Goal: Task Accomplishment & Management: Use online tool/utility

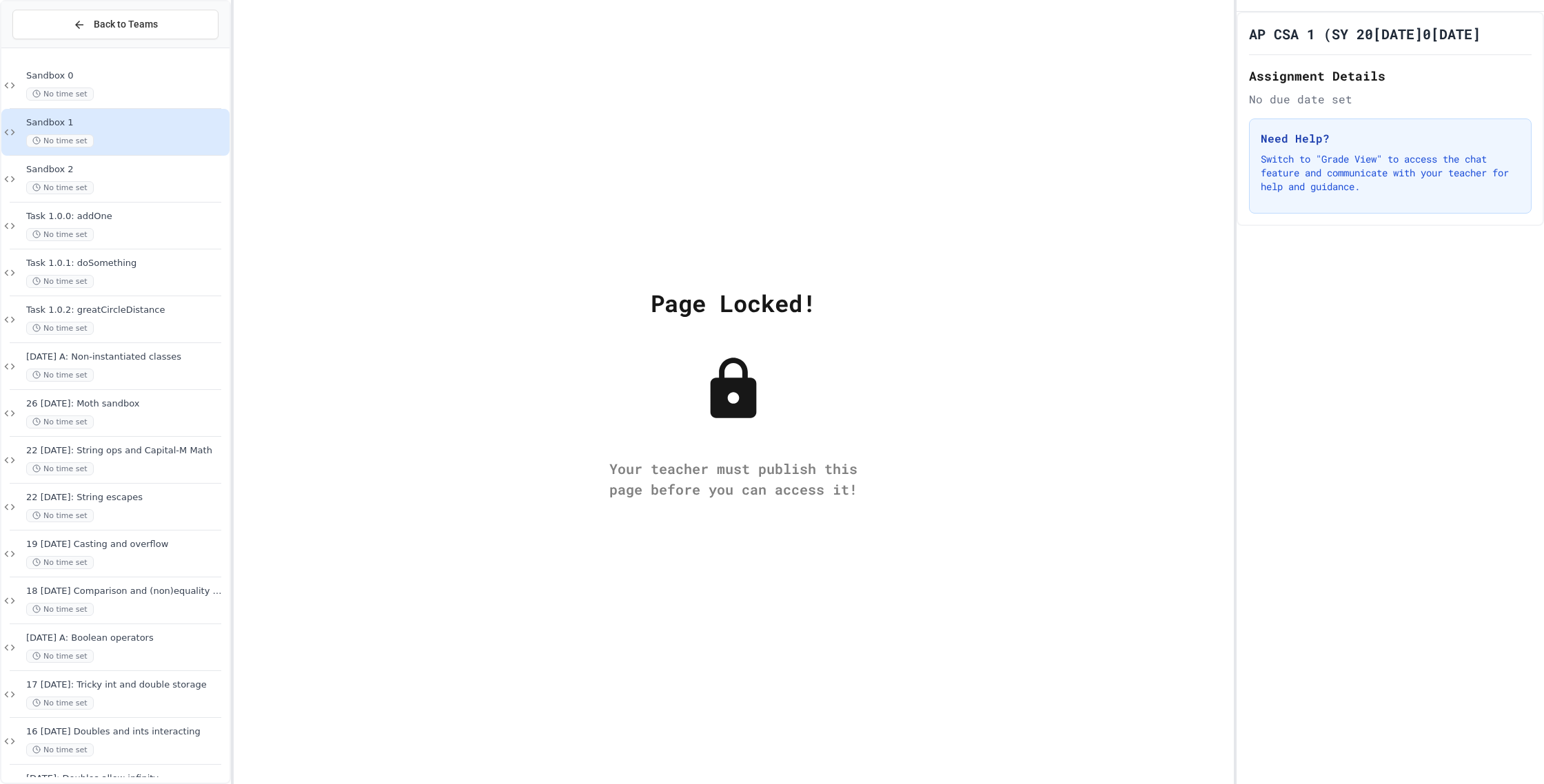
click at [130, 154] on div "Sandbox 1 No time set" at bounding box center [115, 133] width 228 height 47
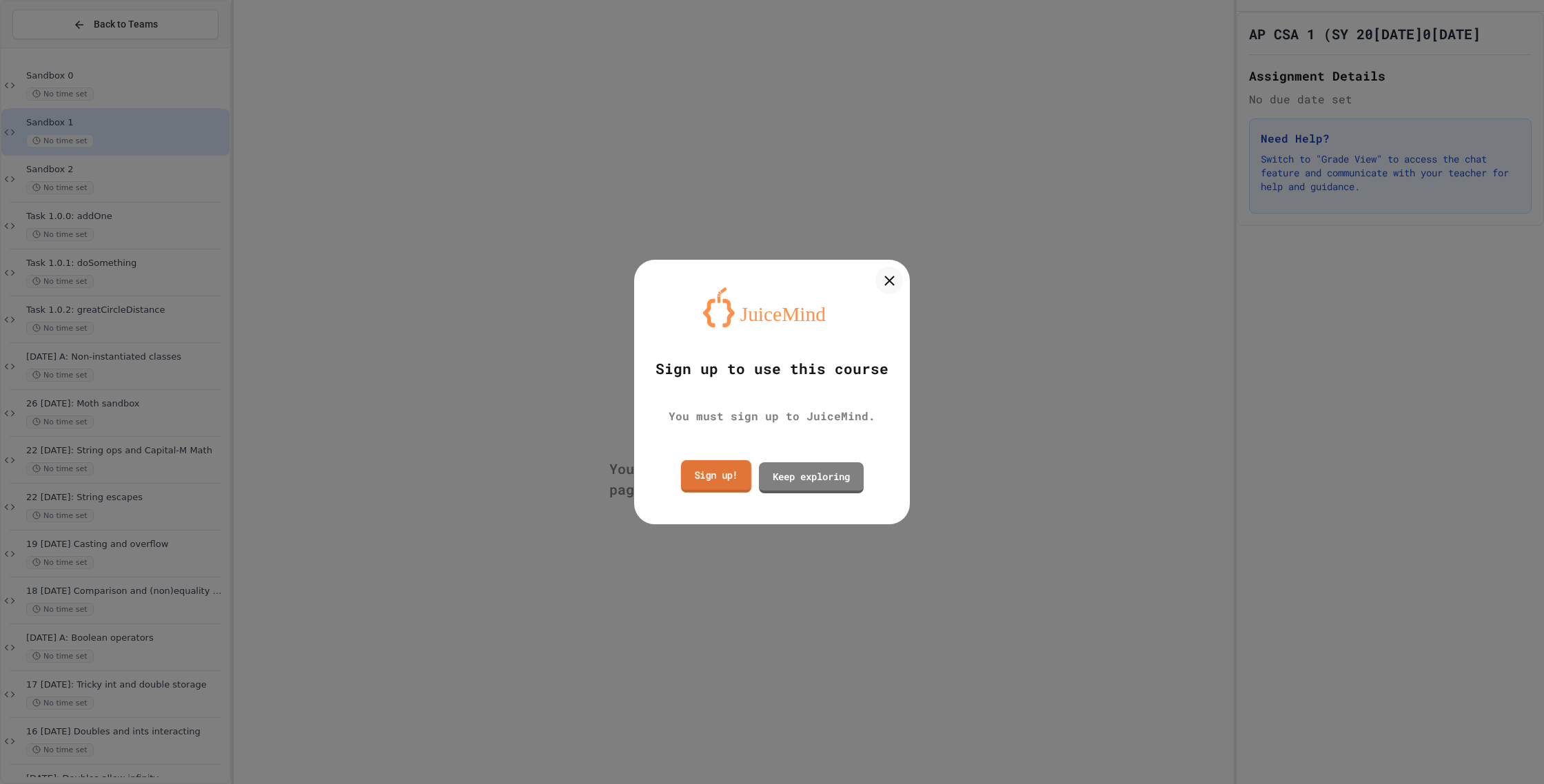
click at [733, 483] on link "Sign up!" at bounding box center [716, 475] width 70 height 32
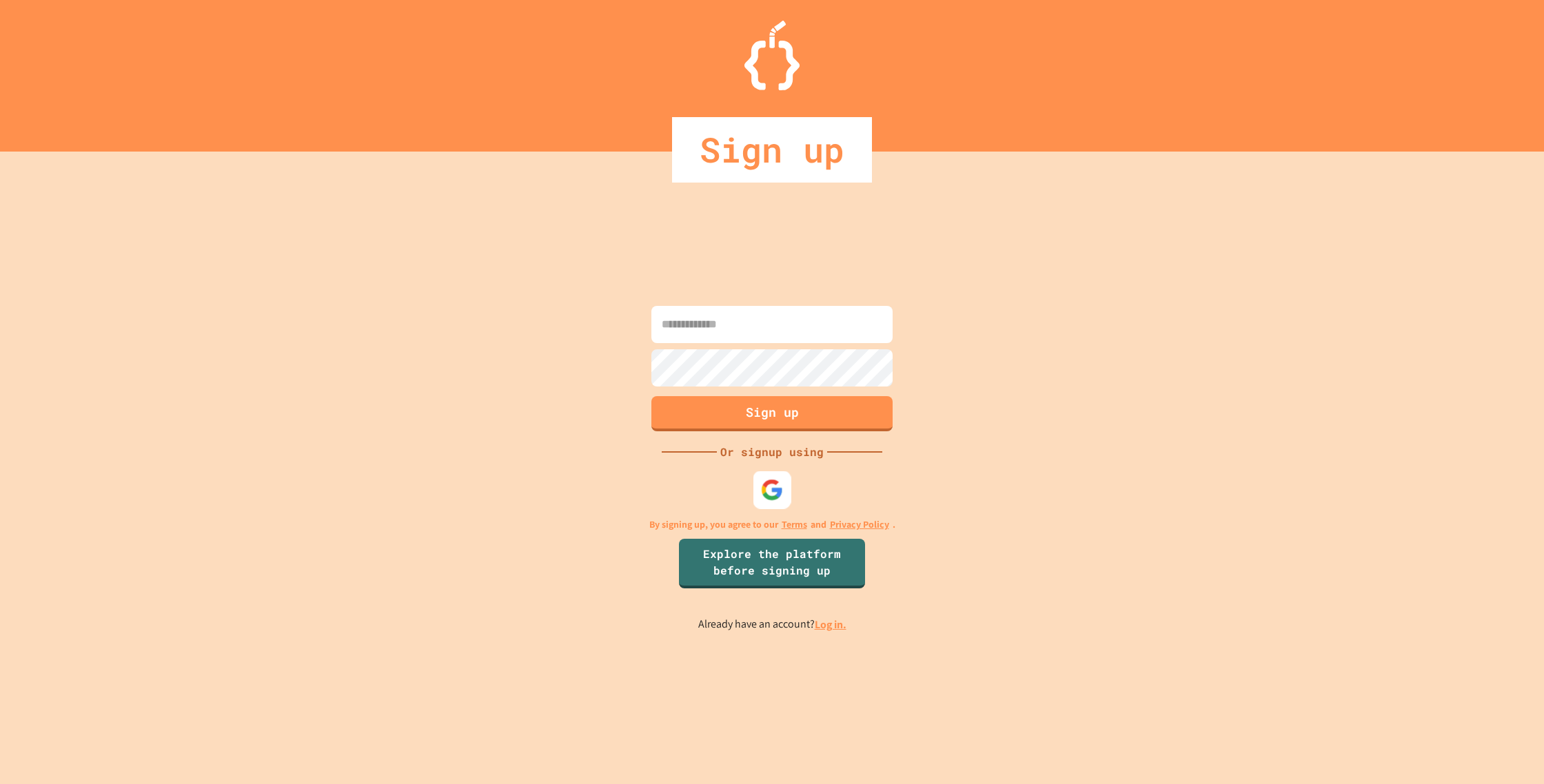
click at [758, 486] on div at bounding box center [773, 491] width 38 height 38
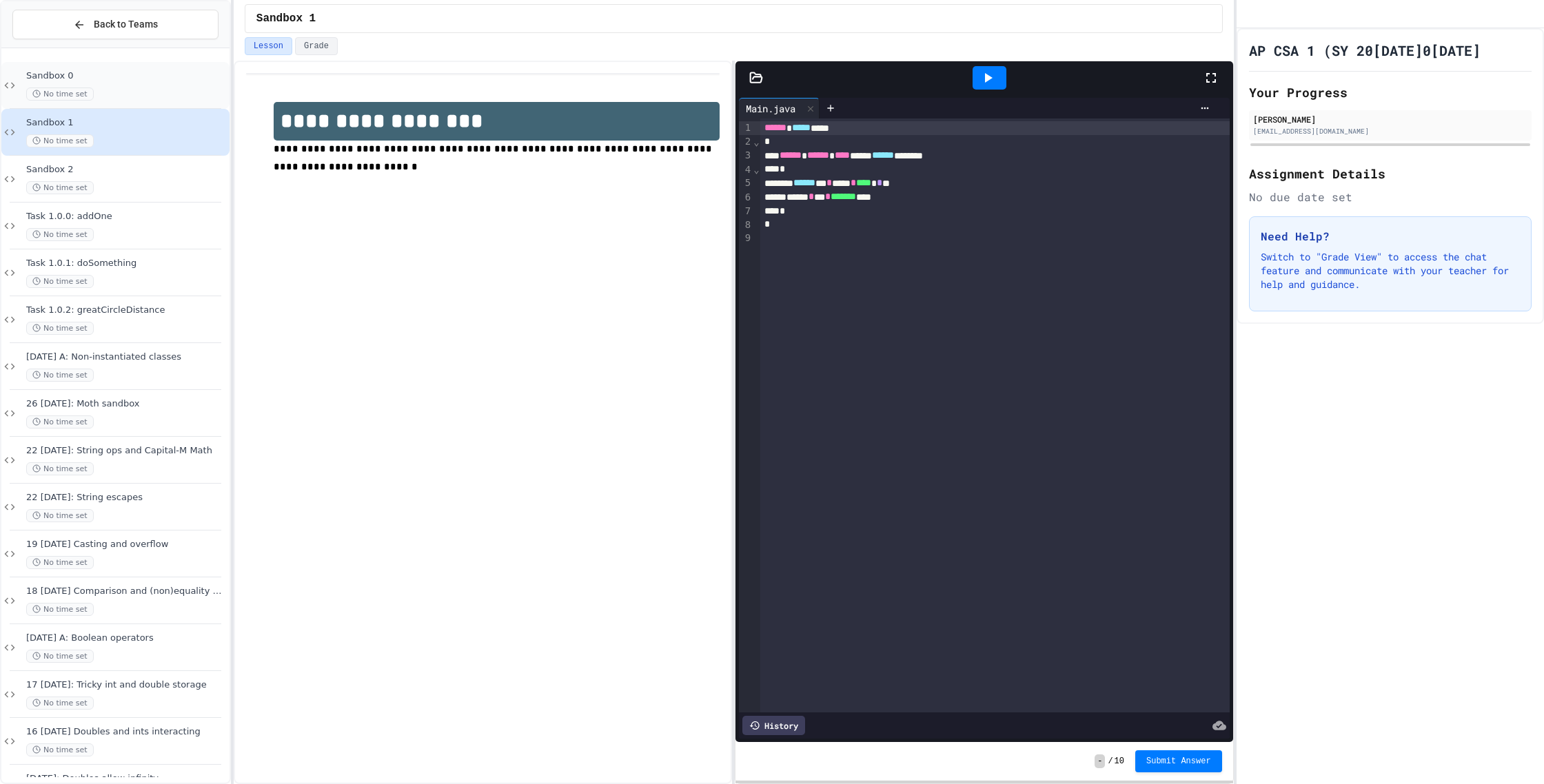
click at [120, 98] on div "No time set" at bounding box center [126, 94] width 200 height 13
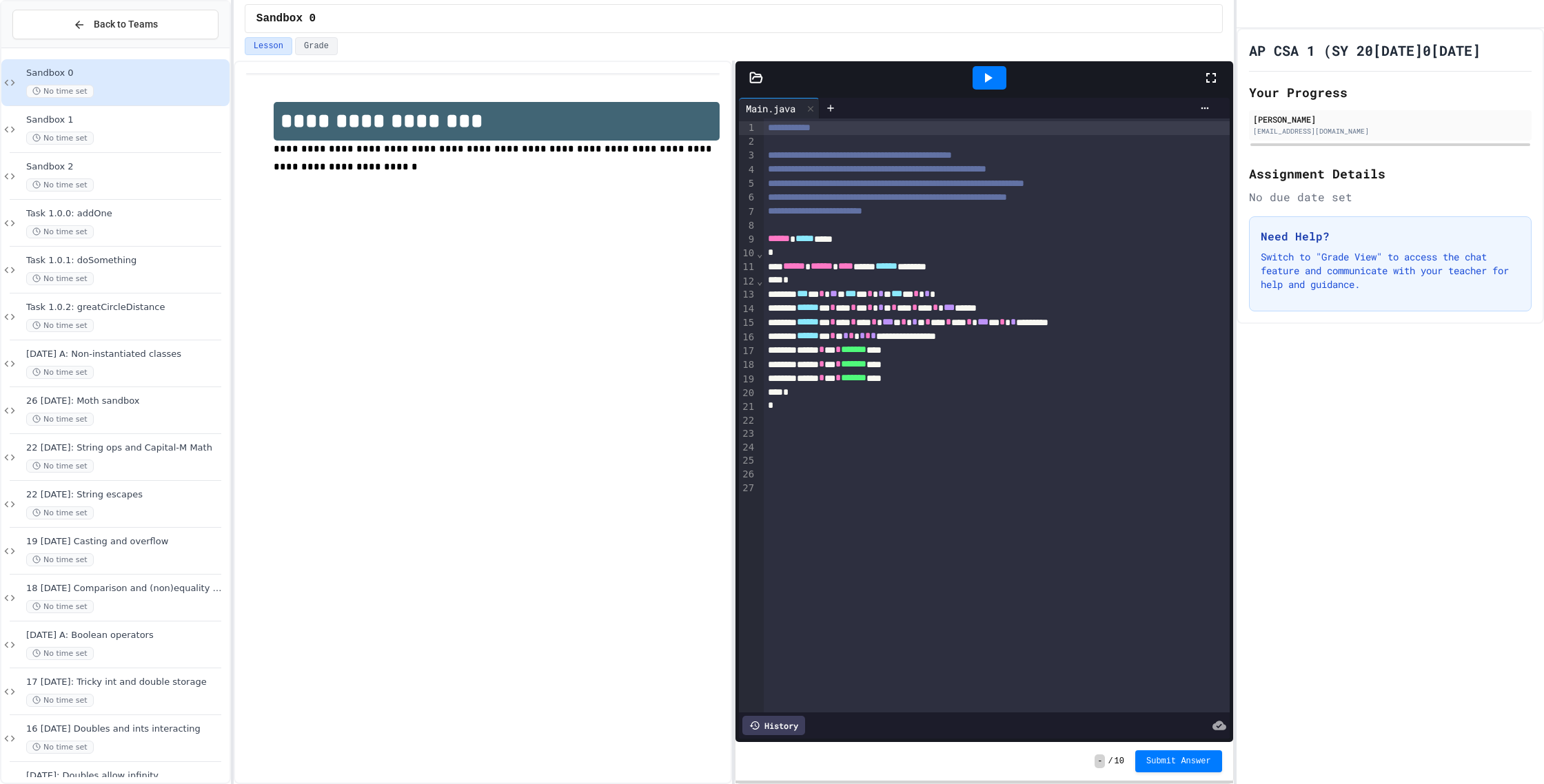
click at [104, 276] on div "Sandbox 0 No time set Sandbox 1 No time set Sandbox 2 No time set Task 1.0.0: a…" at bounding box center [115, 415] width 228 height 723
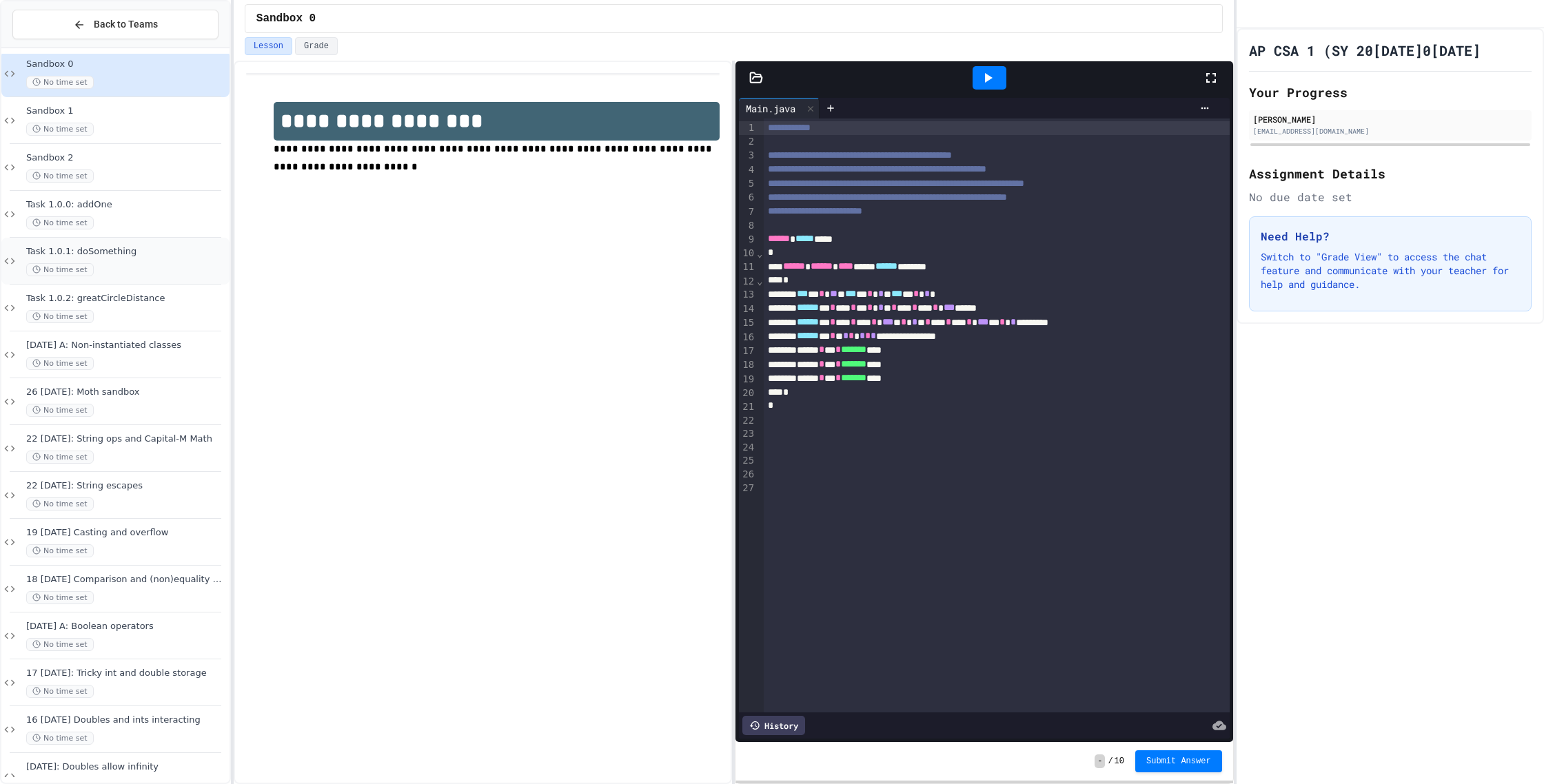
click at [115, 265] on div "No time set" at bounding box center [126, 270] width 200 height 13
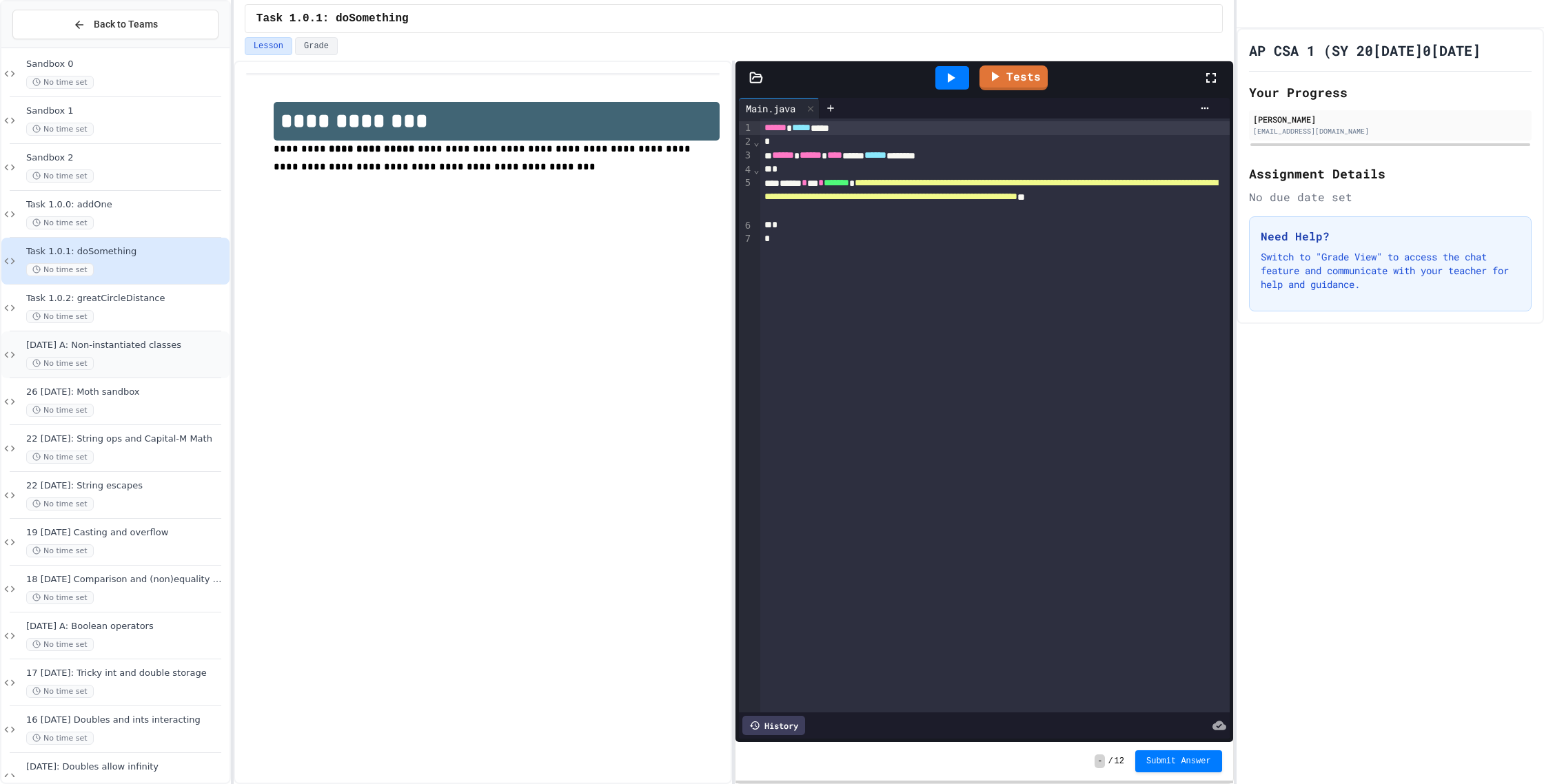
click at [158, 356] on div "26 Sep A: Non-instantiated classes No time set" at bounding box center [126, 355] width 200 height 30
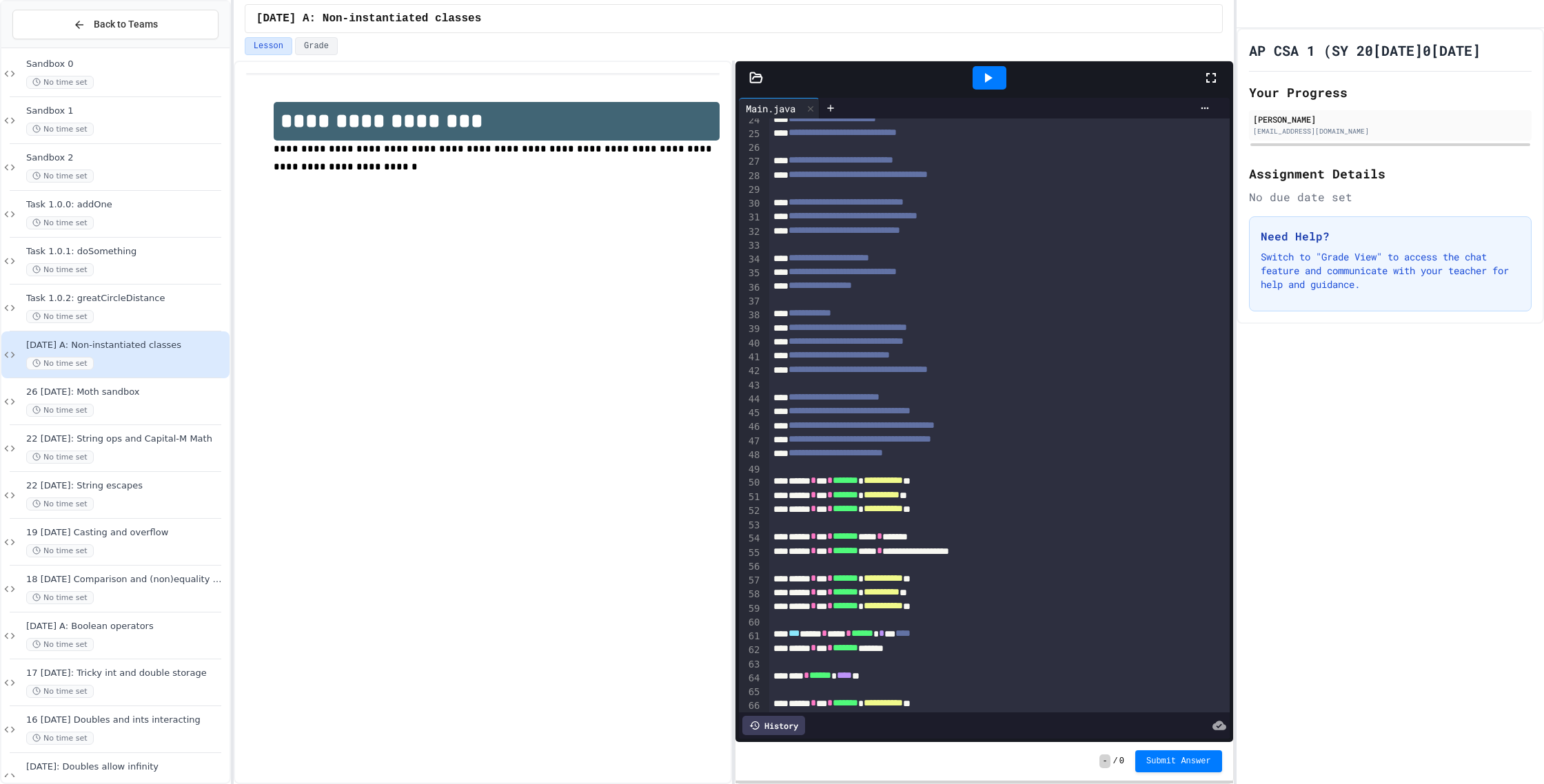
scroll to position [332, 0]
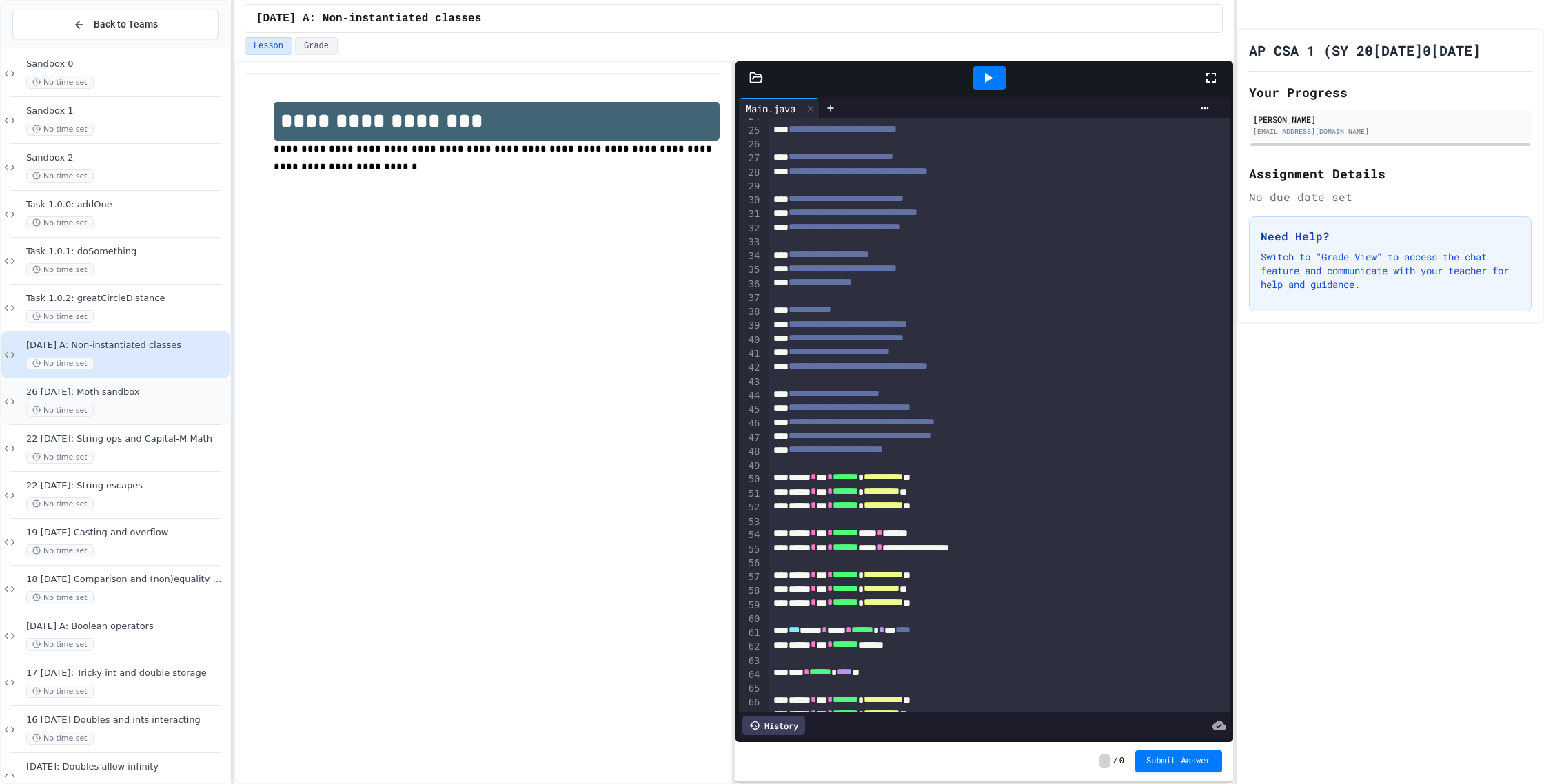
click at [167, 385] on div "26 Sep B: Moth sandbox No time set" at bounding box center [115, 402] width 228 height 47
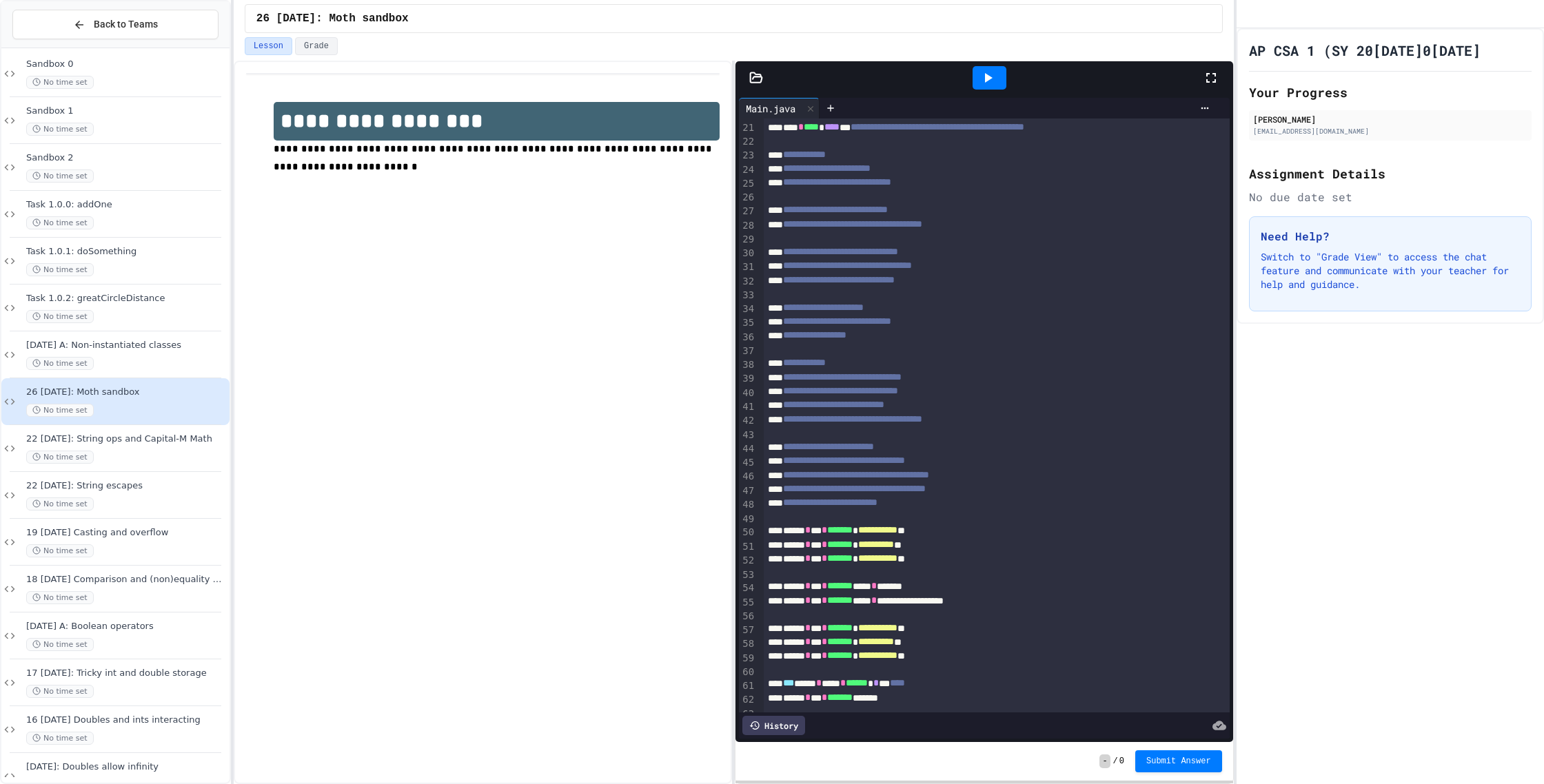
scroll to position [278, 0]
click at [121, 217] on div "No time set" at bounding box center [126, 223] width 200 height 13
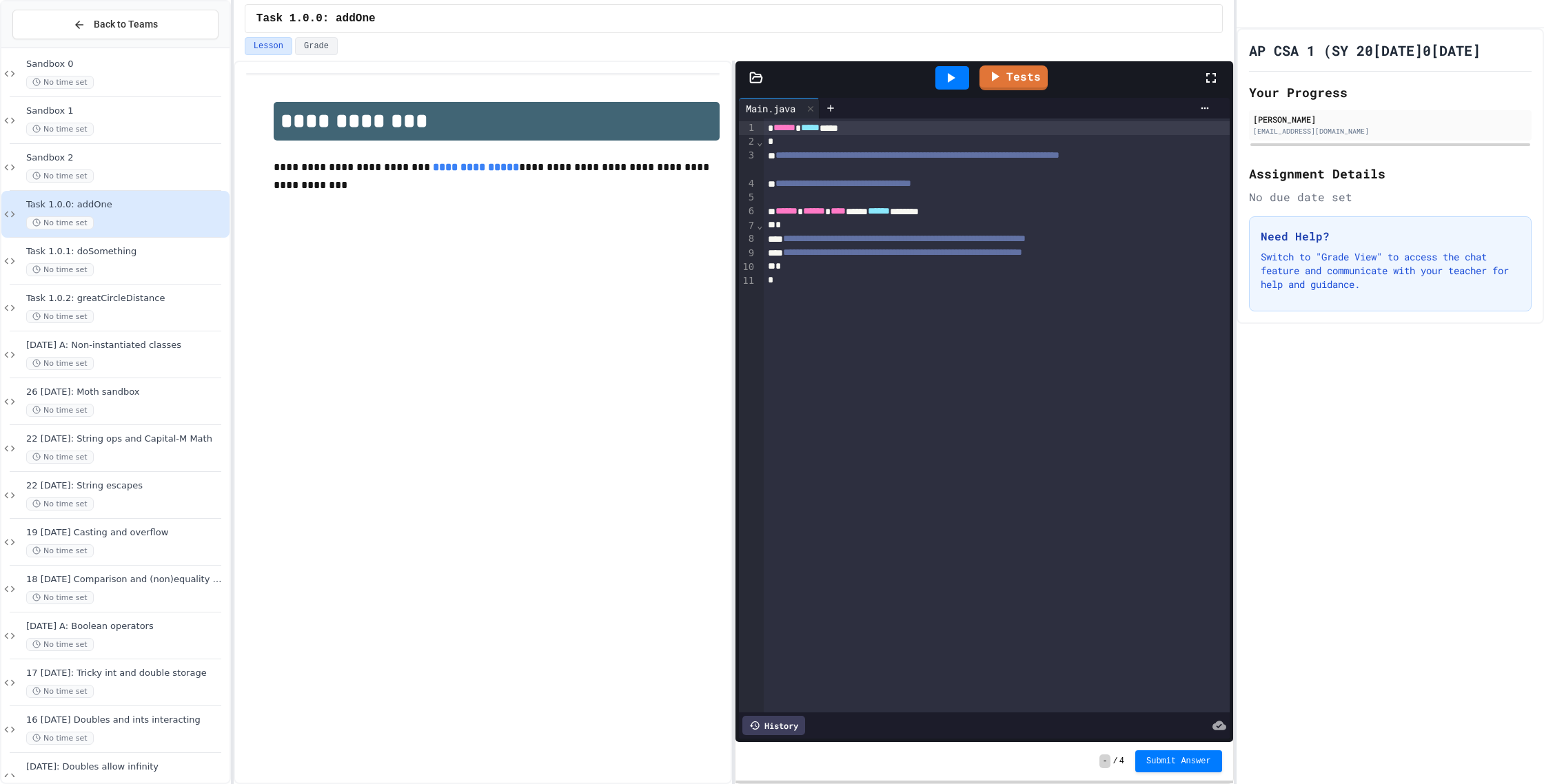
click at [462, 168] on link "**********" at bounding box center [475, 167] width 86 height 10
click at [754, 79] on icon at bounding box center [756, 78] width 14 height 14
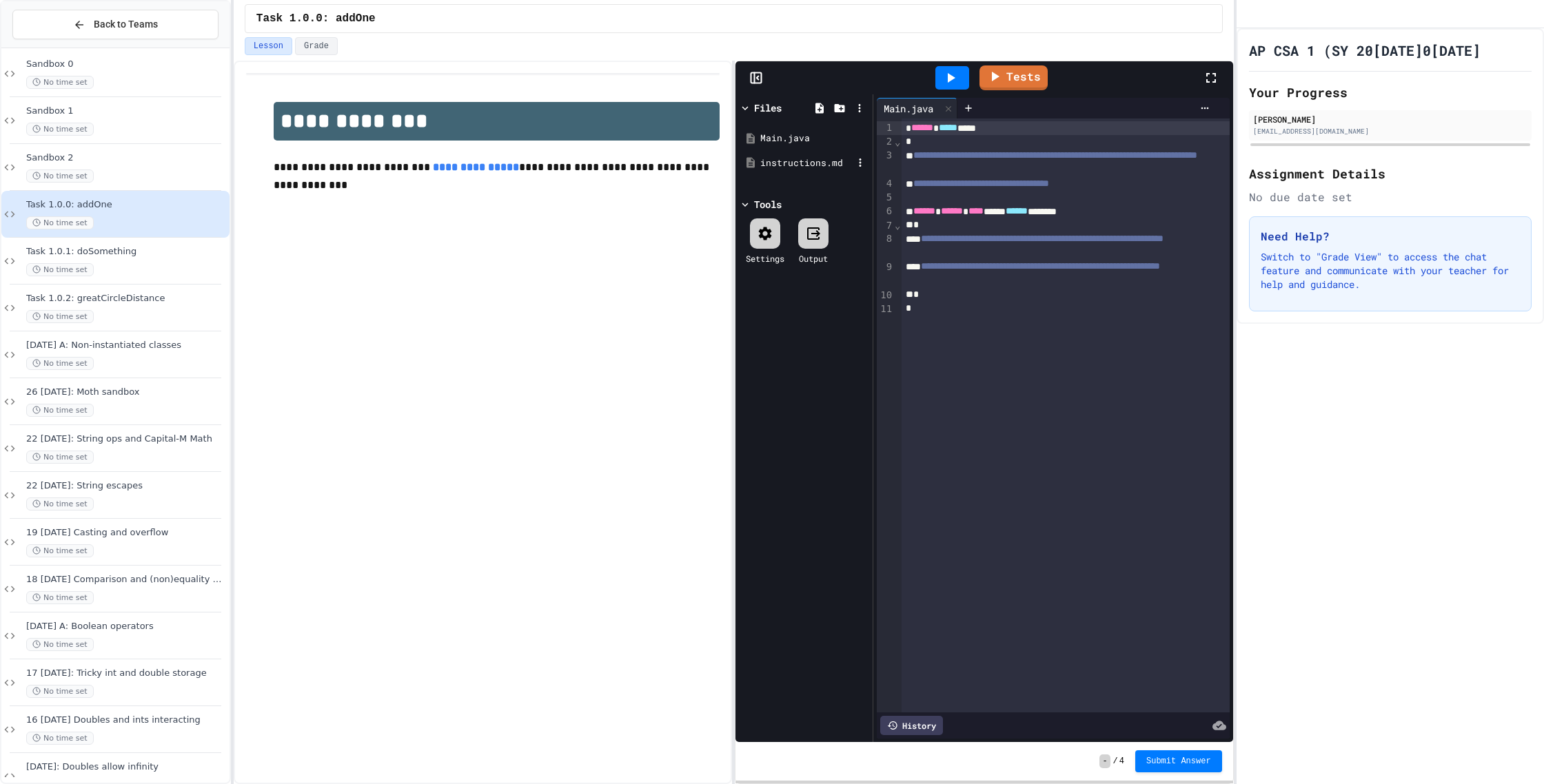
click at [783, 158] on div "instructions.md" at bounding box center [806, 163] width 92 height 14
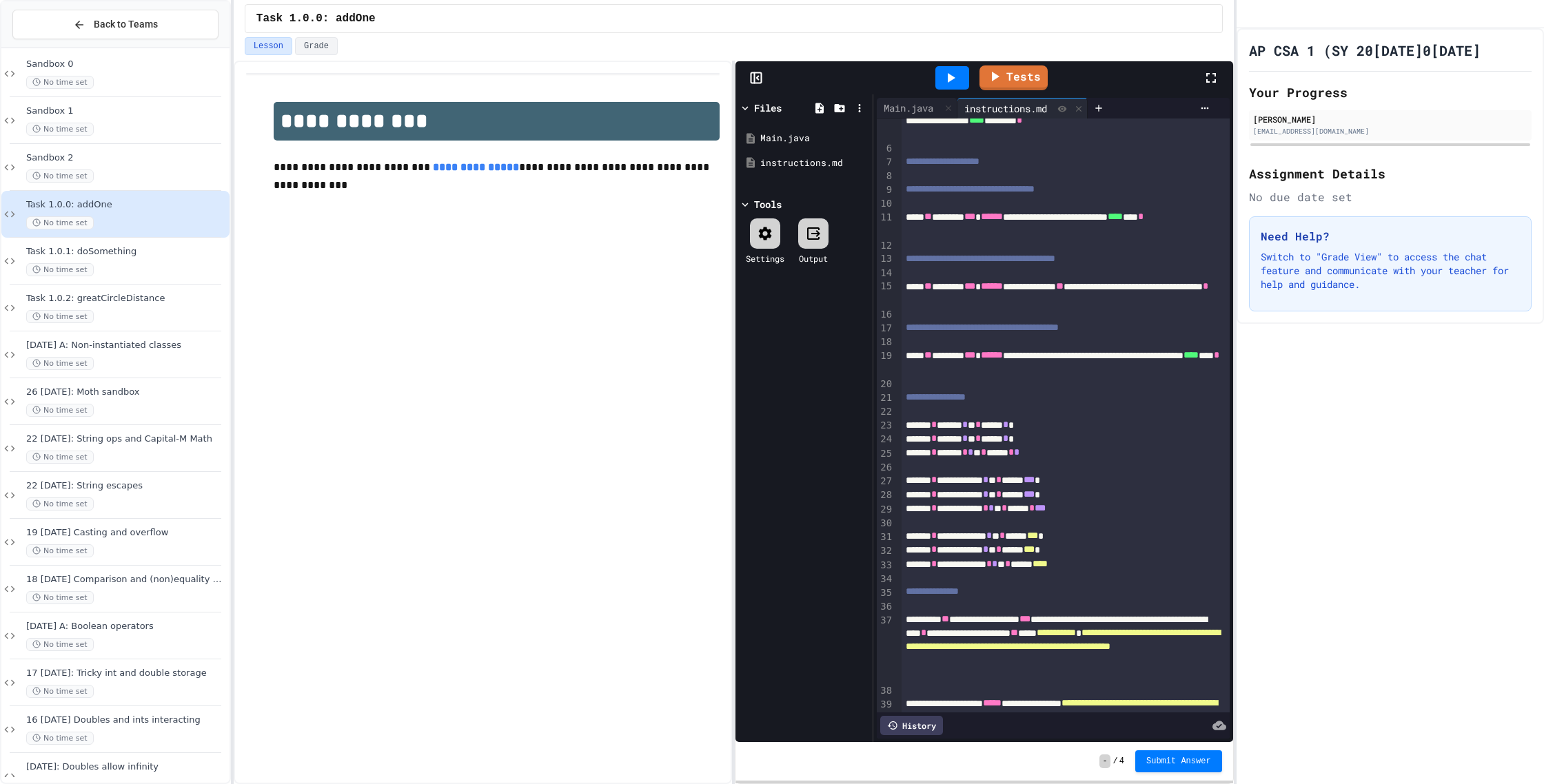
scroll to position [138, 0]
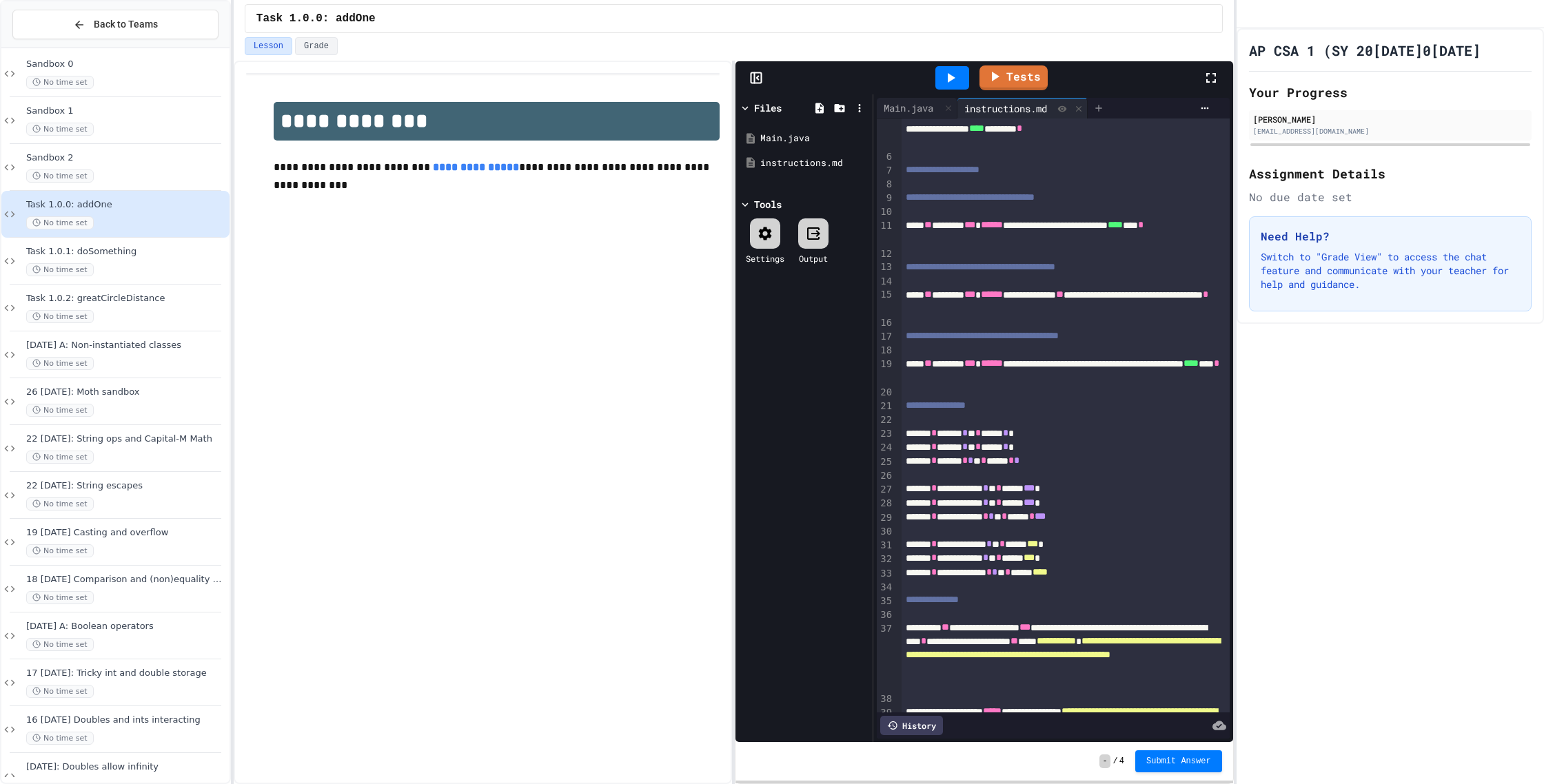
click at [1104, 102] on icon at bounding box center [1098, 108] width 11 height 11
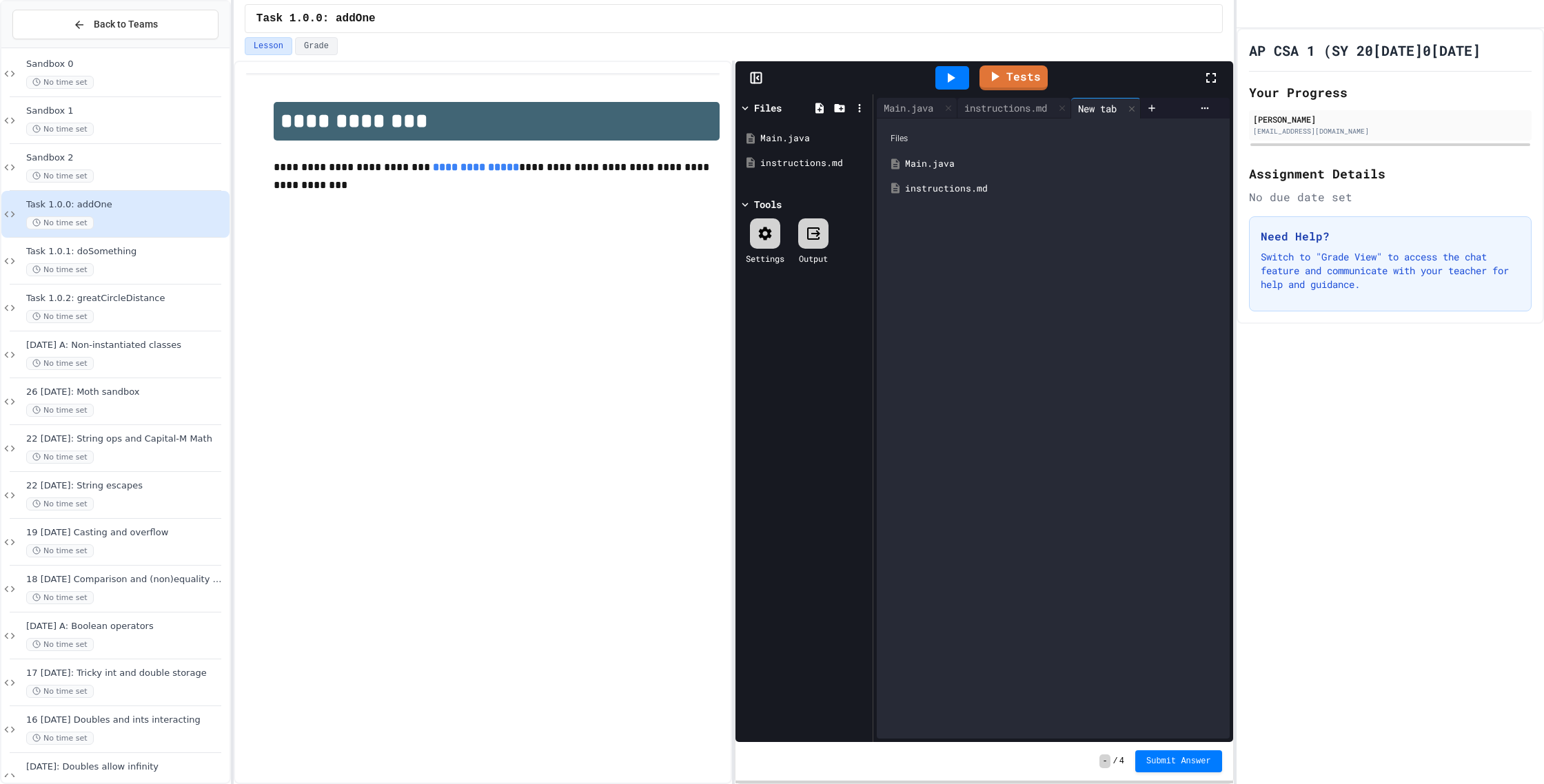
click at [828, 105] on div at bounding box center [839, 108] width 60 height 20
click at [820, 102] on icon at bounding box center [820, 108] width 9 height 10
click at [834, 115] on div at bounding box center [839, 108] width 60 height 20
type input "*"
type input "**********"
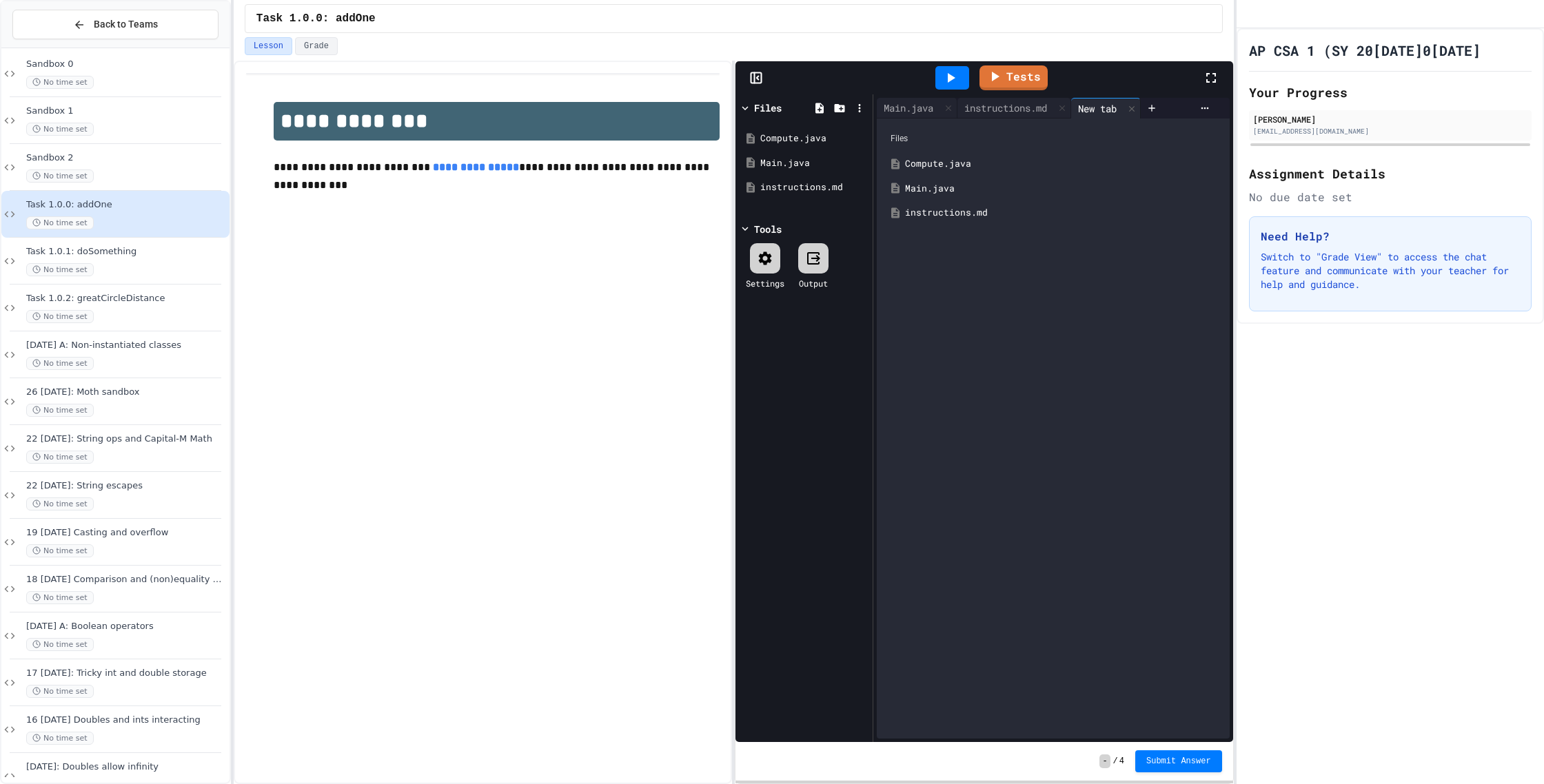
click at [958, 160] on div "Compute.java" at bounding box center [1063, 164] width 316 height 14
click at [1002, 113] on div "instructions.md" at bounding box center [1005, 108] width 96 height 15
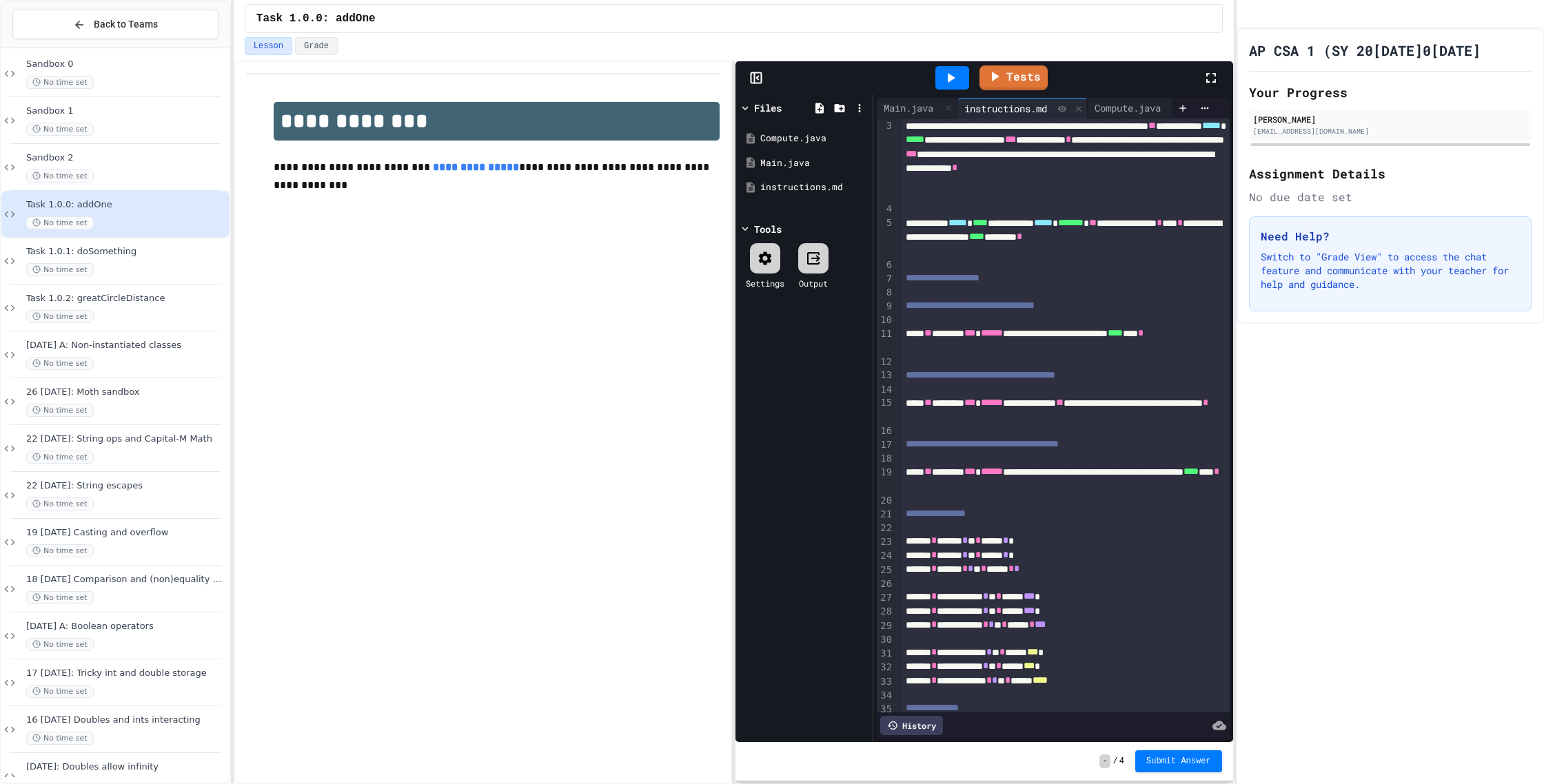
scroll to position [0, 0]
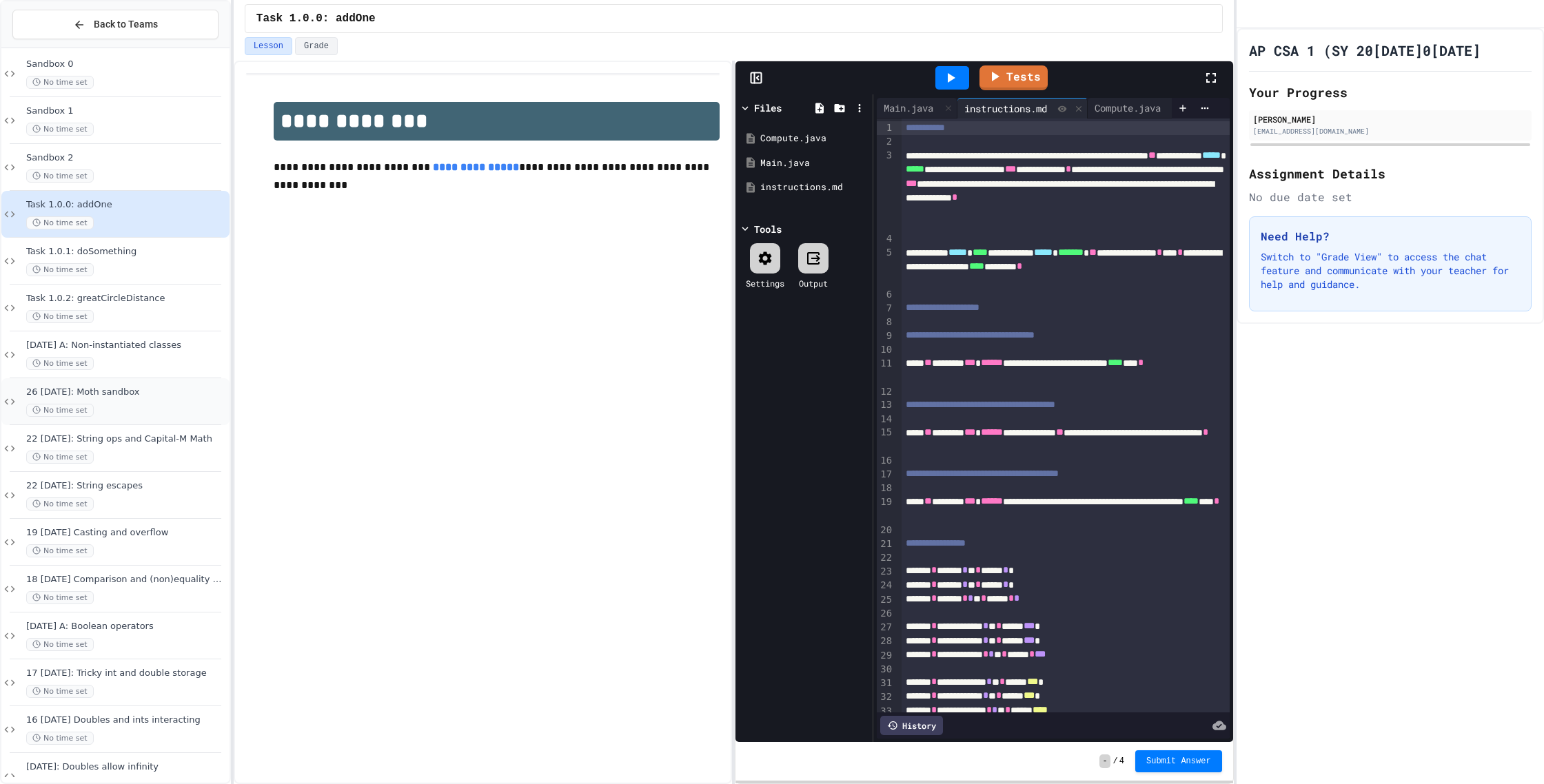
click at [126, 395] on span "[DATE] B: Moth sandbox" at bounding box center [126, 393] width 200 height 12
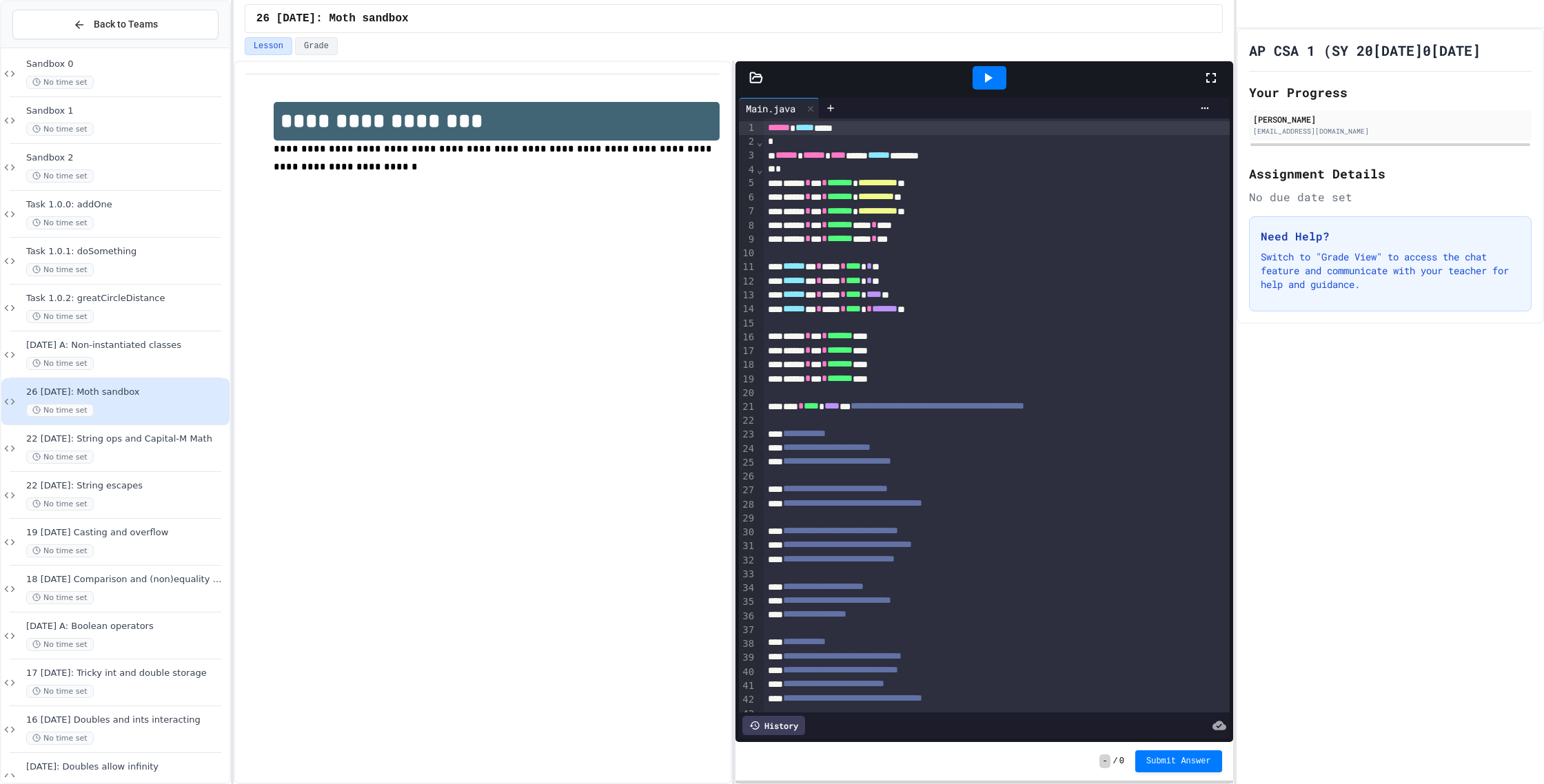
click at [763, 79] on div at bounding box center [756, 78] width 42 height 14
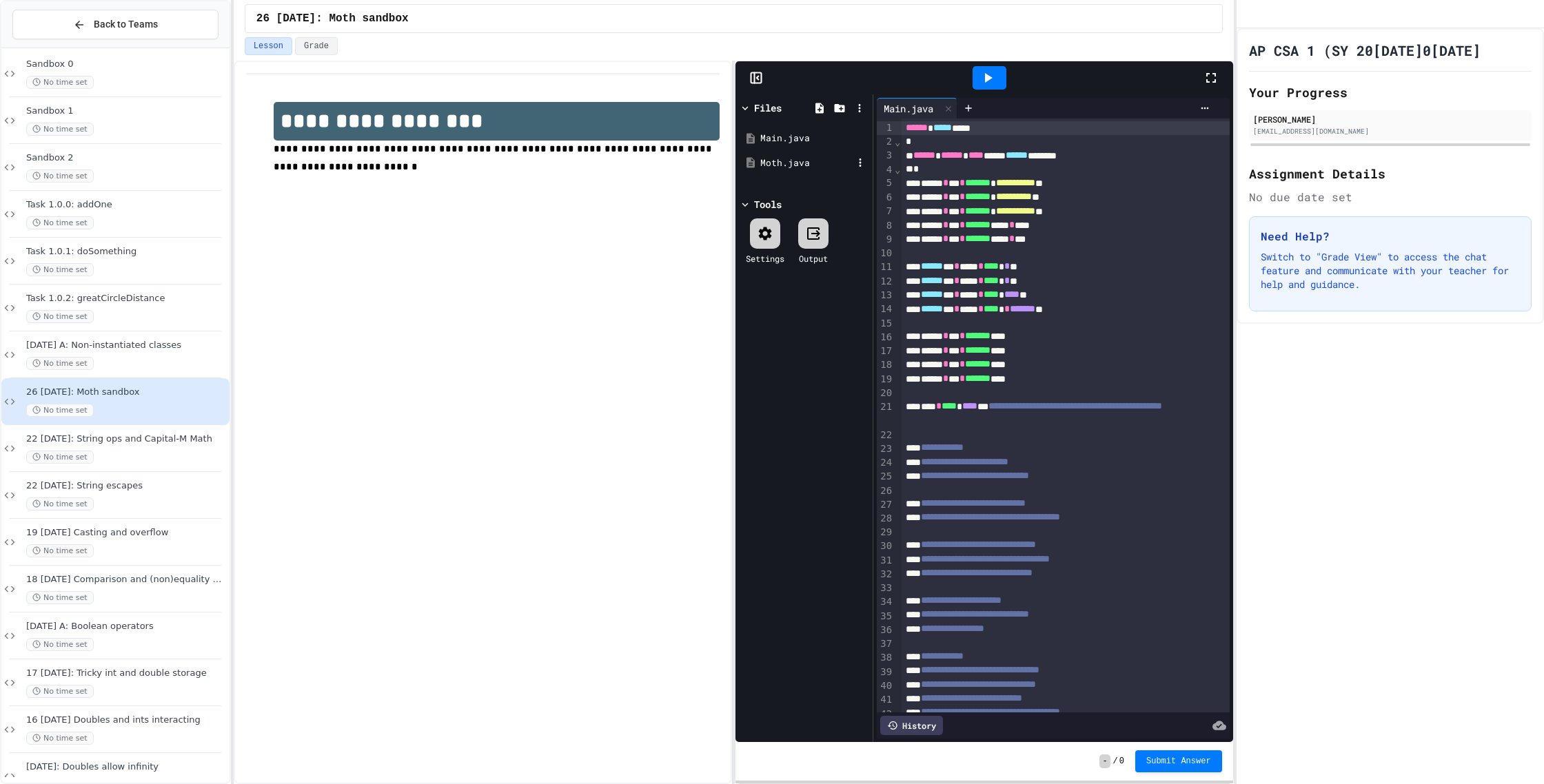
click at [783, 158] on div "Moth.java" at bounding box center [806, 163] width 92 height 14
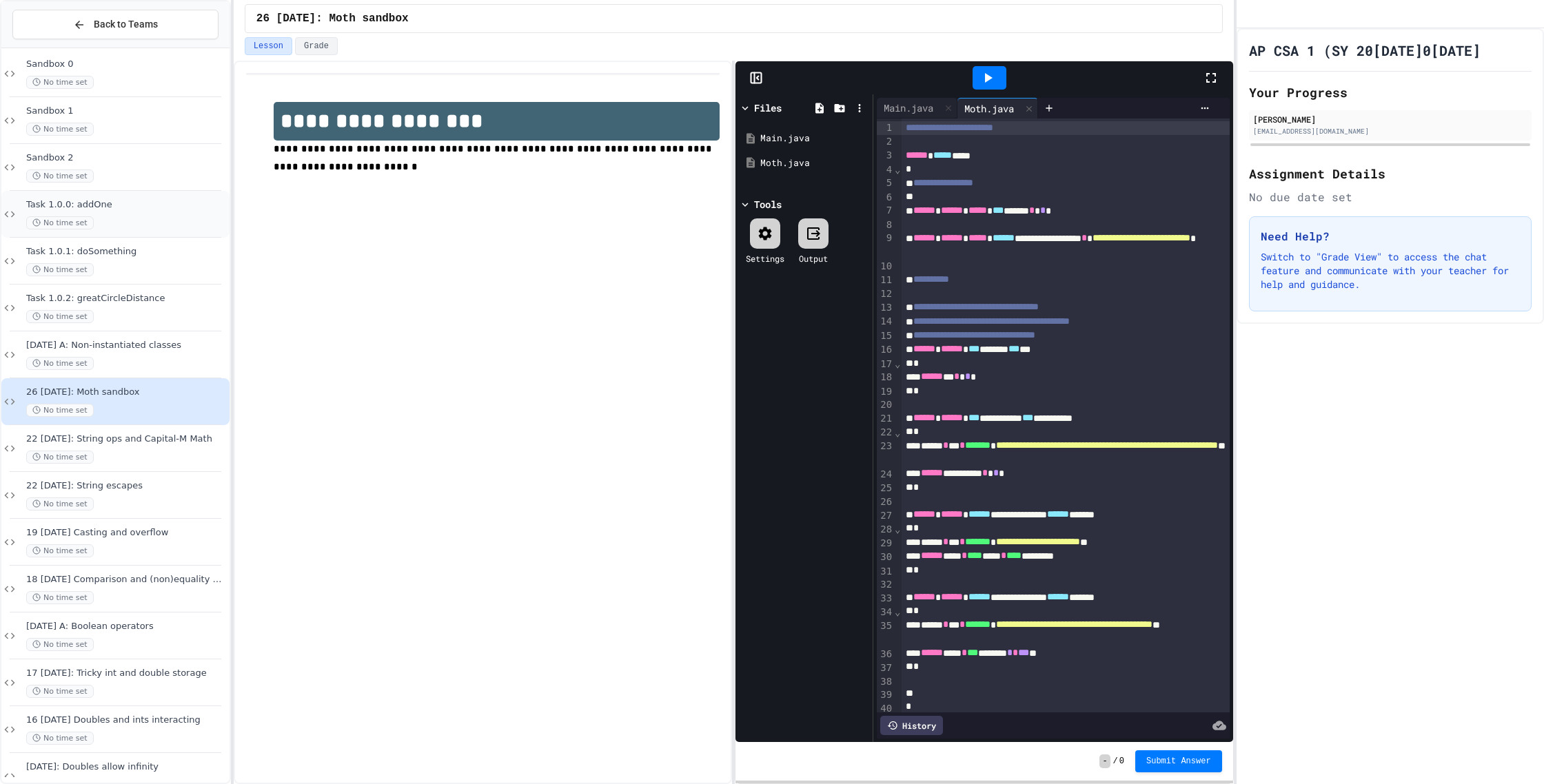
click at [121, 219] on div "No time set" at bounding box center [126, 223] width 200 height 13
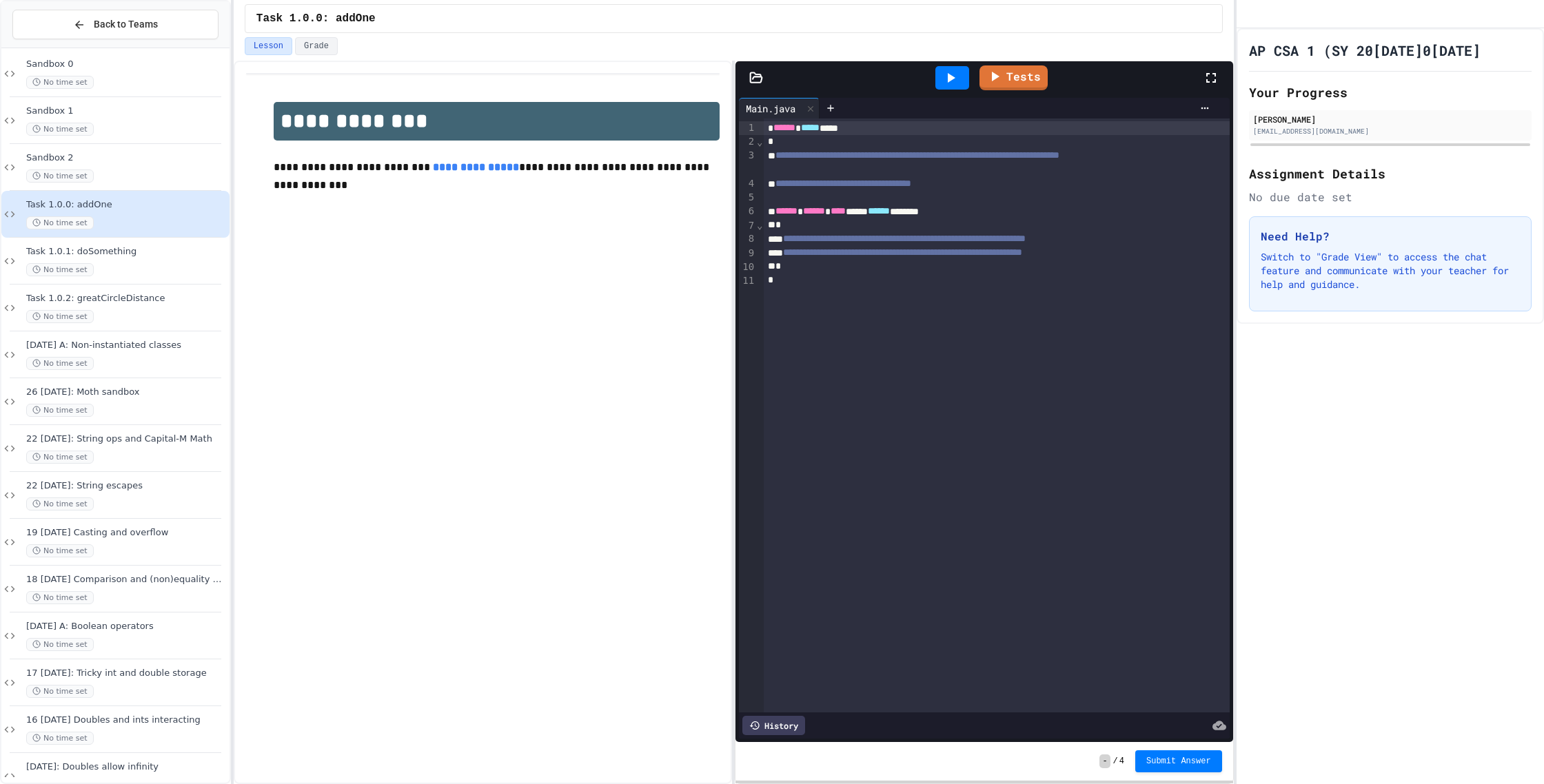
click at [762, 82] on icon at bounding box center [756, 78] width 14 height 14
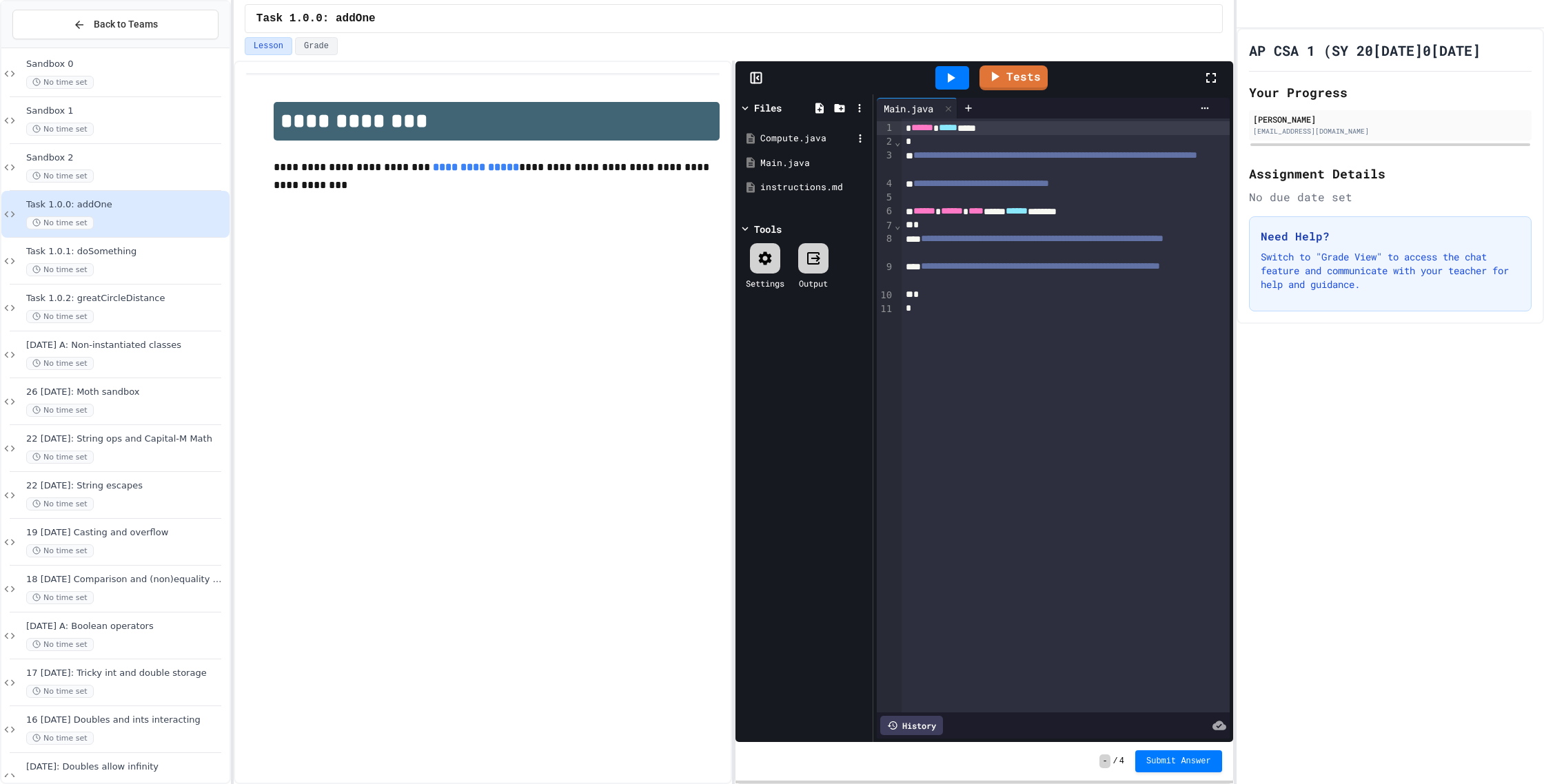
click at [808, 138] on div "Compute.java" at bounding box center [806, 139] width 92 height 14
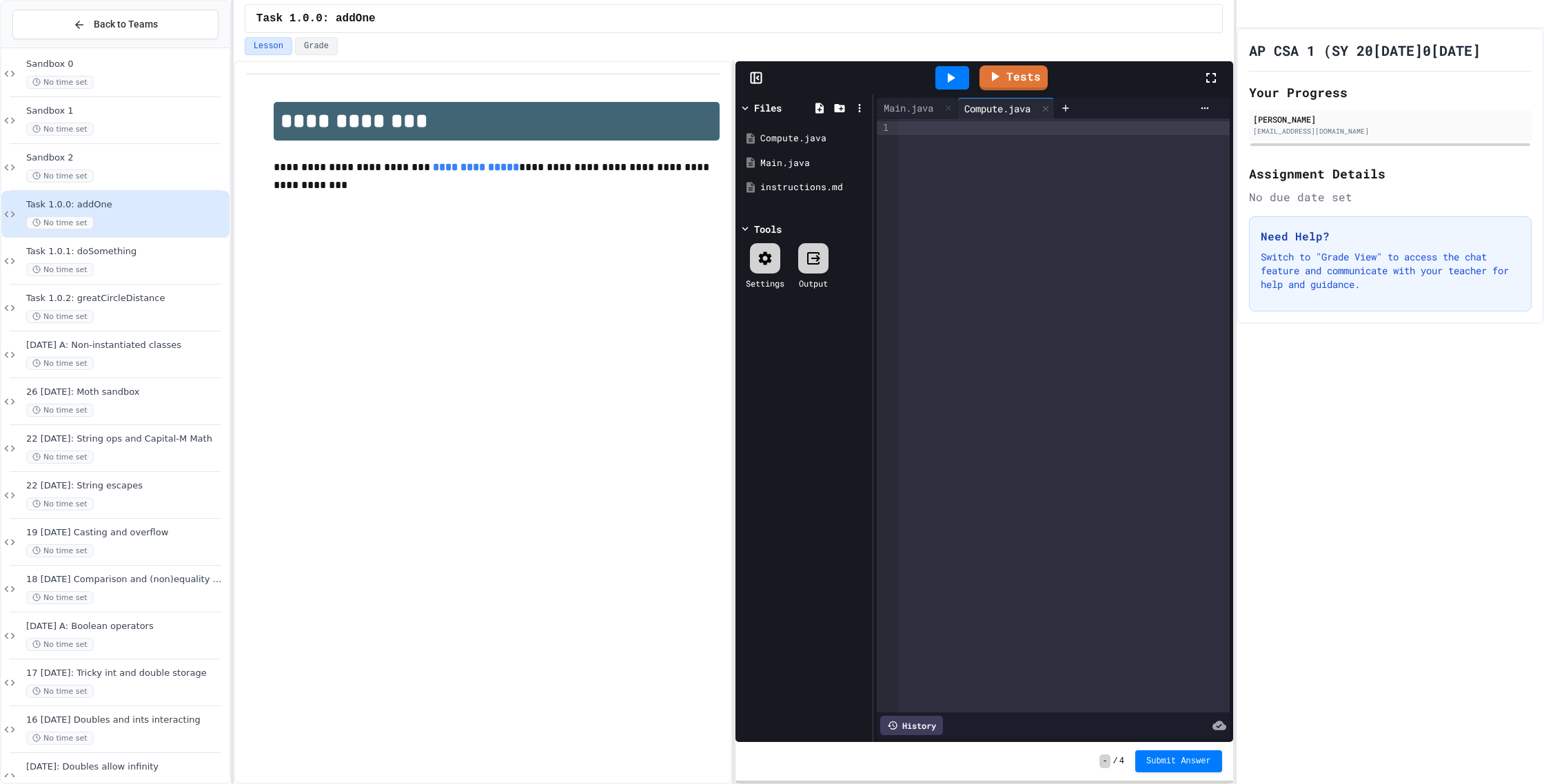
click at [932, 127] on div at bounding box center [1063, 128] width 331 height 14
click at [894, 102] on div "Main.java" at bounding box center [908, 108] width 63 height 15
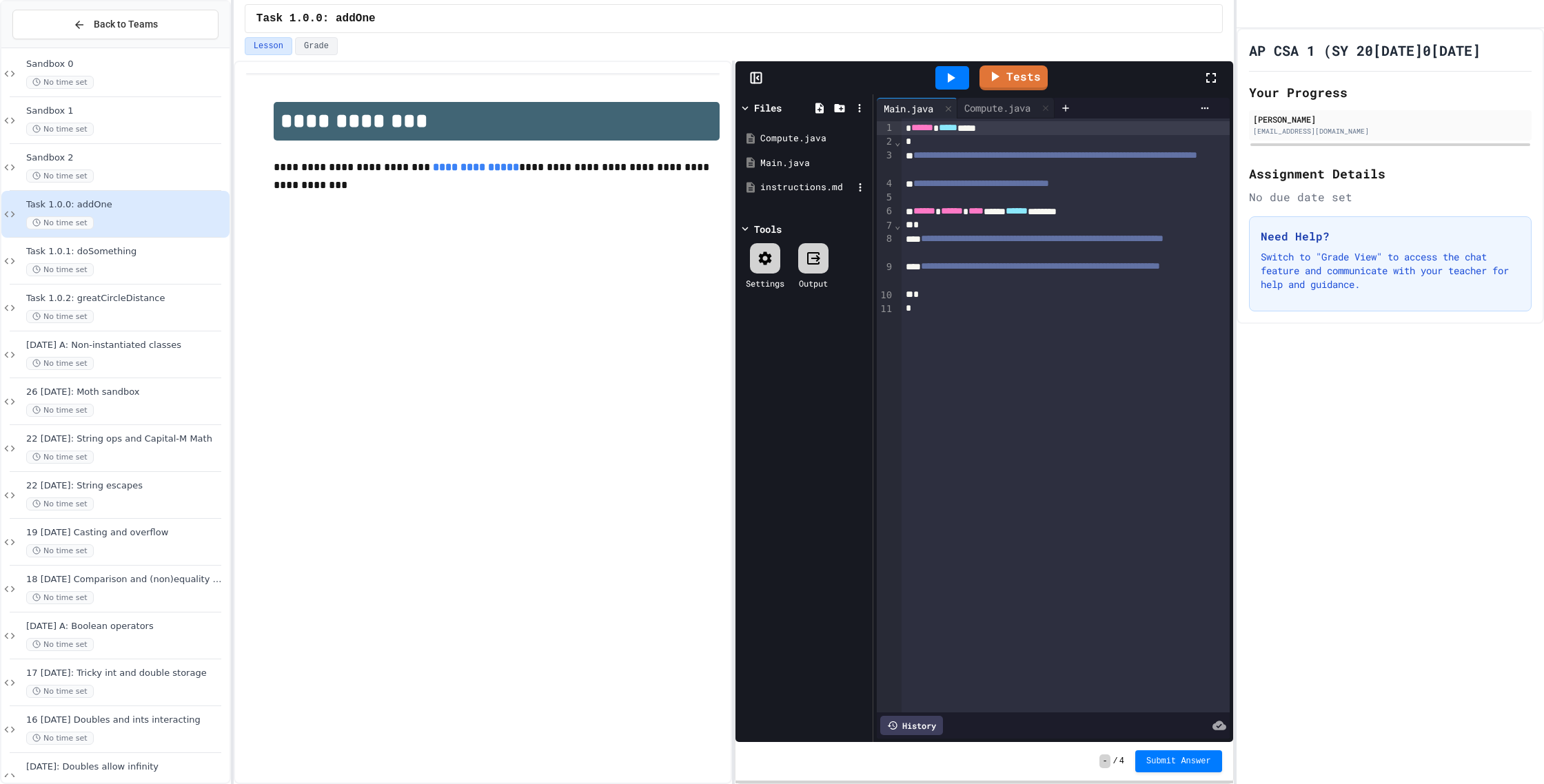
click at [820, 186] on div "instructions.md" at bounding box center [806, 187] width 92 height 14
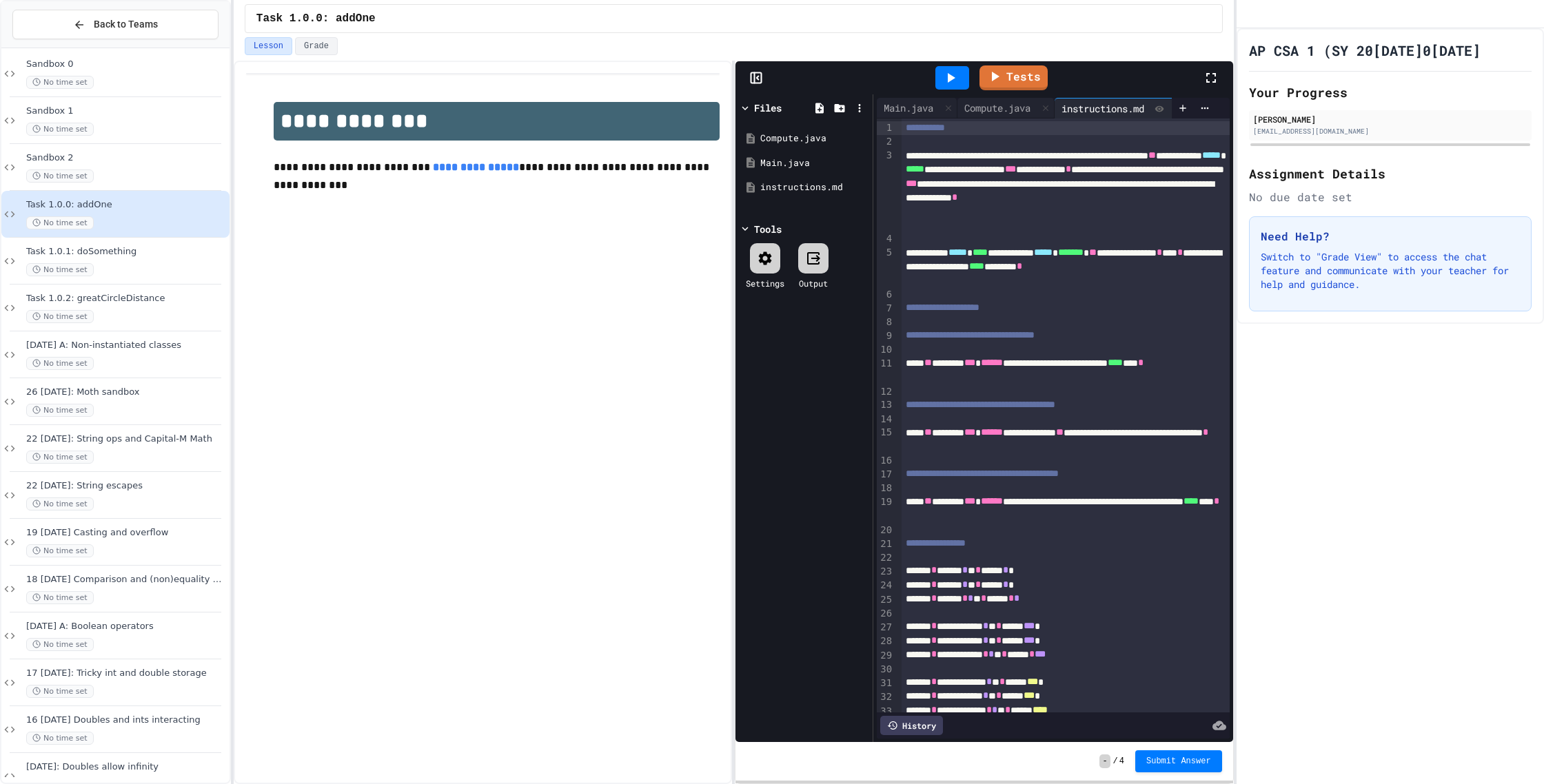
click at [1216, 82] on icon at bounding box center [1211, 77] width 16 height 16
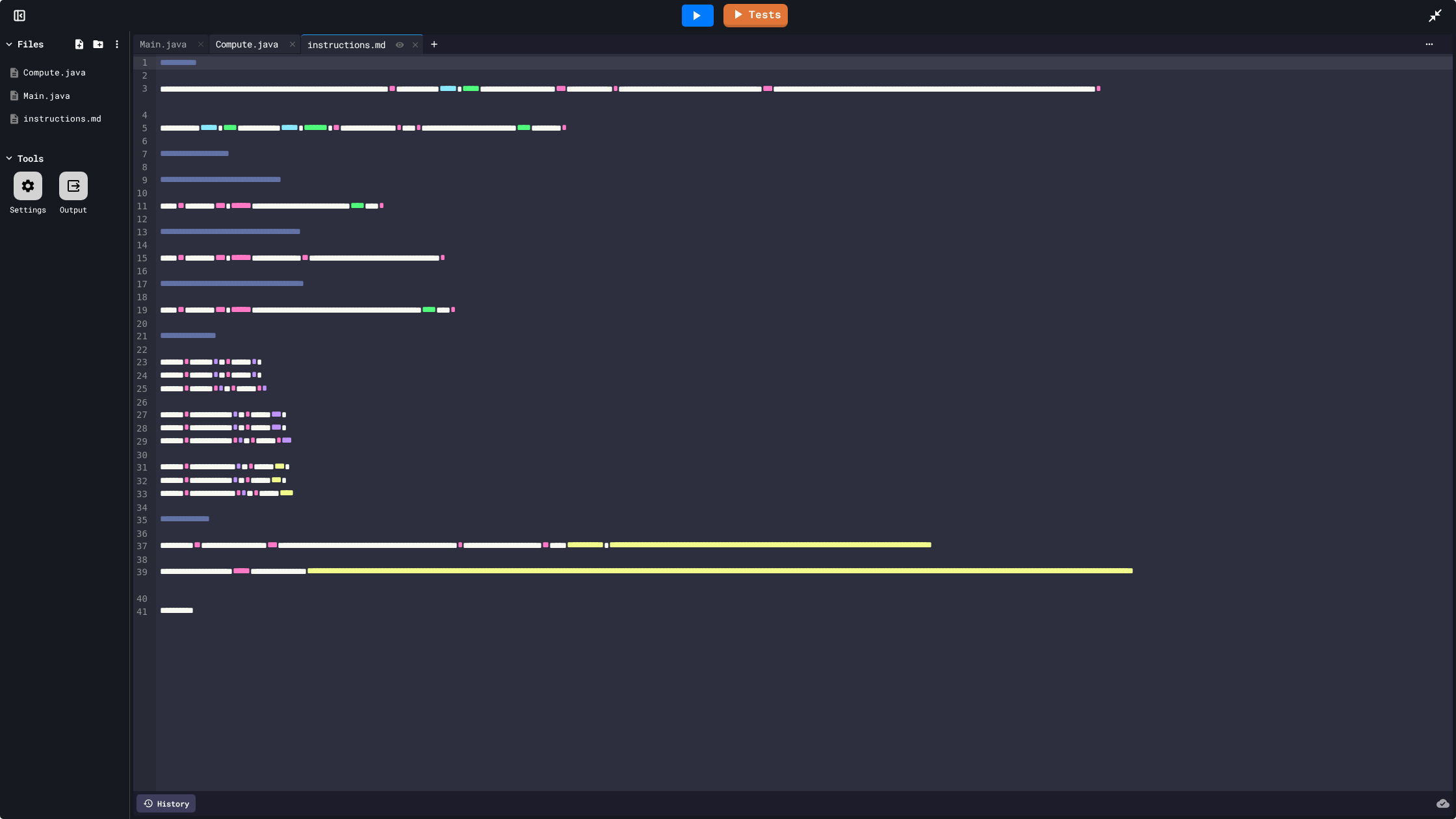
click at [271, 46] on div "Compute.java" at bounding box center [247, 43] width 75 height 14
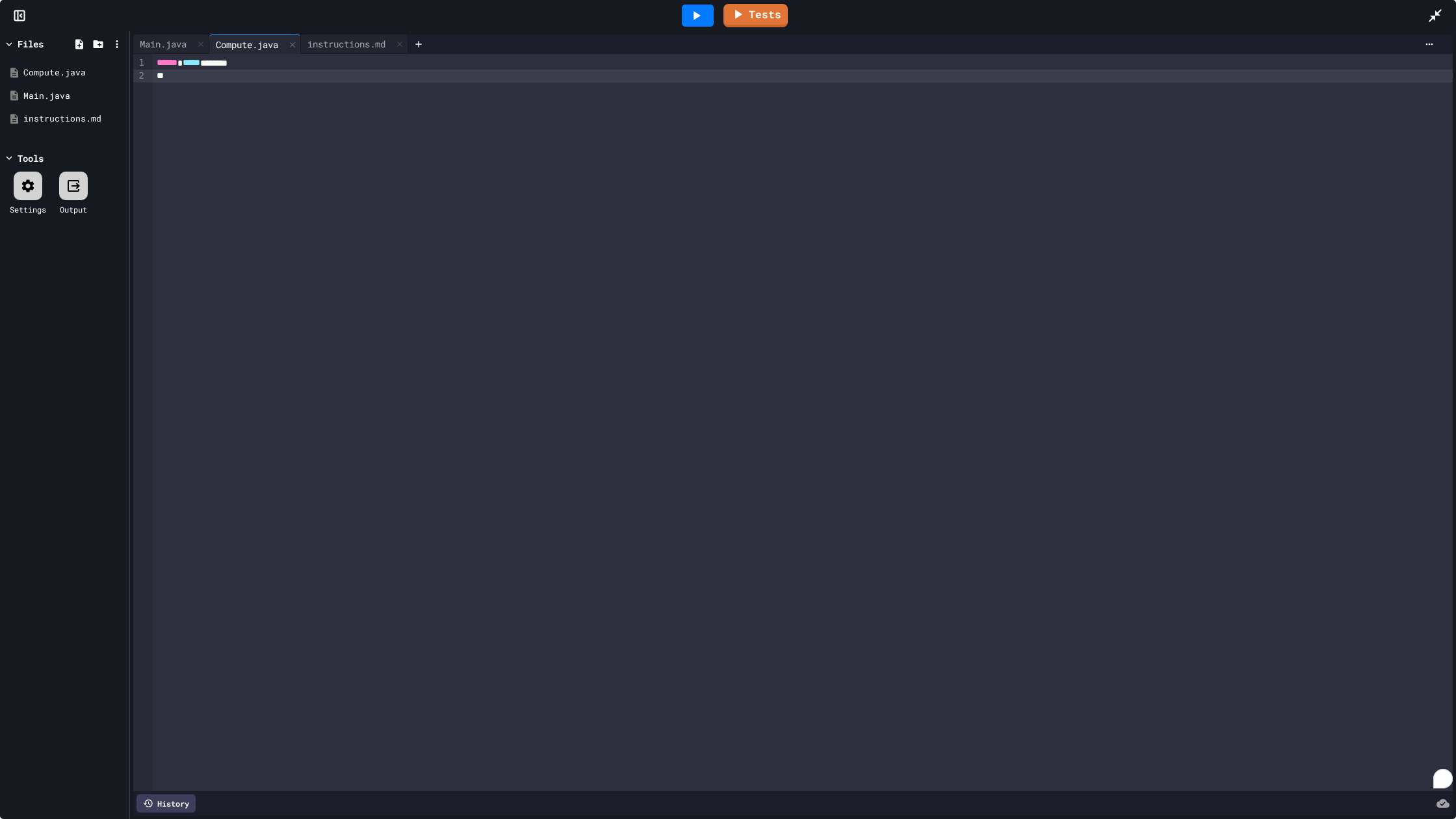
click at [261, 79] on div "To enrich screen reader interactions, please activate Accessibility in Grammarl…" at bounding box center [802, 76] width 1300 height 13
drag, startPoint x: 1442, startPoint y: 14, endPoint x: 1442, endPoint y: 734, distance: 720.0
click at [1442, 14] on icon at bounding box center [1435, 16] width 16 height 16
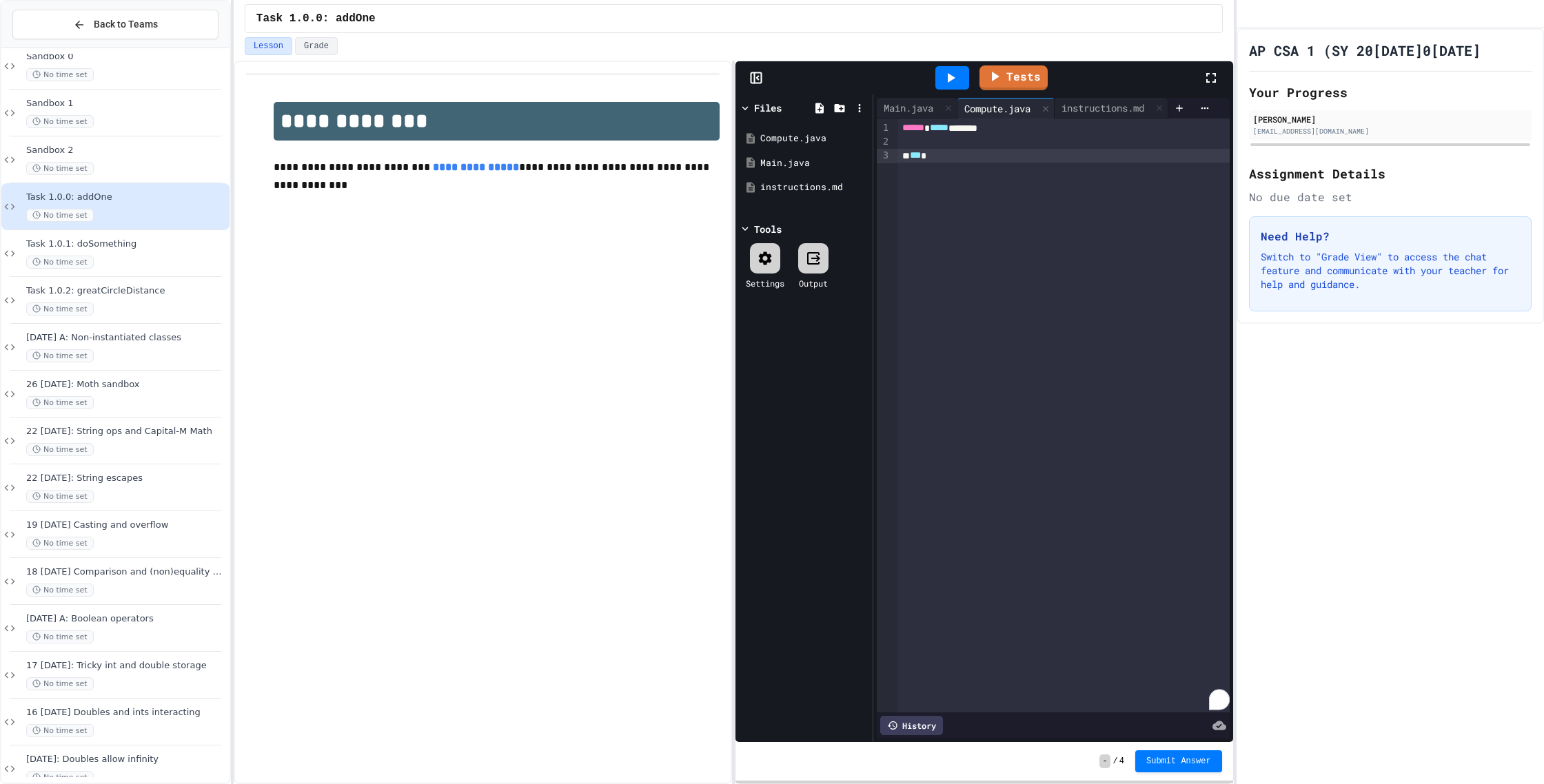
click at [109, 390] on span "[DATE] B: Moth sandbox" at bounding box center [126, 389] width 200 height 12
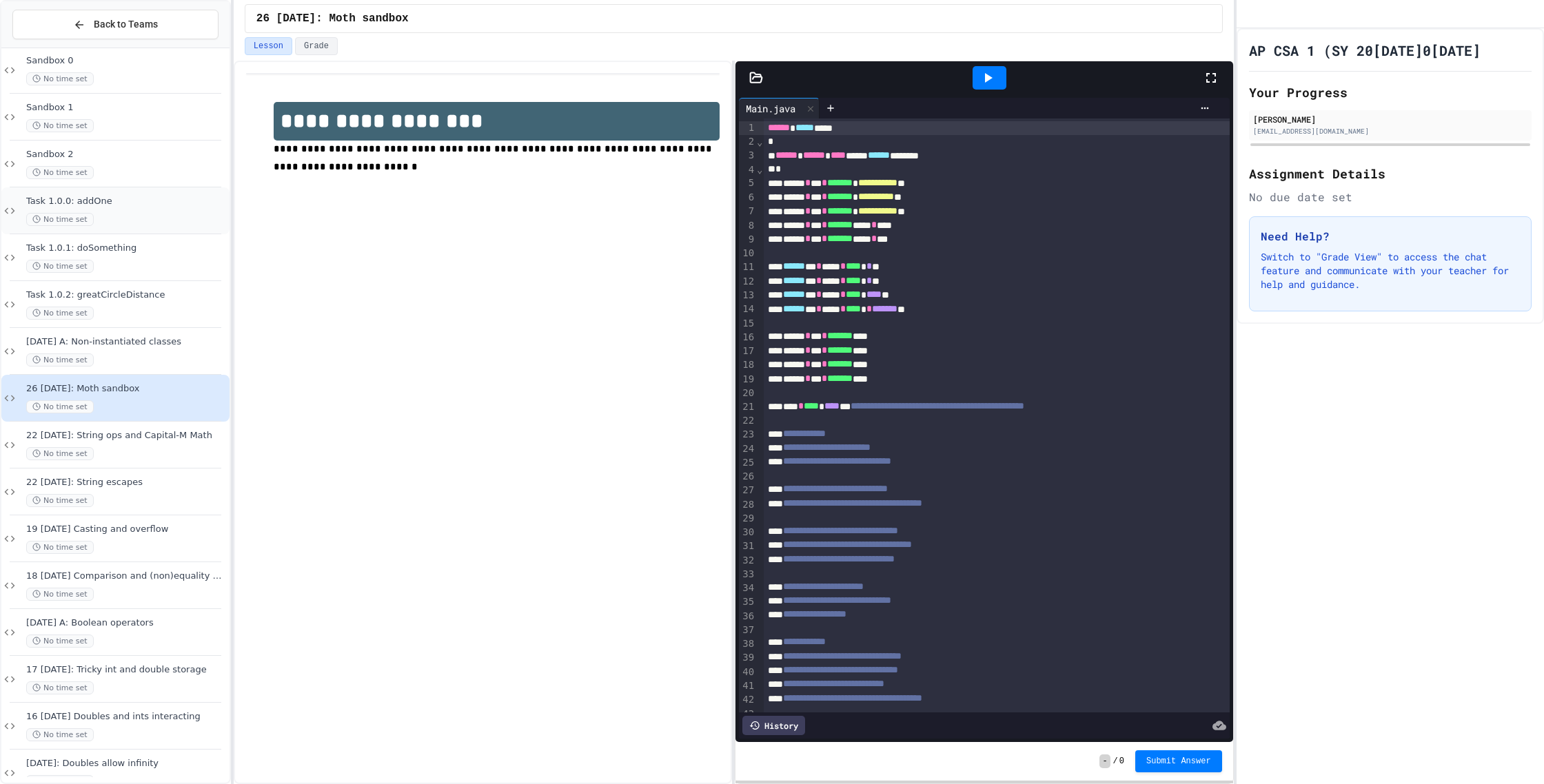
click at [119, 224] on div "No time set" at bounding box center [126, 219] width 200 height 13
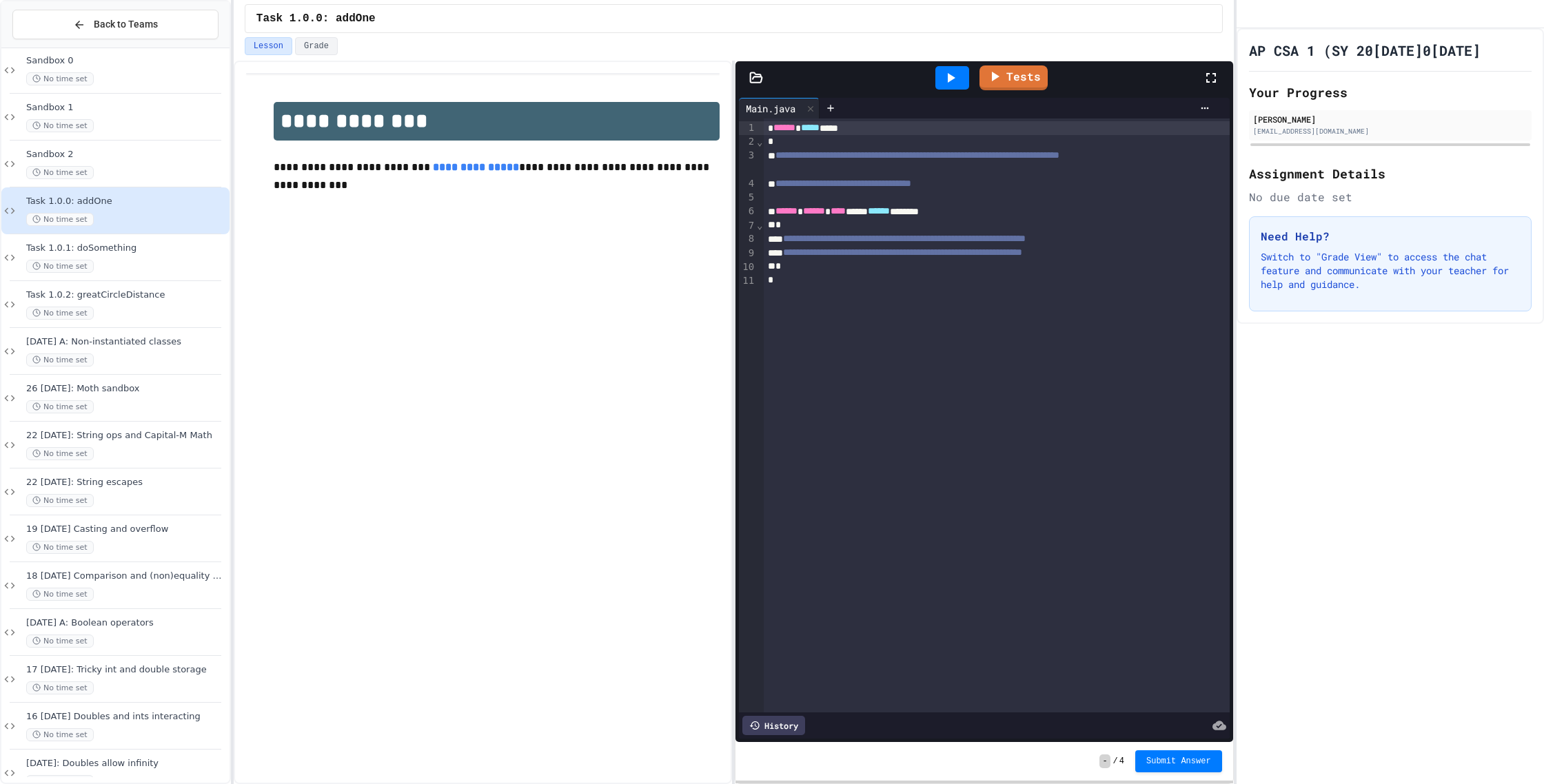
click at [756, 75] on icon at bounding box center [756, 76] width 12 height 10
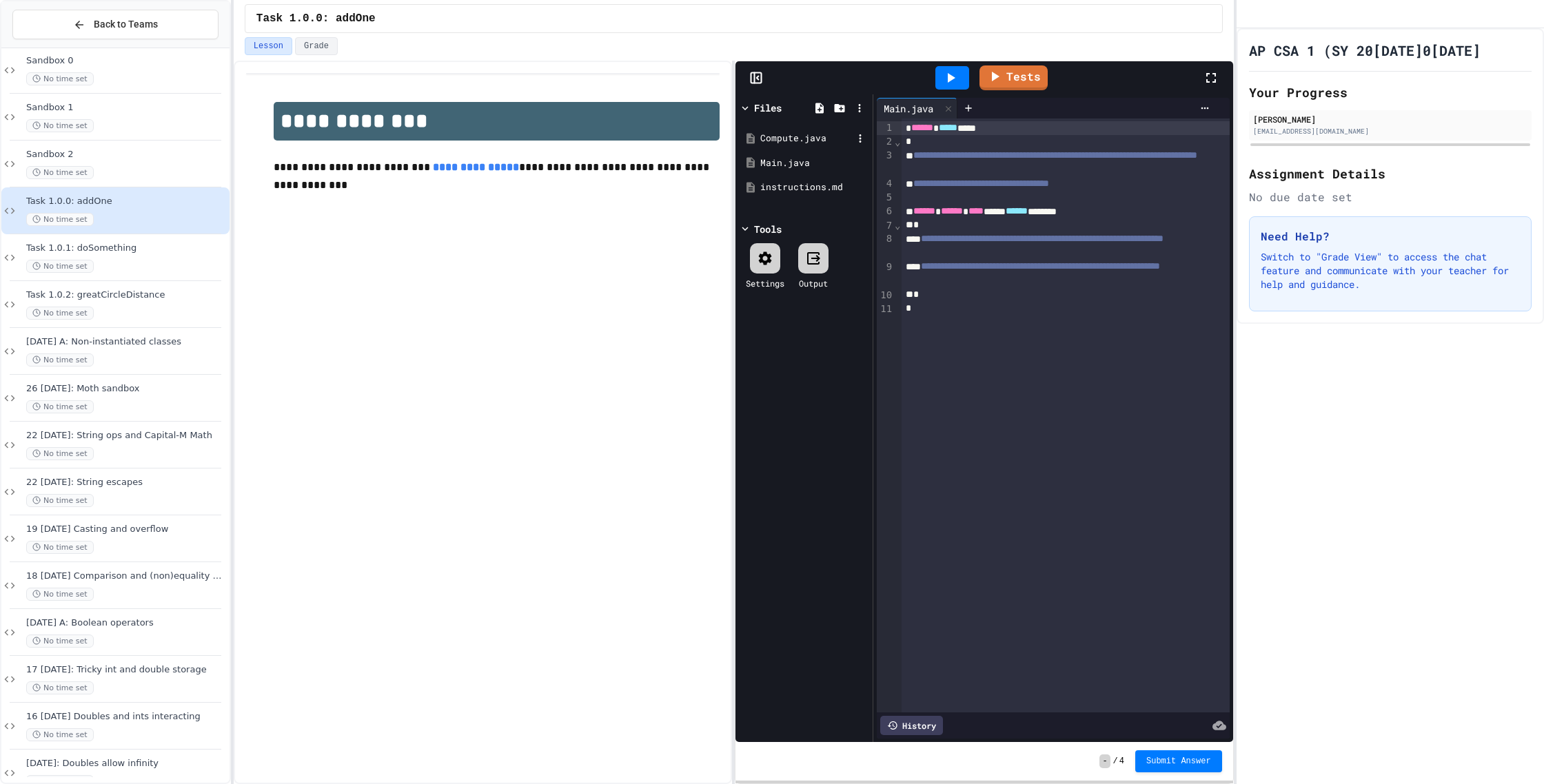
click at [782, 146] on div "Compute.java" at bounding box center [804, 138] width 130 height 25
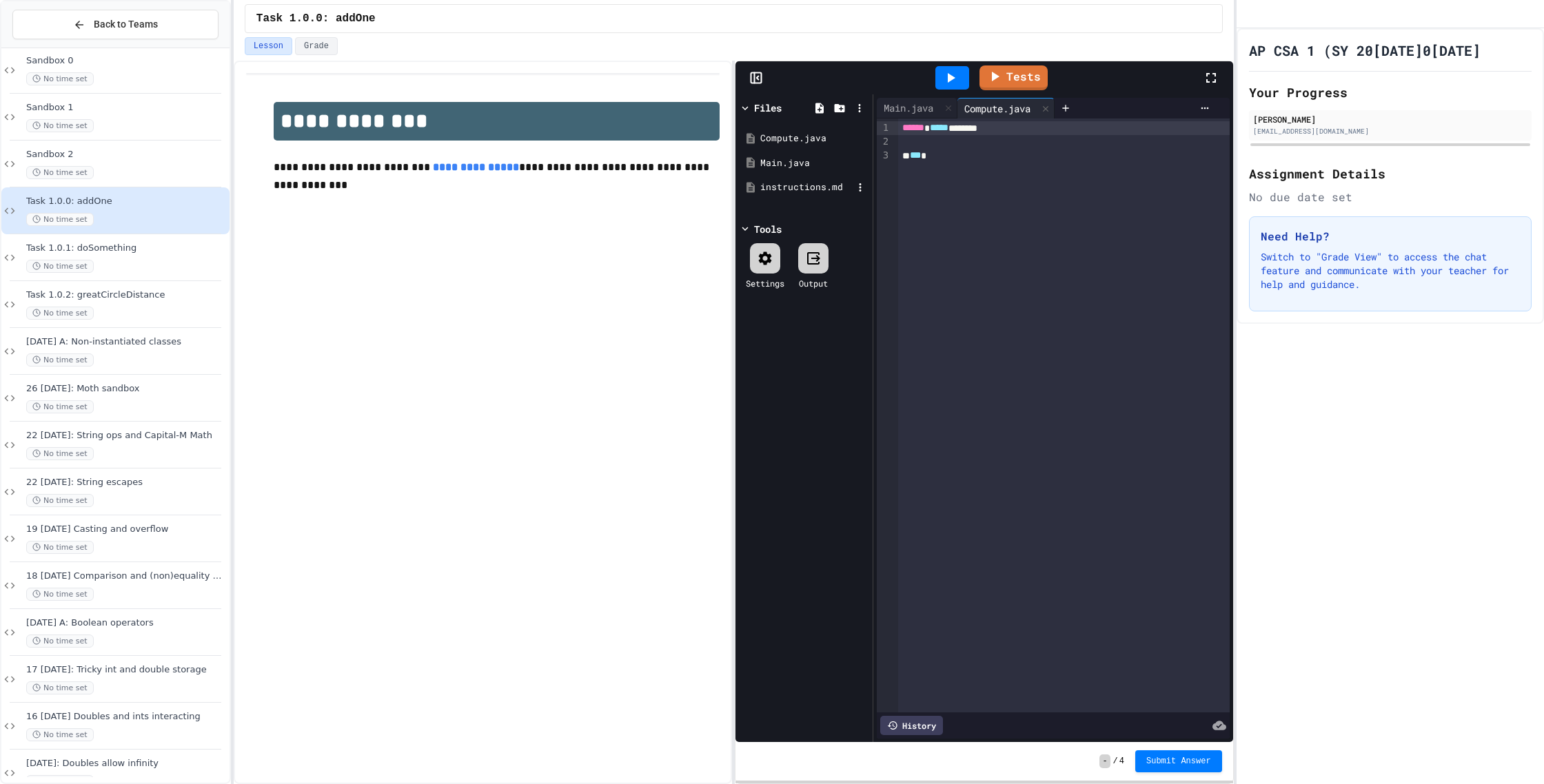
click at [832, 186] on div "instructions.md" at bounding box center [806, 187] width 92 height 14
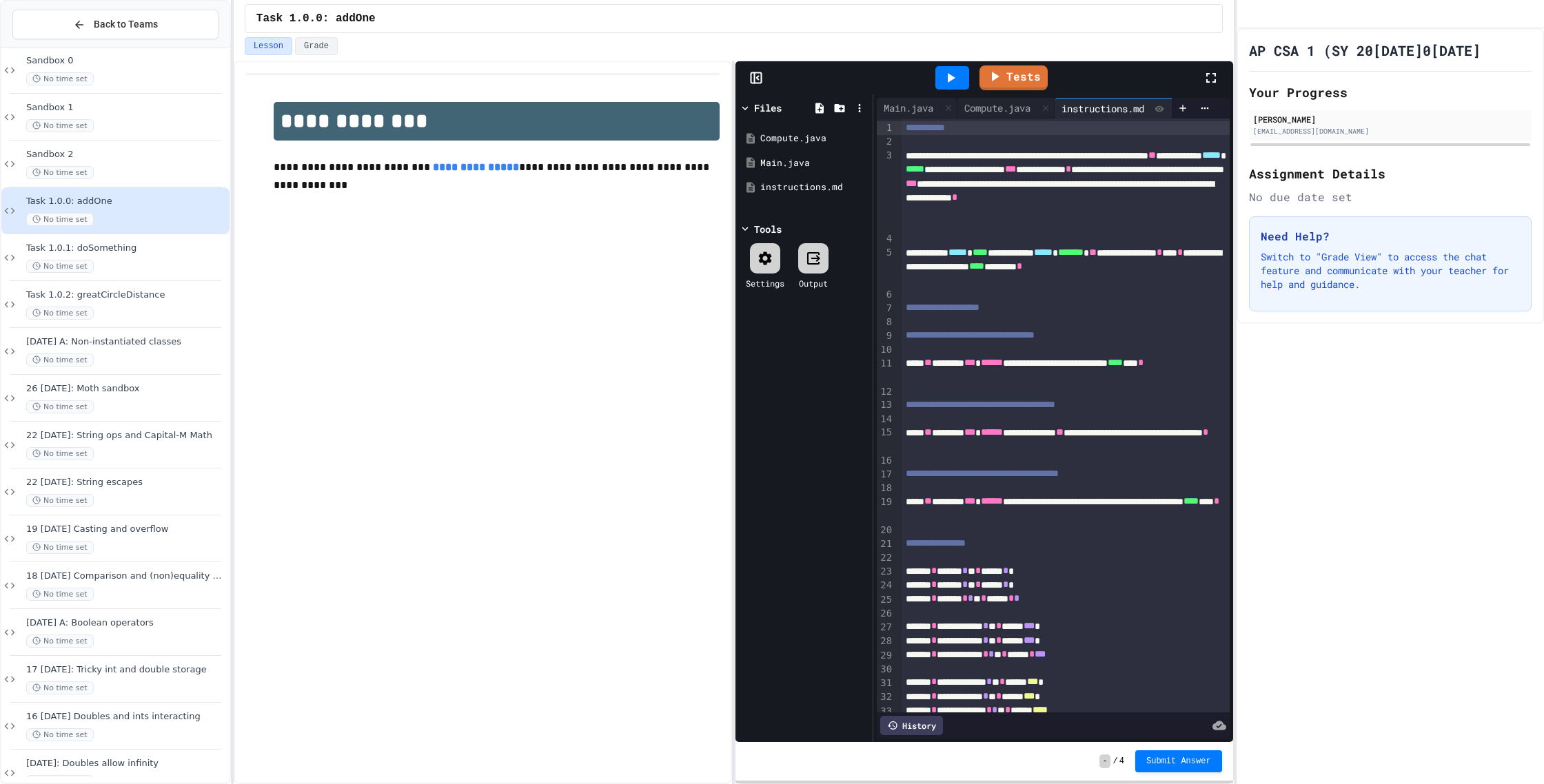
click at [1214, 80] on icon at bounding box center [1211, 77] width 16 height 16
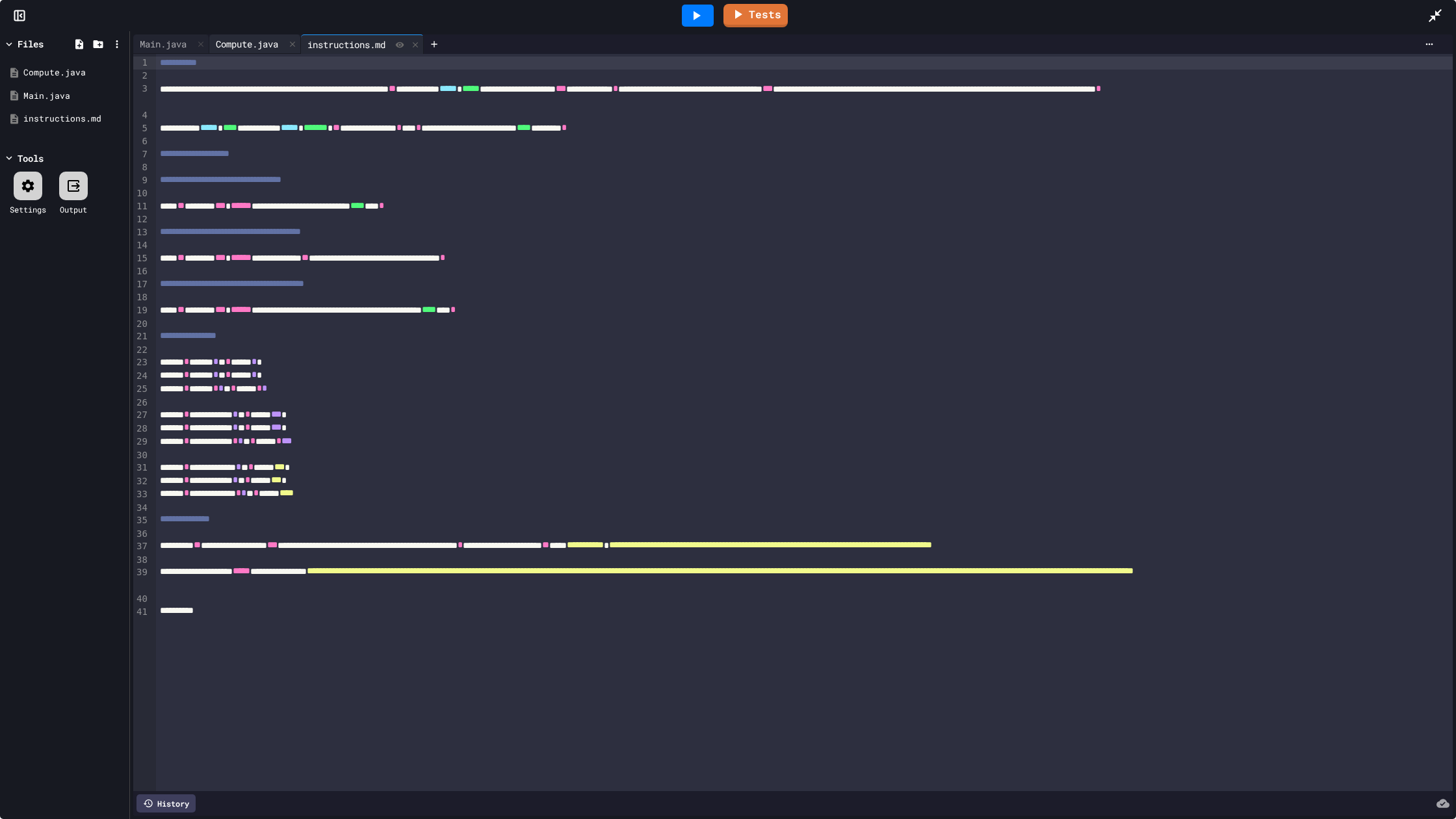
click at [284, 38] on div "Compute.java" at bounding box center [247, 43] width 75 height 14
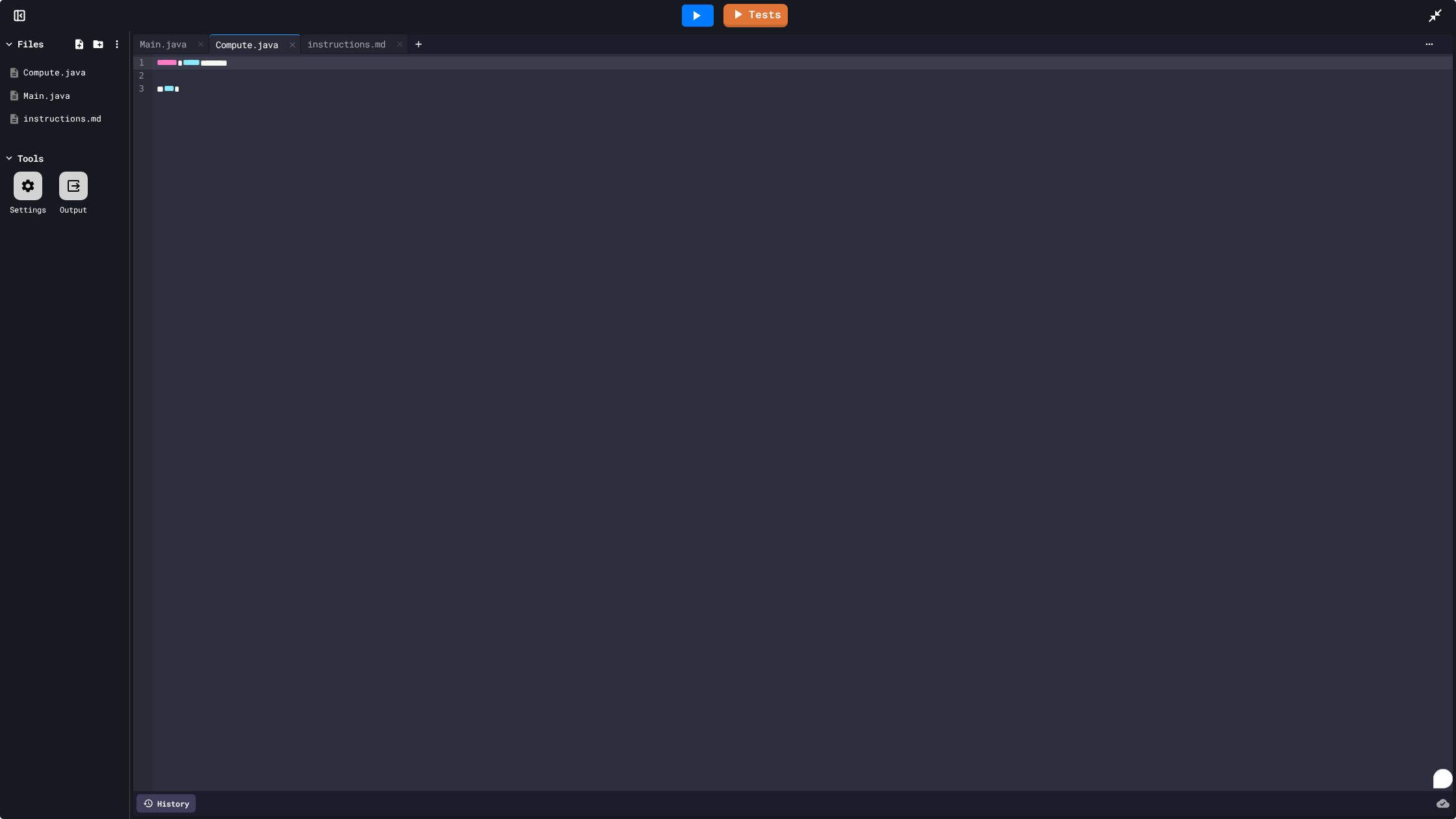
click at [290, 66] on div "****** ***** *******" at bounding box center [802, 63] width 1300 height 13
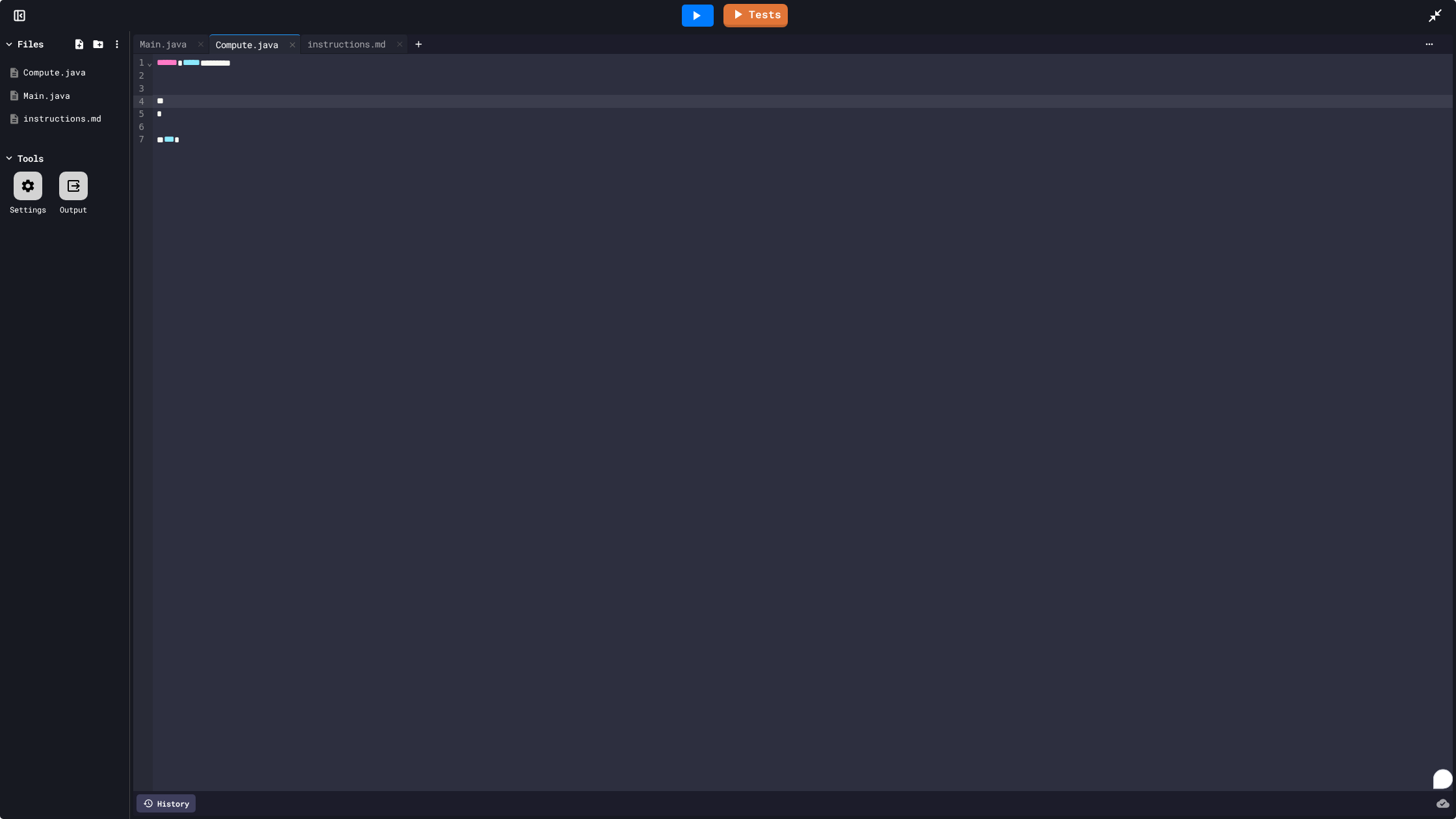
click at [209, 139] on div "***" at bounding box center [802, 140] width 1300 height 13
click at [194, 87] on div "To enrich screen reader interactions, please activate Accessibility in Grammarl…" at bounding box center [802, 89] width 1300 height 13
click at [345, 39] on div "instructions.md" at bounding box center [346, 43] width 91 height 14
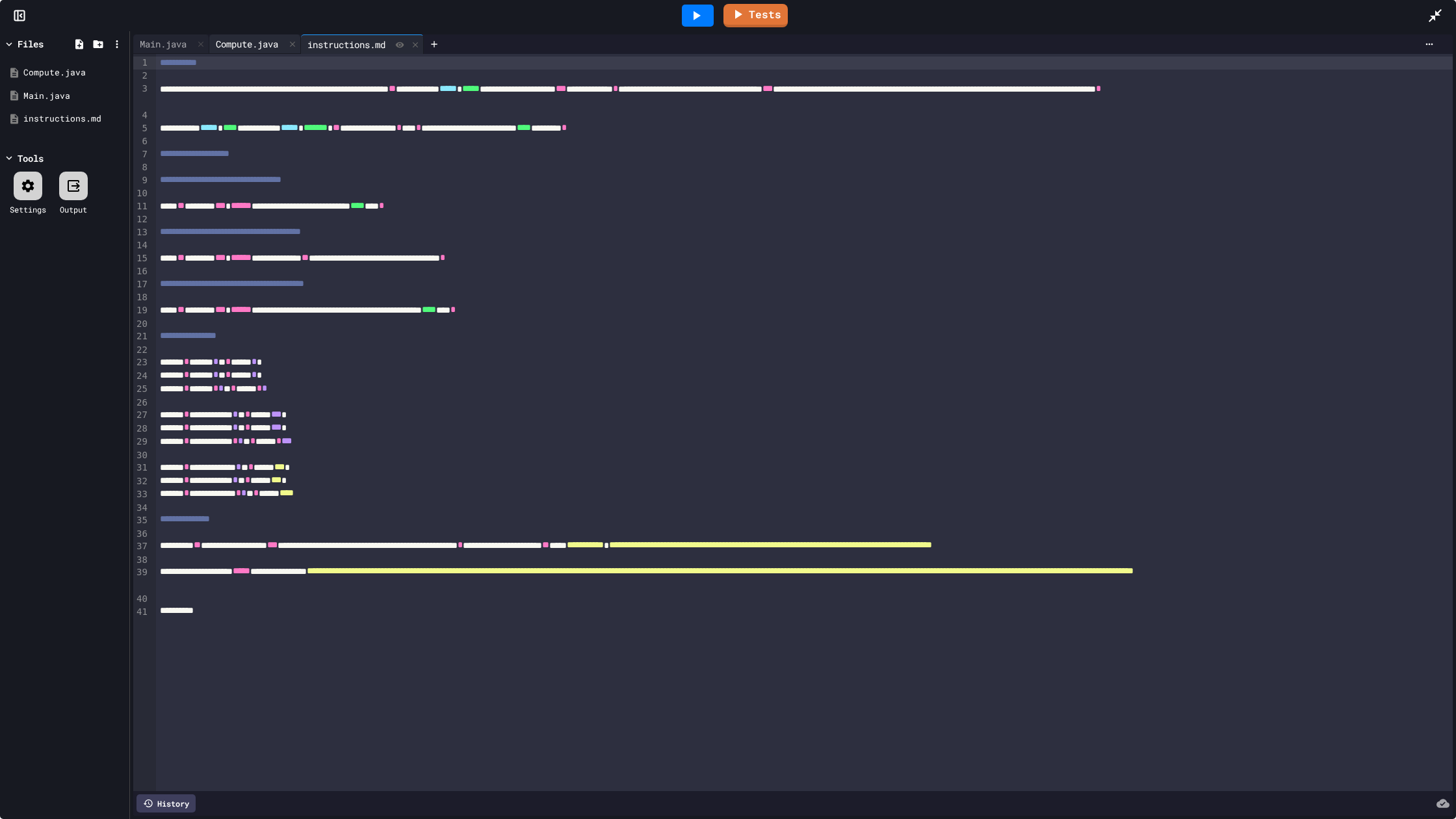
click at [280, 43] on div "Compute.java" at bounding box center [247, 43] width 75 height 14
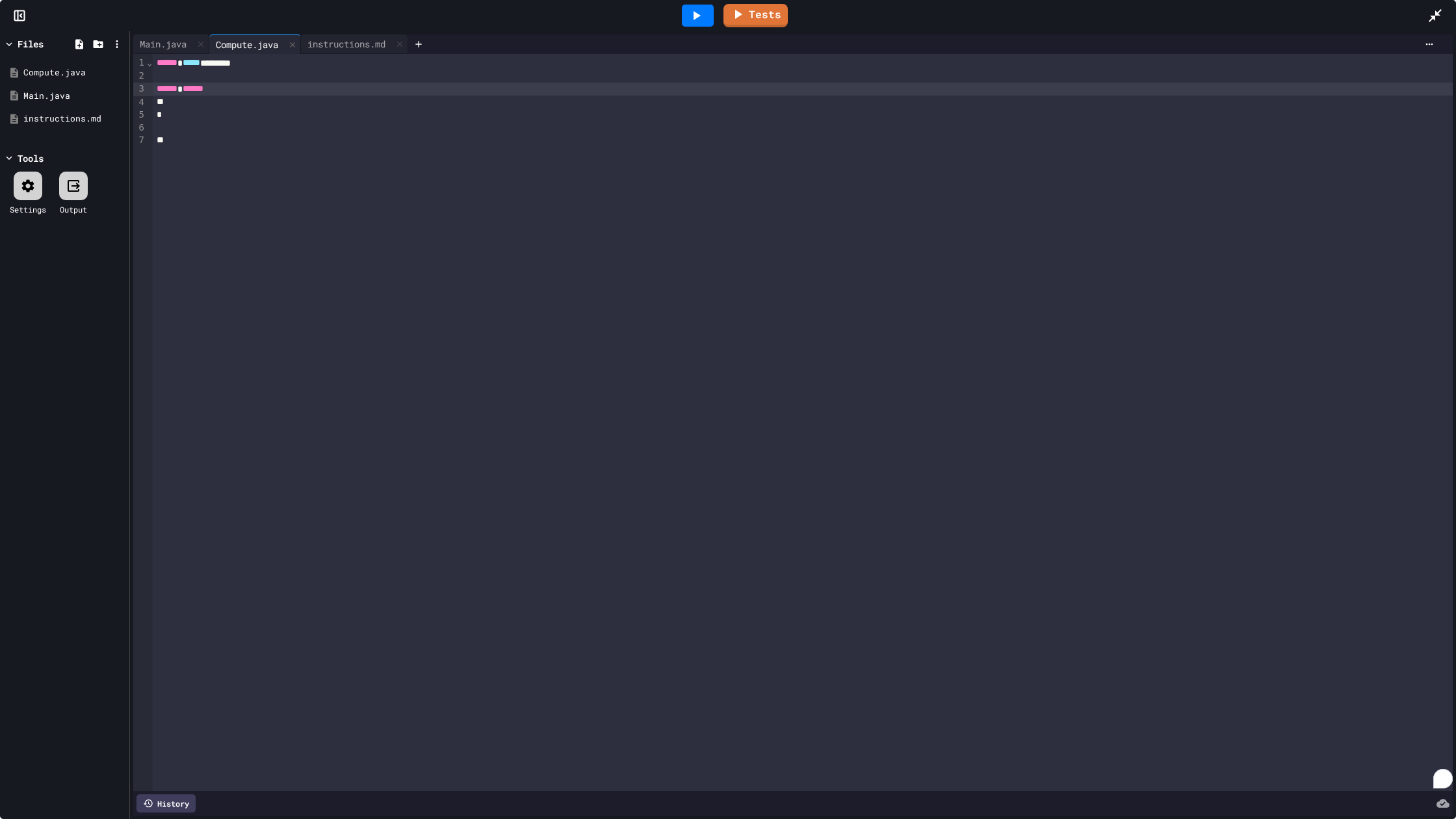
click at [280, 85] on div "****** ******" at bounding box center [802, 89] width 1300 height 13
click at [316, 37] on div "instructions.md" at bounding box center [346, 43] width 91 height 14
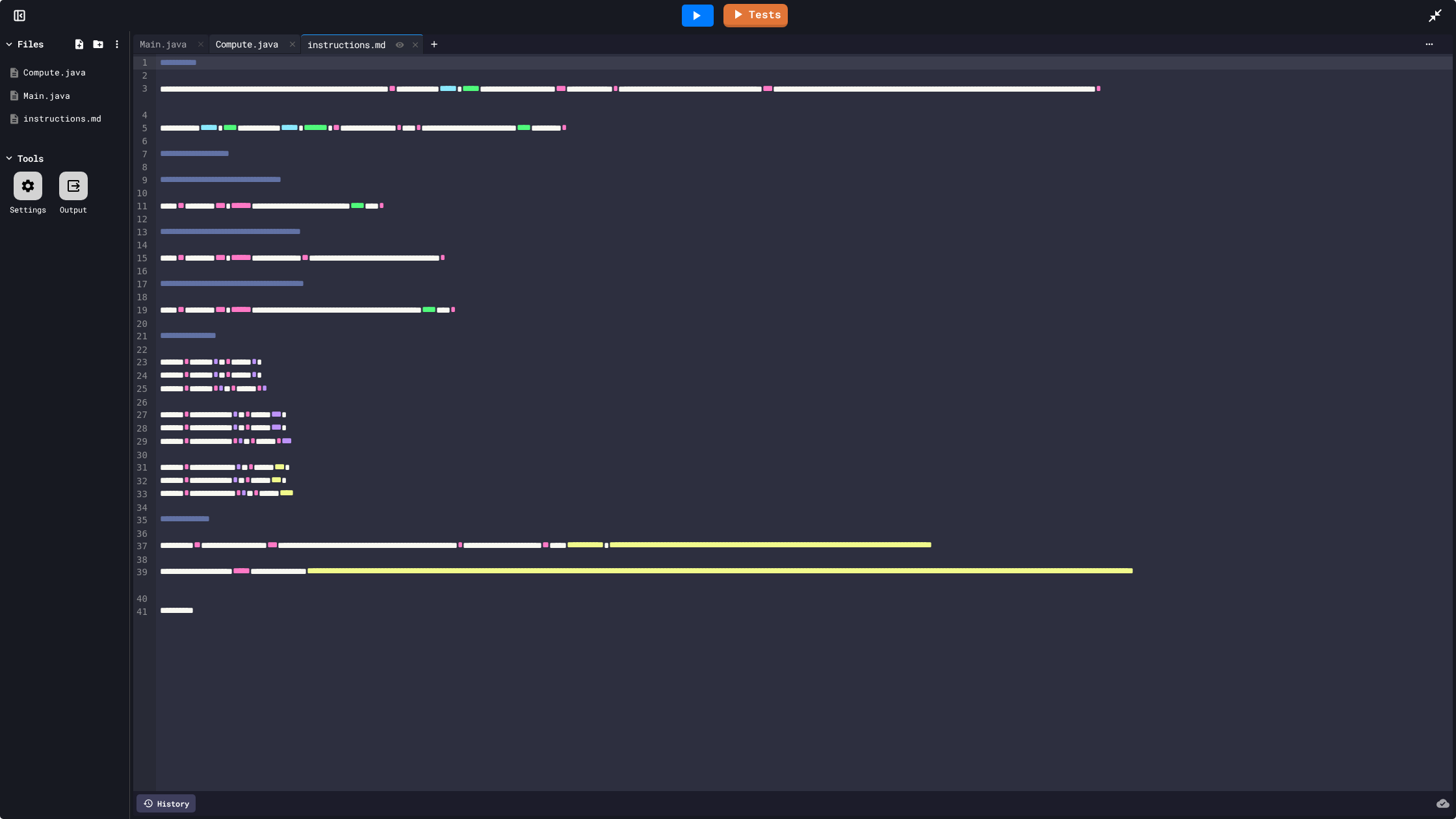
click at [266, 38] on div "Compute.java" at bounding box center [247, 43] width 75 height 14
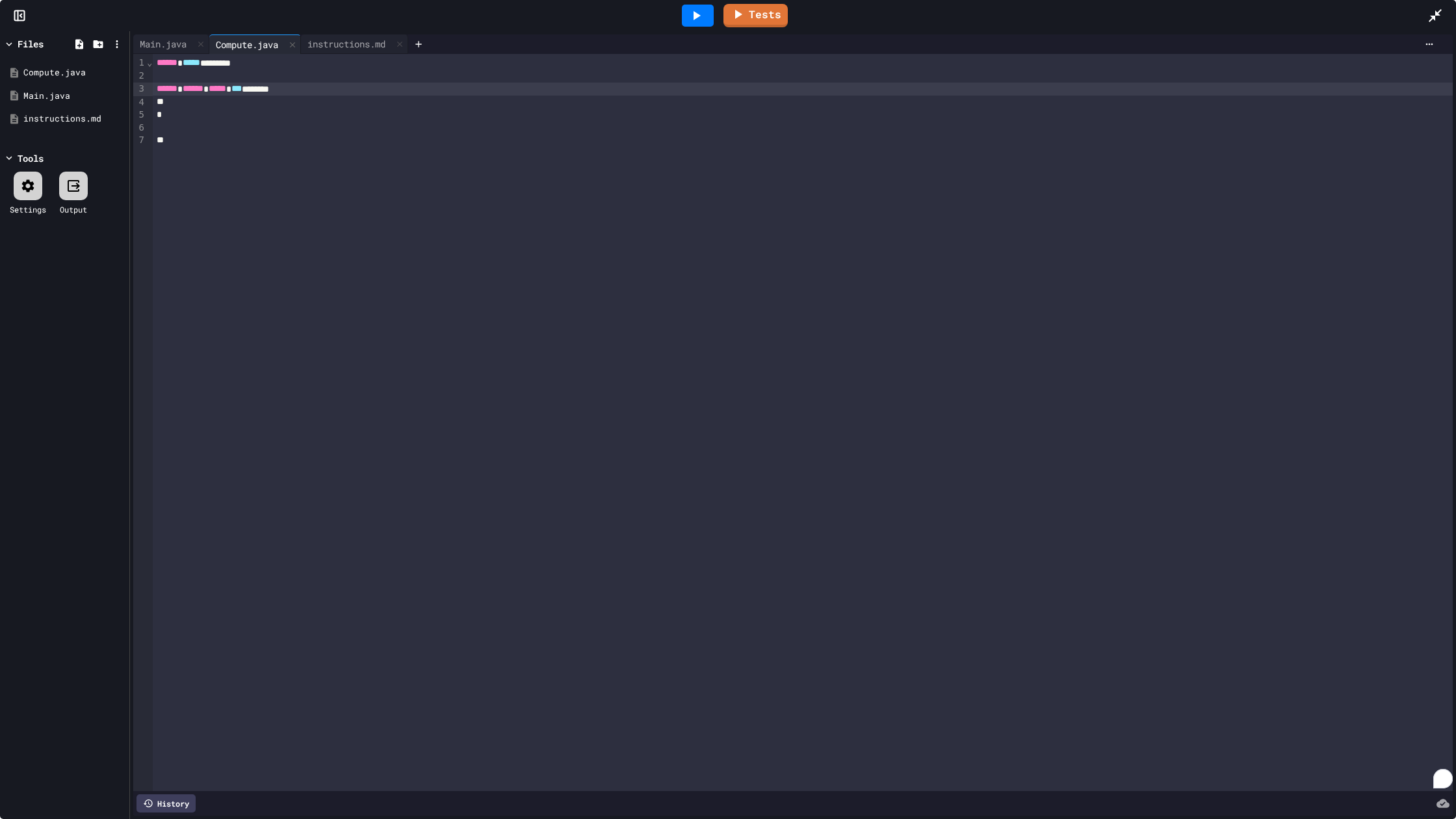
click at [327, 90] on div "****** ****** ***** *** ******" at bounding box center [802, 89] width 1300 height 13
click at [227, 90] on span "*****" at bounding box center [217, 88] width 17 height 9
click at [344, 90] on div "****** ****** *** ****** * *** * *" at bounding box center [802, 89] width 1300 height 13
click at [245, 148] on div "*" at bounding box center [804, 154] width 1296 height 13
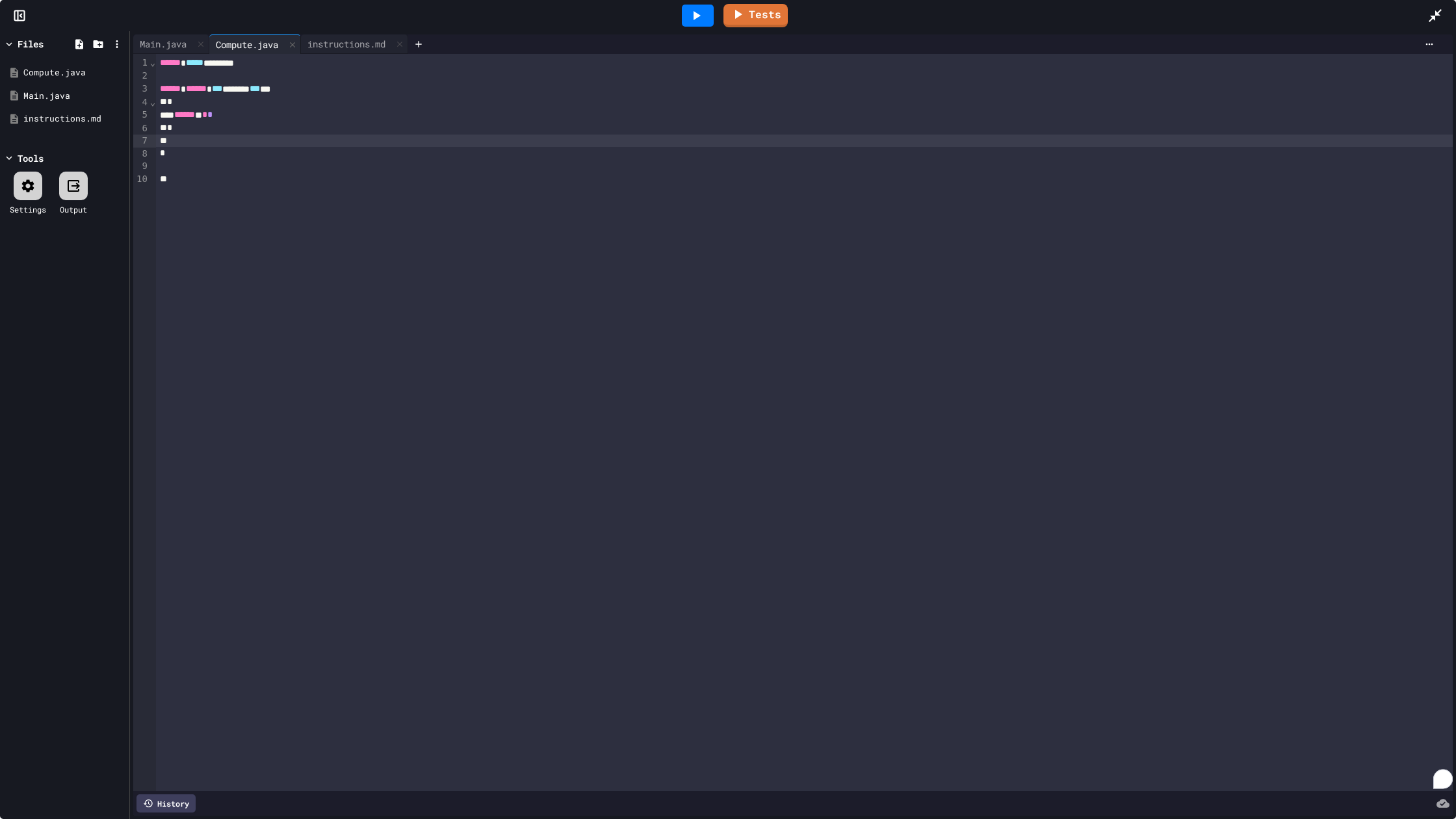
click at [242, 140] on div "To enrich screen reader interactions, please activate Accessibility in Grammarl…" at bounding box center [804, 141] width 1296 height 13
click at [362, 36] on div "instructions.md" at bounding box center [354, 44] width 107 height 20
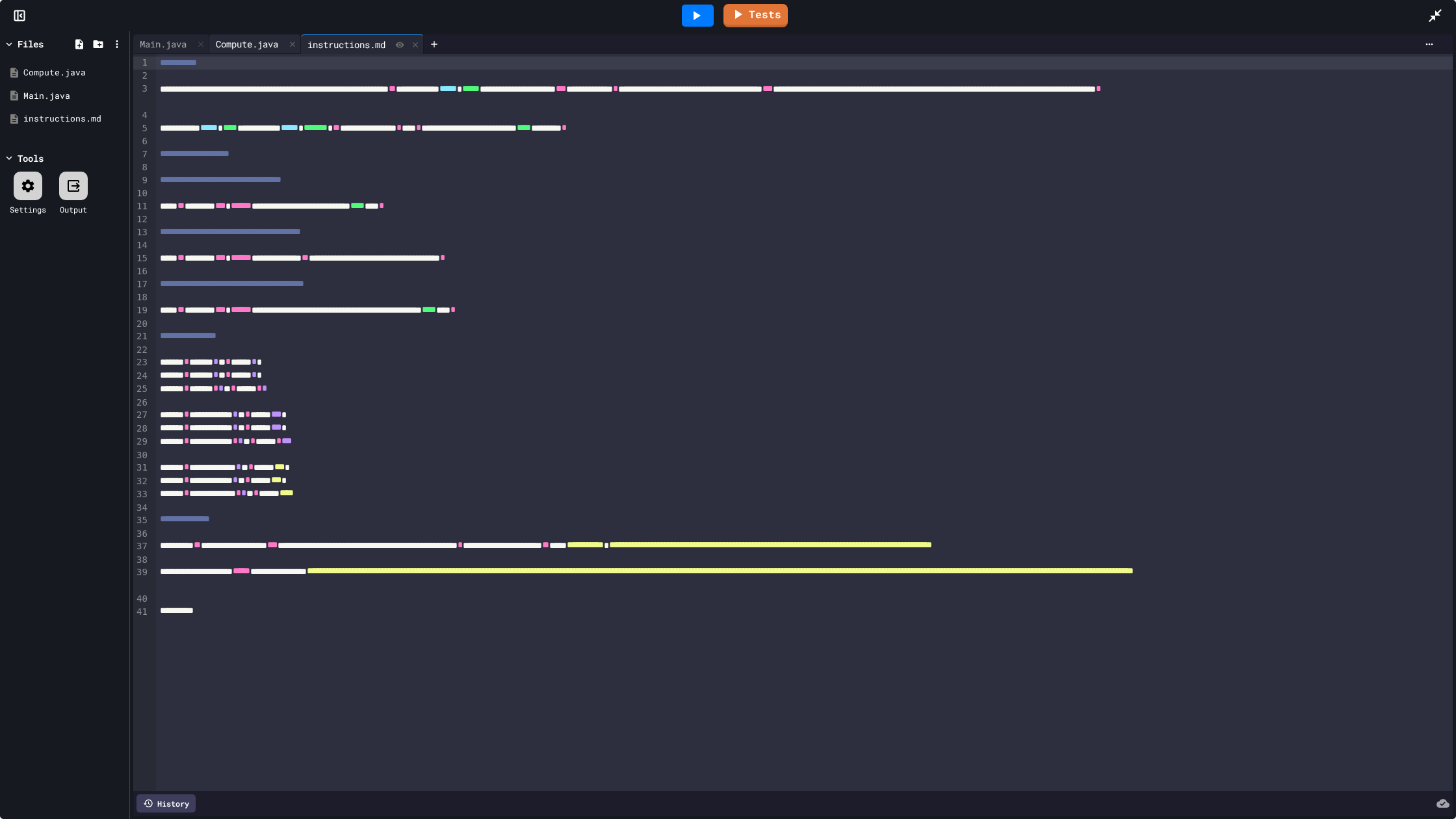
click at [236, 34] on div "Compute.java" at bounding box center [255, 44] width 92 height 20
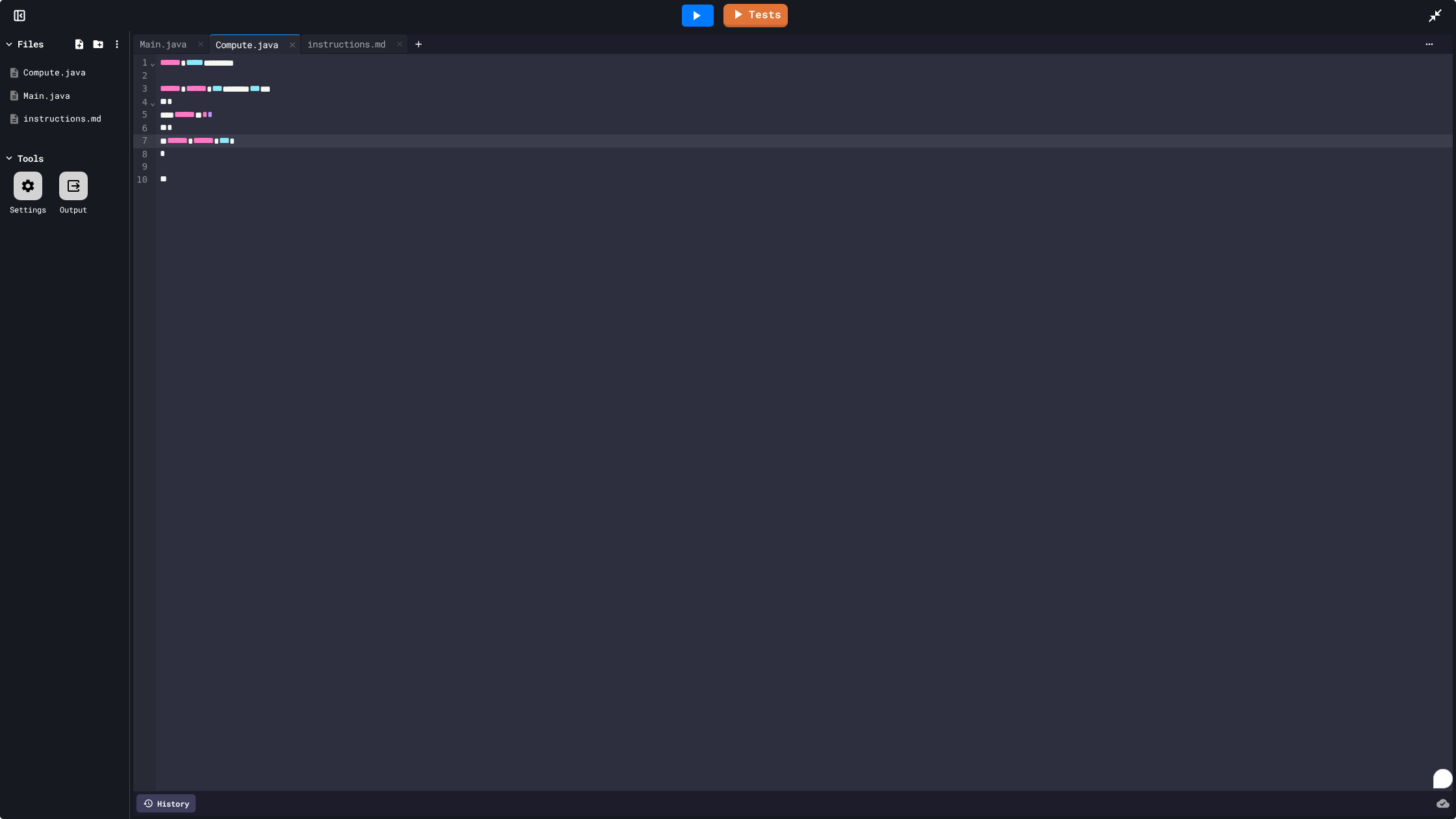
click at [283, 142] on div "****** ****** ***" at bounding box center [804, 141] width 1296 height 13
click at [325, 46] on div "instructions.md" at bounding box center [346, 43] width 91 height 14
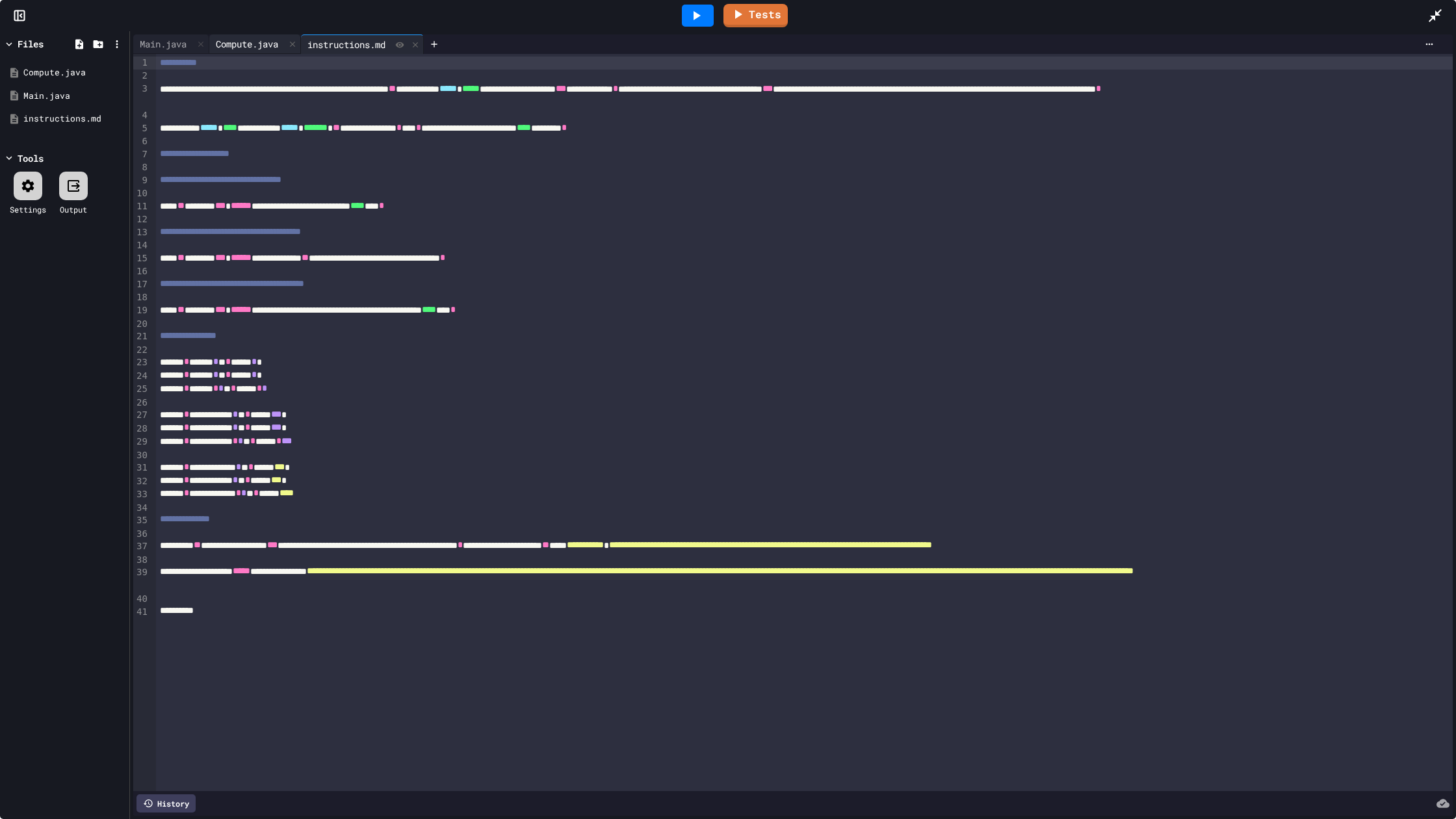
click at [277, 46] on div "Compute.java" at bounding box center [247, 43] width 75 height 14
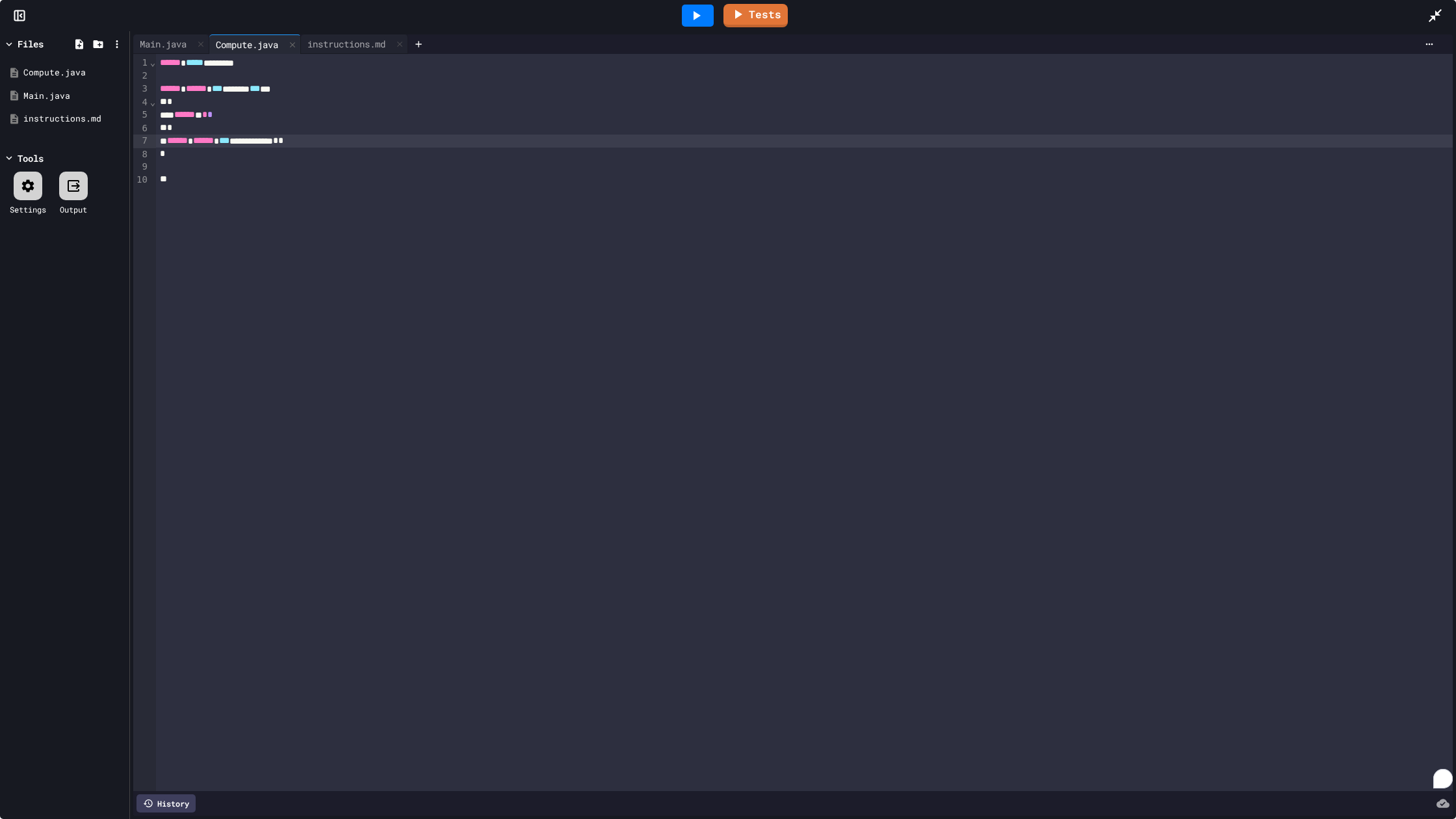
click at [326, 90] on div "****** ****** *** ******* *** **" at bounding box center [804, 89] width 1296 height 13
click at [341, 141] on div "**********" at bounding box center [804, 141] width 1296 height 13
click at [373, 38] on div "instructions.md" at bounding box center [346, 43] width 91 height 14
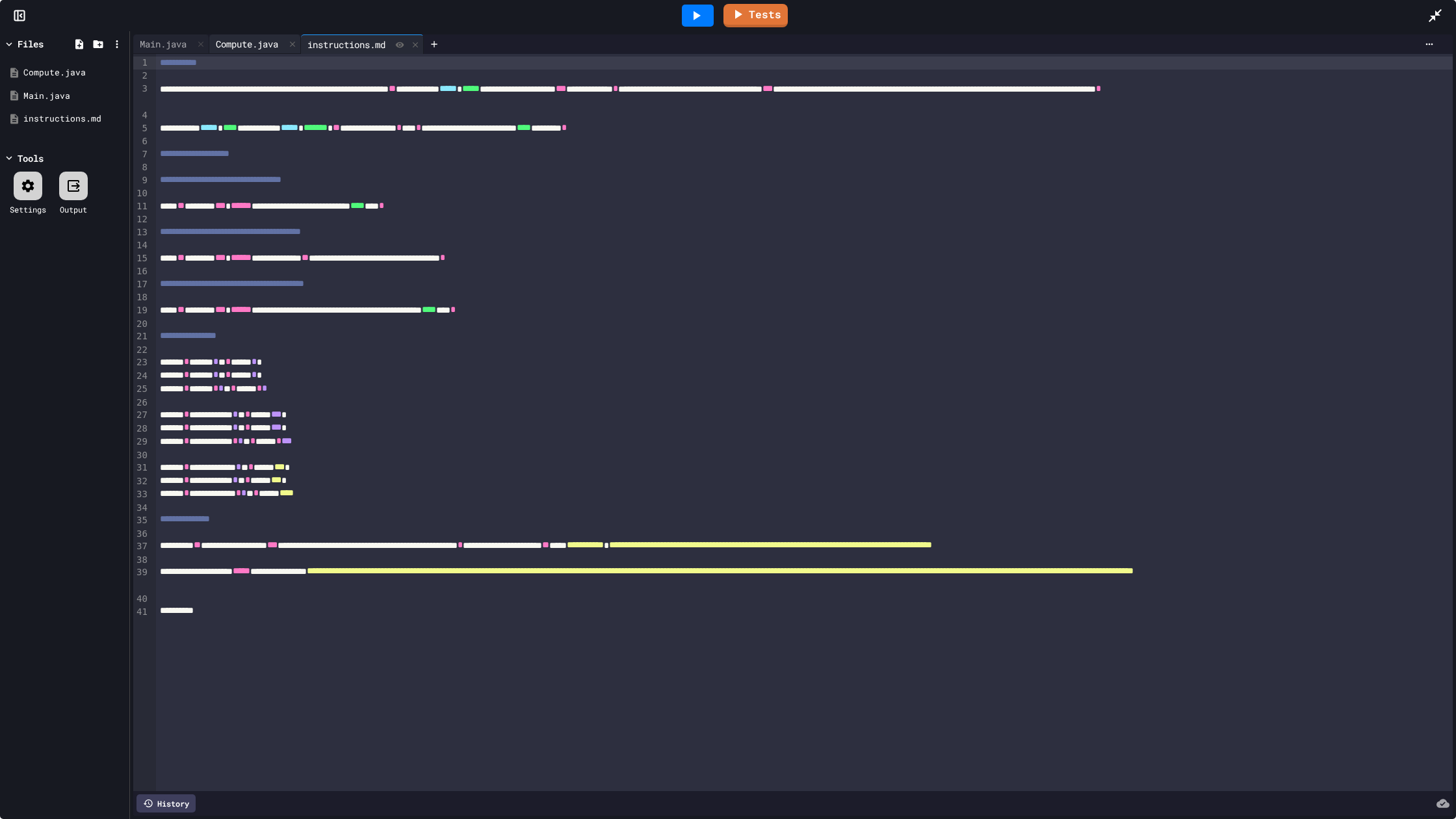
click at [265, 50] on div "Compute.java" at bounding box center [247, 43] width 75 height 14
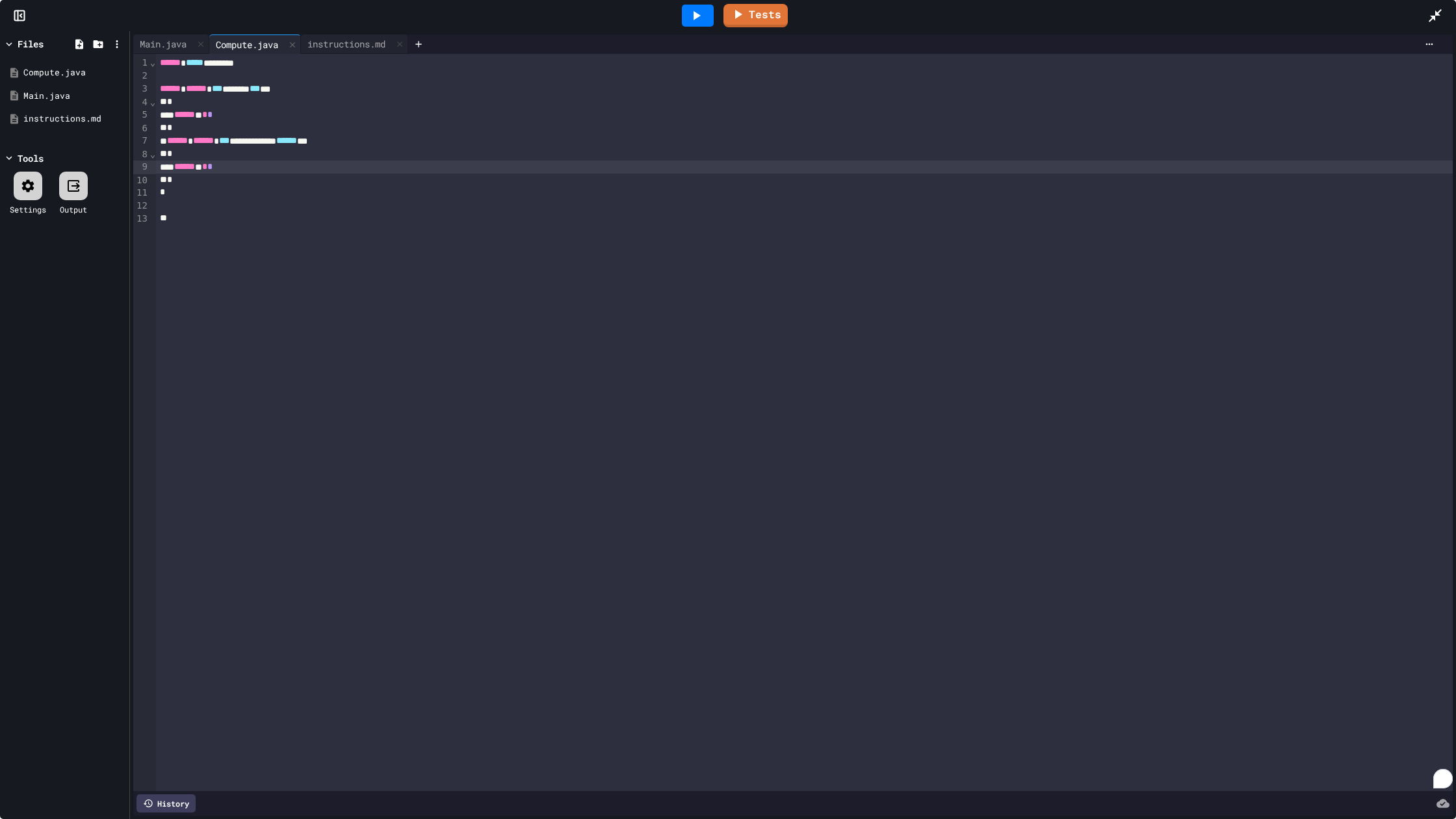
click at [200, 187] on div "*" at bounding box center [804, 192] width 1296 height 13
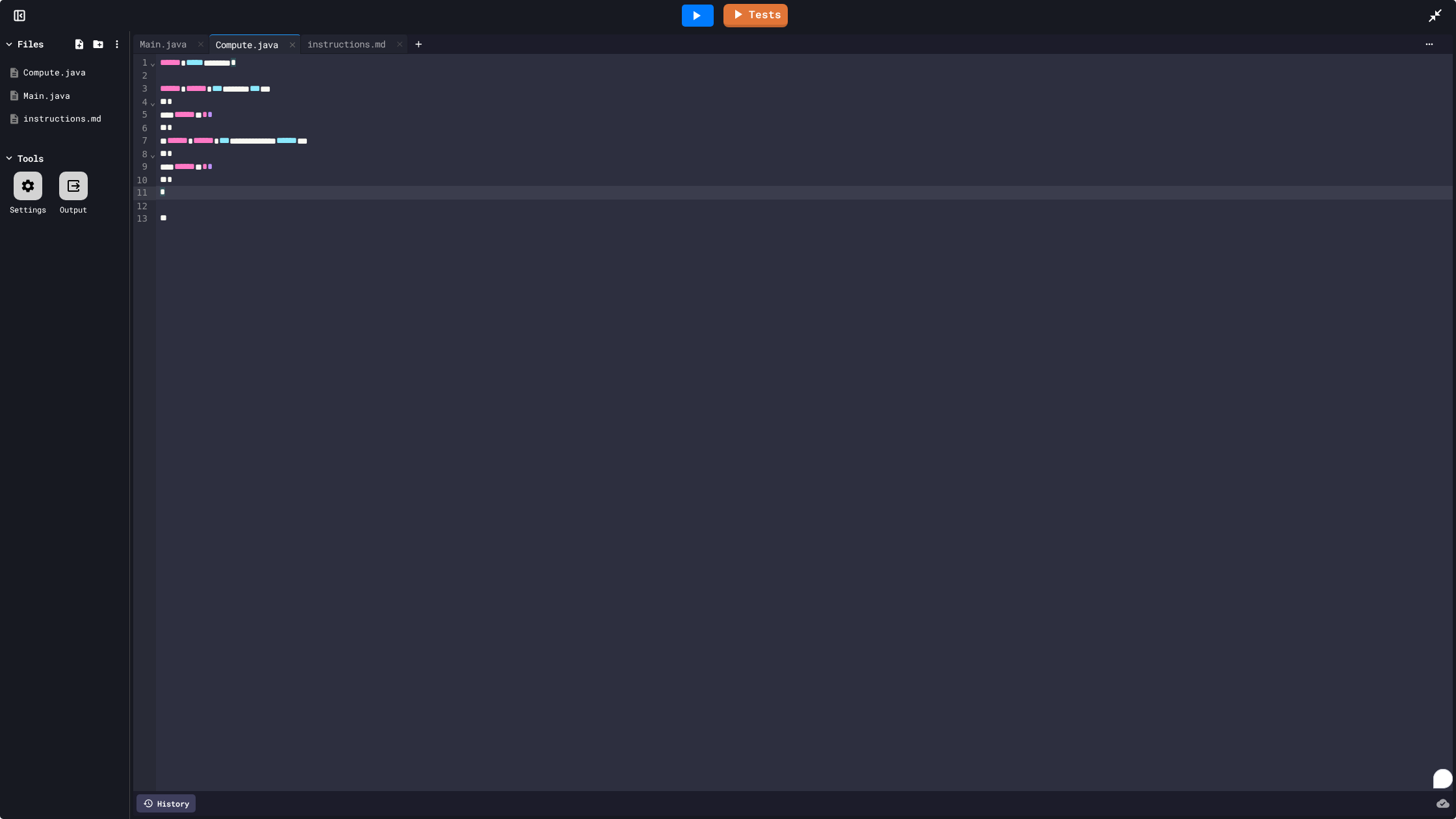
click at [204, 179] on div "*" at bounding box center [804, 180] width 1296 height 13
click at [229, 142] on span "***" at bounding box center [224, 140] width 11 height 9
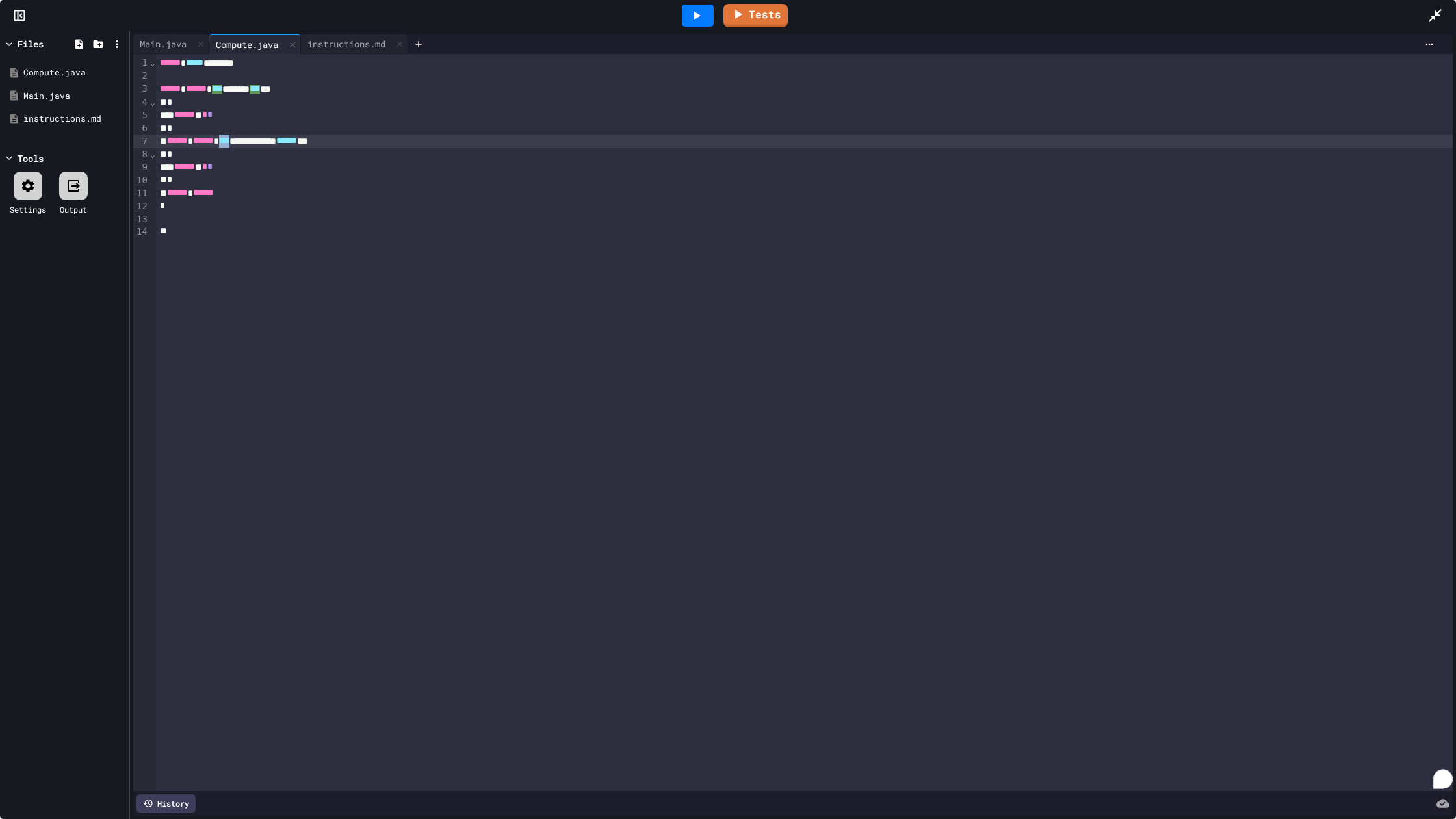
click at [229, 142] on span "***" at bounding box center [224, 140] width 11 height 9
click at [258, 190] on div "****** ******" at bounding box center [804, 192] width 1296 height 13
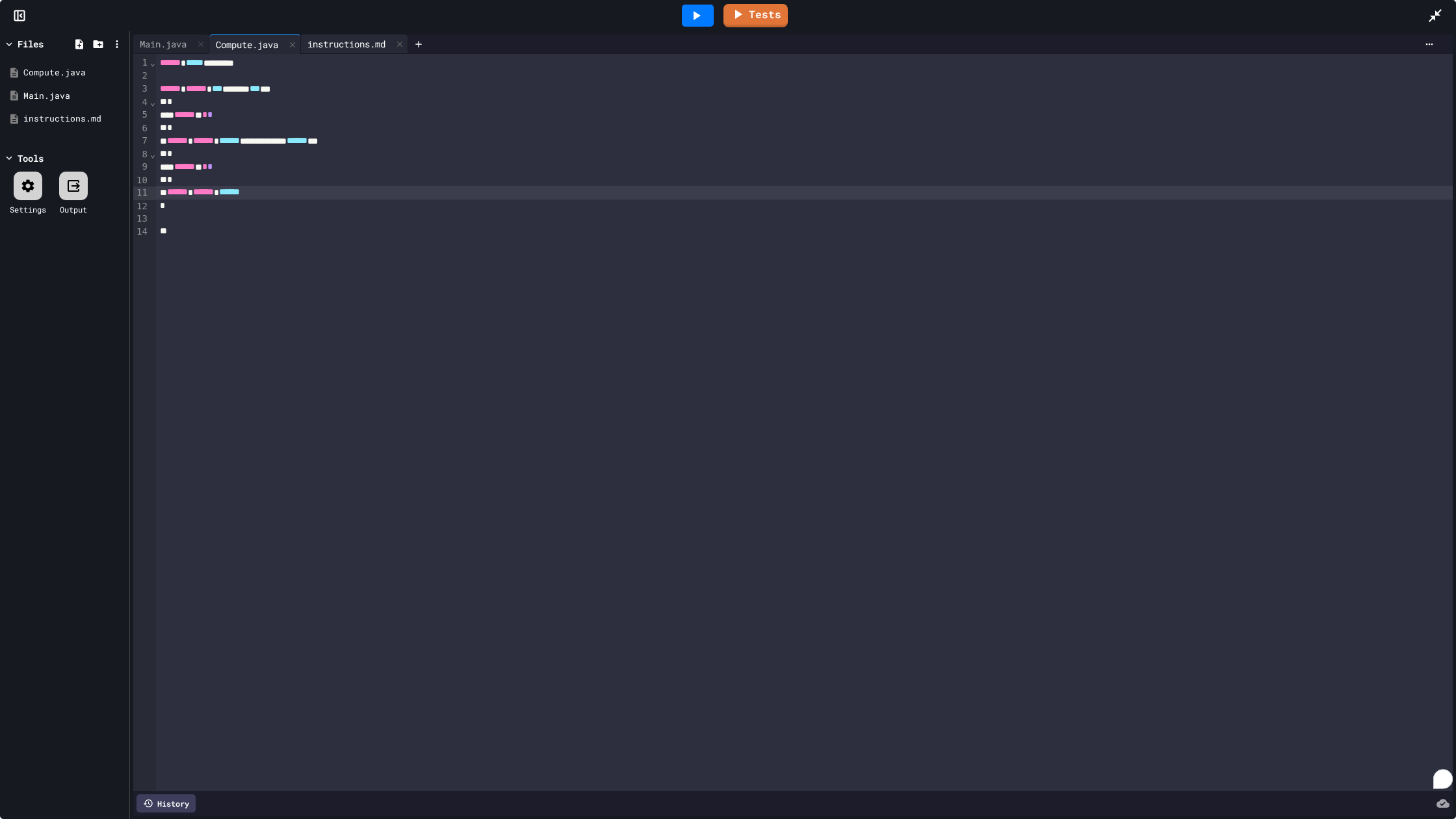
click at [321, 49] on div "instructions.md" at bounding box center [346, 43] width 91 height 14
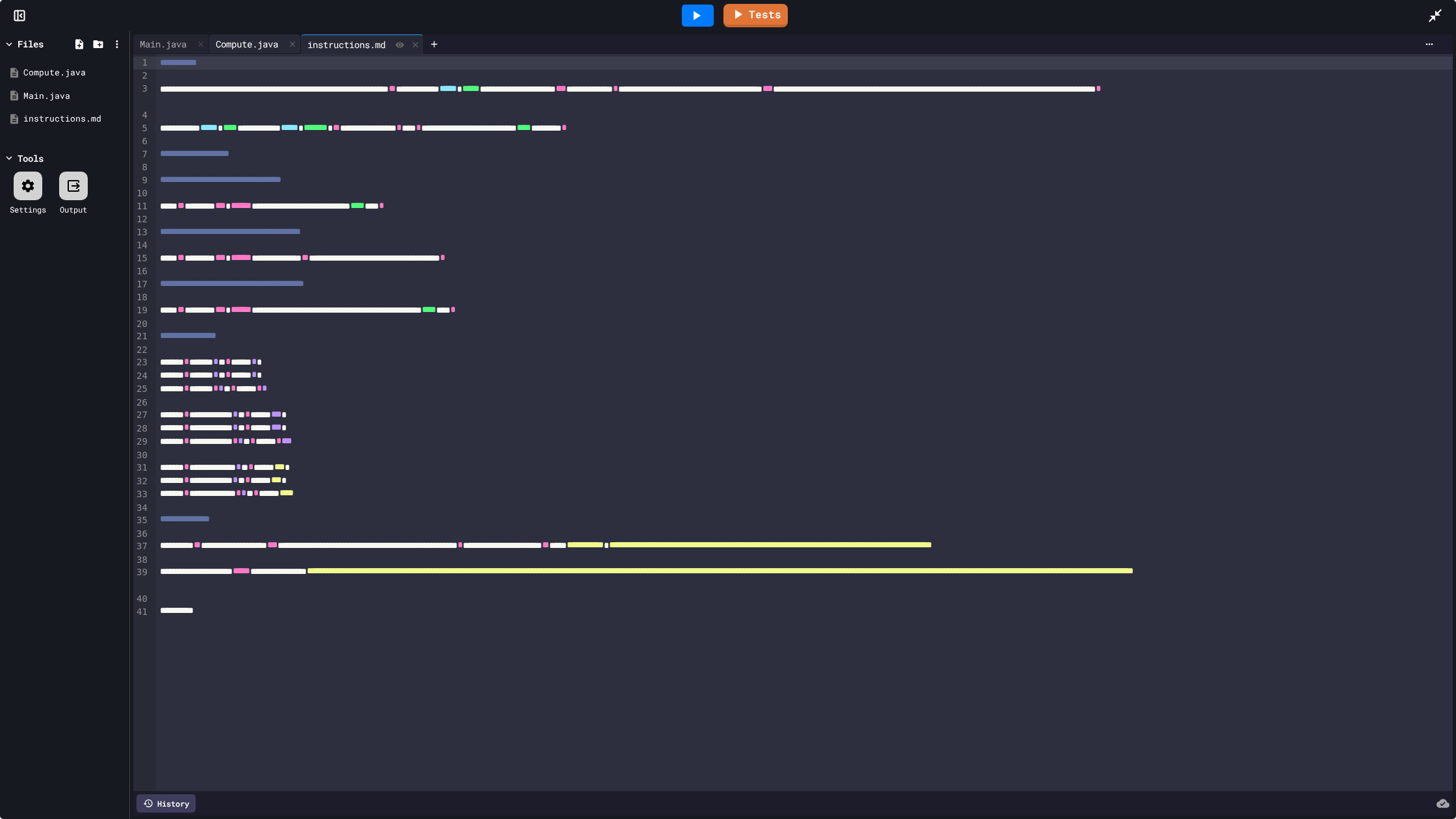
click at [267, 44] on div "Compute.java" at bounding box center [247, 43] width 75 height 14
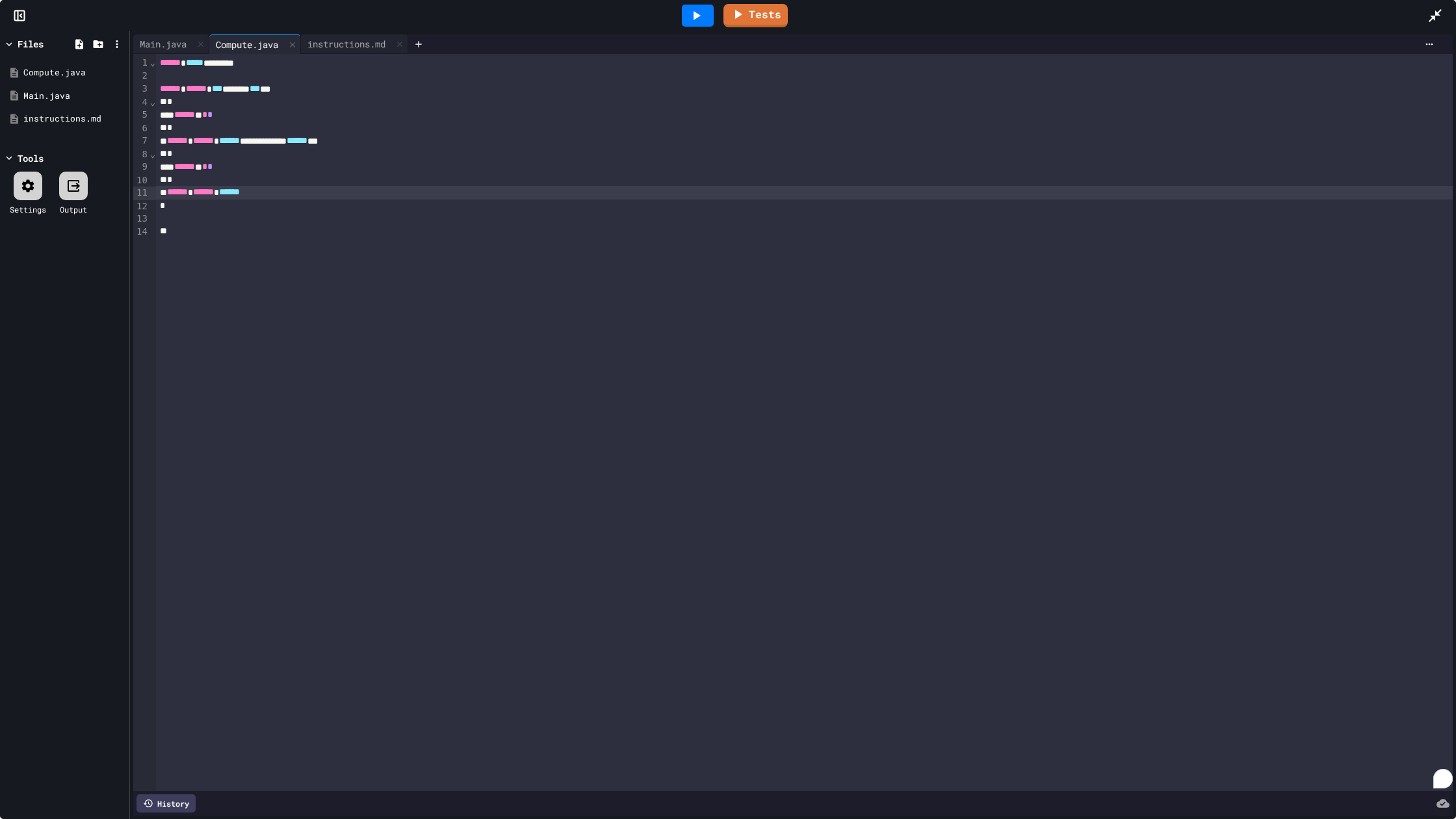
click at [321, 197] on div "****** ****** ******" at bounding box center [804, 192] width 1296 height 13
click at [350, 48] on div "instructions.md" at bounding box center [346, 43] width 91 height 14
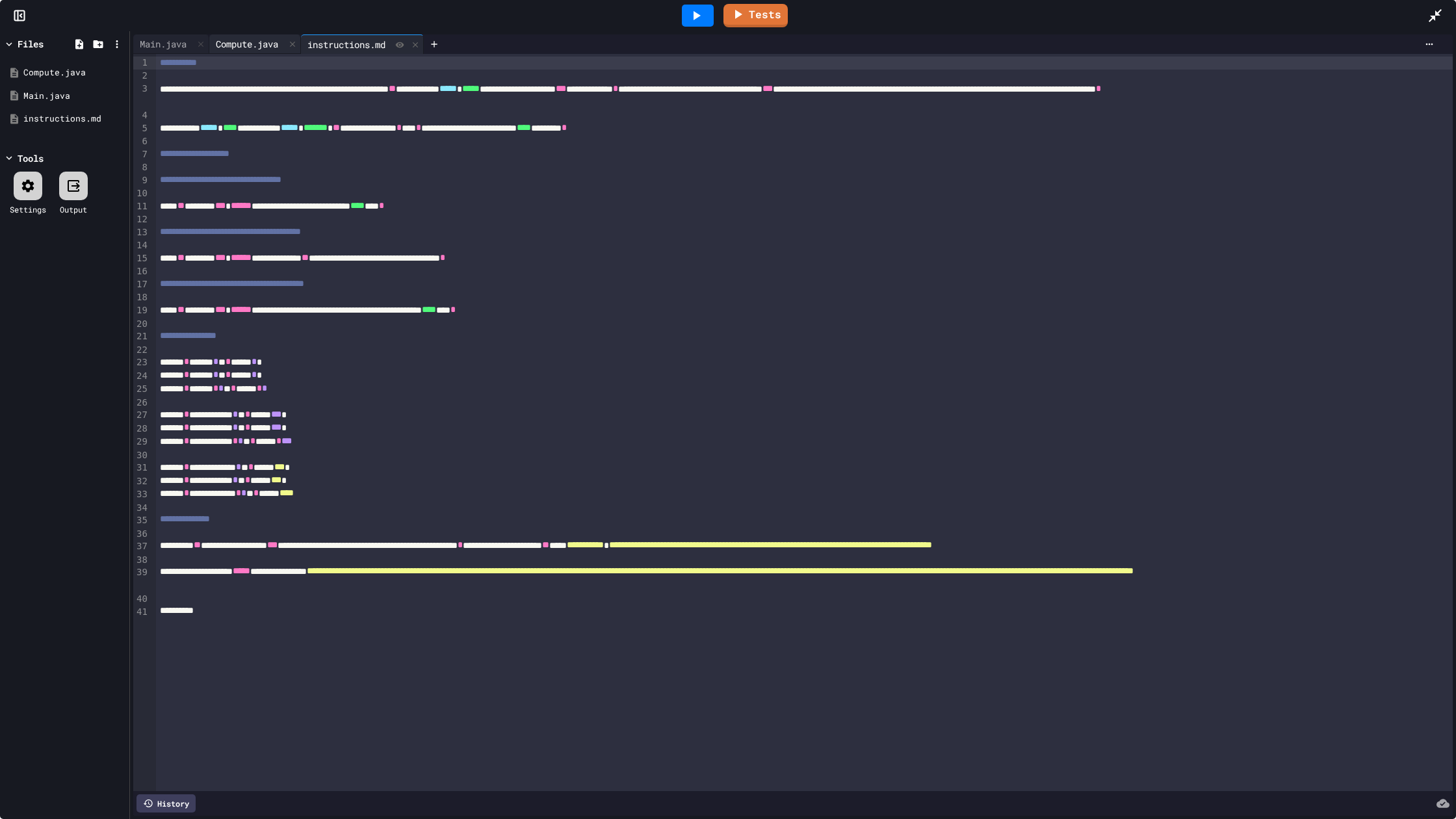
click at [263, 43] on div "Compute.java" at bounding box center [247, 43] width 75 height 14
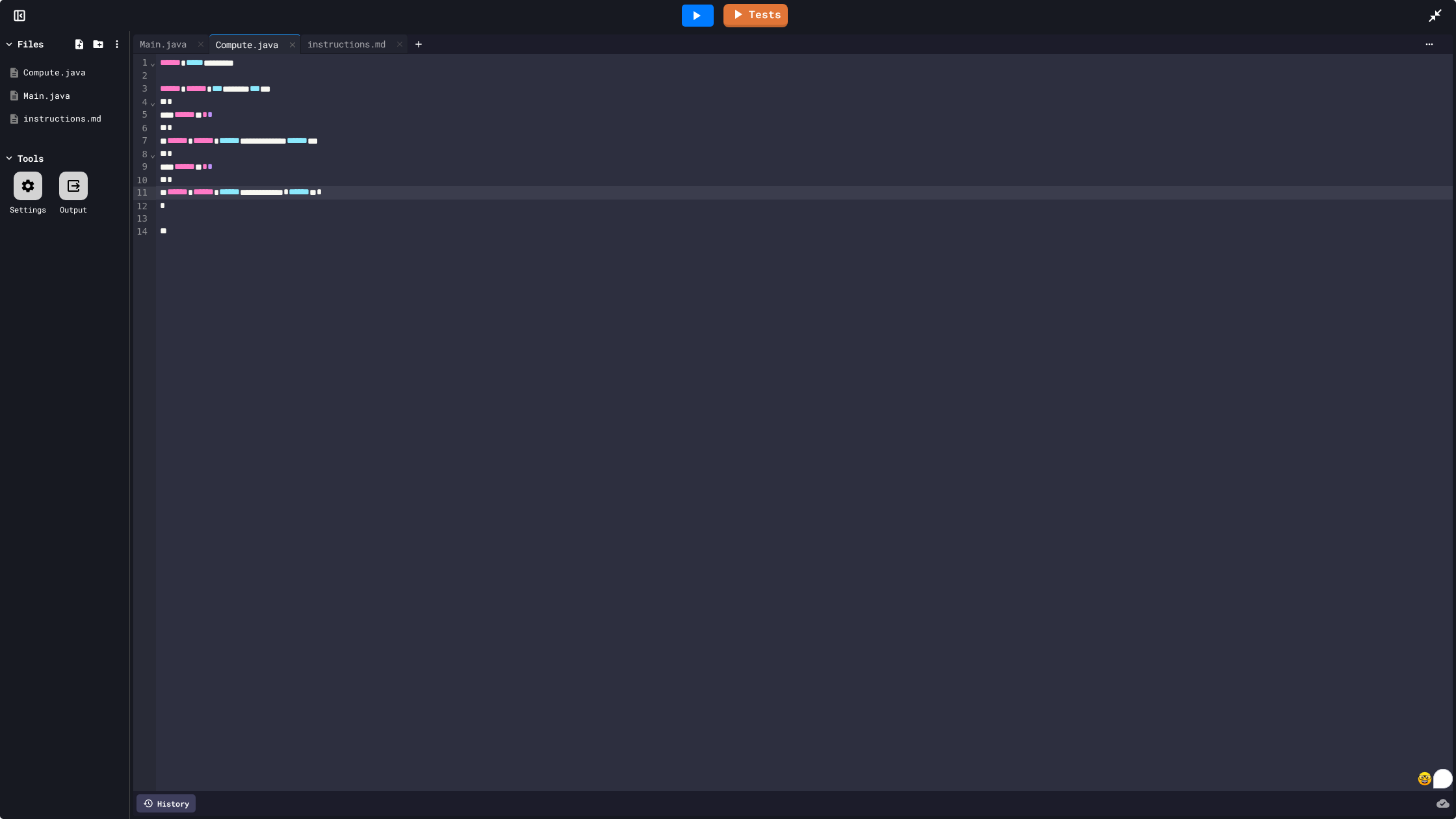
click at [425, 194] on div "**********" at bounding box center [804, 192] width 1296 height 13
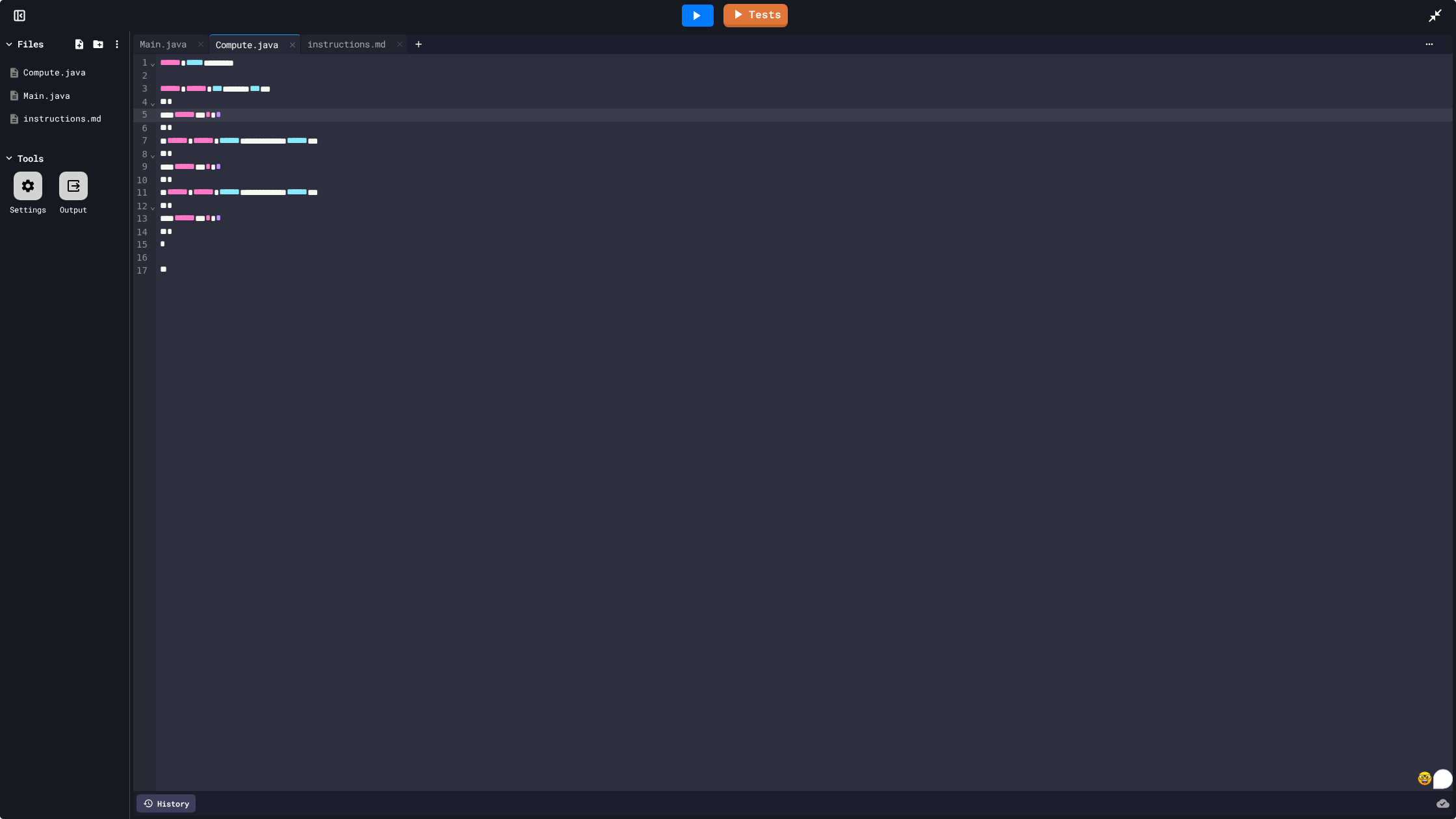
drag, startPoint x: 1428, startPoint y: 14, endPoint x: 1428, endPoint y: 733, distance: 719.0
click at [1428, 14] on icon at bounding box center [1435, 16] width 16 height 16
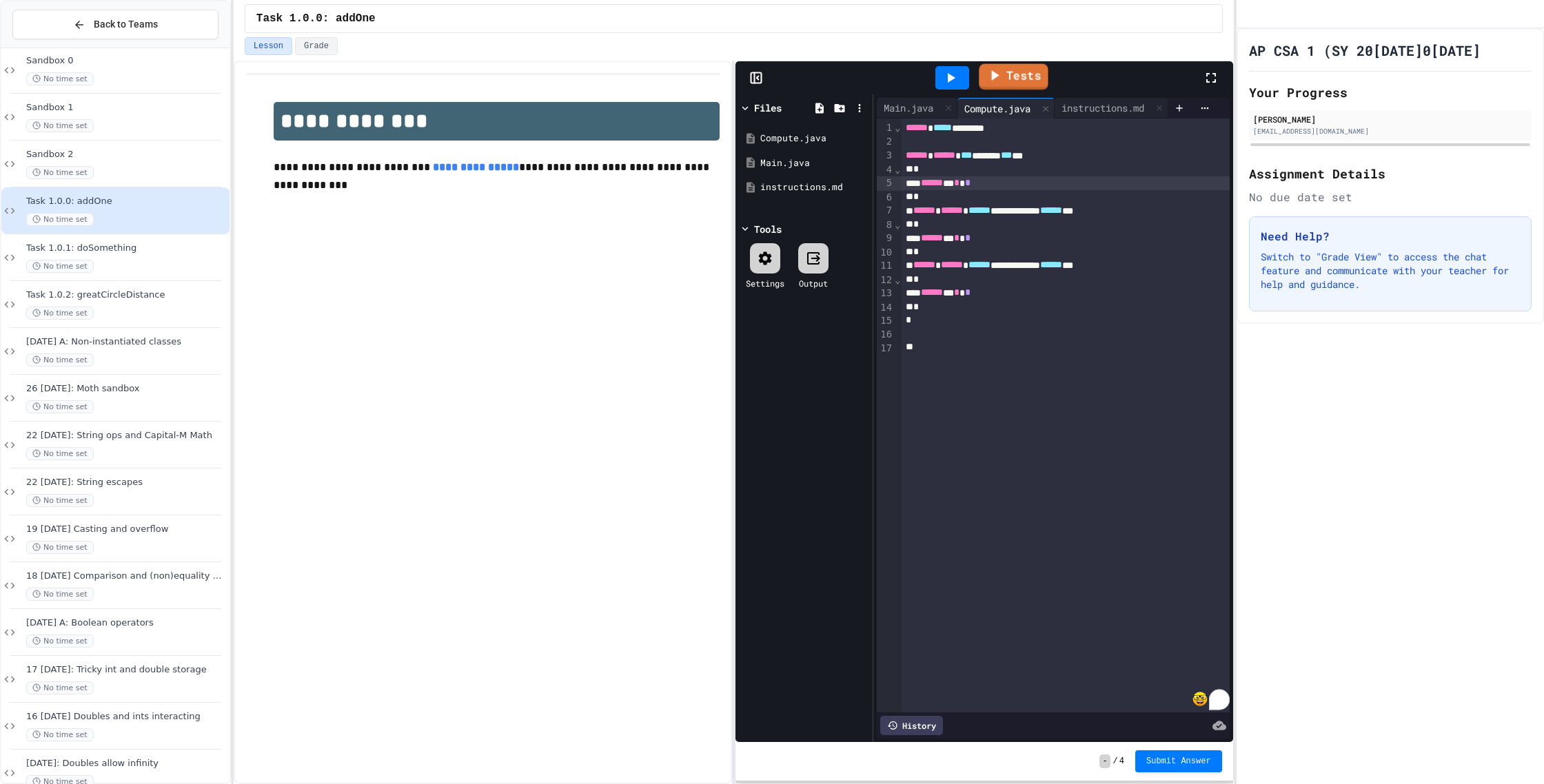
click at [1011, 69] on link "Tests" at bounding box center [1012, 77] width 69 height 26
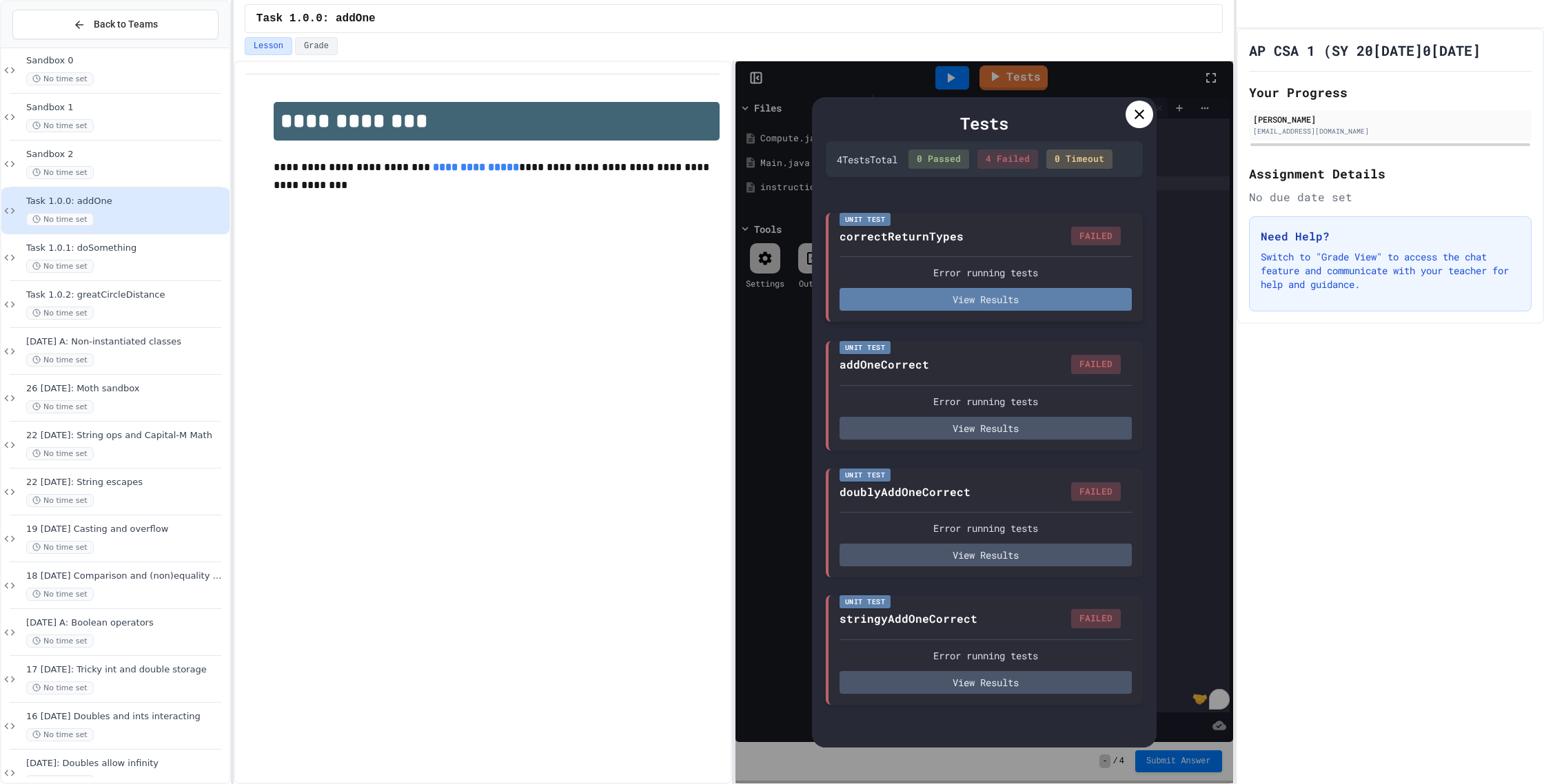
click at [975, 300] on button "View Results" at bounding box center [985, 299] width 292 height 23
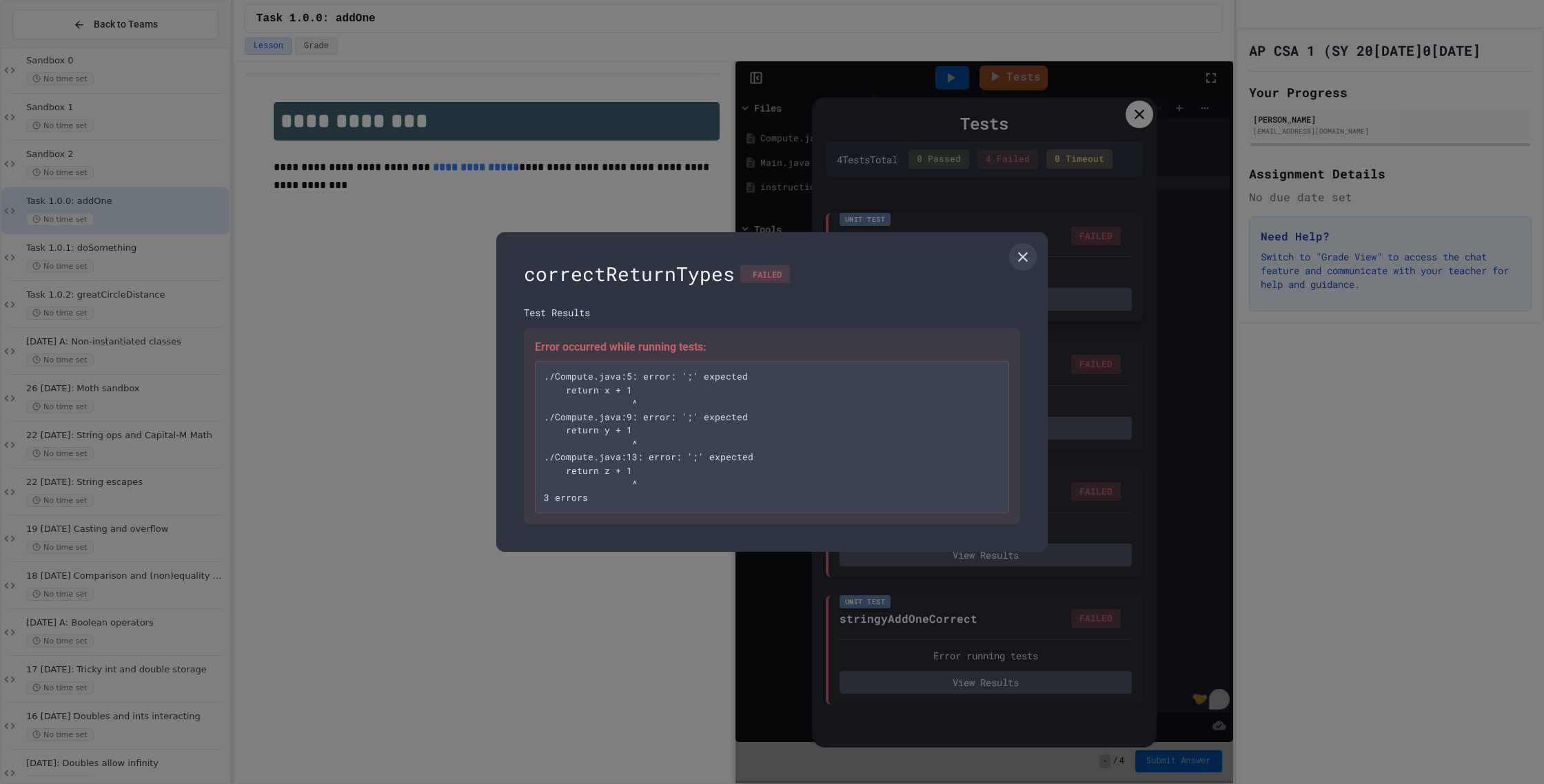
drag, startPoint x: 1019, startPoint y: 264, endPoint x: 1056, endPoint y: 213, distance: 63.0
click at [1019, 264] on icon at bounding box center [1023, 257] width 16 height 16
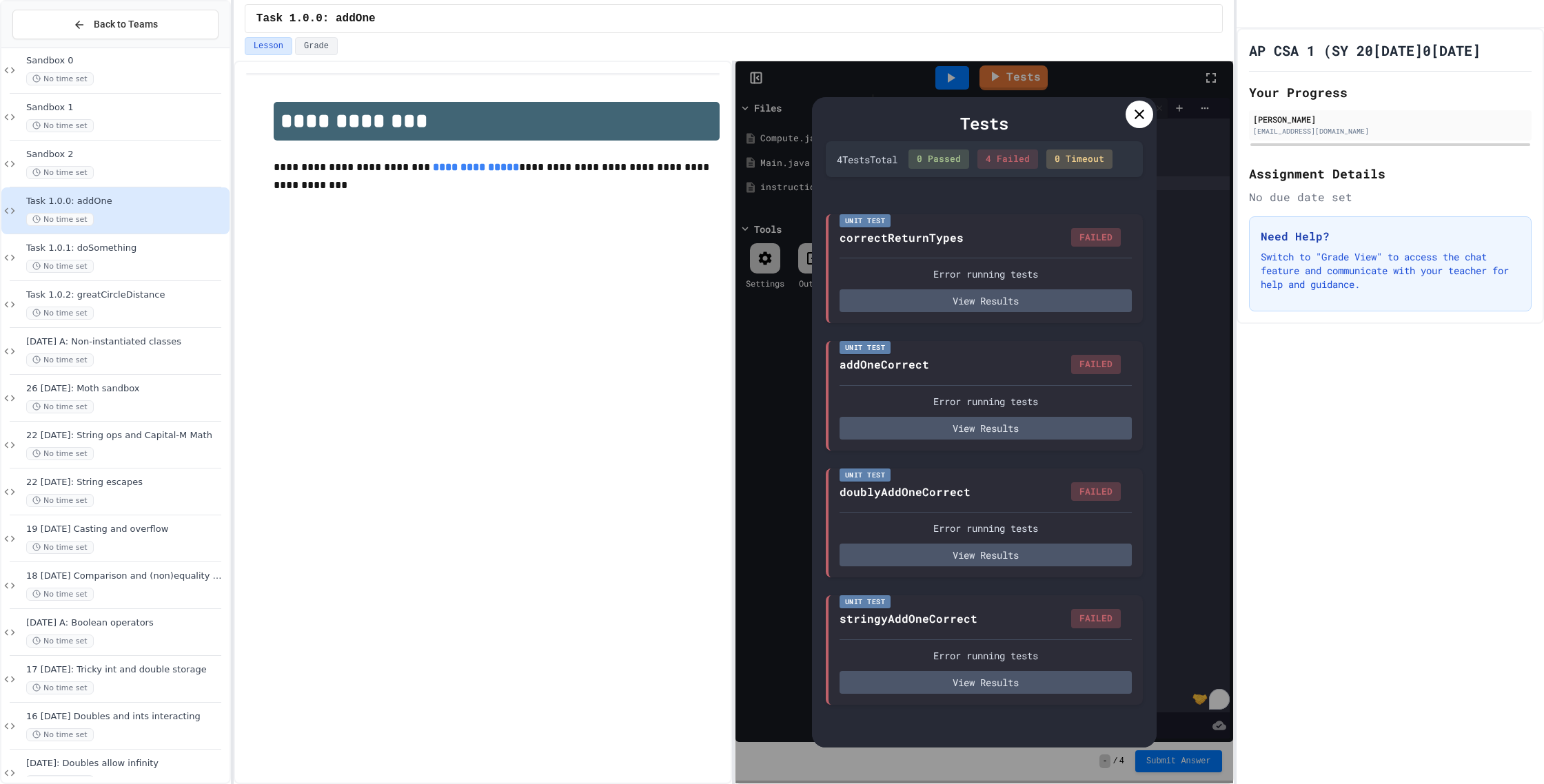
click at [1136, 107] on icon at bounding box center [1139, 114] width 16 height 16
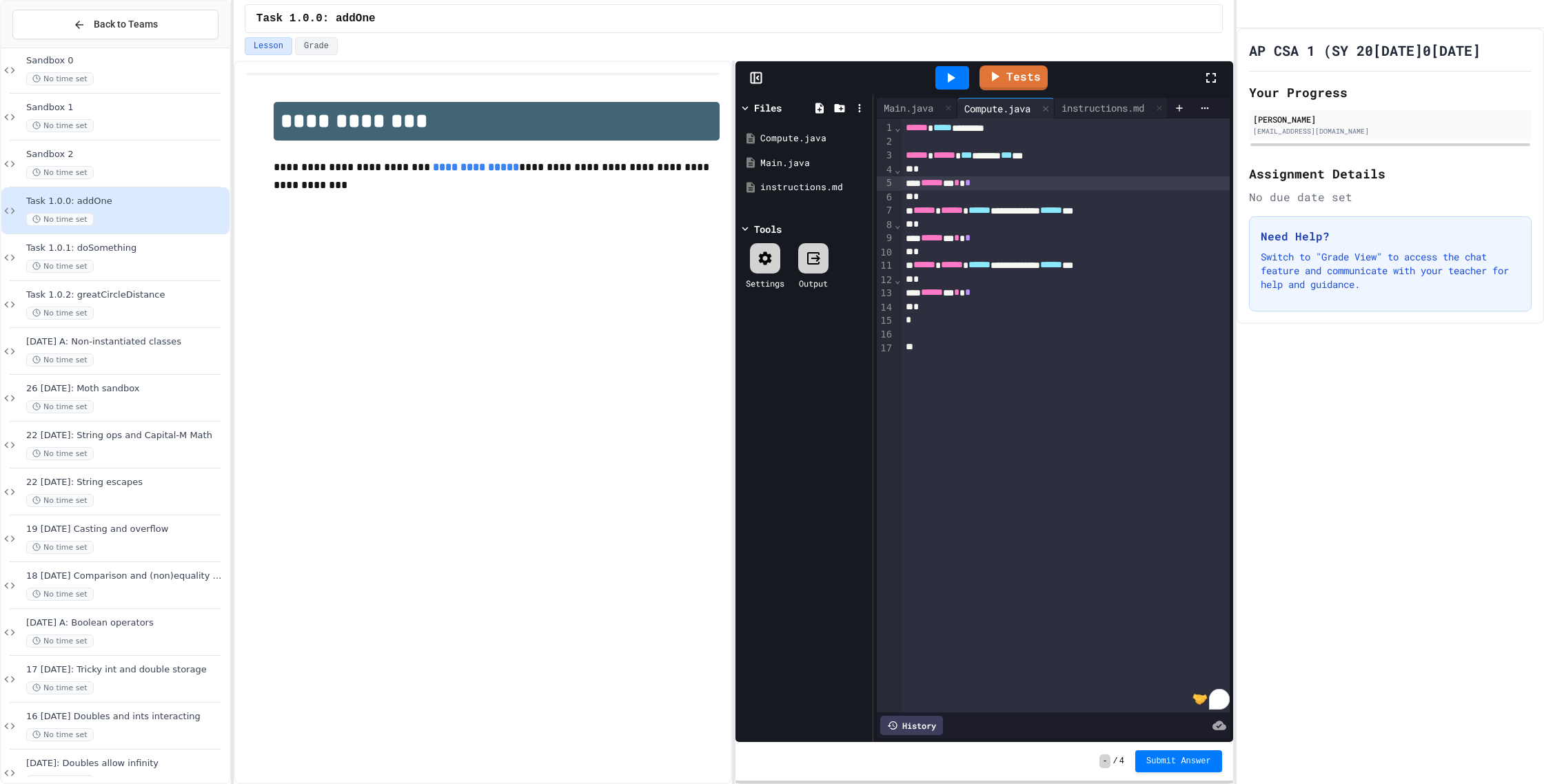
click at [1029, 183] on div "****** * * *" at bounding box center [1065, 183] width 328 height 14
click at [1016, 239] on div "****** * * *" at bounding box center [1065, 238] width 328 height 14
click at [1026, 297] on div "****** * * *" at bounding box center [1065, 293] width 328 height 14
click at [1015, 86] on link "Tests" at bounding box center [1013, 77] width 69 height 26
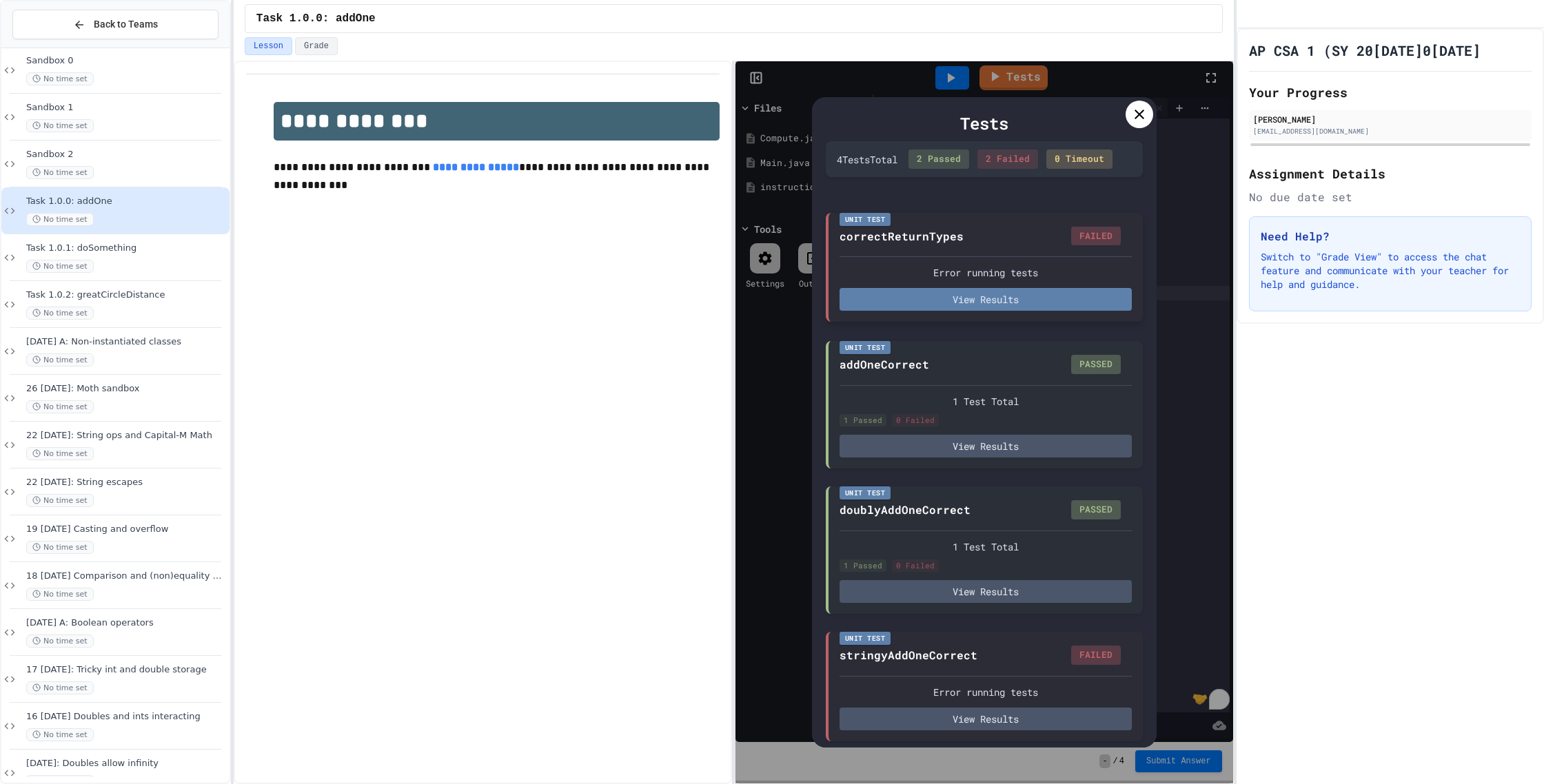
click at [1011, 303] on button "View Results" at bounding box center [985, 299] width 292 height 23
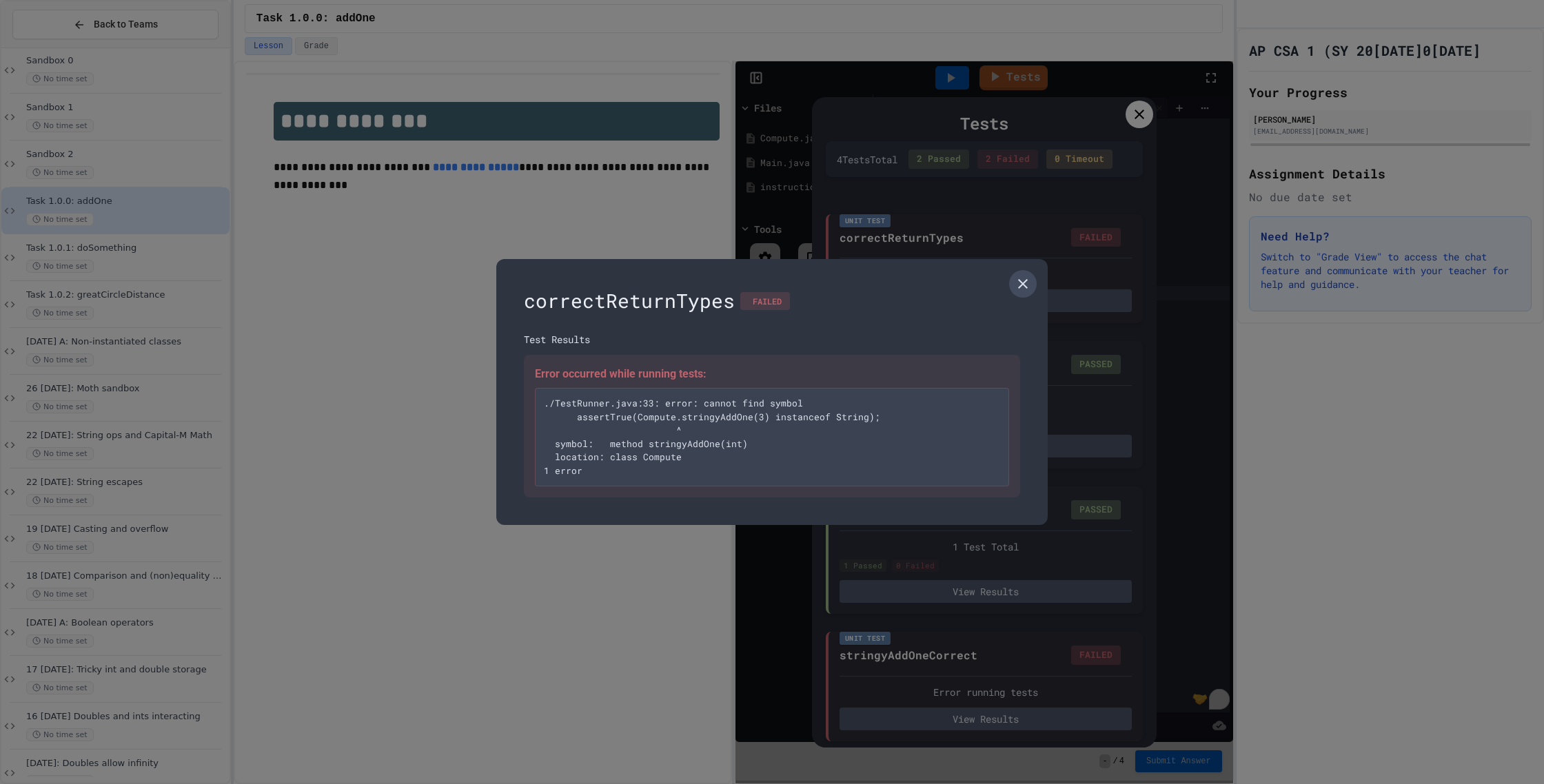
click at [1027, 280] on icon at bounding box center [1023, 284] width 16 height 16
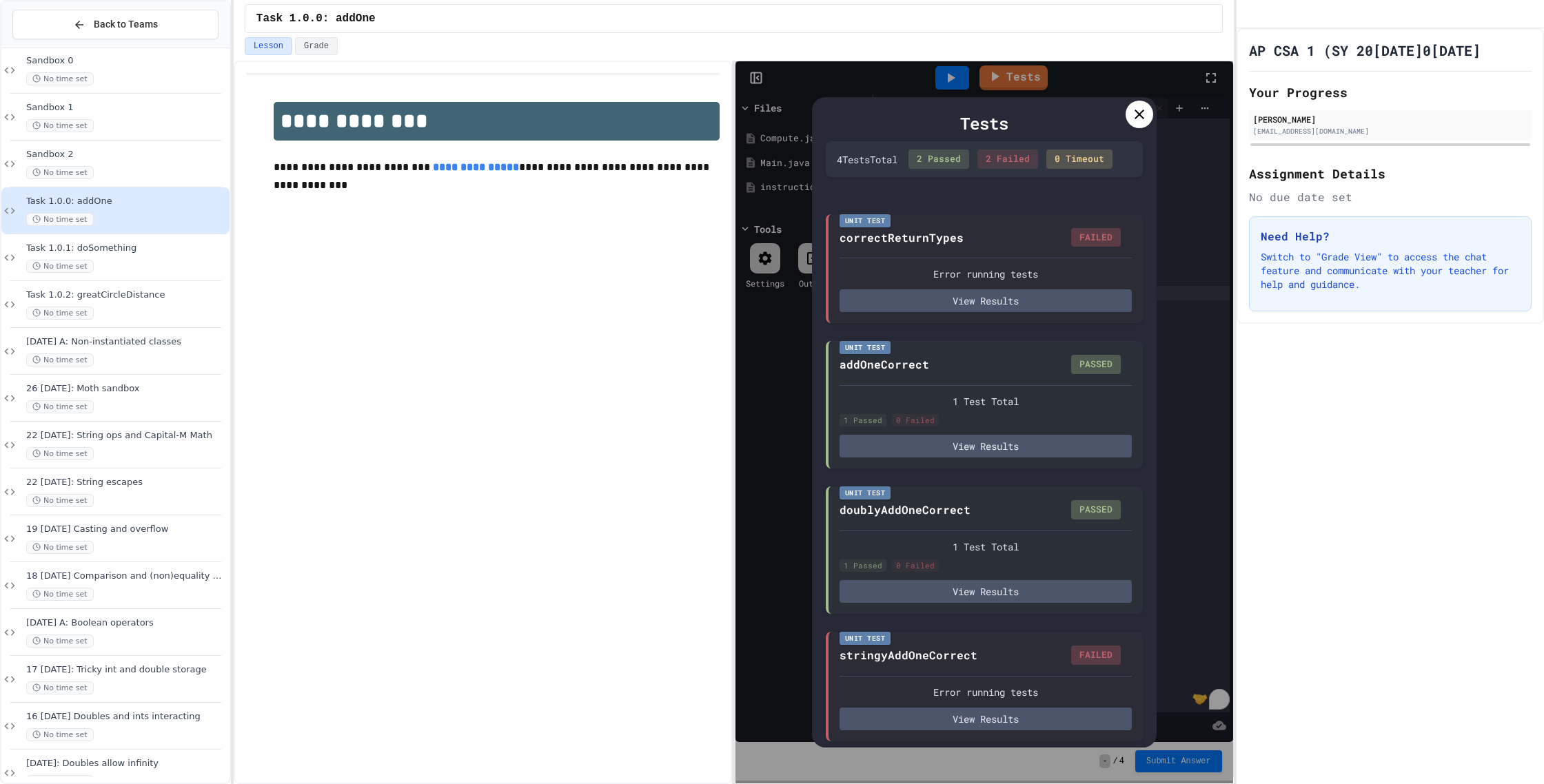
click at [1134, 125] on div at bounding box center [1140, 114] width 28 height 28
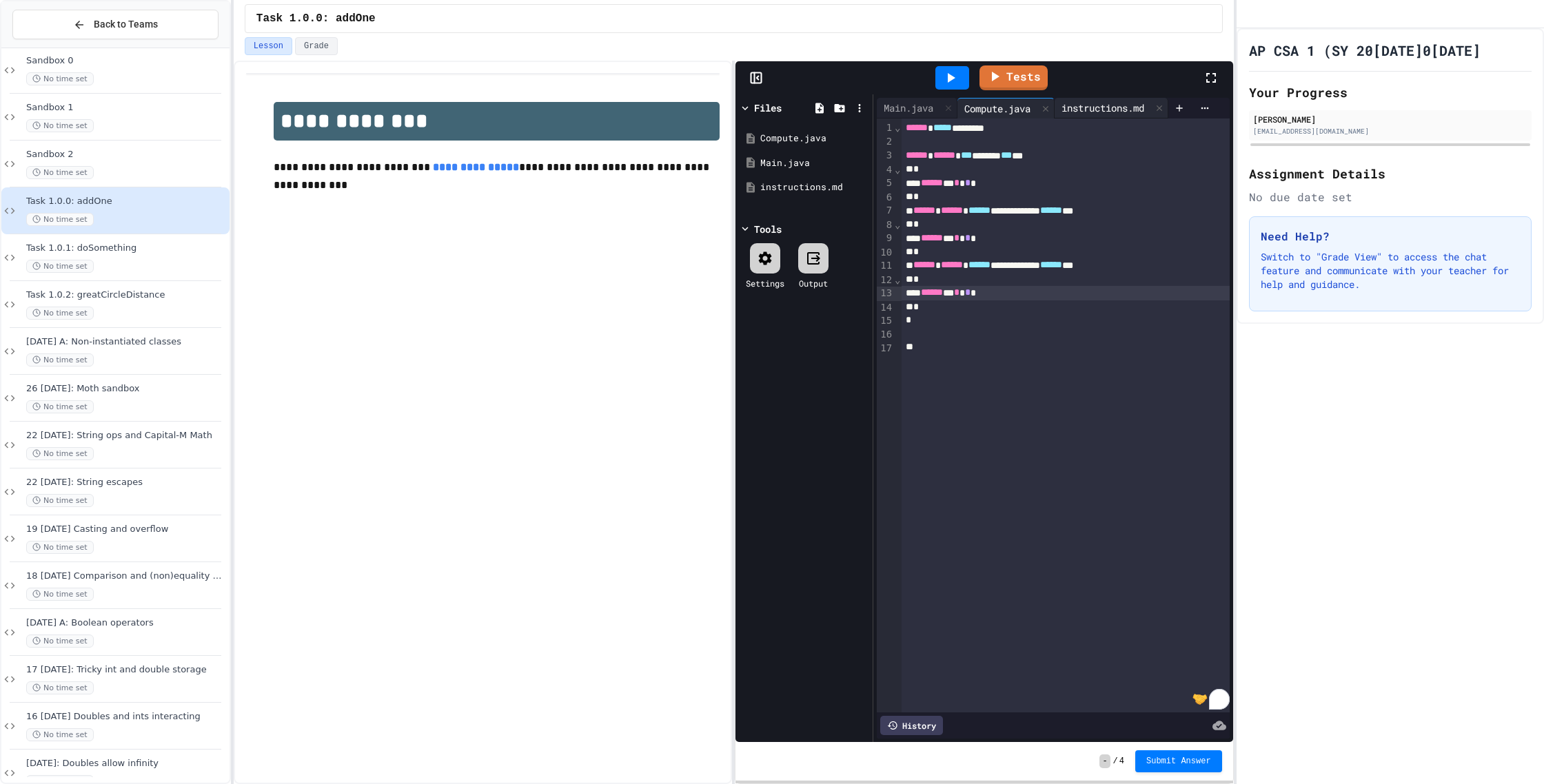
click at [1102, 112] on div "instructions.md" at bounding box center [1102, 108] width 96 height 15
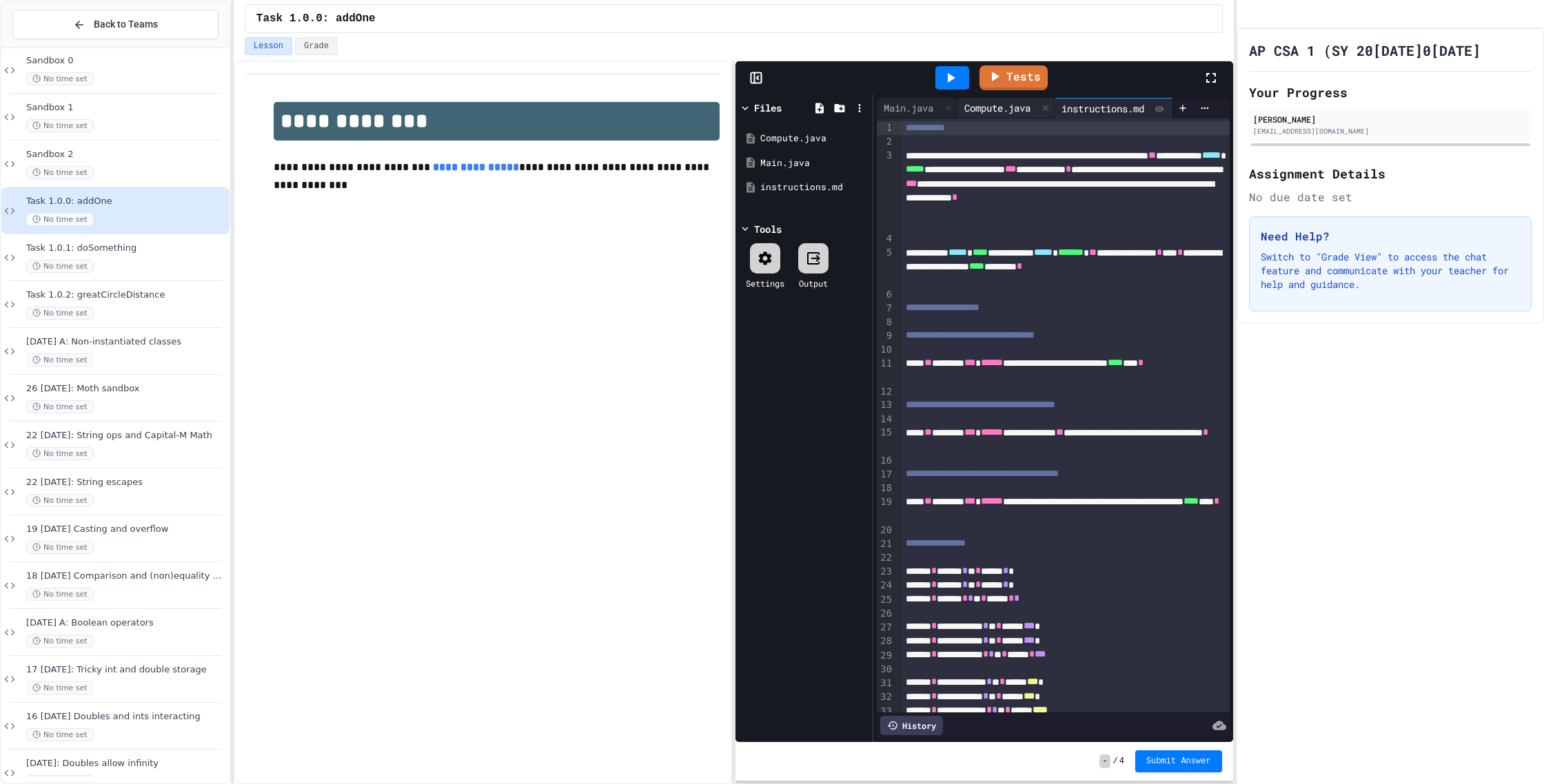
click at [1018, 112] on div "Compute.java" at bounding box center [998, 108] width 80 height 15
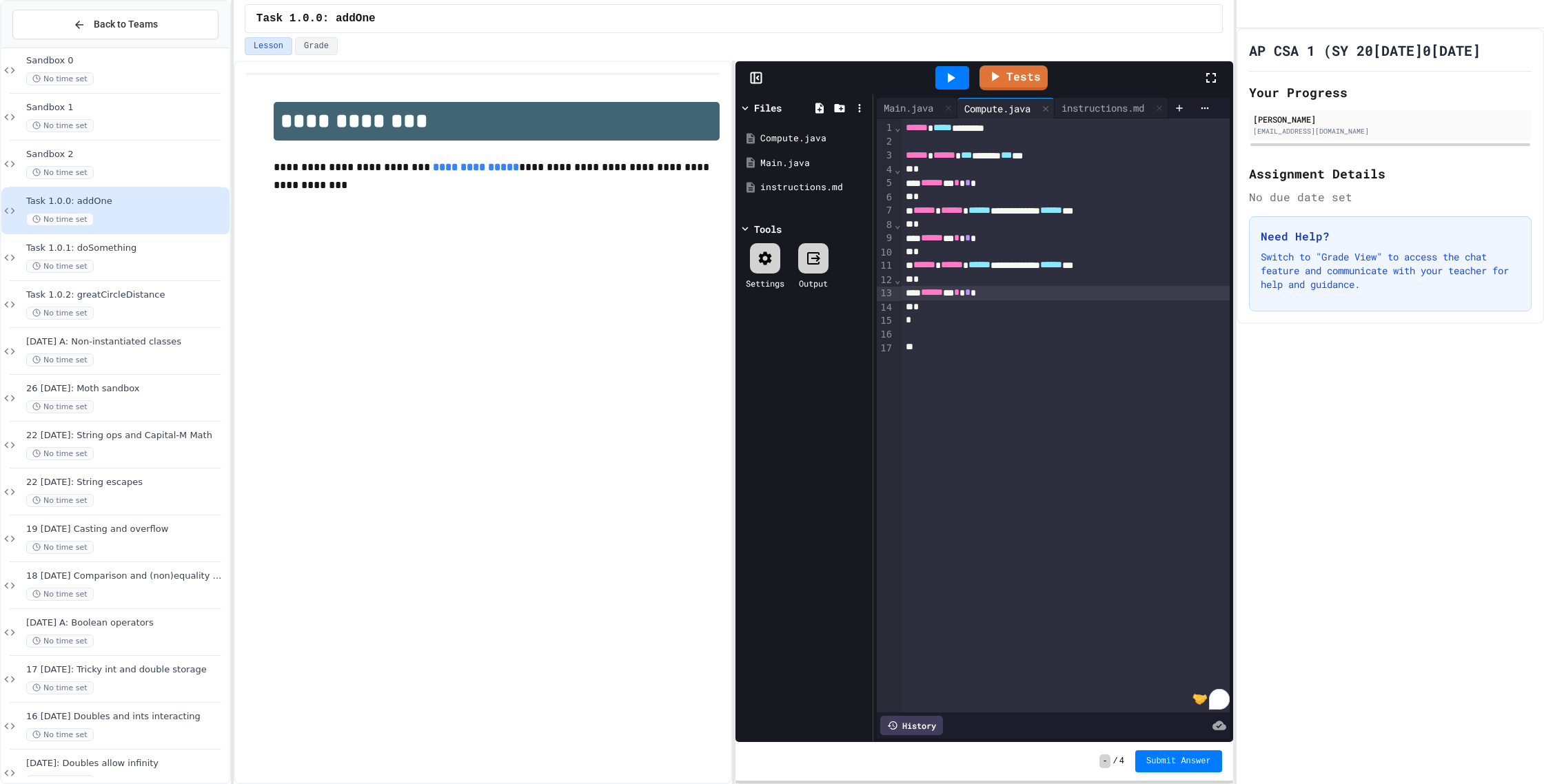
click at [1072, 265] on div "**********" at bounding box center [1065, 265] width 328 height 14
click at [1022, 76] on link "Tests" at bounding box center [1014, 76] width 68 height 26
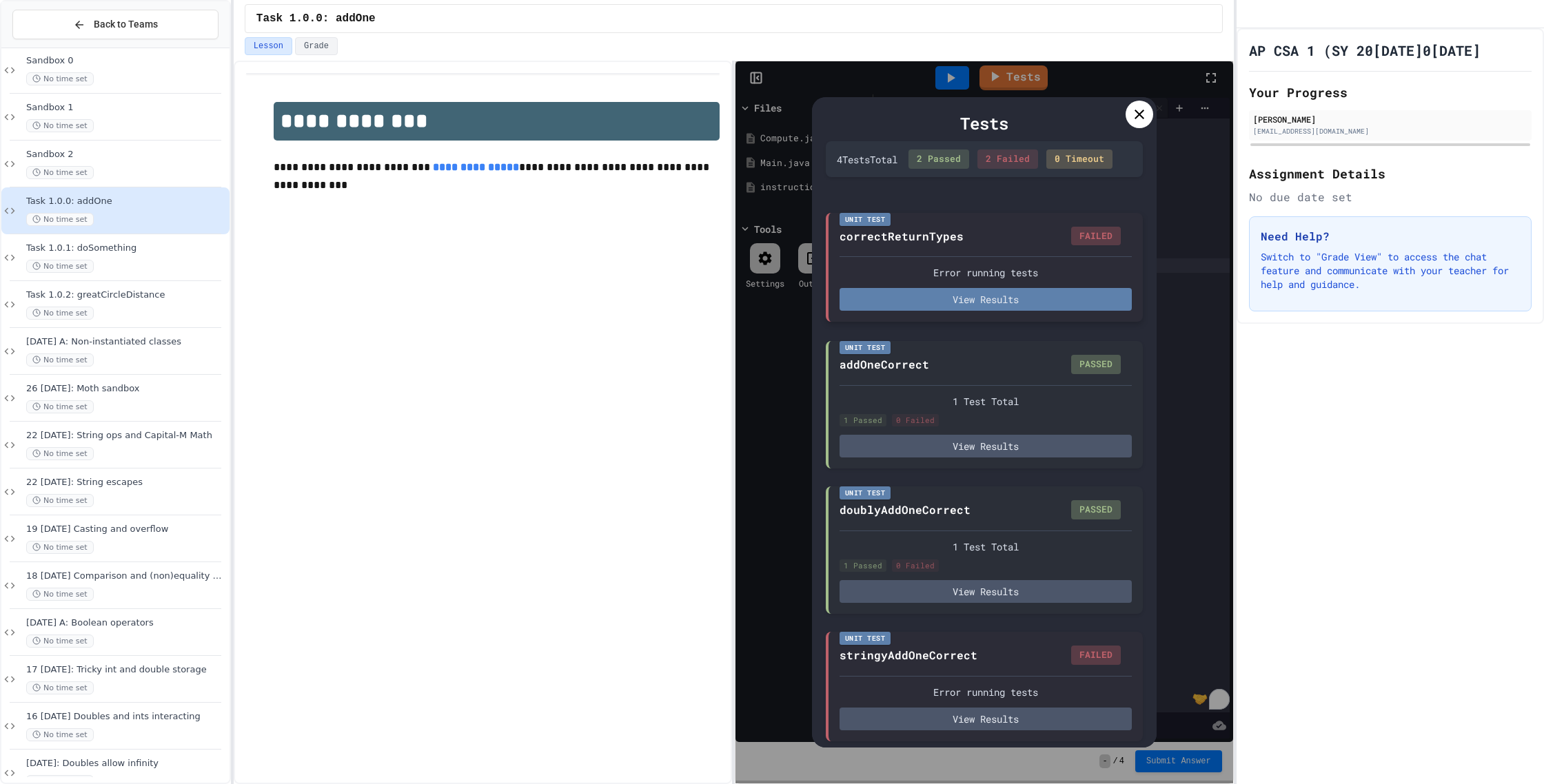
click at [999, 297] on button "View Results" at bounding box center [985, 299] width 292 height 23
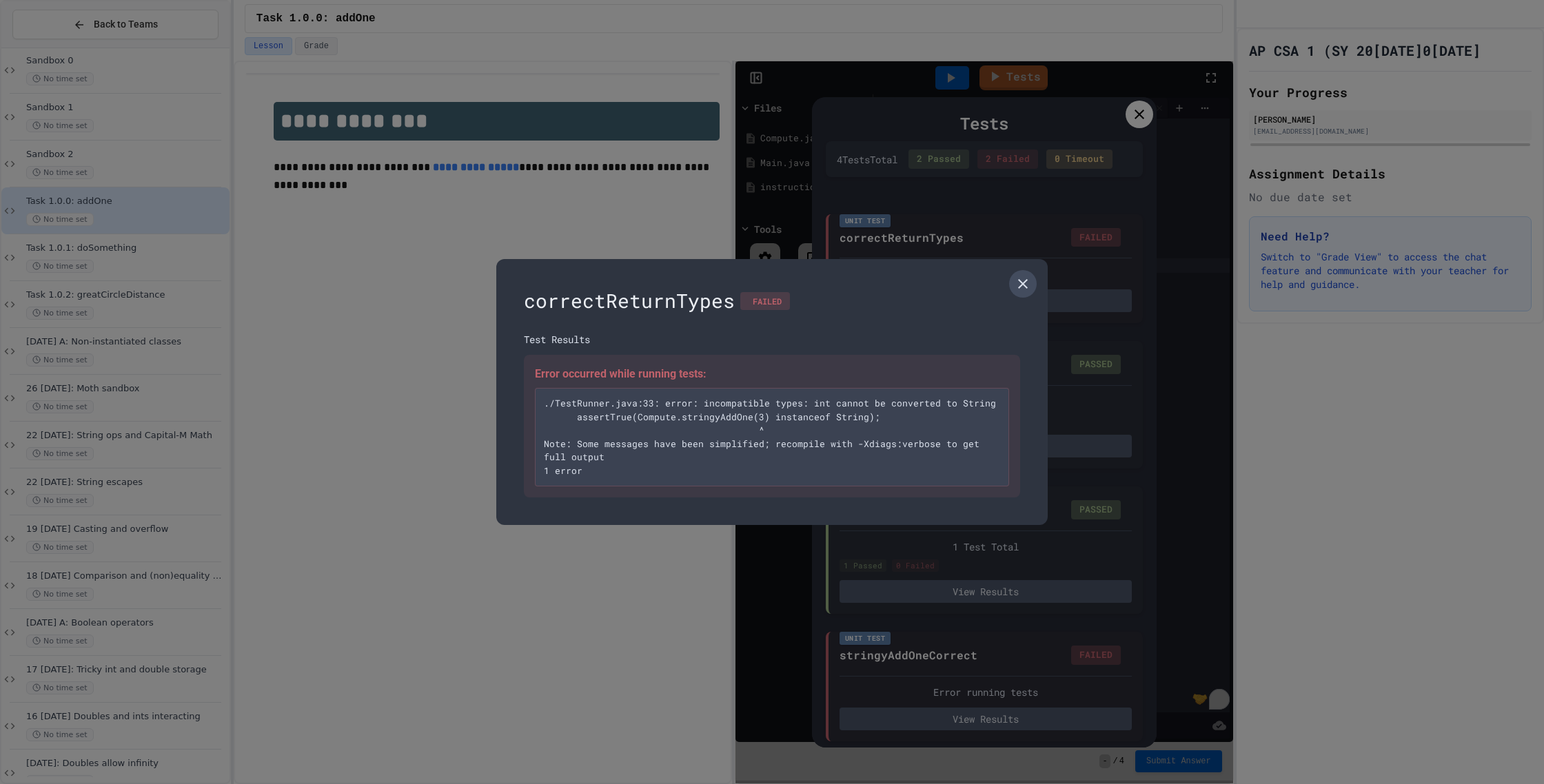
click at [1029, 283] on icon at bounding box center [1023, 284] width 16 height 16
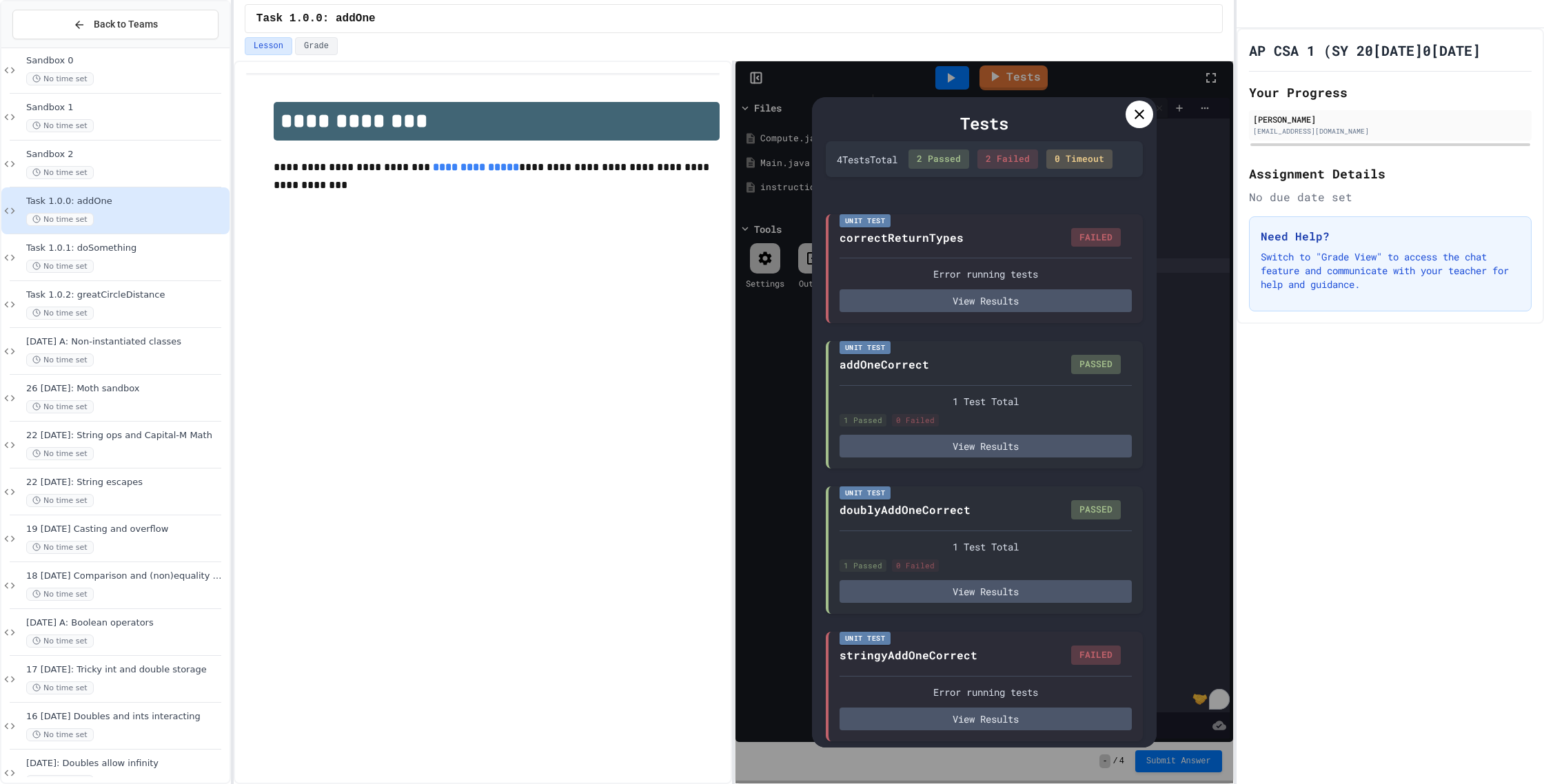
click at [1143, 116] on icon at bounding box center [1139, 114] width 16 height 16
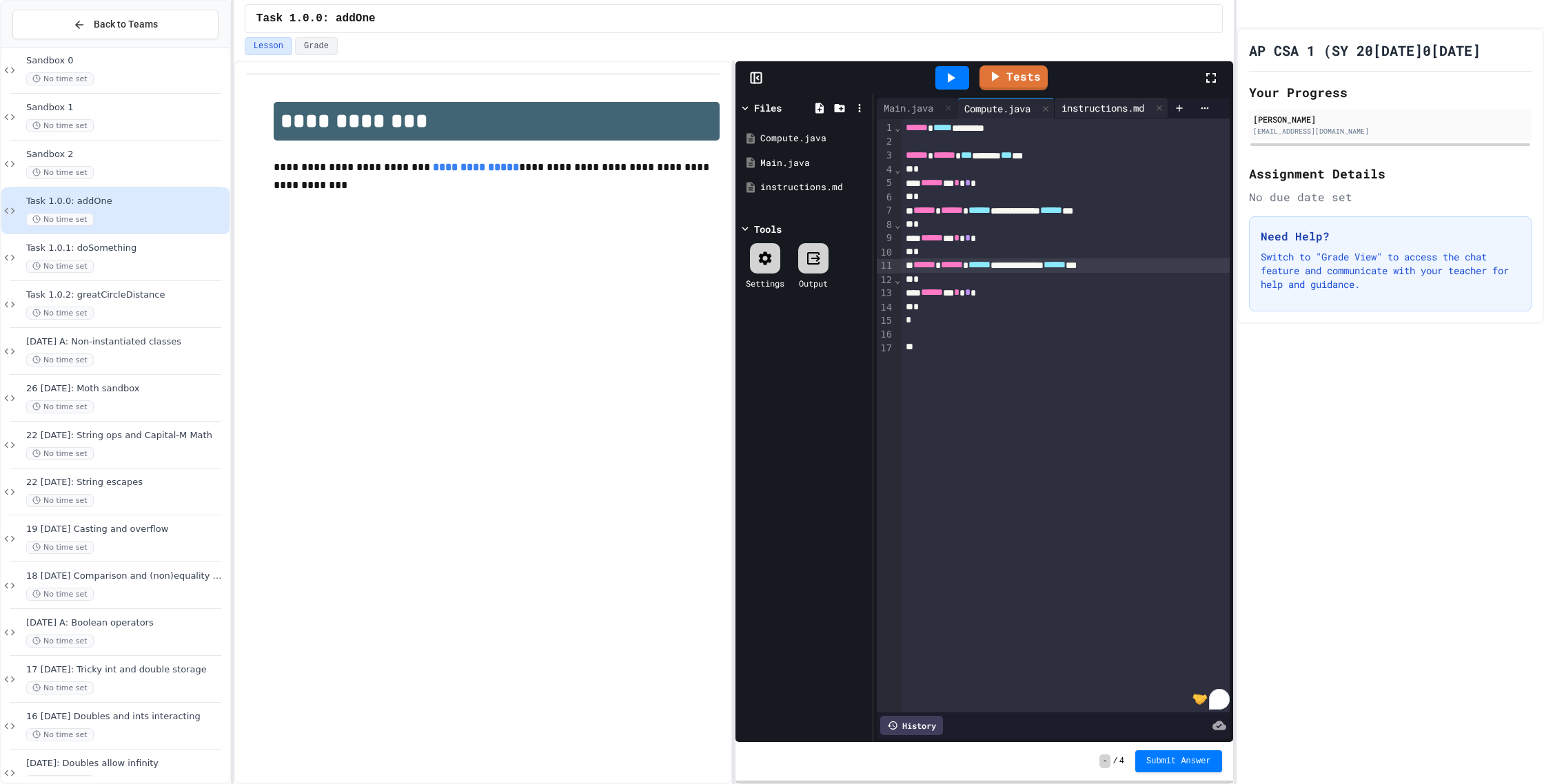
click at [1122, 109] on div "instructions.md" at bounding box center [1102, 108] width 96 height 15
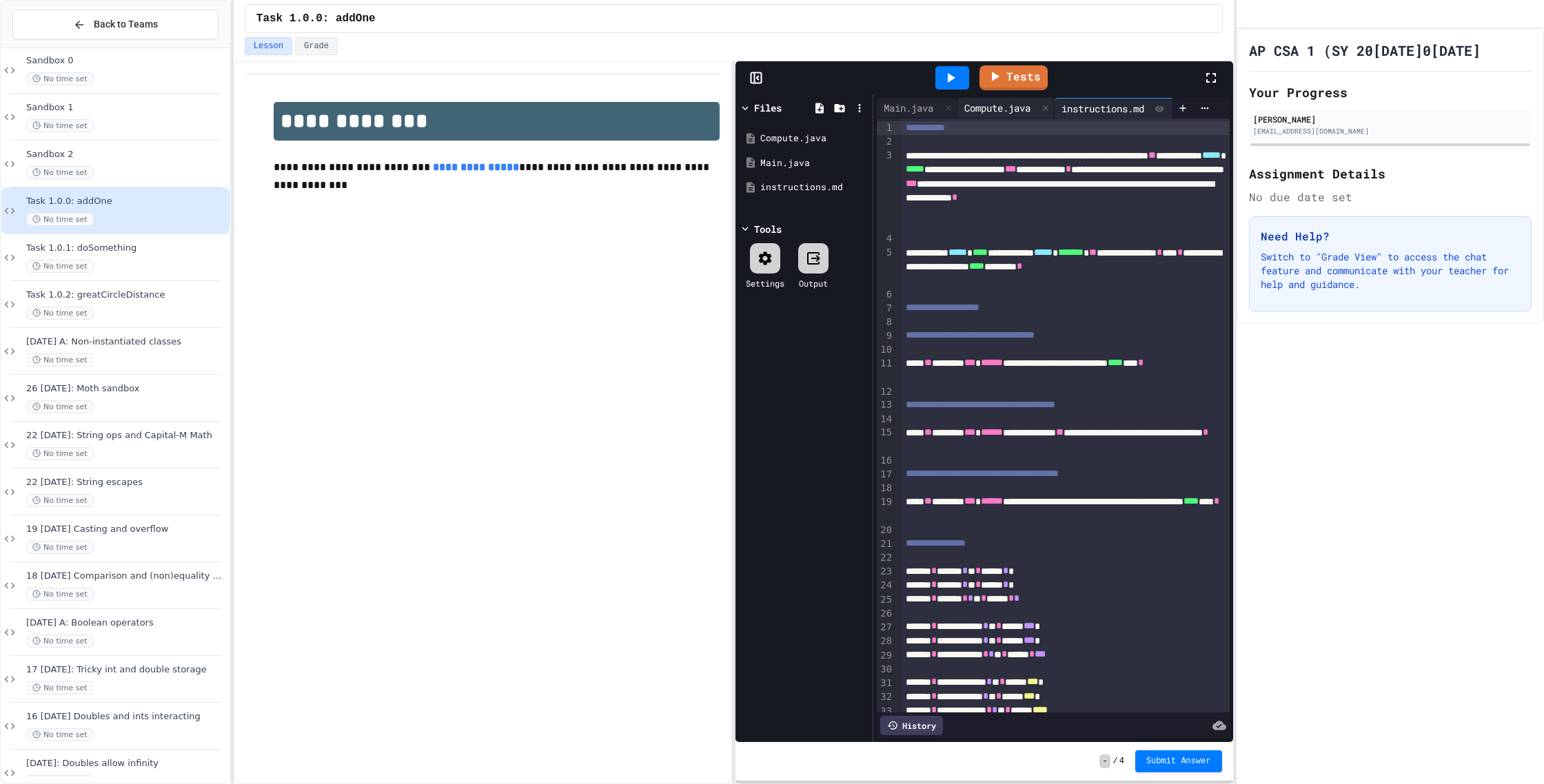
click at [1026, 108] on div "Compute.java" at bounding box center [998, 108] width 80 height 15
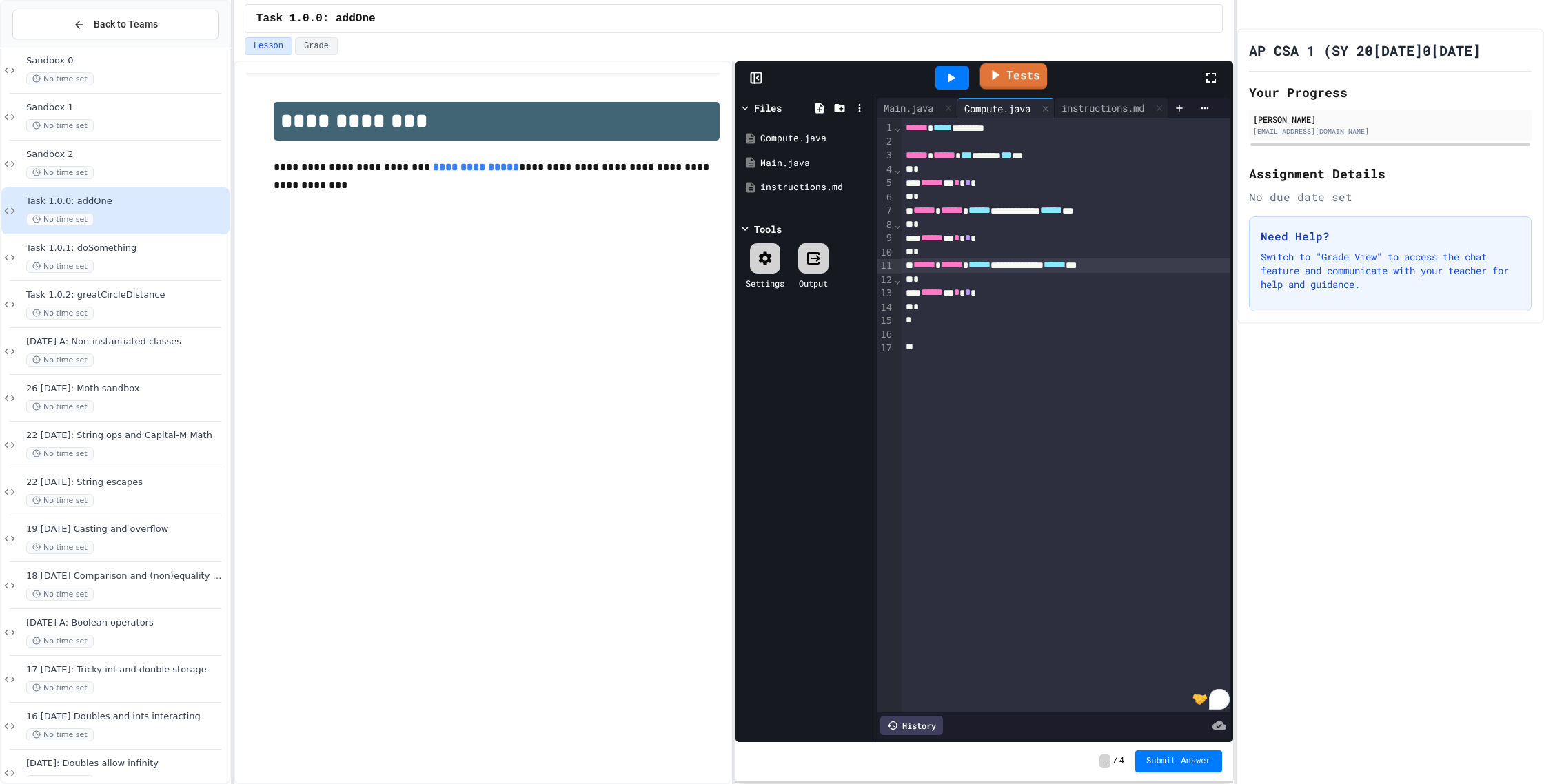
click at [1025, 79] on link "Tests" at bounding box center [1014, 76] width 68 height 26
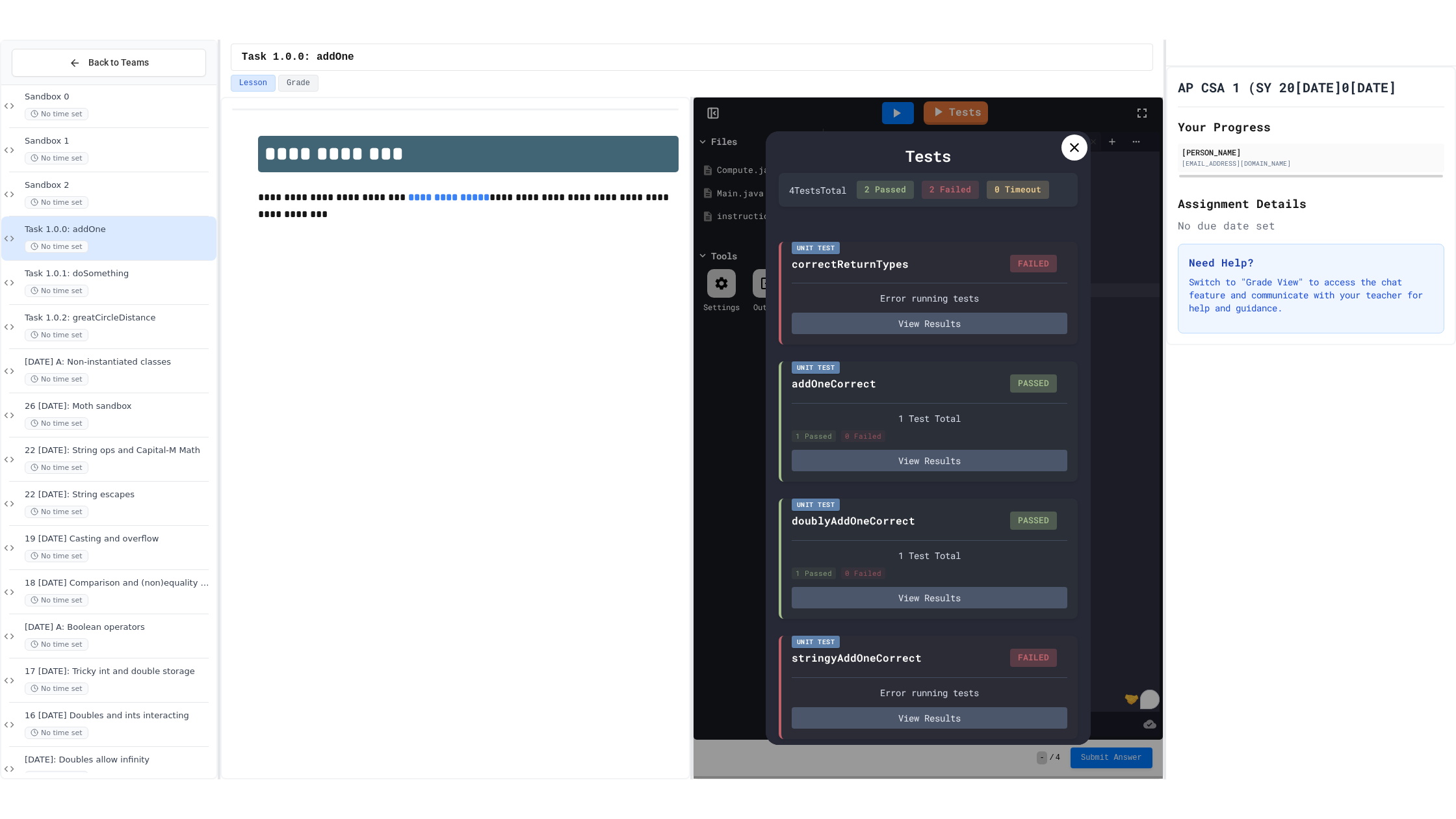
scroll to position [1, 0]
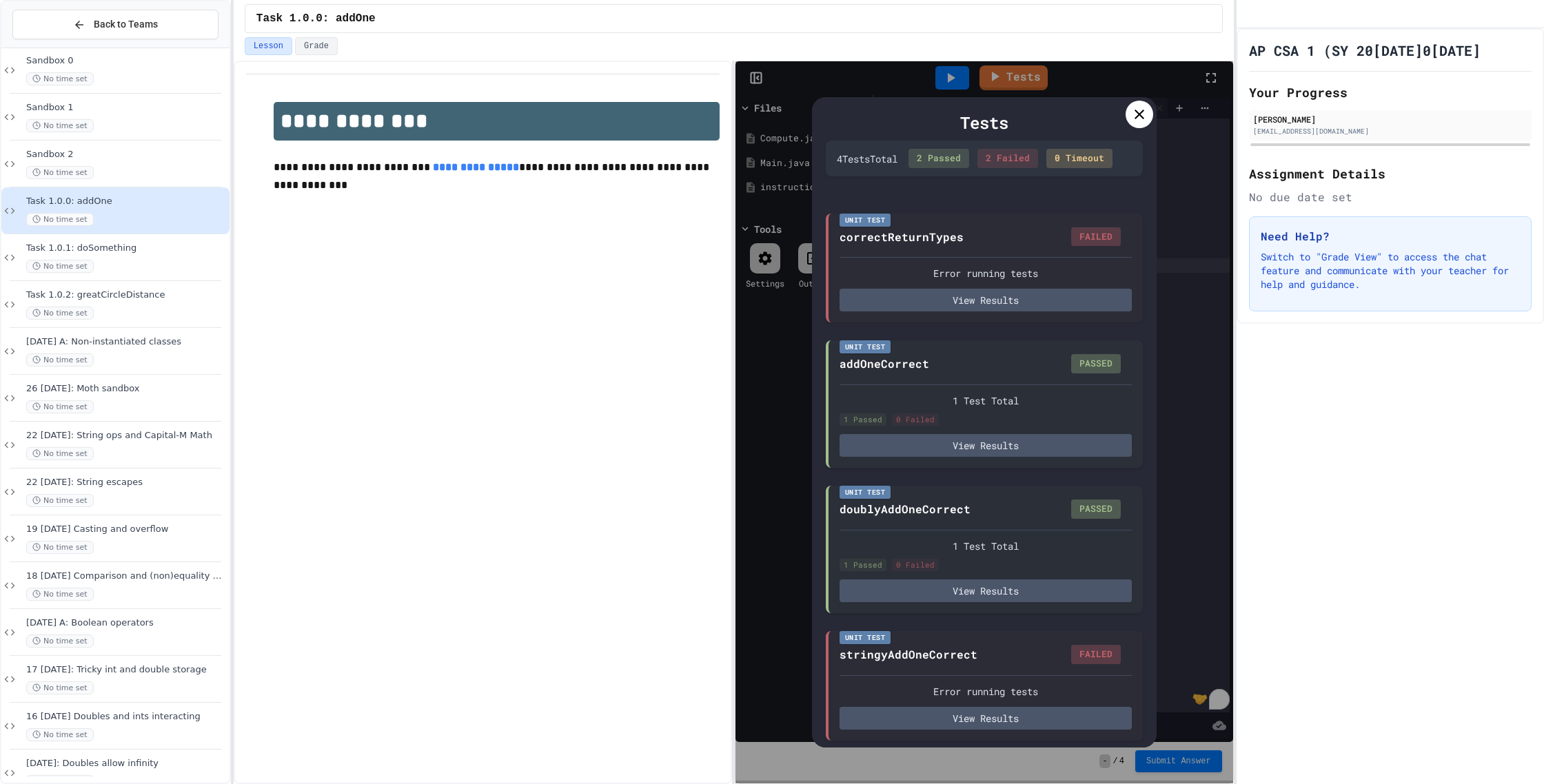
click at [1137, 110] on icon at bounding box center [1139, 114] width 16 height 16
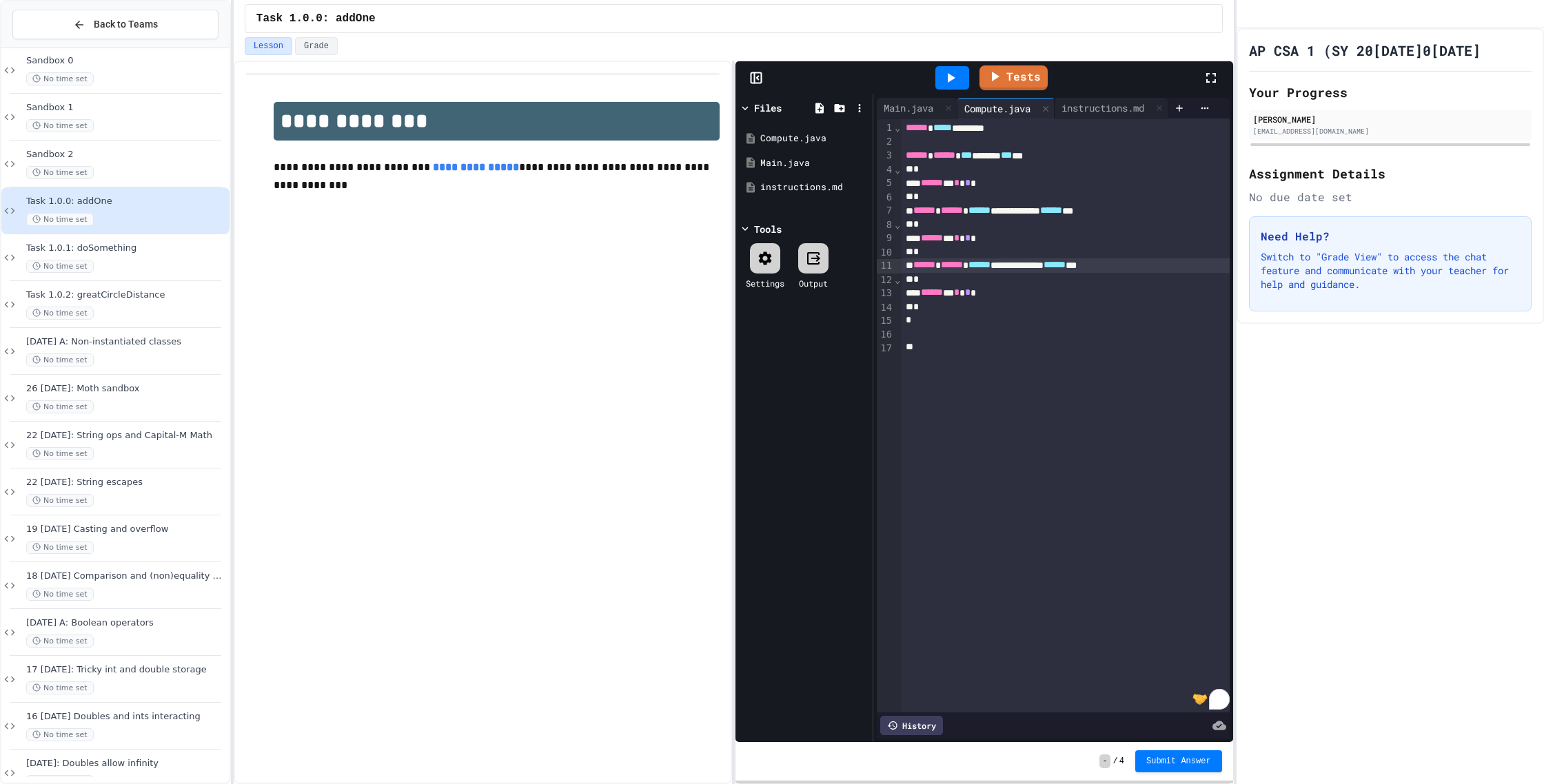
click at [1000, 241] on div "****** * * * *" at bounding box center [1065, 238] width 328 height 14
click at [1018, 65] on link "Tests" at bounding box center [1013, 77] width 69 height 25
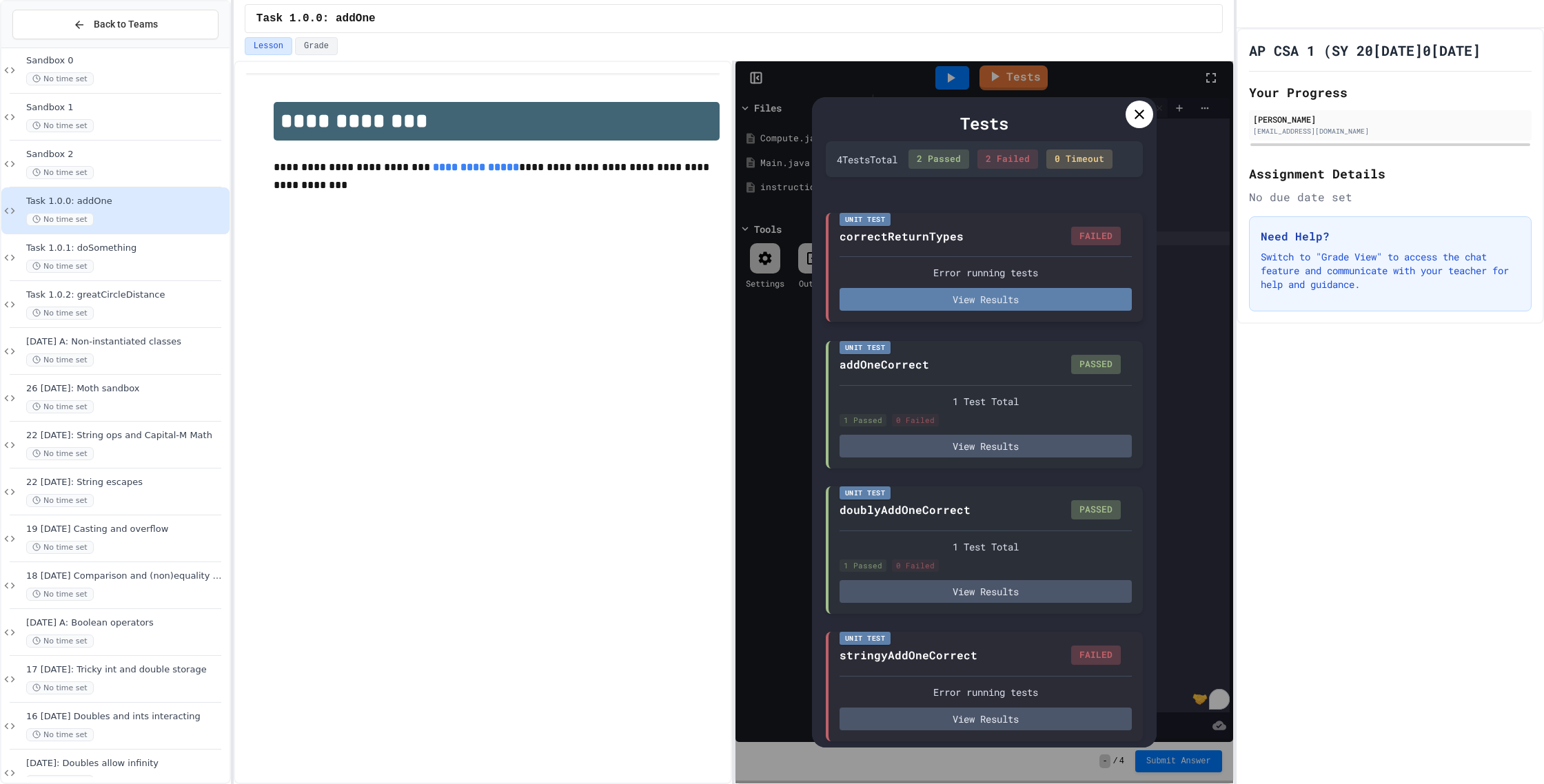
click at [991, 291] on button "View Results" at bounding box center [985, 299] width 292 height 23
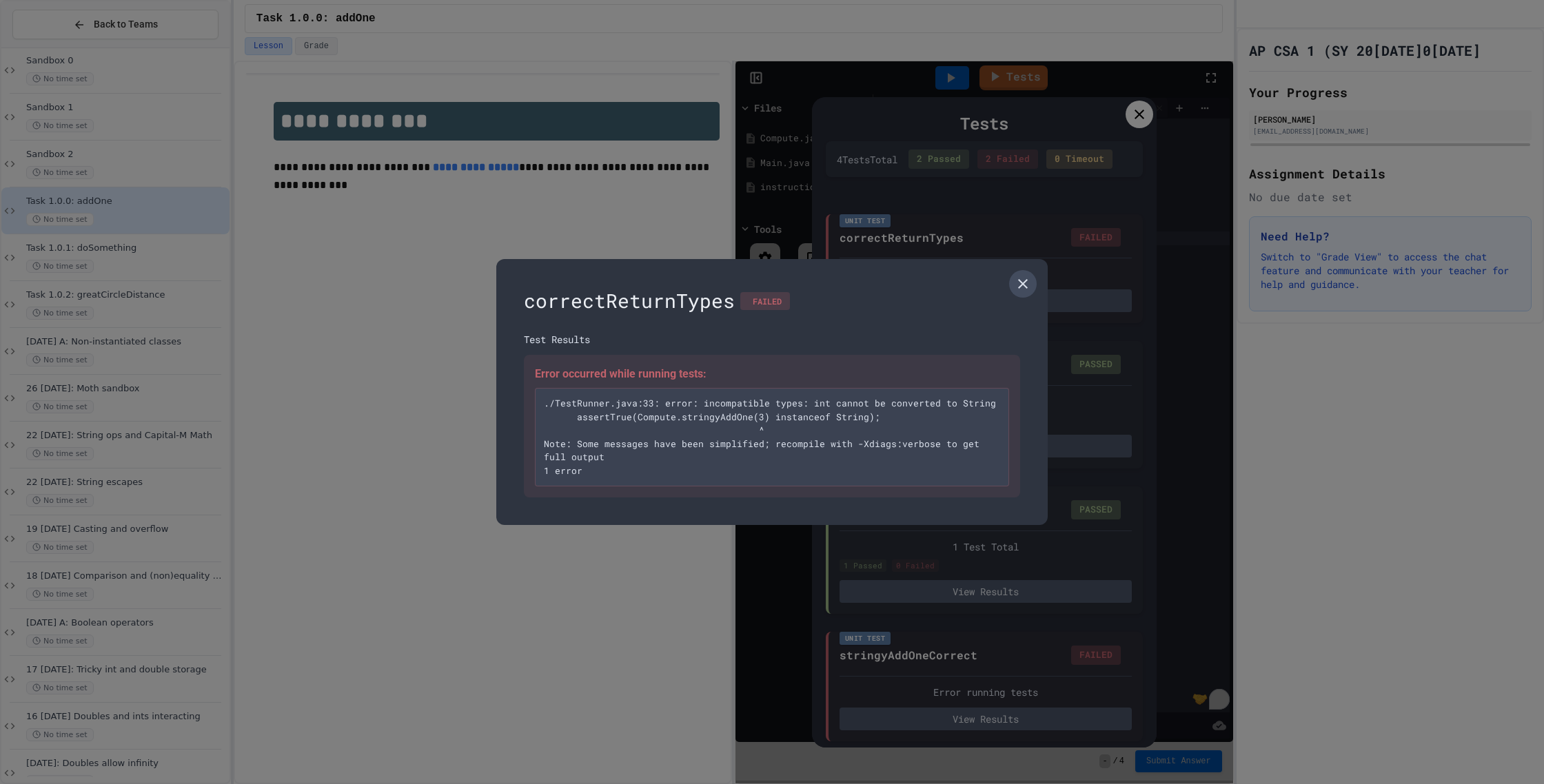
click at [1018, 283] on icon at bounding box center [1023, 284] width 16 height 16
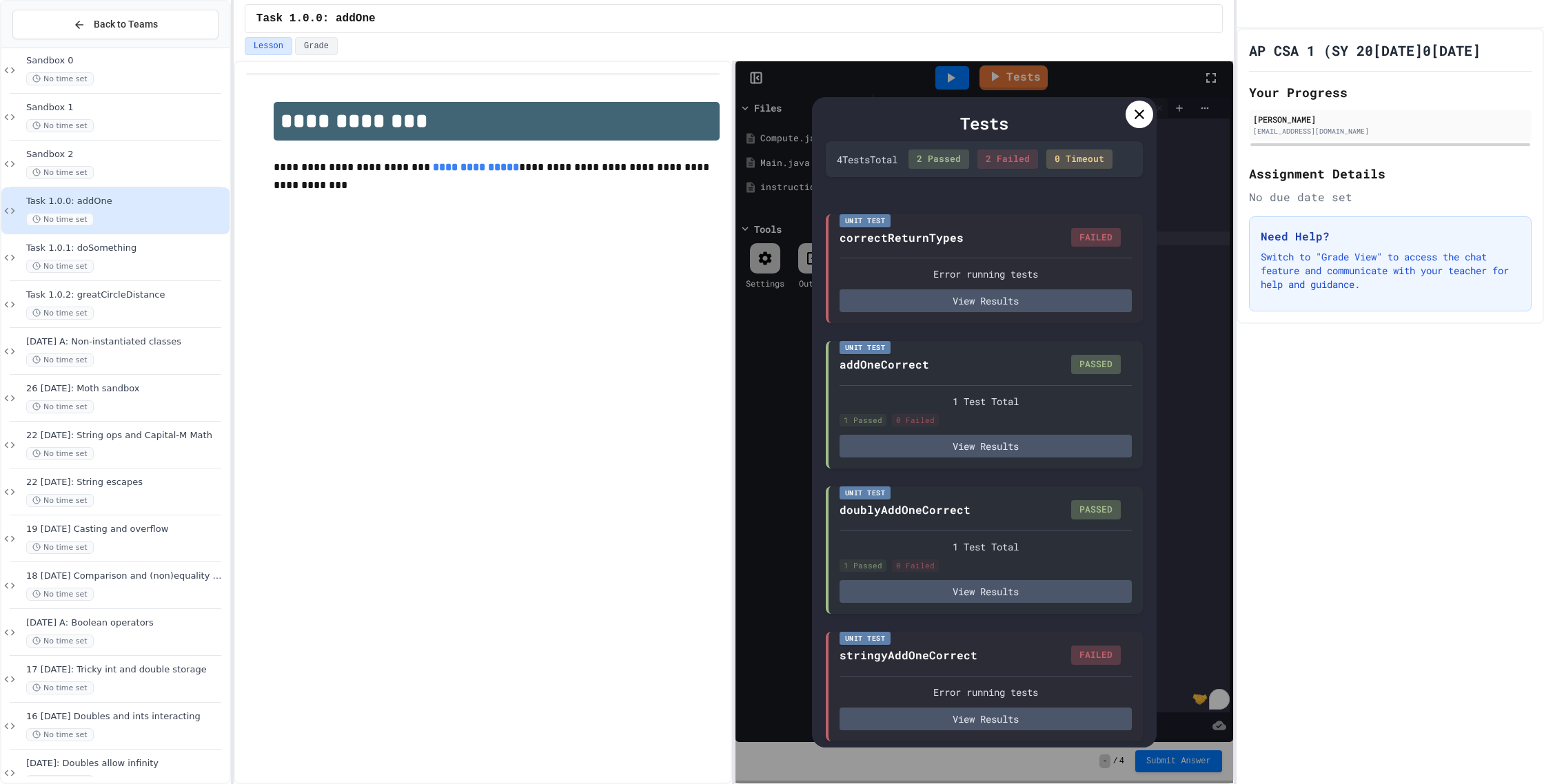
click at [1134, 125] on div at bounding box center [1140, 114] width 28 height 28
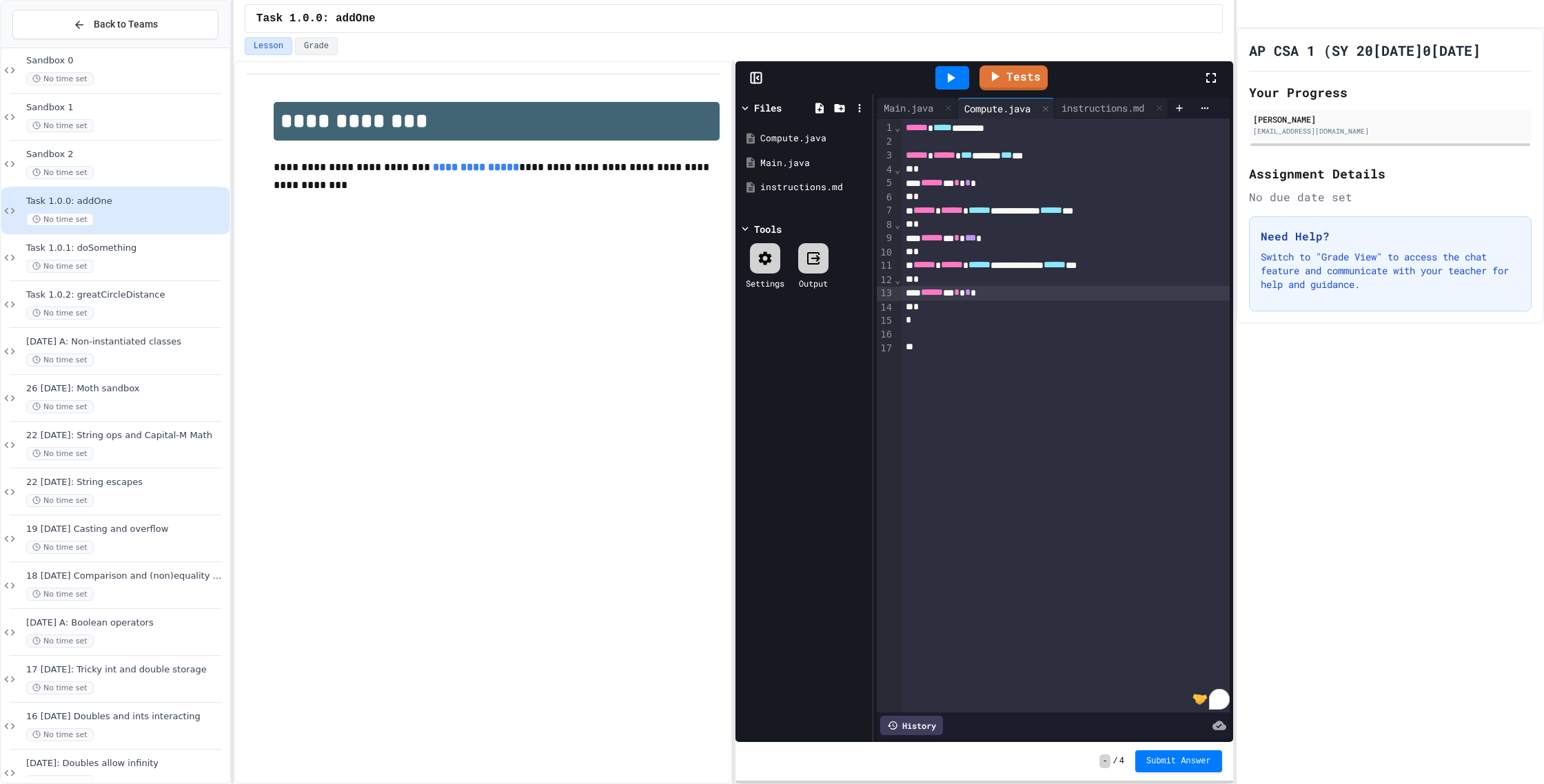
click at [970, 298] on div "****** * * * *" at bounding box center [1065, 293] width 328 height 14
click at [999, 295] on div "****** * * * *" at bounding box center [1065, 293] width 328 height 14
click at [972, 296] on div "****** * * * *" at bounding box center [1065, 293] width 328 height 14
click at [1000, 295] on div "****** * * * *" at bounding box center [1065, 293] width 328 height 14
click at [1017, 85] on link "Tests" at bounding box center [1013, 76] width 67 height 26
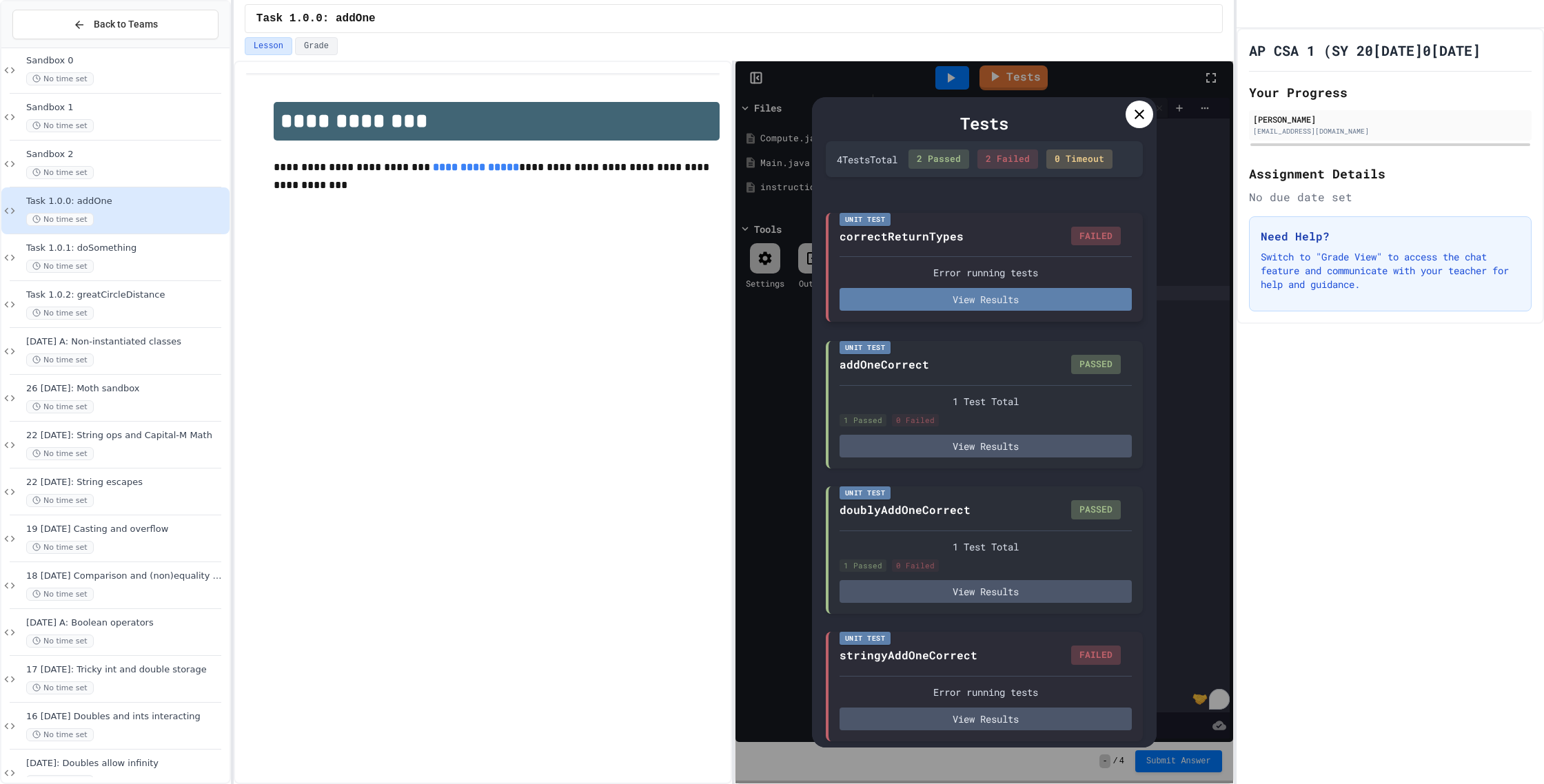
click at [992, 293] on button "View Results" at bounding box center [985, 299] width 292 height 23
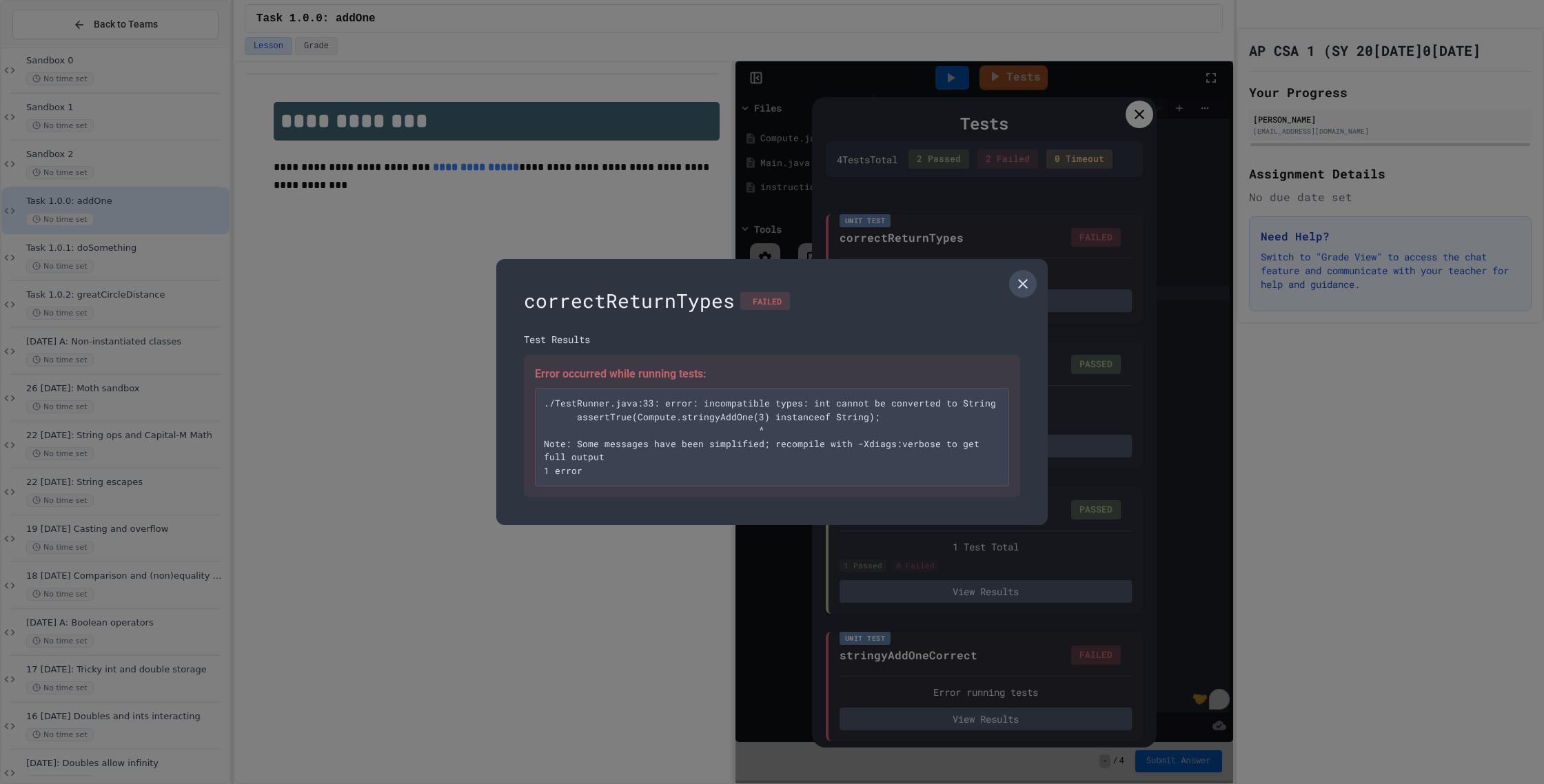
click at [1017, 286] on icon at bounding box center [1023, 284] width 16 height 16
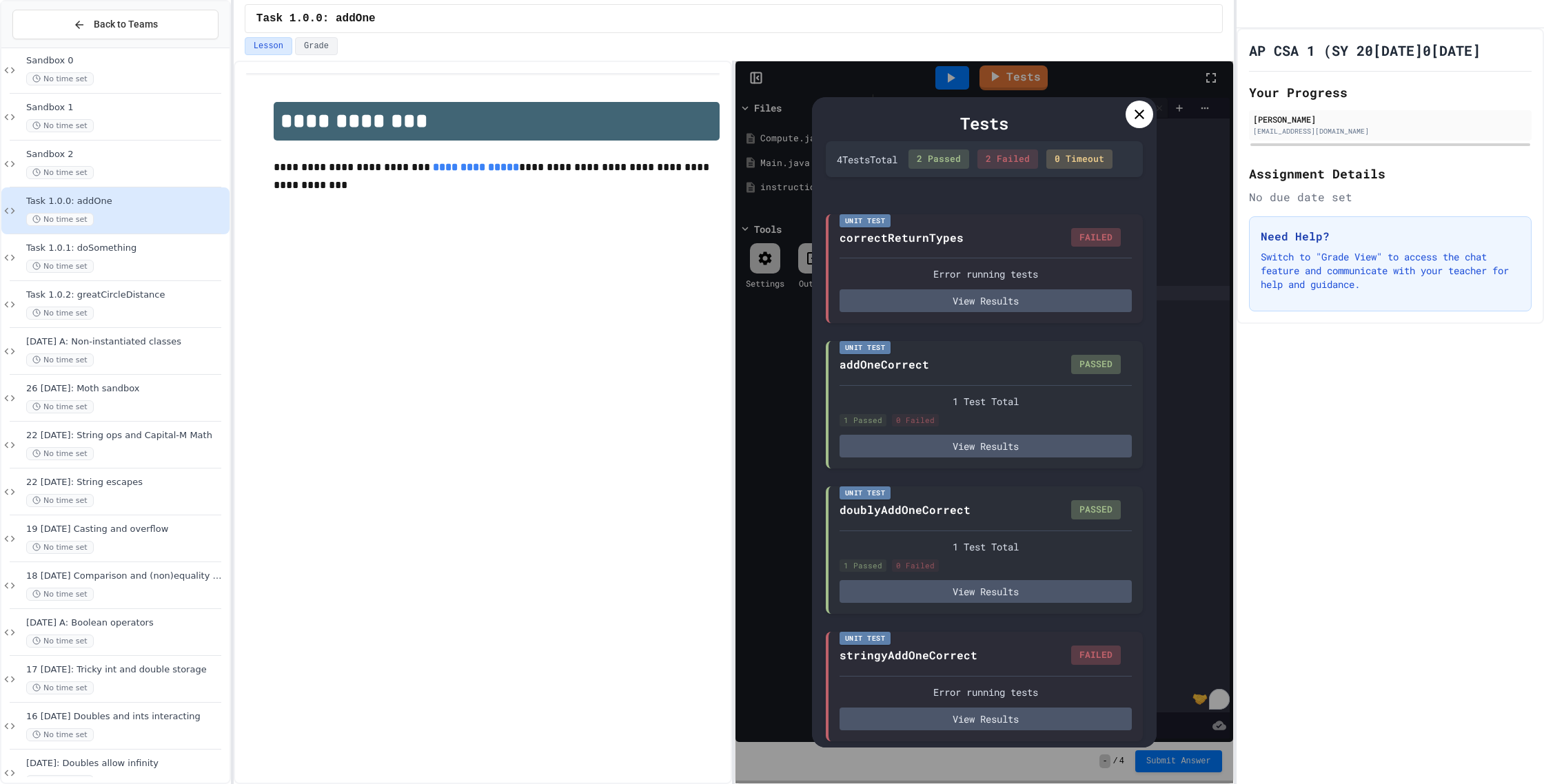
click at [1134, 129] on div "Tests" at bounding box center [985, 123] width 317 height 25
click at [1133, 122] on icon at bounding box center [1139, 114] width 16 height 16
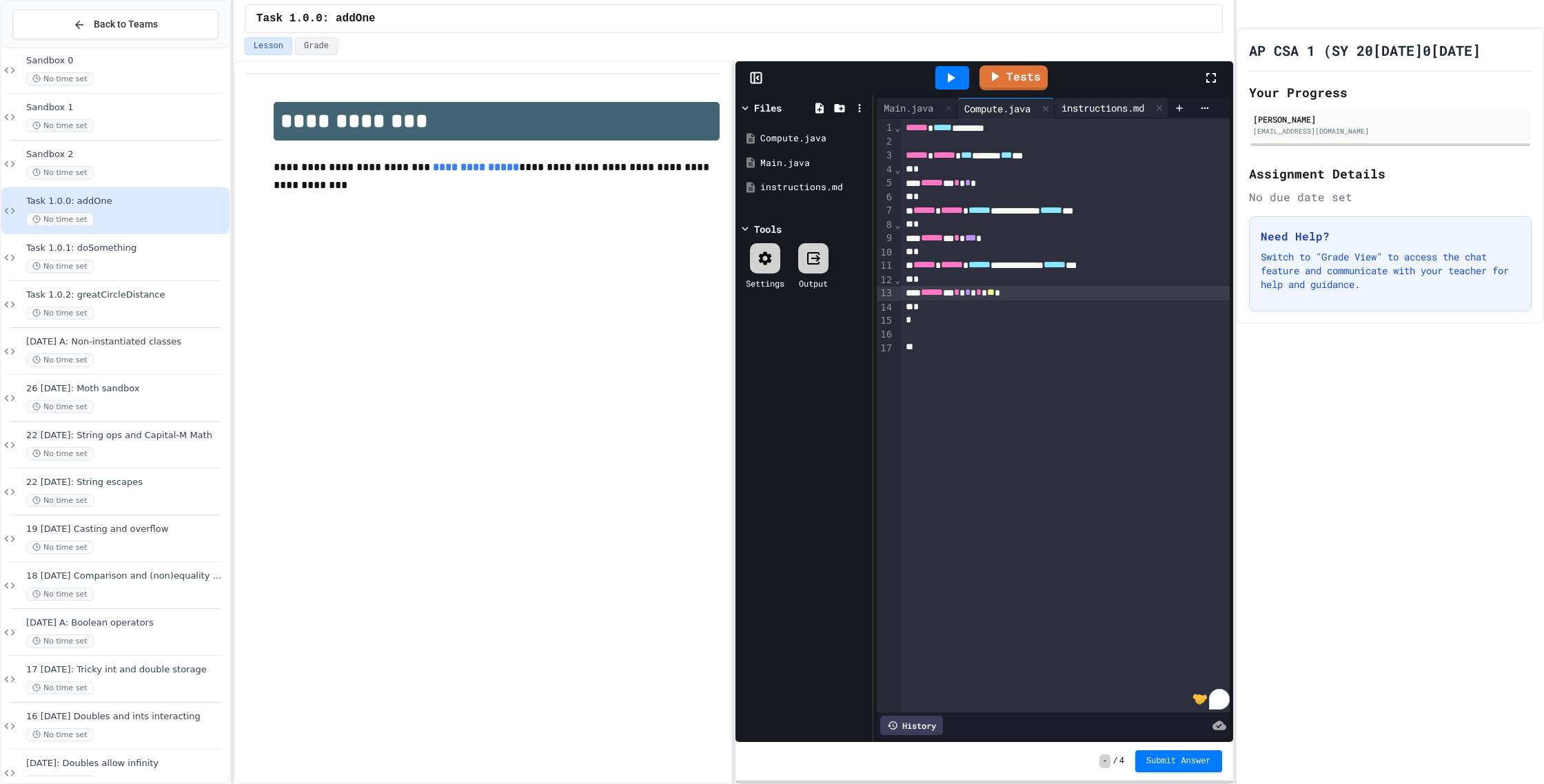
click at [1099, 113] on div "instructions.md" at bounding box center [1102, 108] width 96 height 15
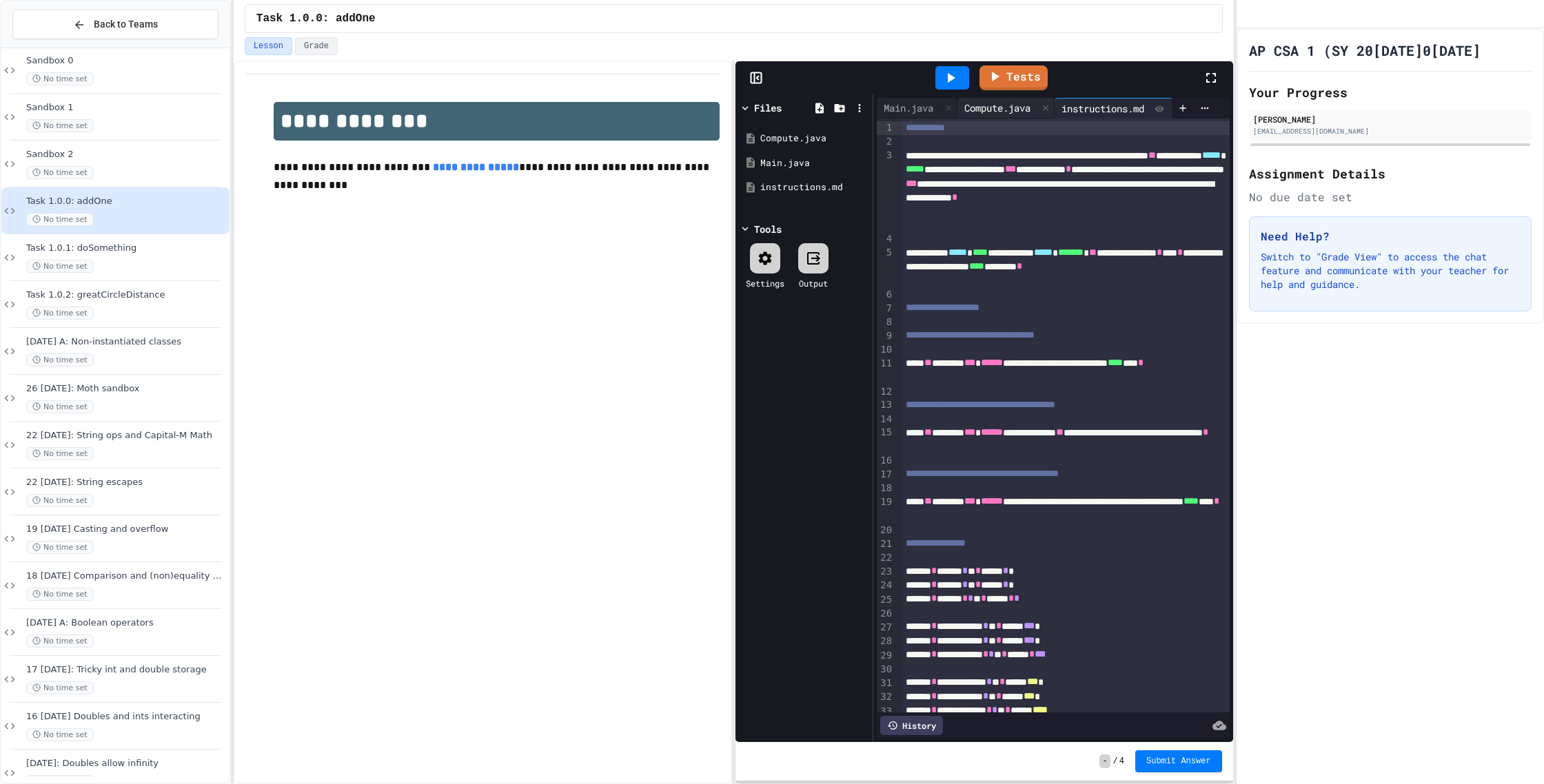
click at [987, 103] on div "Compute.java" at bounding box center [998, 108] width 80 height 15
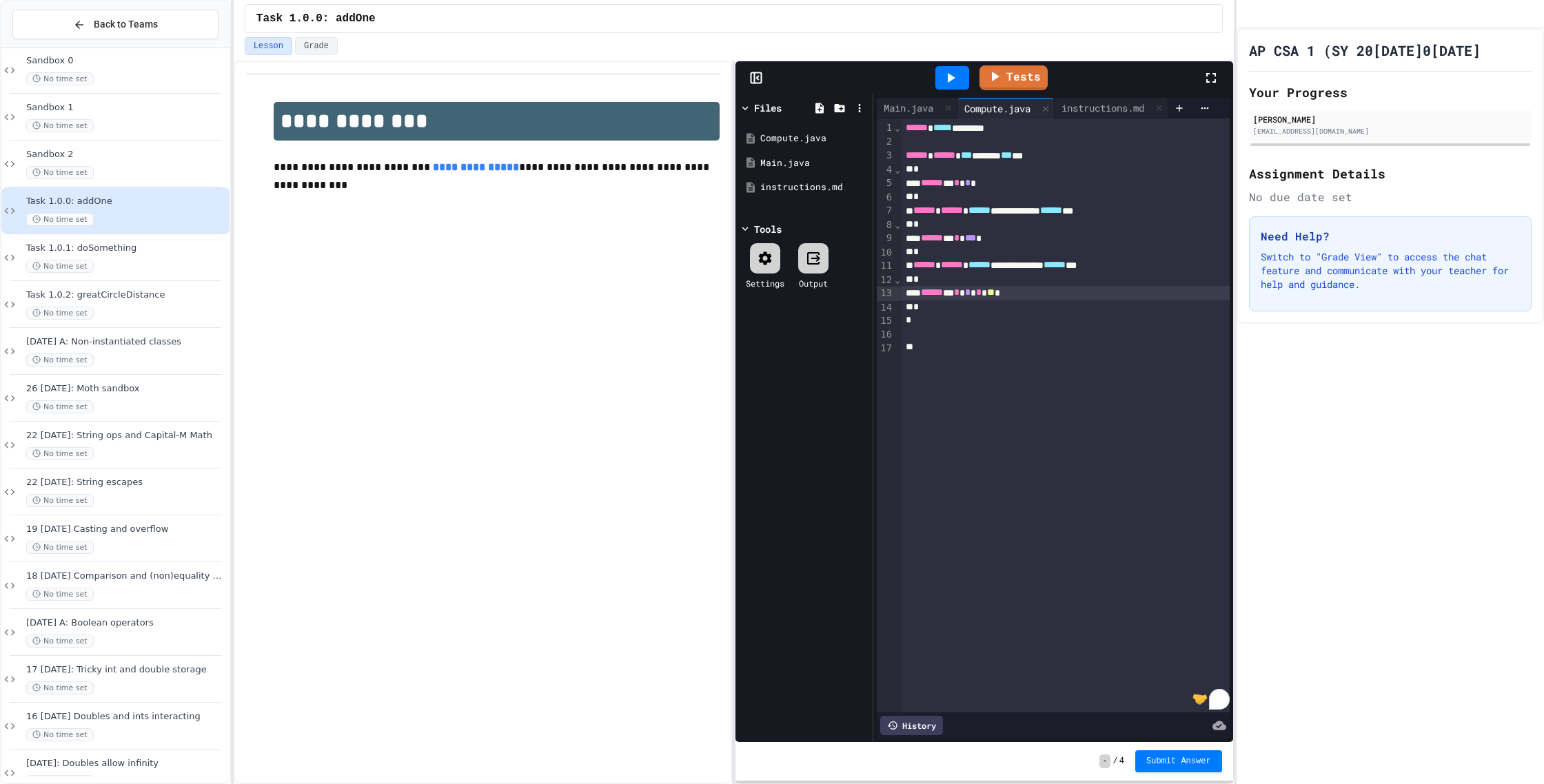
click at [995, 290] on span "**" at bounding box center [991, 291] width 8 height 10
click at [1065, 270] on span "******" at bounding box center [1054, 265] width 22 height 10
click at [1062, 209] on span "******" at bounding box center [1050, 210] width 22 height 10
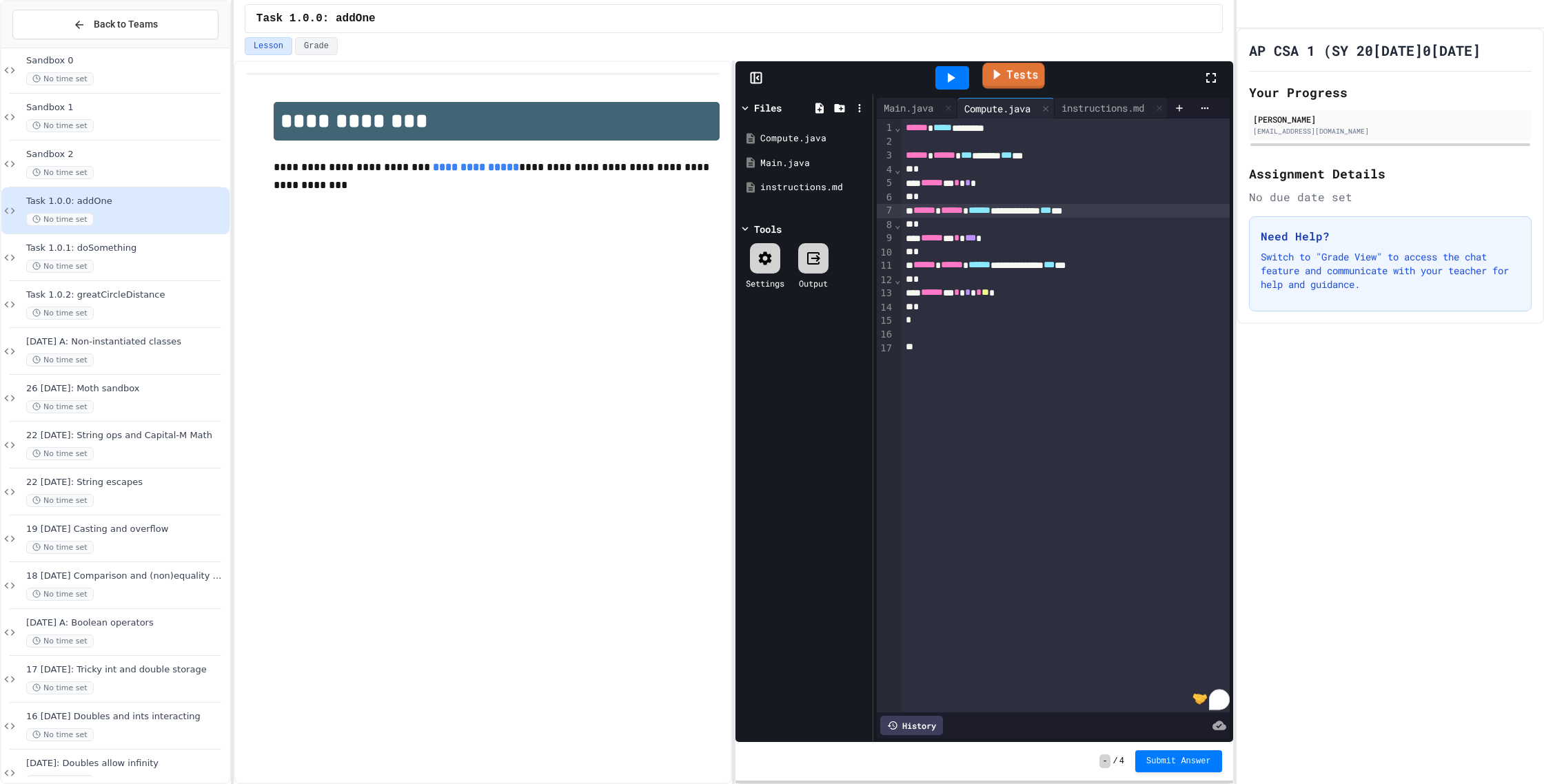
click at [1011, 86] on link "Tests" at bounding box center [1013, 75] width 62 height 26
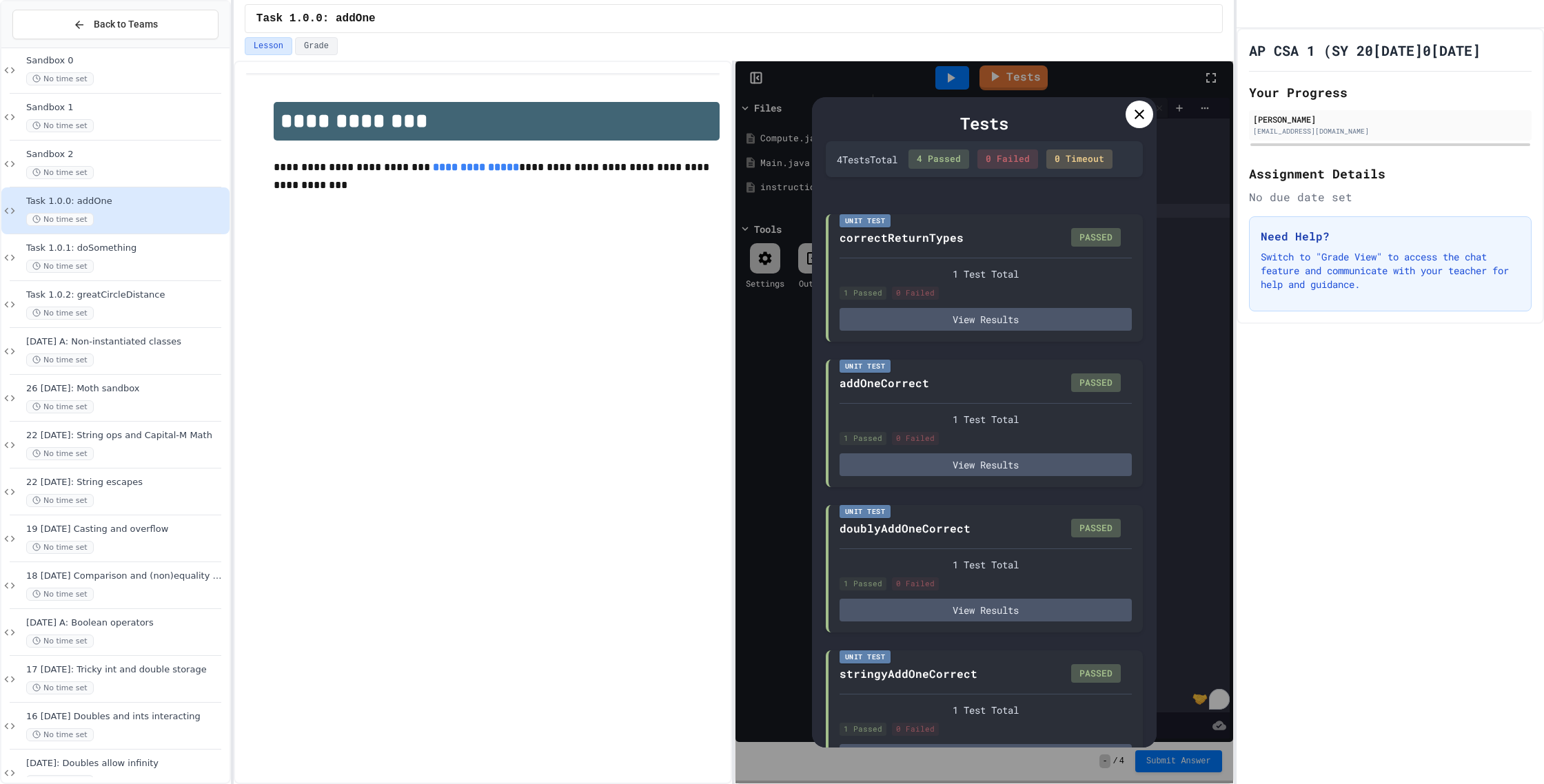
click at [1141, 113] on icon at bounding box center [1139, 114] width 10 height 10
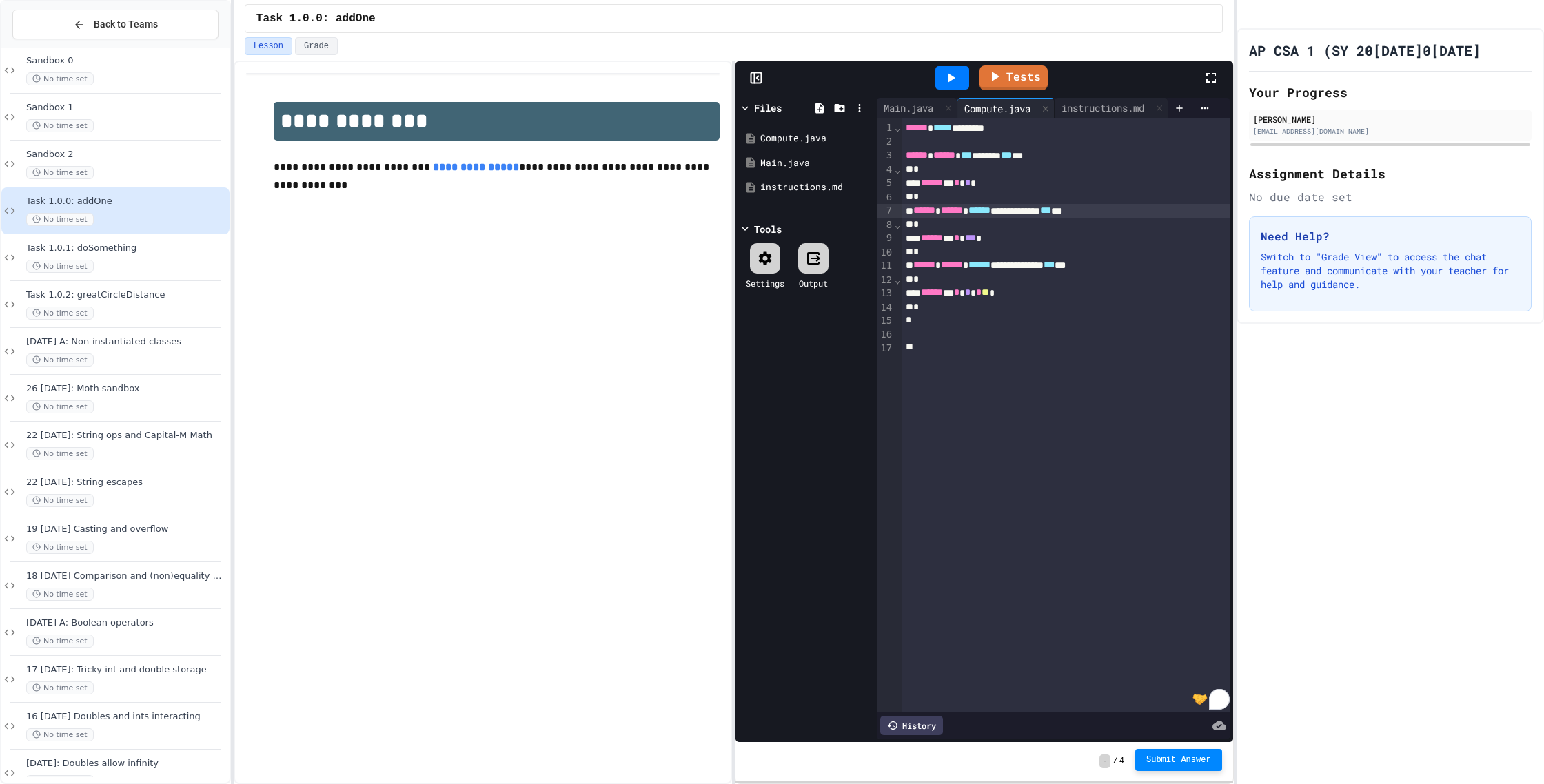
click at [1141, 760] on button "Submit Answer" at bounding box center [1179, 760] width 87 height 22
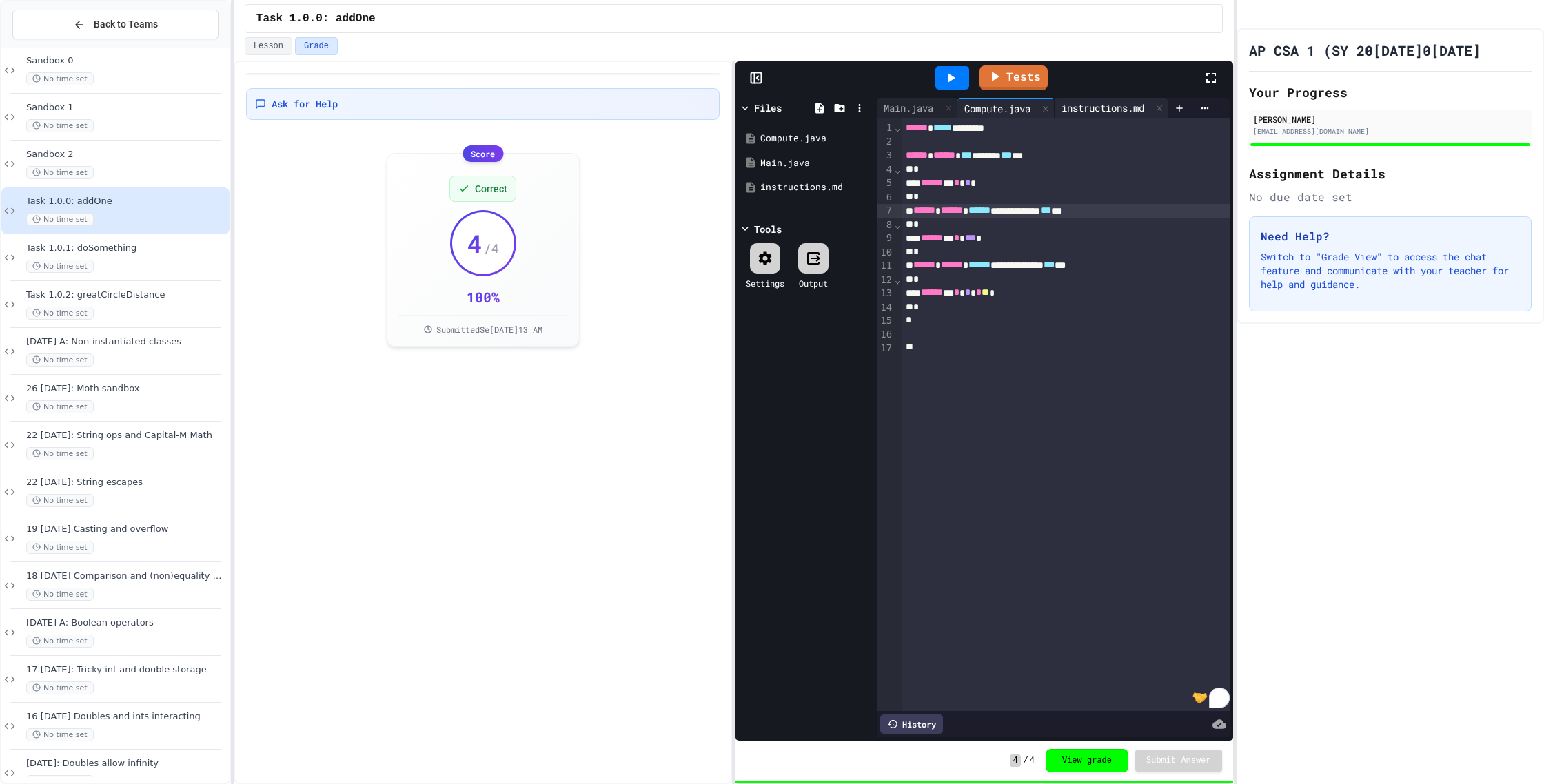
click at [1103, 101] on div "instructions.md" at bounding box center [1102, 108] width 96 height 15
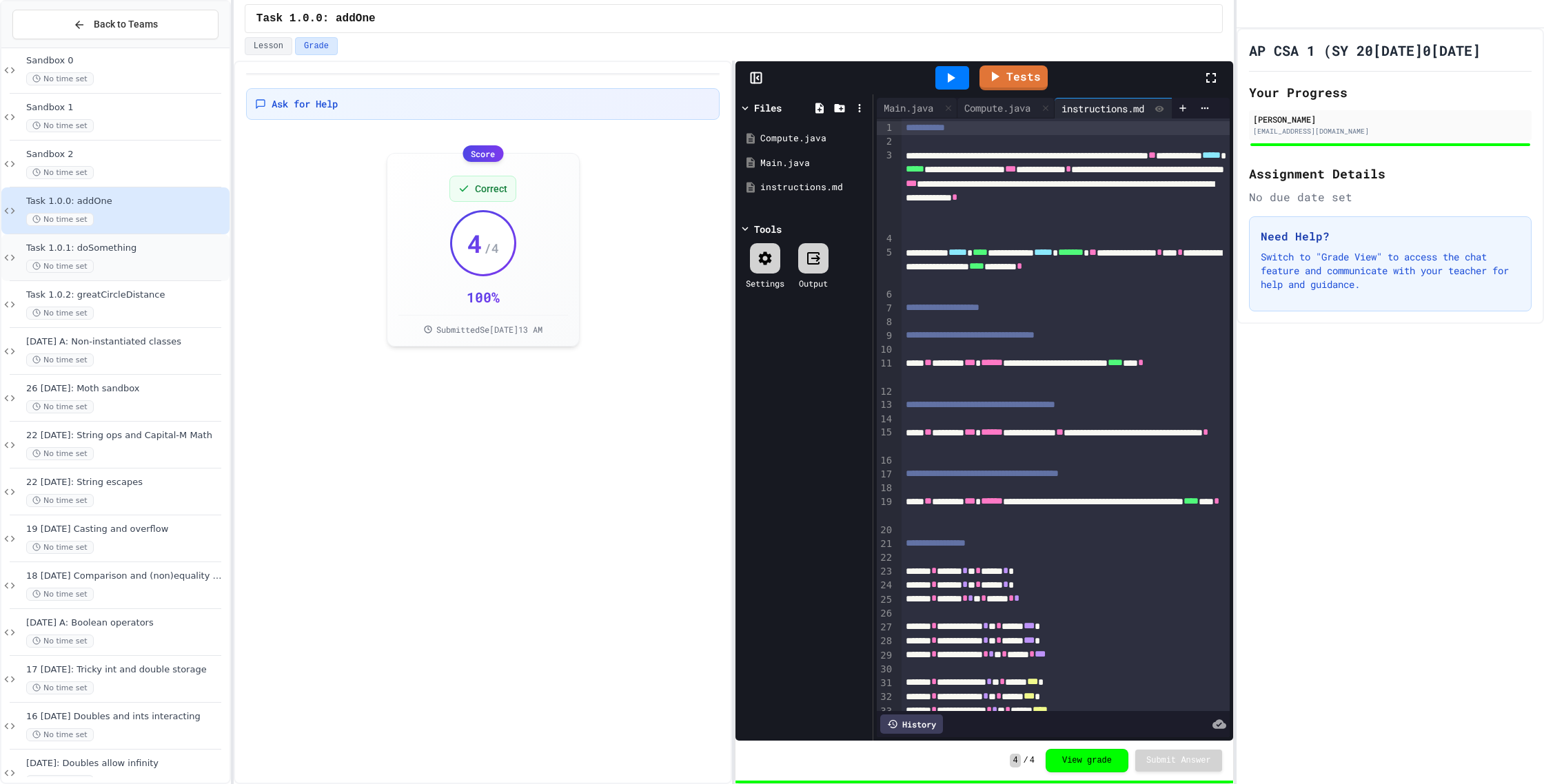
click at [104, 250] on span "Task 1.0.1: doSomething" at bounding box center [126, 249] width 200 height 12
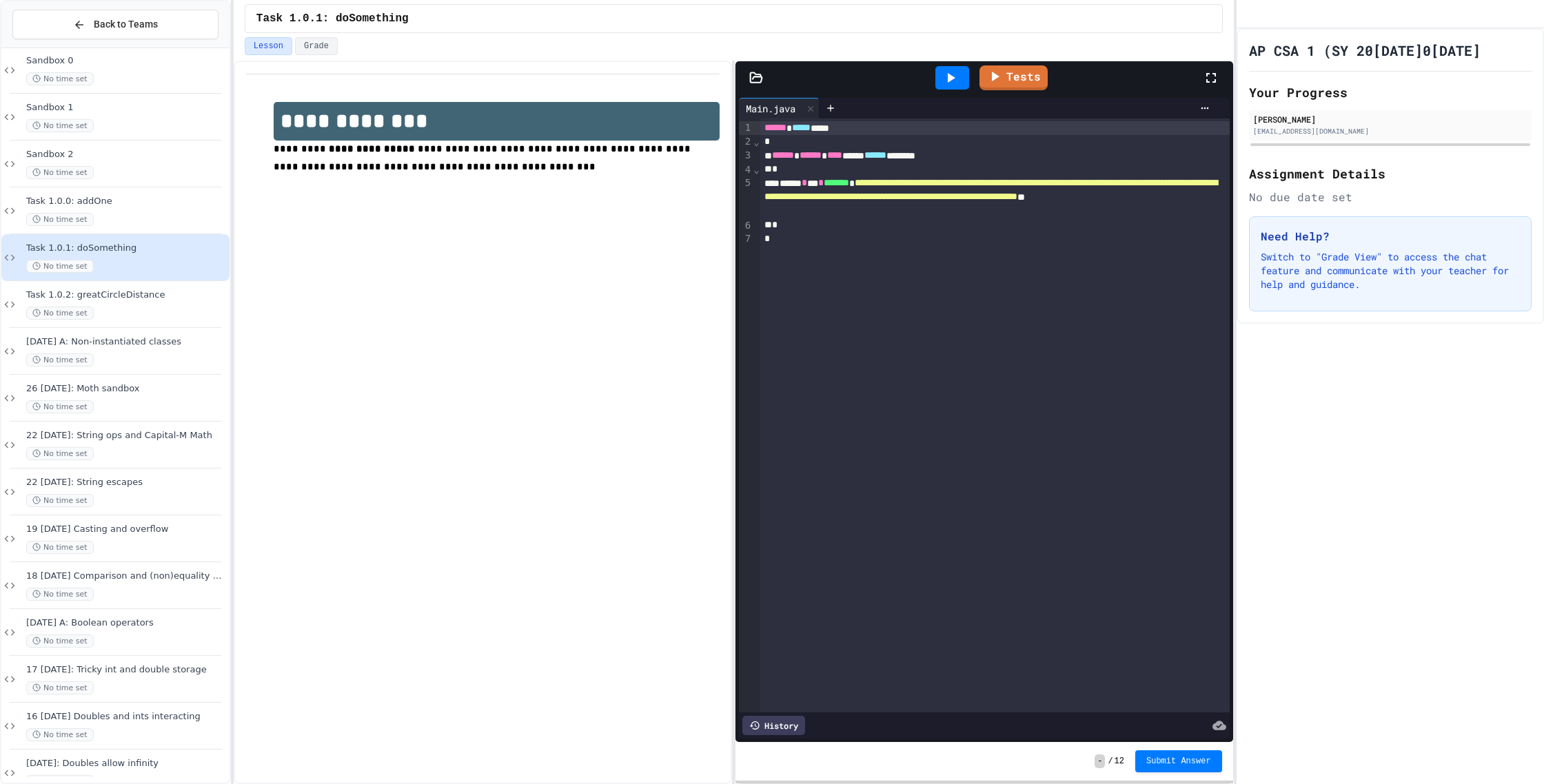
click at [756, 69] on div "Tests" at bounding box center [984, 78] width 497 height 33
click at [756, 75] on icon at bounding box center [756, 76] width 12 height 10
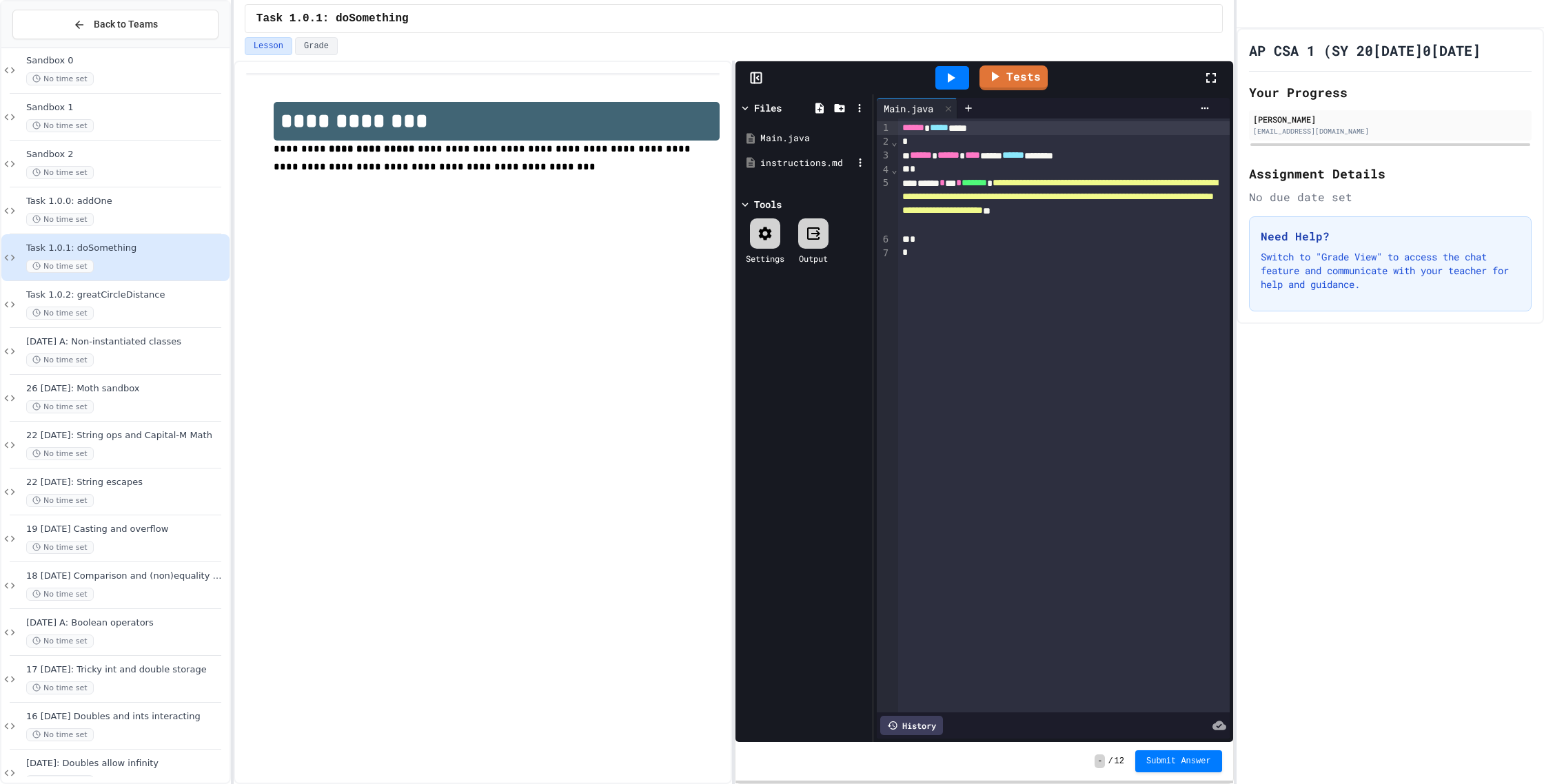
click at [775, 165] on div "instructions.md" at bounding box center [806, 163] width 92 height 14
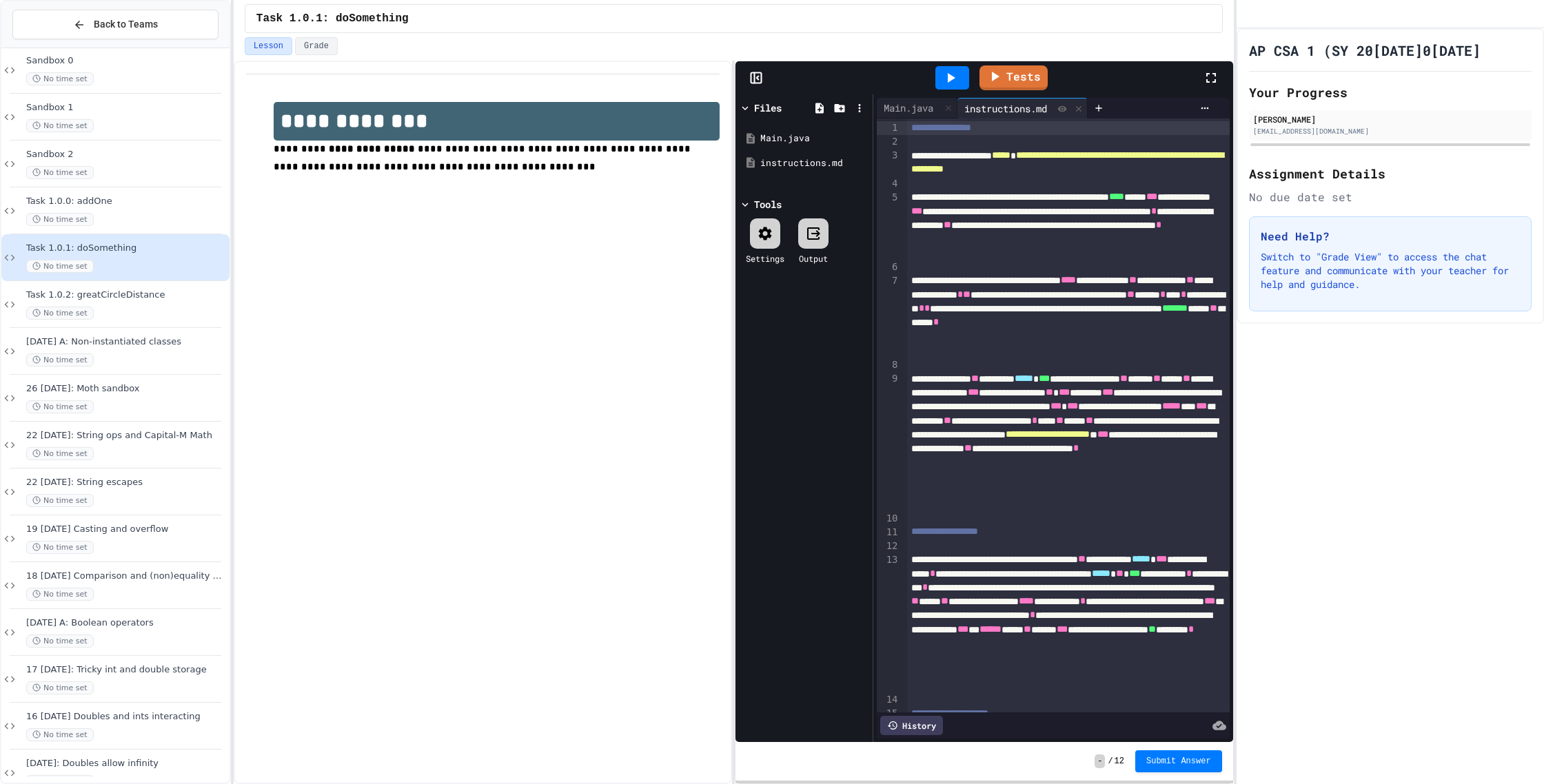
click at [1214, 78] on icon at bounding box center [1211, 77] width 16 height 16
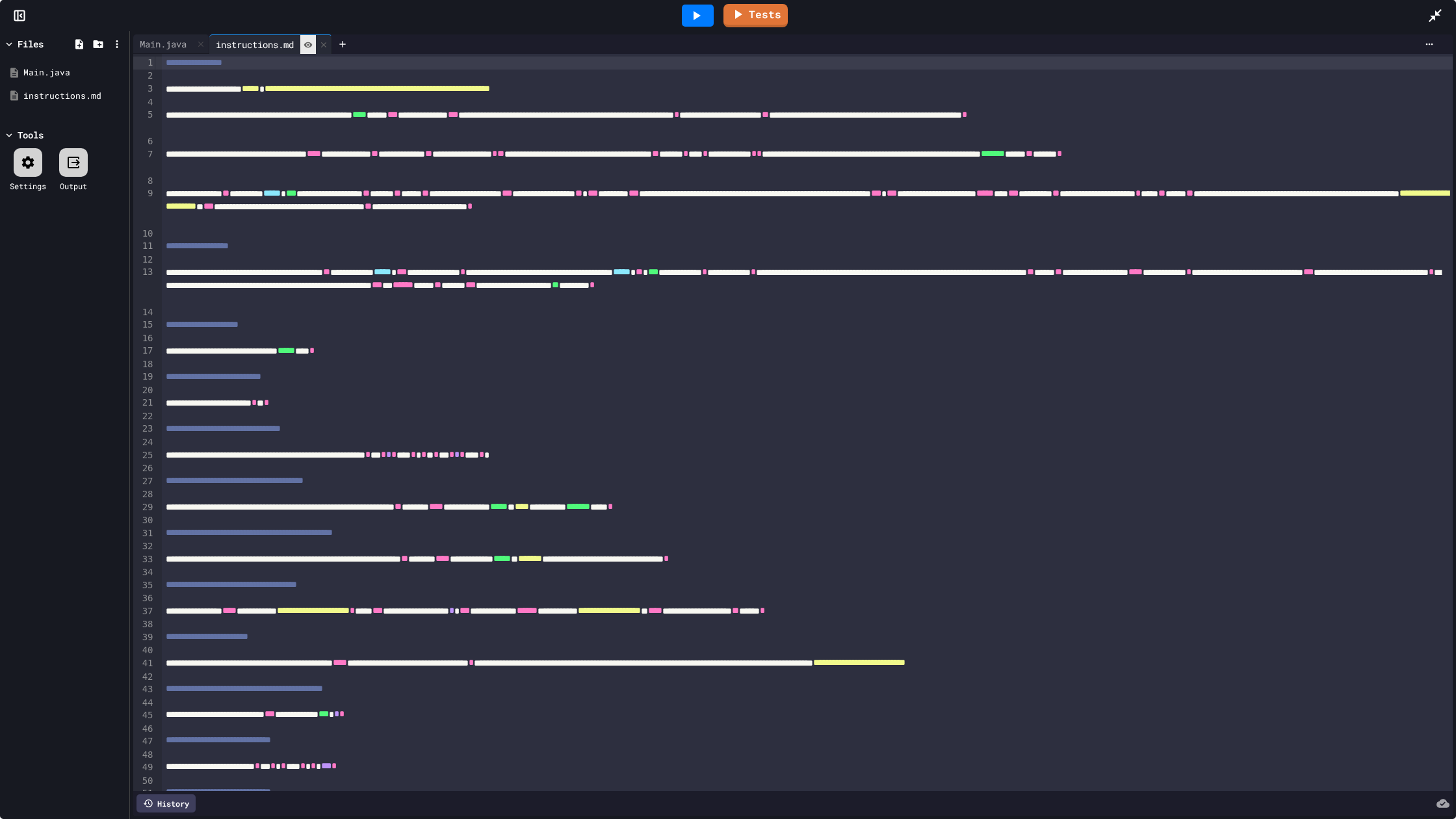
click at [316, 44] on div at bounding box center [308, 44] width 16 height 19
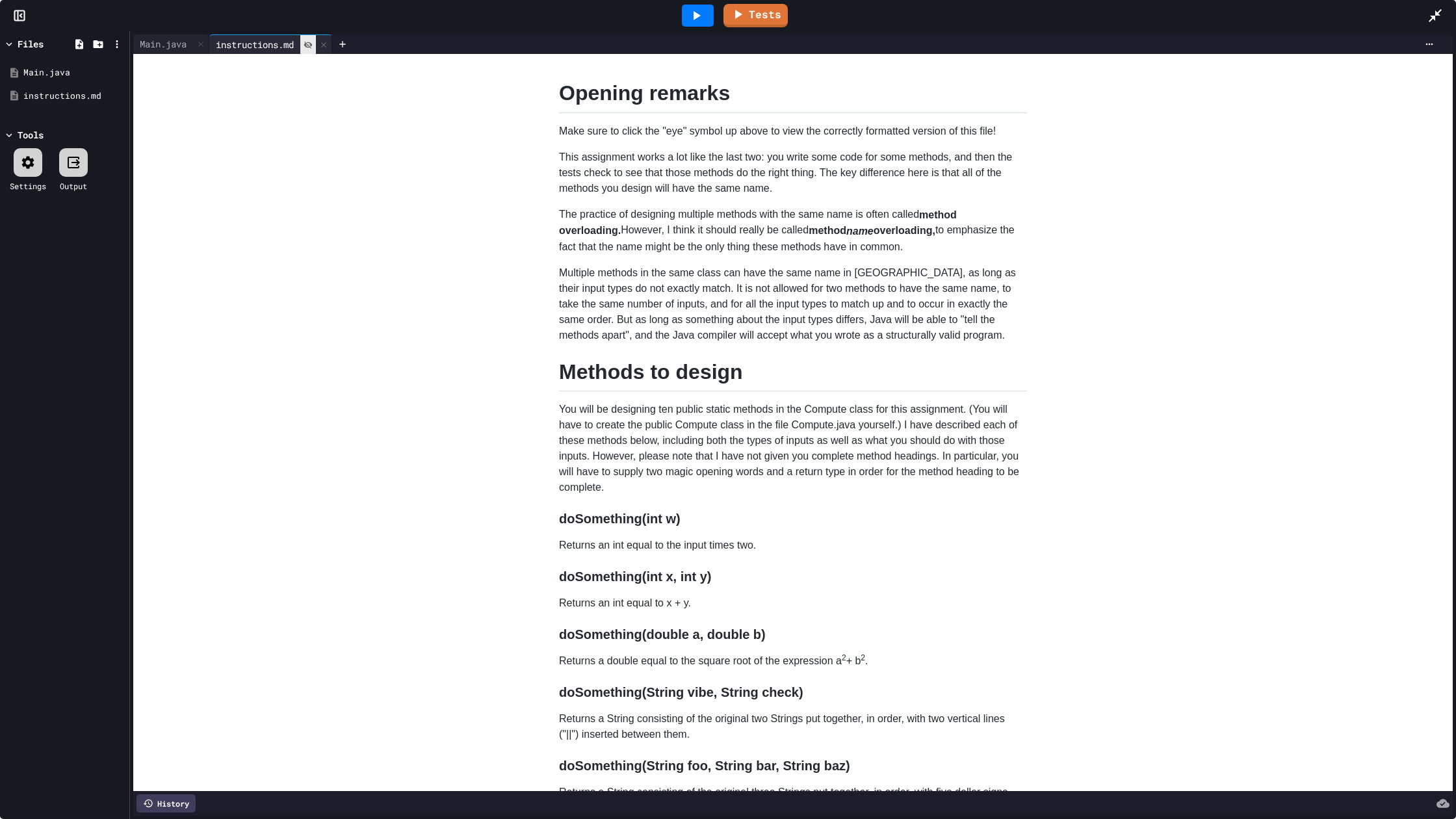
click at [316, 44] on div at bounding box center [308, 44] width 16 height 19
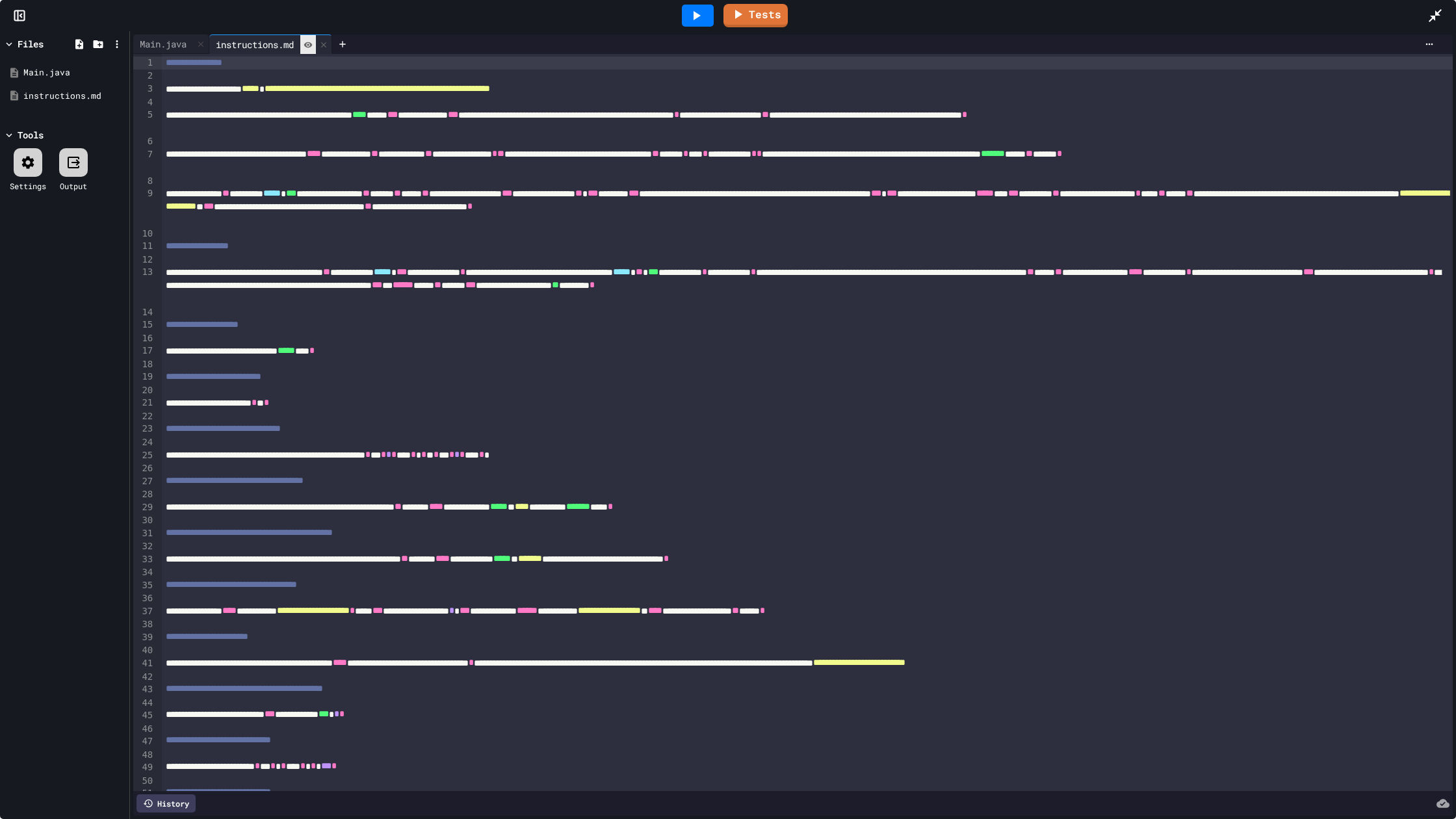
click at [316, 44] on div at bounding box center [308, 44] width 16 height 19
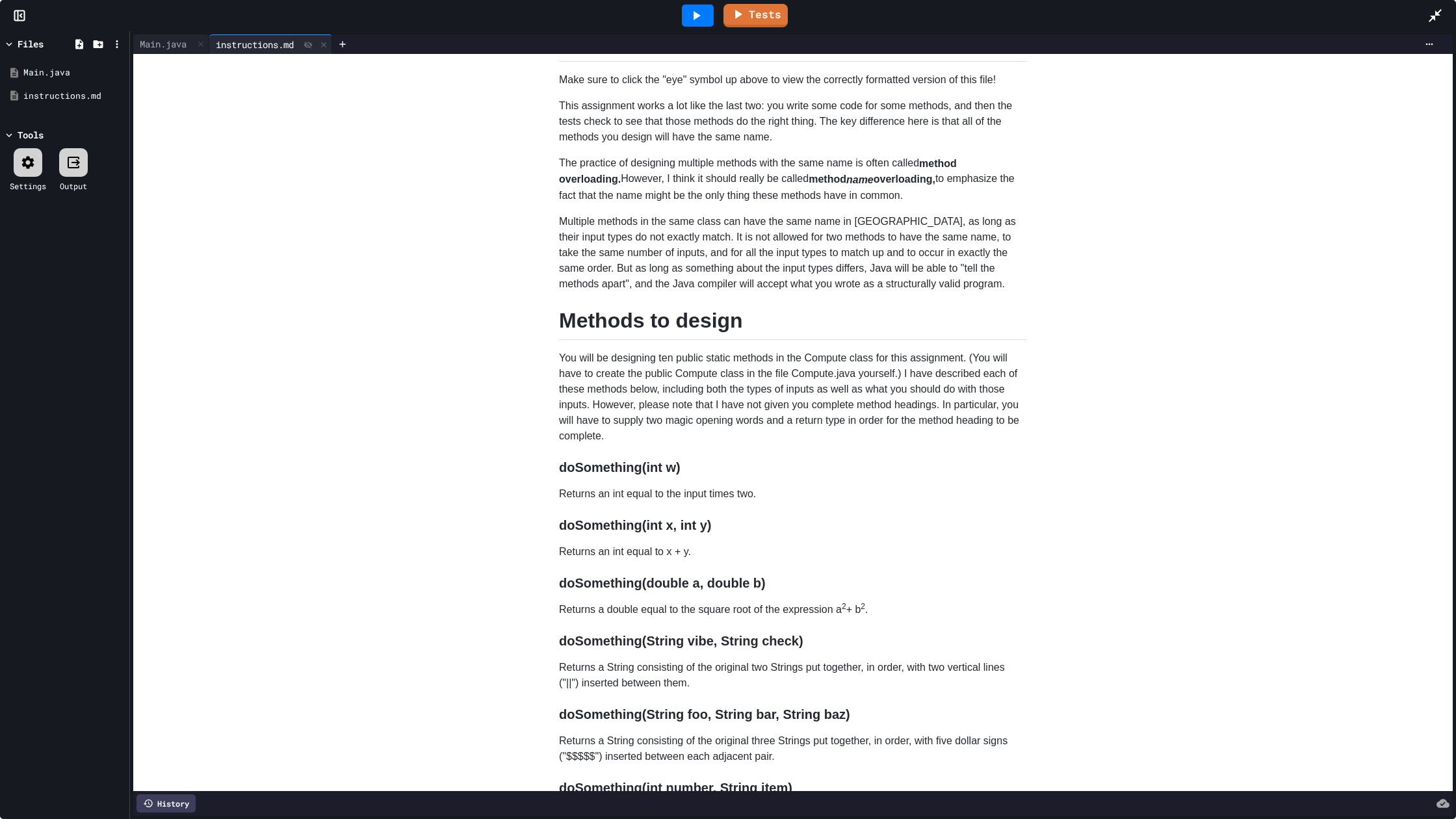
scroll to position [53, 0]
click at [178, 44] on div "Main.java" at bounding box center [163, 43] width 60 height 14
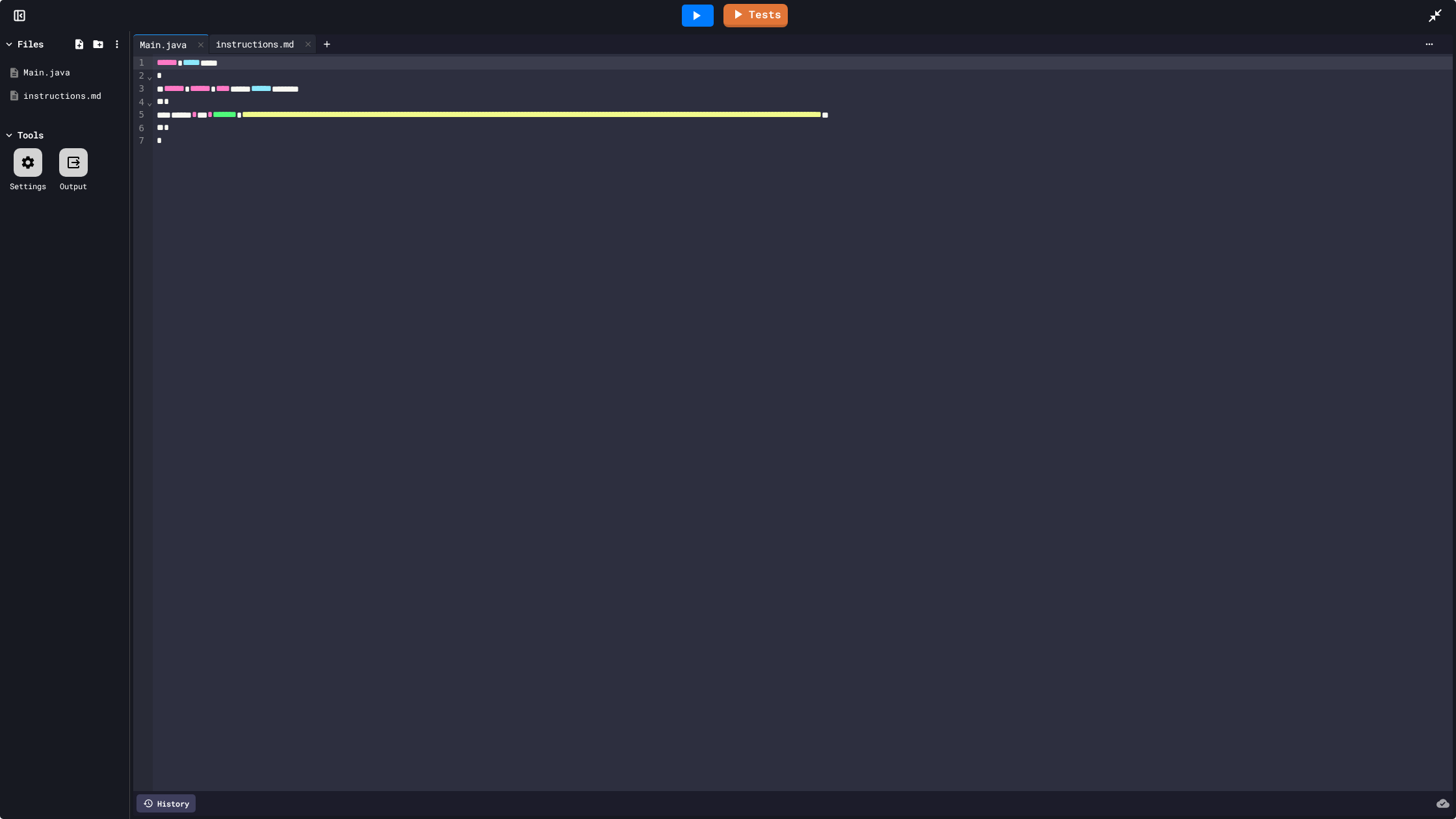
click at [247, 51] on div "instructions.md" at bounding box center [263, 44] width 107 height 20
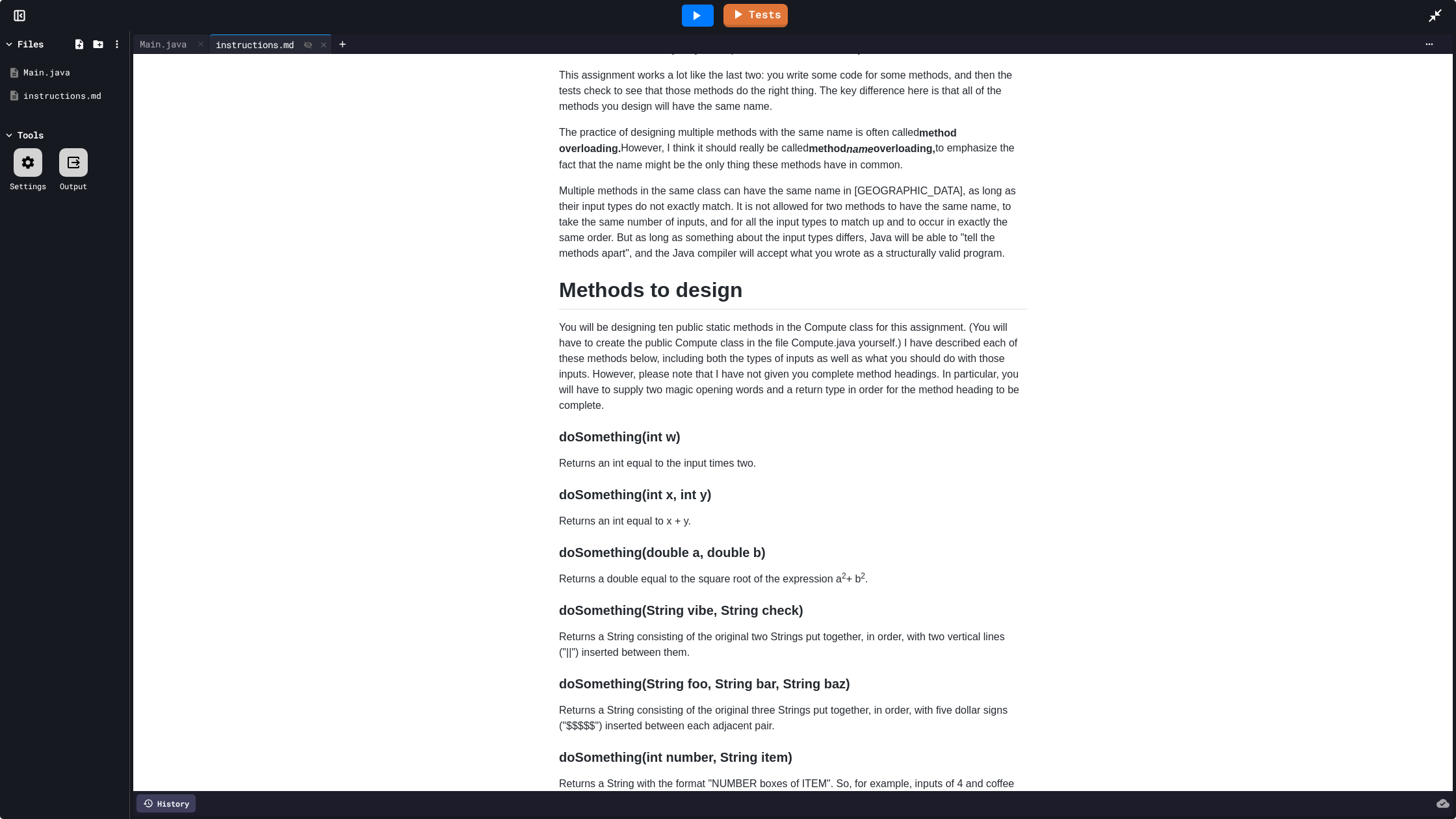
scroll to position [93, 0]
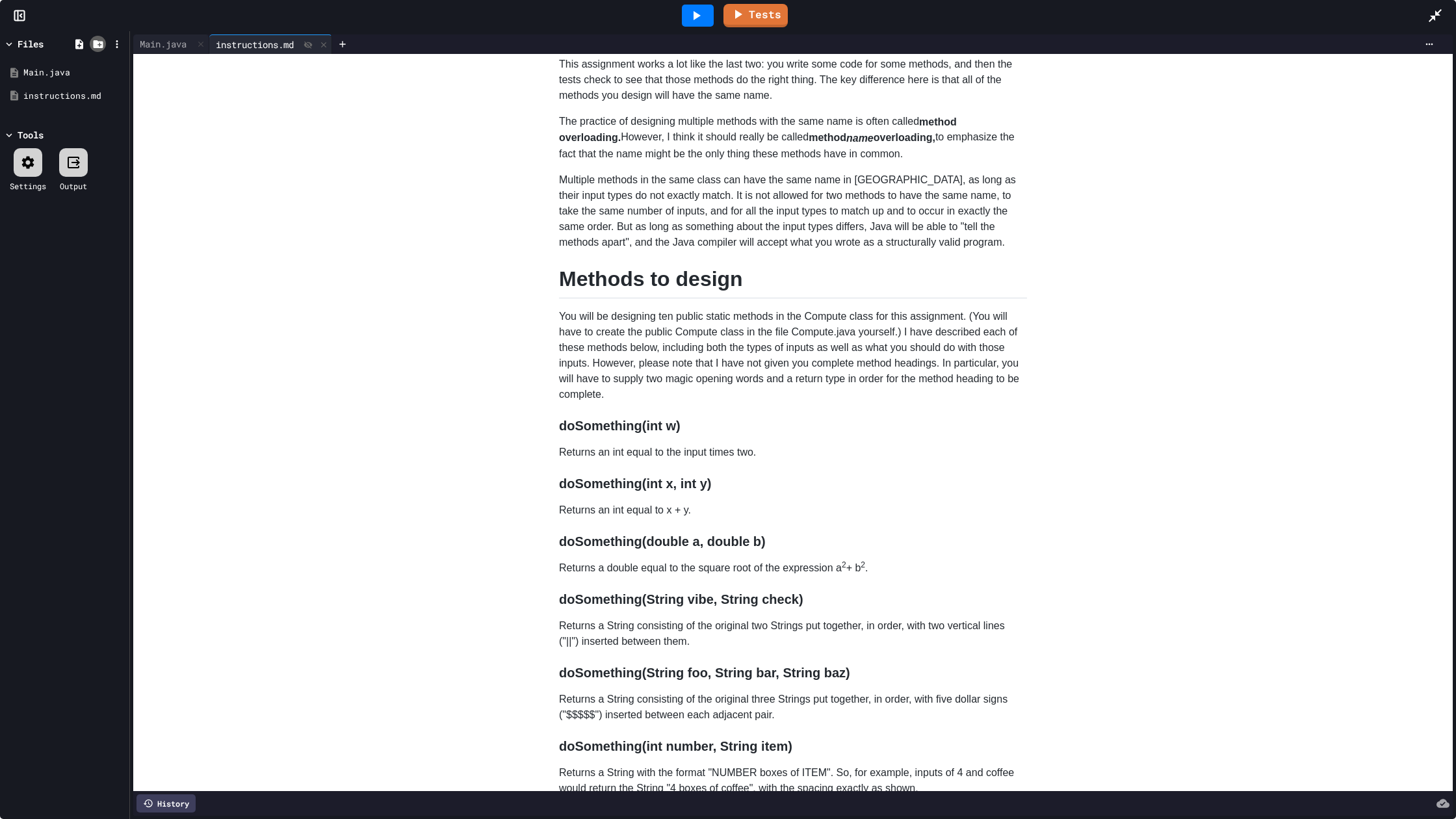
click at [102, 41] on icon at bounding box center [98, 44] width 10 height 8
type input "**********"
click at [70, 61] on div "Compute.java" at bounding box center [65, 73] width 123 height 24
click at [71, 74] on div "Compute.java" at bounding box center [67, 73] width 87 height 13
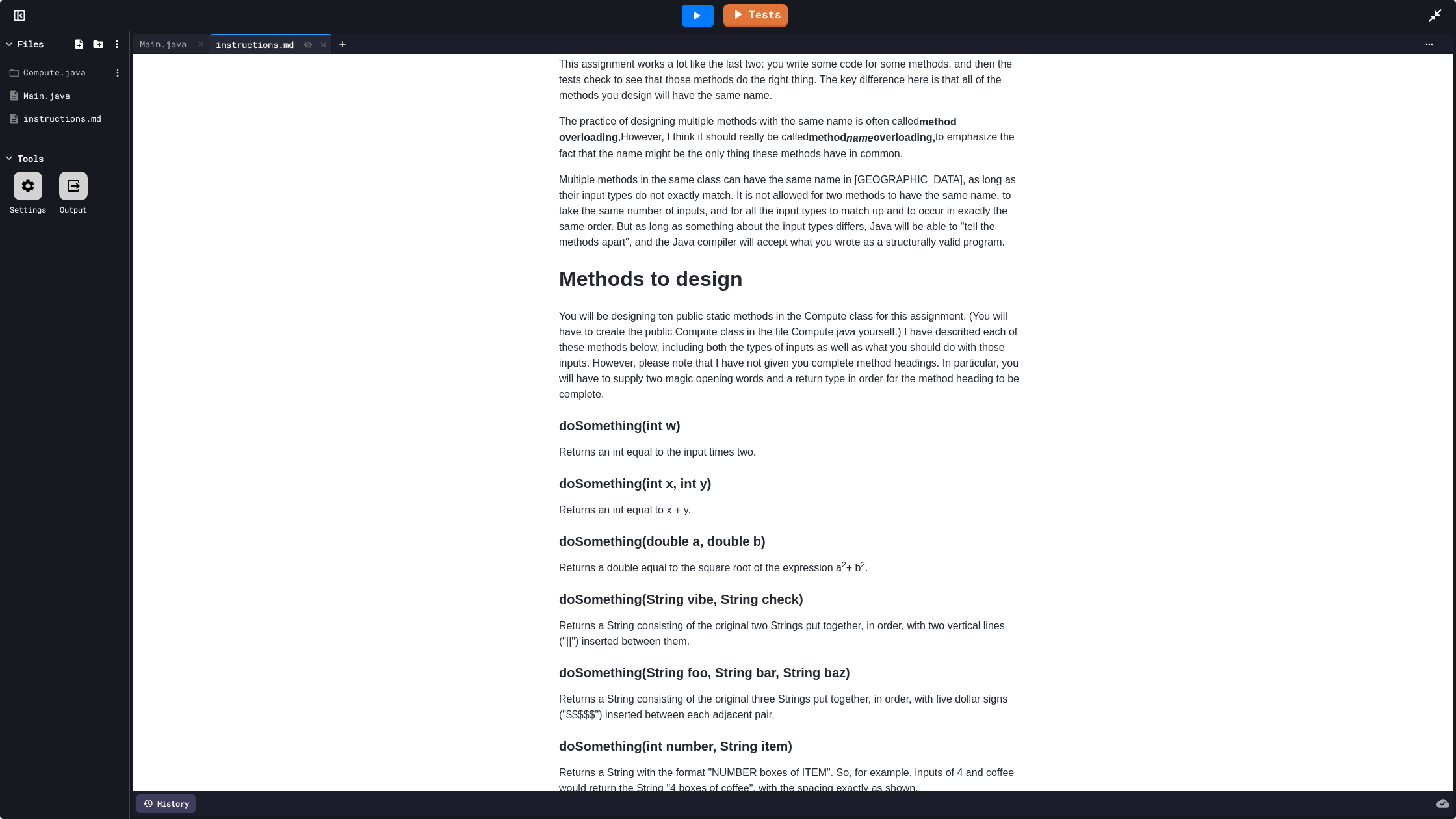
click at [71, 74] on div "Compute.java" at bounding box center [67, 73] width 87 height 13
click at [181, 46] on div "Main.java" at bounding box center [163, 43] width 60 height 14
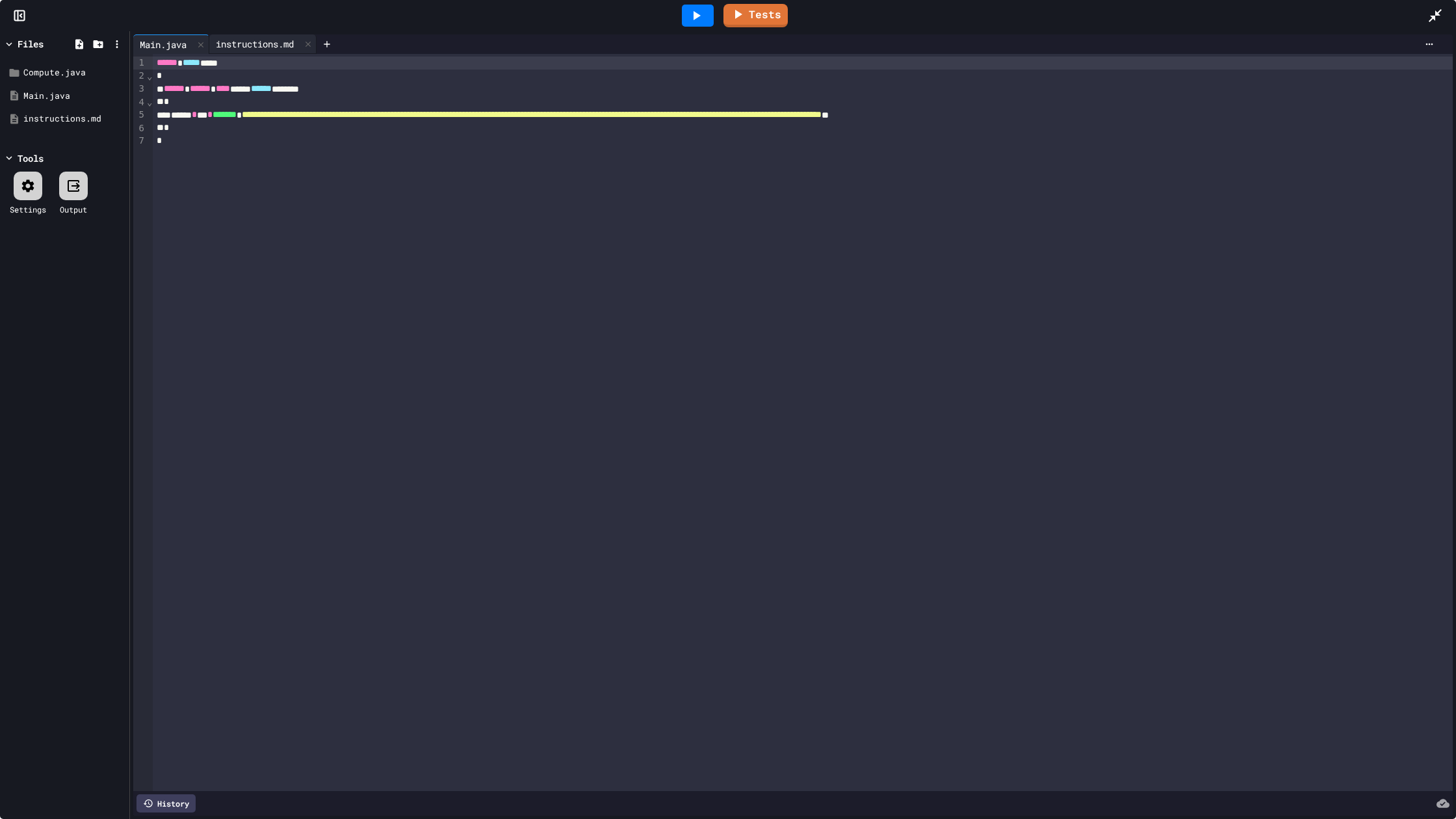
click at [245, 40] on div "instructions.md" at bounding box center [254, 43] width 91 height 14
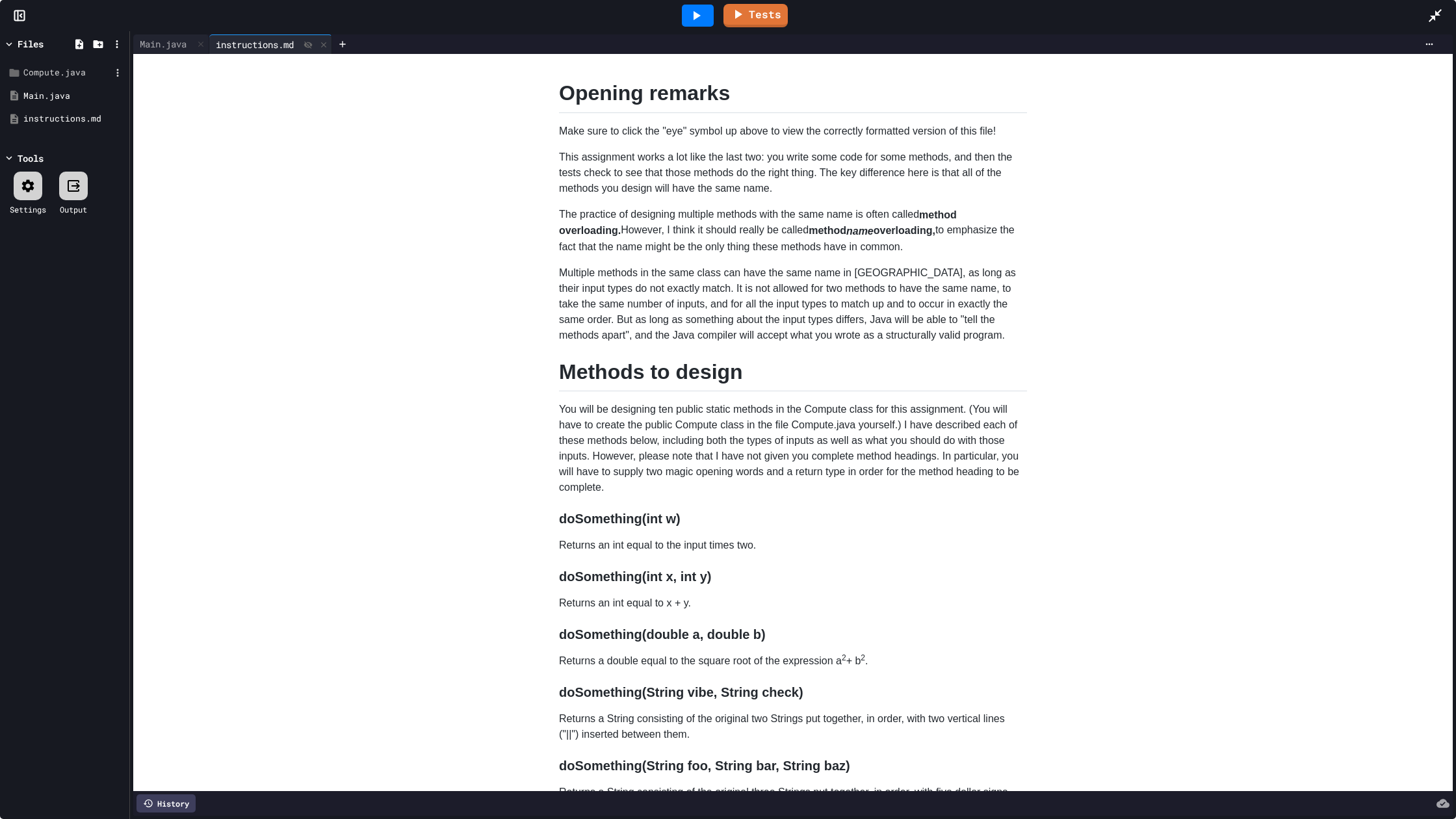
click at [27, 66] on div "Compute.java" at bounding box center [67, 73] width 87 height 13
click at [118, 73] on icon at bounding box center [118, 73] width 2 height 8
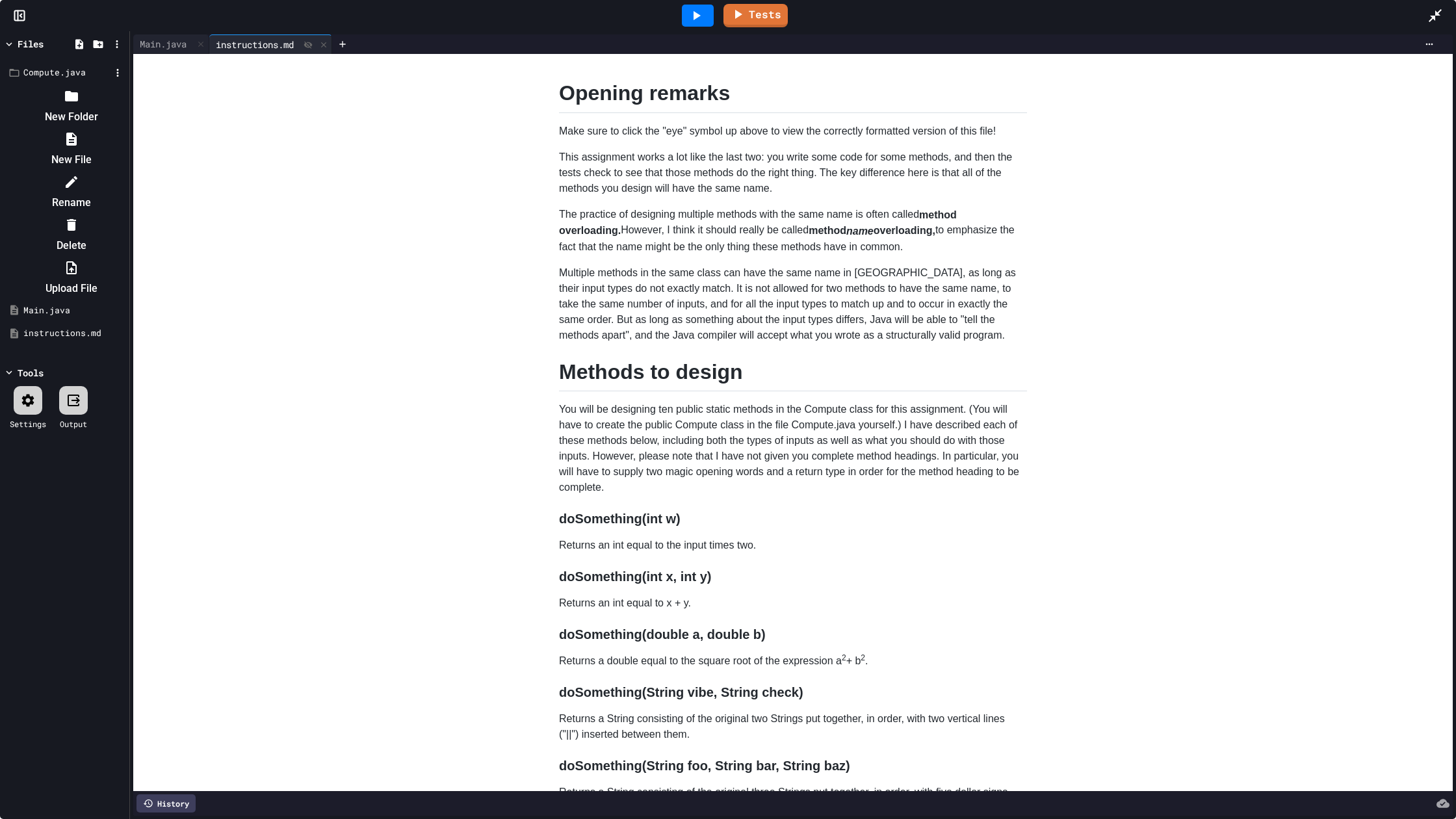
drag, startPoint x: 163, startPoint y: 163, endPoint x: 158, endPoint y: 157, distance: 7.8
click at [126, 214] on li "Delete" at bounding box center [71, 235] width 110 height 42
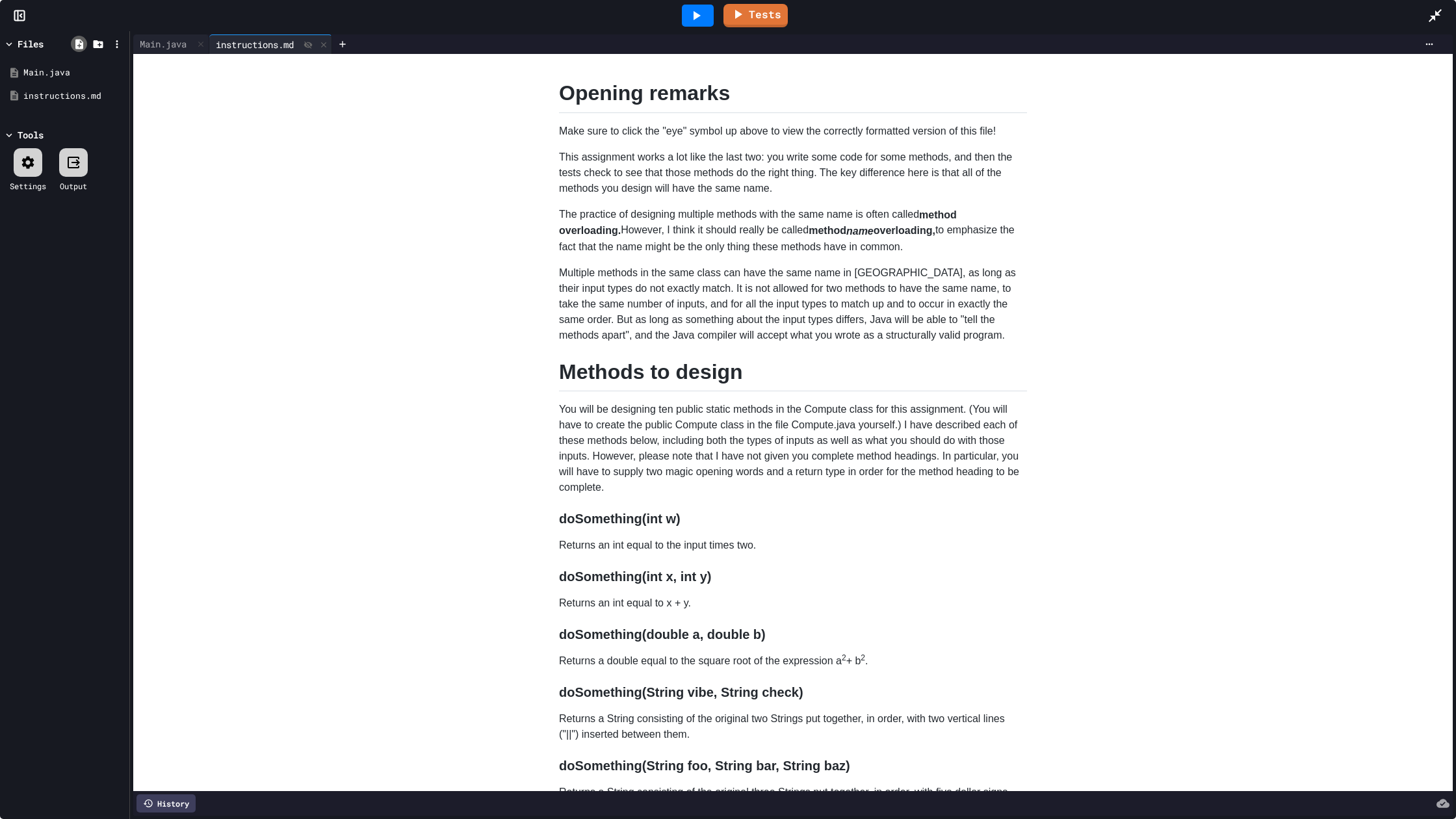
click at [81, 39] on icon at bounding box center [79, 44] width 11 height 11
type input "**********"
click at [37, 65] on div "Compute.java" at bounding box center [65, 73] width 123 height 24
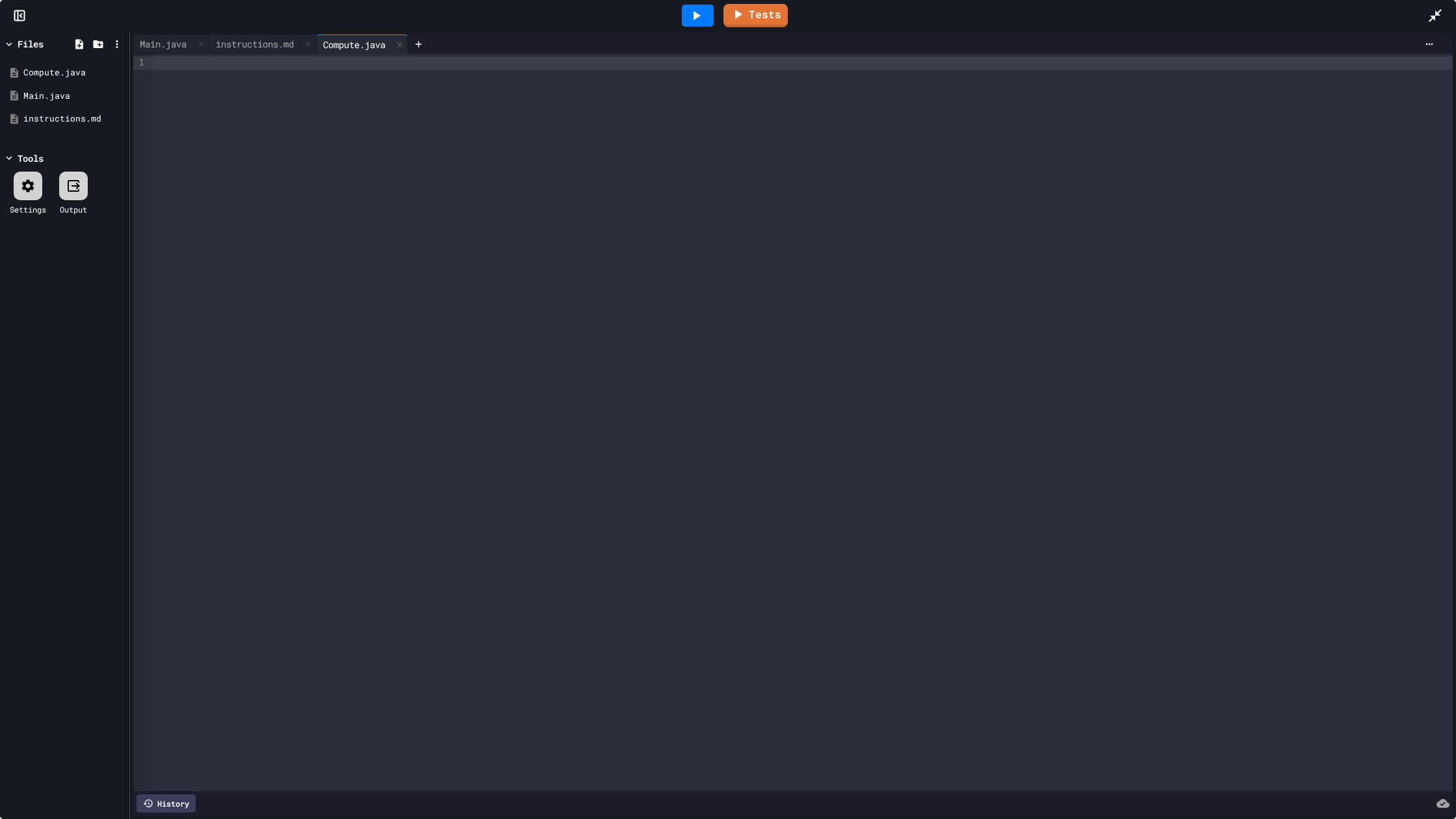
click at [249, 65] on div at bounding box center [802, 63] width 1300 height 13
click at [227, 41] on div "instructions.md" at bounding box center [254, 43] width 91 height 14
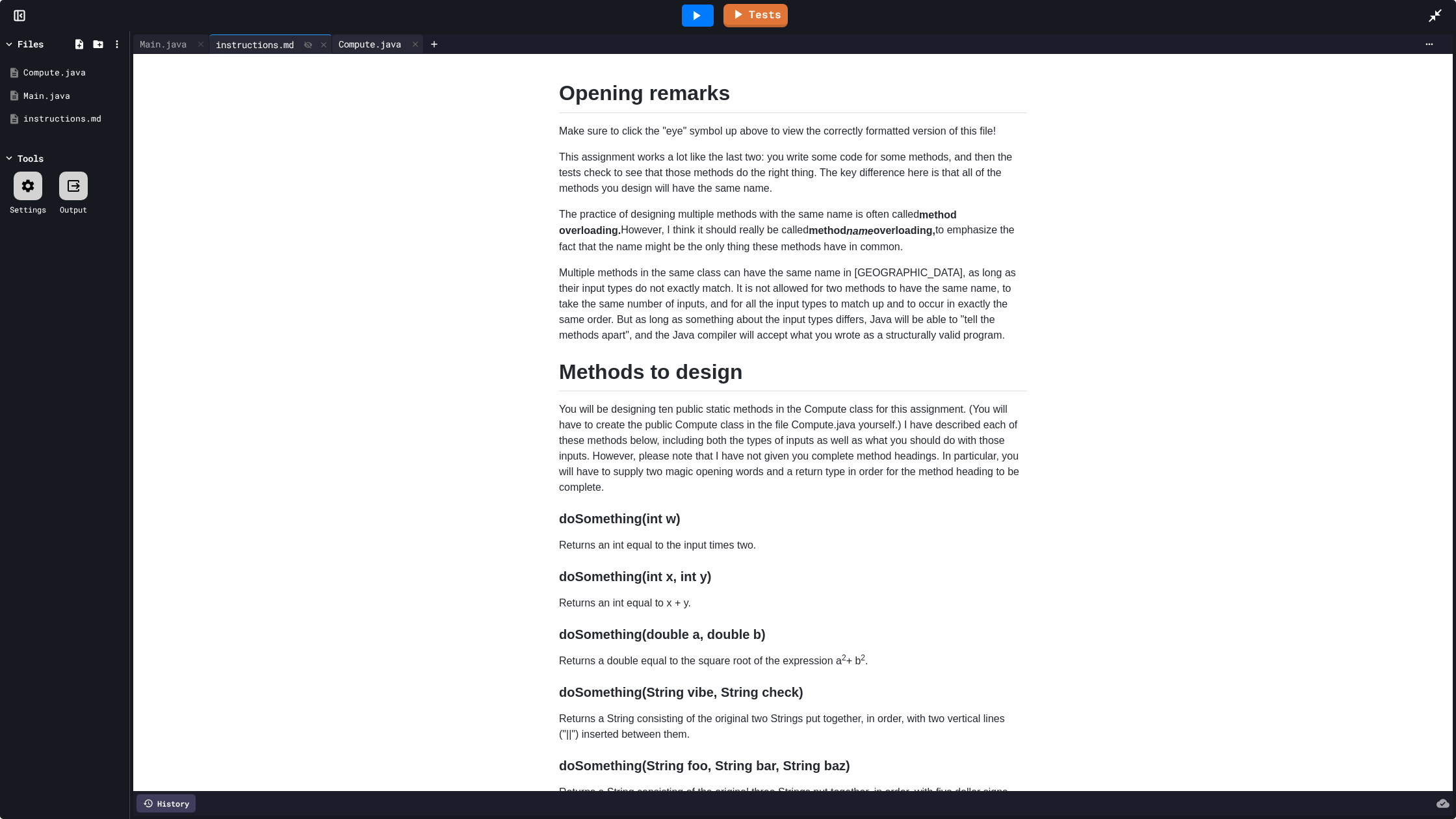
click at [362, 45] on div "Compute.java" at bounding box center [370, 43] width 75 height 14
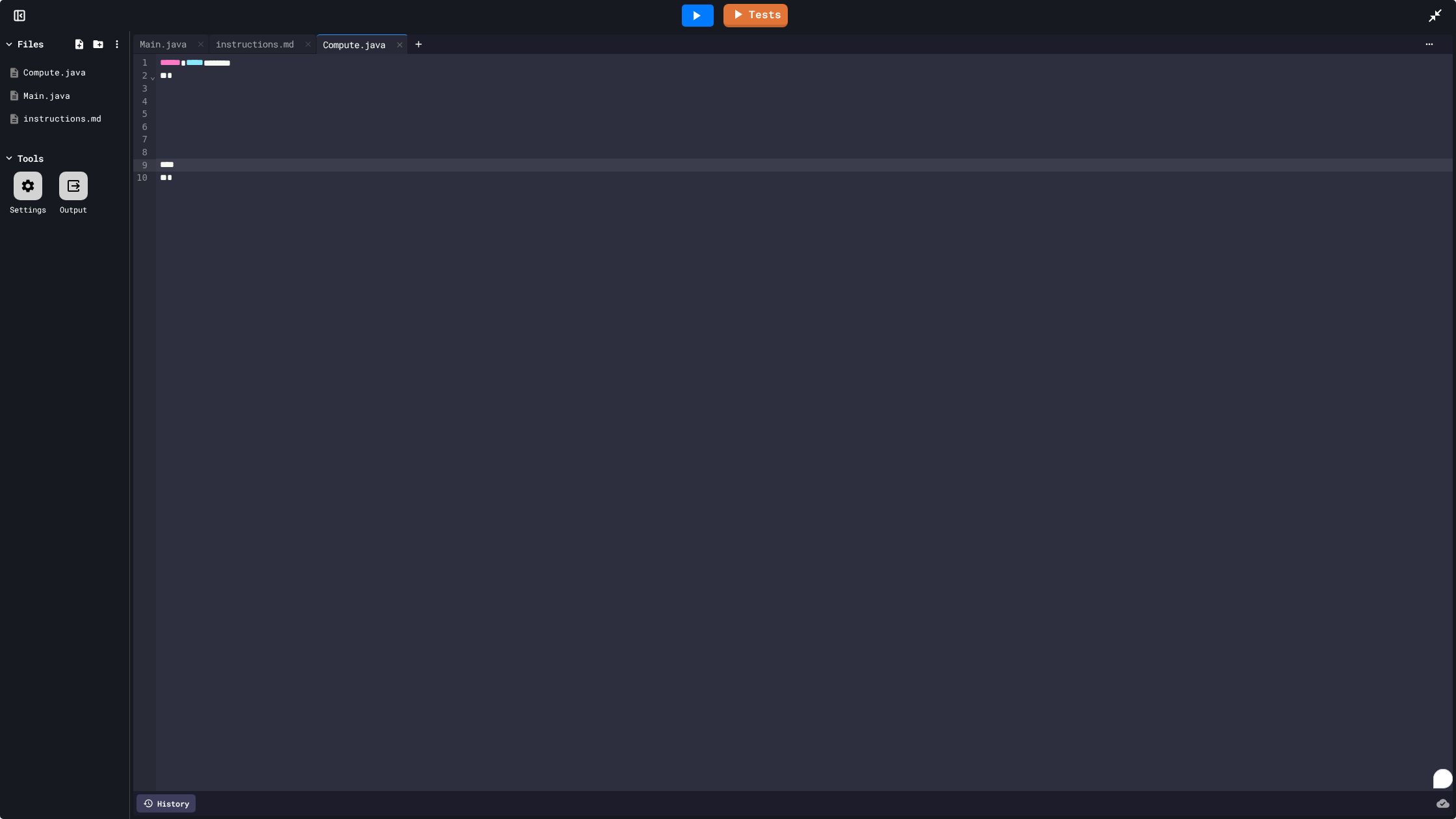
click at [238, 81] on div "*" at bounding box center [804, 76] width 1296 height 13
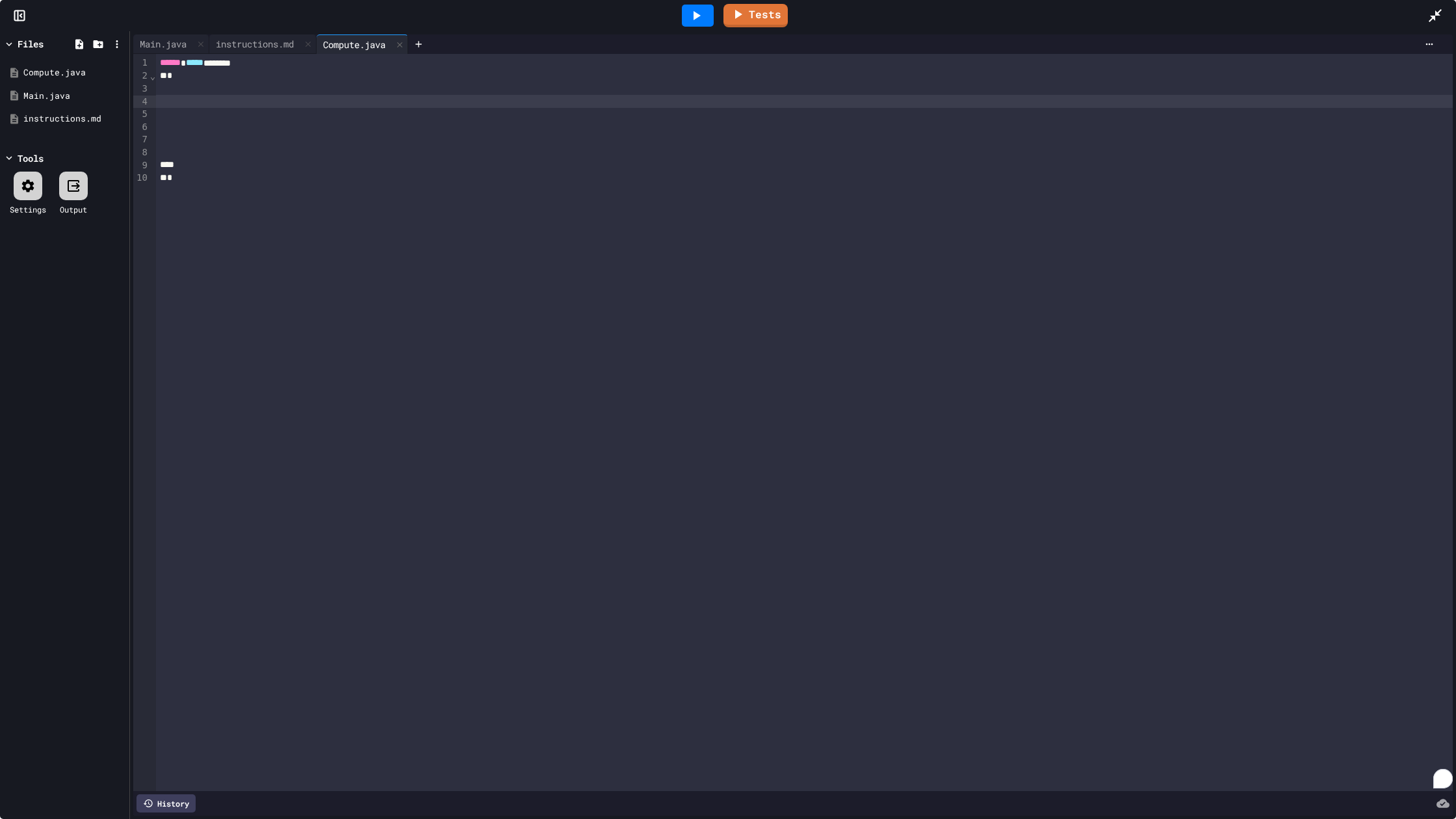
click at [216, 99] on div "To enrich screen reader interactions, please activate Accessibility in Grammarl…" at bounding box center [804, 101] width 1296 height 13
click at [223, 97] on div "To enrich screen reader interactions, please activate Accessibility in Grammarl…" at bounding box center [804, 101] width 1296 height 13
click at [232, 90] on div "To enrich screen reader interactions, please activate Accessibility in Grammarl…" at bounding box center [804, 89] width 1296 height 13
click at [282, 37] on div "instructions.md" at bounding box center [254, 43] width 91 height 14
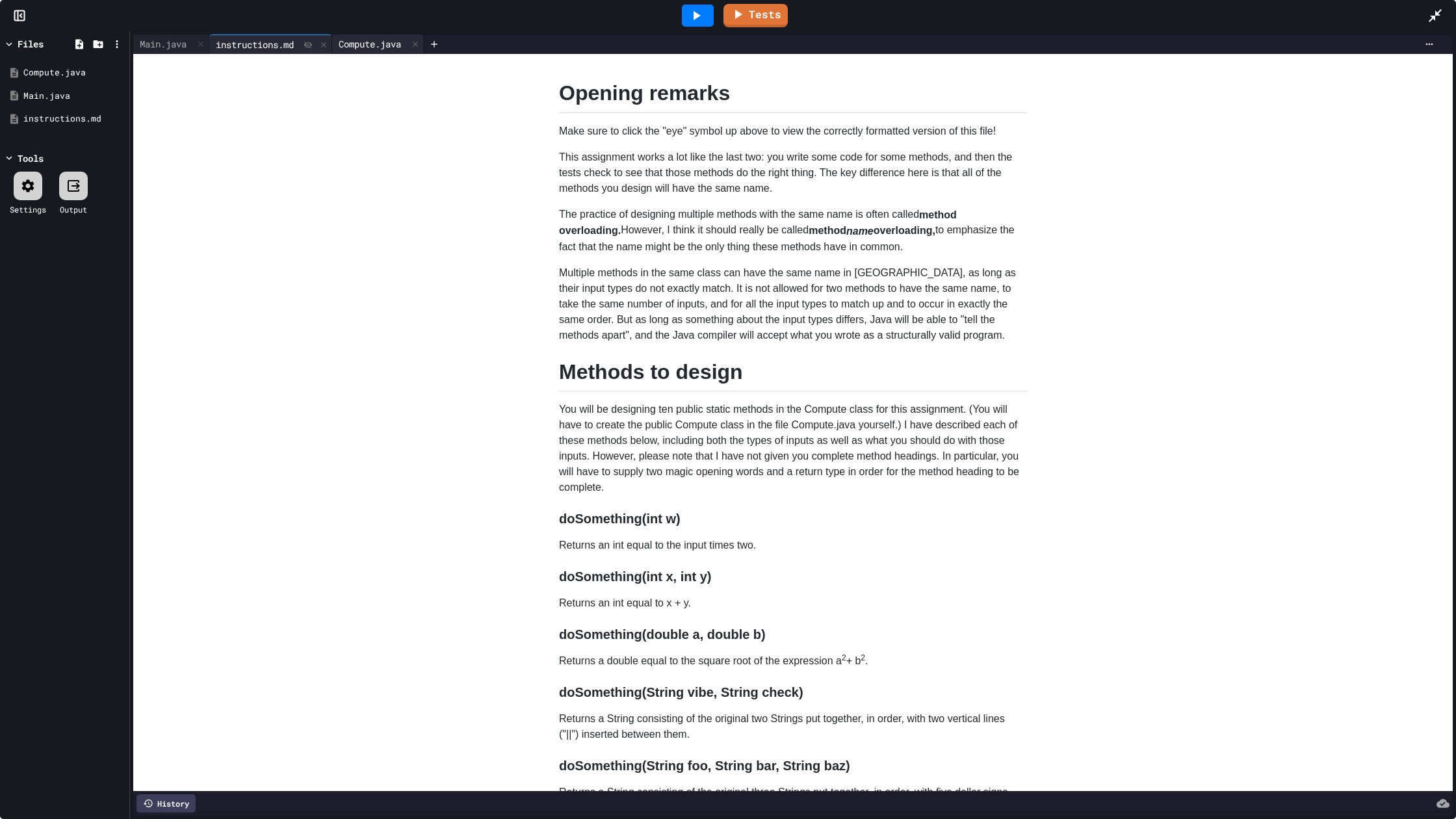
click at [359, 47] on div "Compute.java" at bounding box center [370, 43] width 75 height 14
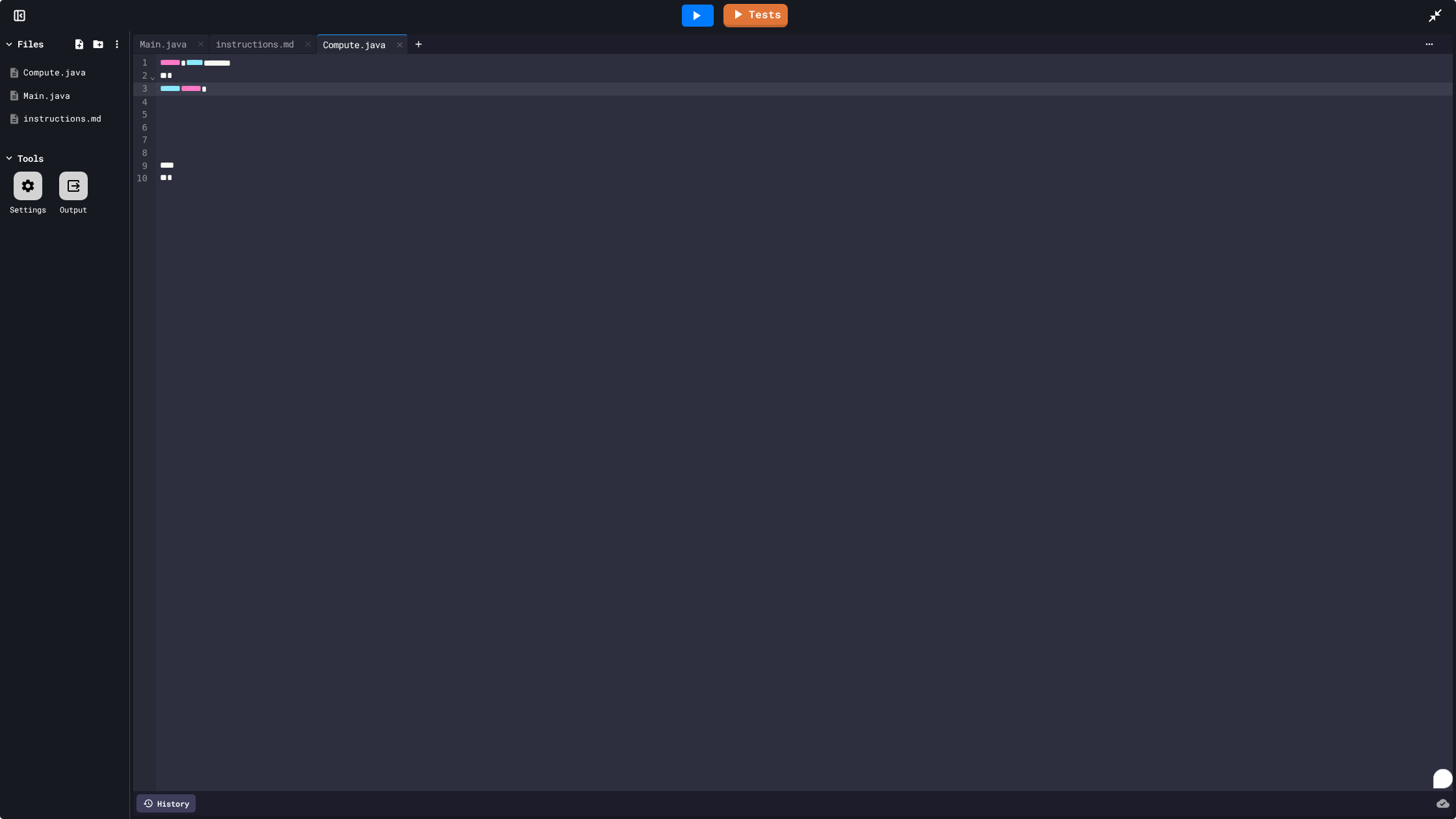
click at [389, 87] on div "***** ******" at bounding box center [804, 89] width 1296 height 13
click at [249, 47] on div "instructions.md" at bounding box center [254, 43] width 91 height 14
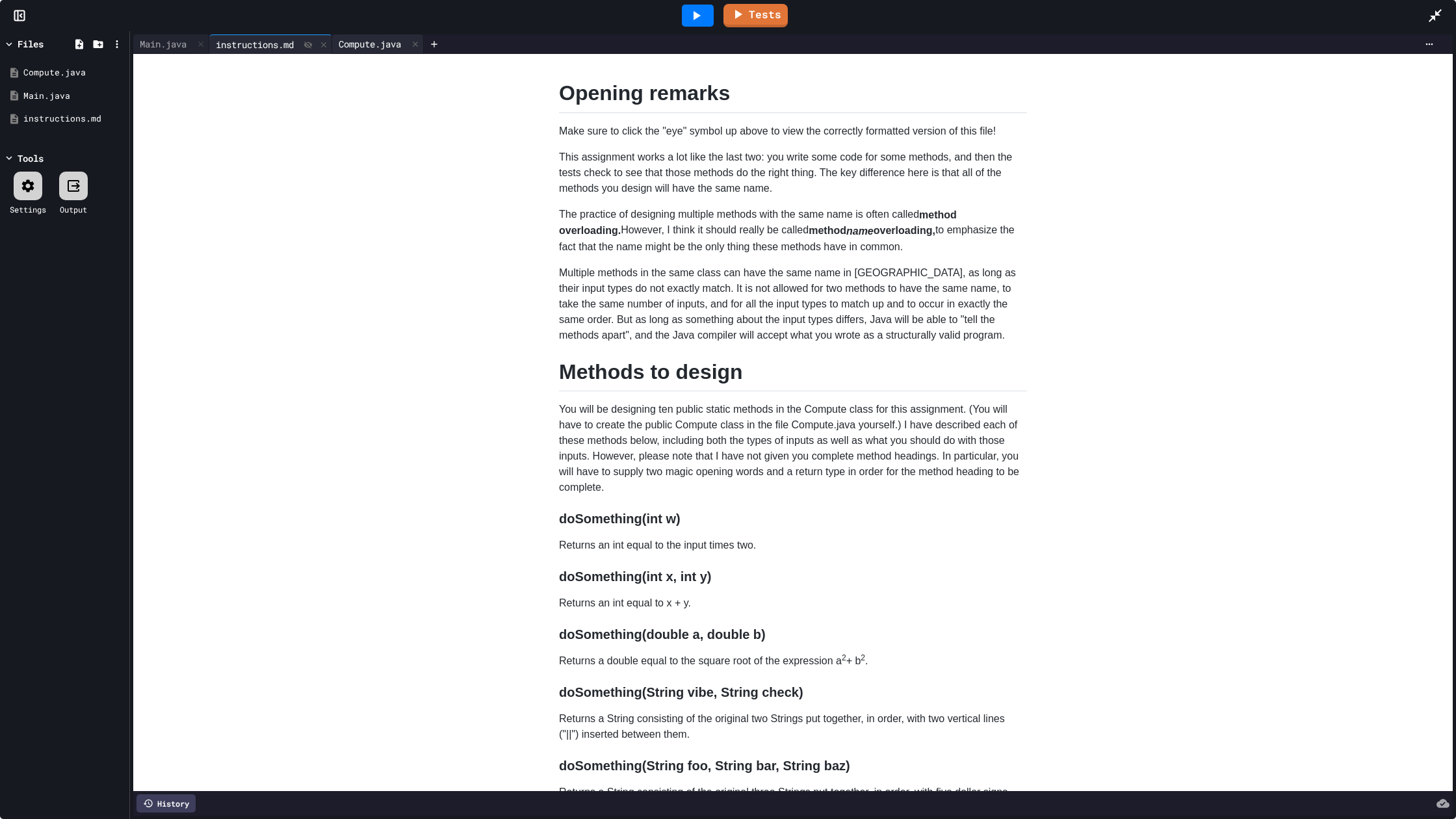
click at [366, 44] on div "Compute.java" at bounding box center [370, 43] width 75 height 14
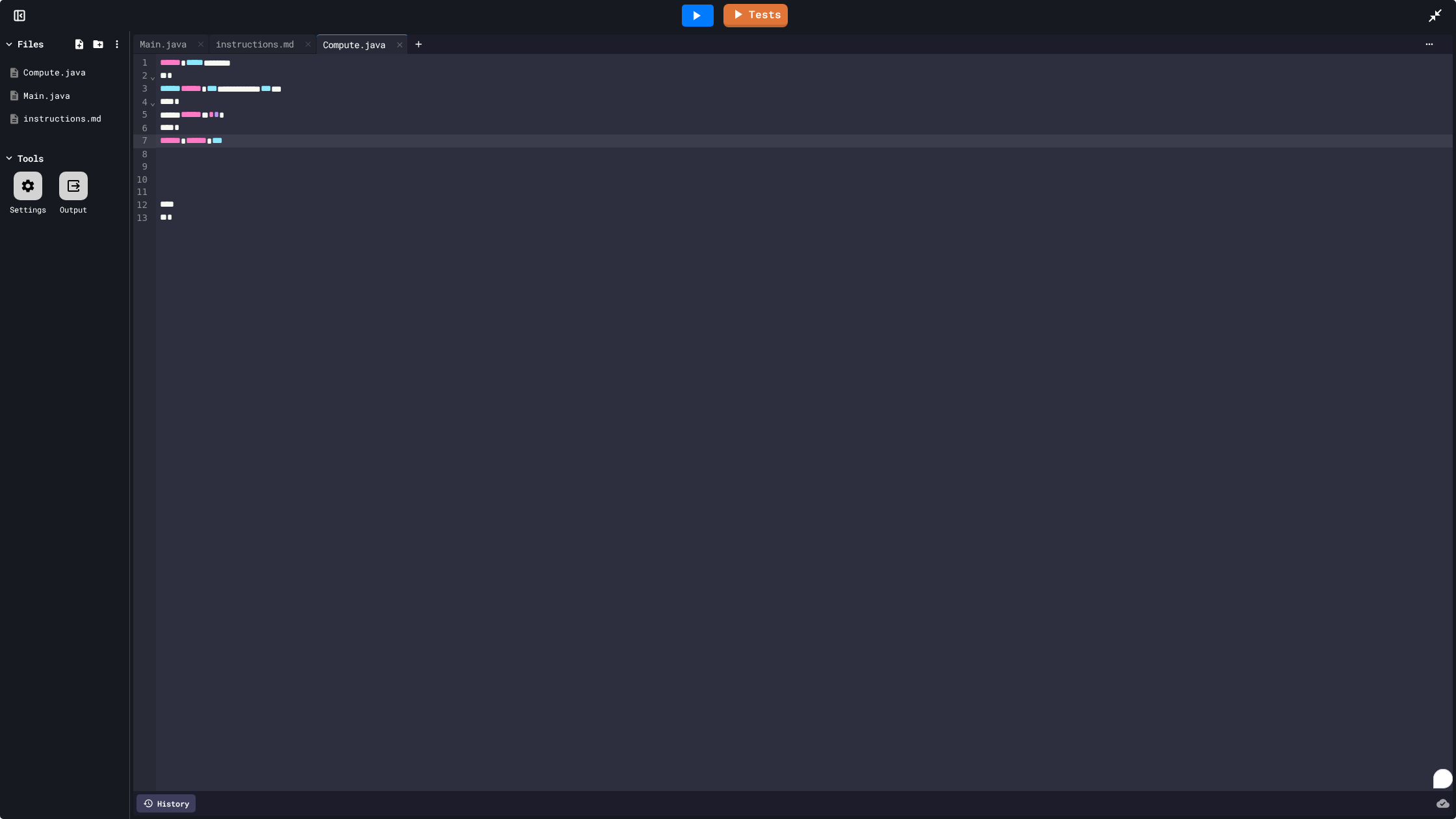
click at [311, 136] on div "****** ****** ***" at bounding box center [804, 141] width 1296 height 13
click at [265, 45] on div "instructions.md" at bounding box center [254, 43] width 91 height 14
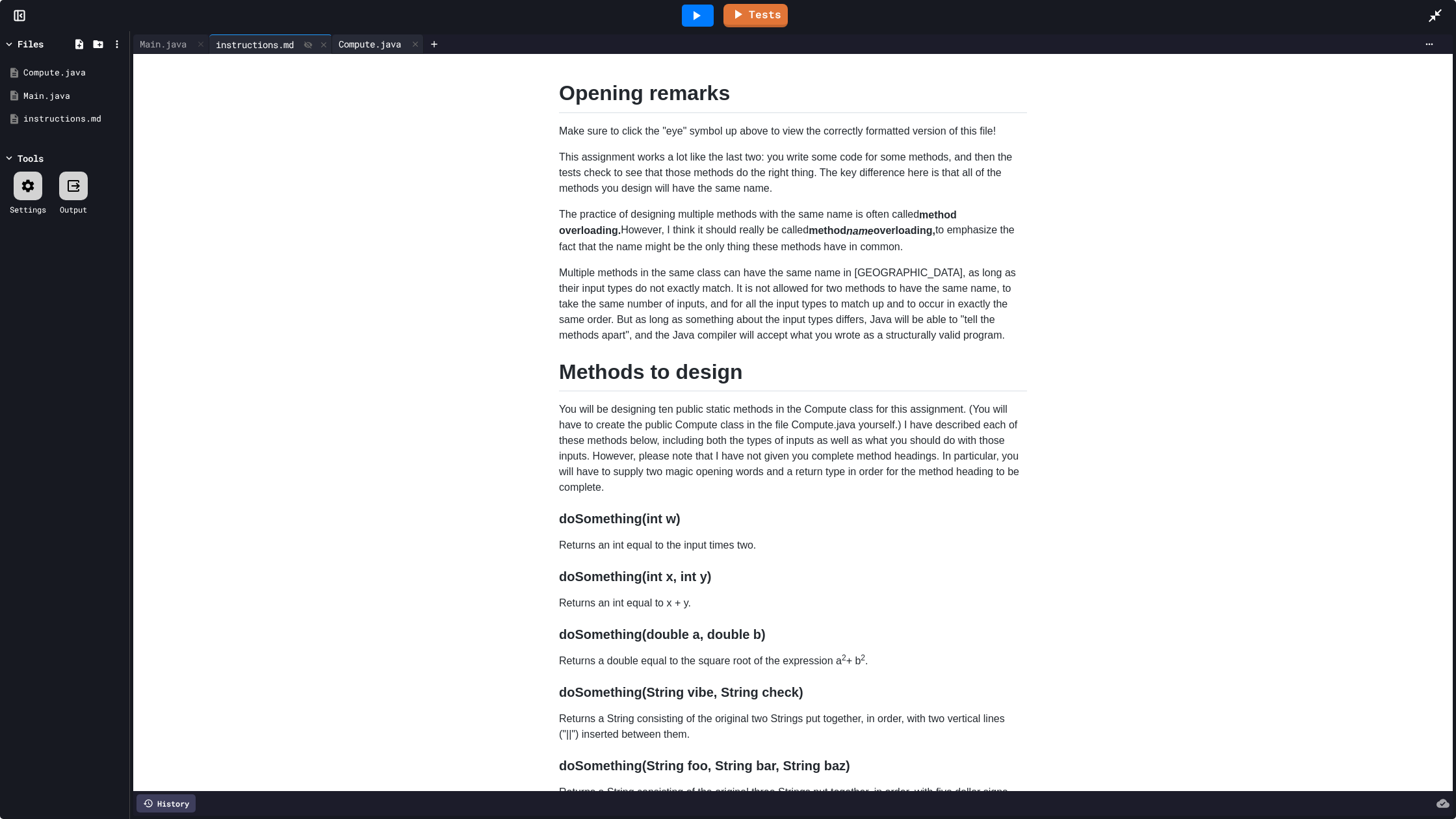
click at [344, 46] on div "Compute.java" at bounding box center [370, 43] width 75 height 14
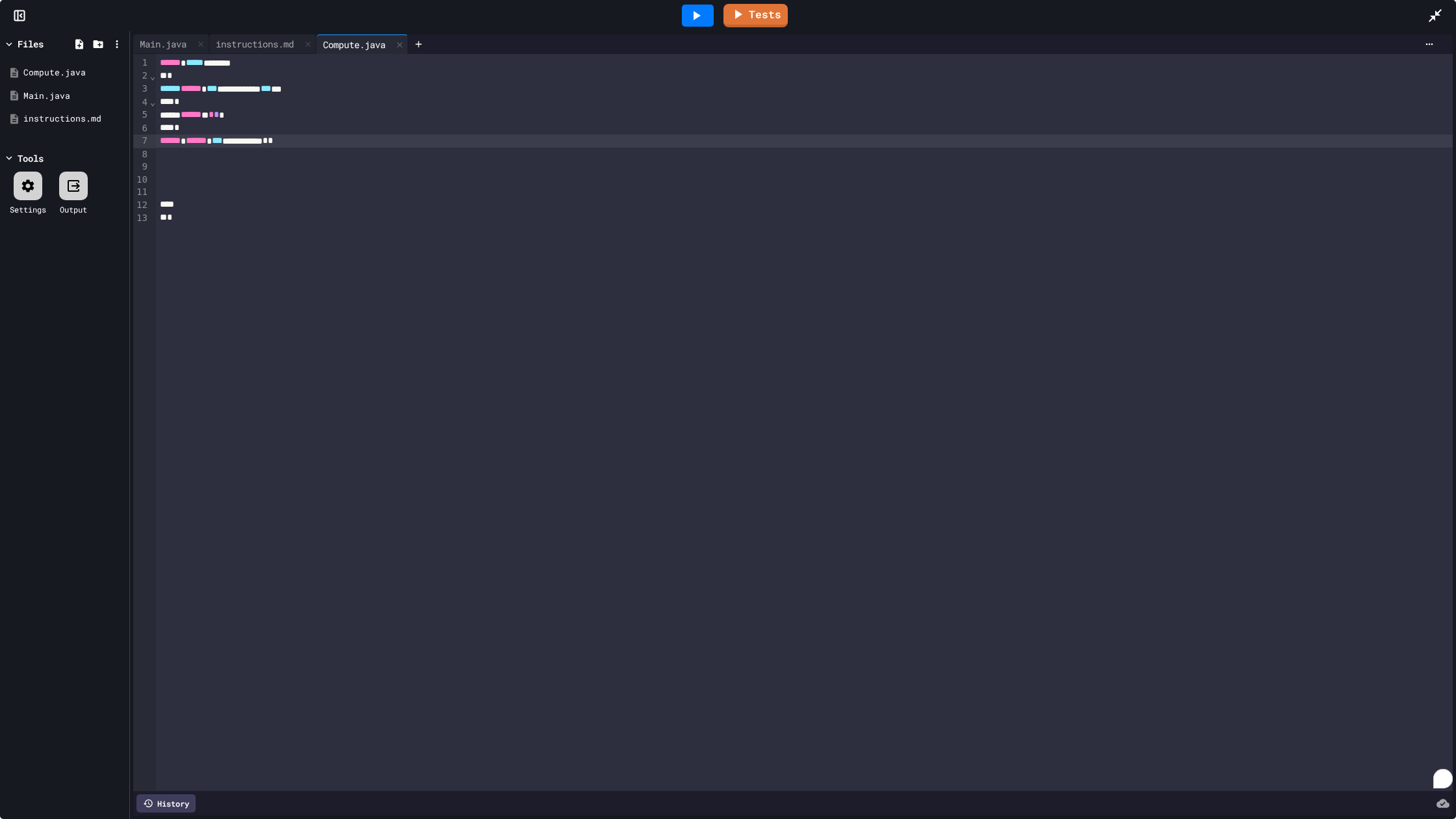
click at [347, 87] on div "**********" at bounding box center [804, 89] width 1296 height 13
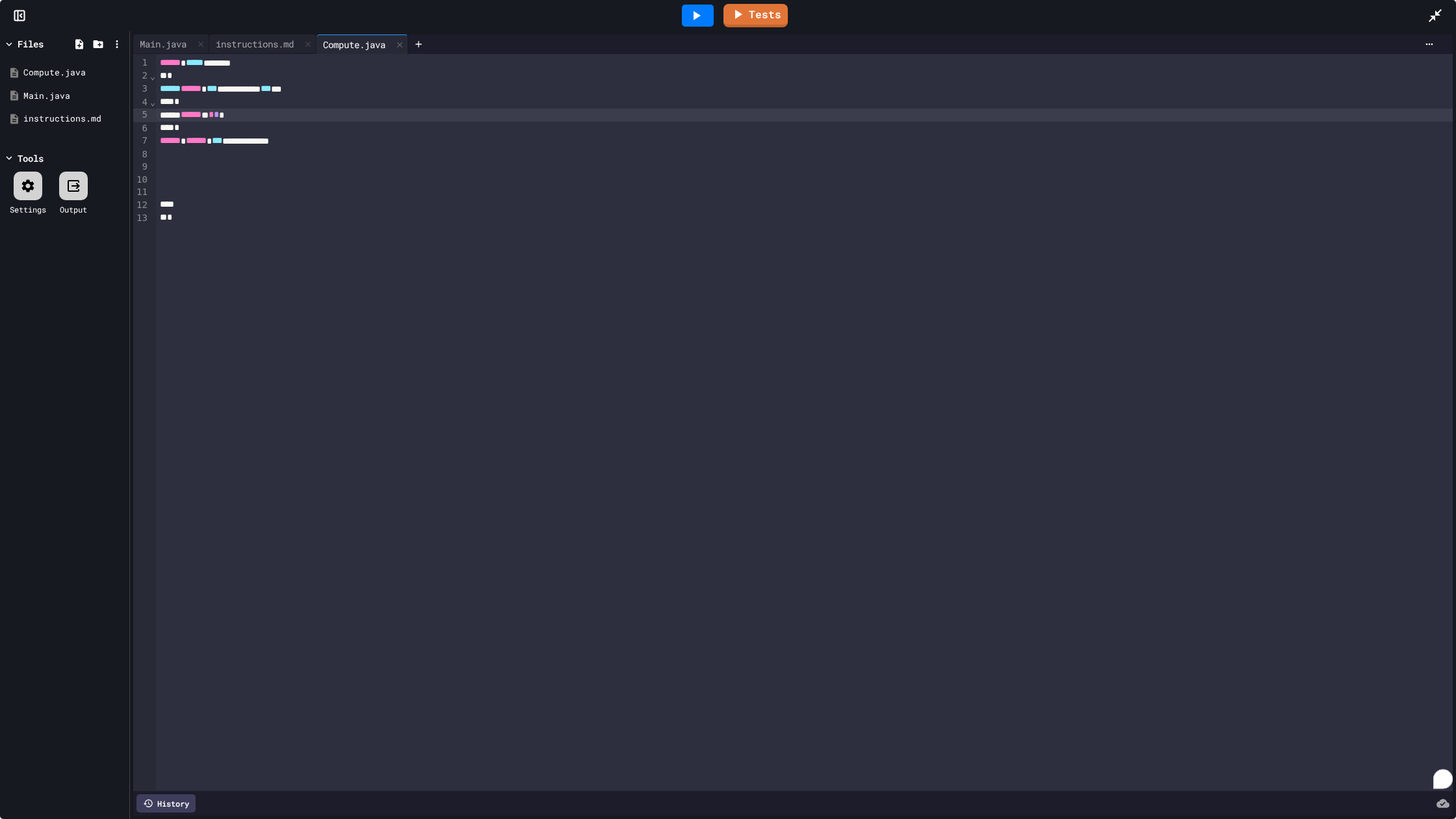
click at [213, 119] on span "*" at bounding box center [211, 114] width 5 height 9
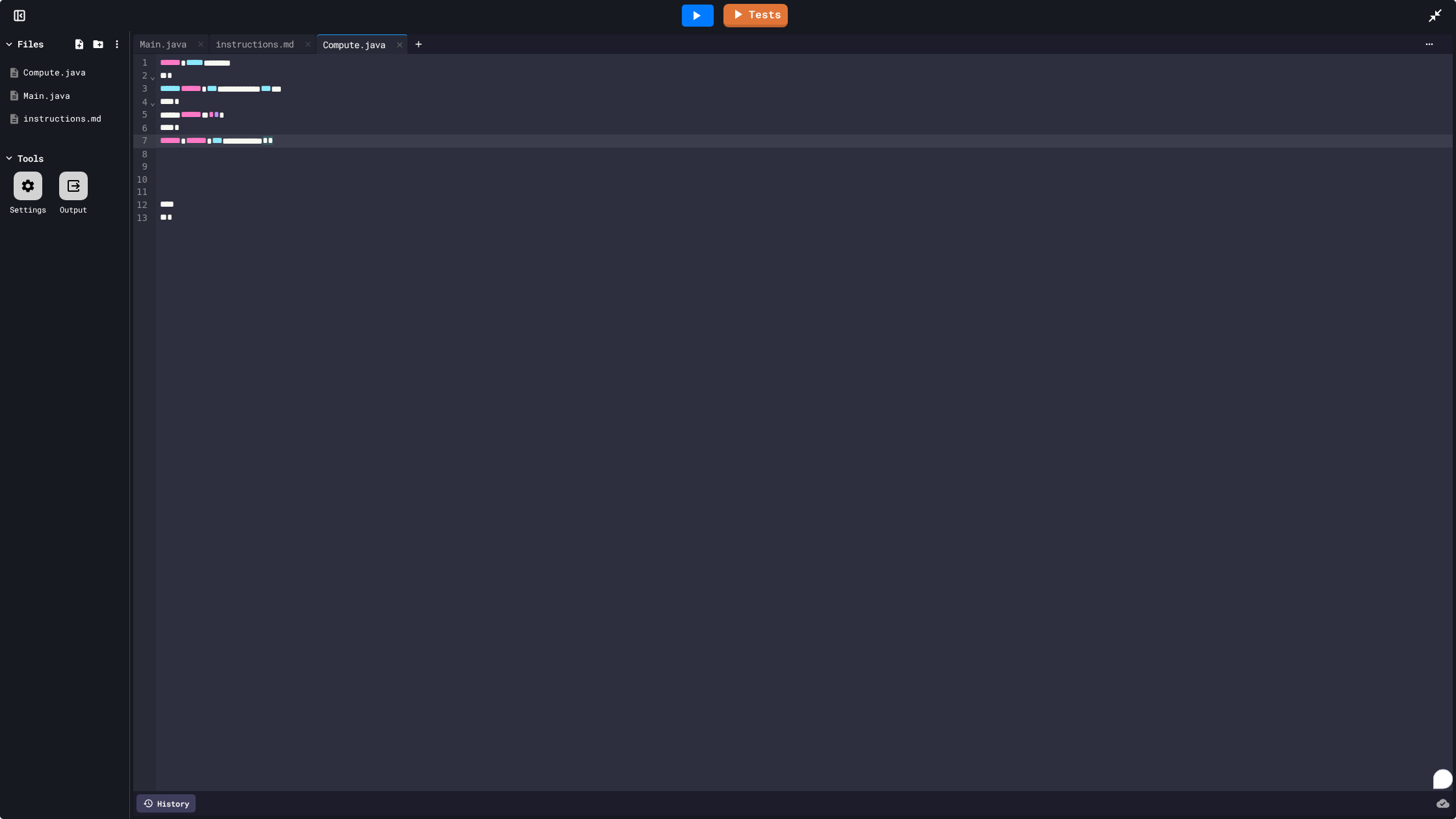
click at [326, 140] on div "**********" at bounding box center [804, 141] width 1296 height 13
click at [277, 37] on div "instructions.md" at bounding box center [254, 43] width 91 height 14
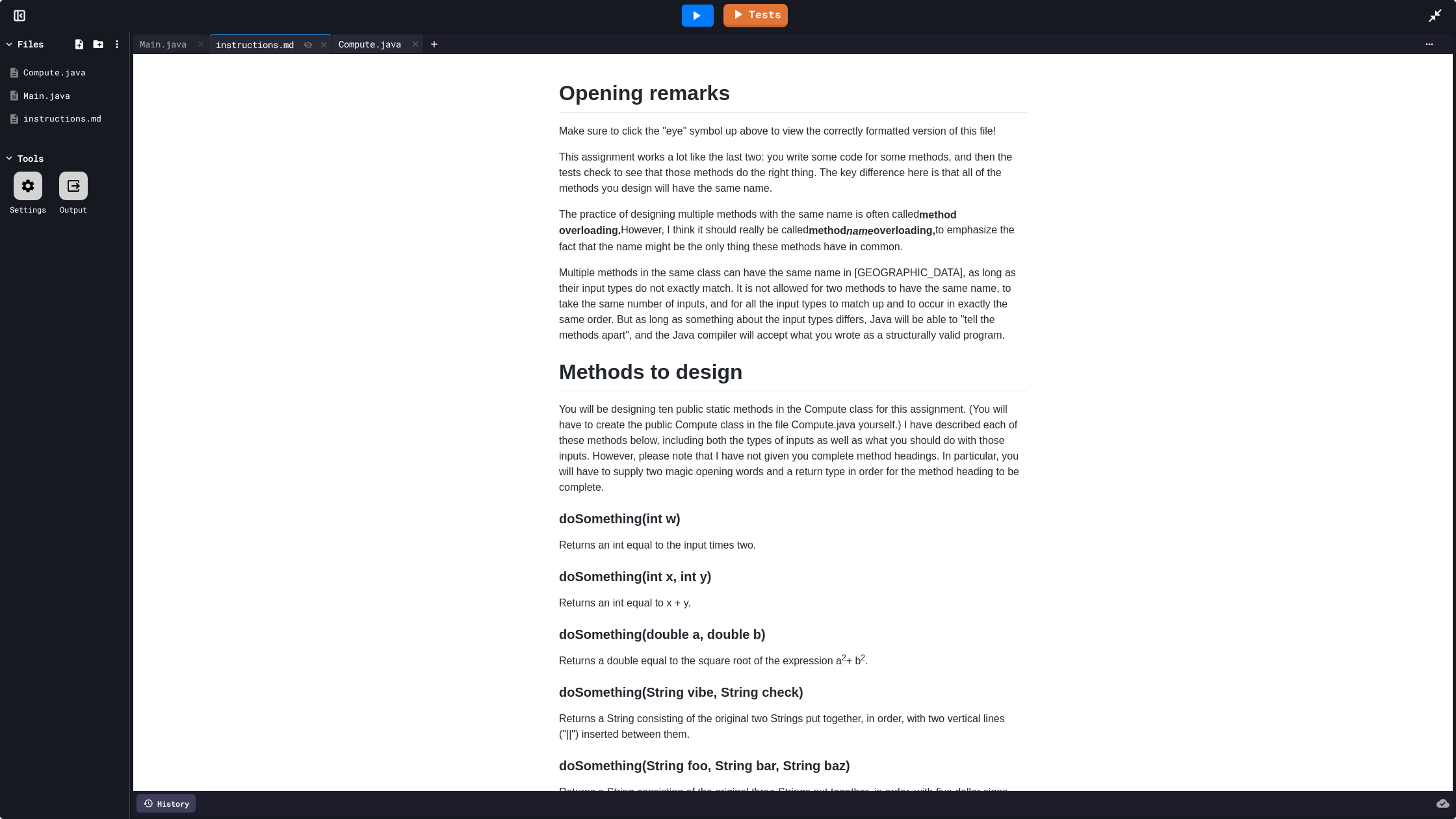
click at [357, 46] on div "Compute.java" at bounding box center [370, 43] width 75 height 14
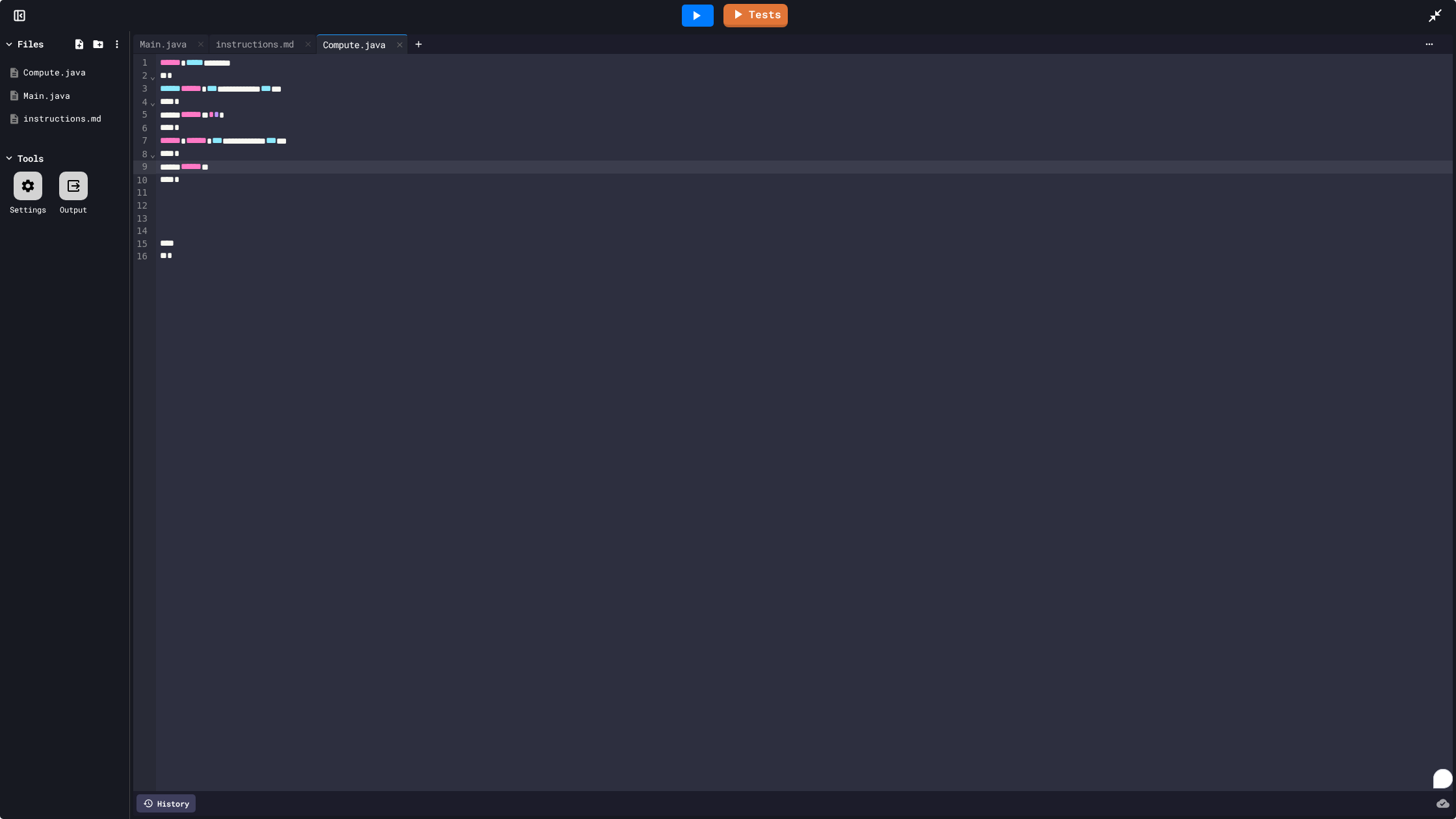
click at [353, 142] on div "**********" at bounding box center [804, 141] width 1296 height 13
click at [286, 165] on div "****** *" at bounding box center [804, 167] width 1296 height 13
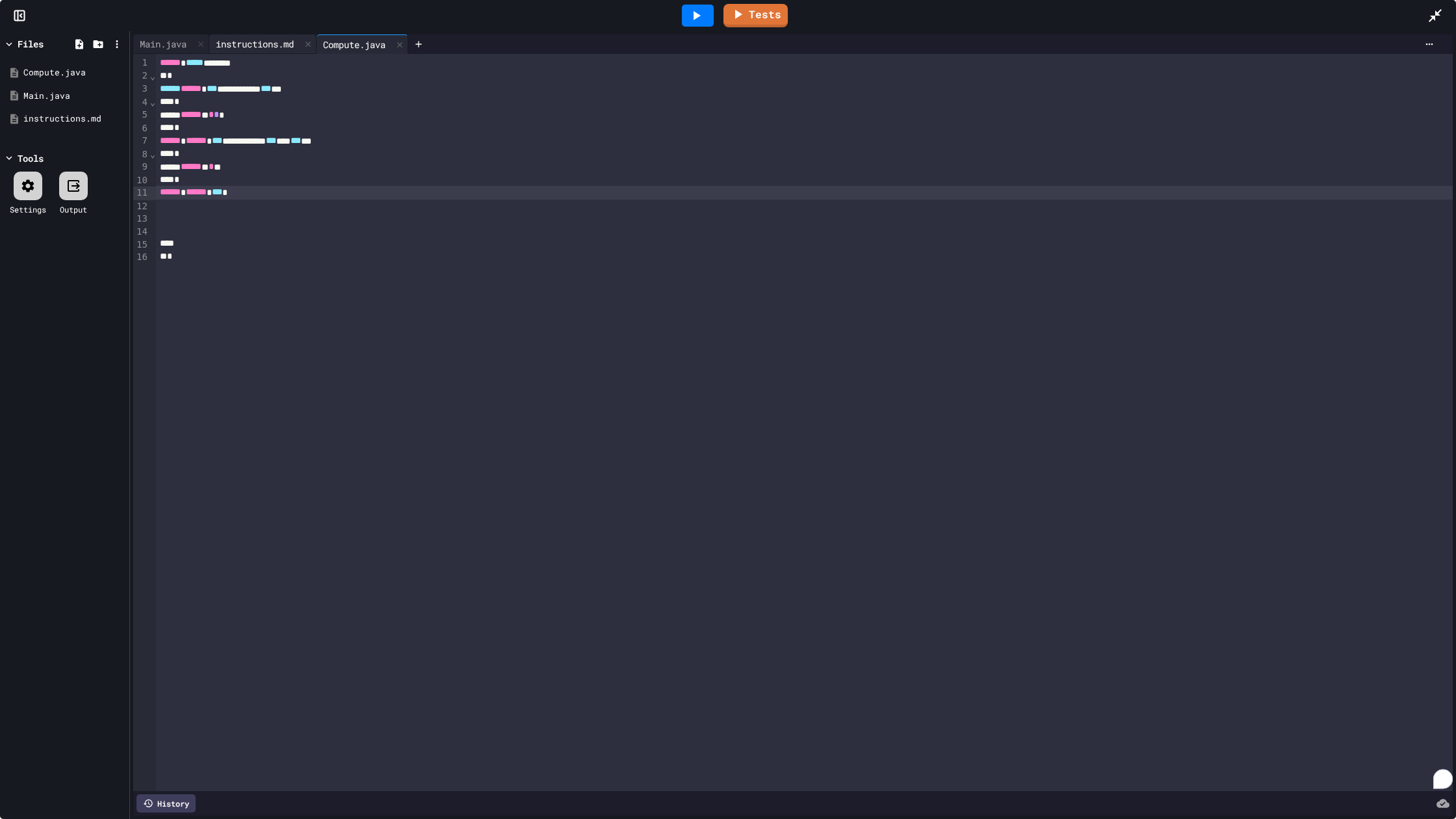
click at [273, 43] on div "instructions.md" at bounding box center [254, 43] width 91 height 14
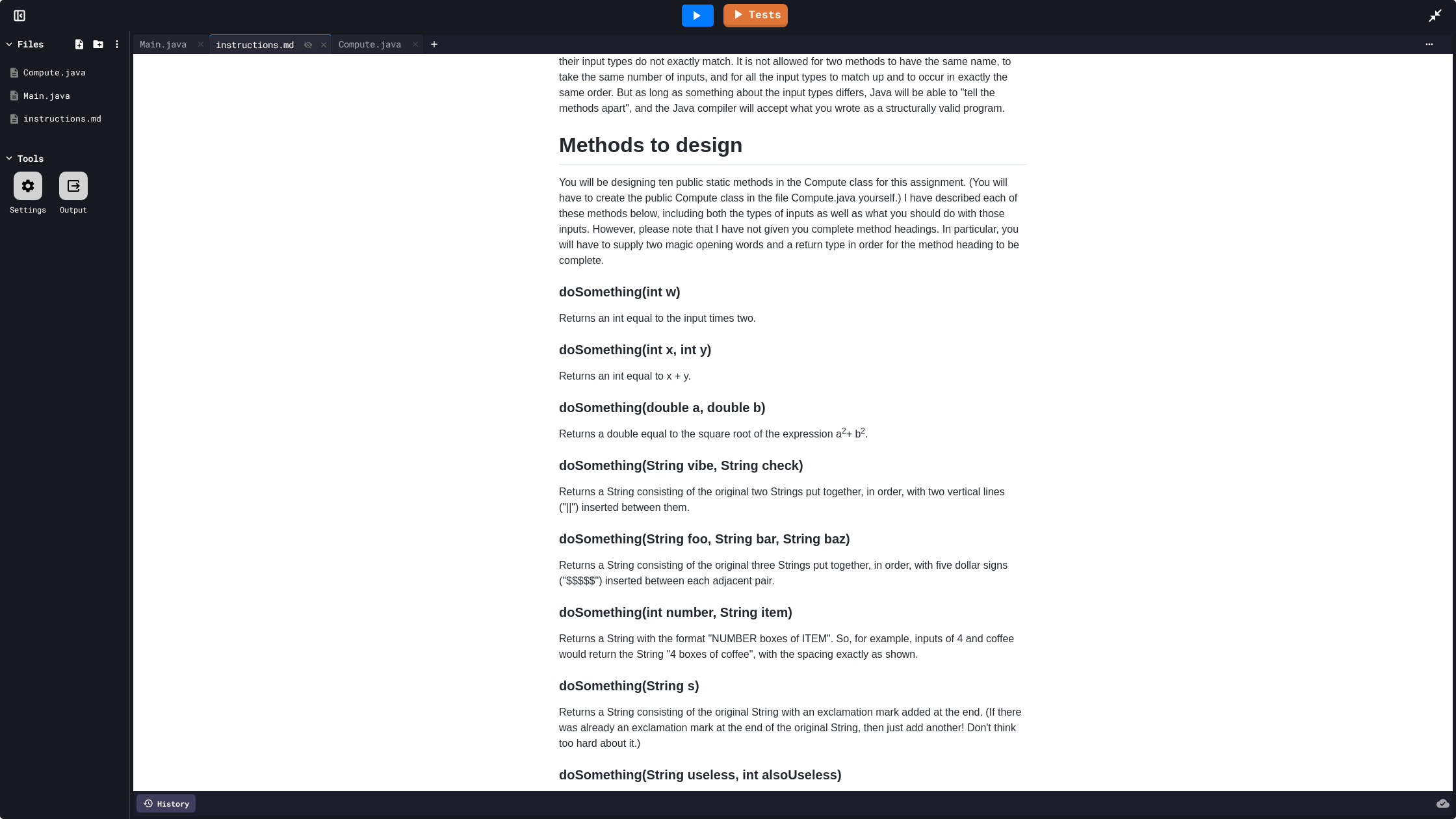
scroll to position [229, 0]
click at [381, 34] on div "Compute.java" at bounding box center [378, 44] width 92 height 20
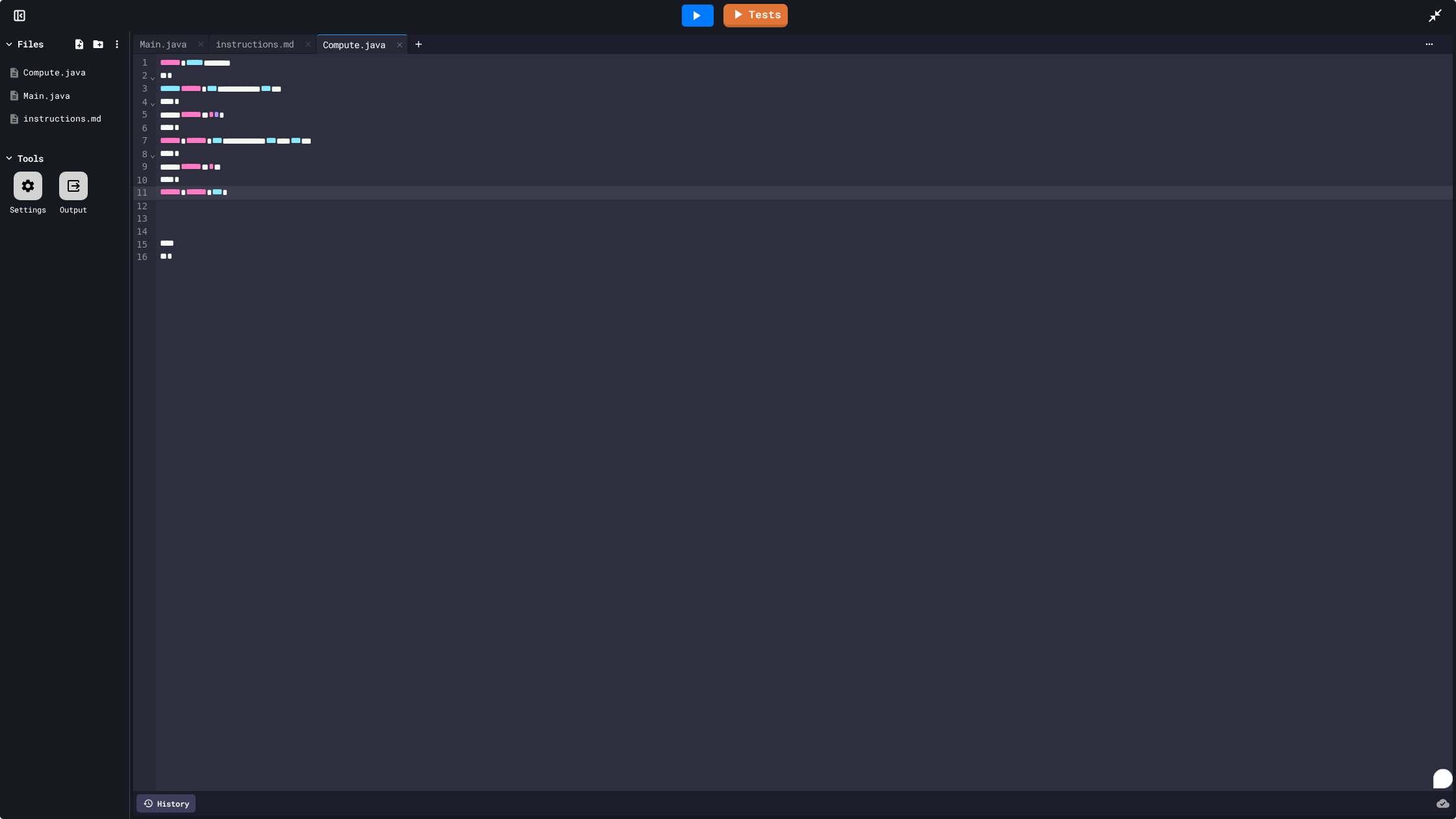
click at [271, 191] on div "****** ****** ***" at bounding box center [804, 192] width 1296 height 13
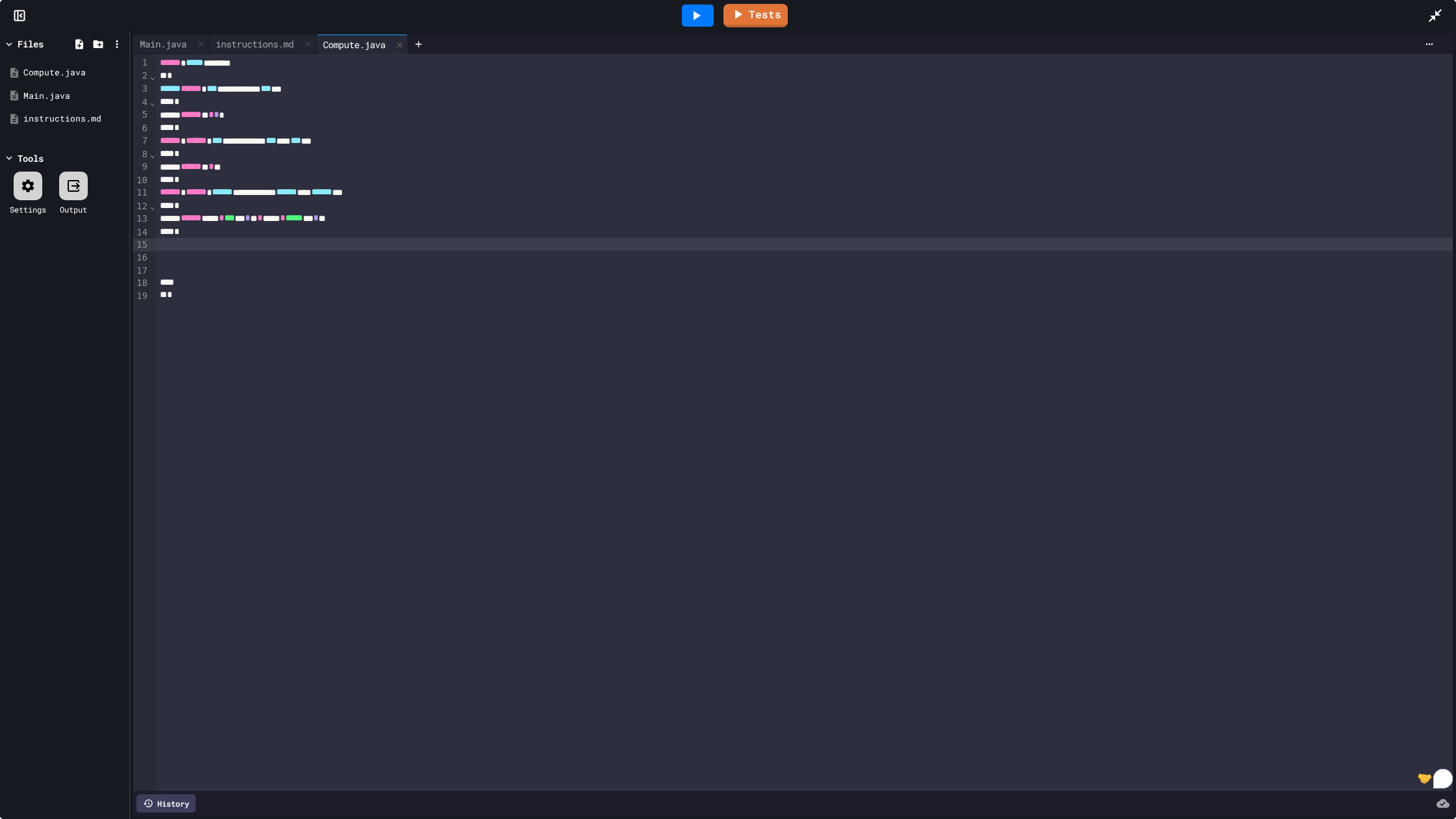
click at [255, 34] on div "**********" at bounding box center [793, 425] width 1326 height 788
click at [256, 39] on div "instructions.md" at bounding box center [254, 43] width 91 height 14
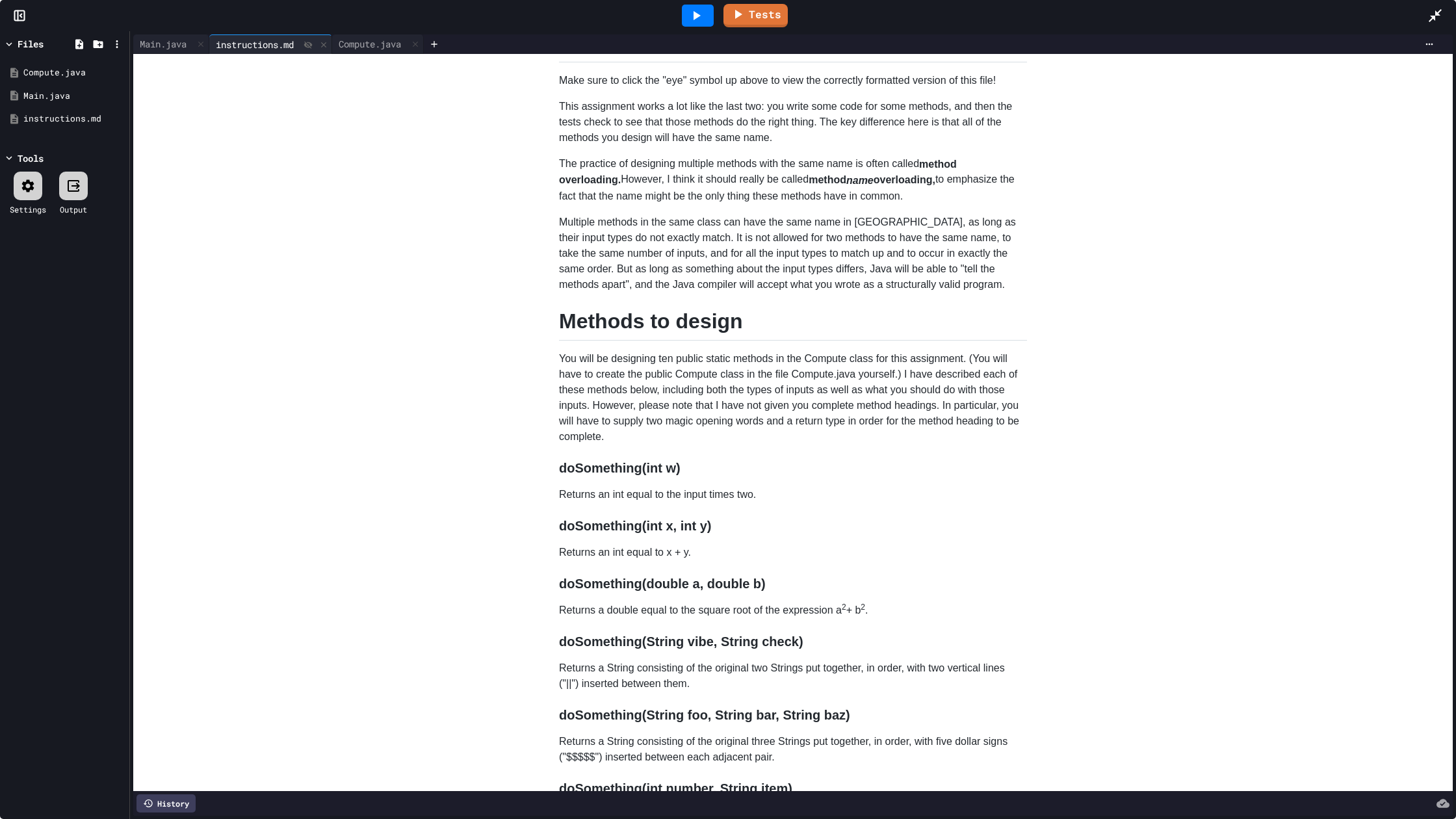
scroll to position [115, 0]
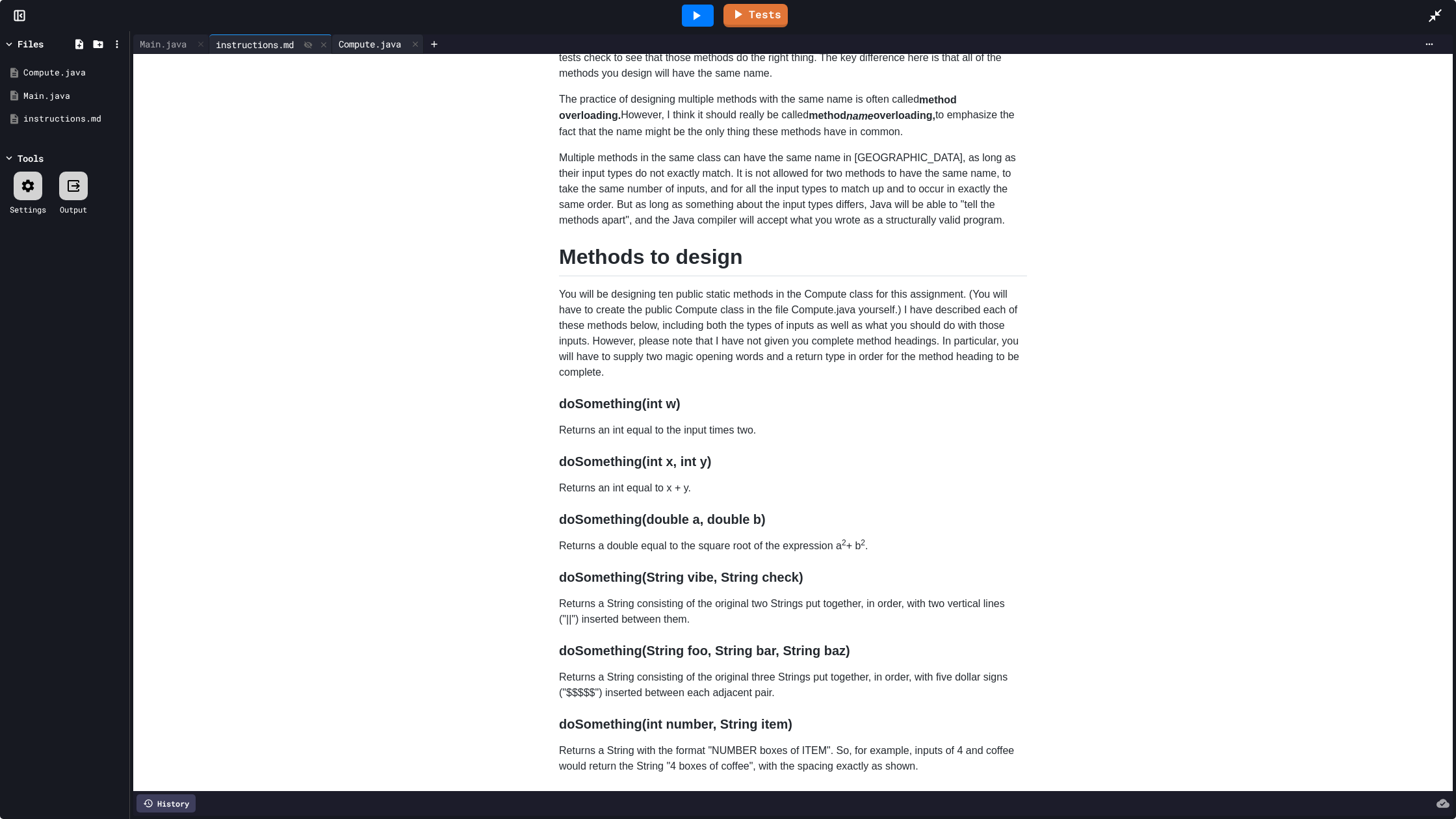
click at [384, 39] on div "Compute.java" at bounding box center [370, 43] width 75 height 14
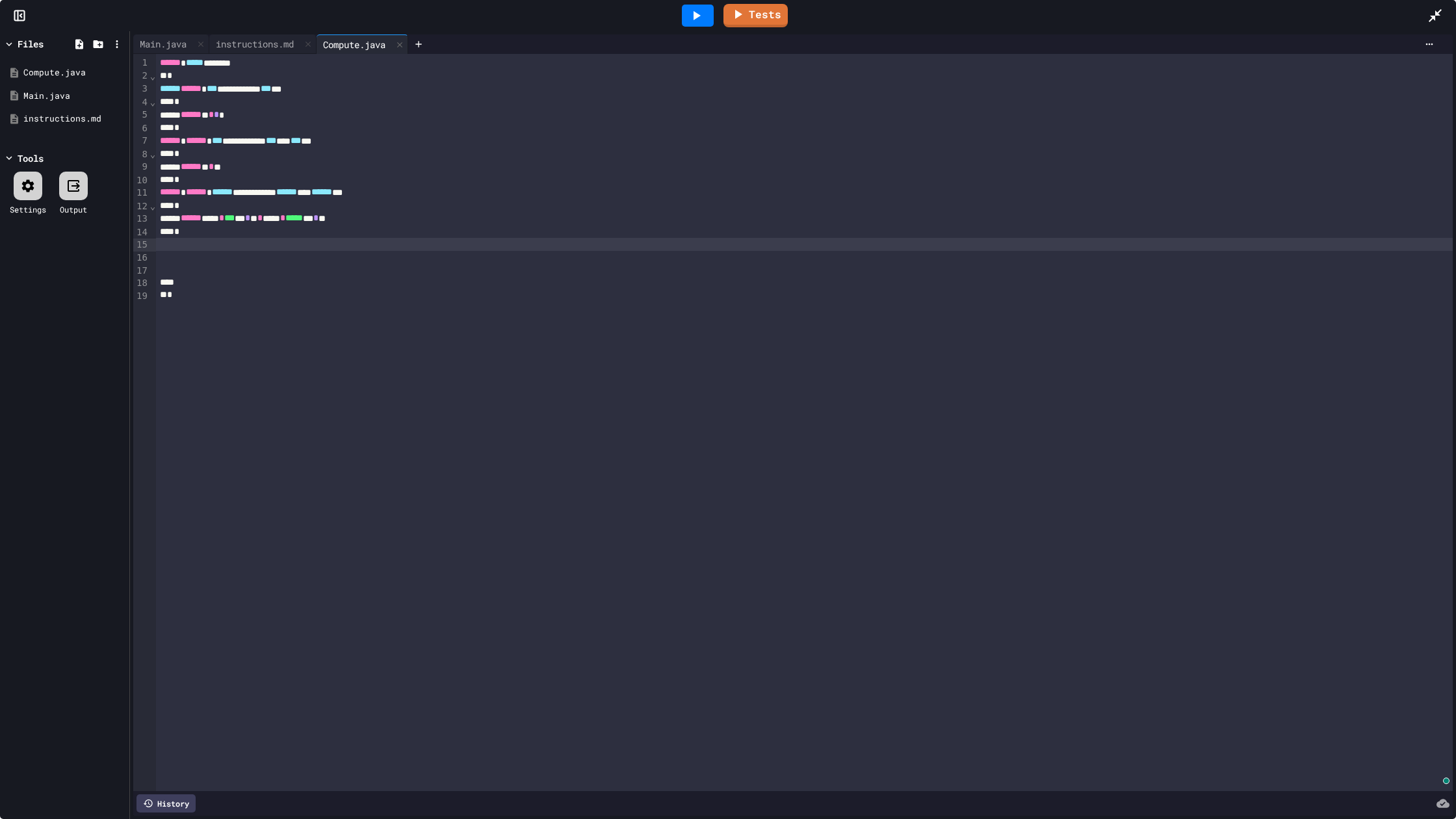
click at [267, 238] on div "*" at bounding box center [804, 232] width 1296 height 13
click at [259, 245] on div "To enrich screen reader interactions, please activate Accessibility in Grammarl…" at bounding box center [804, 245] width 1296 height 13
click at [290, 38] on div "instructions.md" at bounding box center [254, 43] width 91 height 14
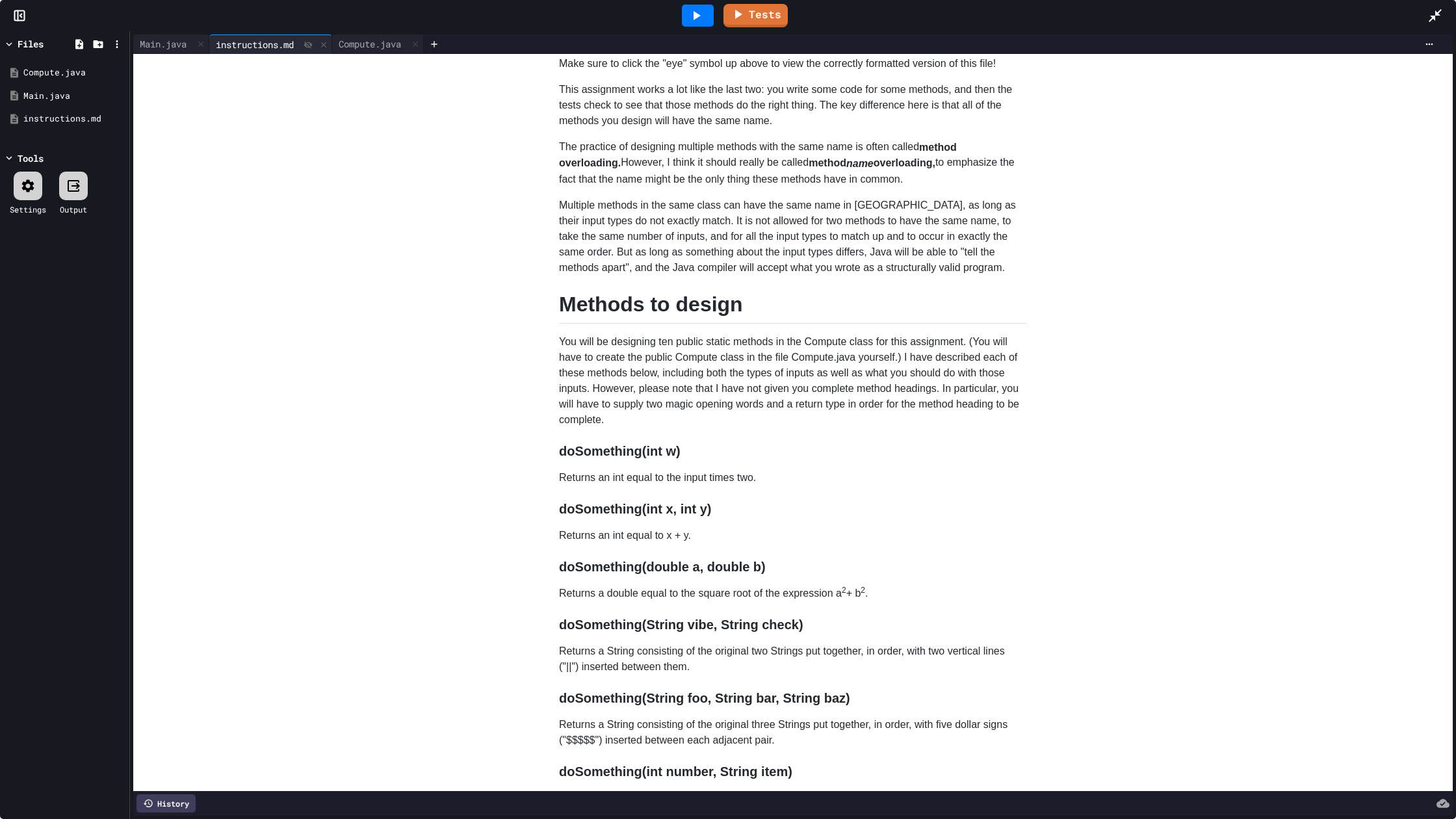
scroll to position [70, 0]
click at [380, 47] on div "Compute.java" at bounding box center [370, 43] width 75 height 14
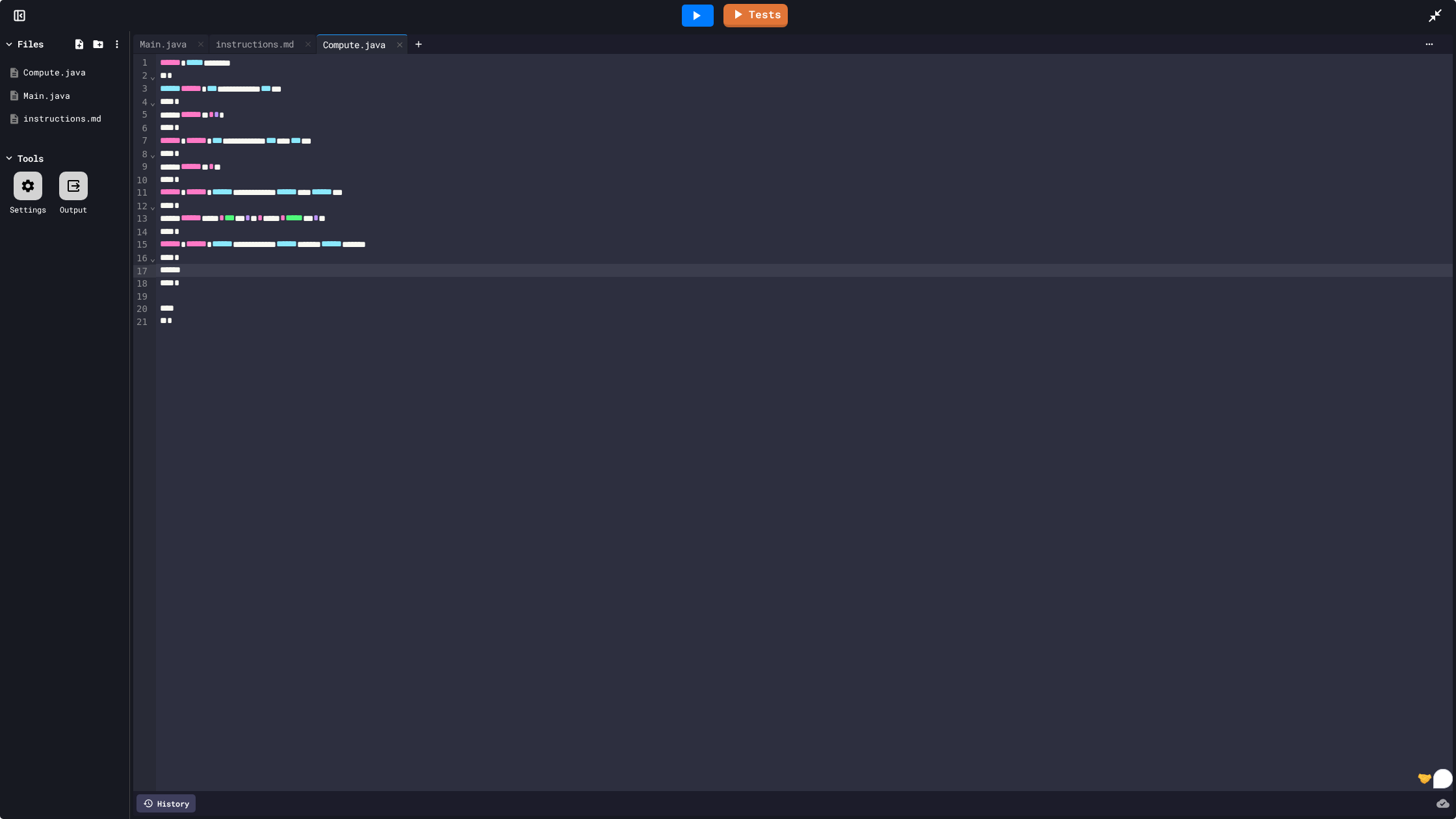
click at [232, 274] on div "To enrich screen reader interactions, please activate Accessibility in Grammarl…" at bounding box center [804, 271] width 1296 height 13
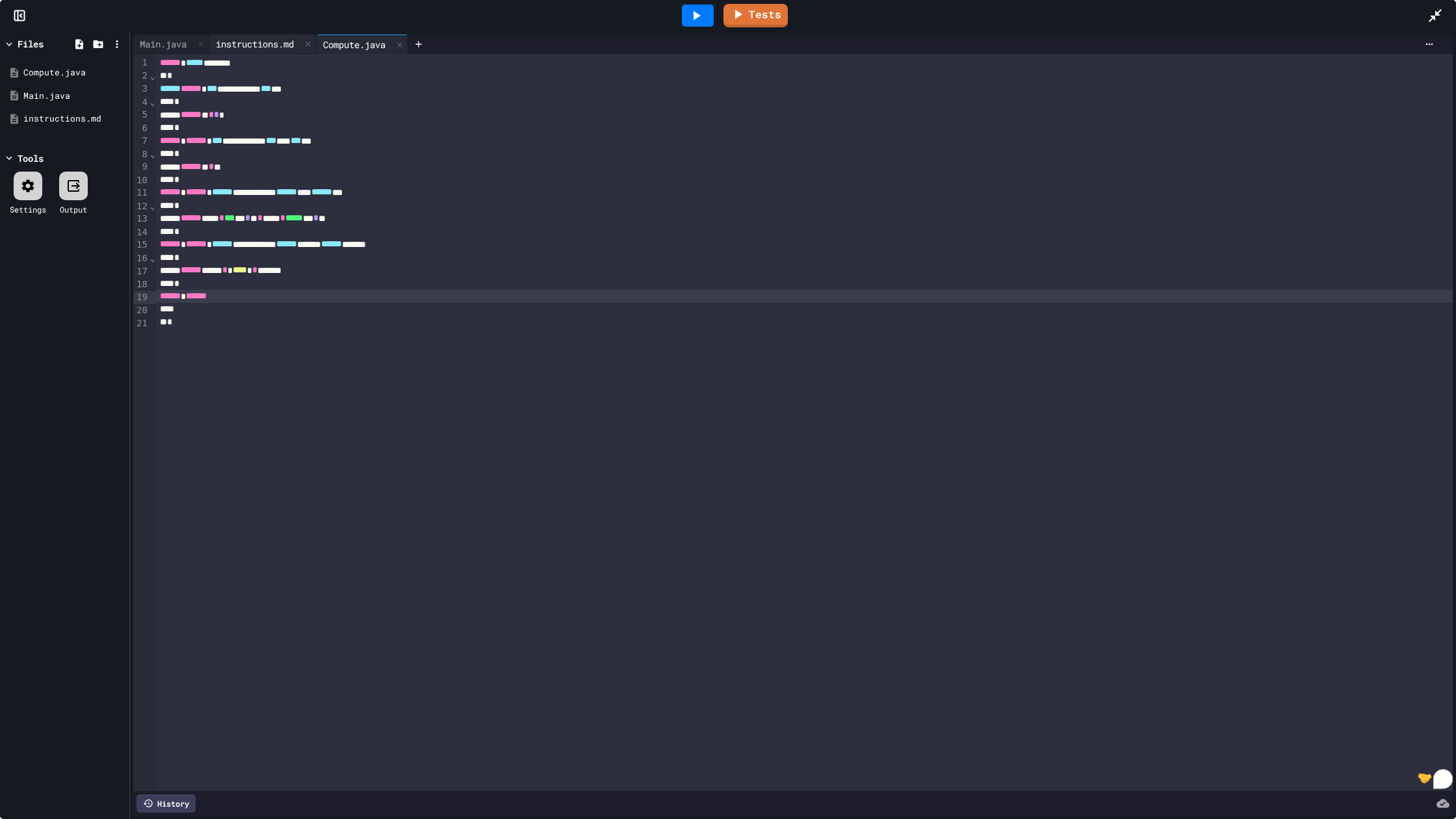
click at [284, 40] on div "instructions.md" at bounding box center [254, 43] width 91 height 14
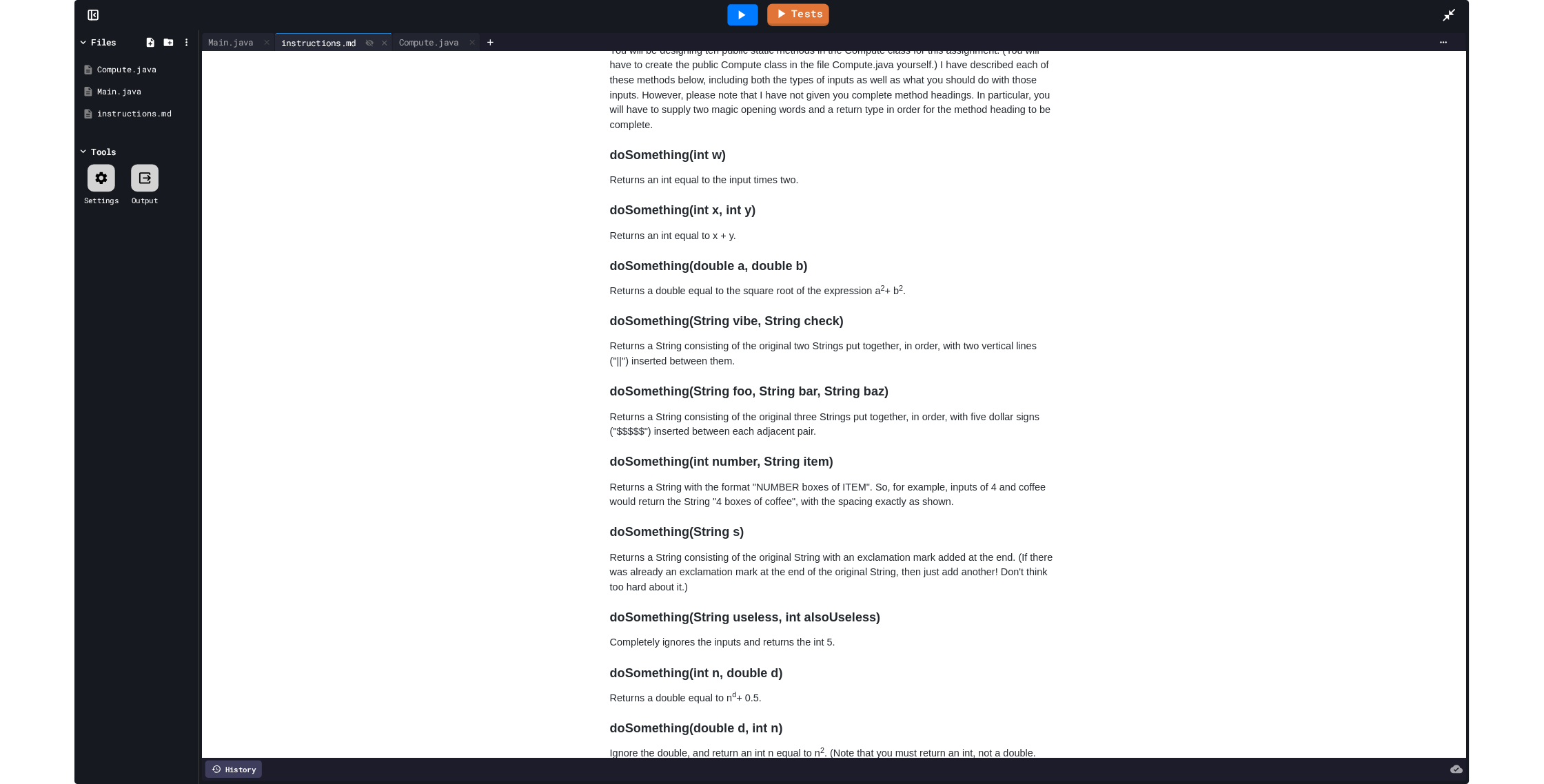
scroll to position [381, 0]
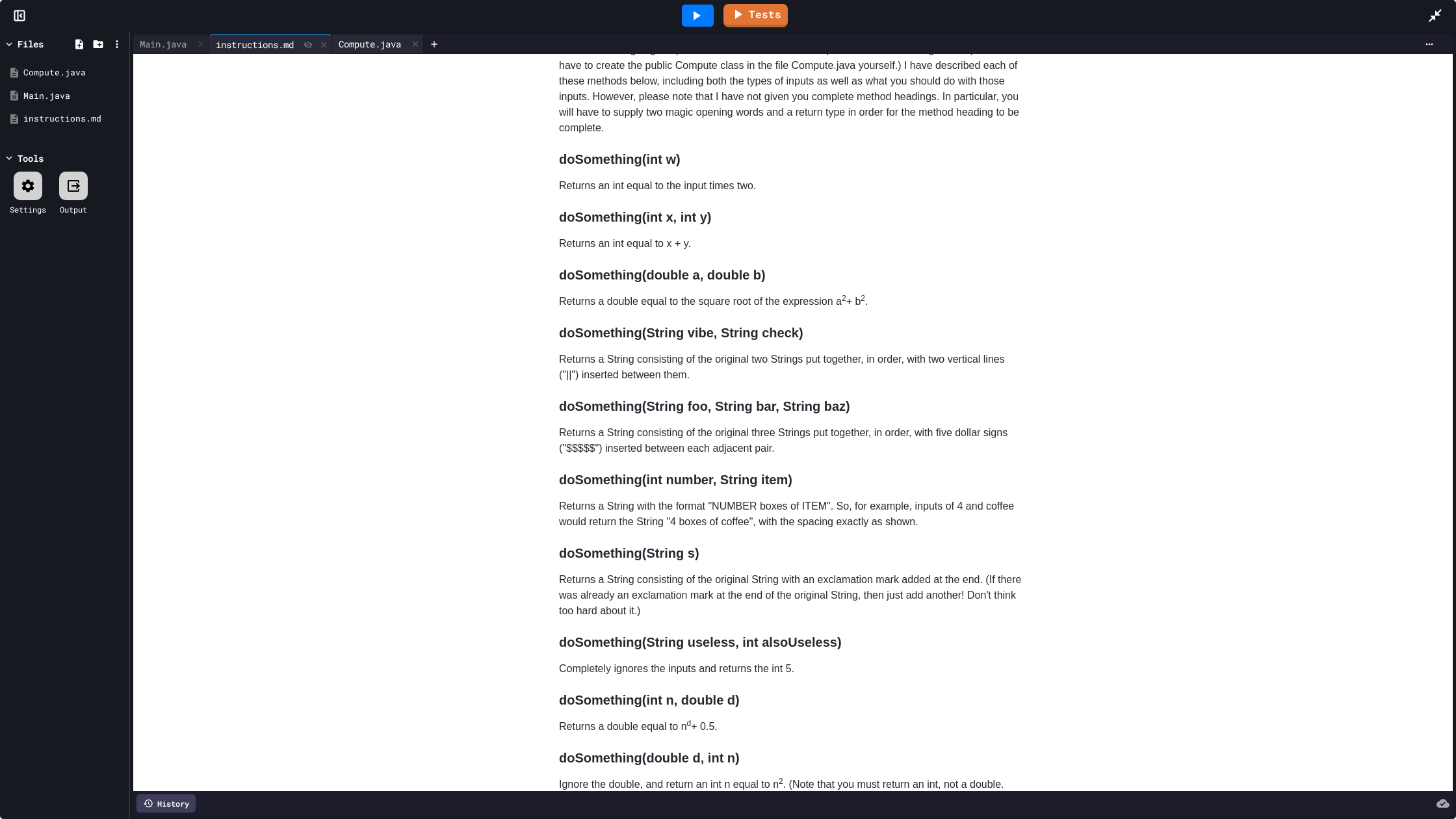
click at [371, 51] on div "Compute.java" at bounding box center [378, 44] width 92 height 20
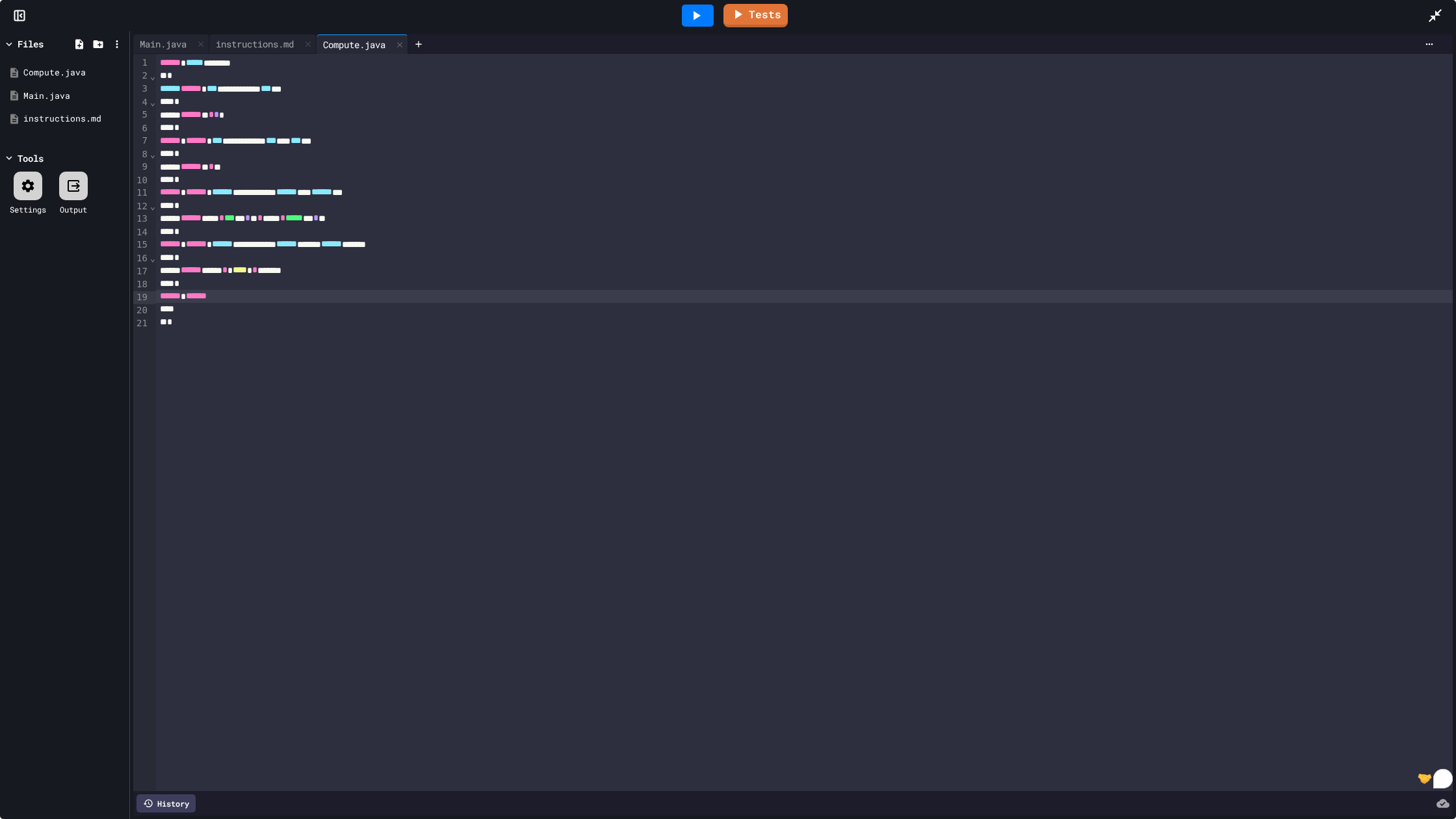
click at [289, 304] on div "To enrich screen reader interactions, please activate Accessibility in Grammarl…" at bounding box center [804, 309] width 1296 height 13
click at [252, 43] on div "instructions.md" at bounding box center [254, 43] width 91 height 14
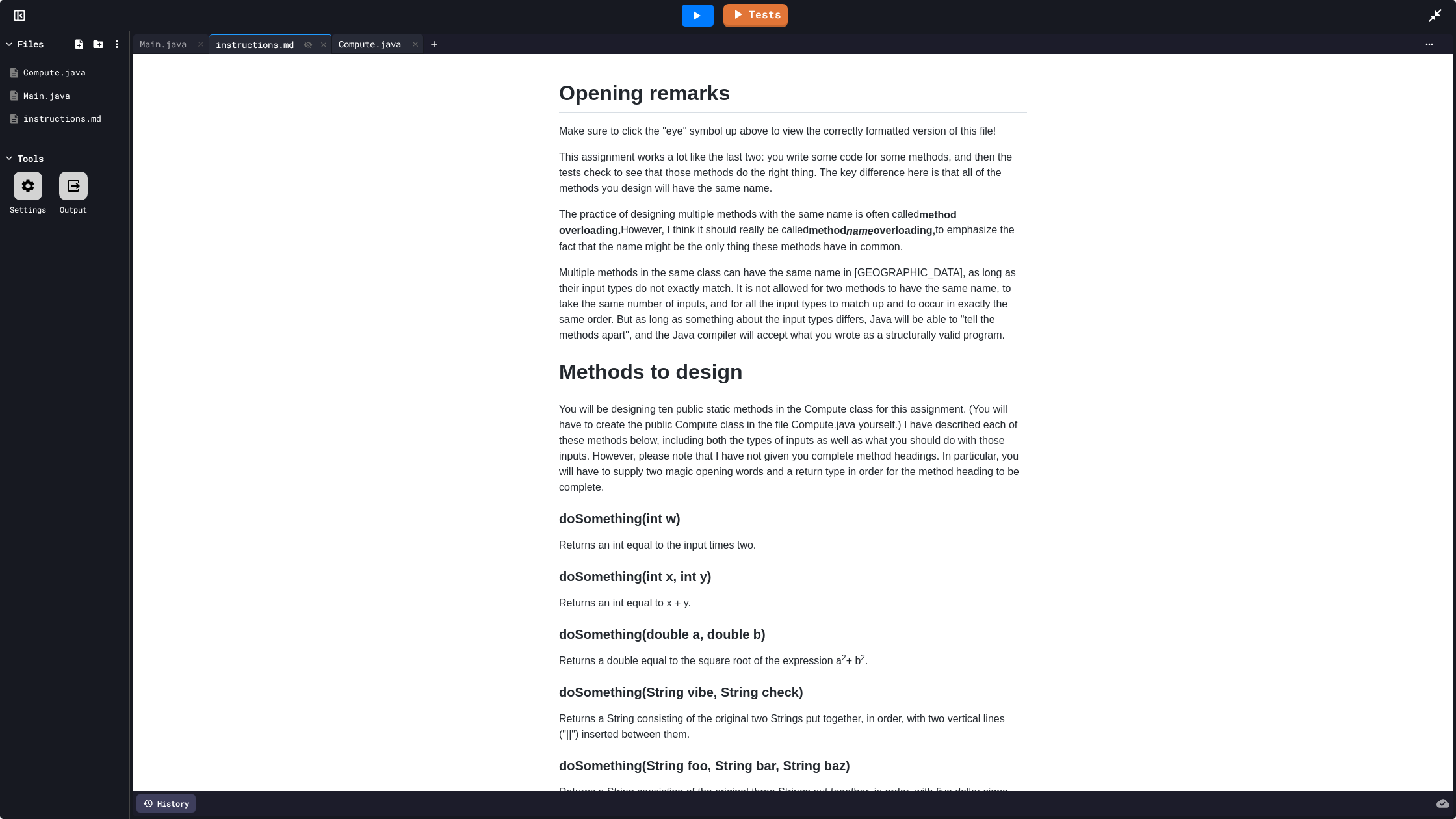
click at [379, 38] on div "Compute.java" at bounding box center [370, 43] width 75 height 14
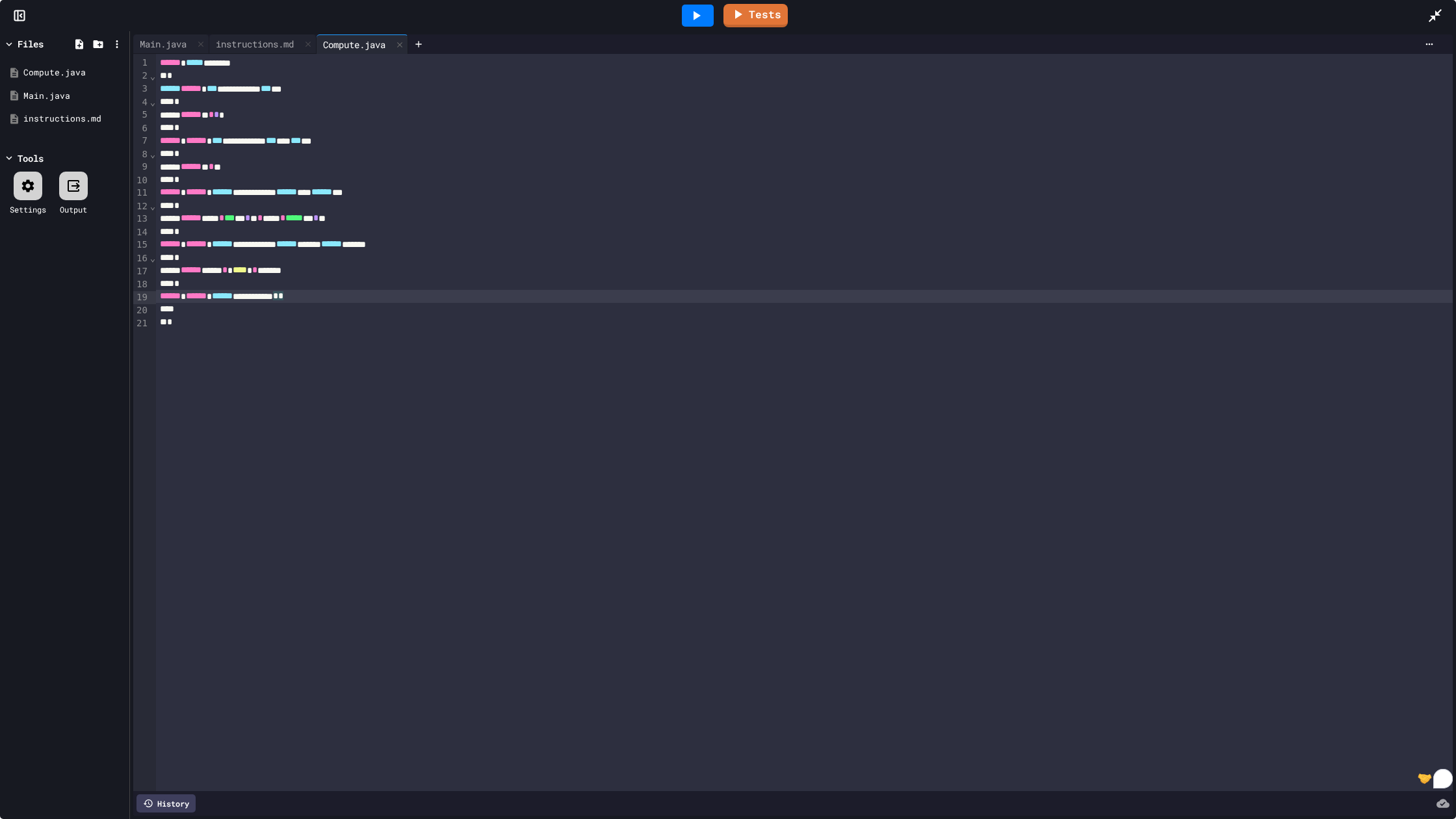
click at [283, 295] on span "*" at bounding box center [281, 295] width 5 height 9
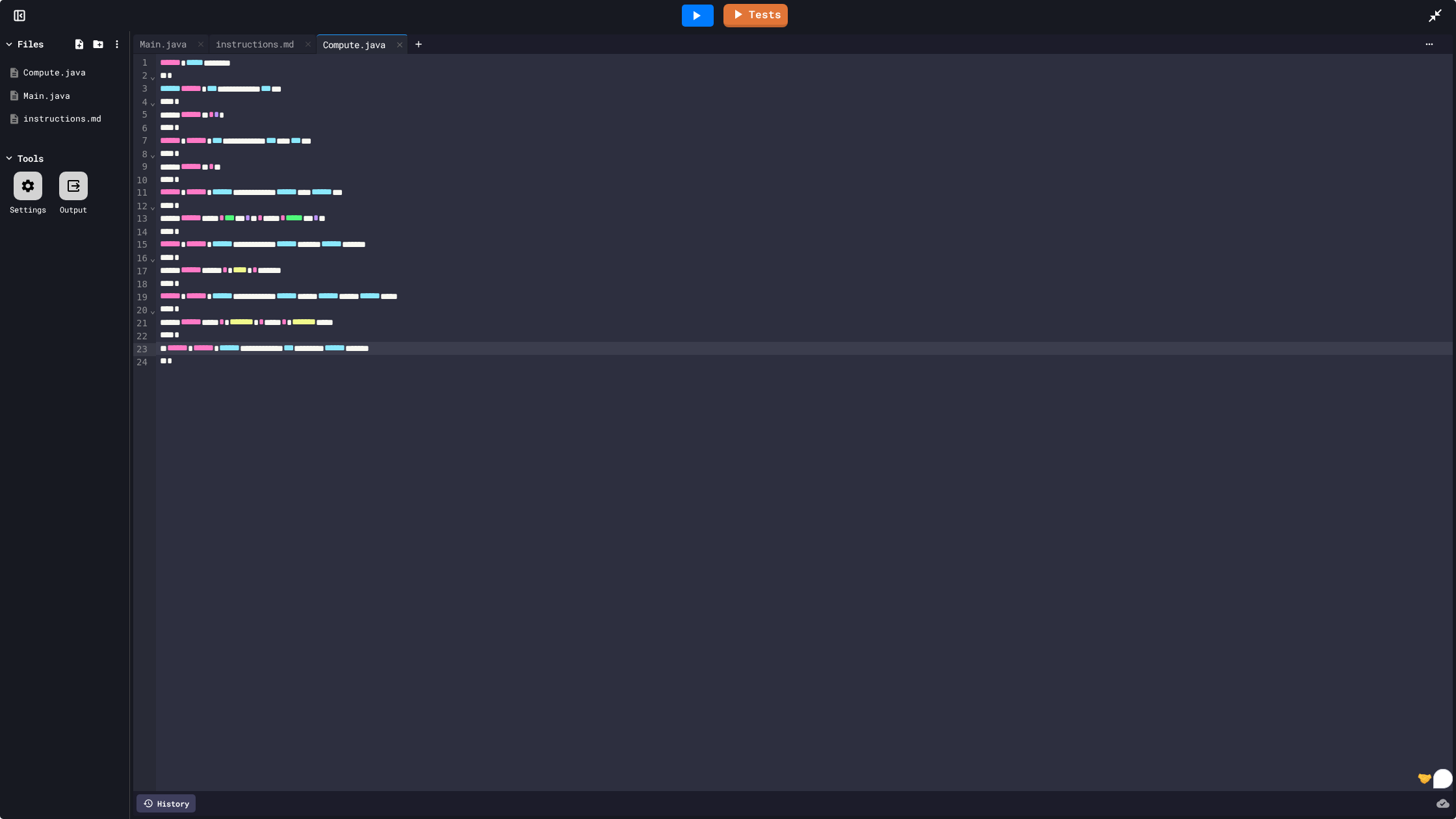
click at [546, 351] on div "**********" at bounding box center [804, 349] width 1296 height 13
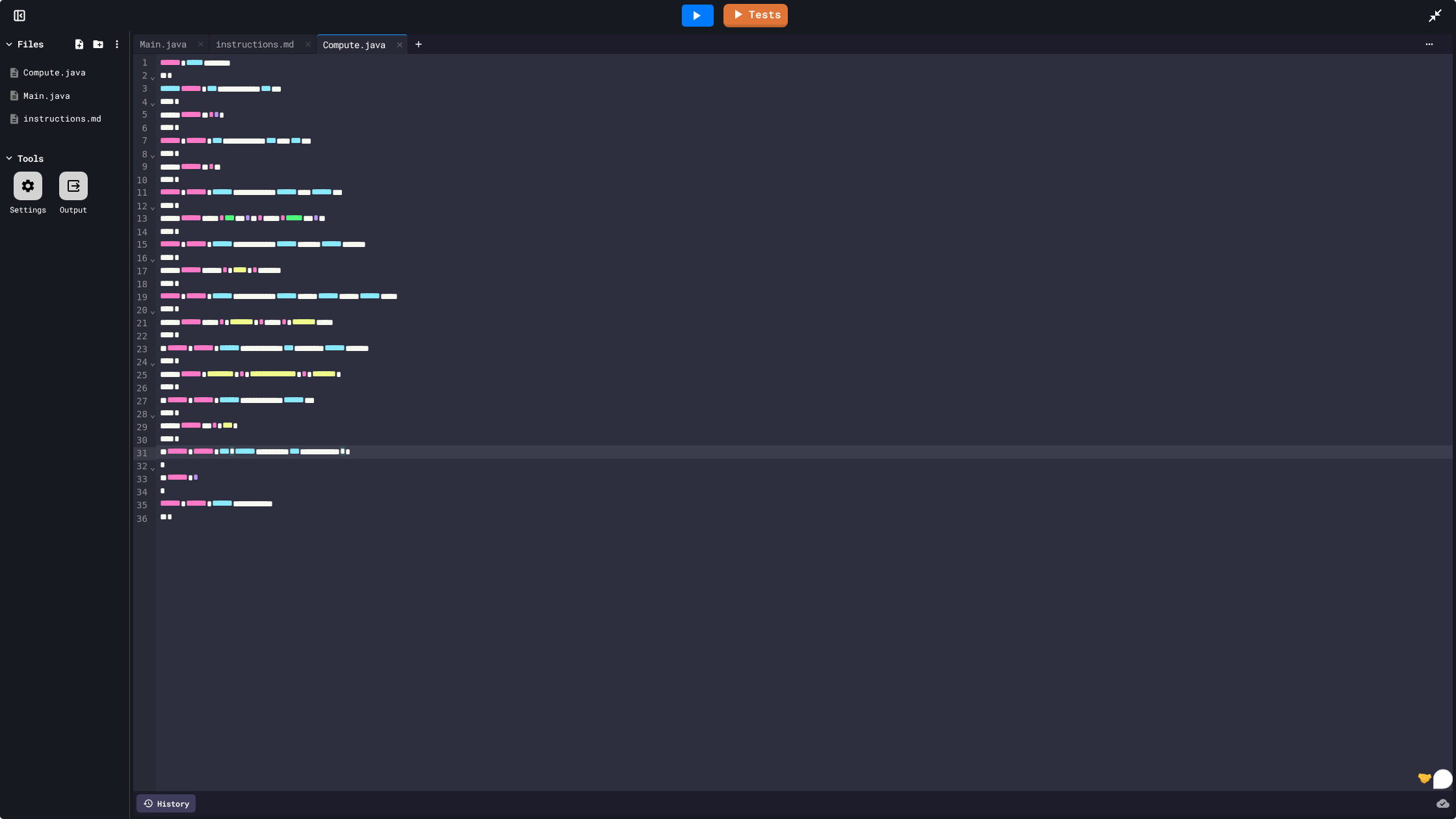
click at [229, 454] on span "***" at bounding box center [224, 451] width 11 height 9
click at [347, 506] on div "**********" at bounding box center [804, 504] width 1296 height 13
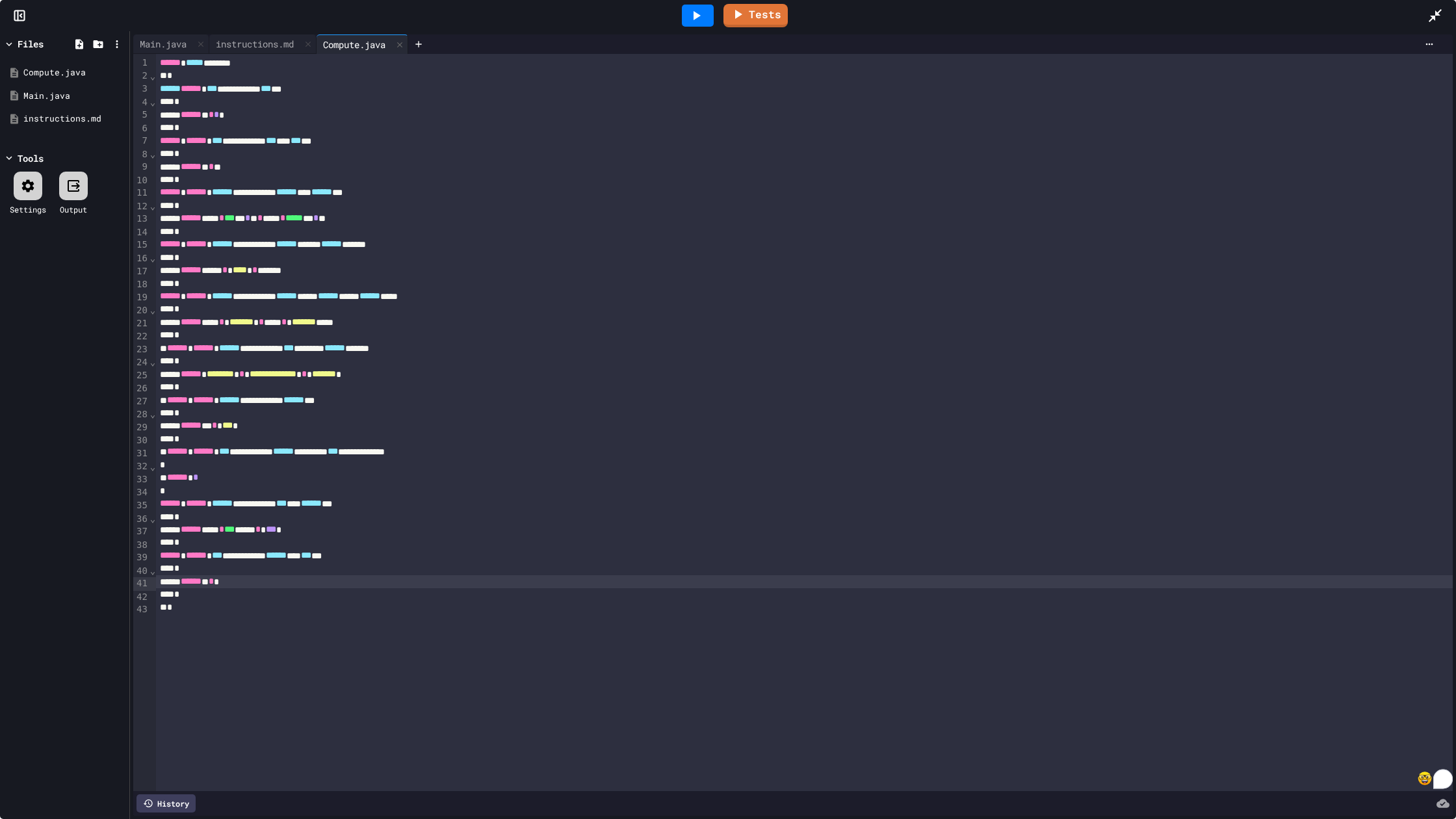
click at [407, 556] on div "**********" at bounding box center [804, 556] width 1296 height 13
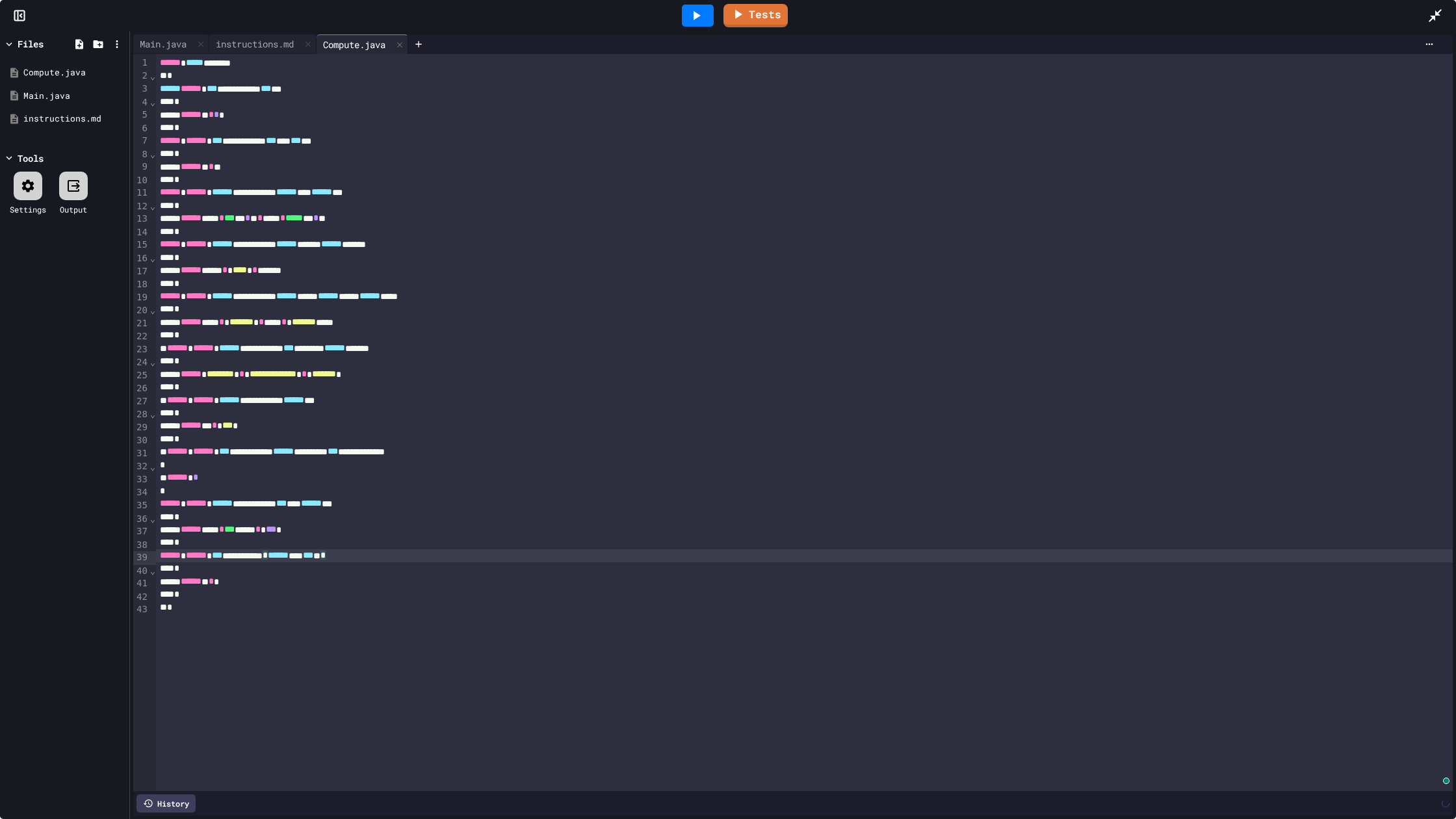
click at [321, 591] on div "*" at bounding box center [804, 595] width 1296 height 13
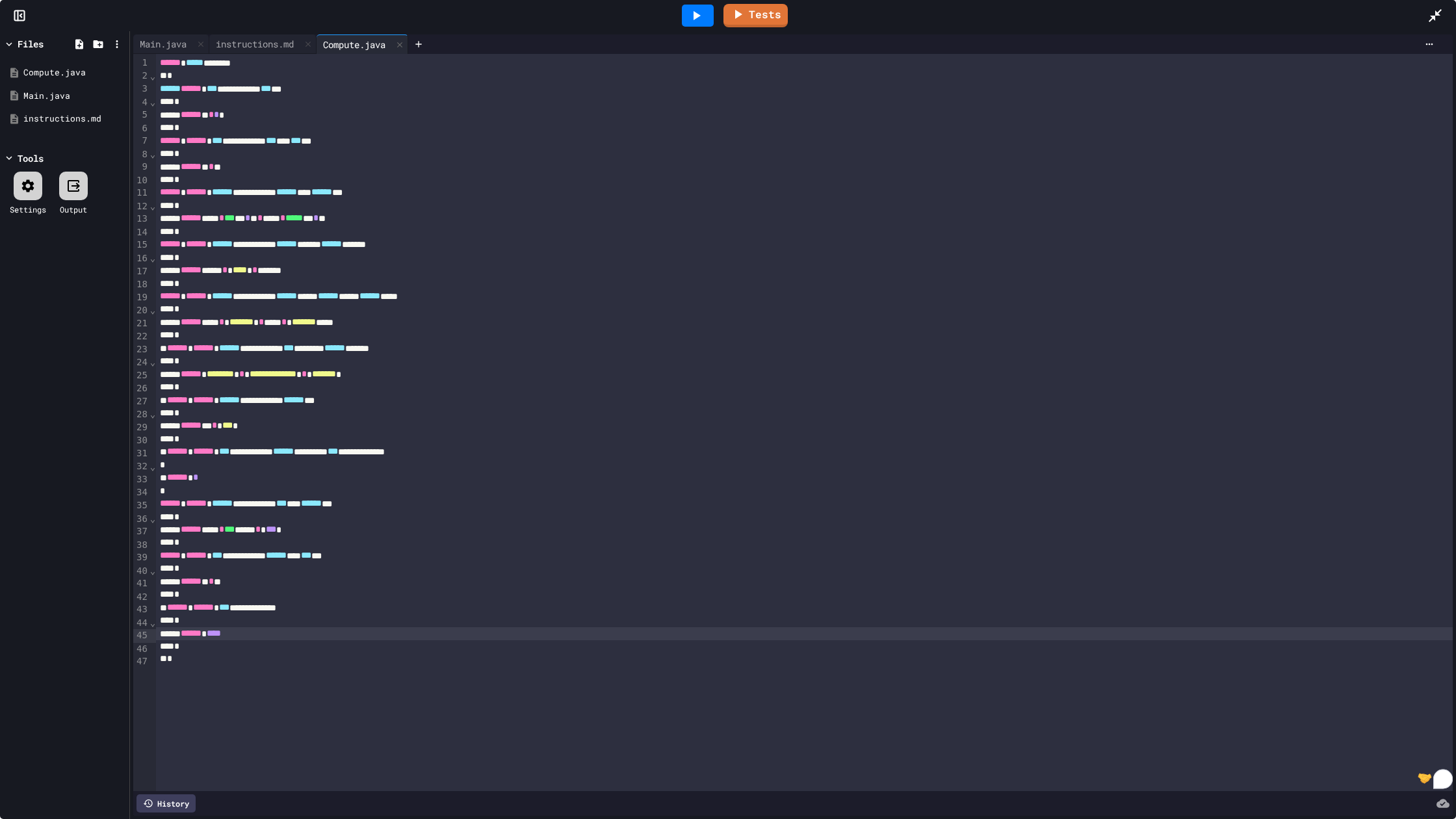
drag, startPoint x: 1436, startPoint y: 8, endPoint x: 1436, endPoint y: 727, distance: 719.0
click at [1436, 8] on icon at bounding box center [1435, 16] width 16 height 16
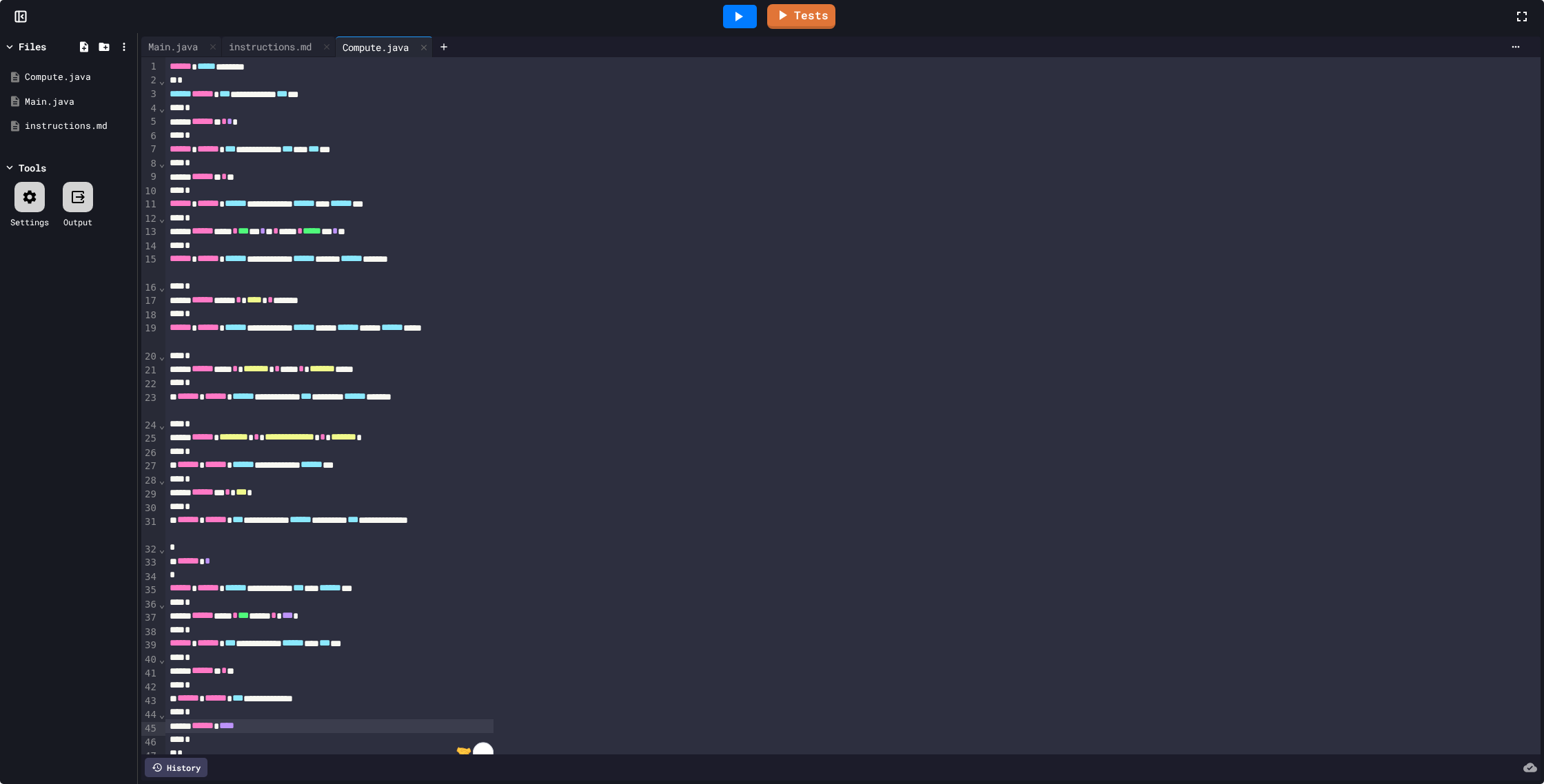
scroll to position [114, 0]
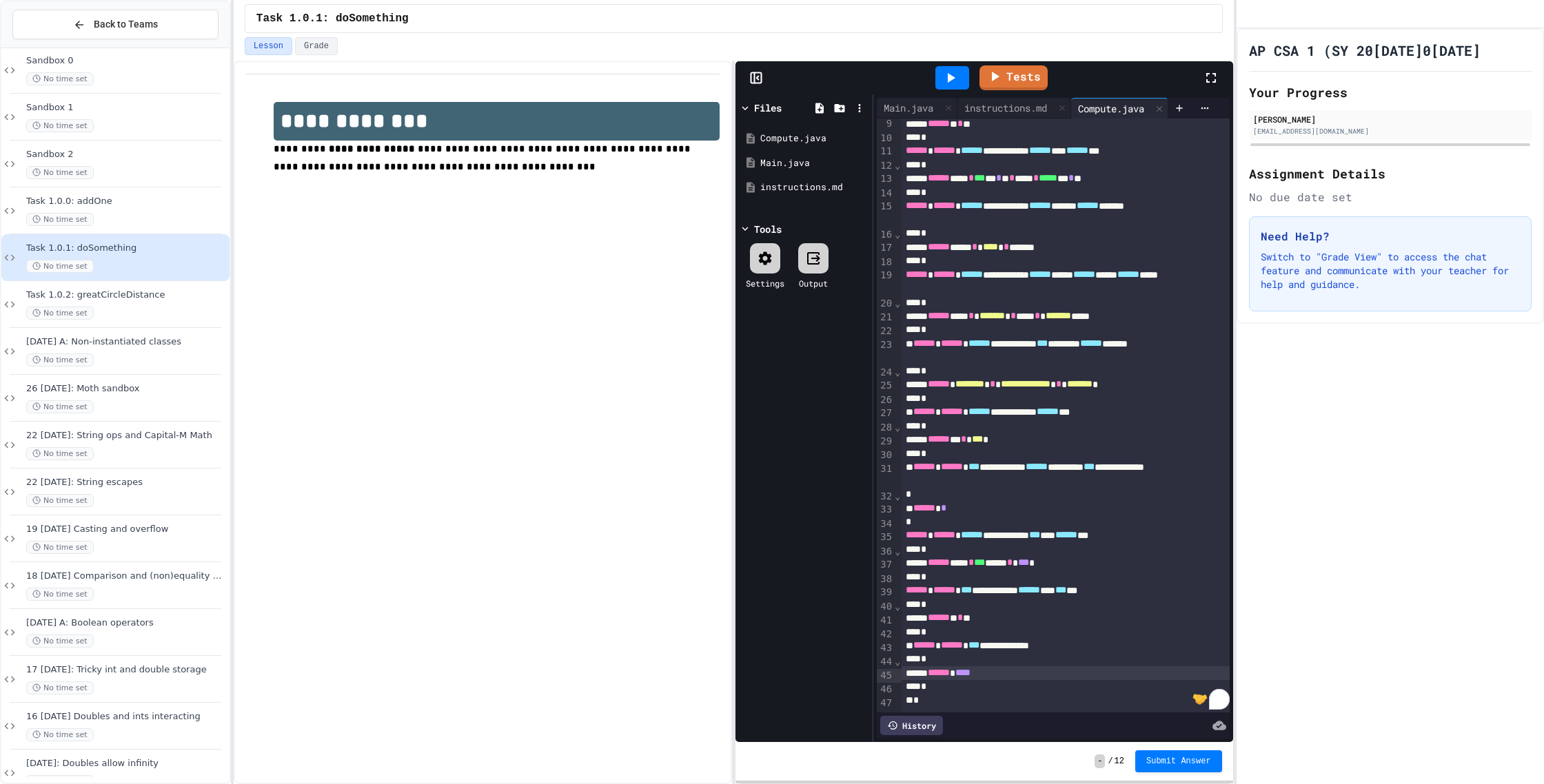
click at [1024, 673] on div "****** ****" at bounding box center [1065, 673] width 328 height 14
click at [1020, 85] on link "Tests" at bounding box center [1013, 75] width 63 height 26
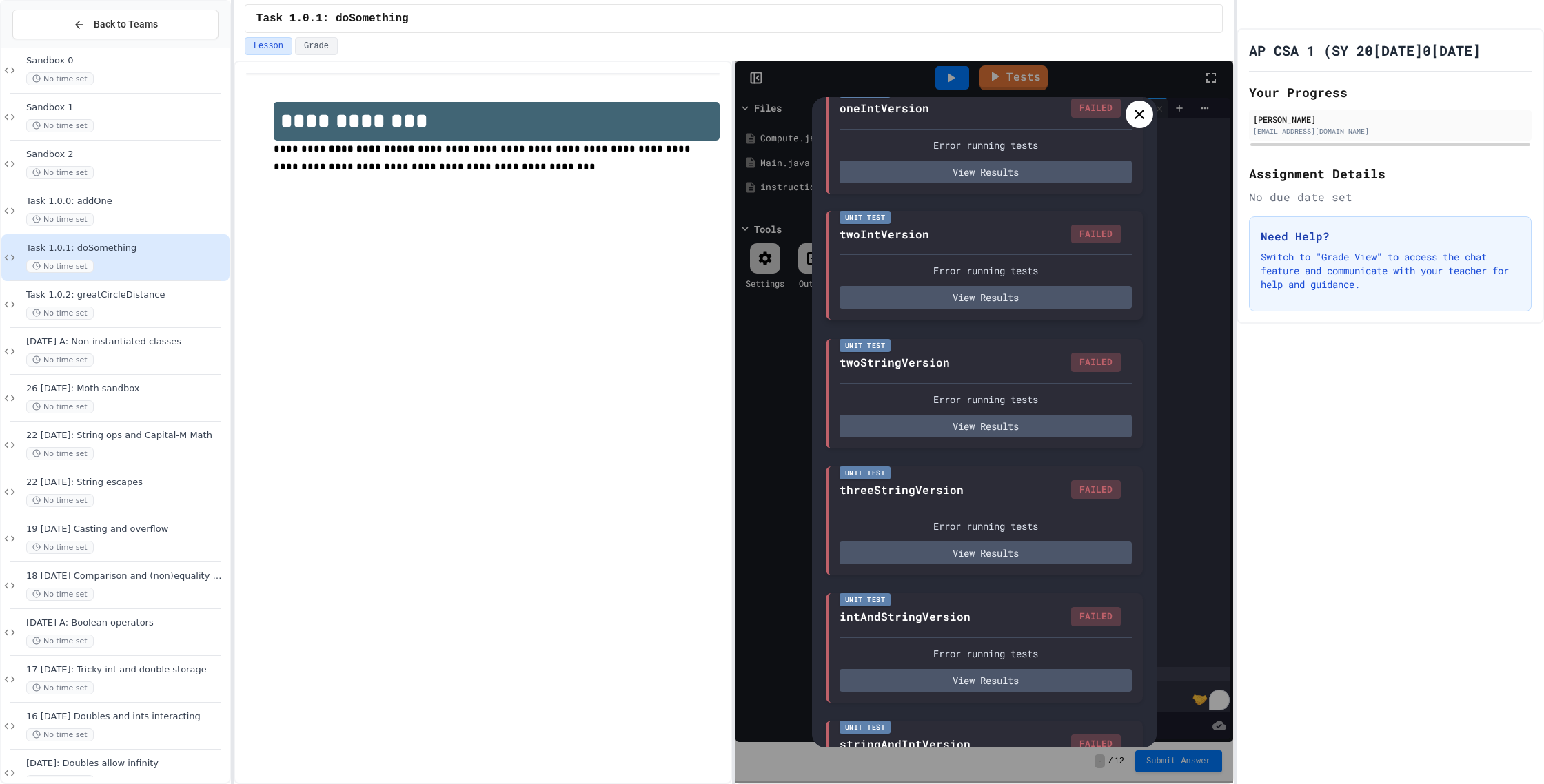
scroll to position [0, 0]
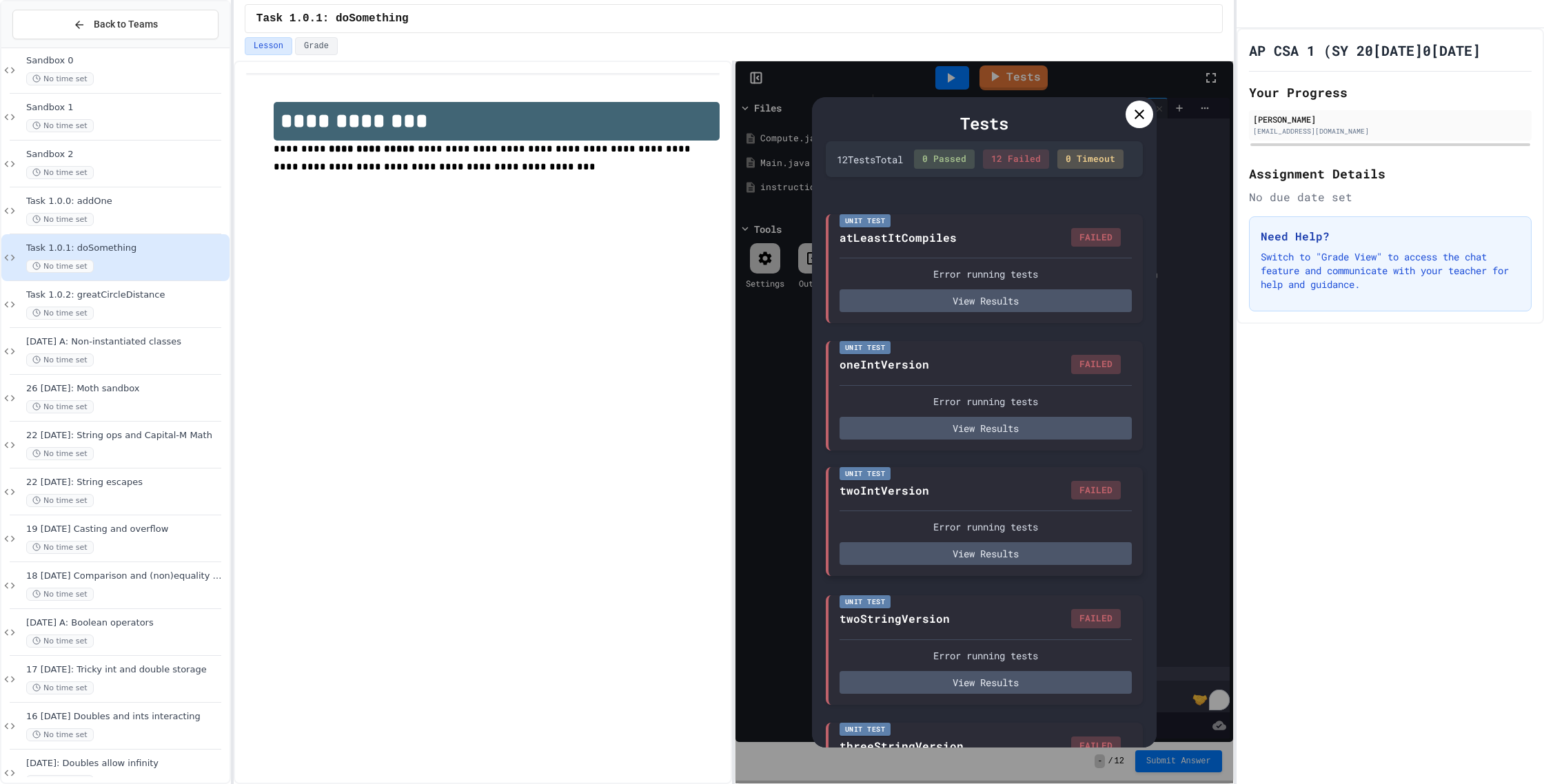
click at [1005, 311] on button "View Results" at bounding box center [985, 301] width 292 height 23
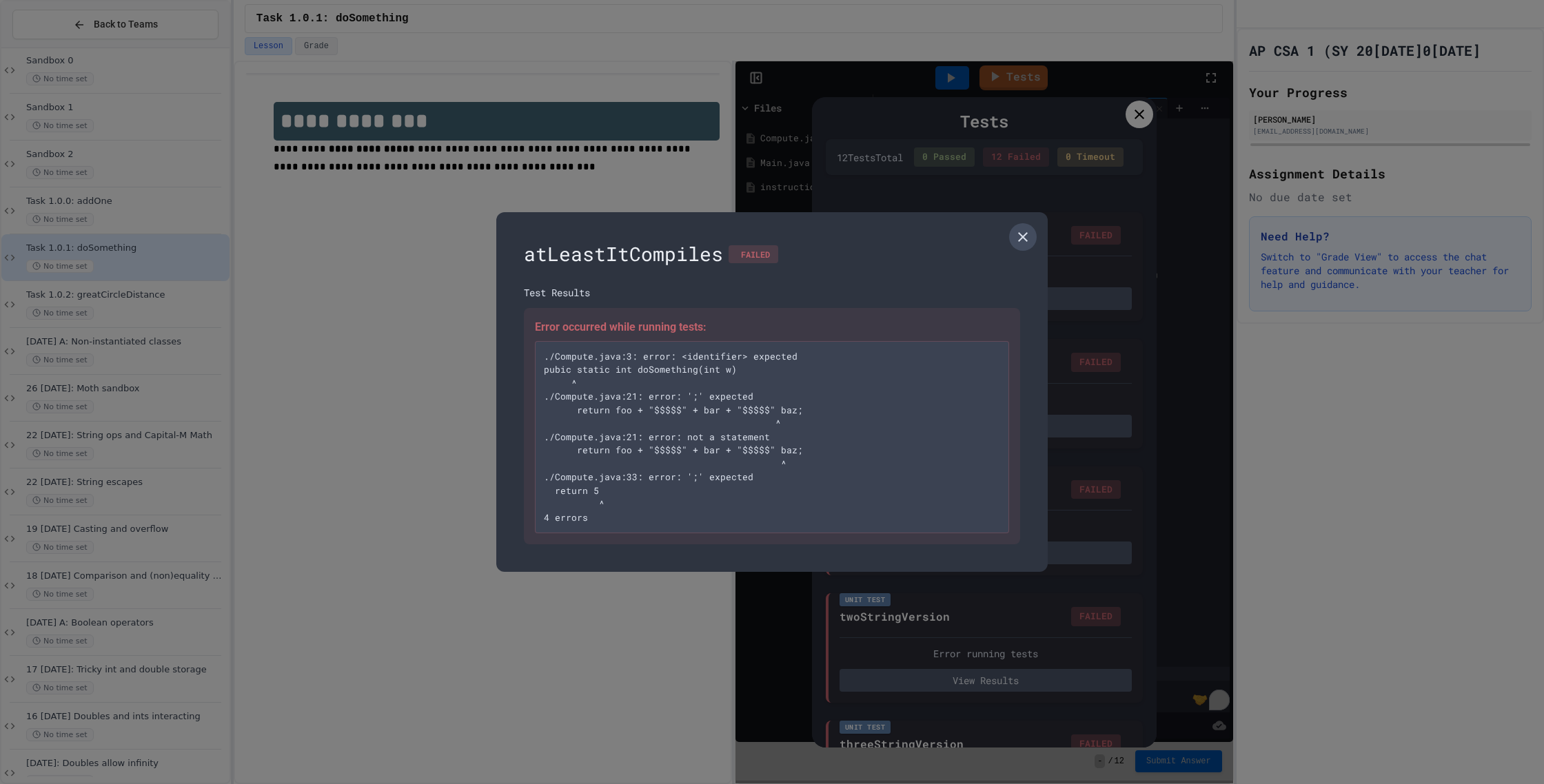
click at [1028, 231] on icon at bounding box center [1023, 237] width 16 height 16
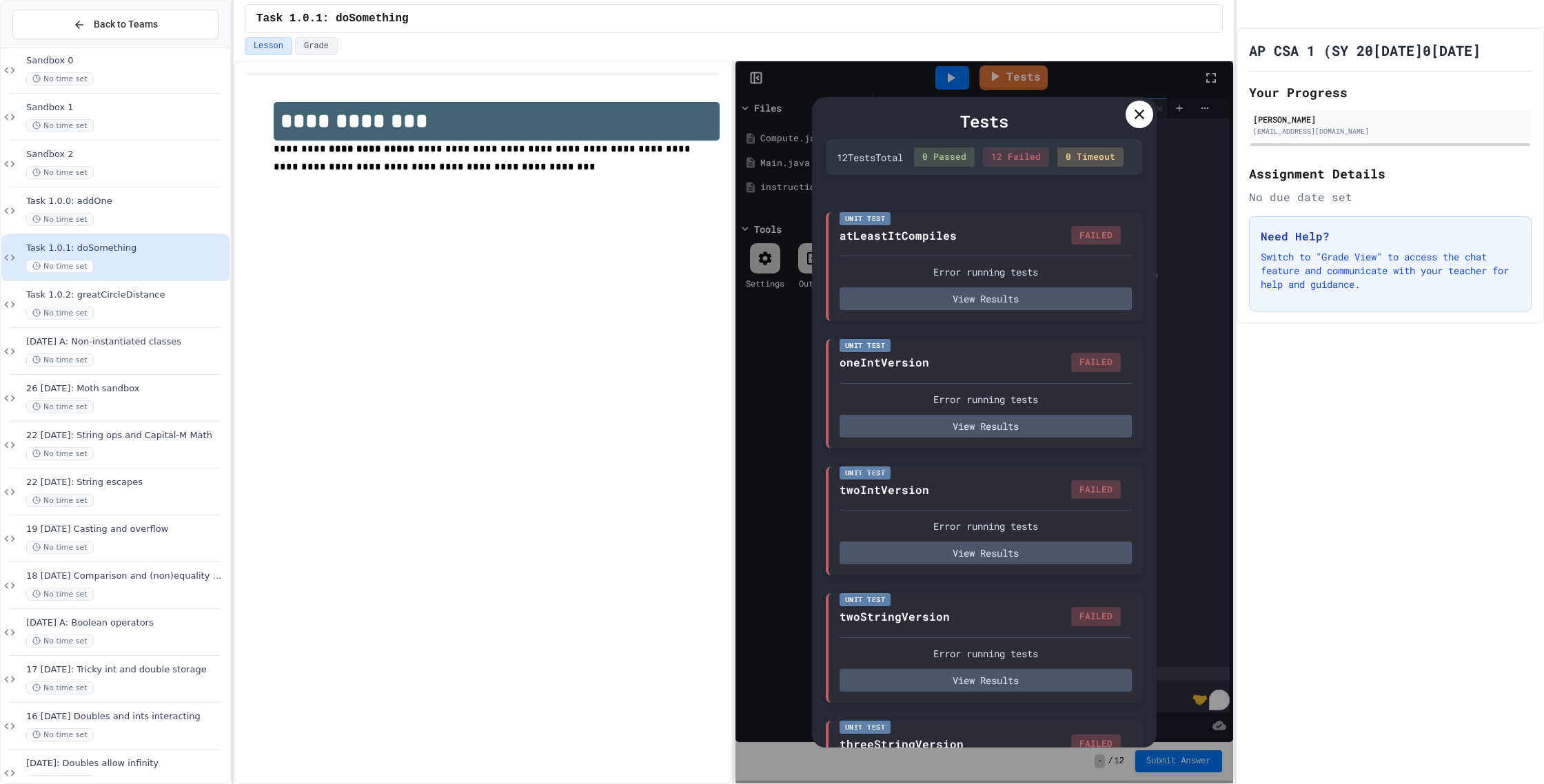
click at [1135, 105] on div at bounding box center [1140, 114] width 28 height 28
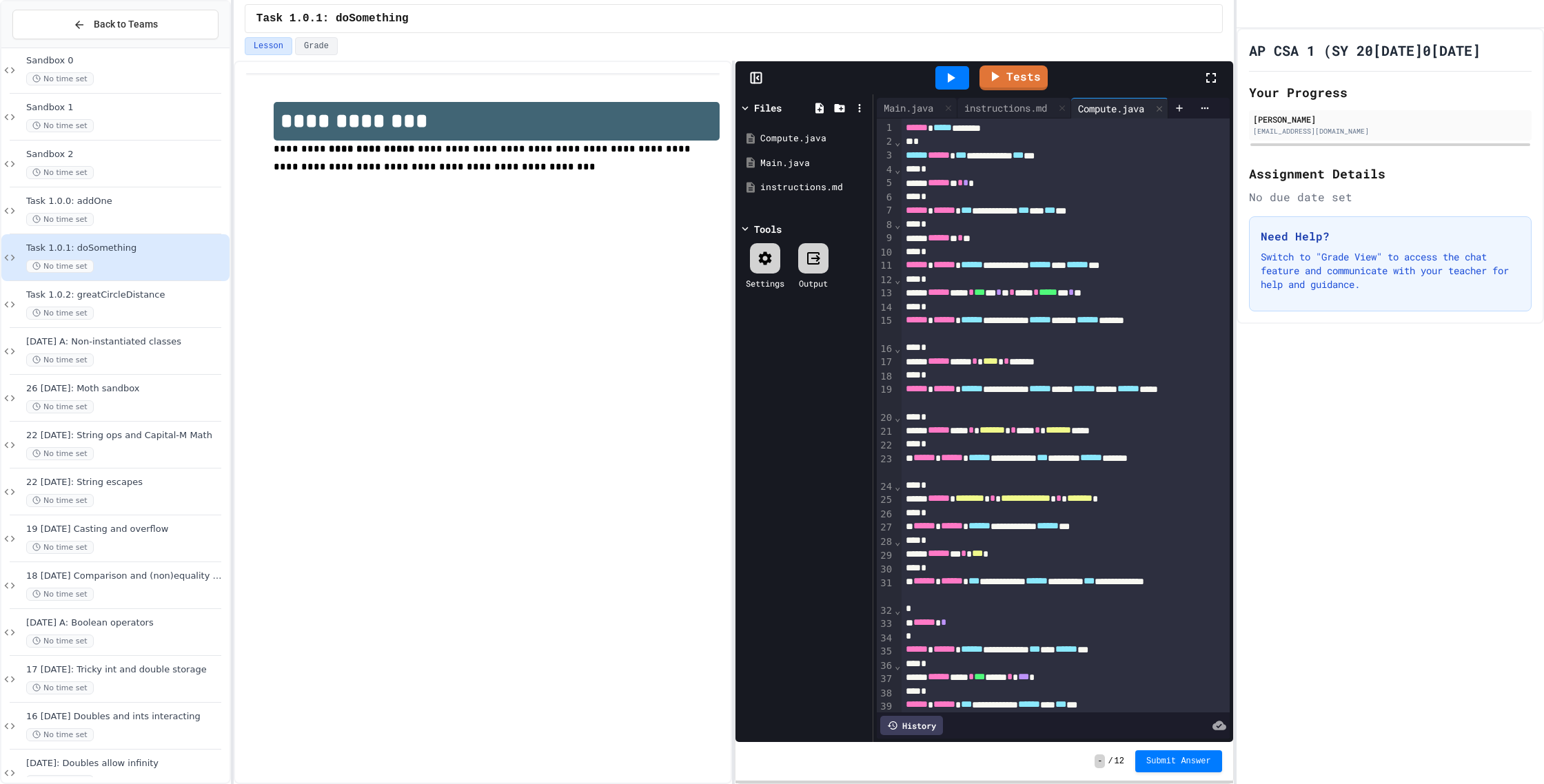
scroll to position [6, 0]
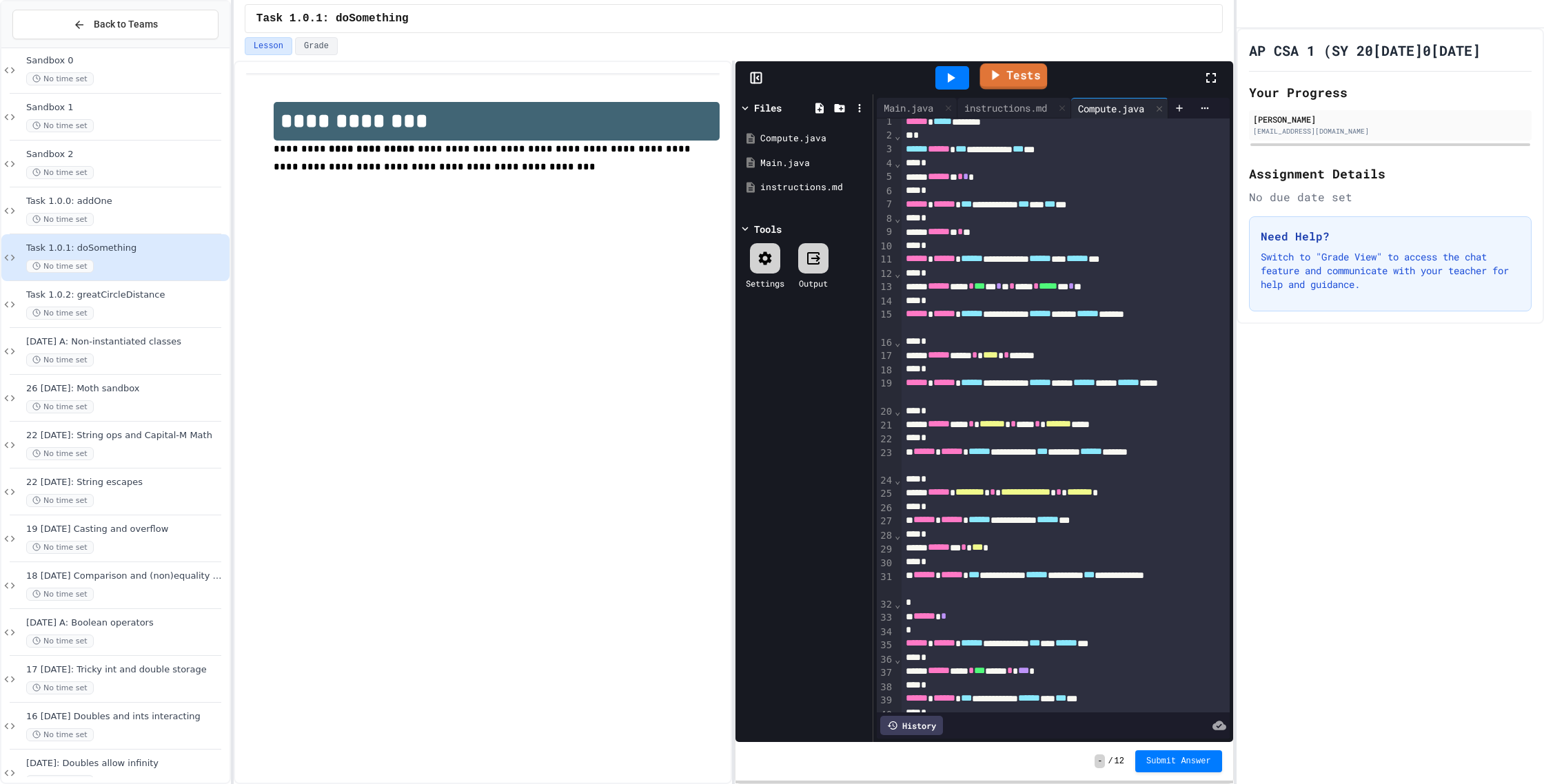
click at [1018, 78] on link "Tests" at bounding box center [1013, 76] width 68 height 26
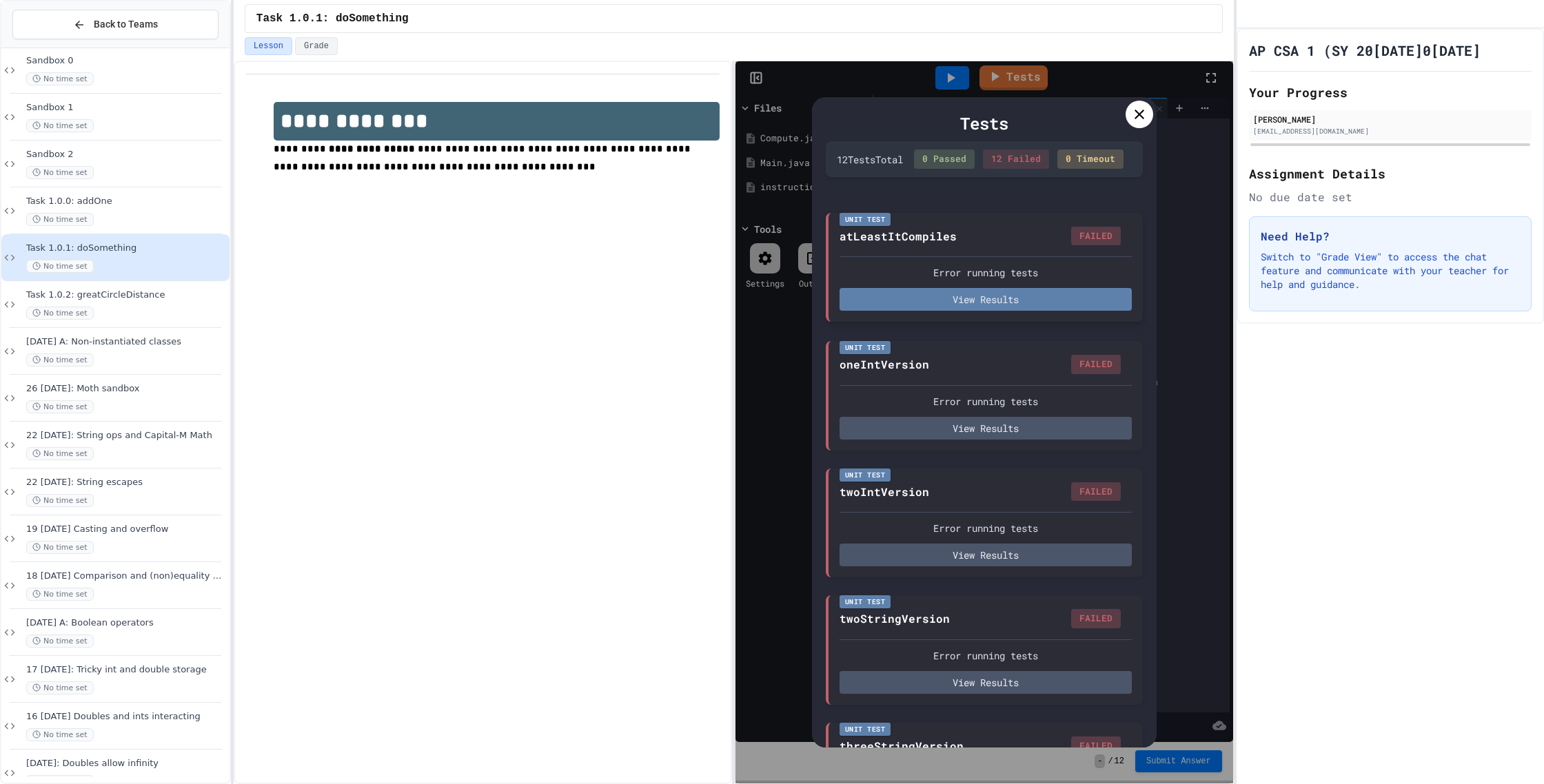
click at [991, 310] on button "View Results" at bounding box center [985, 299] width 292 height 23
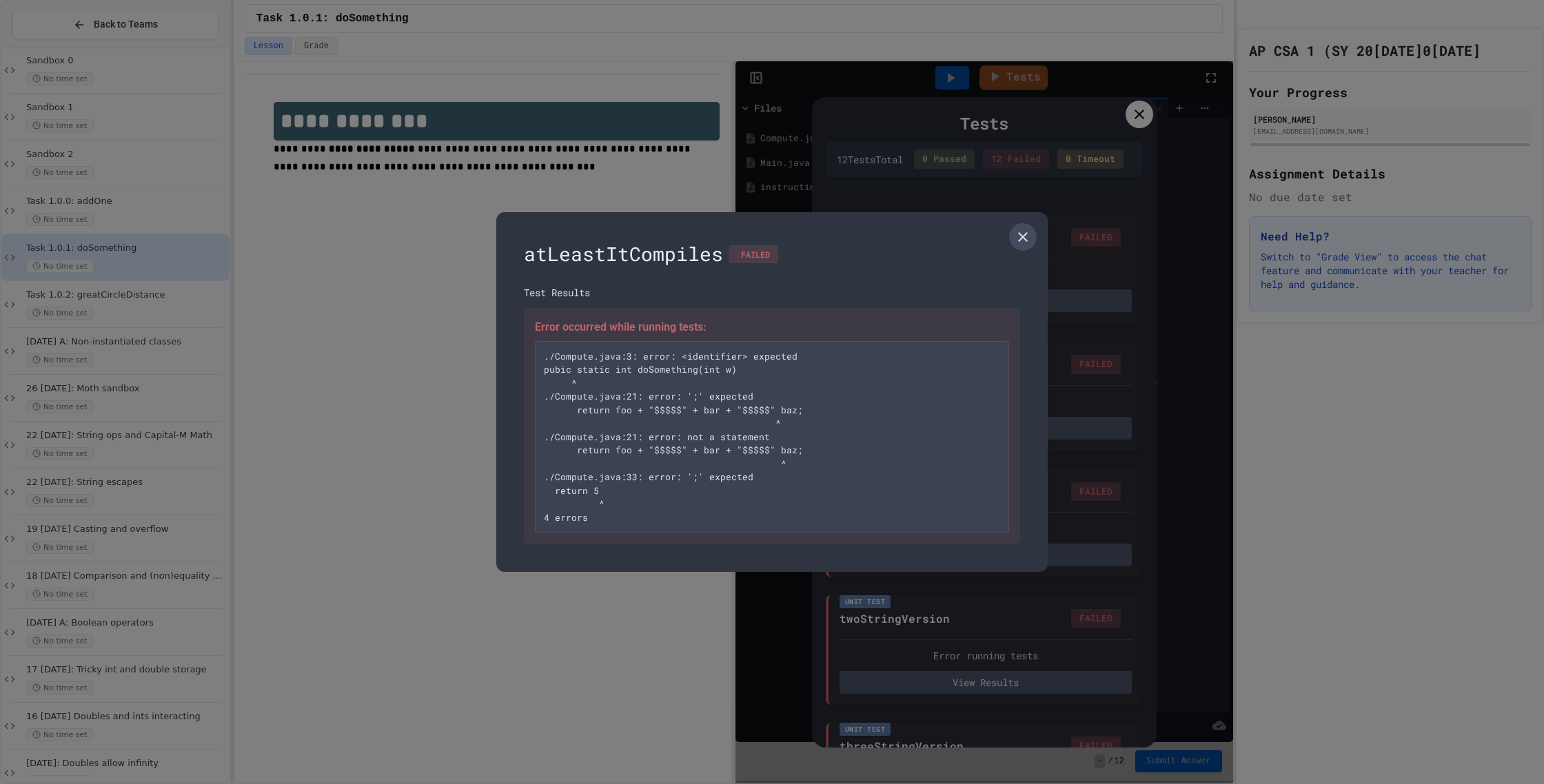
click at [1025, 241] on icon at bounding box center [1023, 237] width 16 height 16
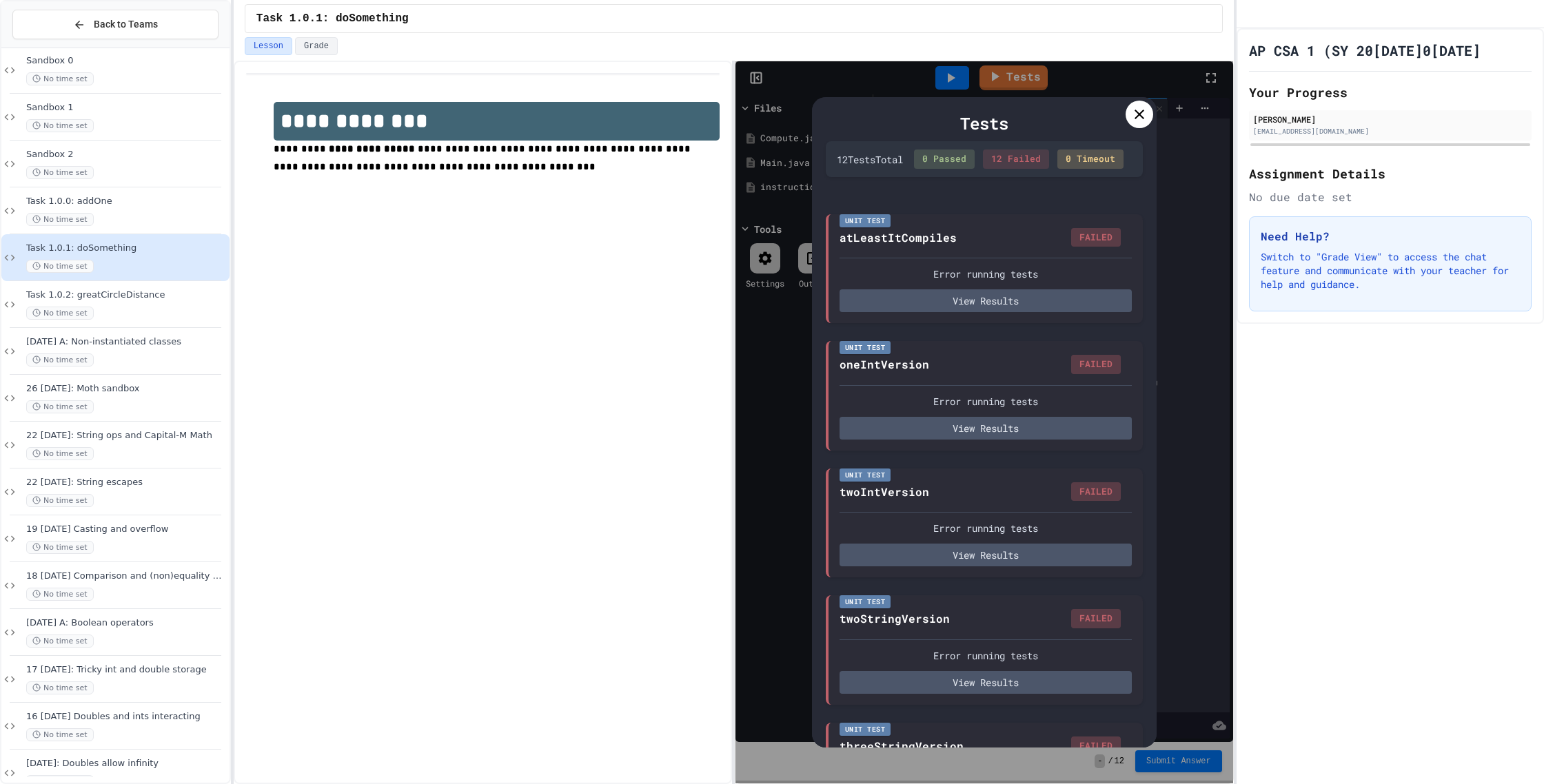
click at [1139, 121] on icon at bounding box center [1139, 114] width 16 height 16
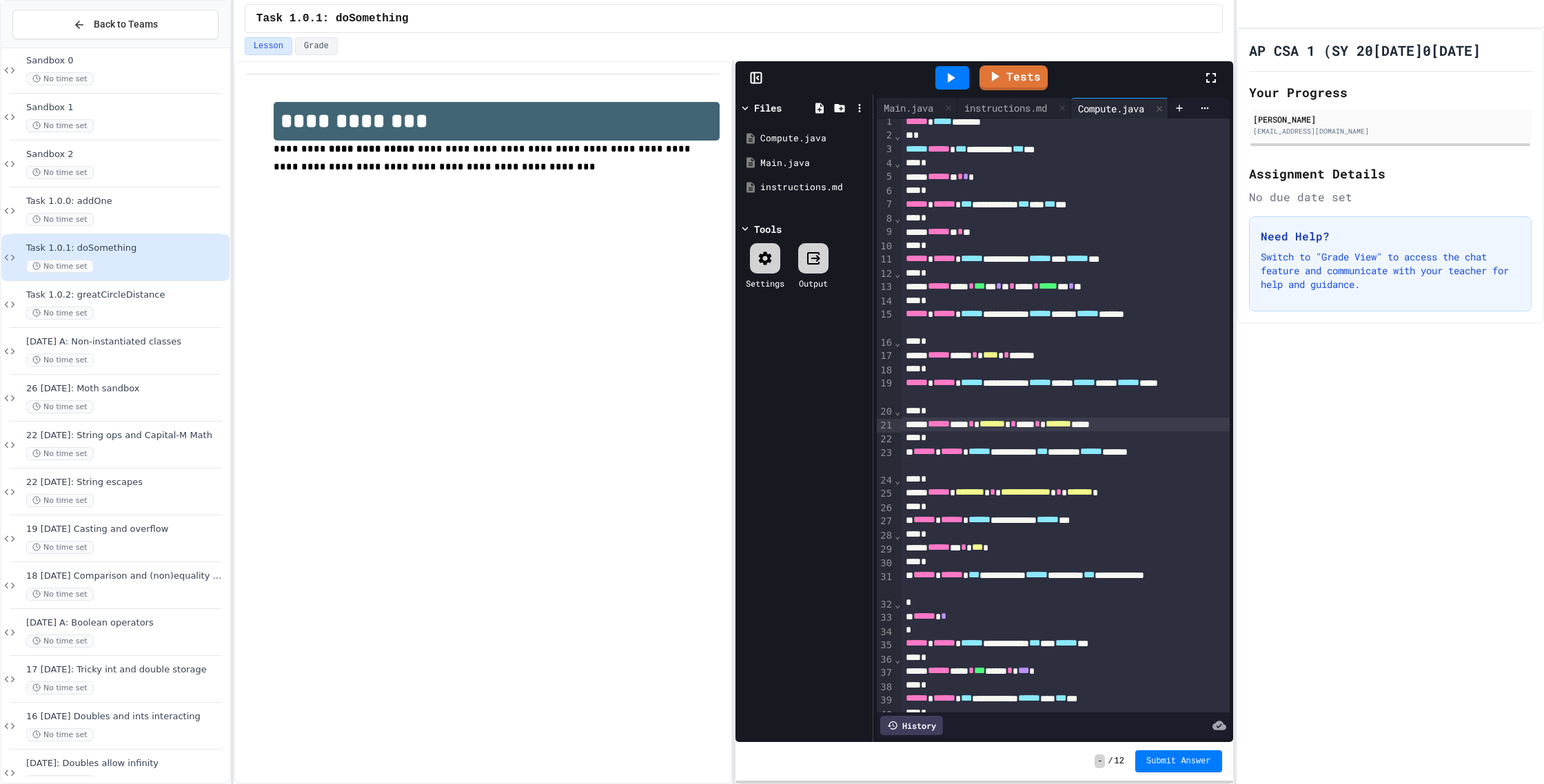
drag, startPoint x: 1152, startPoint y: 422, endPoint x: 1168, endPoint y: 427, distance: 16.8
click at [1152, 422] on div "****** *** * ******* * *** * ******* ****" at bounding box center [1065, 425] width 328 height 14
click at [1026, 93] on div "Tests" at bounding box center [990, 77] width 425 height 37
click at [1025, 87] on link "Tests" at bounding box center [1012, 77] width 69 height 25
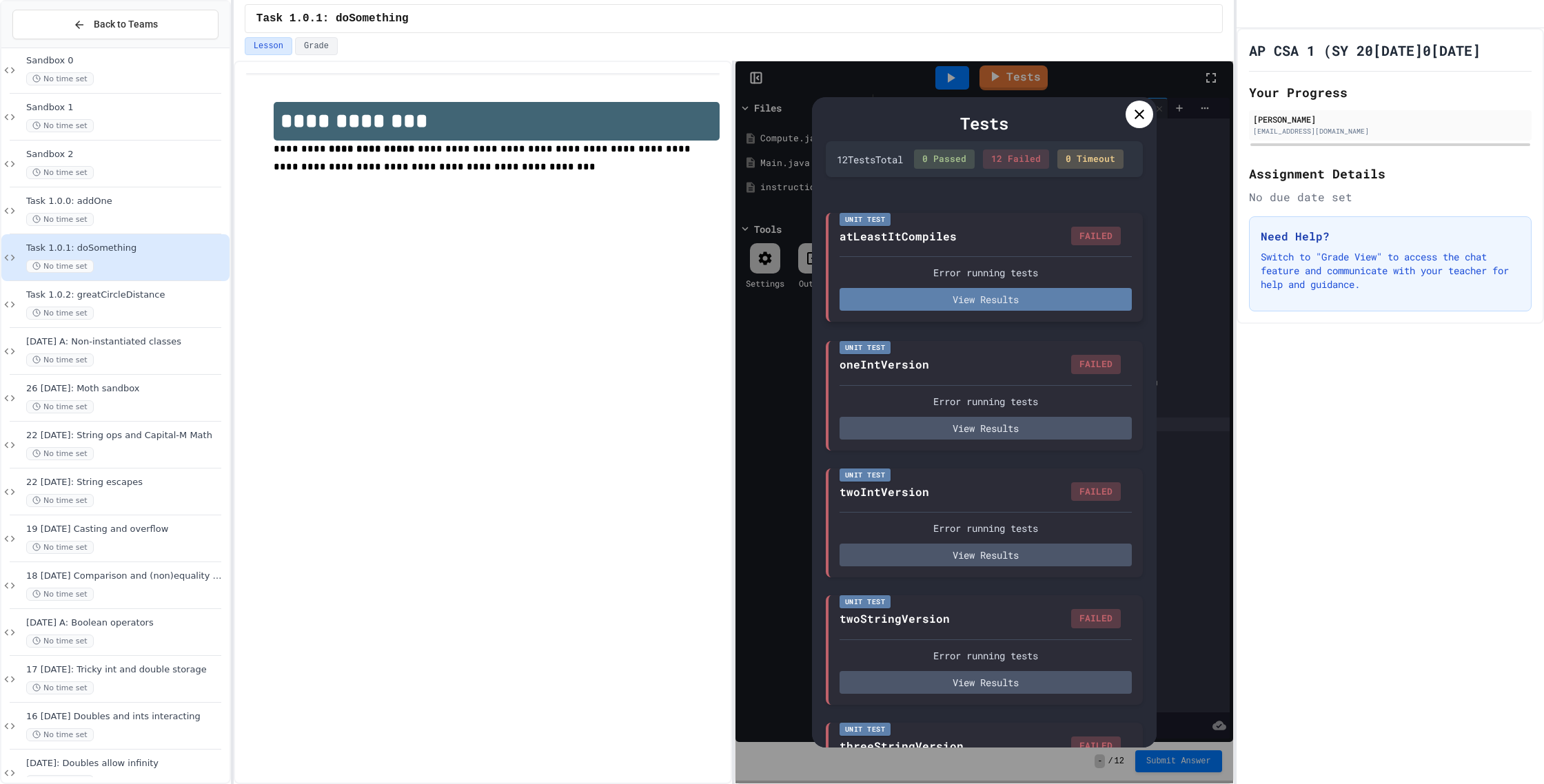
click at [925, 310] on button "View Results" at bounding box center [985, 299] width 292 height 23
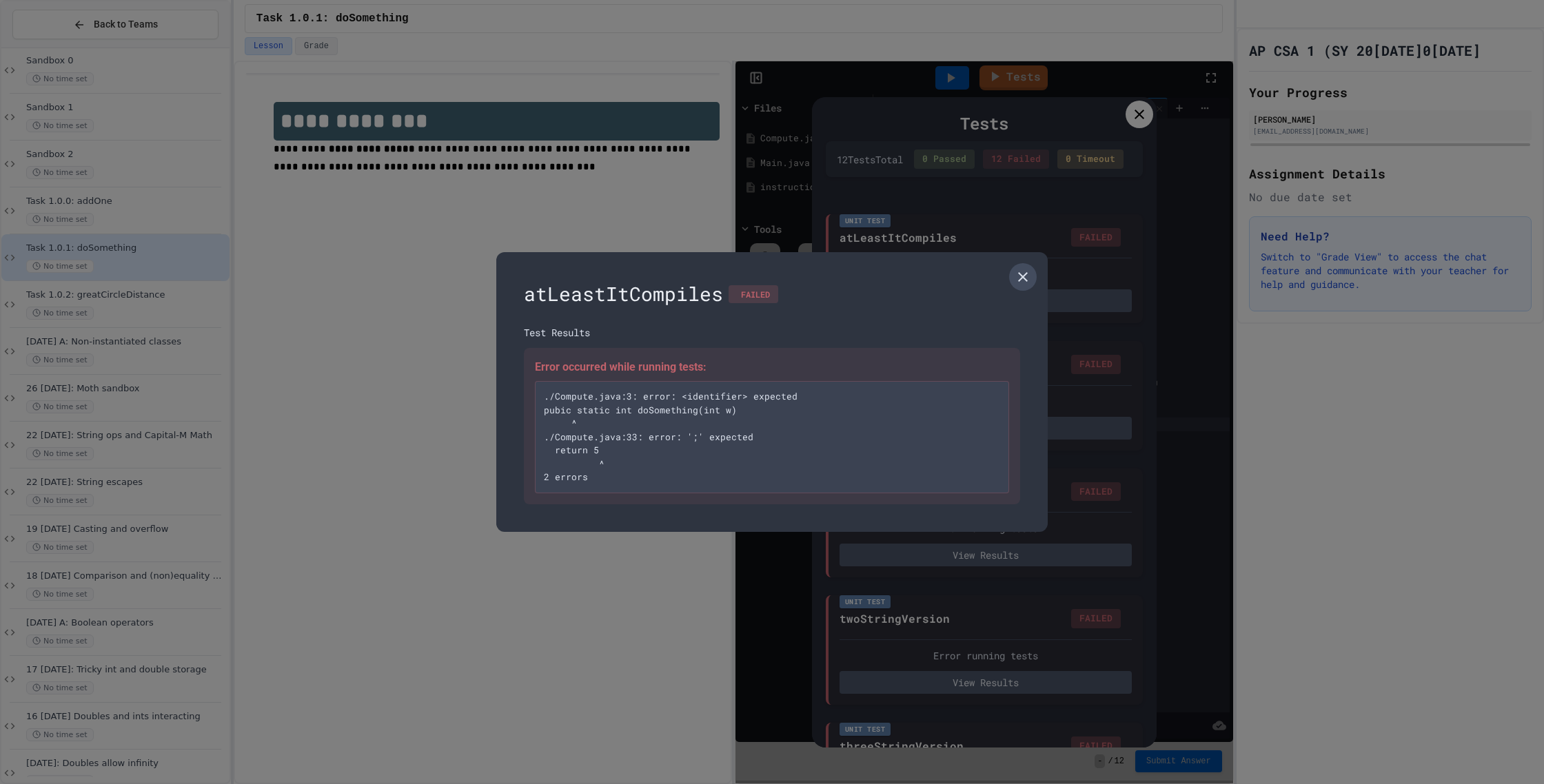
click at [1019, 285] on link at bounding box center [1023, 278] width 28 height 28
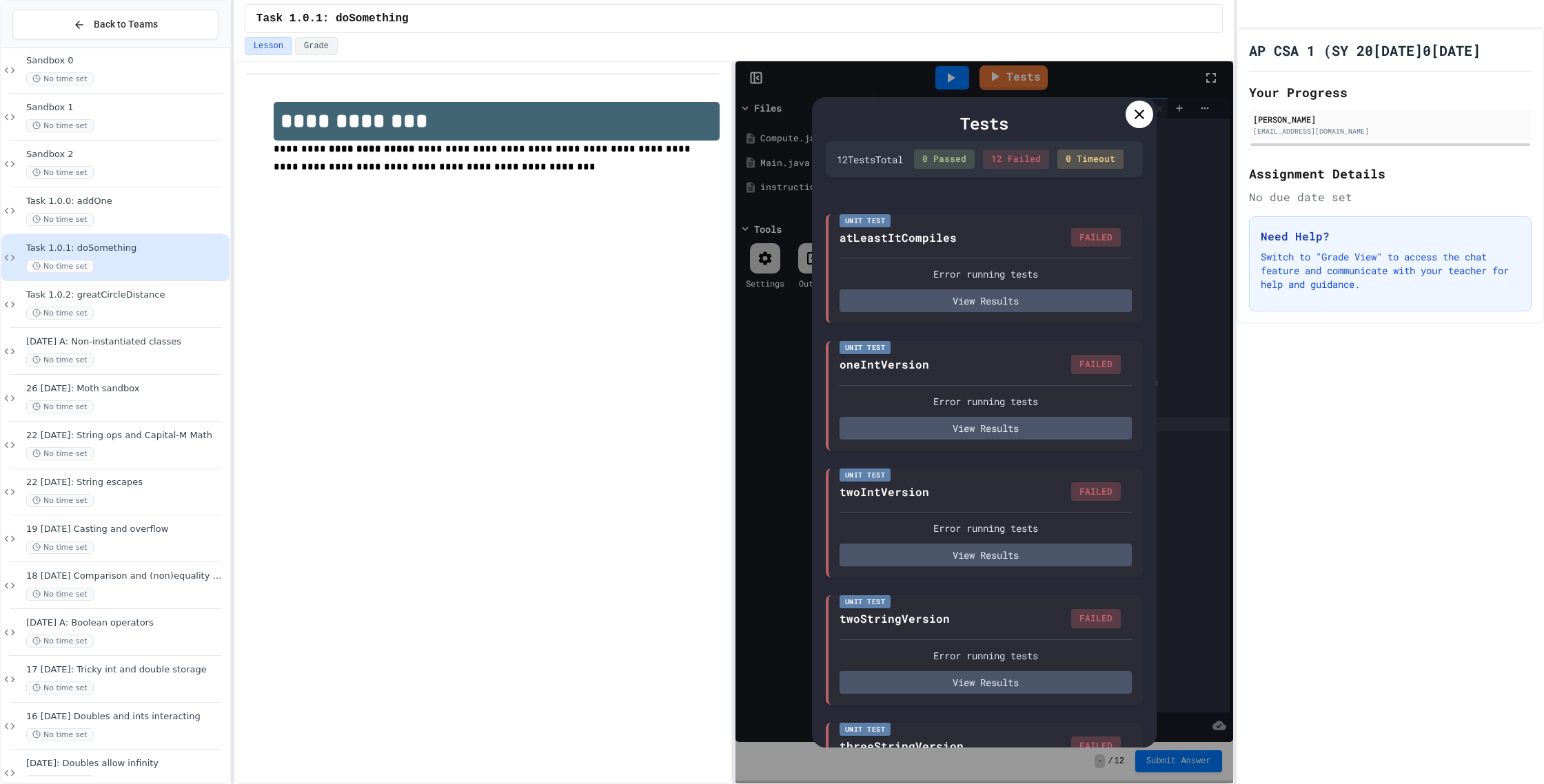
drag, startPoint x: 1137, startPoint y: 107, endPoint x: 1135, endPoint y: 115, distance: 8.2
click at [1137, 107] on icon at bounding box center [1139, 114] width 16 height 16
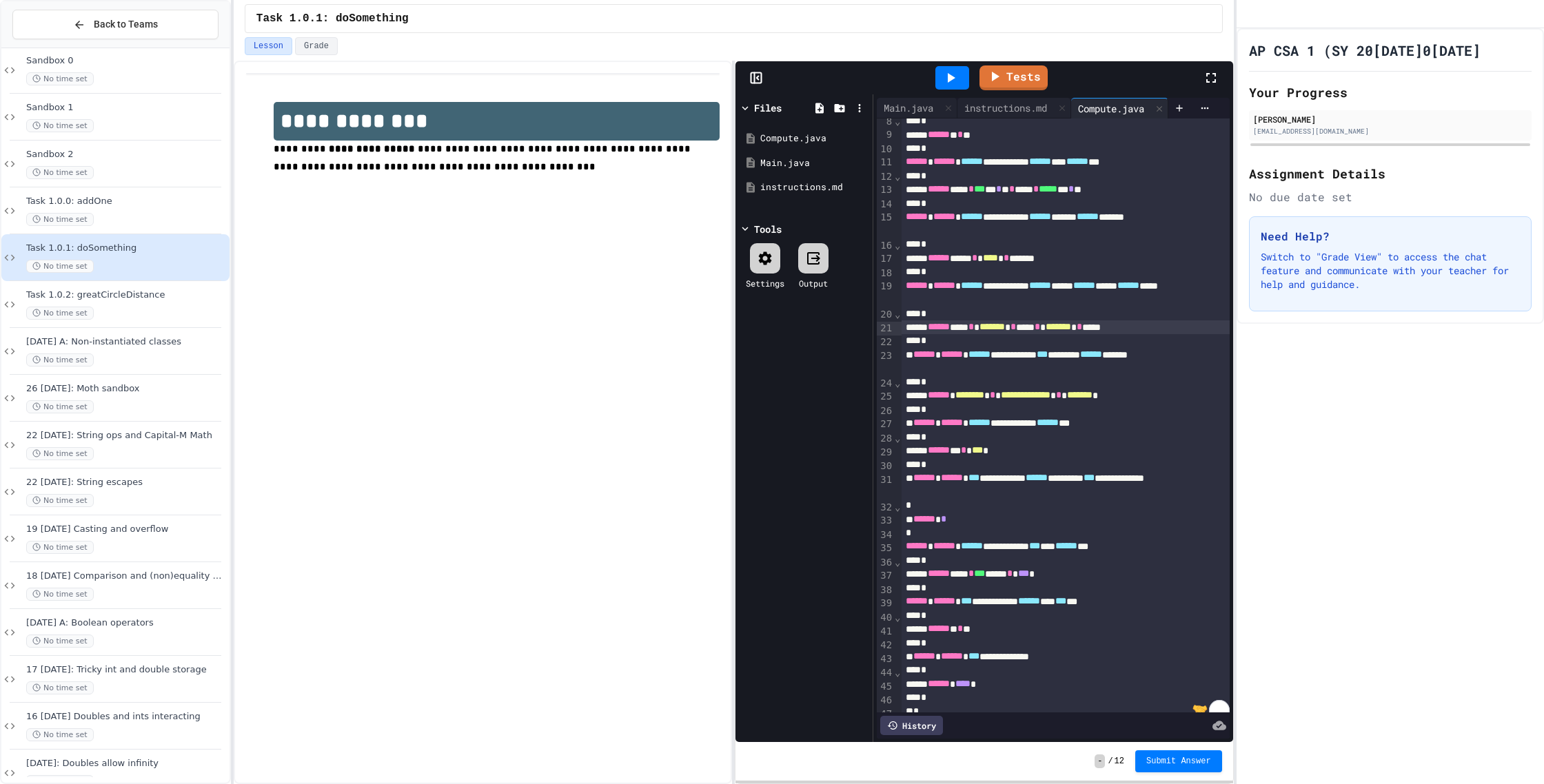
scroll to position [114, 0]
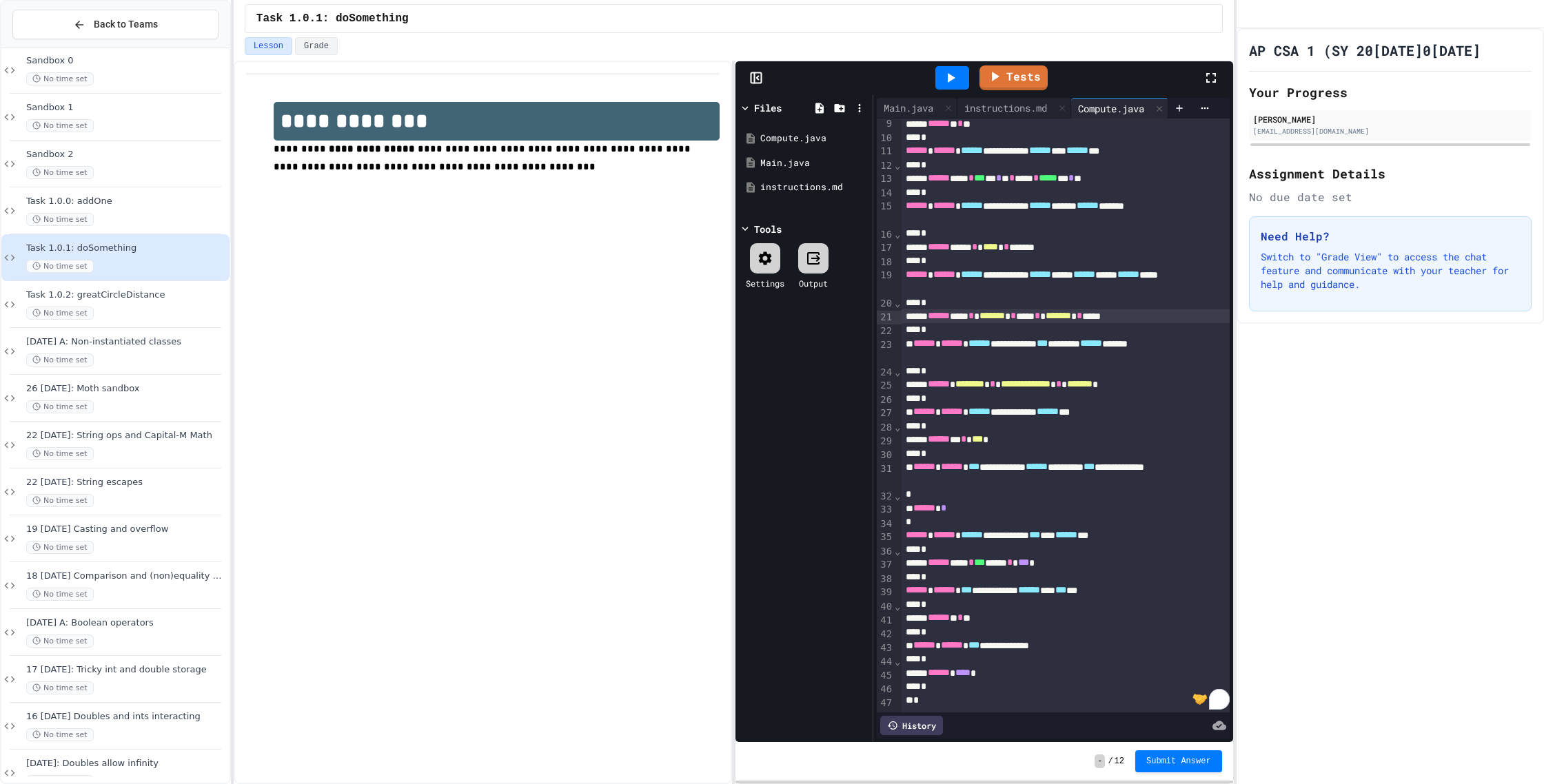
click at [1027, 515] on div "****** *" at bounding box center [1065, 508] width 328 height 14
click at [1000, 82] on icon at bounding box center [994, 75] width 16 height 17
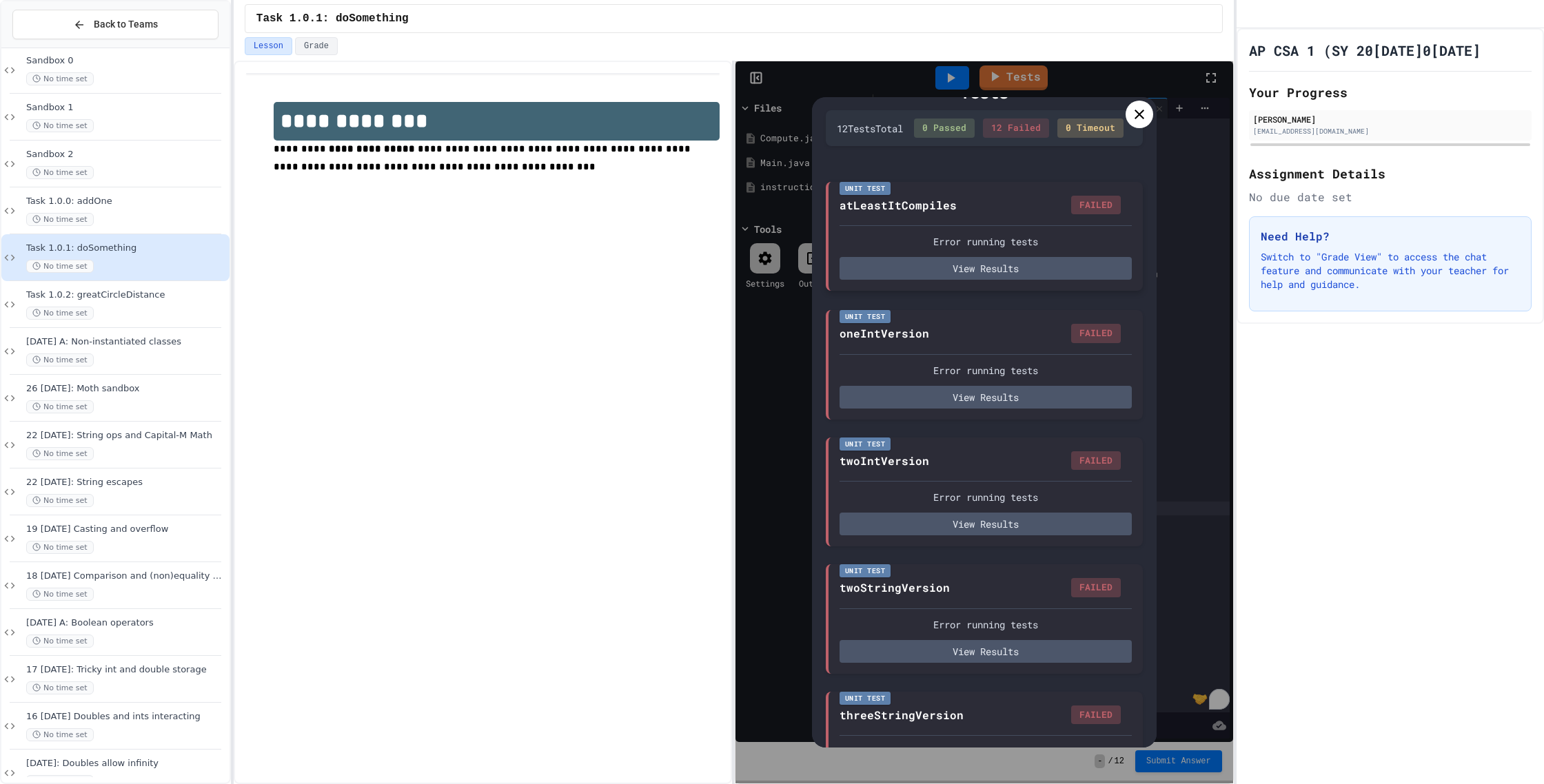
scroll to position [37, 0]
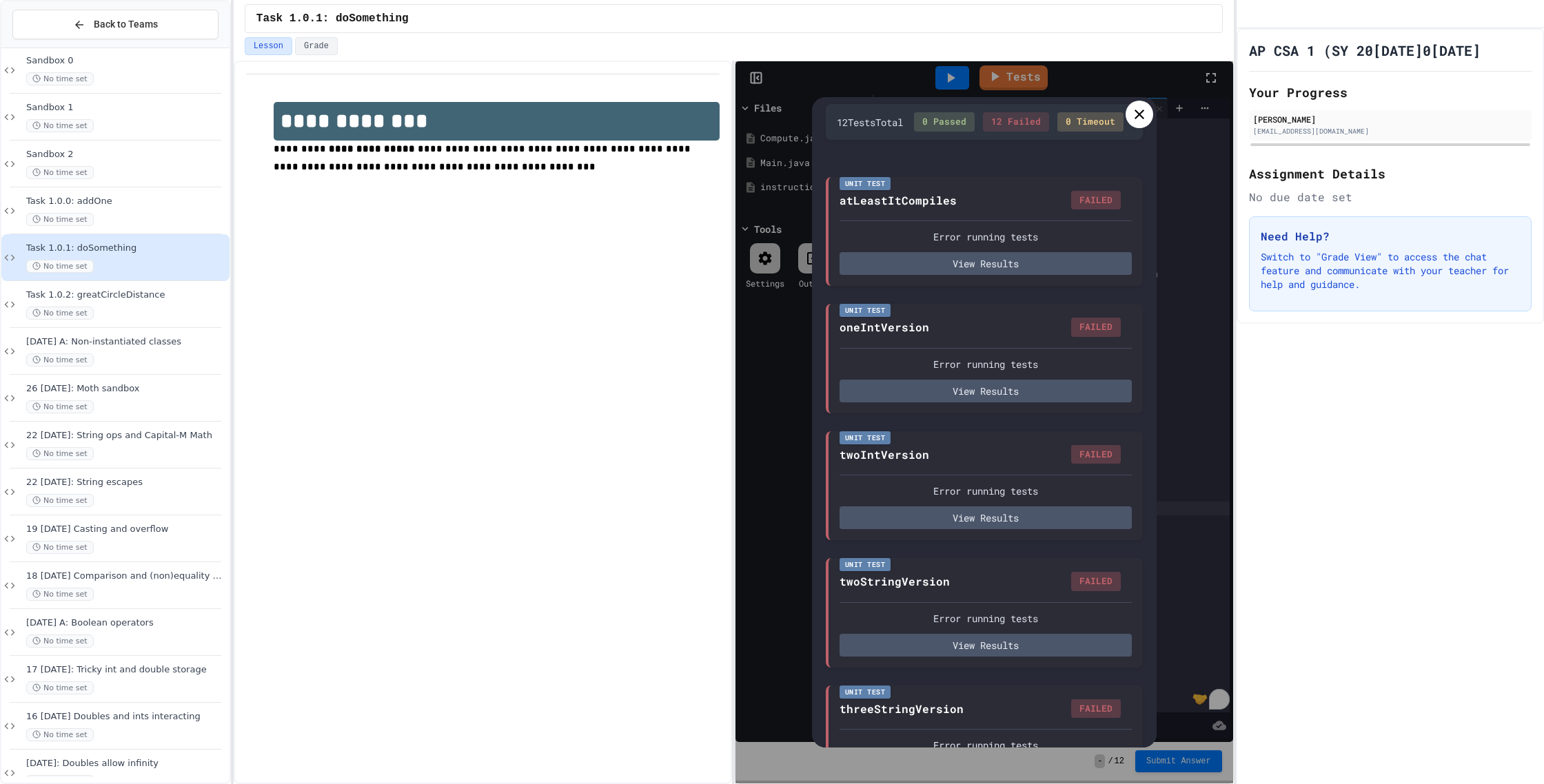
click at [968, 273] on button "View Results" at bounding box center [985, 262] width 292 height 23
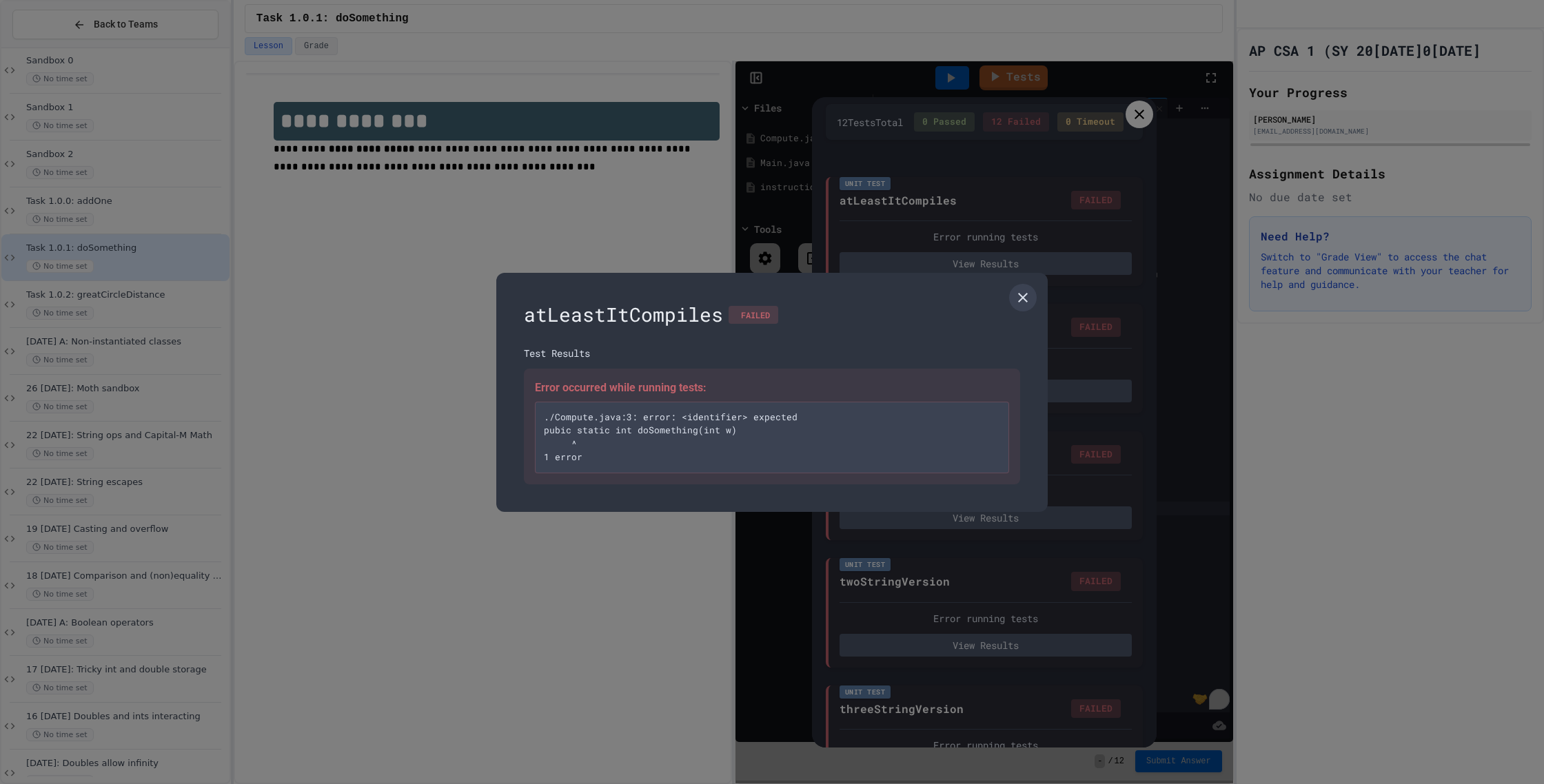
scroll to position [40, 0]
click at [1020, 297] on icon at bounding box center [1023, 297] width 16 height 16
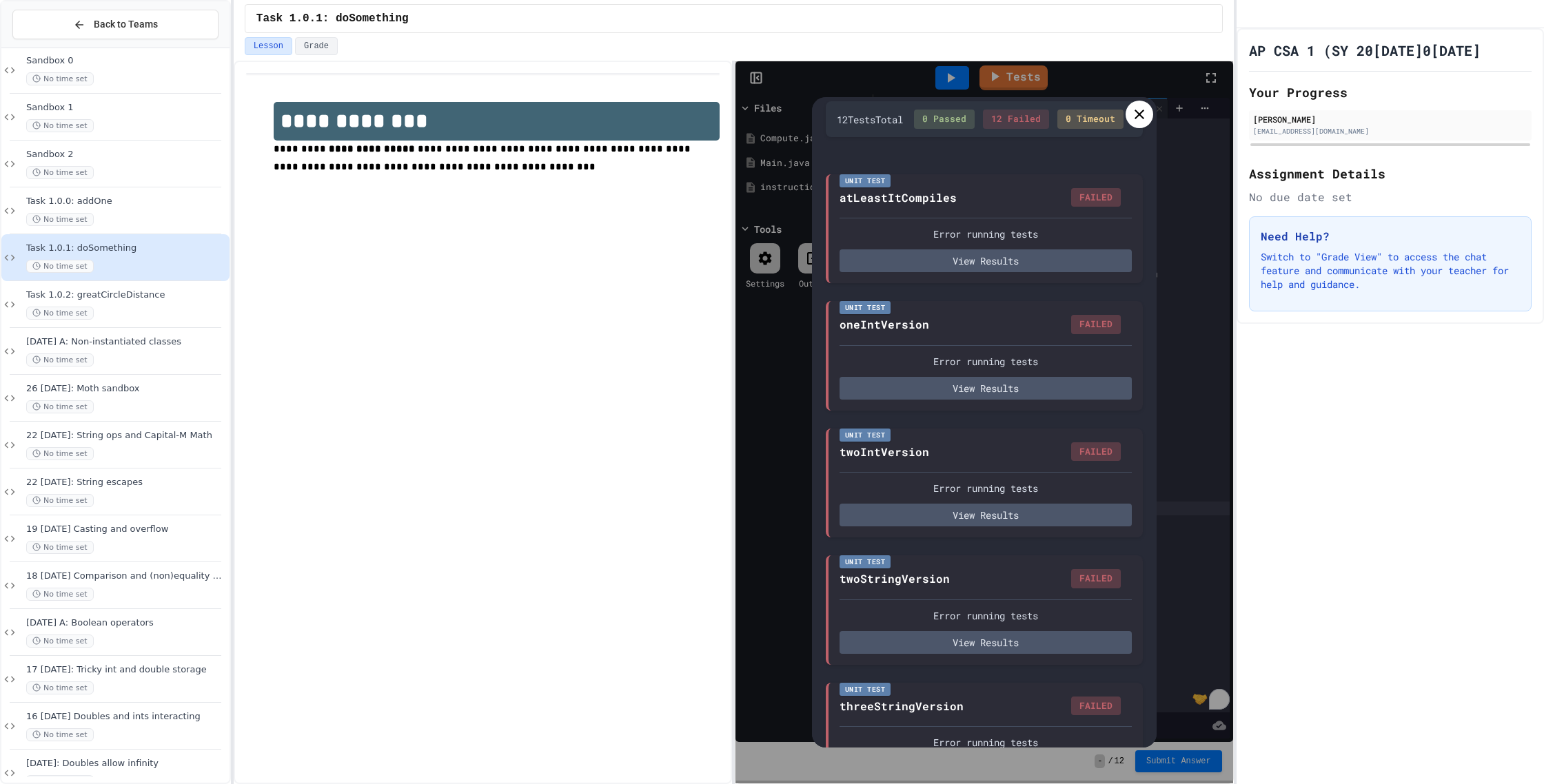
click at [1146, 122] on icon at bounding box center [1139, 114] width 16 height 16
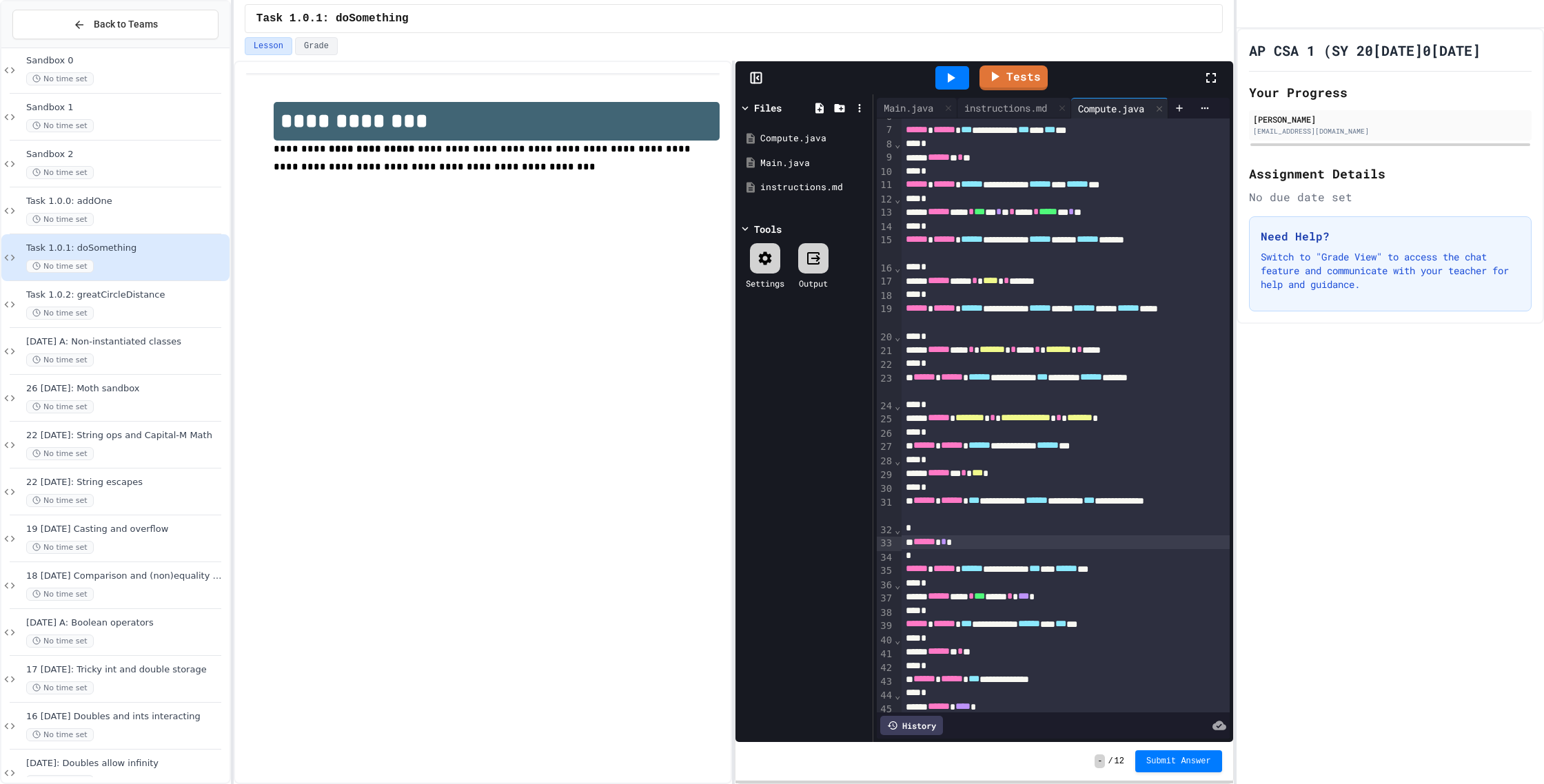
scroll to position [0, 0]
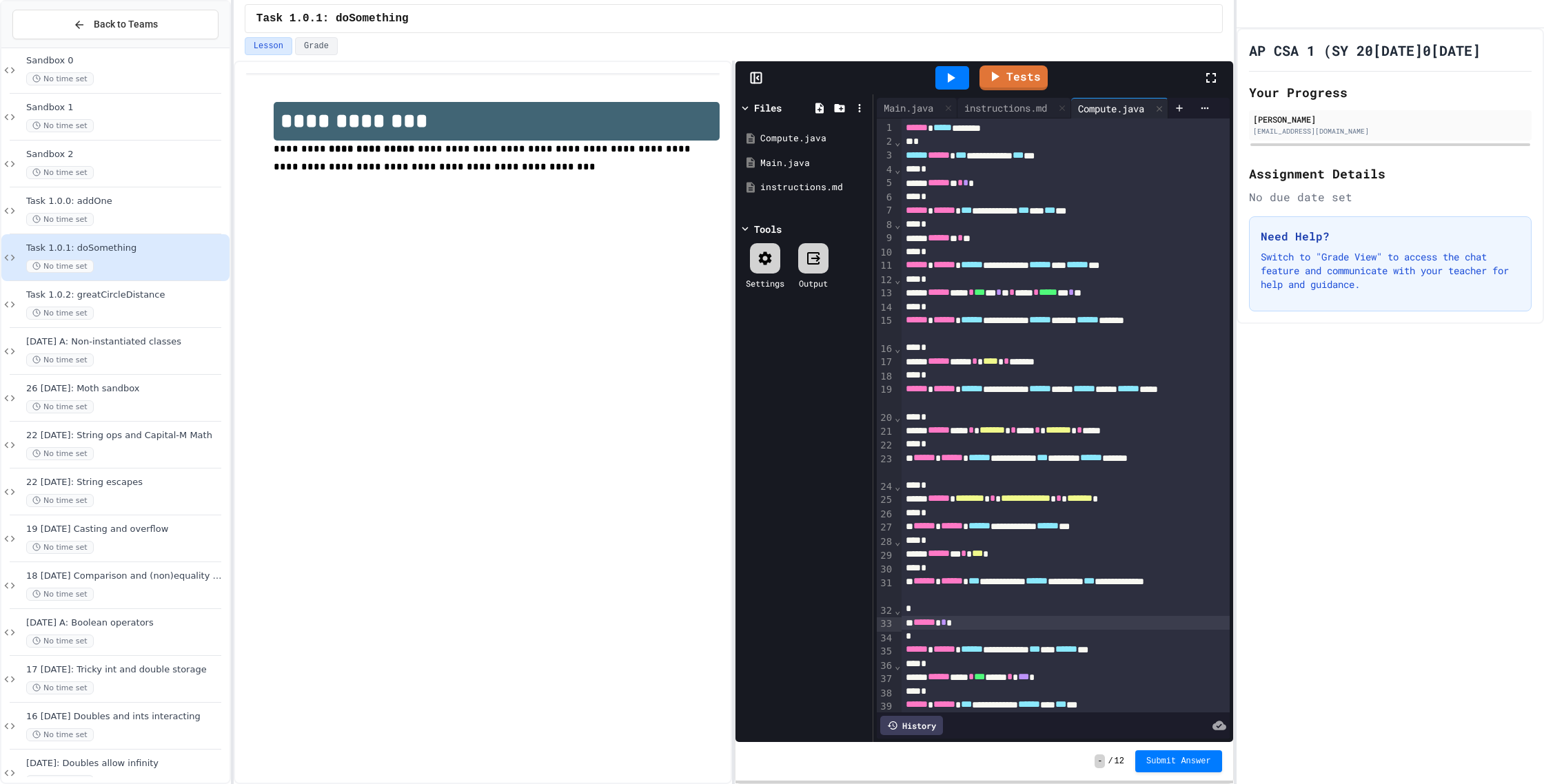
click at [908, 160] on span "*****" at bounding box center [916, 154] width 22 height 10
click at [1021, 69] on link "Tests" at bounding box center [1013, 75] width 63 height 26
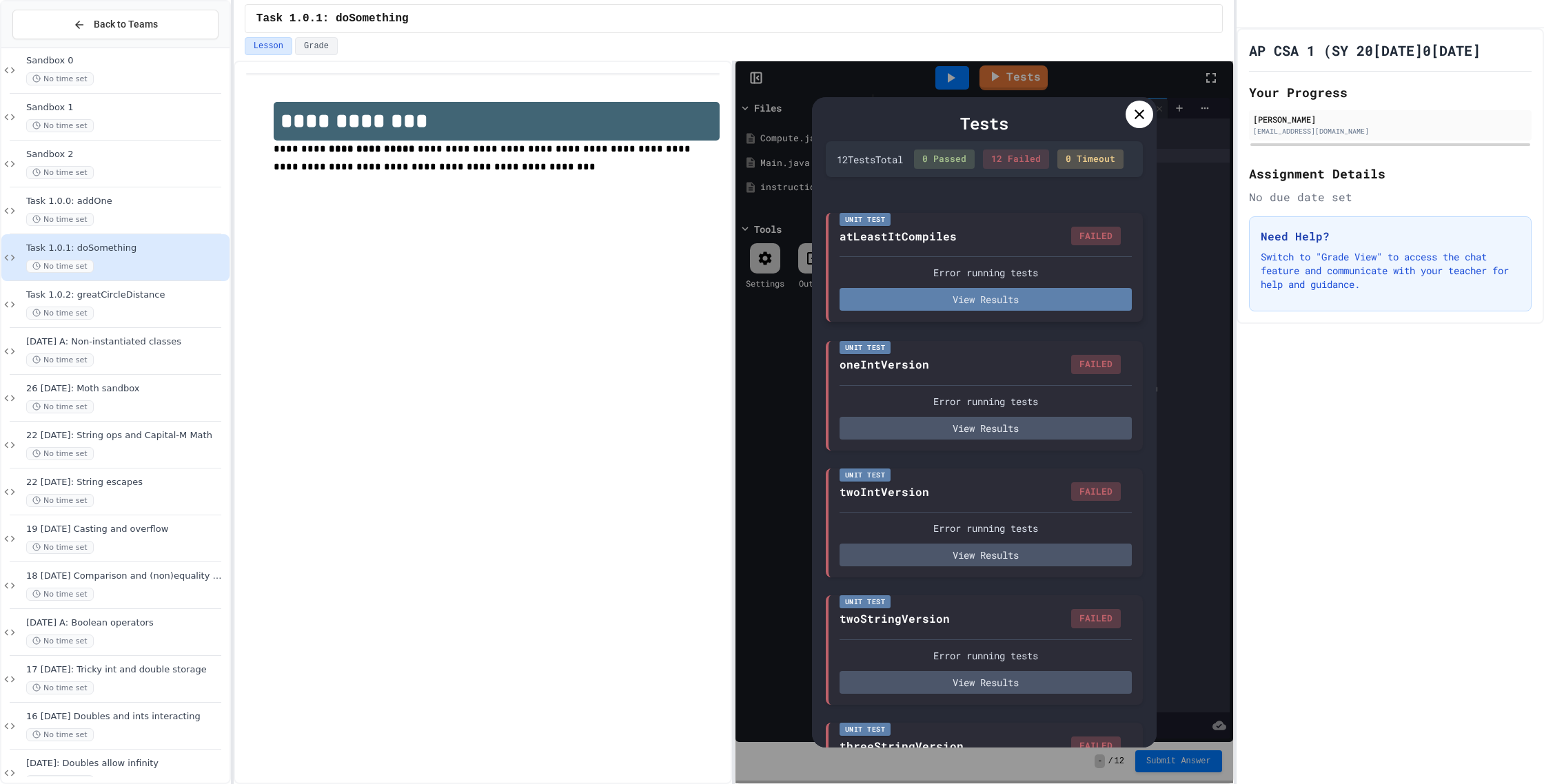
click at [1049, 310] on button "View Results" at bounding box center [985, 299] width 292 height 23
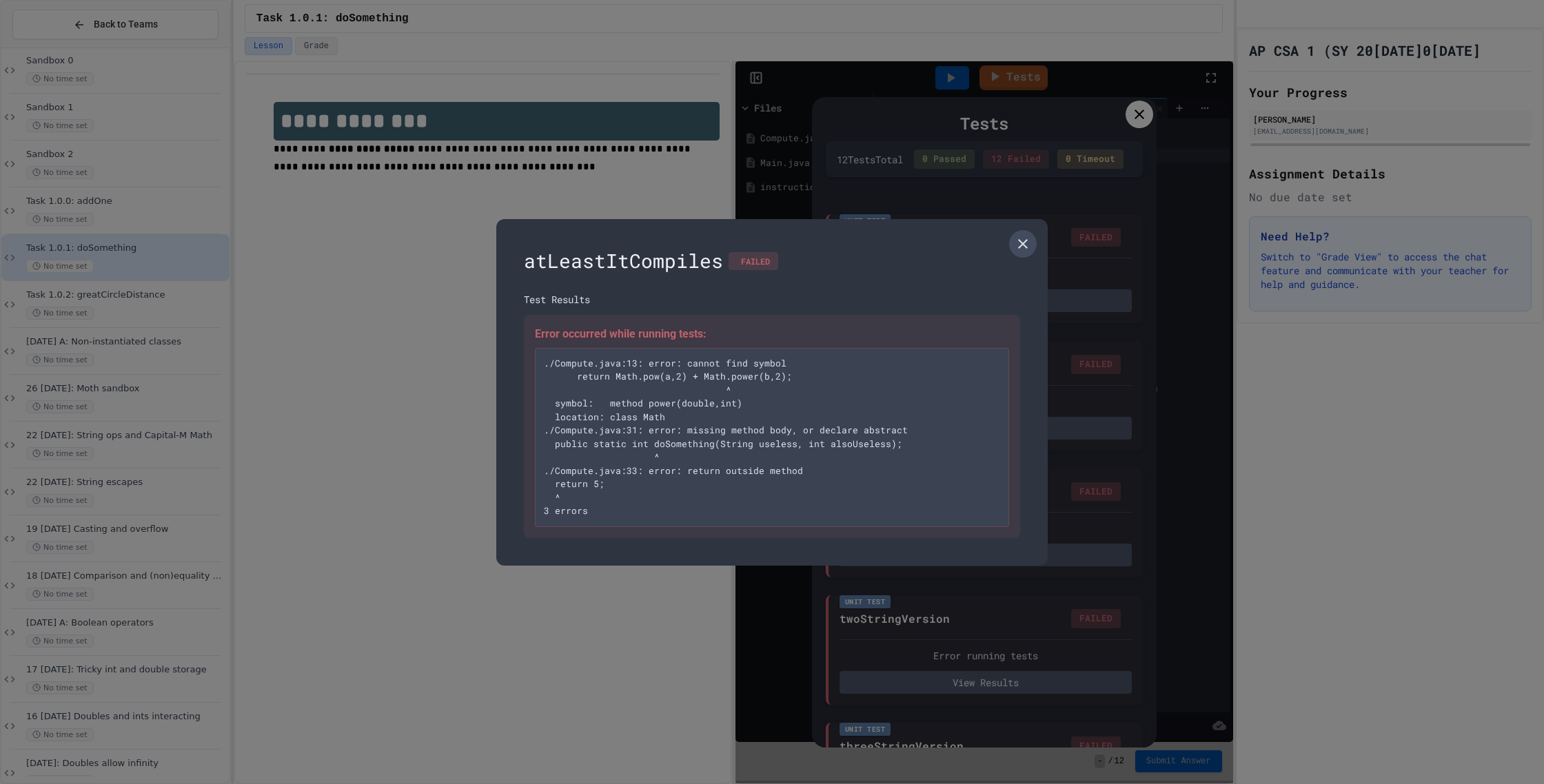
click at [1021, 245] on icon at bounding box center [1023, 244] width 10 height 10
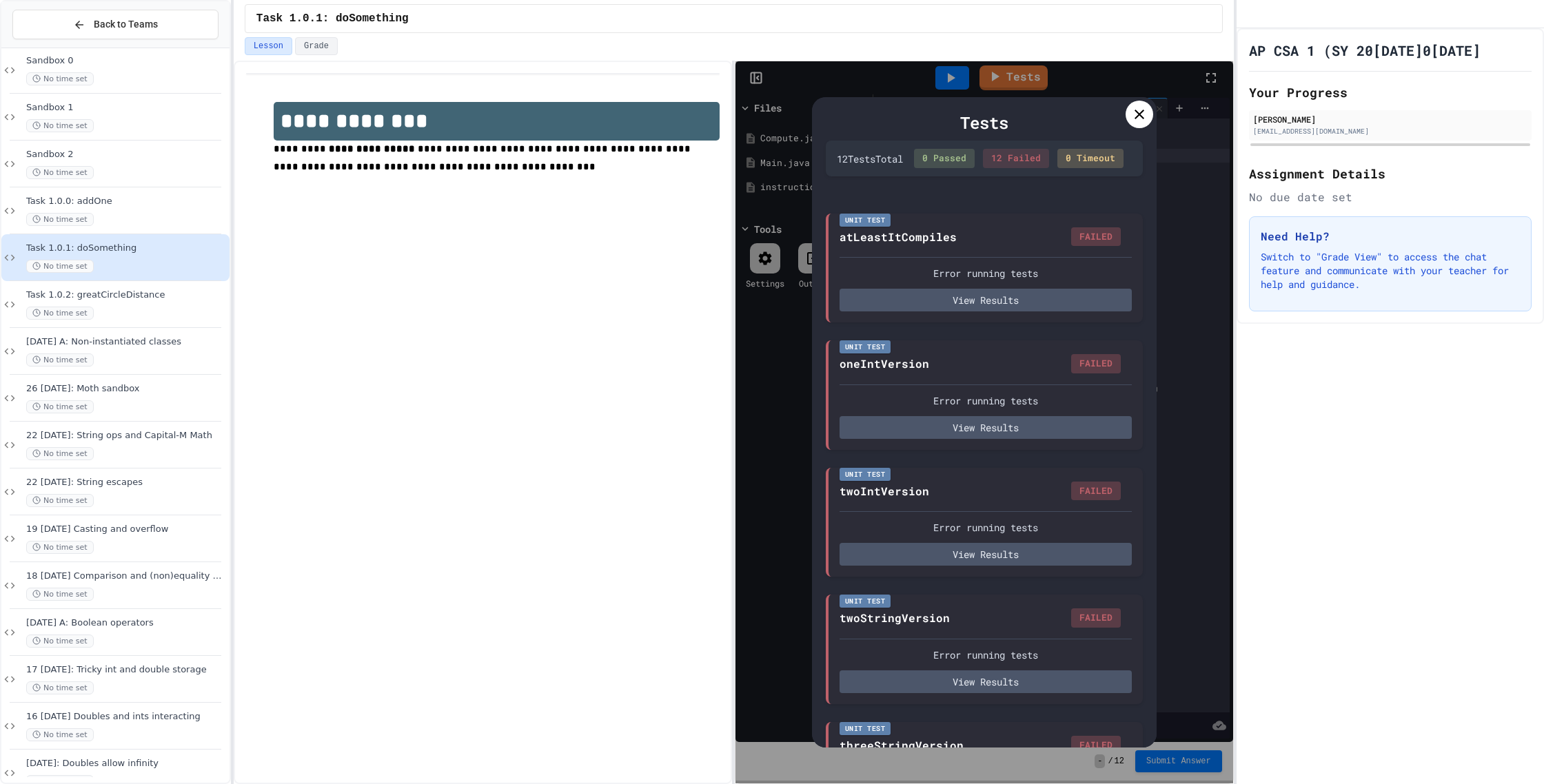
scroll to position [2, 0]
drag, startPoint x: 1158, startPoint y: 116, endPoint x: 1148, endPoint y: 120, distance: 10.8
click at [1158, 116] on div "Tests 12 Test s Total 0 Passed 12 Failed 0 Timeout Unit Test atLeastItCompiles …" at bounding box center [984, 422] width 497 height 722
click at [1146, 120] on icon at bounding box center [1139, 114] width 16 height 16
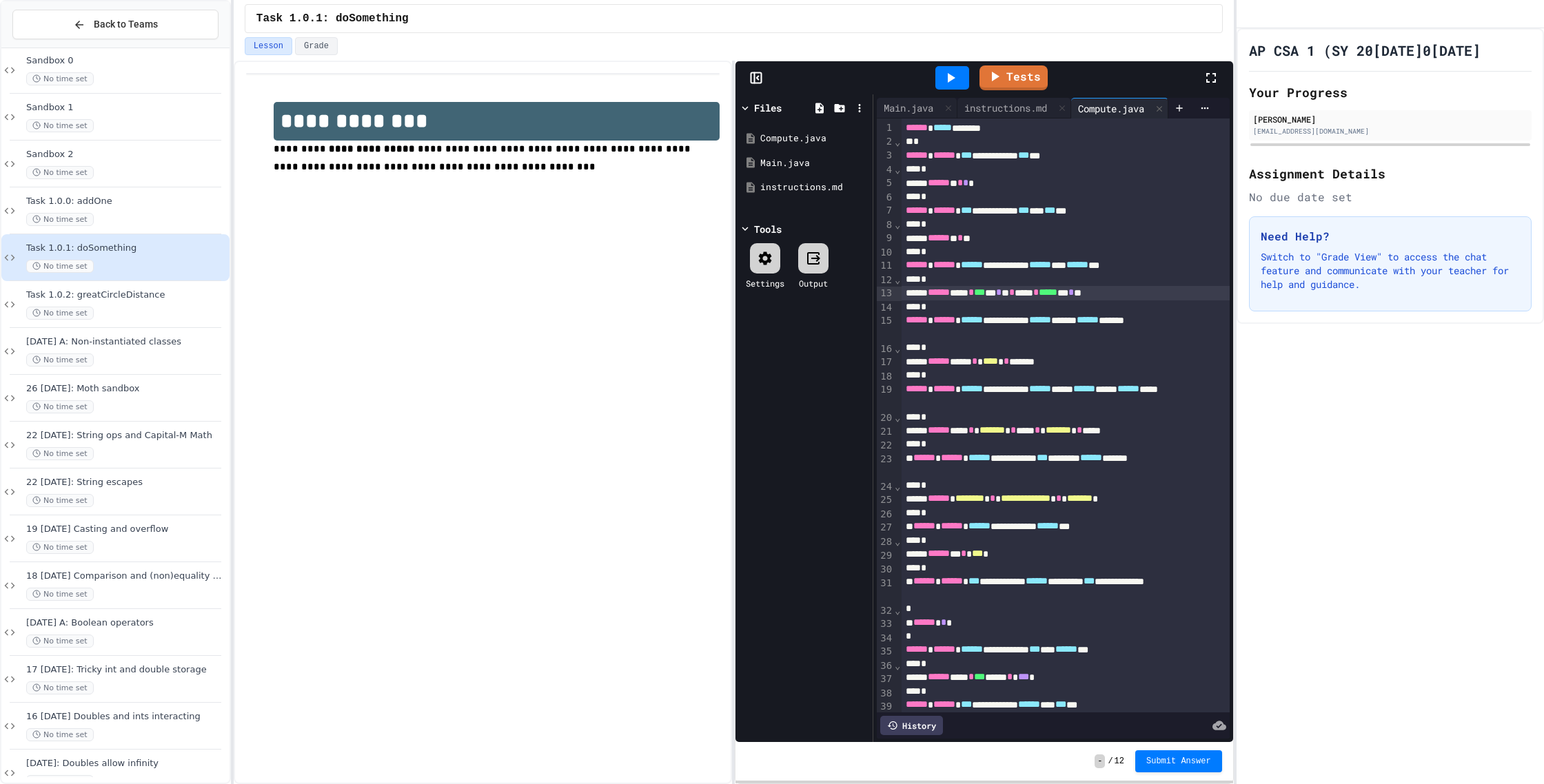
click at [1002, 297] on span "*" at bounding box center [998, 291] width 5 height 10
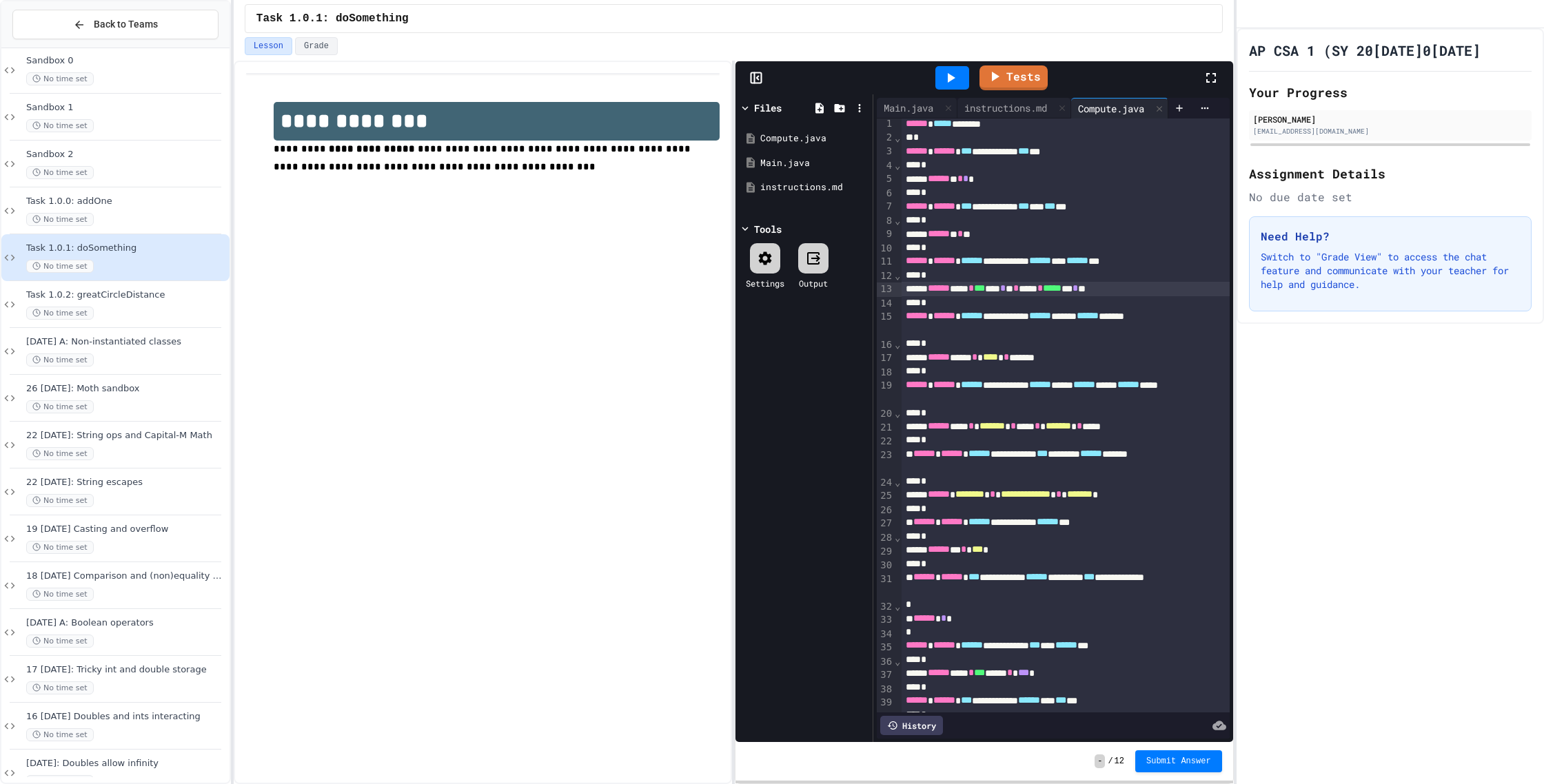
click at [1078, 292] on span "*" at bounding box center [1075, 288] width 5 height 10
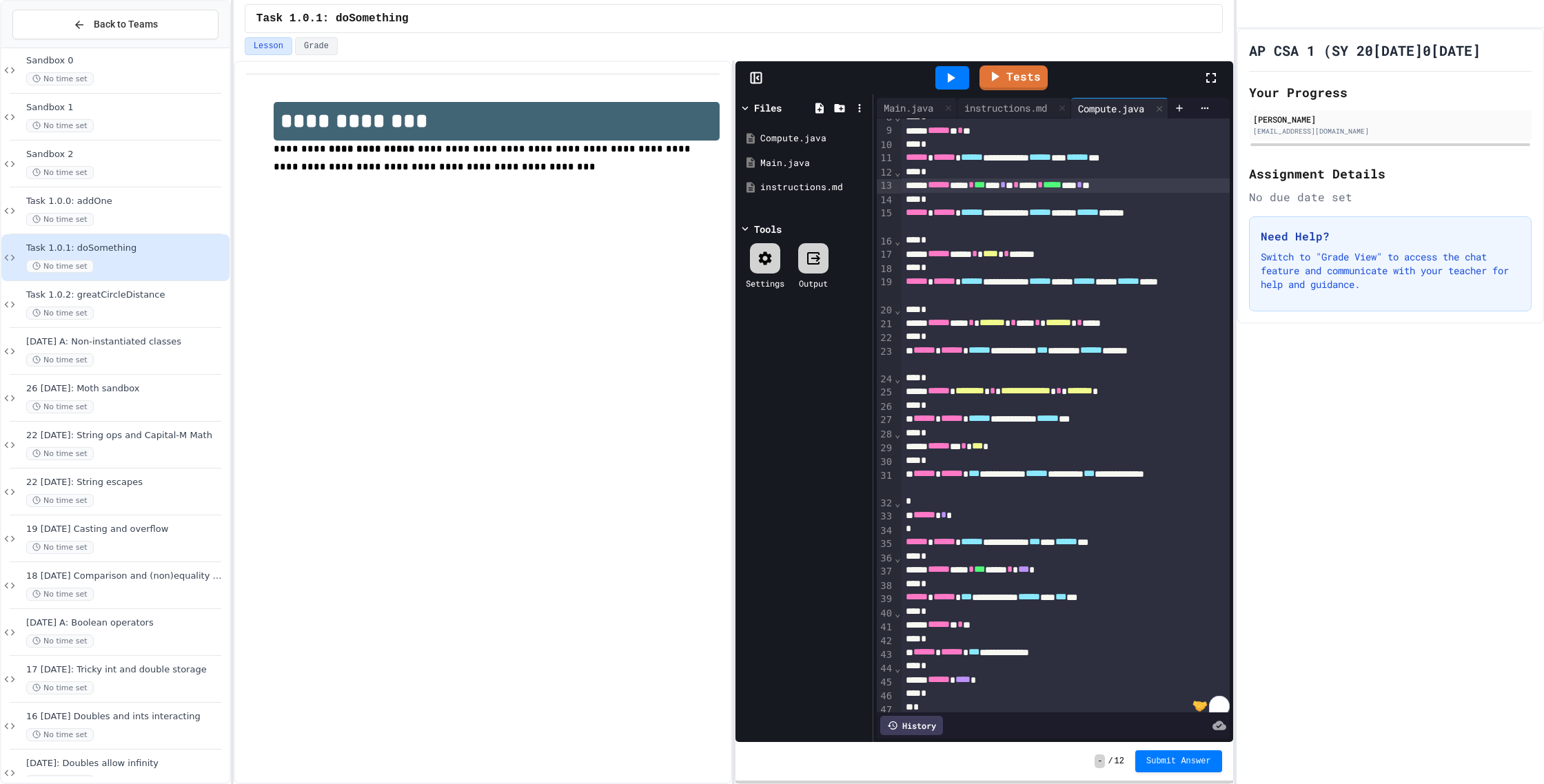
scroll to position [114, 0]
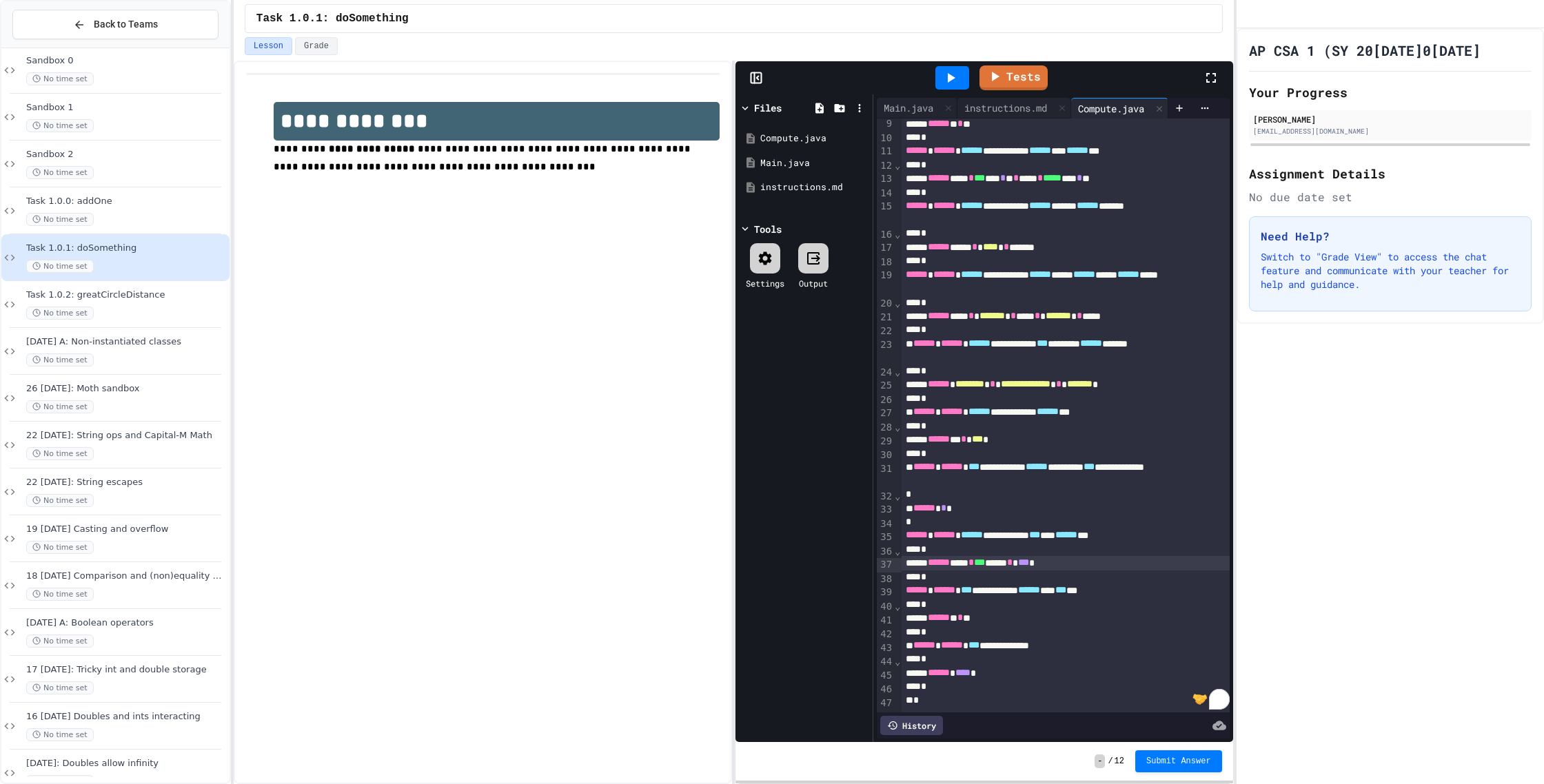
click at [1046, 561] on div "****** **** * *** ***** * *** *" at bounding box center [1065, 563] width 328 height 14
click at [994, 624] on div "****** * * **" at bounding box center [1065, 618] width 328 height 14
click at [963, 623] on span "*" at bounding box center [960, 617] width 5 height 10
click at [1005, 86] on link "Tests" at bounding box center [1013, 76] width 67 height 26
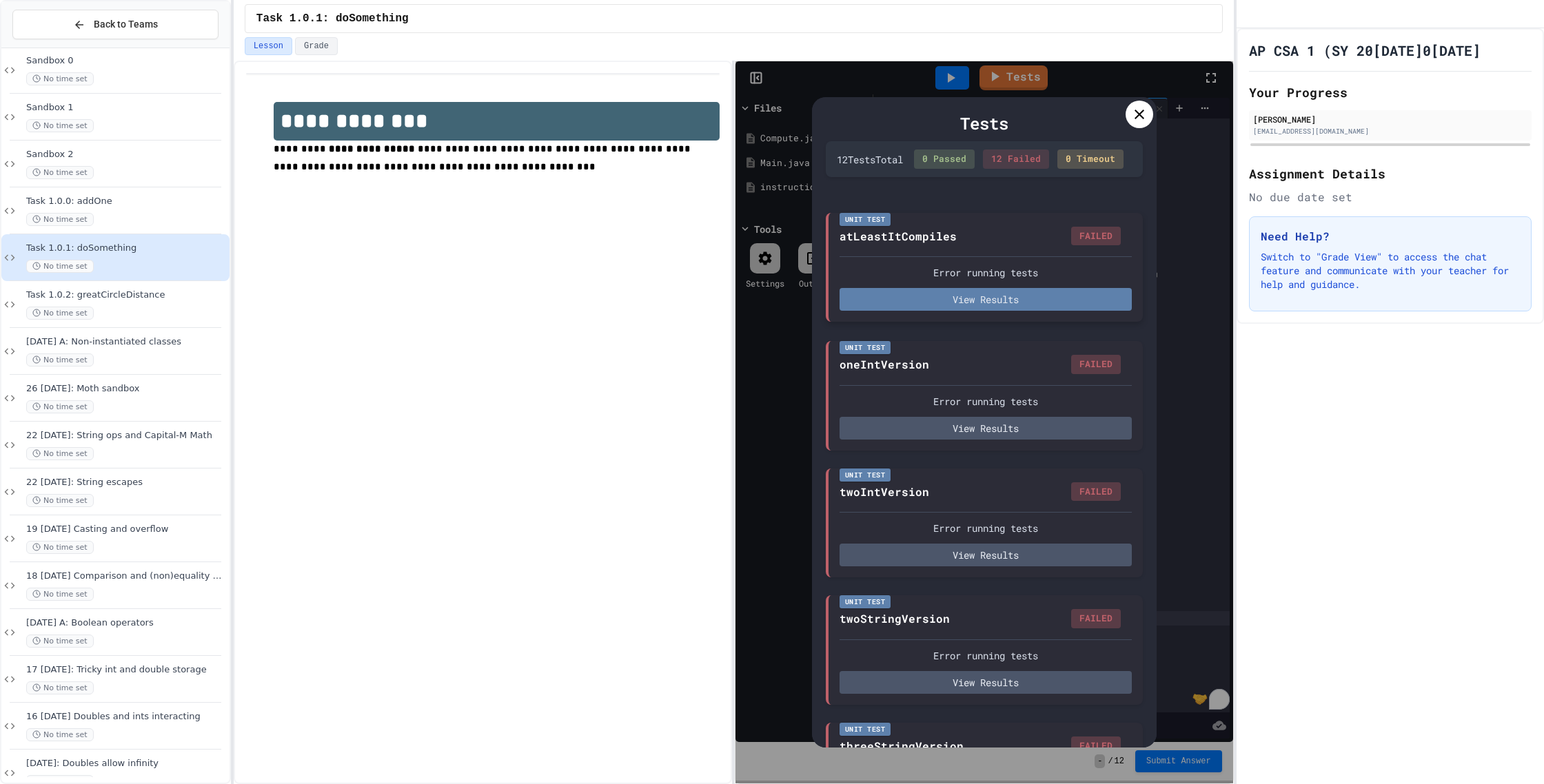
click at [978, 310] on button "View Results" at bounding box center [985, 299] width 292 height 23
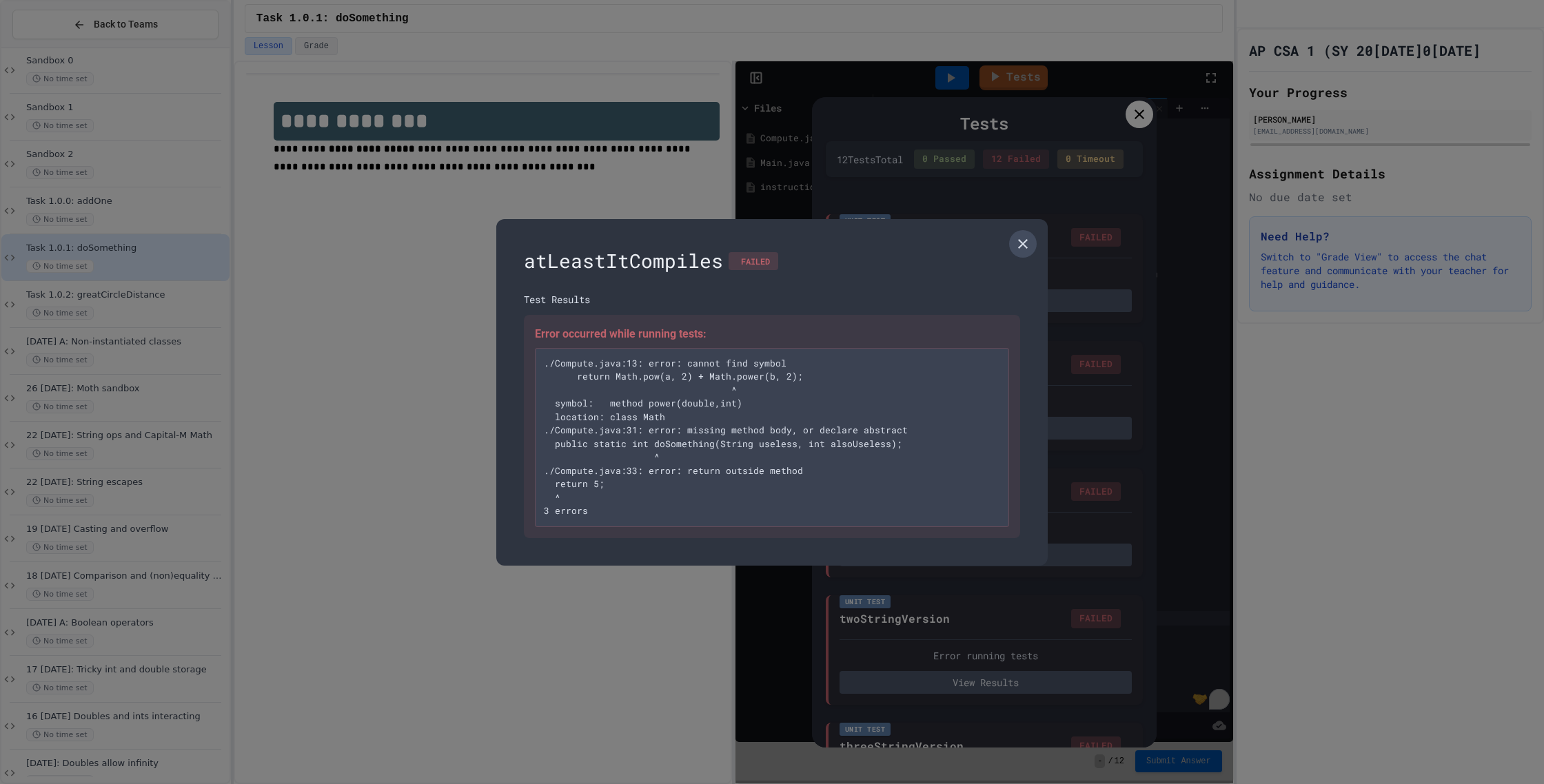
click at [1027, 246] on icon at bounding box center [1023, 244] width 10 height 10
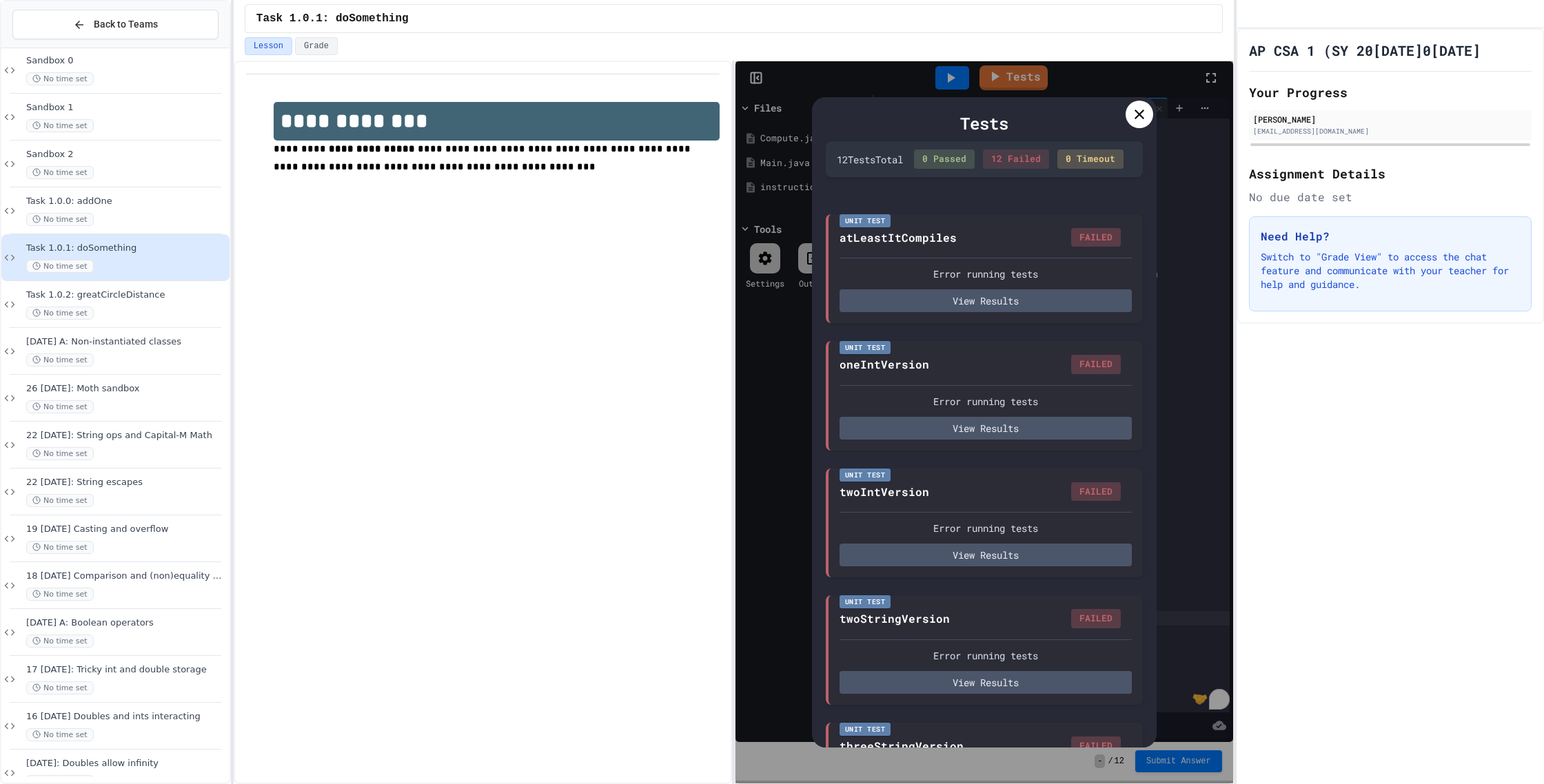
click at [1142, 113] on icon at bounding box center [1139, 114] width 10 height 10
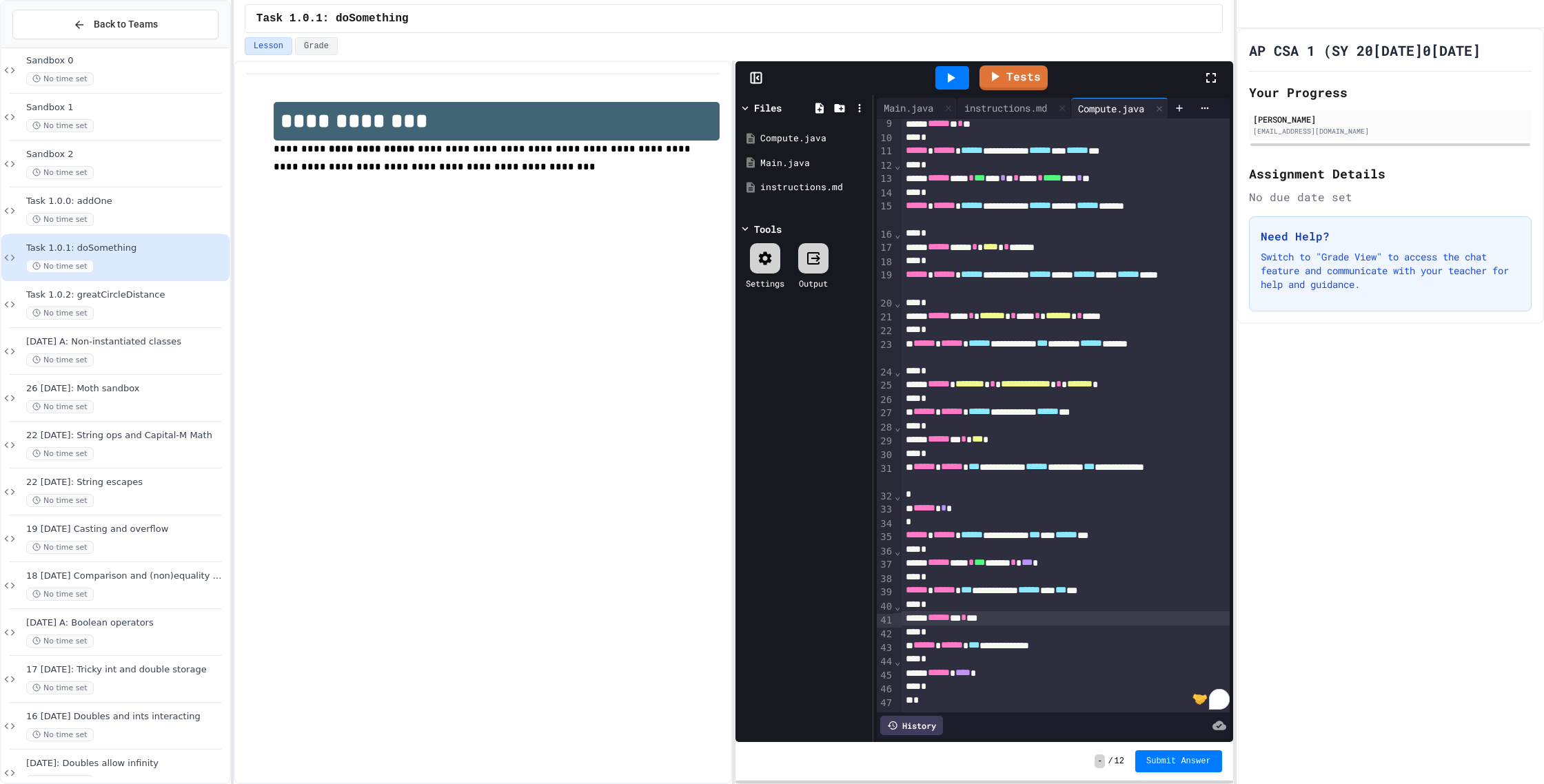
scroll to position [72, 0]
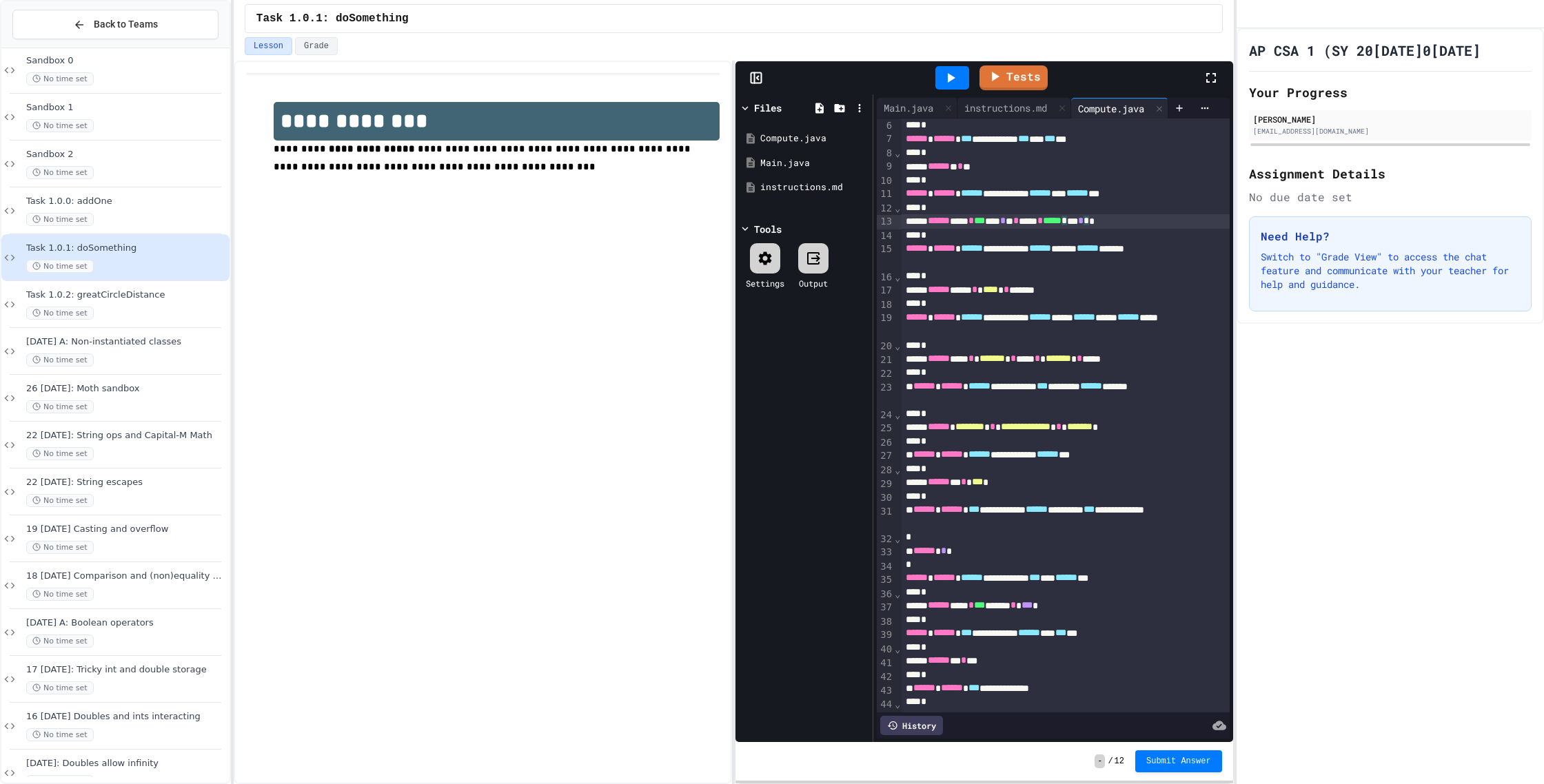
click at [1138, 225] on div "****** **** * *** *** * * * **** * ***** * ** * * *" at bounding box center [1065, 221] width 328 height 14
click at [1011, 75] on link "Tests" at bounding box center [1014, 76] width 68 height 26
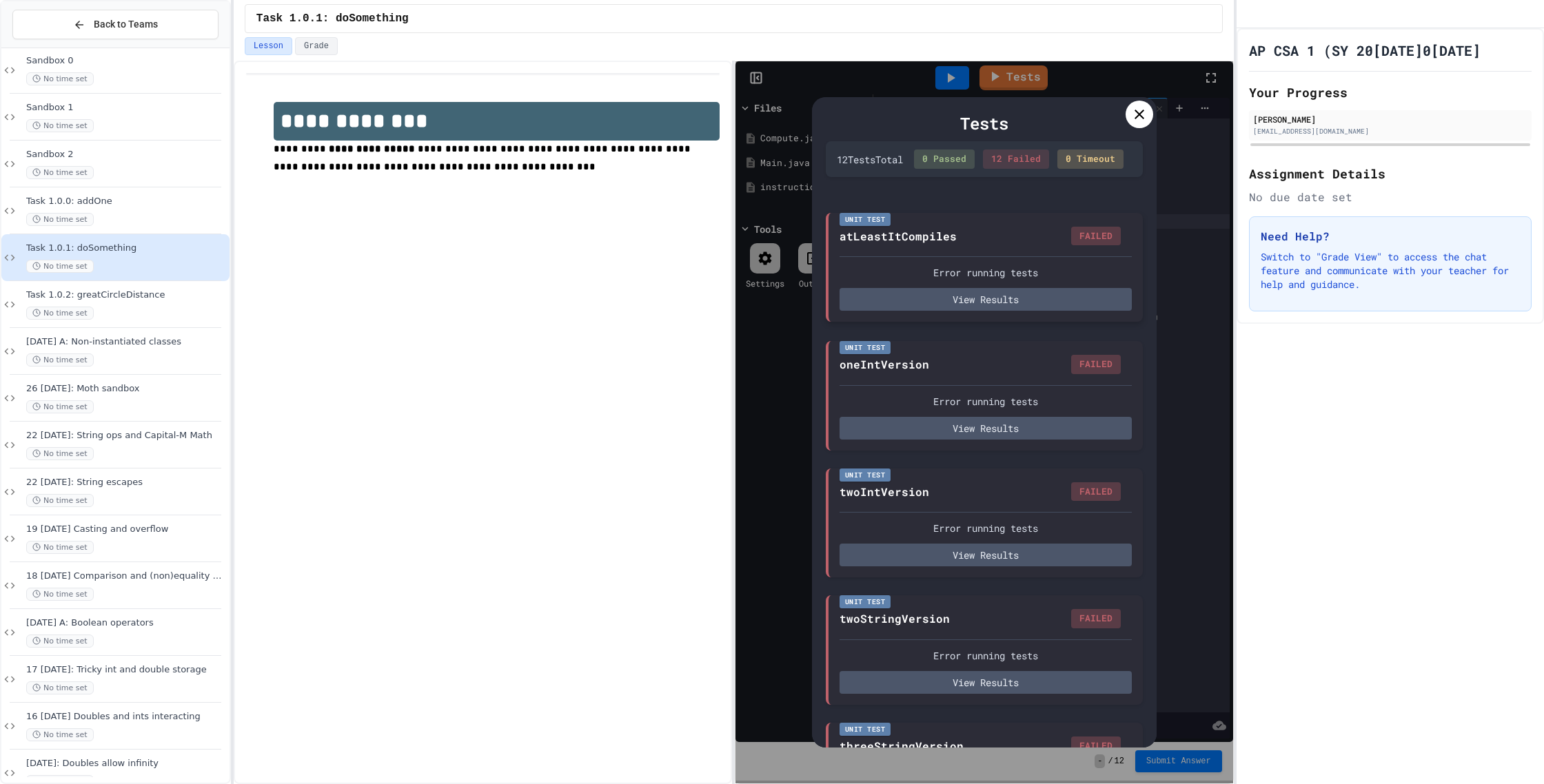
click at [1033, 298] on div "Error running tests View Results" at bounding box center [985, 284] width 292 height 55
click at [1032, 304] on button "View Results" at bounding box center [985, 299] width 292 height 23
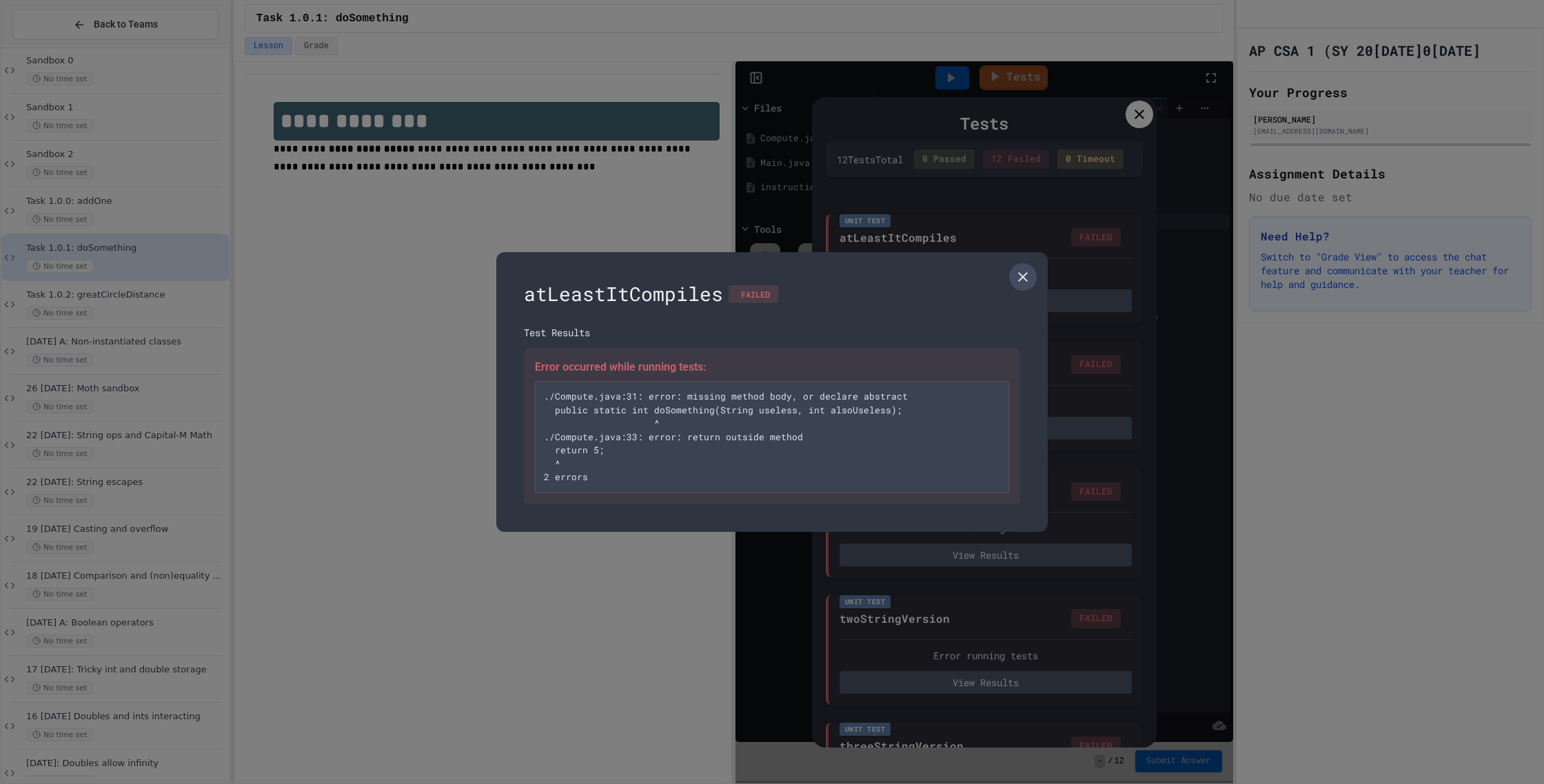
click at [1012, 272] on link at bounding box center [1023, 278] width 28 height 28
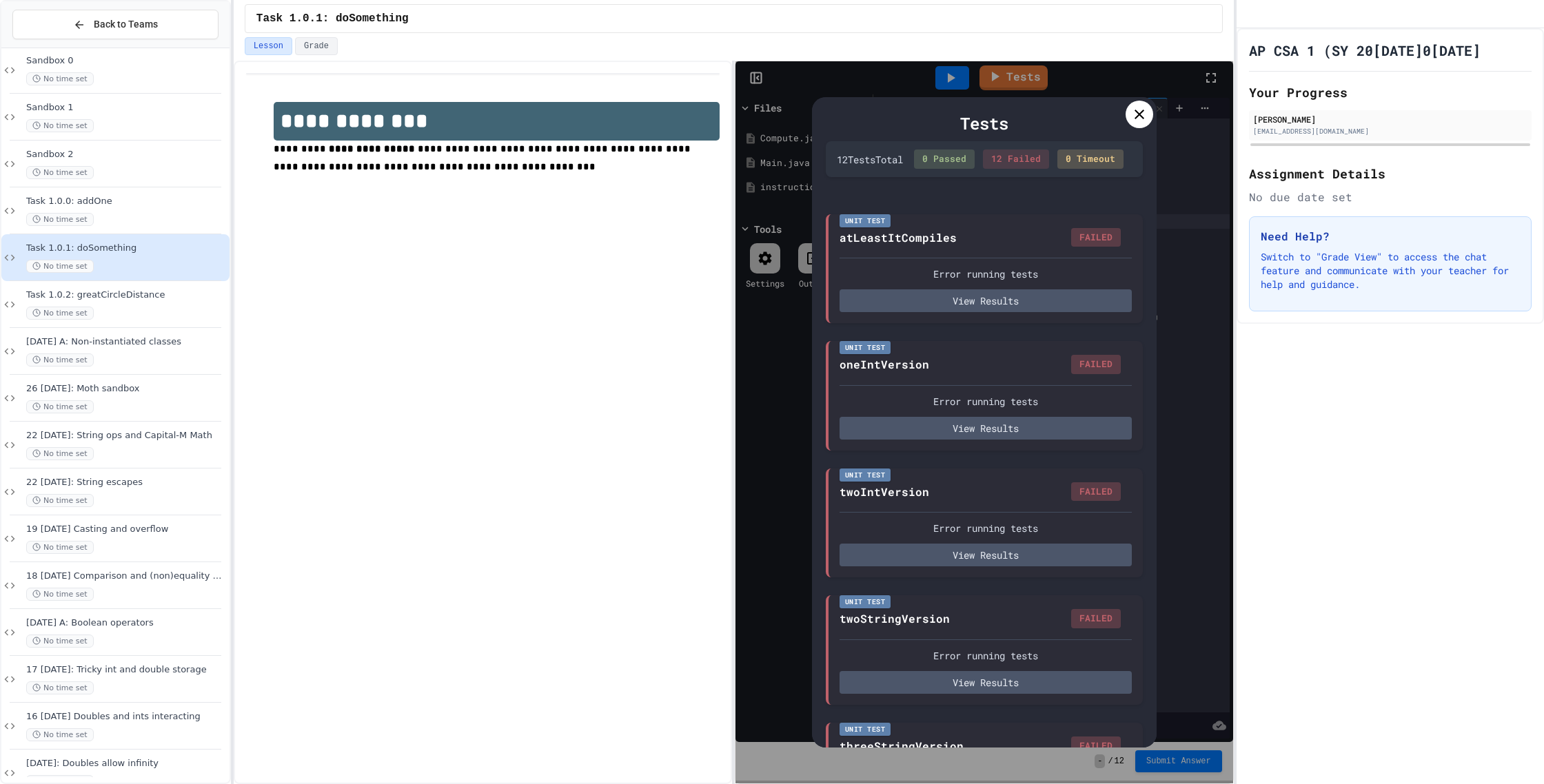
click at [1132, 108] on icon at bounding box center [1139, 114] width 16 height 16
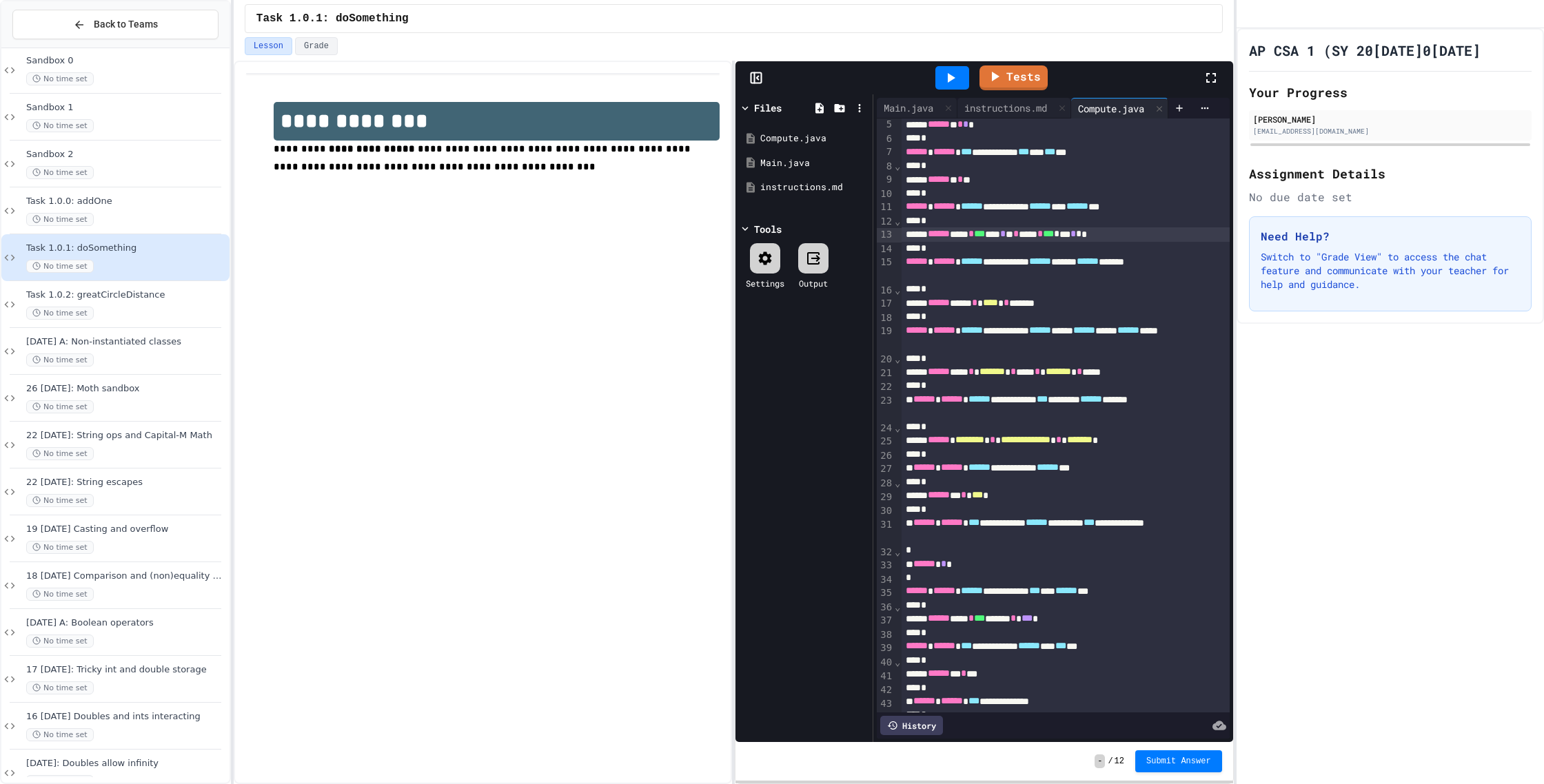
scroll to position [0, 0]
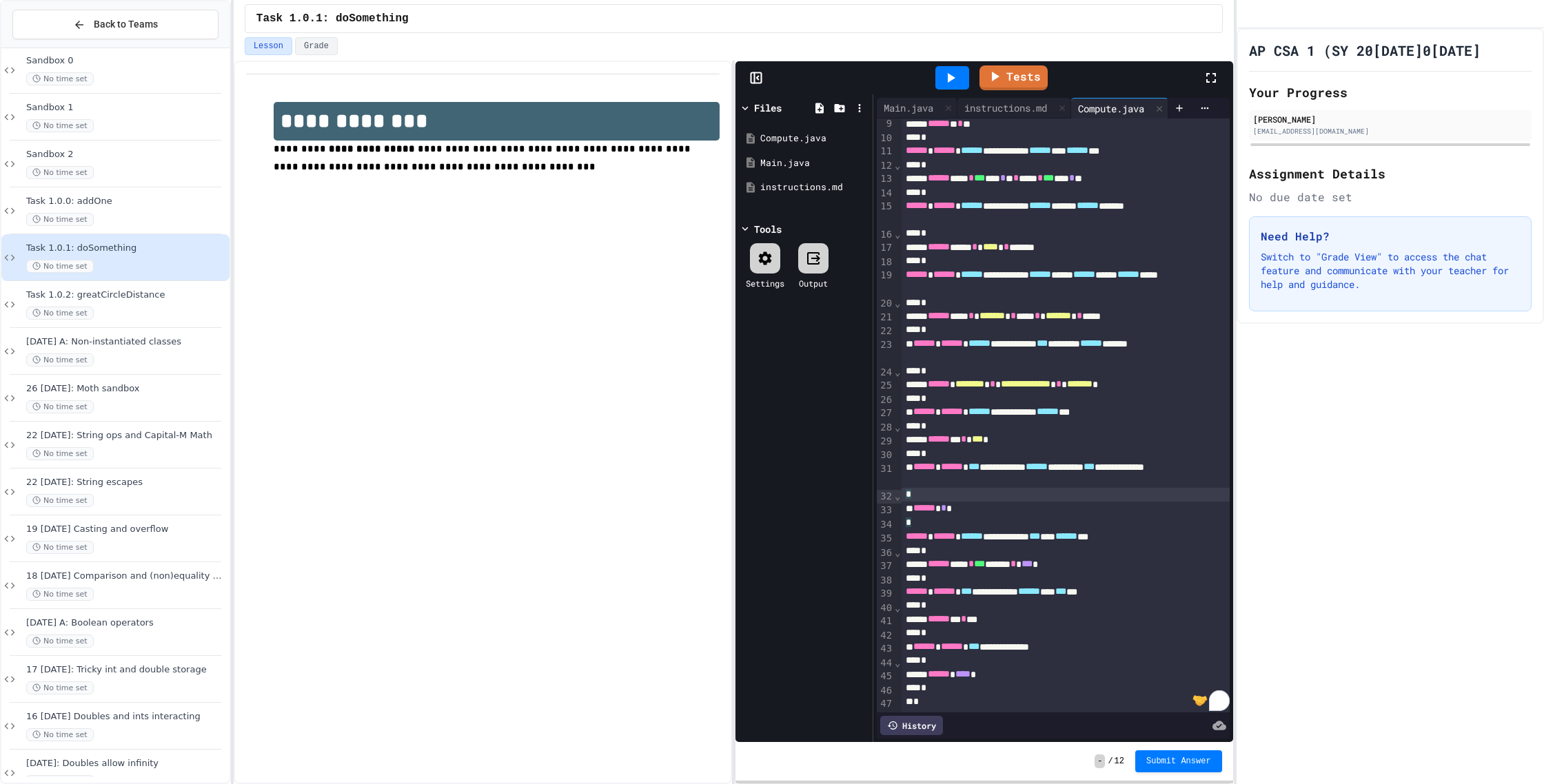
click at [949, 498] on div "*" at bounding box center [1065, 495] width 328 height 14
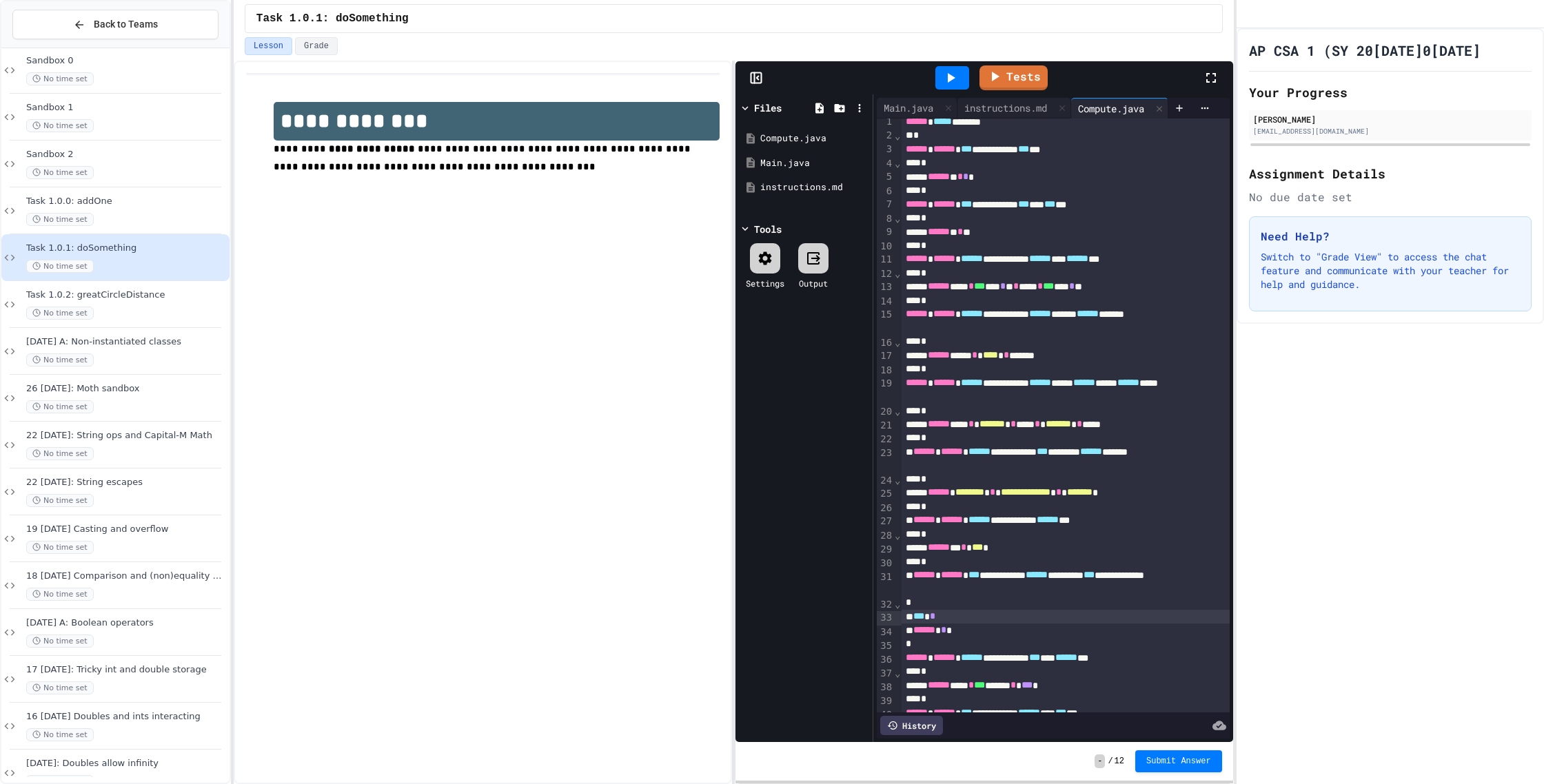
scroll to position [5, 0]
click at [964, 636] on div "****** * *" at bounding box center [1065, 631] width 328 height 14
click at [970, 618] on div "*** *" at bounding box center [1065, 617] width 328 height 14
click at [946, 633] on span "*" at bounding box center [944, 630] width 5 height 10
click at [945, 615] on div "*** * * *" at bounding box center [1065, 617] width 328 height 14
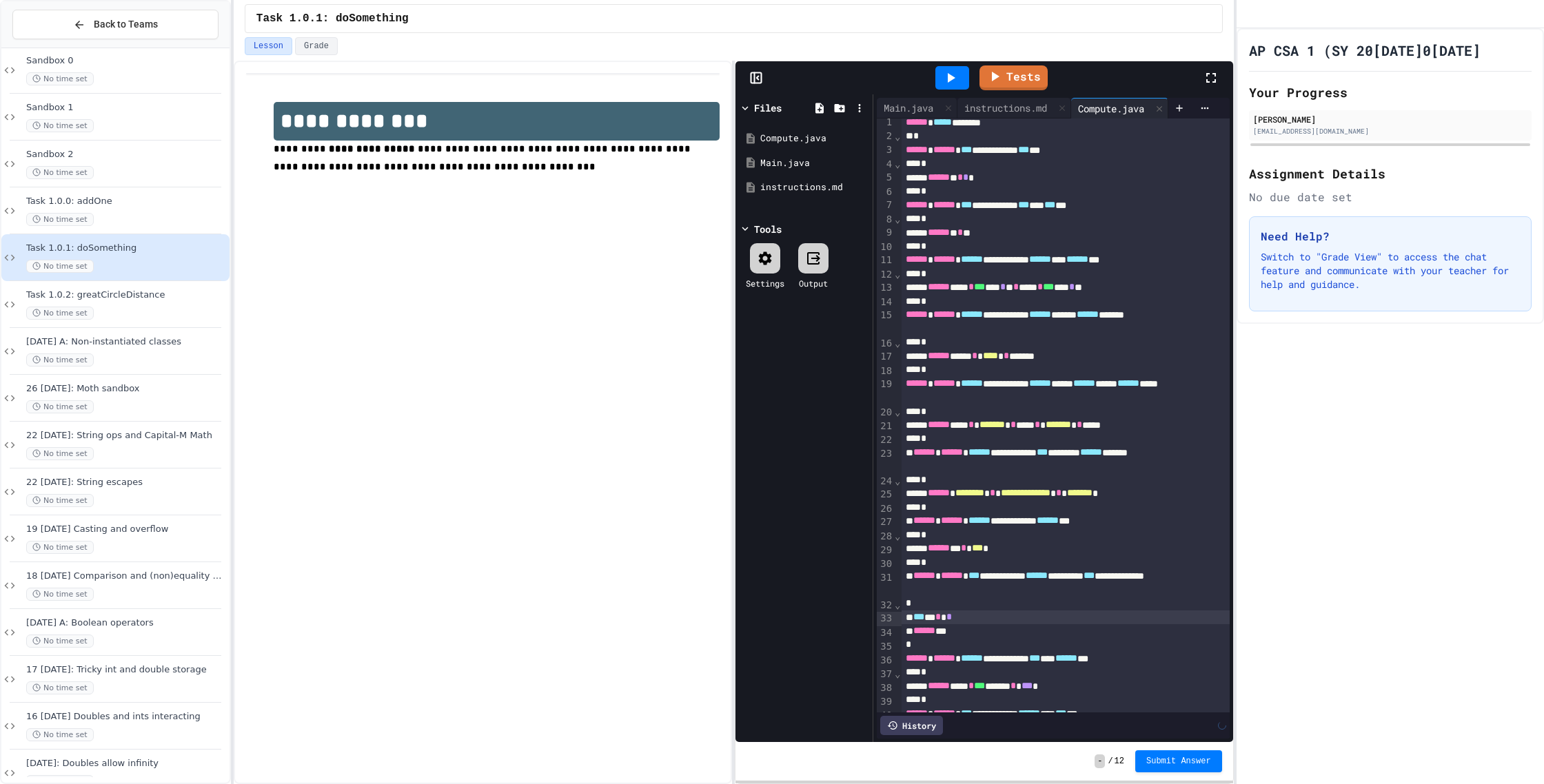
click at [961, 630] on div "****** **" at bounding box center [1065, 631] width 328 height 14
click at [1033, 75] on link "Tests" at bounding box center [1013, 76] width 67 height 26
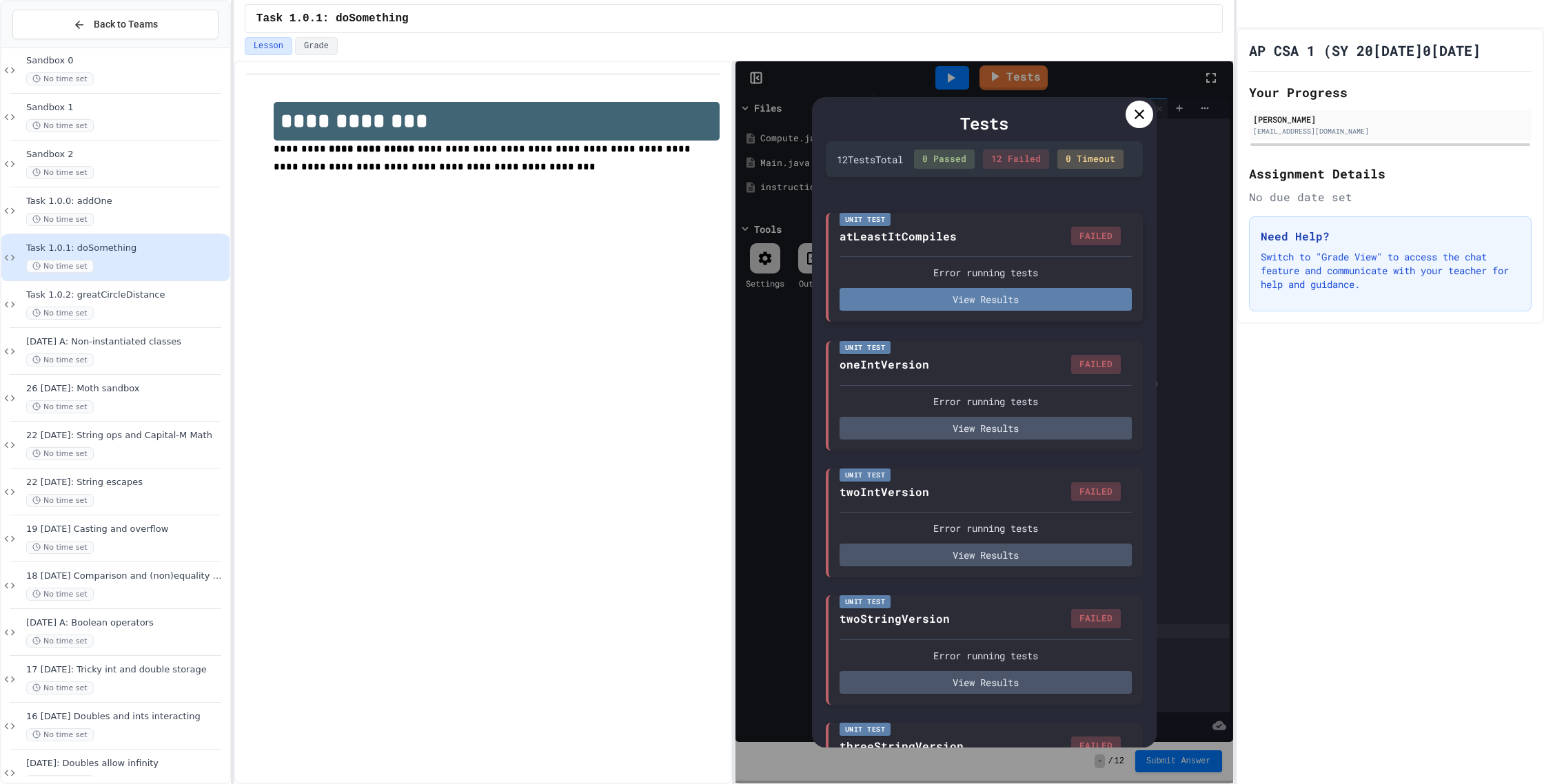
click at [1107, 310] on button "View Results" at bounding box center [985, 299] width 292 height 23
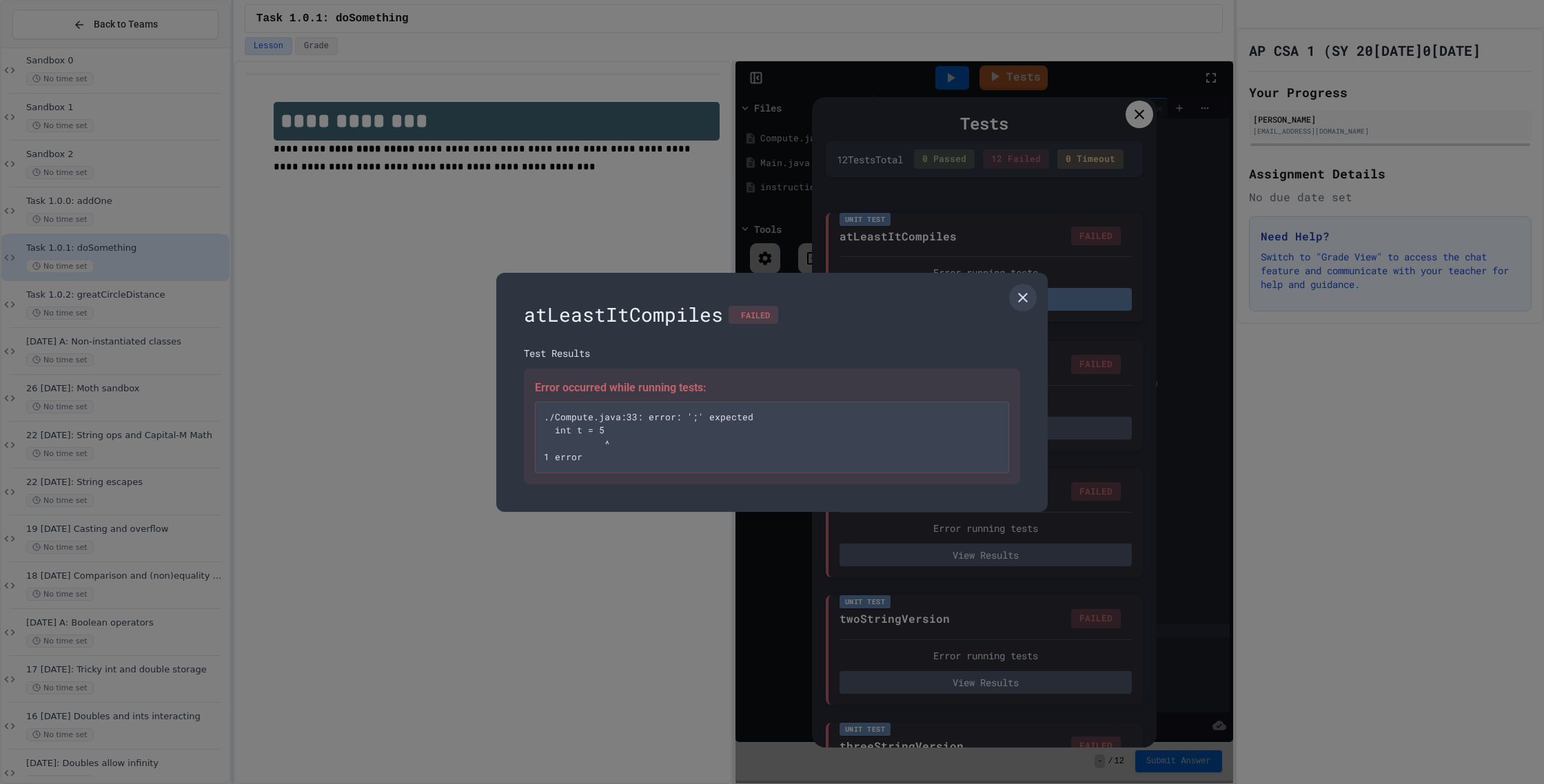
click at [1017, 308] on link at bounding box center [1023, 297] width 28 height 28
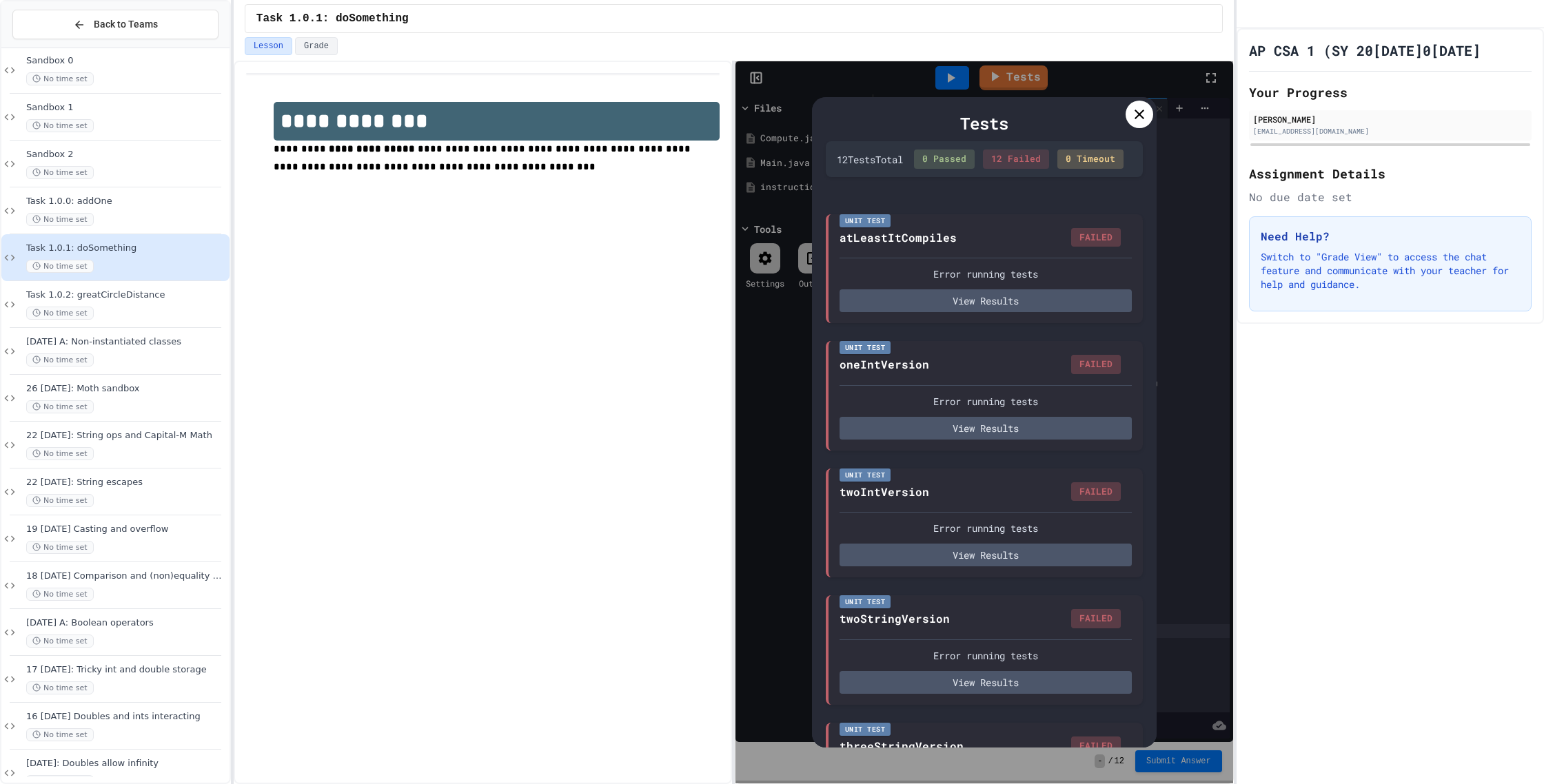
click at [1139, 114] on icon at bounding box center [1139, 114] width 10 height 10
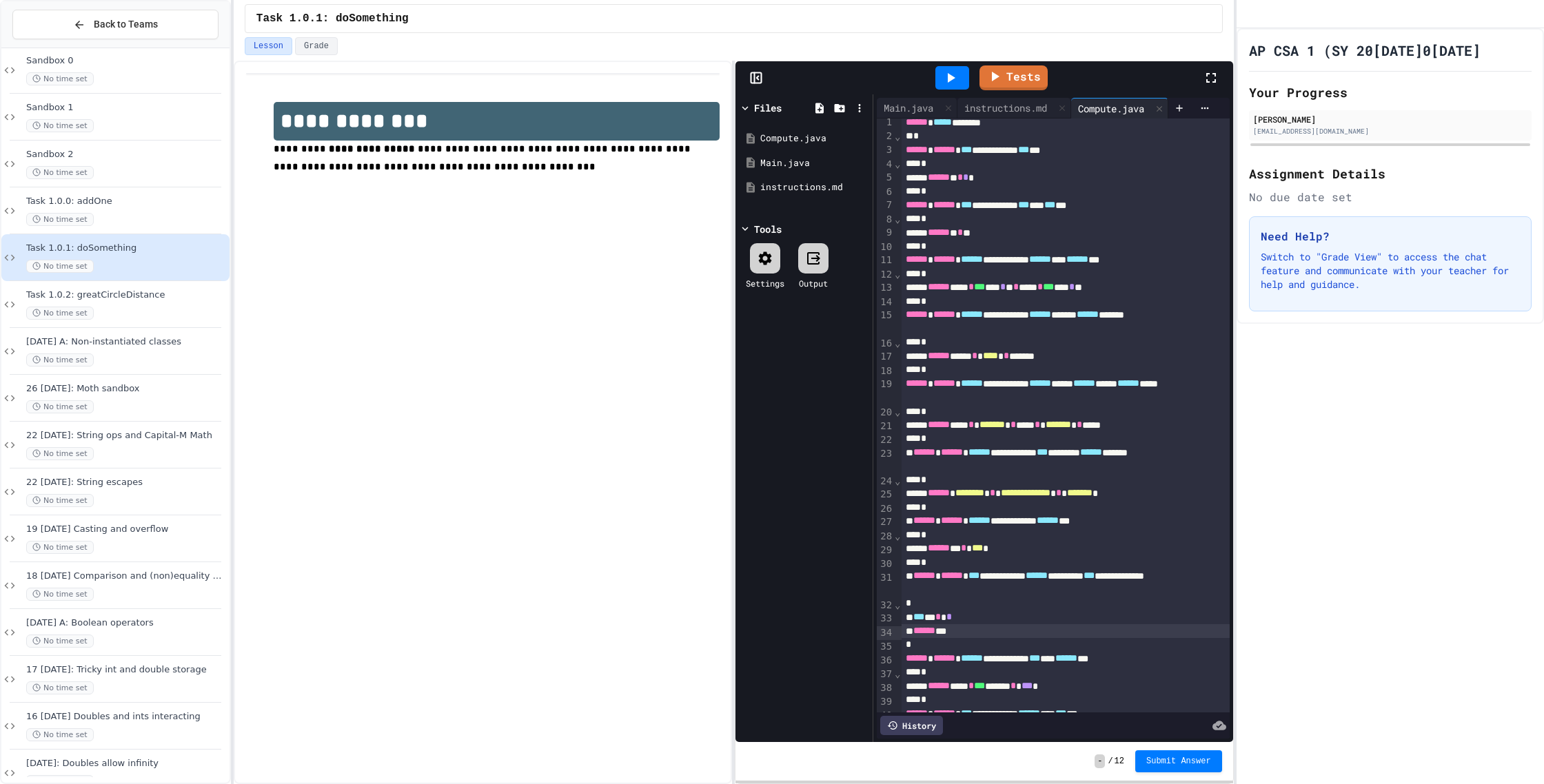
click at [990, 619] on div "*** * * *" at bounding box center [1065, 617] width 328 height 14
click at [1005, 69] on link "Tests" at bounding box center [1012, 77] width 69 height 25
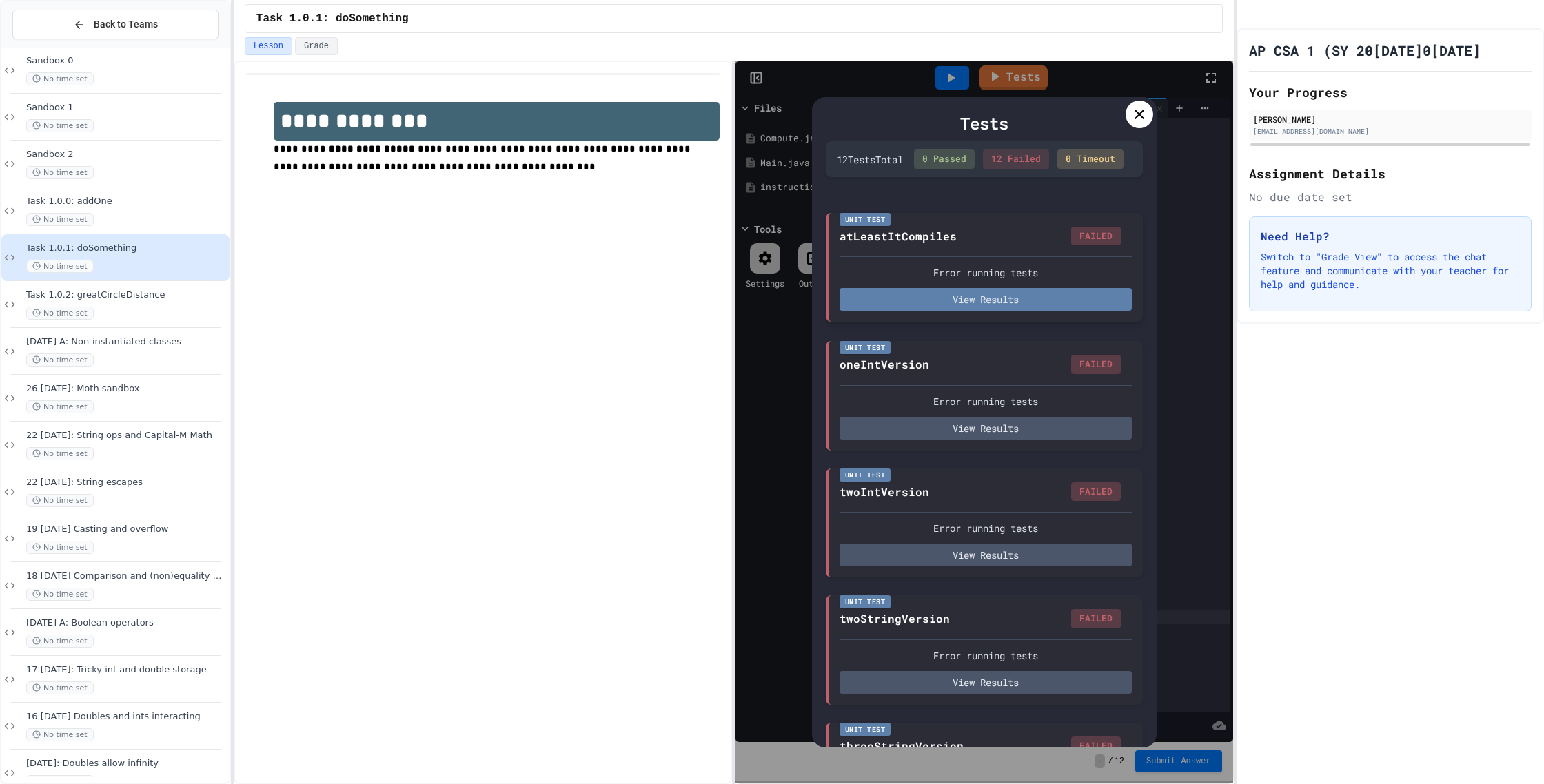
click at [1014, 323] on div "Unit Test atLeastItCompiles FAILED Error running tests View Results" at bounding box center [985, 268] width 317 height 109
click at [1018, 310] on button "View Results" at bounding box center [985, 299] width 292 height 23
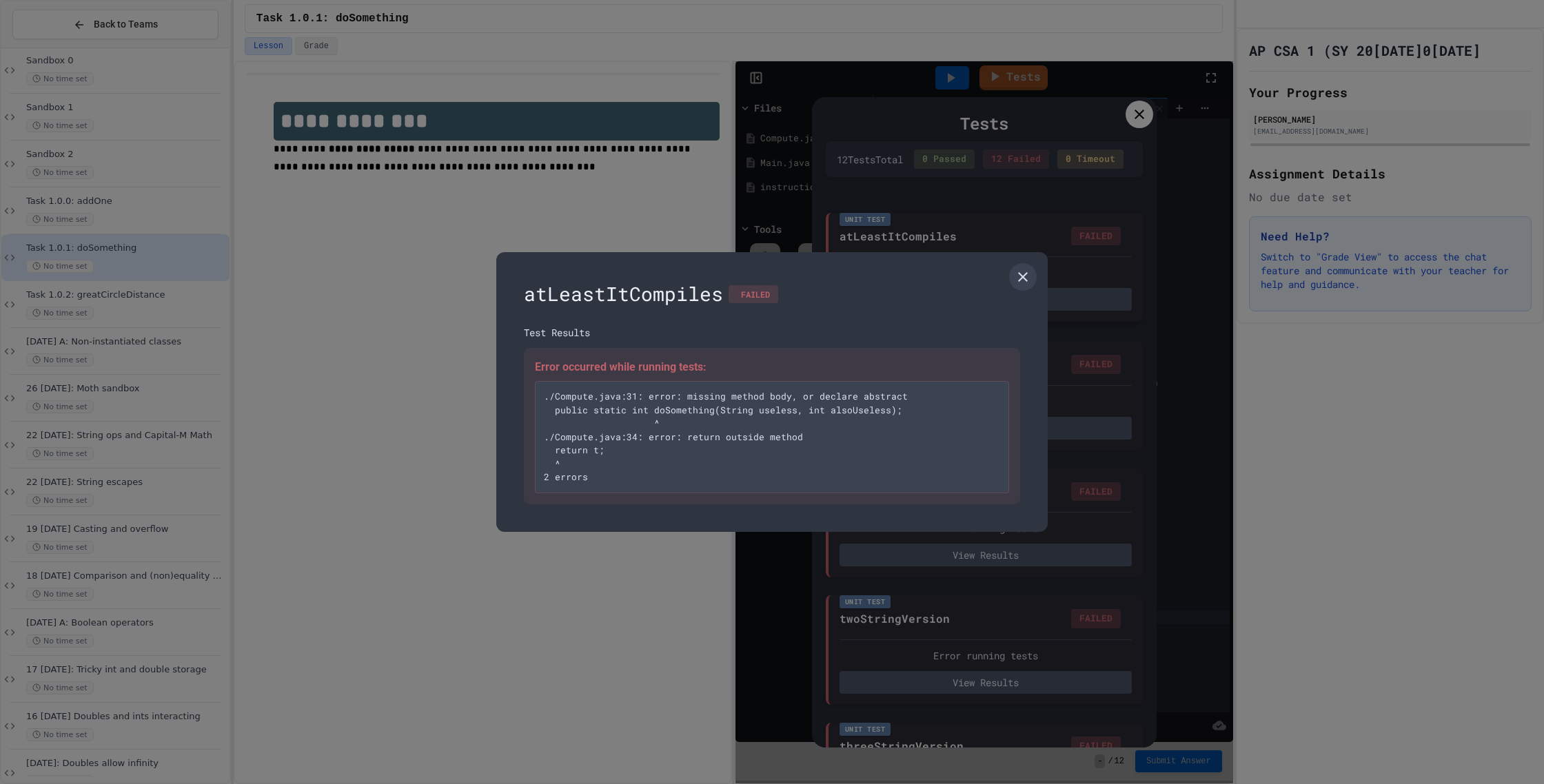
click at [1027, 277] on icon at bounding box center [1023, 277] width 16 height 16
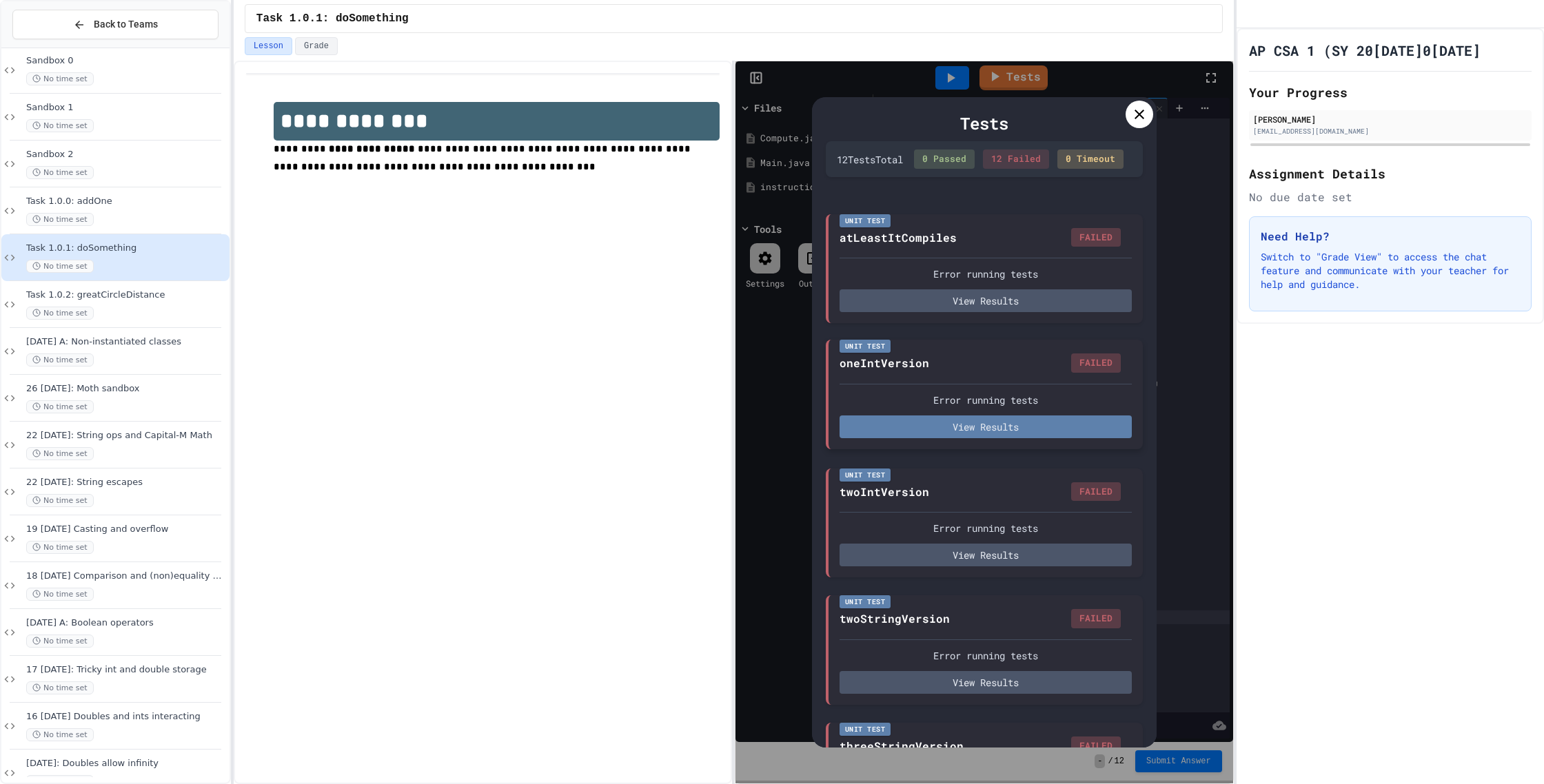
click at [978, 431] on button "View Results" at bounding box center [985, 427] width 292 height 23
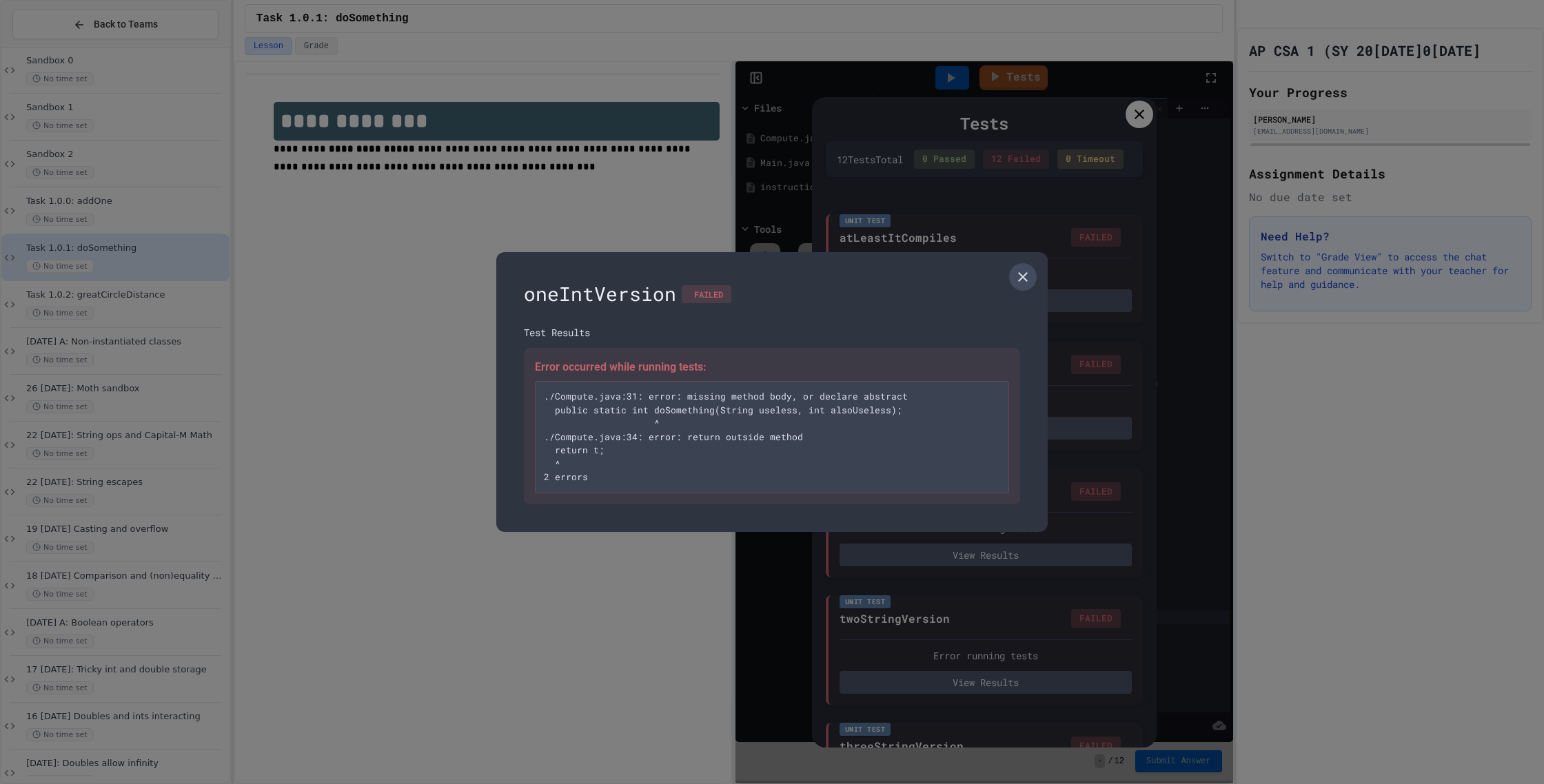
click at [1014, 281] on link at bounding box center [1023, 278] width 28 height 28
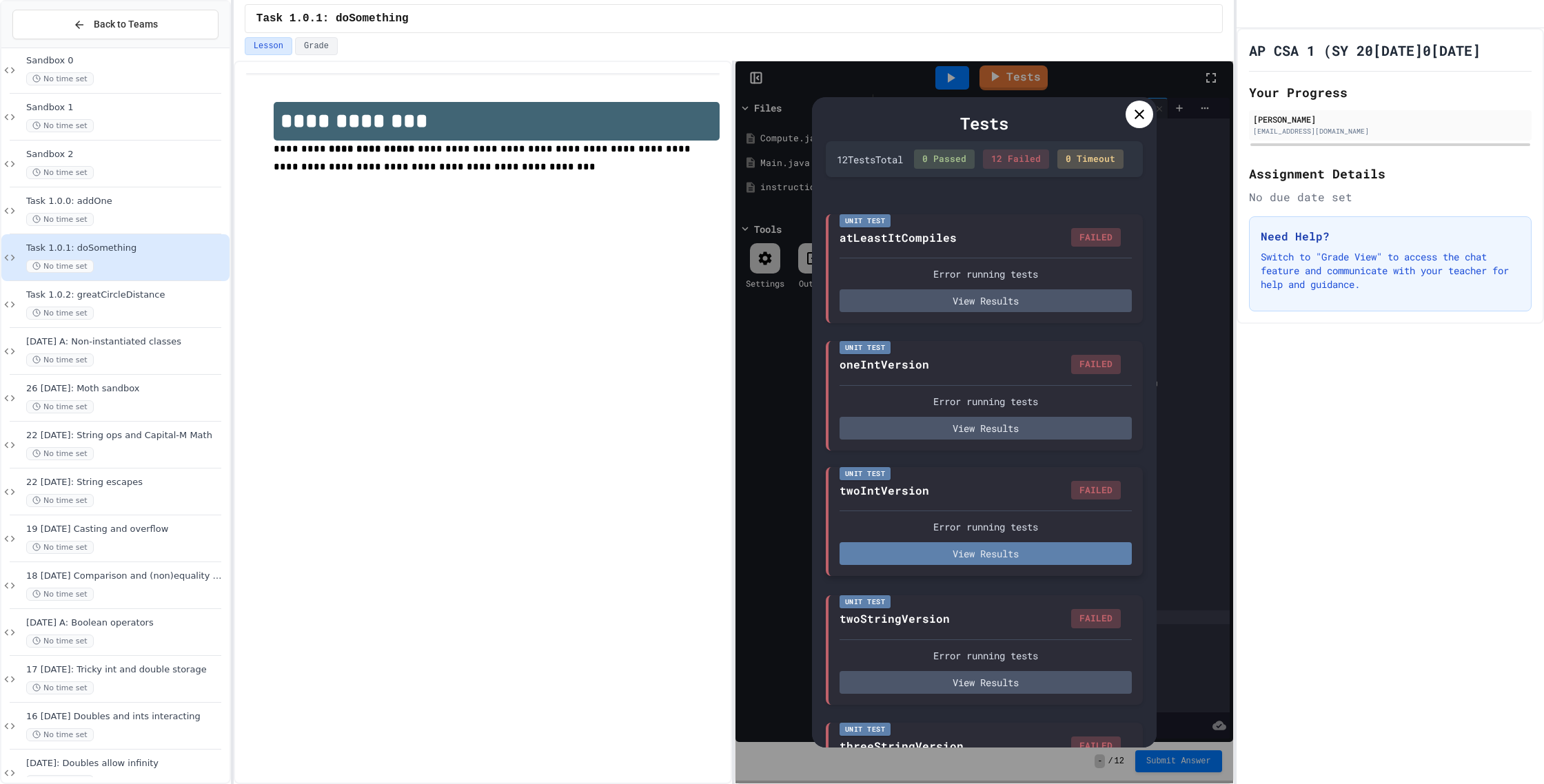
click at [927, 560] on button "View Results" at bounding box center [985, 553] width 292 height 23
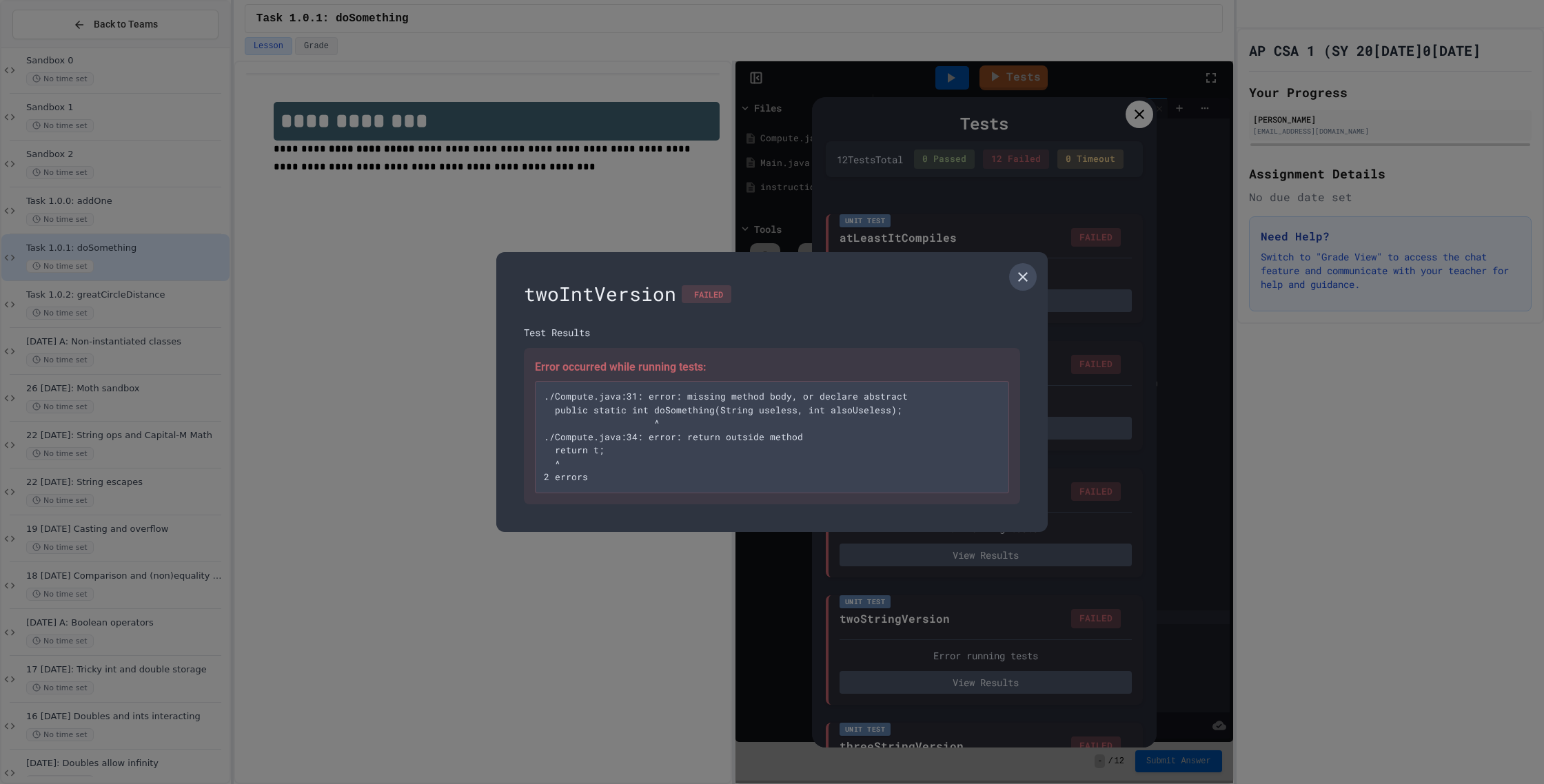
click at [1016, 286] on link at bounding box center [1023, 278] width 28 height 28
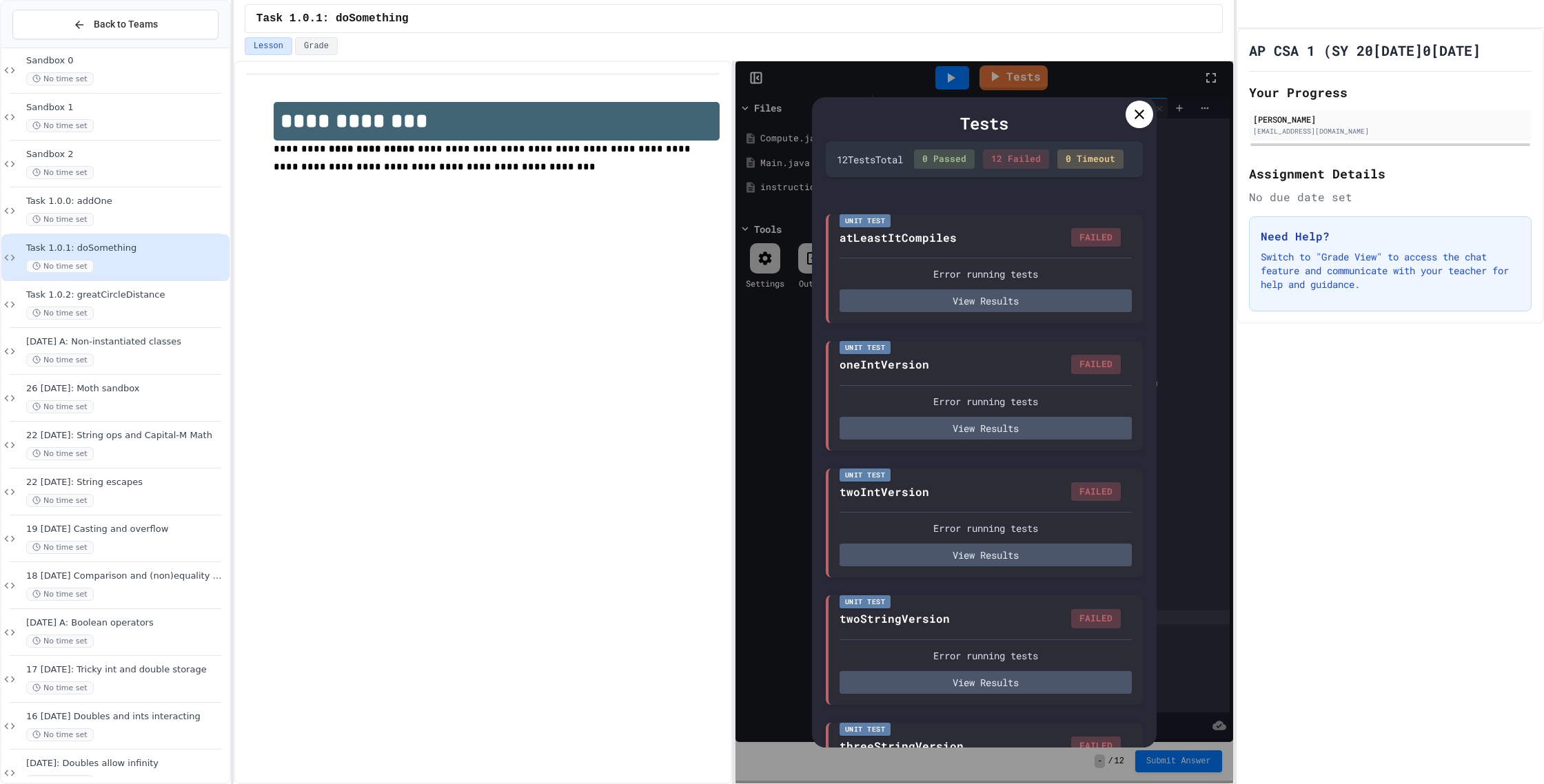
click at [1132, 116] on icon at bounding box center [1139, 114] width 16 height 16
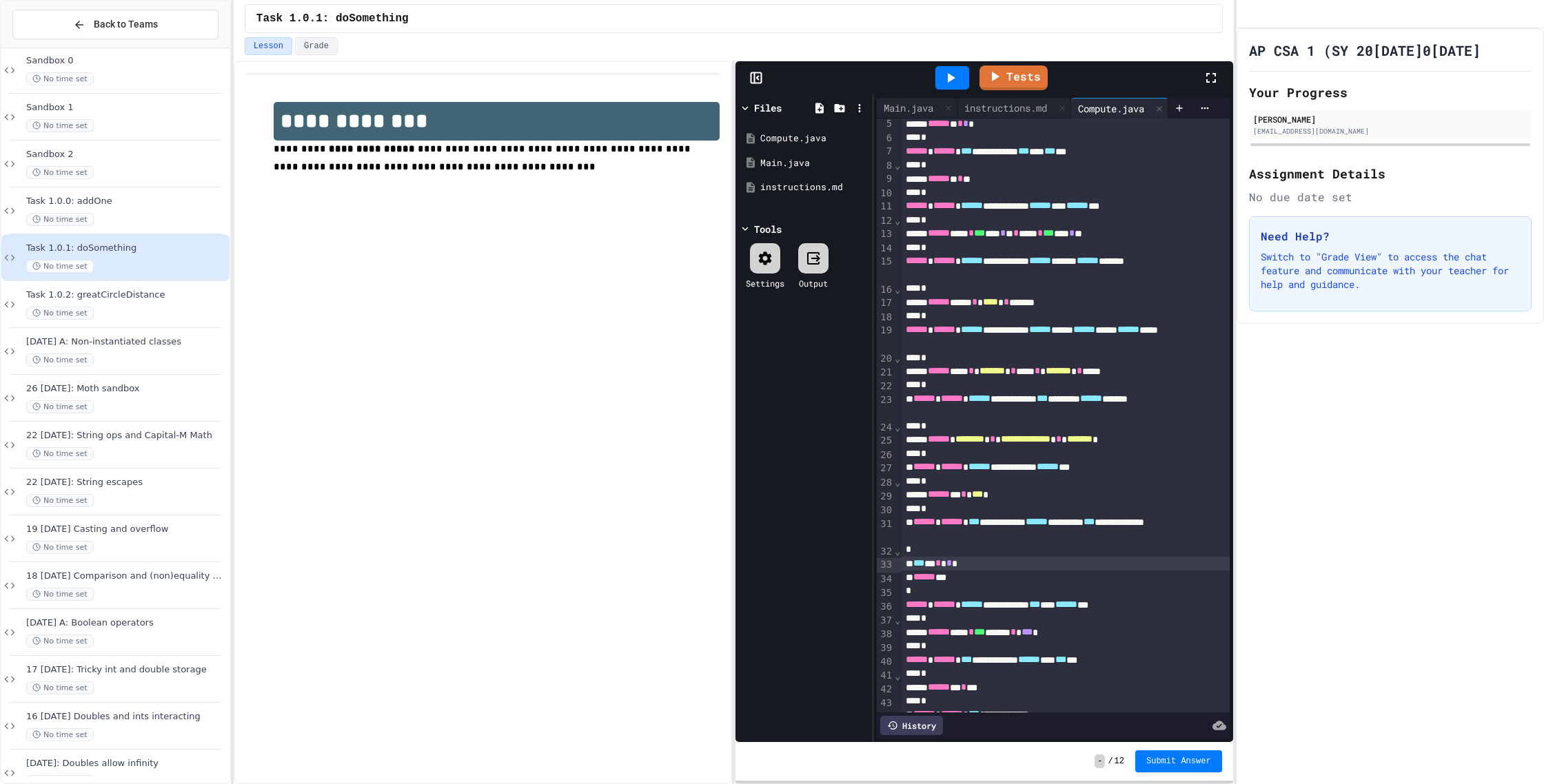
scroll to position [113, 0]
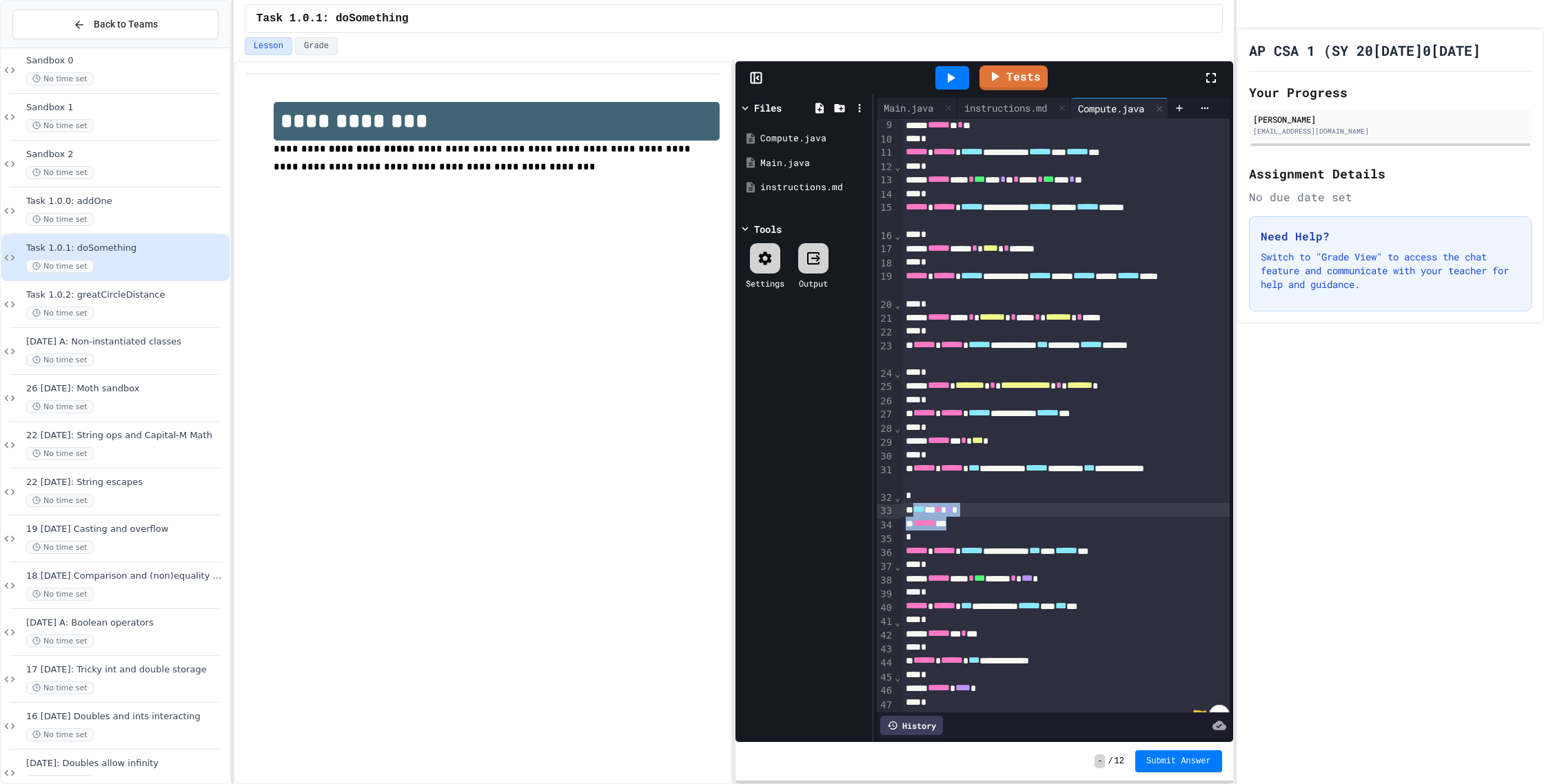
drag, startPoint x: 967, startPoint y: 526, endPoint x: 919, endPoint y: 515, distance: 49.2
click at [919, 515] on div "**********" at bounding box center [1065, 365] width 328 height 720
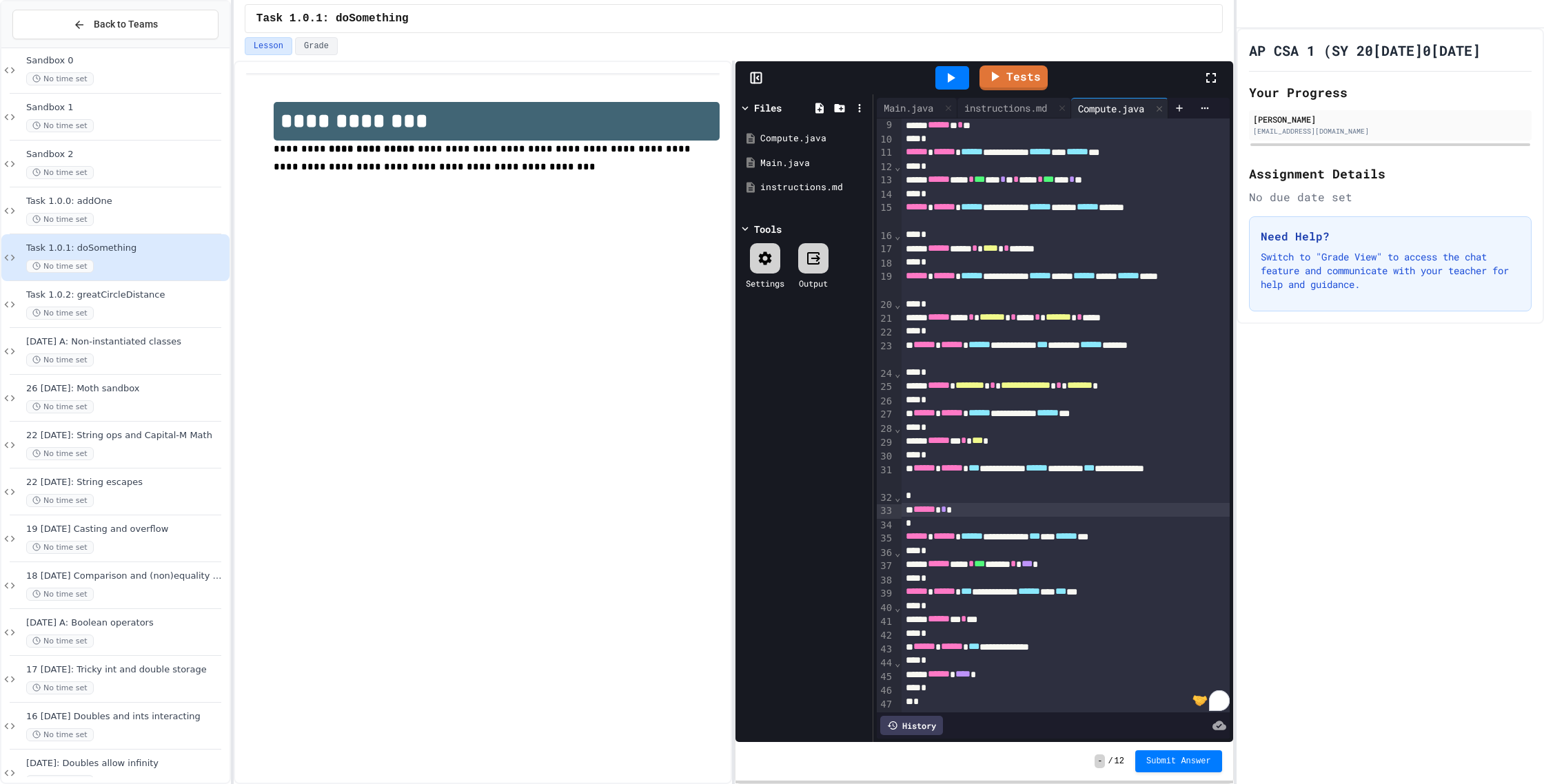
scroll to position [114, 0]
click at [1011, 75] on link "Tests" at bounding box center [1013, 76] width 68 height 26
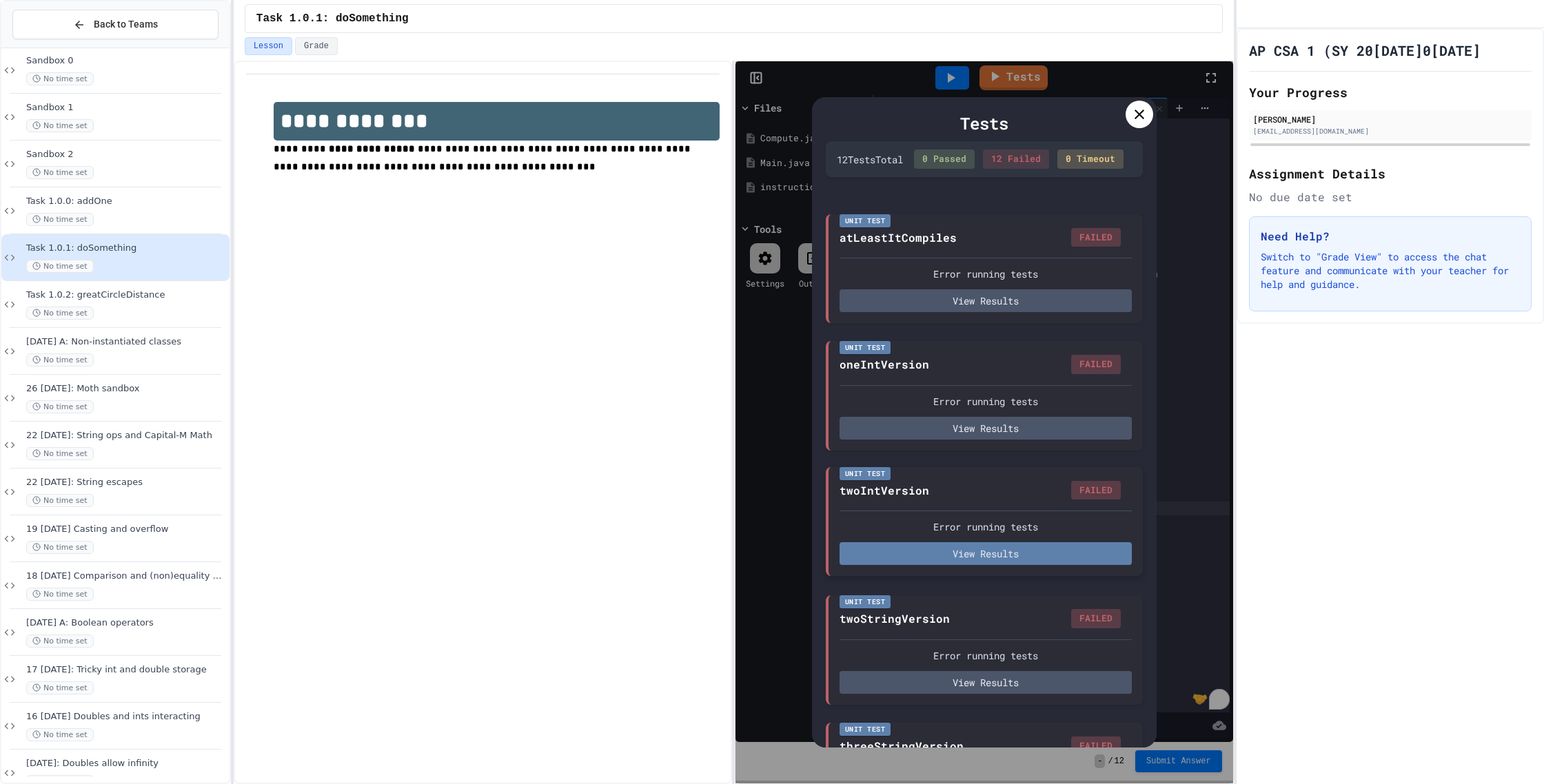
click at [936, 558] on button "View Results" at bounding box center [985, 553] width 292 height 23
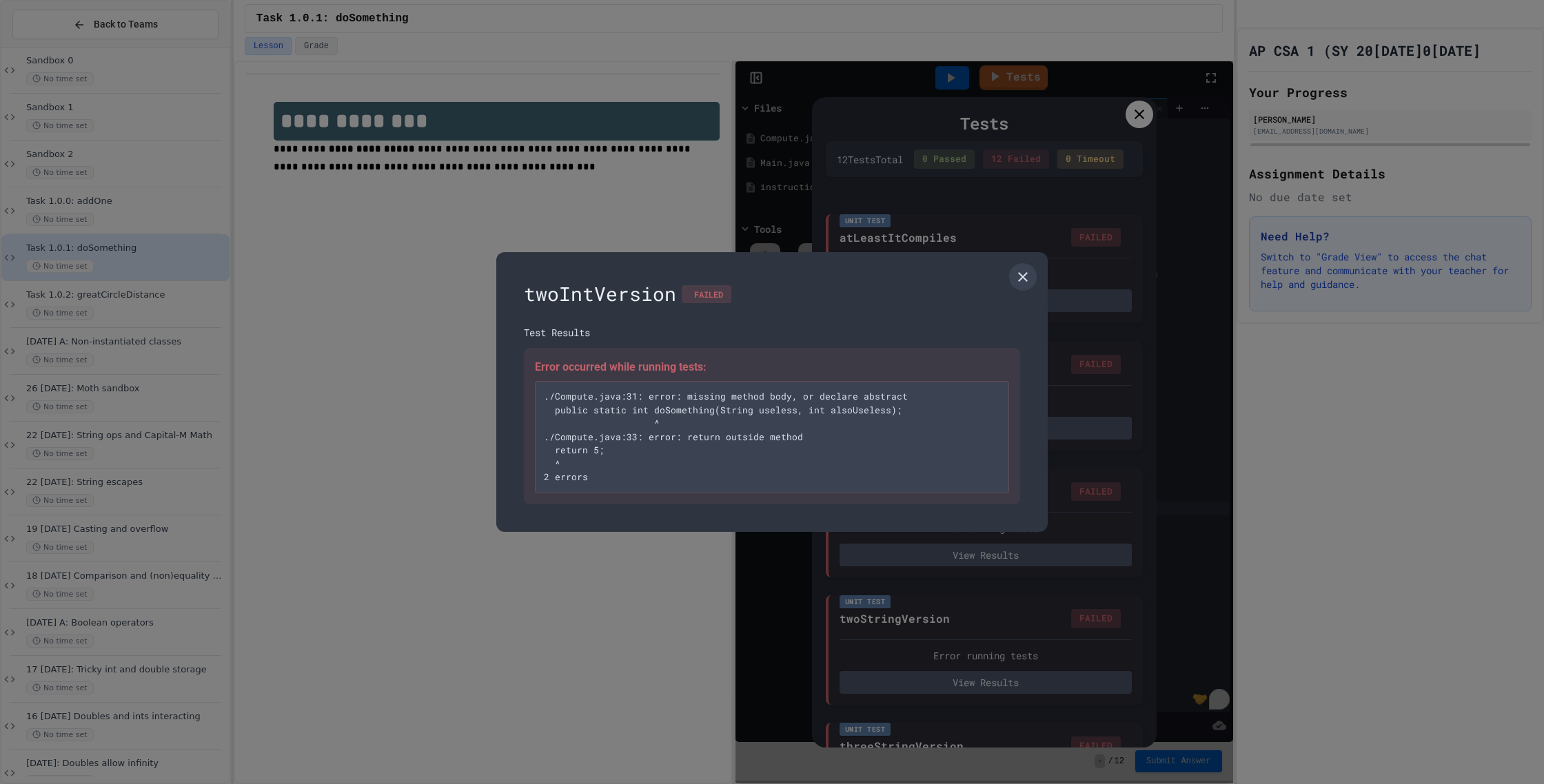
drag, startPoint x: 1028, startPoint y: 268, endPoint x: 1117, endPoint y: 134, distance: 160.9
click at [1028, 268] on link at bounding box center [1023, 278] width 28 height 28
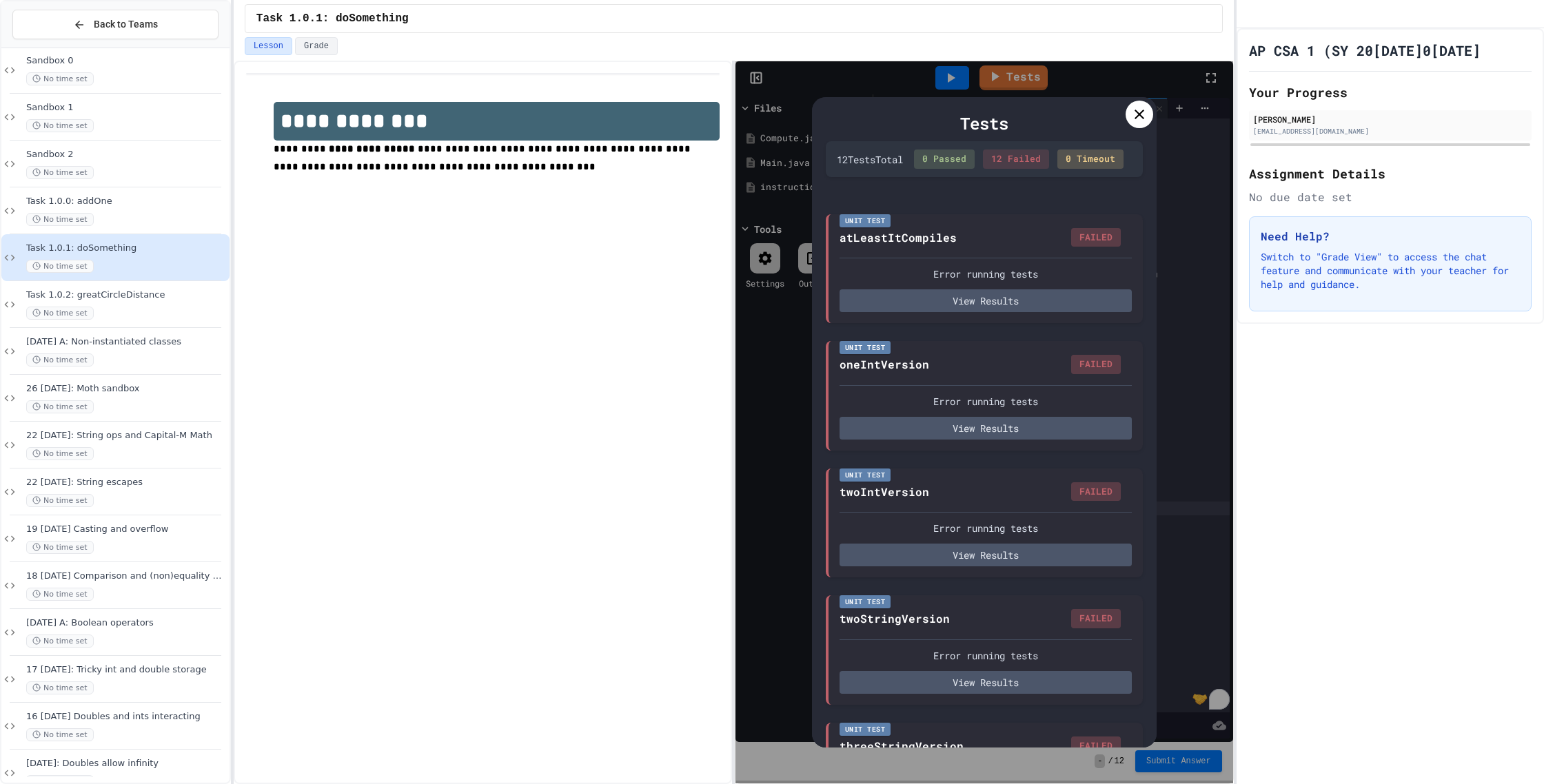
click at [1133, 121] on icon at bounding box center [1139, 114] width 16 height 16
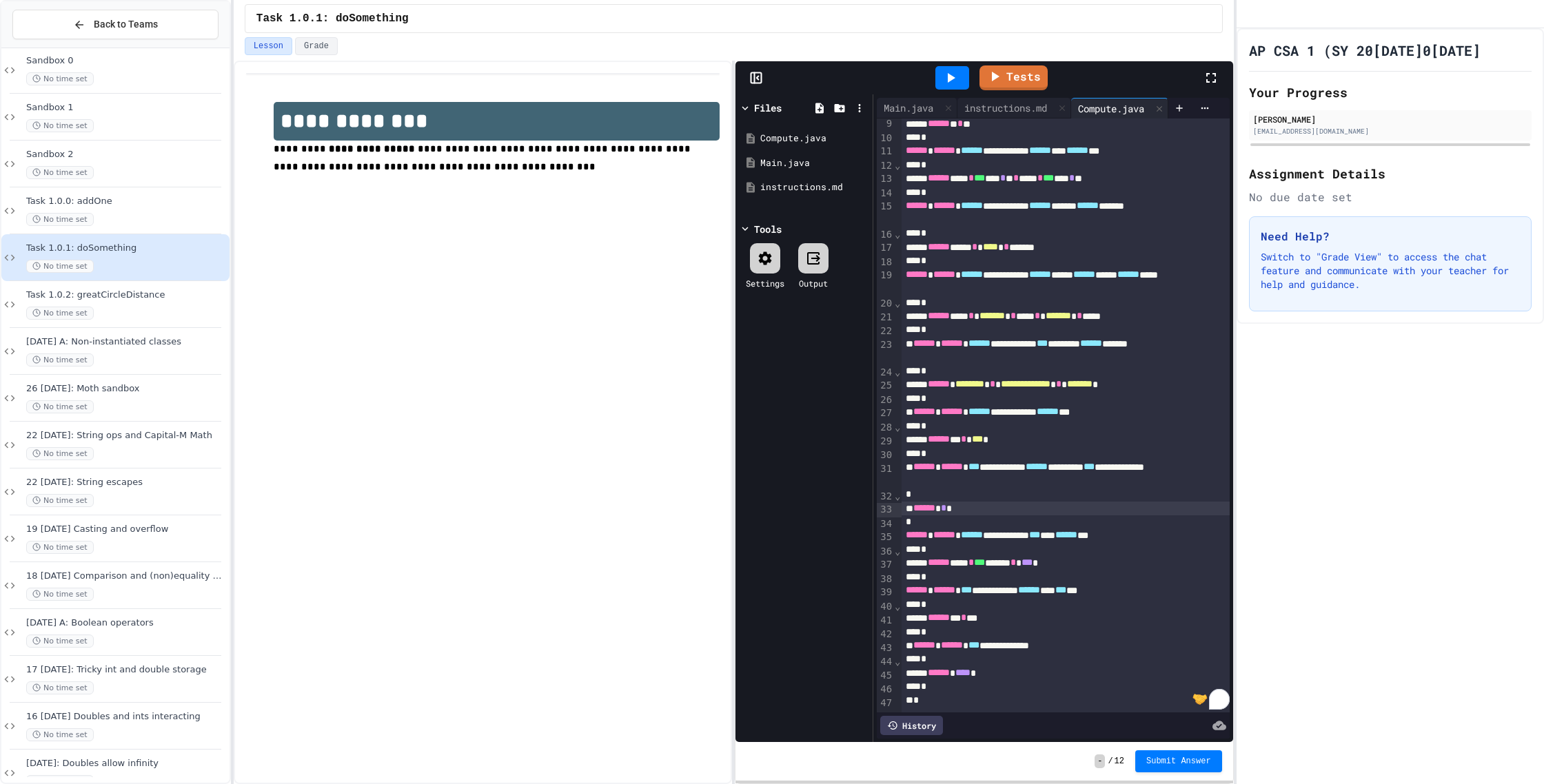
click at [907, 493] on div "*" at bounding box center [1065, 495] width 328 height 14
click at [906, 523] on span "*" at bounding box center [908, 522] width 5 height 10
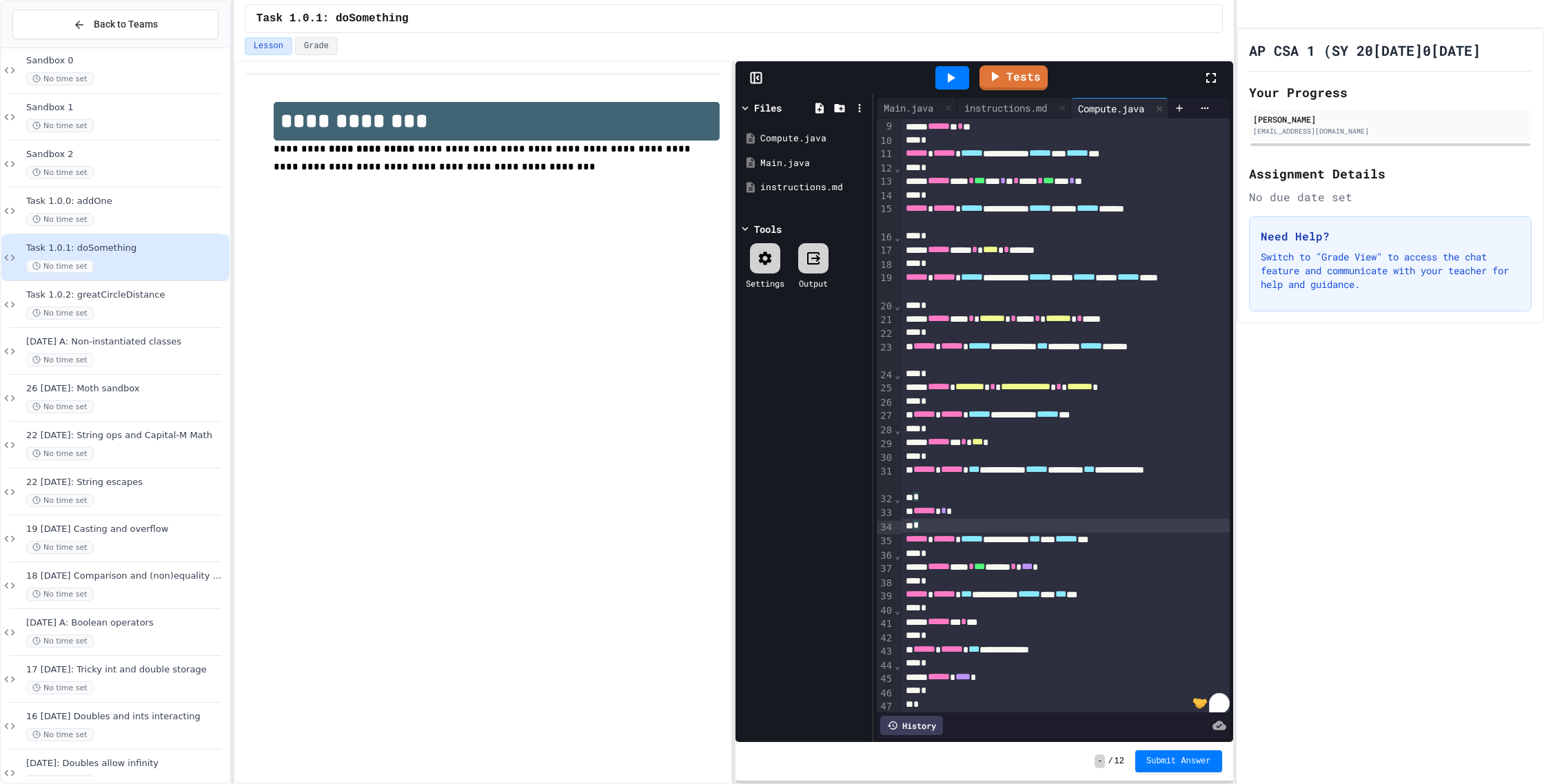
click at [937, 500] on div "*" at bounding box center [1065, 498] width 328 height 14
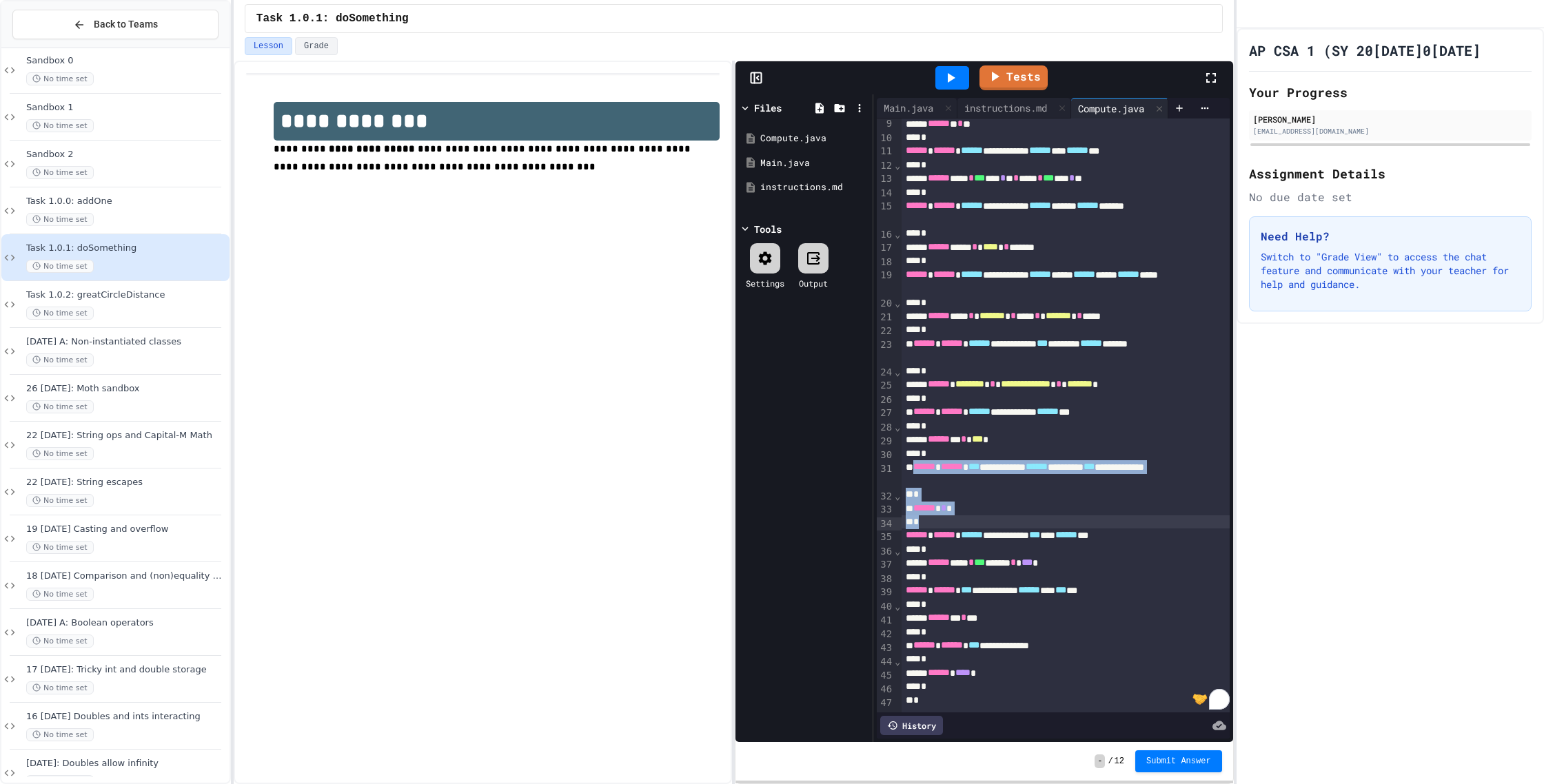
drag, startPoint x: 918, startPoint y: 470, endPoint x: 997, endPoint y: 525, distance: 96.3
click at [997, 525] on div "**********" at bounding box center [1065, 357] width 328 height 706
click at [1005, 479] on div "**********" at bounding box center [1065, 474] width 328 height 28
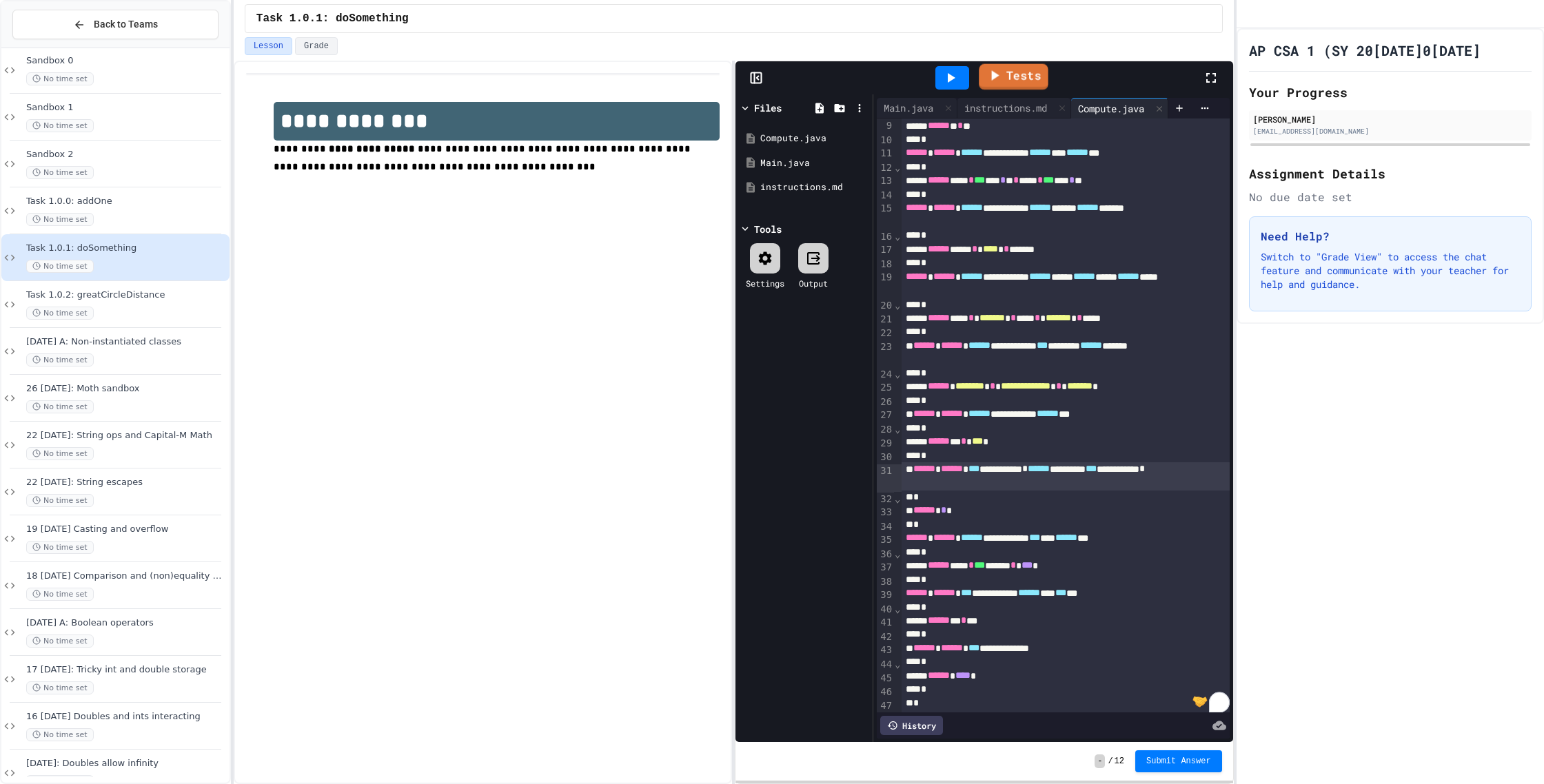
click at [997, 80] on icon at bounding box center [993, 75] width 16 height 17
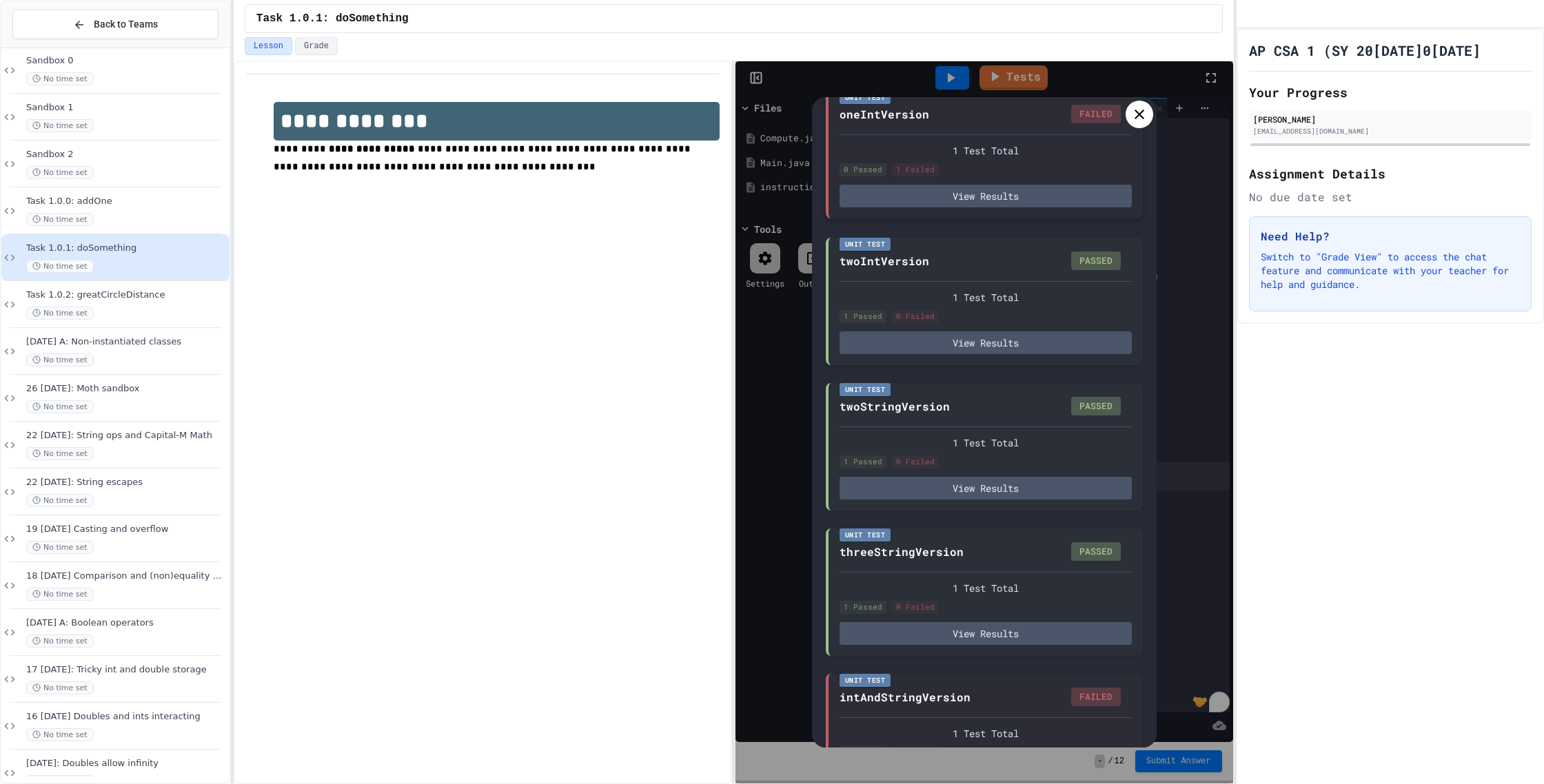
scroll to position [0, 0]
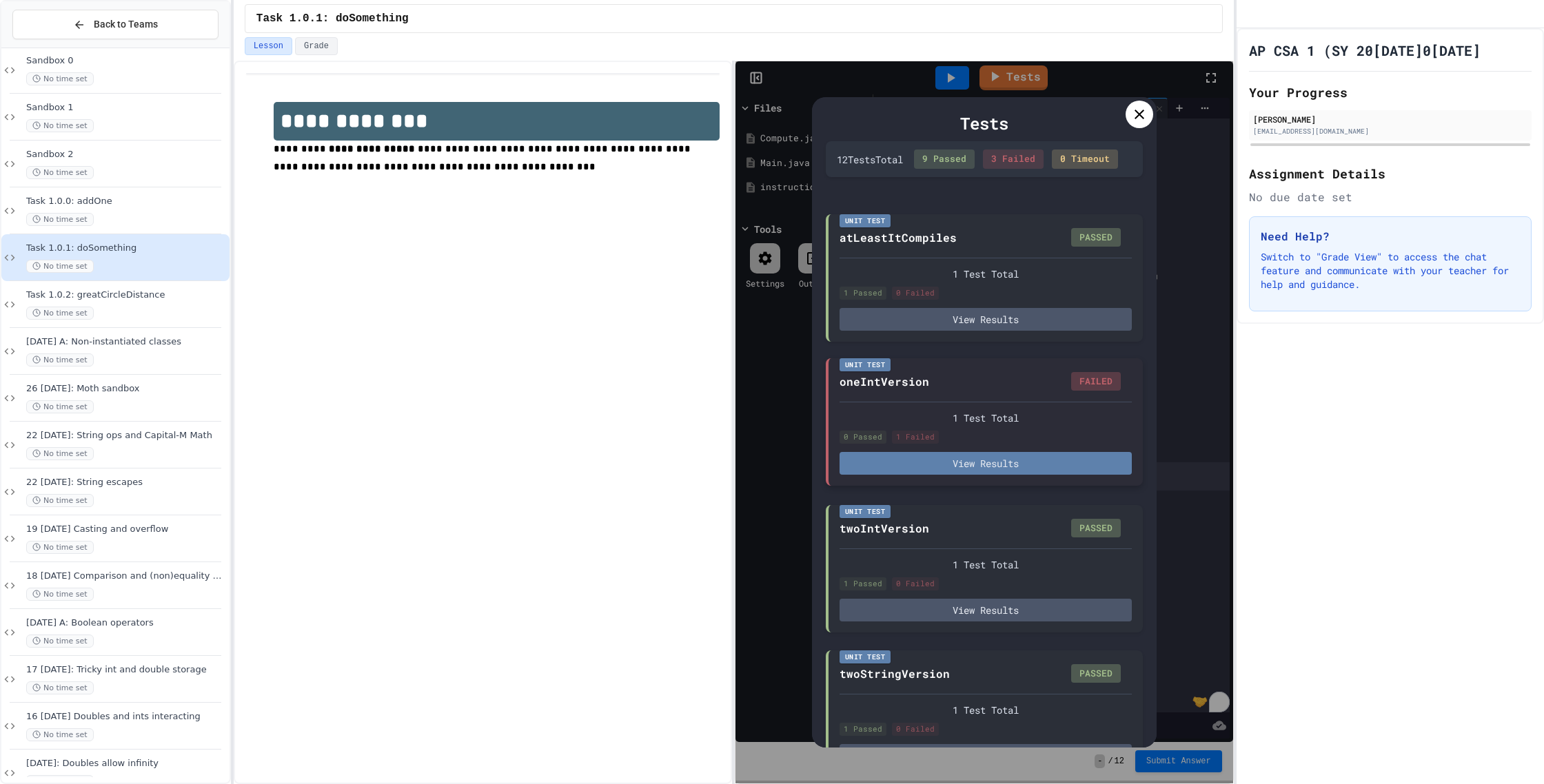
click at [1022, 458] on button "View Results" at bounding box center [985, 463] width 292 height 23
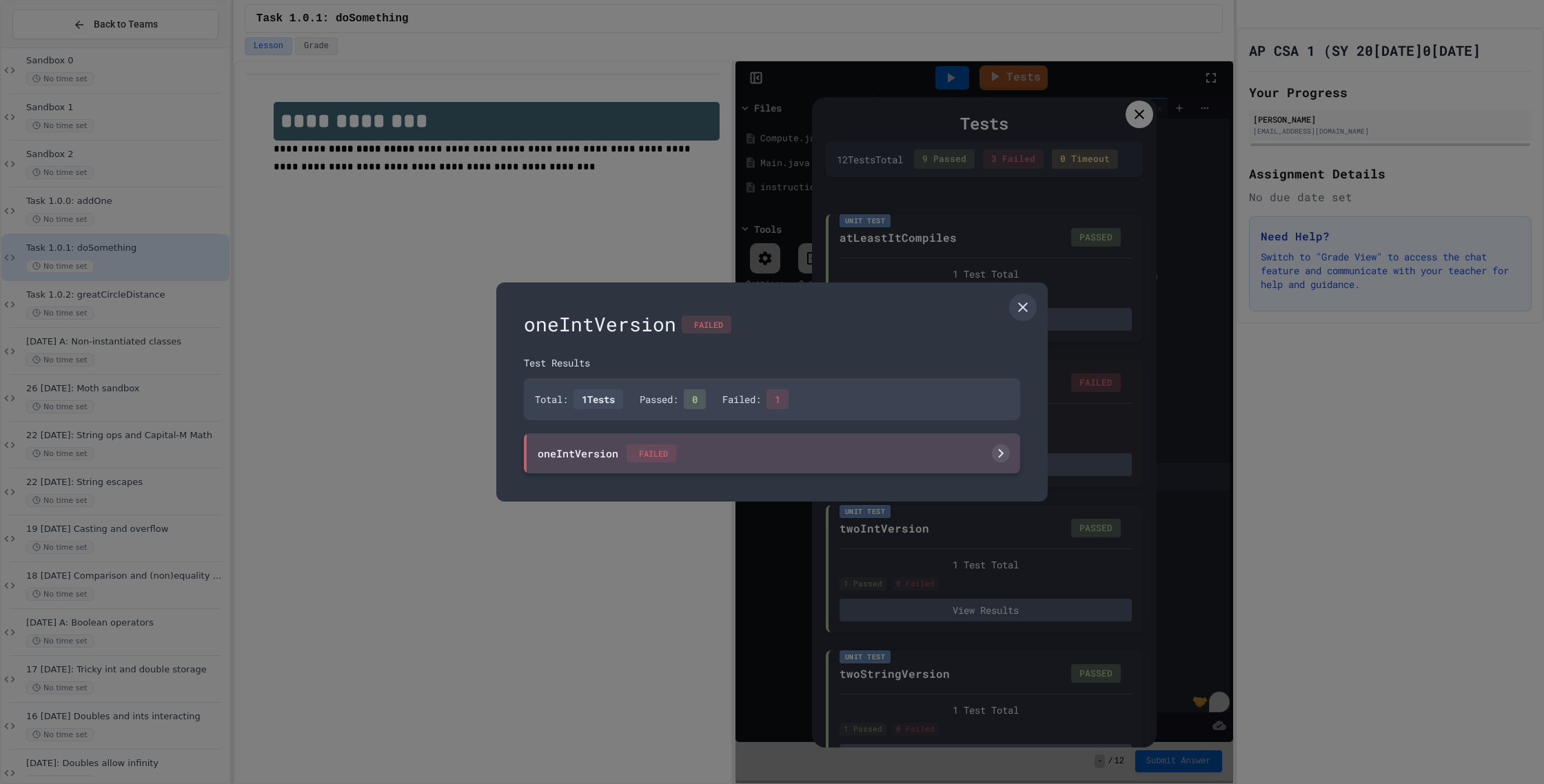
click at [993, 458] on icon at bounding box center [1000, 454] width 18 height 18
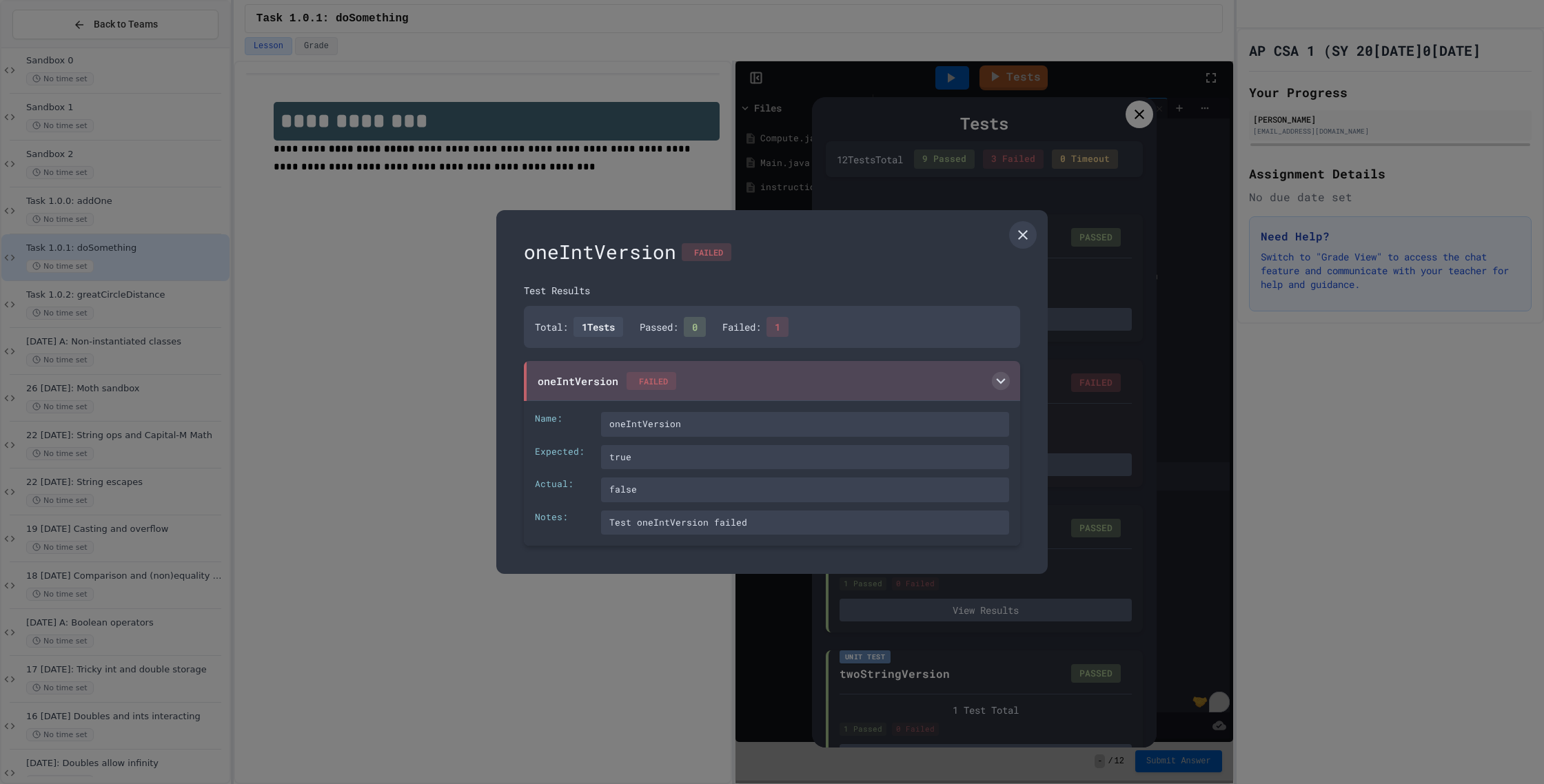
click at [1035, 225] on div "oneIntVersion FAILED Test Results Total: 1 Tests Passed: 0 Failed: 1 oneIntVers…" at bounding box center [772, 392] width 552 height 364
click at [1024, 236] on icon at bounding box center [1023, 234] width 10 height 10
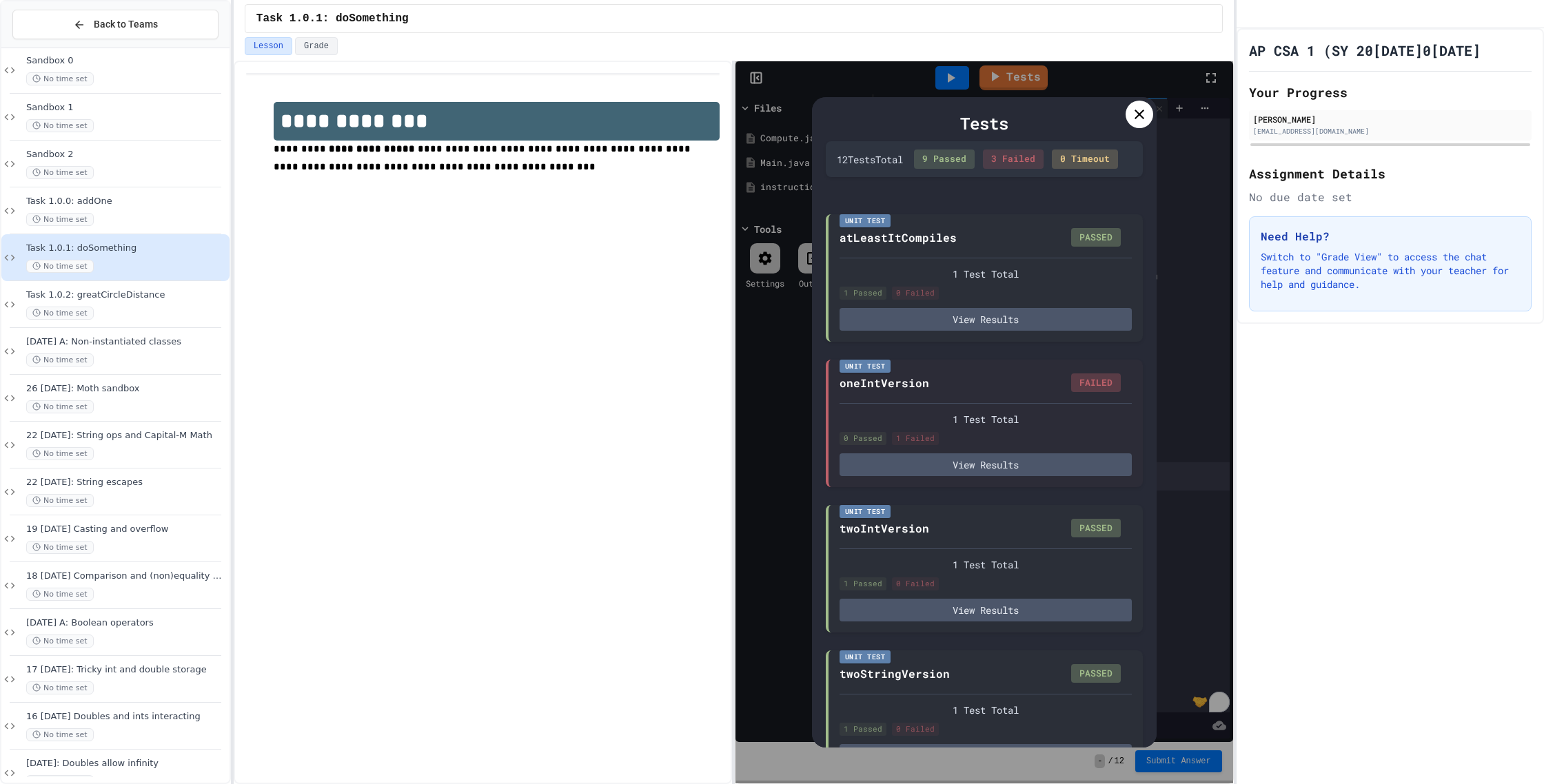
click at [1134, 117] on icon at bounding box center [1139, 114] width 16 height 16
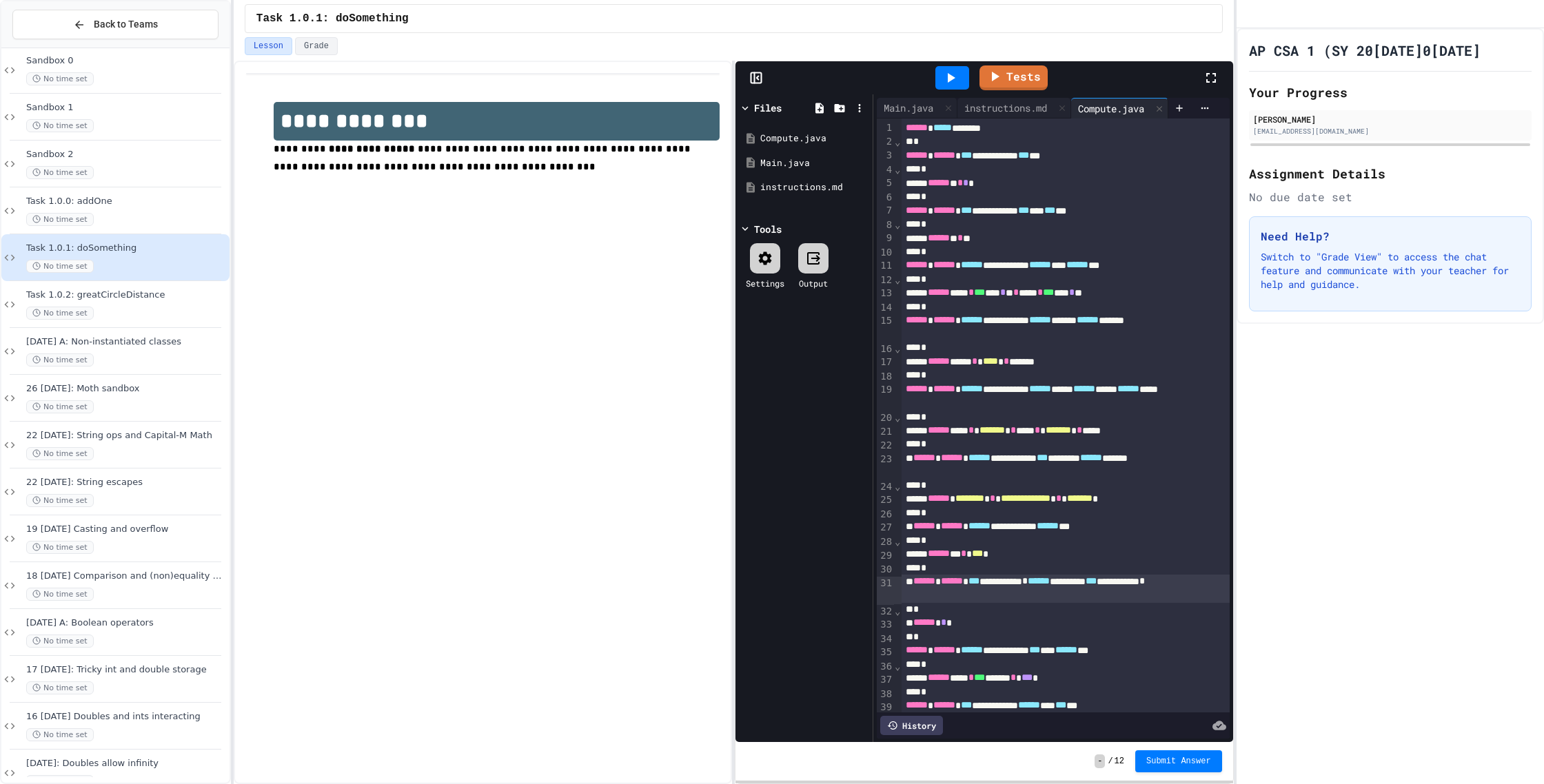
click at [1015, 183] on div "****** * * * *" at bounding box center [1065, 183] width 328 height 14
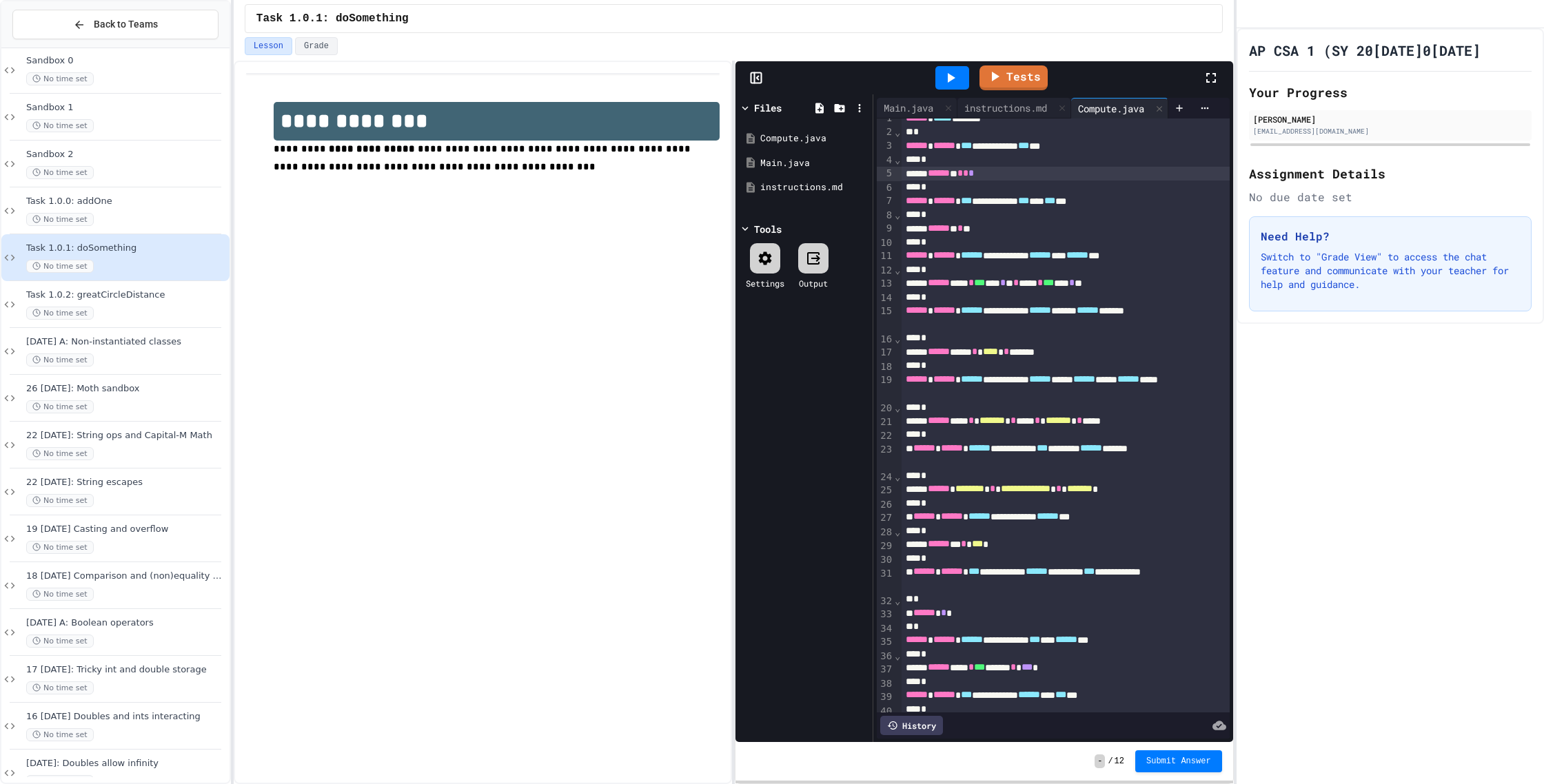
click at [1009, 86] on link "Tests" at bounding box center [1013, 77] width 69 height 25
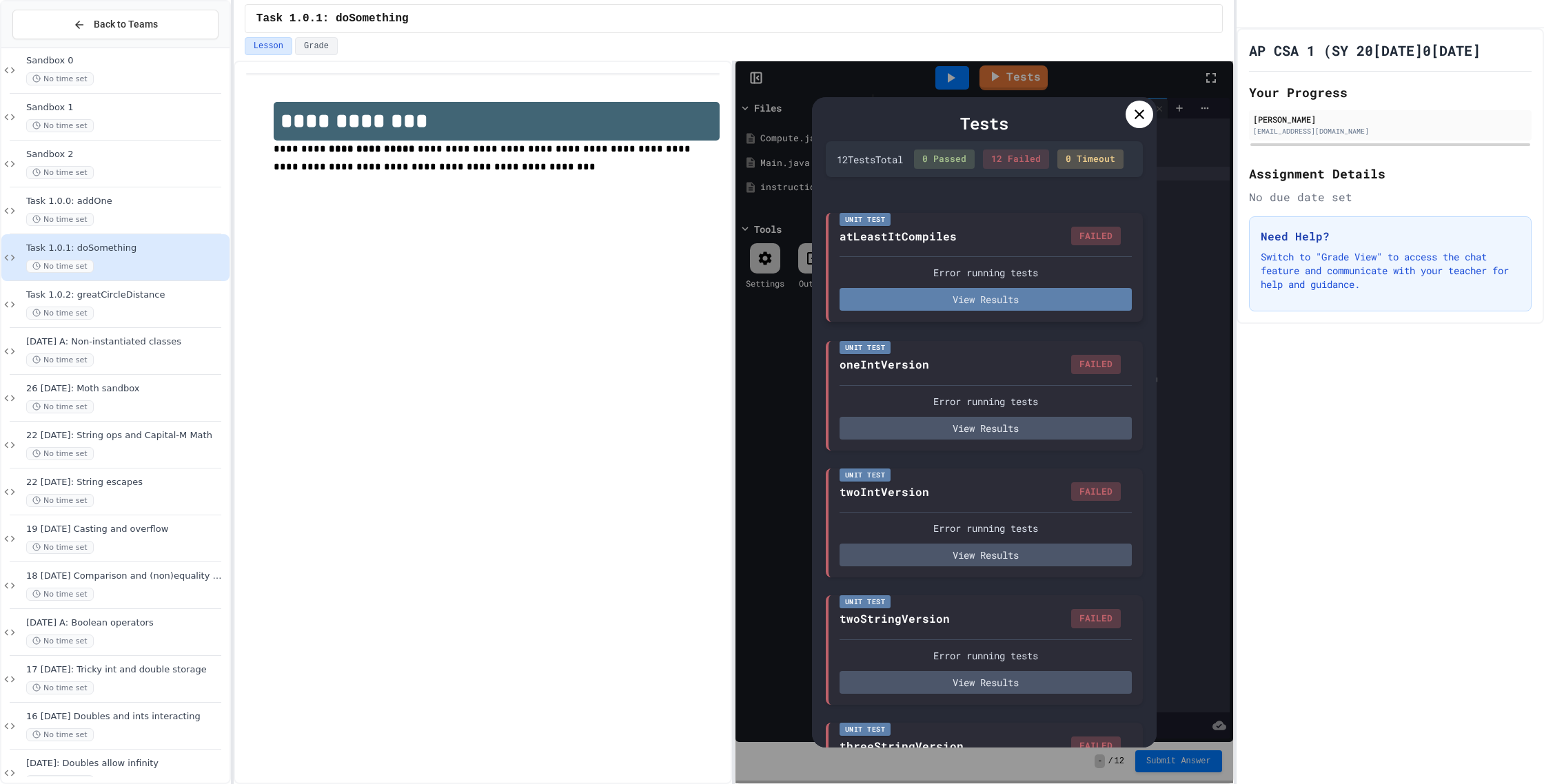
click at [974, 307] on button "View Results" at bounding box center [985, 299] width 292 height 23
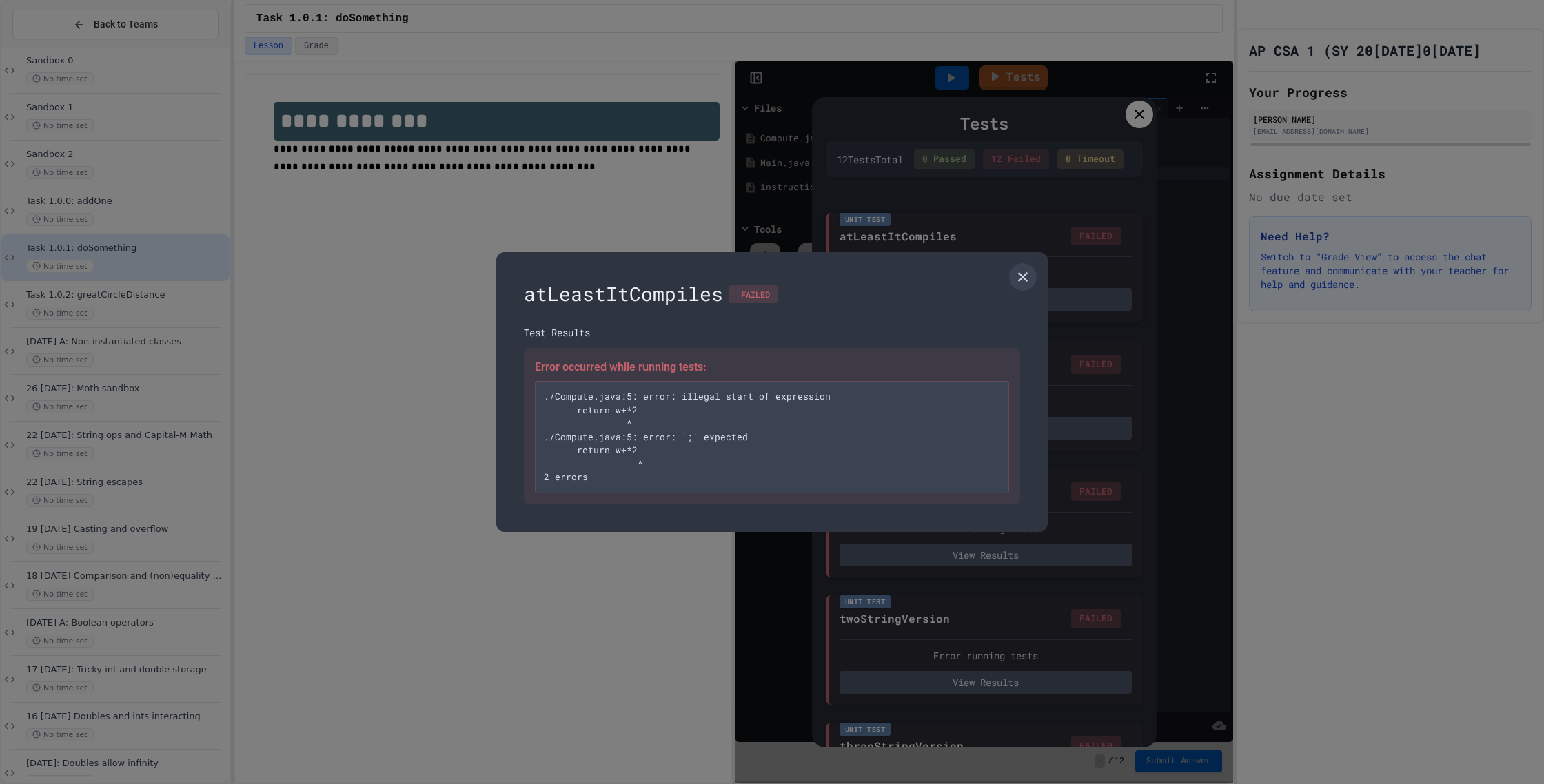
drag, startPoint x: 1020, startPoint y: 278, endPoint x: 1055, endPoint y: 230, distance: 59.4
click at [1021, 277] on icon at bounding box center [1023, 277] width 16 height 16
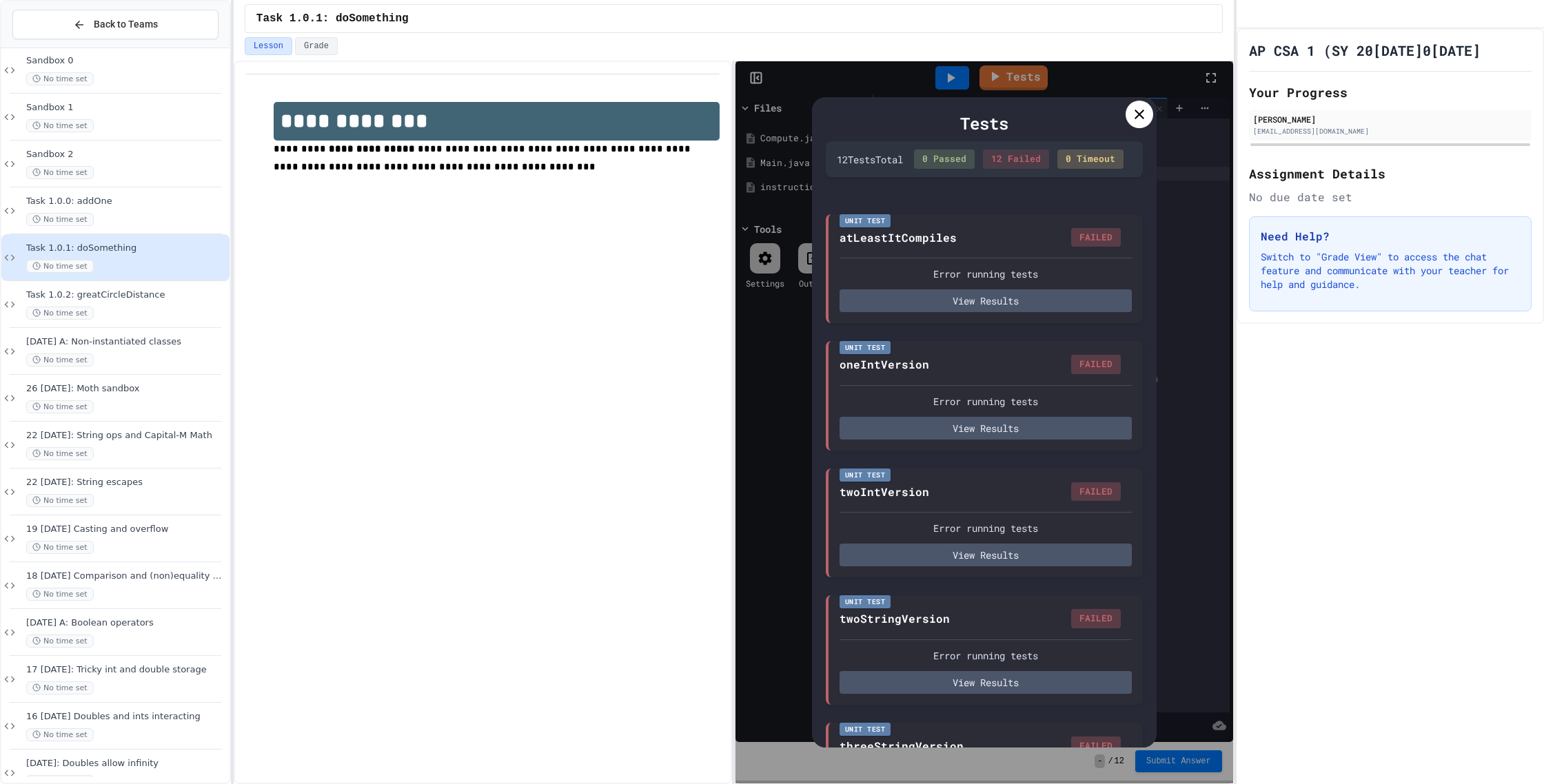
click at [1129, 126] on div "Tests" at bounding box center [985, 123] width 317 height 25
click at [1135, 120] on icon at bounding box center [1139, 114] width 16 height 16
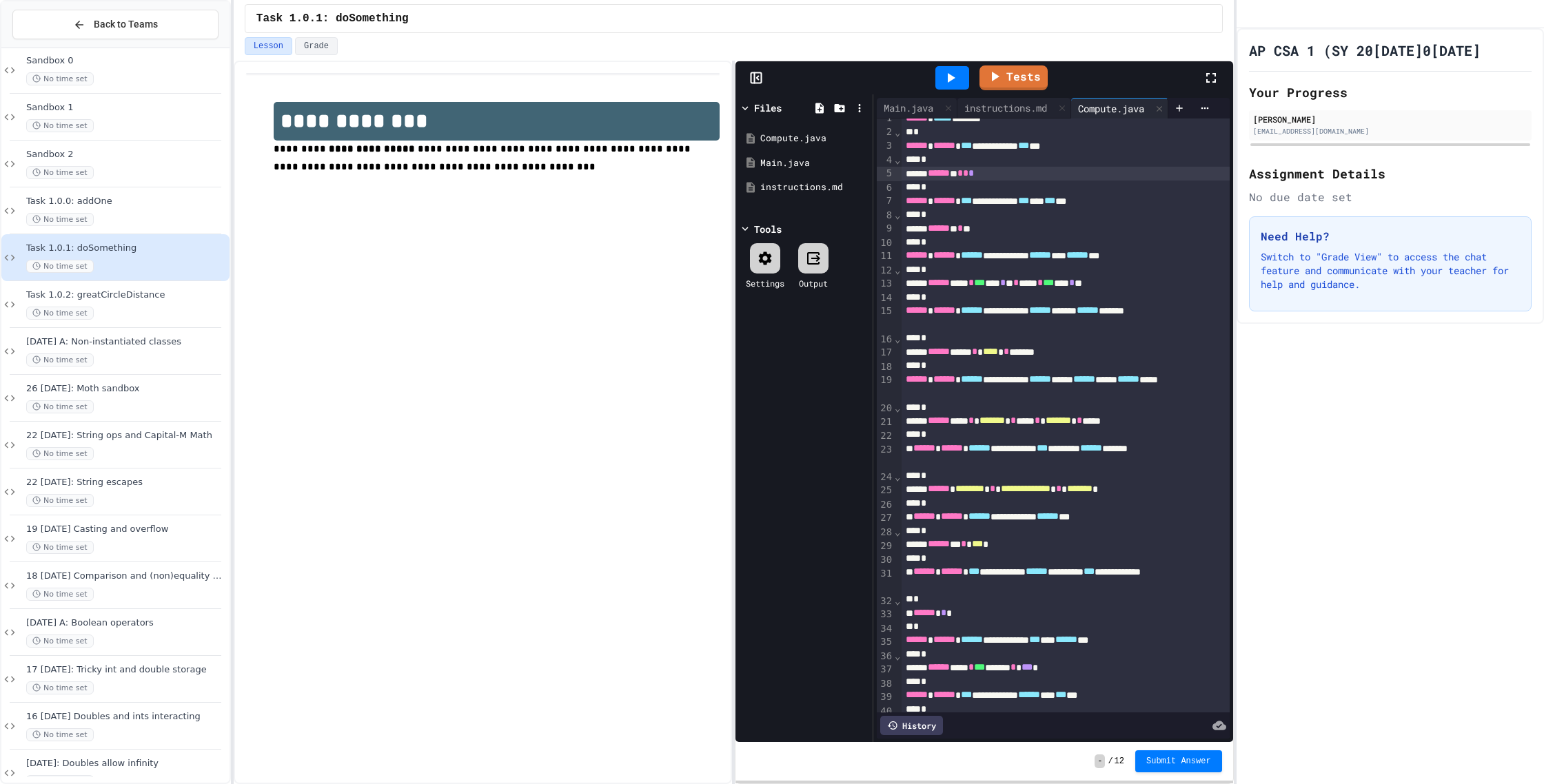
click at [963, 172] on span "*" at bounding box center [960, 173] width 5 height 10
click at [998, 74] on icon at bounding box center [998, 75] width 7 height 10
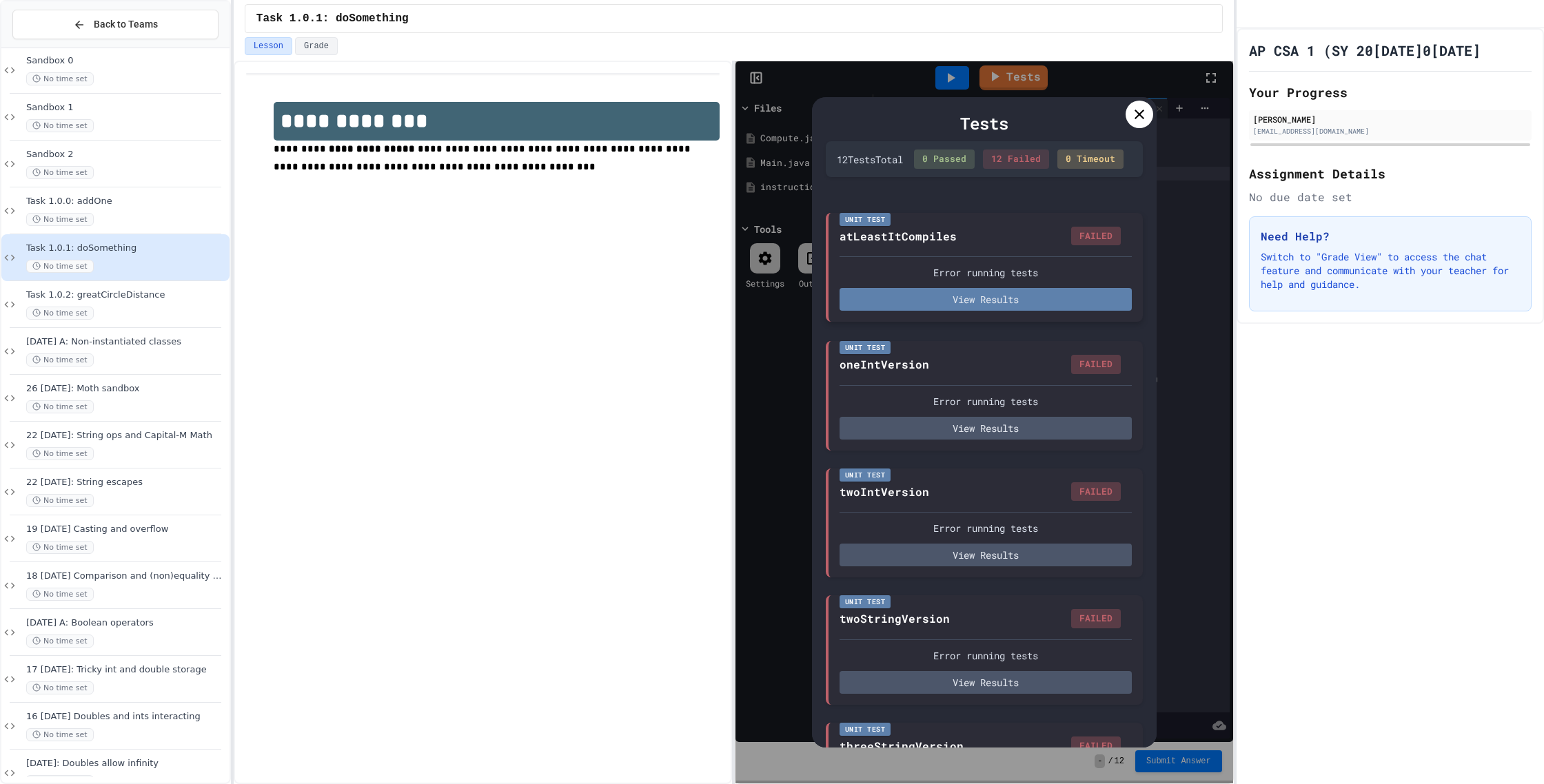
click at [1050, 309] on button "View Results" at bounding box center [985, 299] width 292 height 23
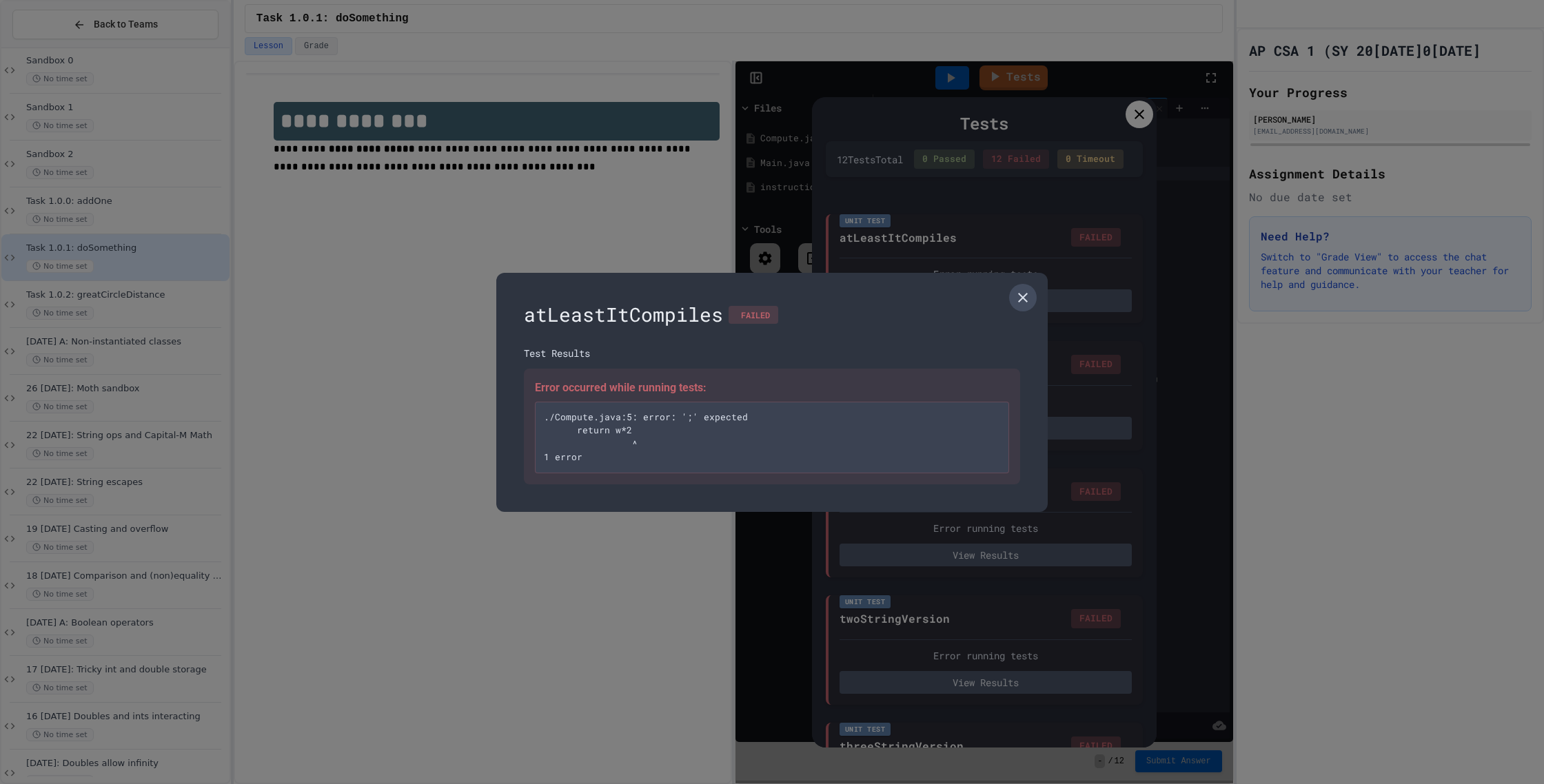
click at [1023, 298] on icon at bounding box center [1023, 297] width 10 height 10
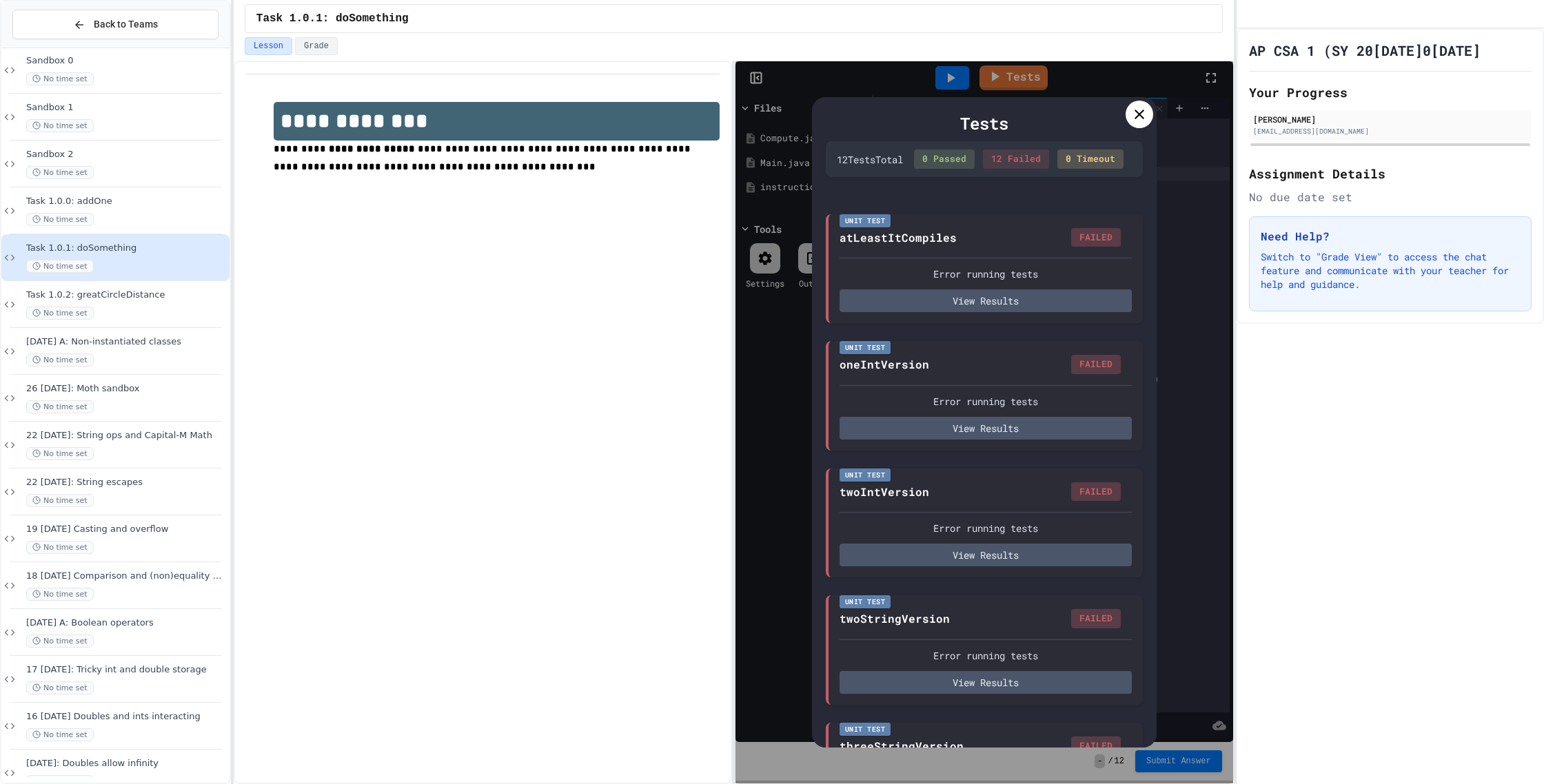
click at [1133, 122] on div at bounding box center [1140, 114] width 28 height 28
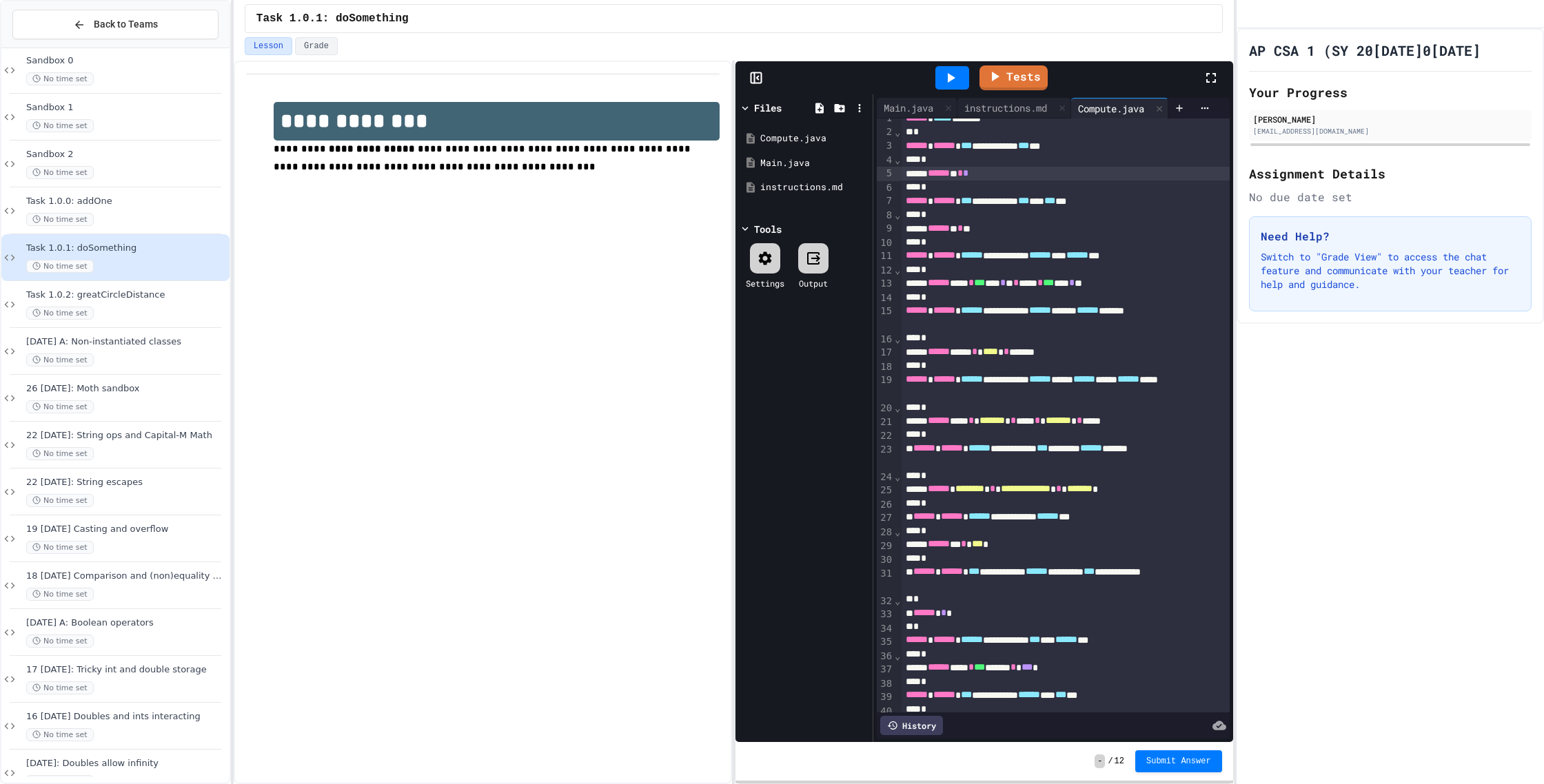
click at [1045, 180] on div "****** * * *" at bounding box center [1065, 173] width 328 height 14
click at [996, 65] on link "Tests" at bounding box center [1013, 76] width 69 height 25
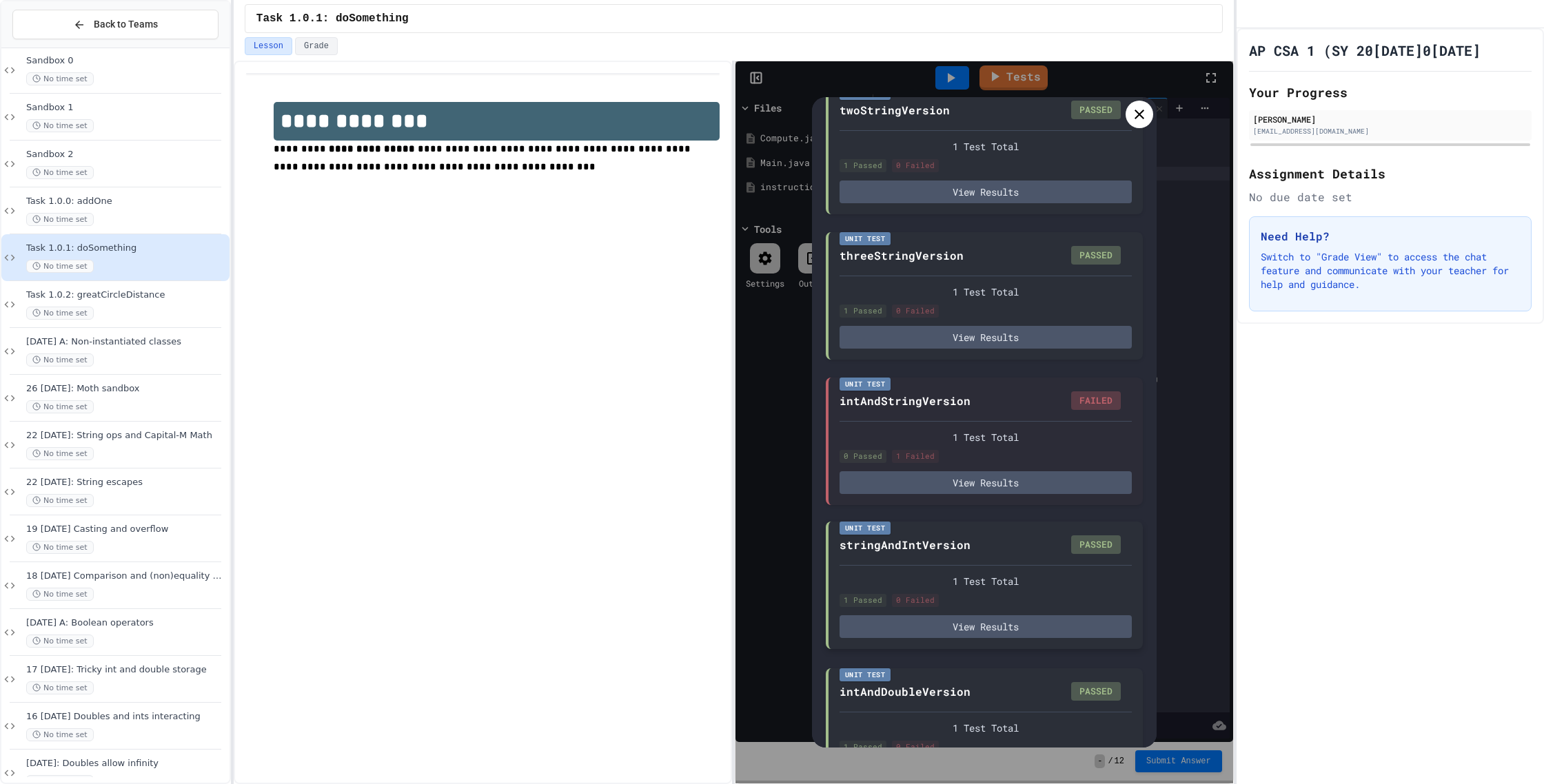
scroll to position [565, 0]
click at [944, 492] on button "View Results" at bounding box center [985, 480] width 292 height 23
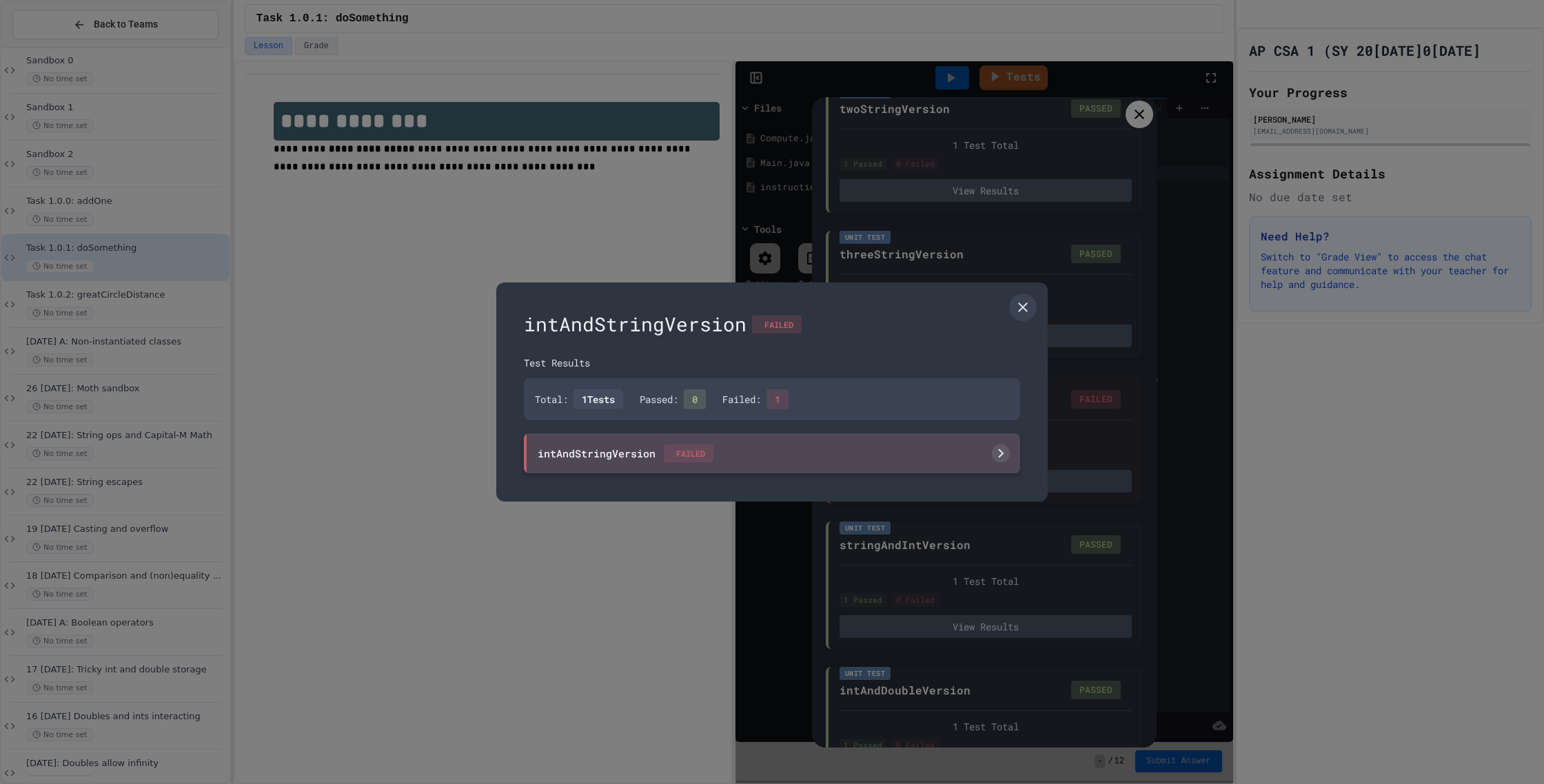
click at [923, 472] on div "intAndStringVersion FAILED" at bounding box center [772, 454] width 496 height 40
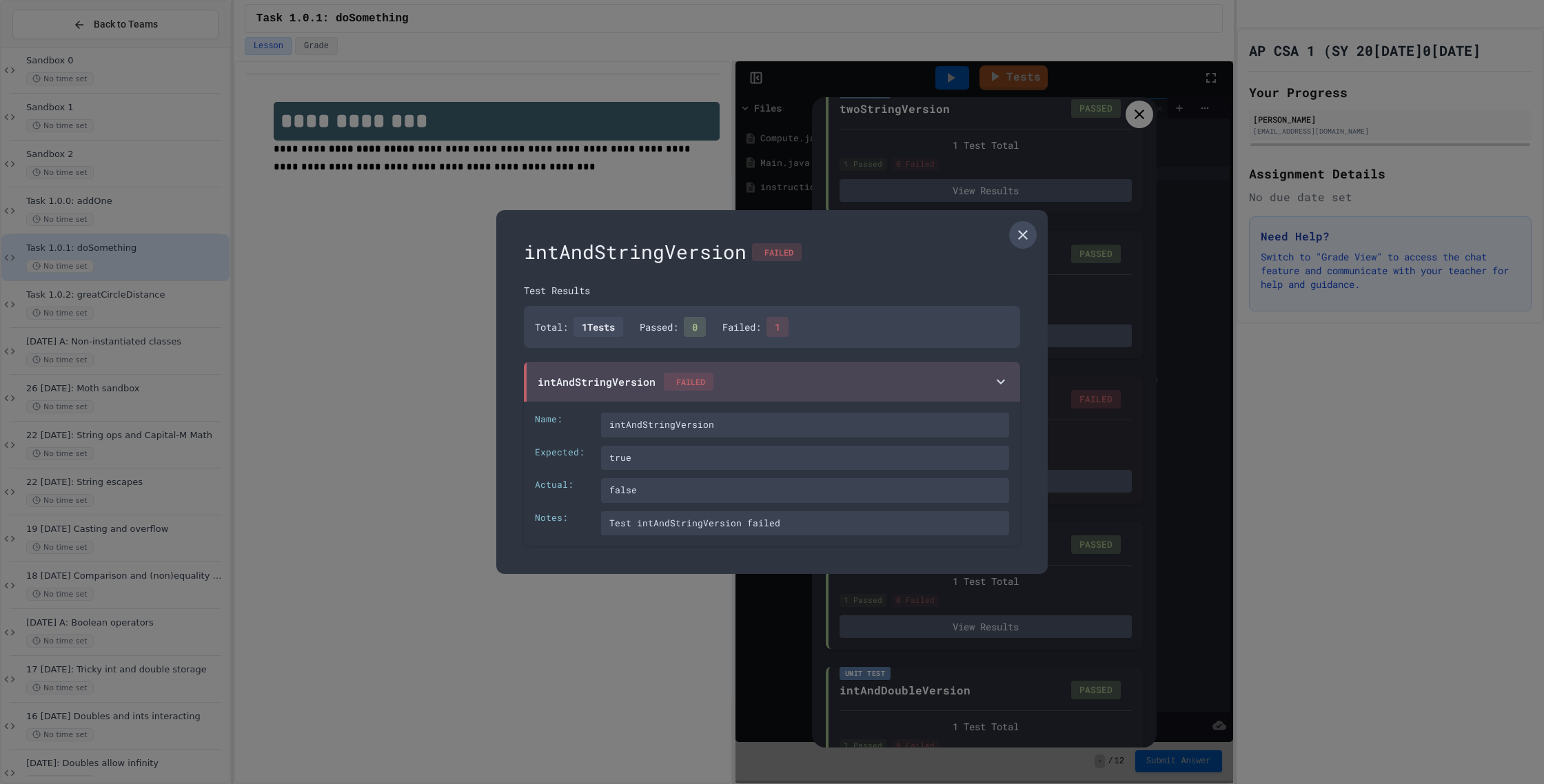
click at [1022, 244] on link at bounding box center [1023, 235] width 28 height 28
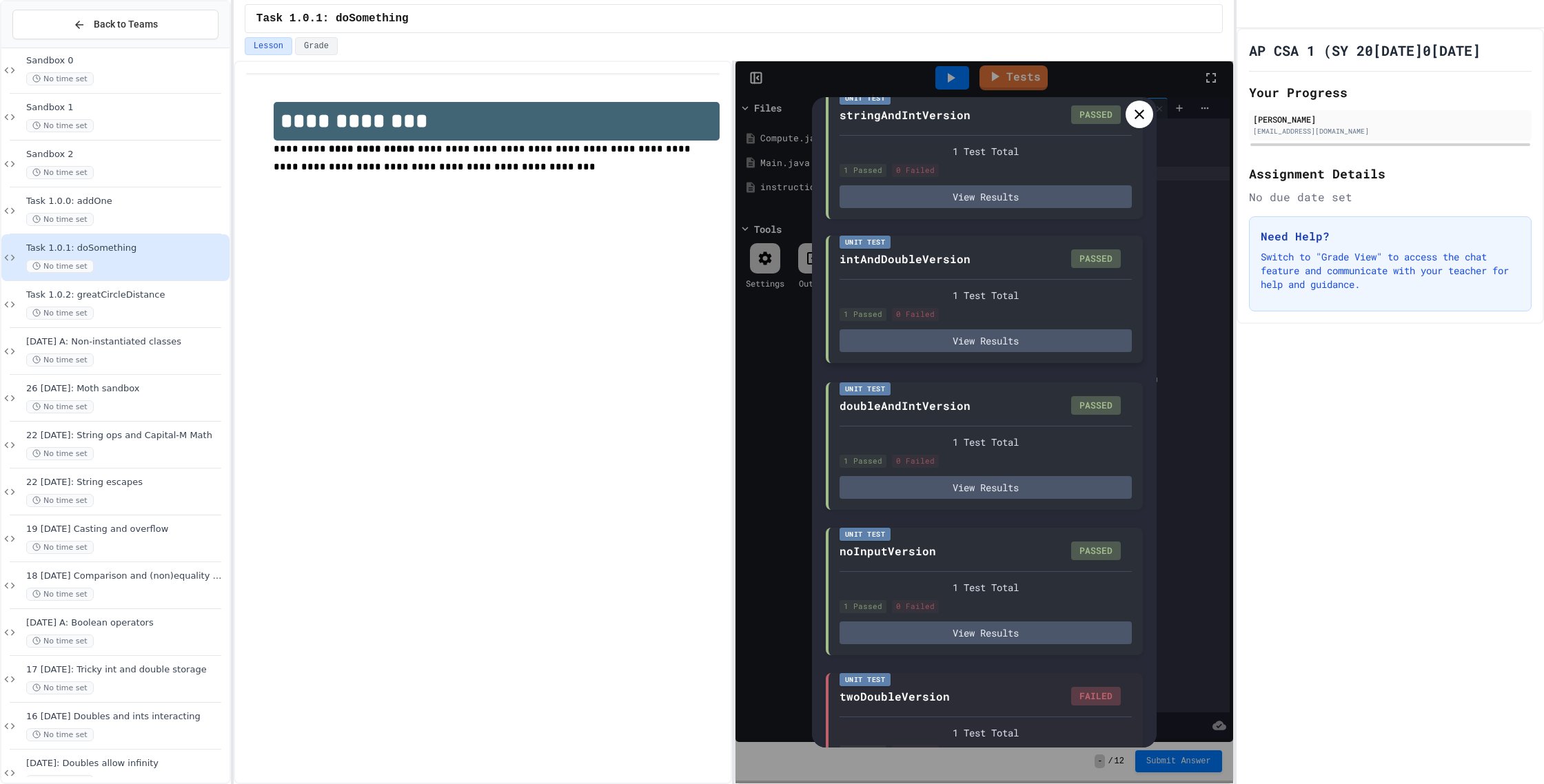
scroll to position [996, 0]
click at [1138, 117] on icon at bounding box center [1139, 114] width 16 height 16
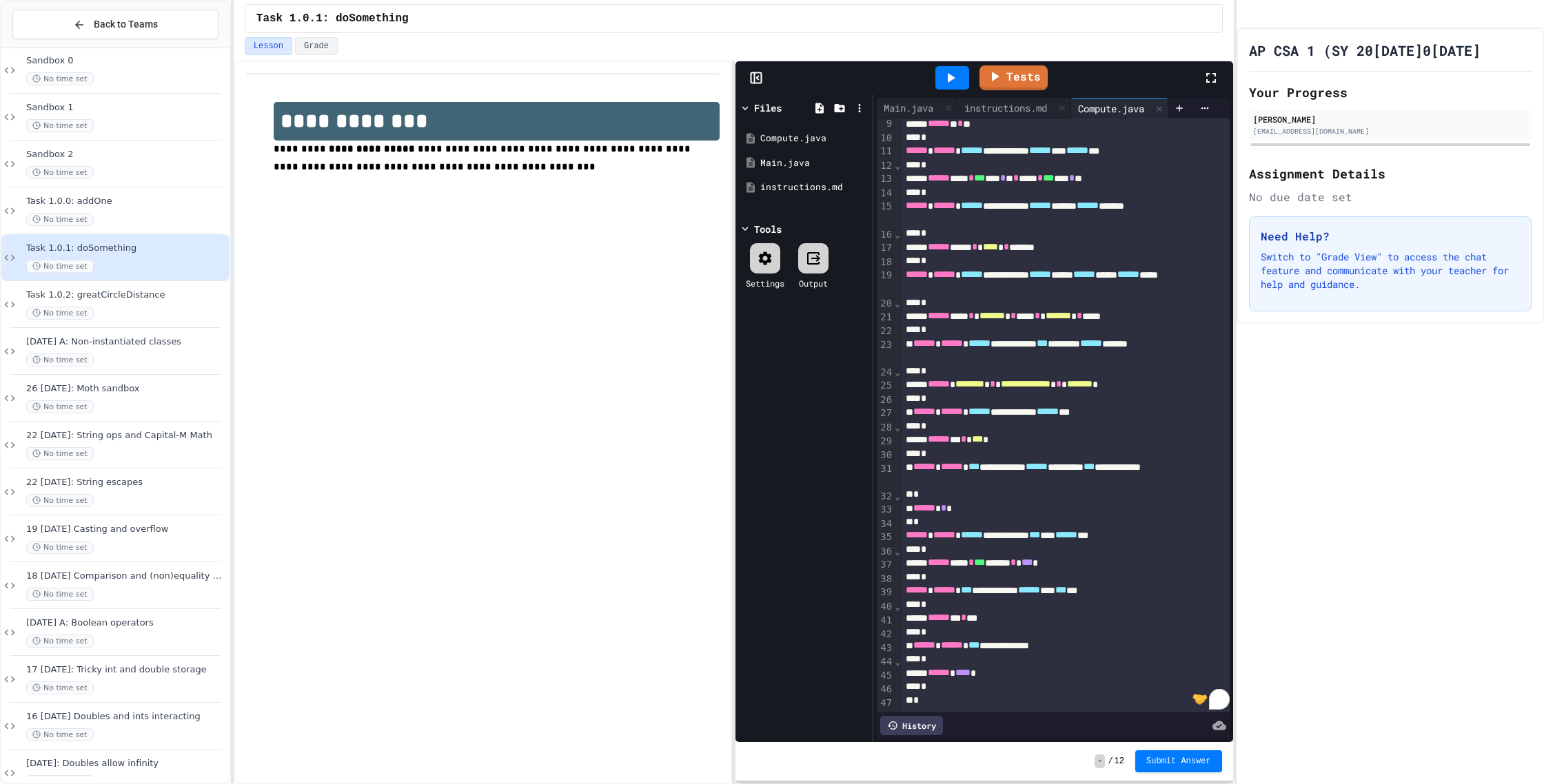
scroll to position [0, 0]
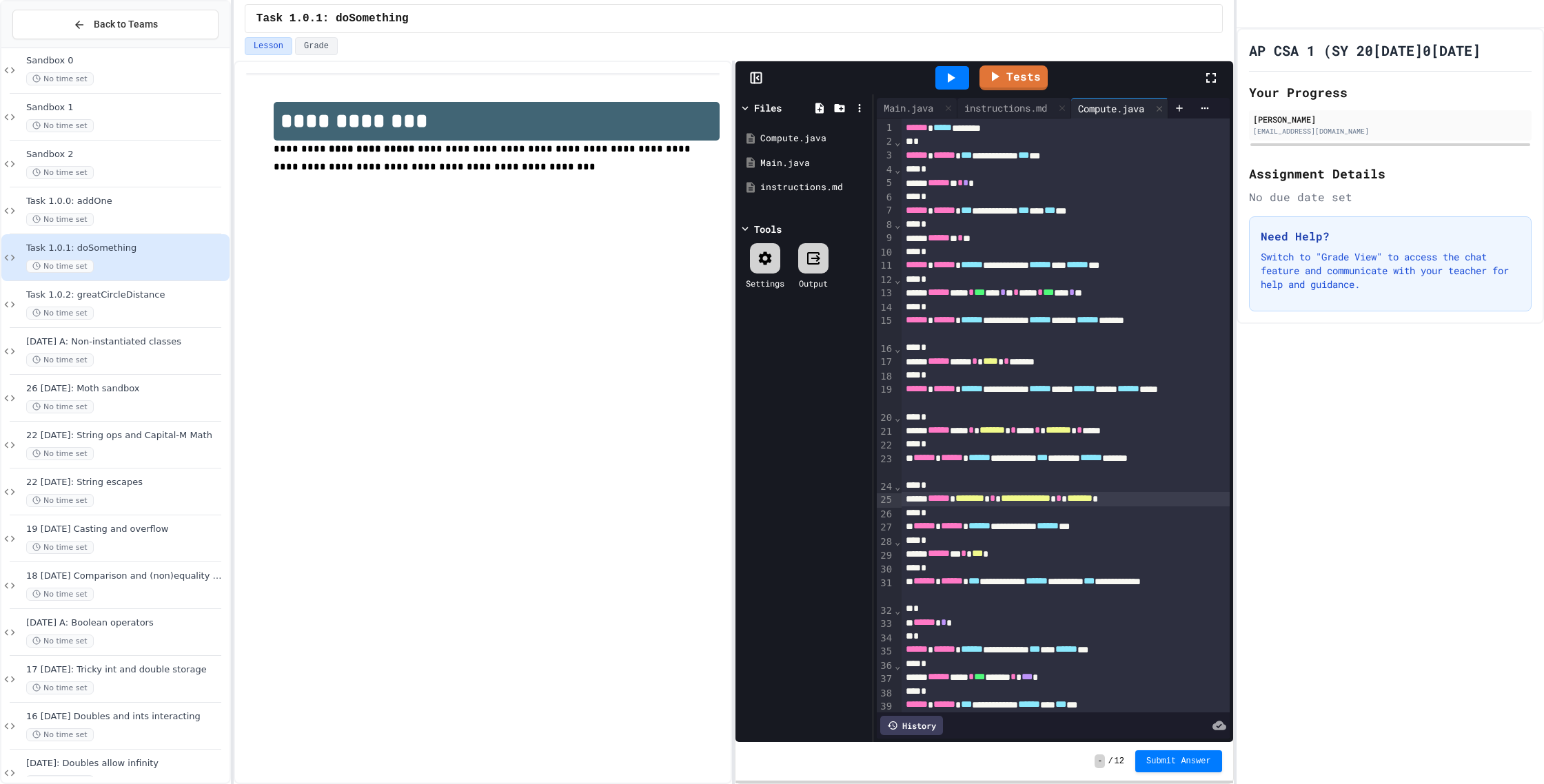
click at [1050, 503] on span "**********" at bounding box center [1025, 498] width 49 height 10
click at [1089, 501] on span "*******" at bounding box center [1076, 498] width 25 height 10
click at [1037, 81] on link "Tests" at bounding box center [1012, 77] width 69 height 26
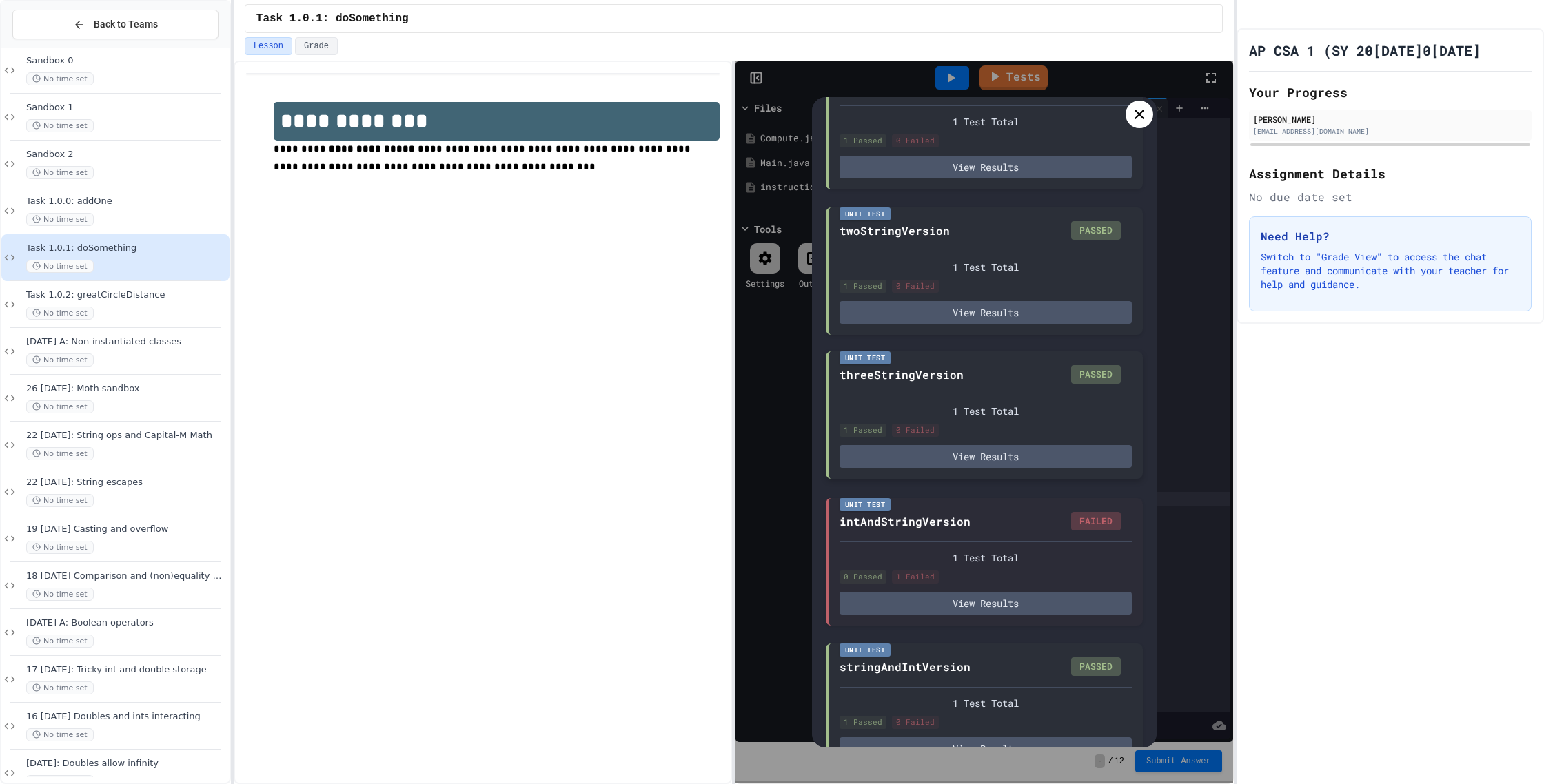
scroll to position [452, 0]
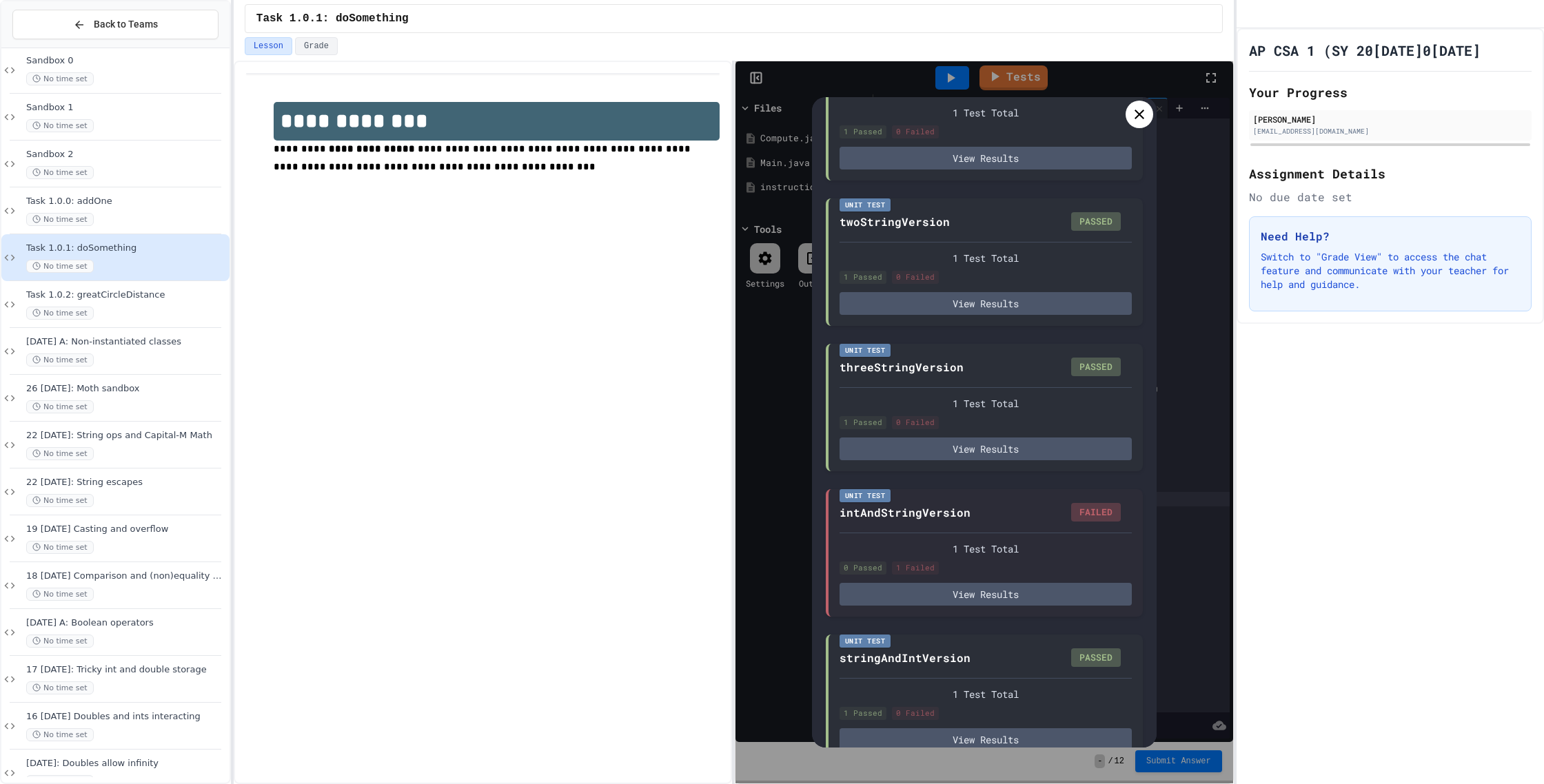
click at [1133, 114] on icon at bounding box center [1139, 114] width 16 height 16
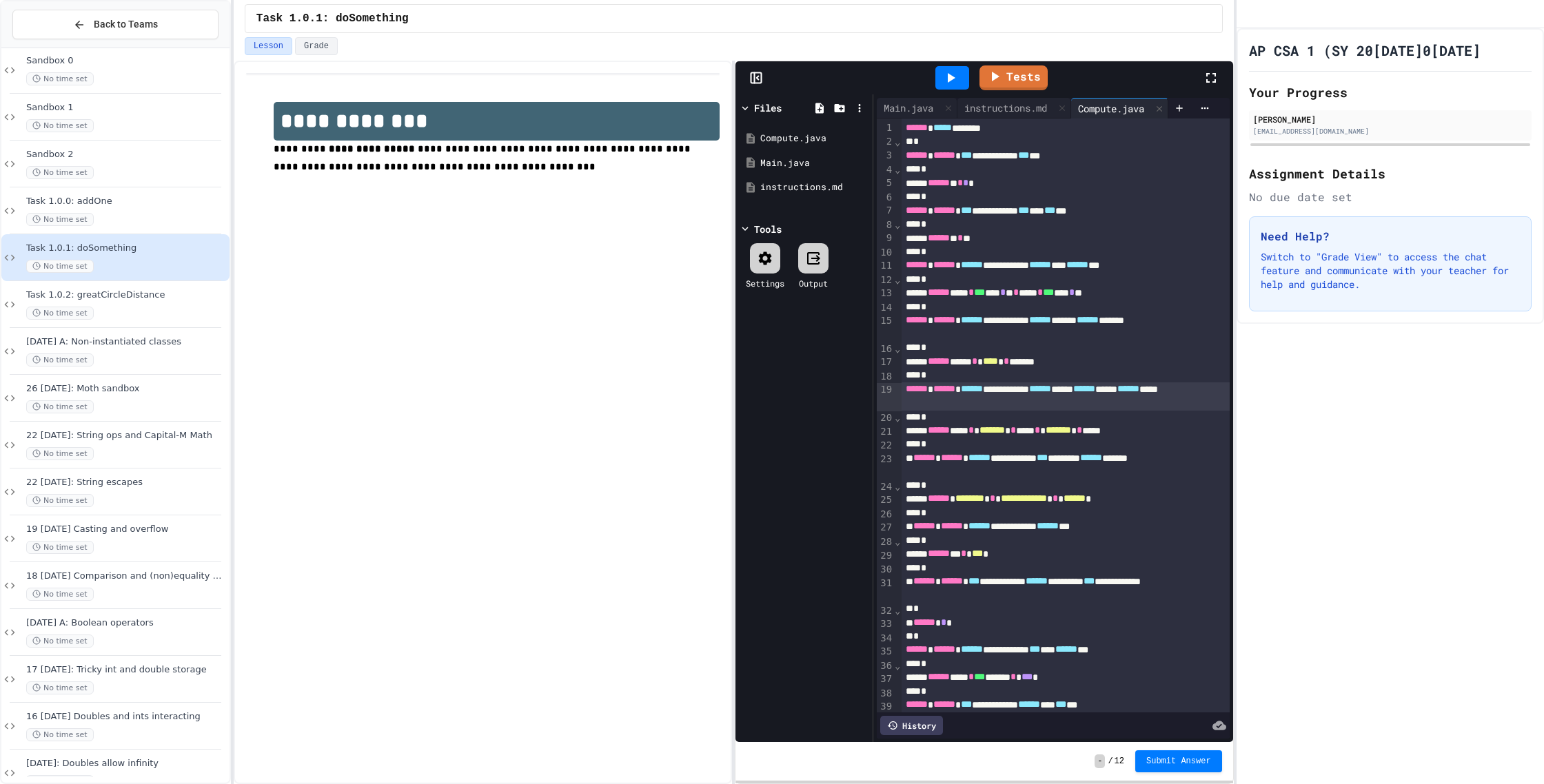
click at [965, 384] on div "**********" at bounding box center [1065, 396] width 328 height 29
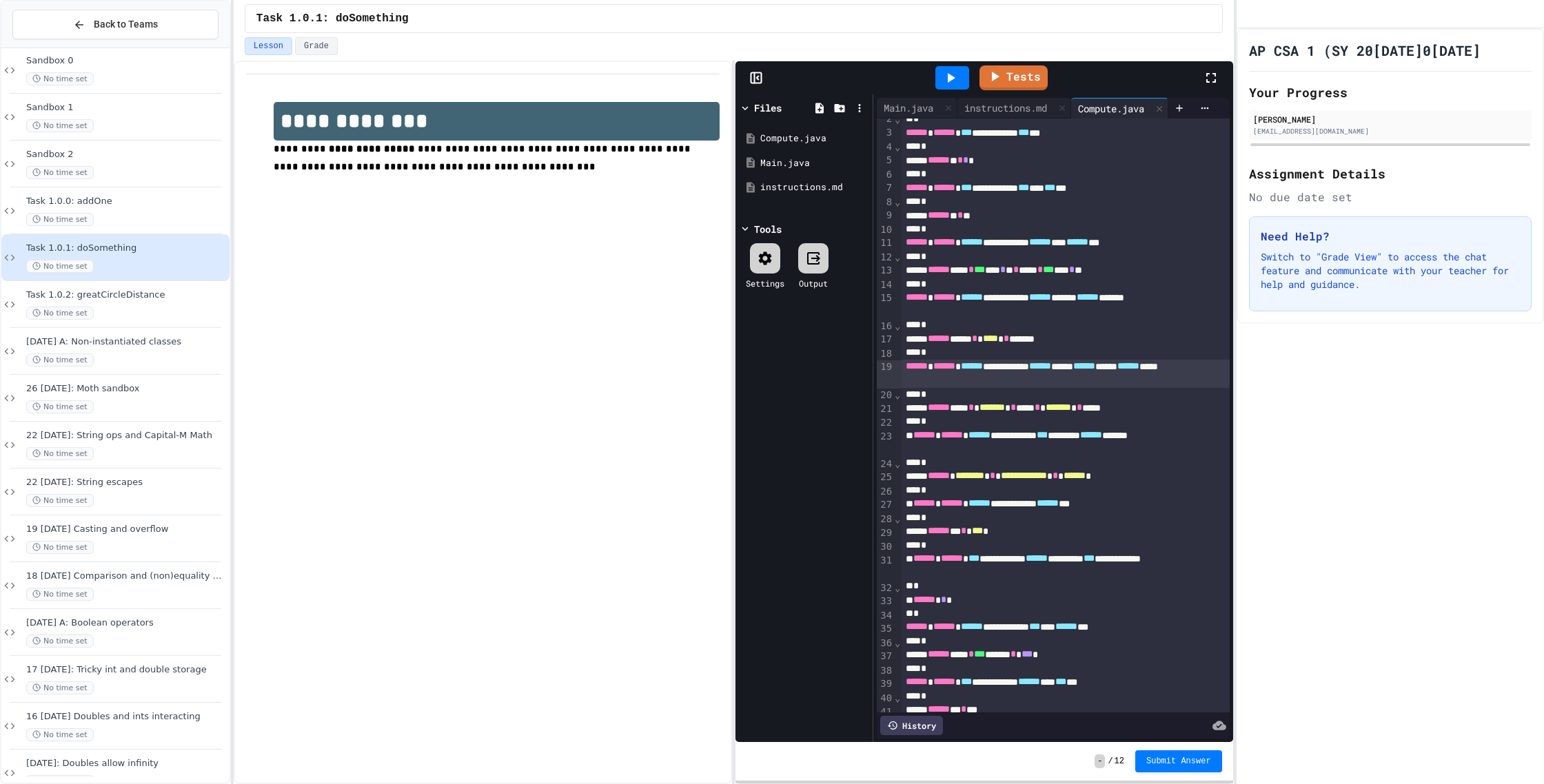
scroll to position [0, 0]
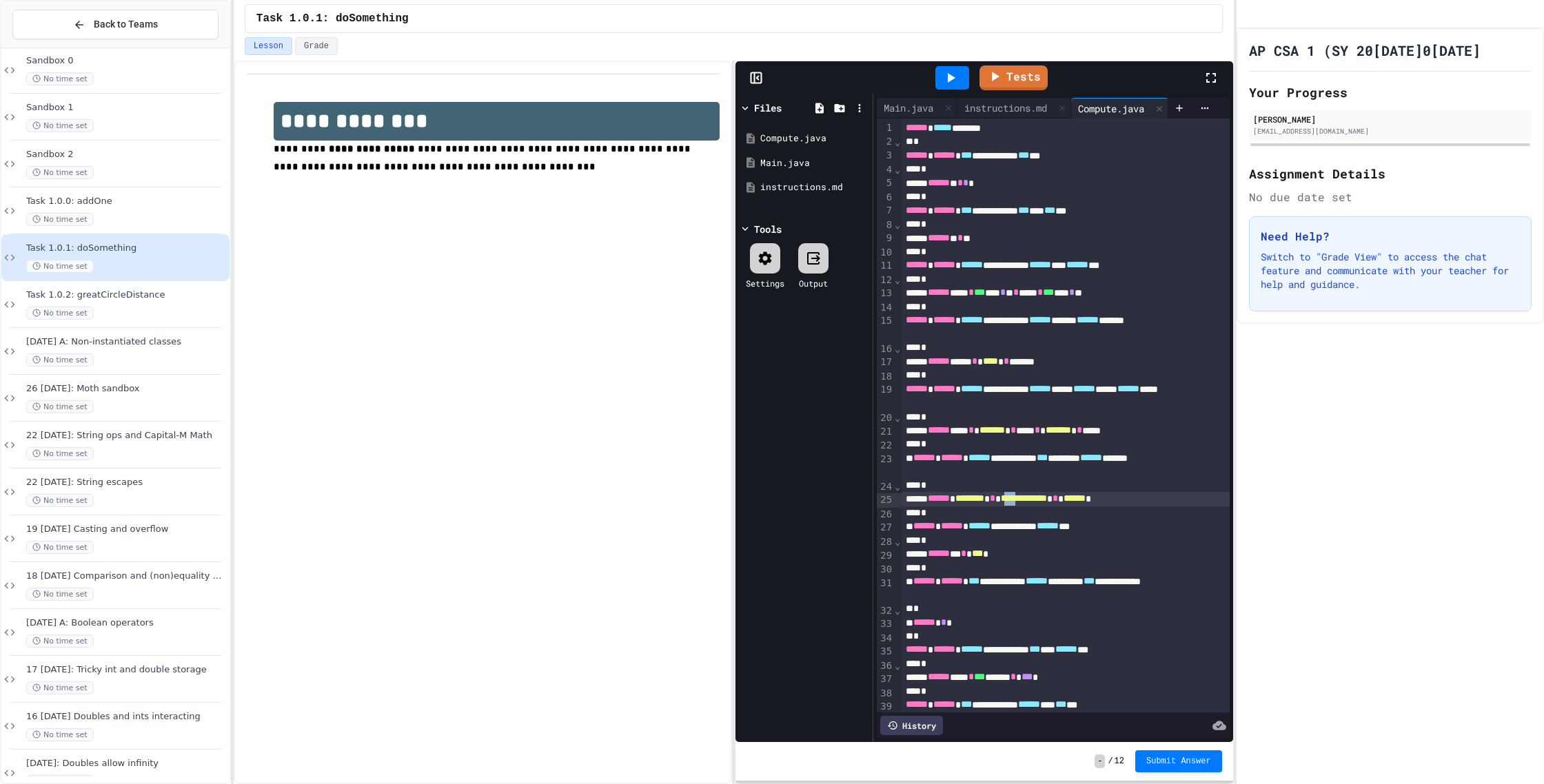
drag, startPoint x: 1070, startPoint y: 500, endPoint x: 1051, endPoint y: 503, distance: 19.2
click at [1047, 503] on span "**********" at bounding box center [1024, 498] width 46 height 10
click at [1079, 501] on span "******" at bounding box center [1067, 498] width 22 height 10
click at [1013, 67] on link "Tests" at bounding box center [1012, 77] width 69 height 26
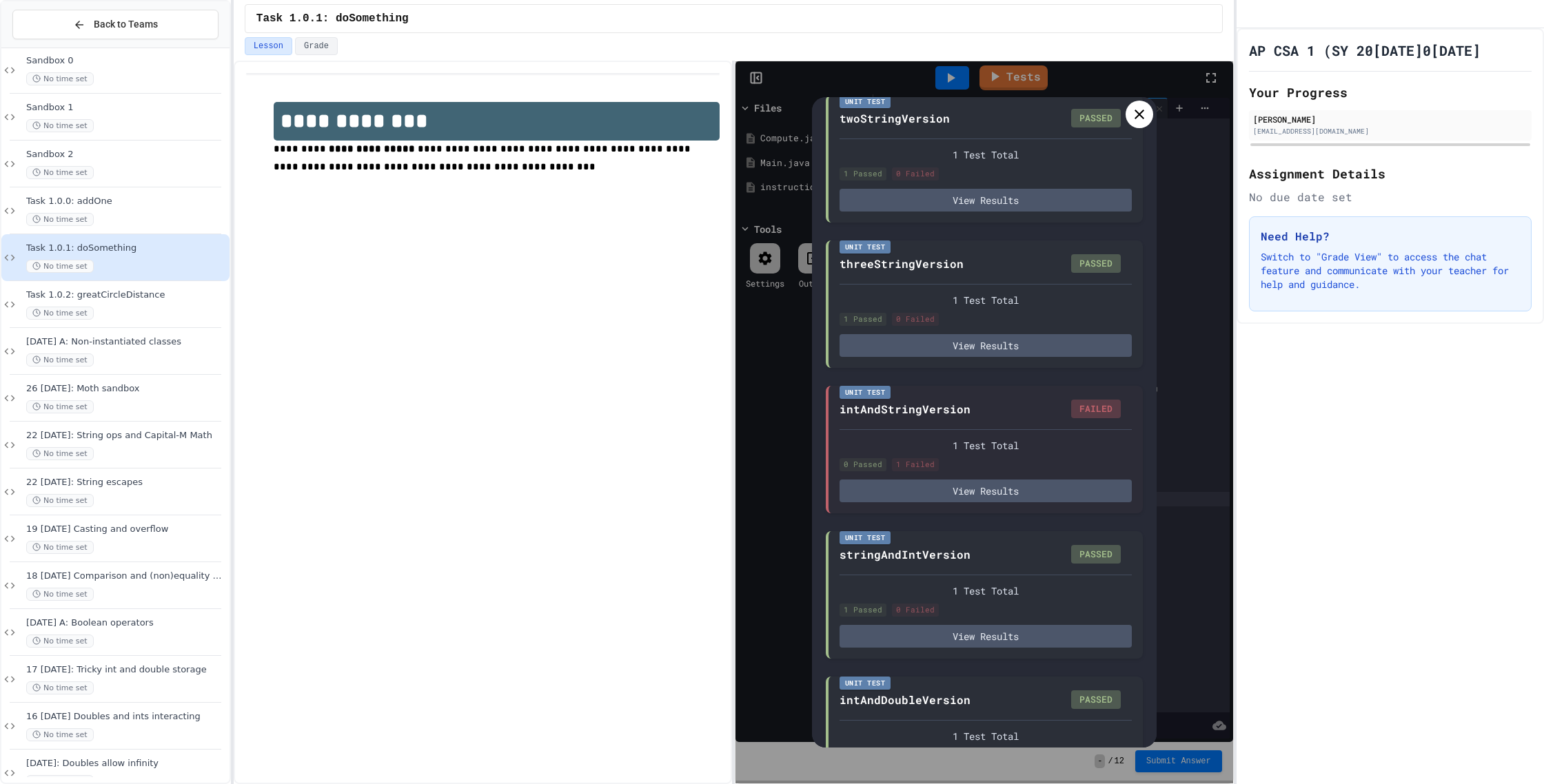
scroll to position [555, 0]
click at [1135, 116] on icon at bounding box center [1139, 114] width 16 height 16
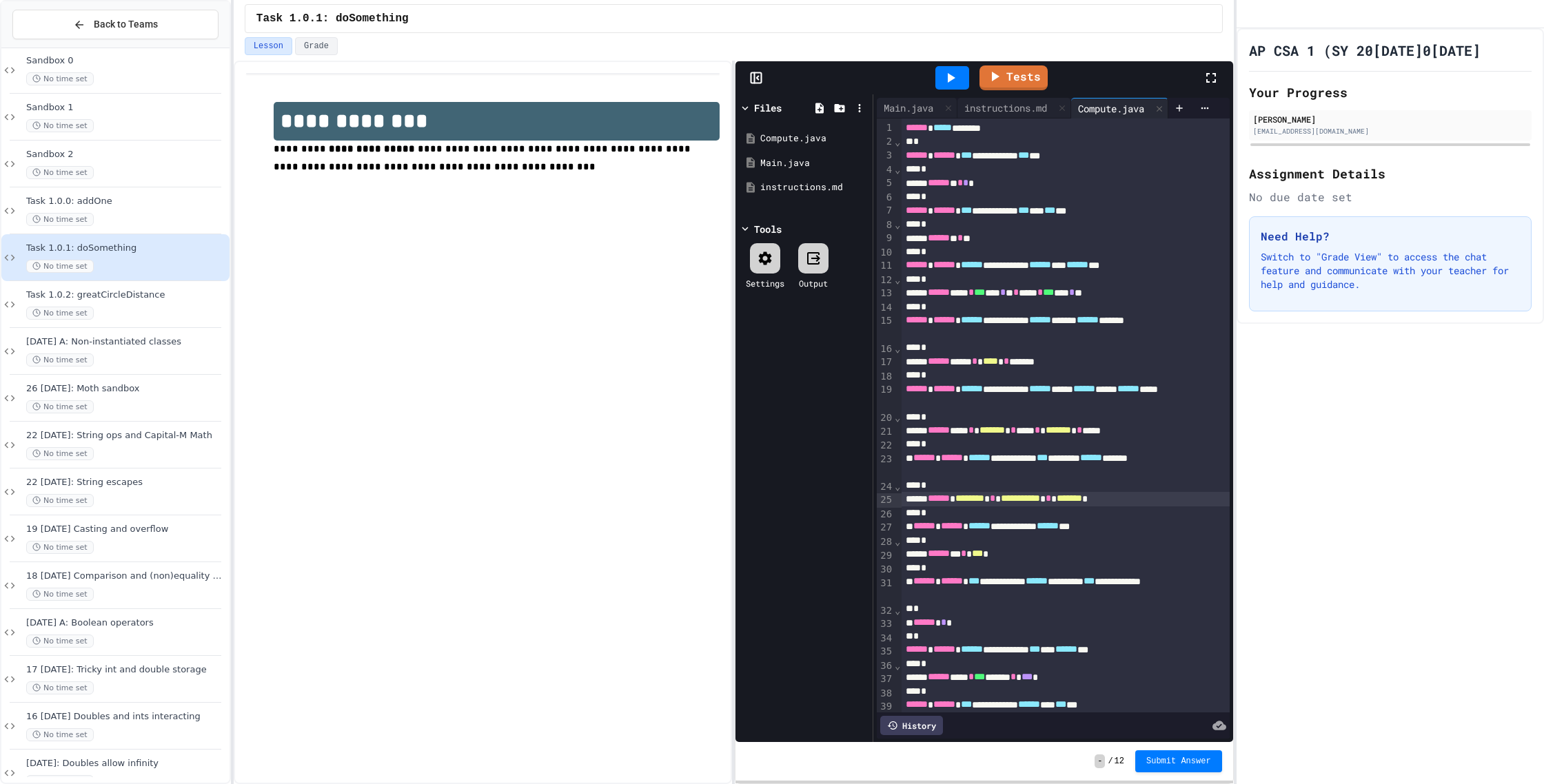
scroll to position [0, 7]
click at [1027, 501] on div "**********" at bounding box center [1065, 499] width 328 height 14
click at [985, 503] on span "**********" at bounding box center [974, 498] width 39 height 10
click at [1030, 84] on link "Tests" at bounding box center [1014, 76] width 68 height 26
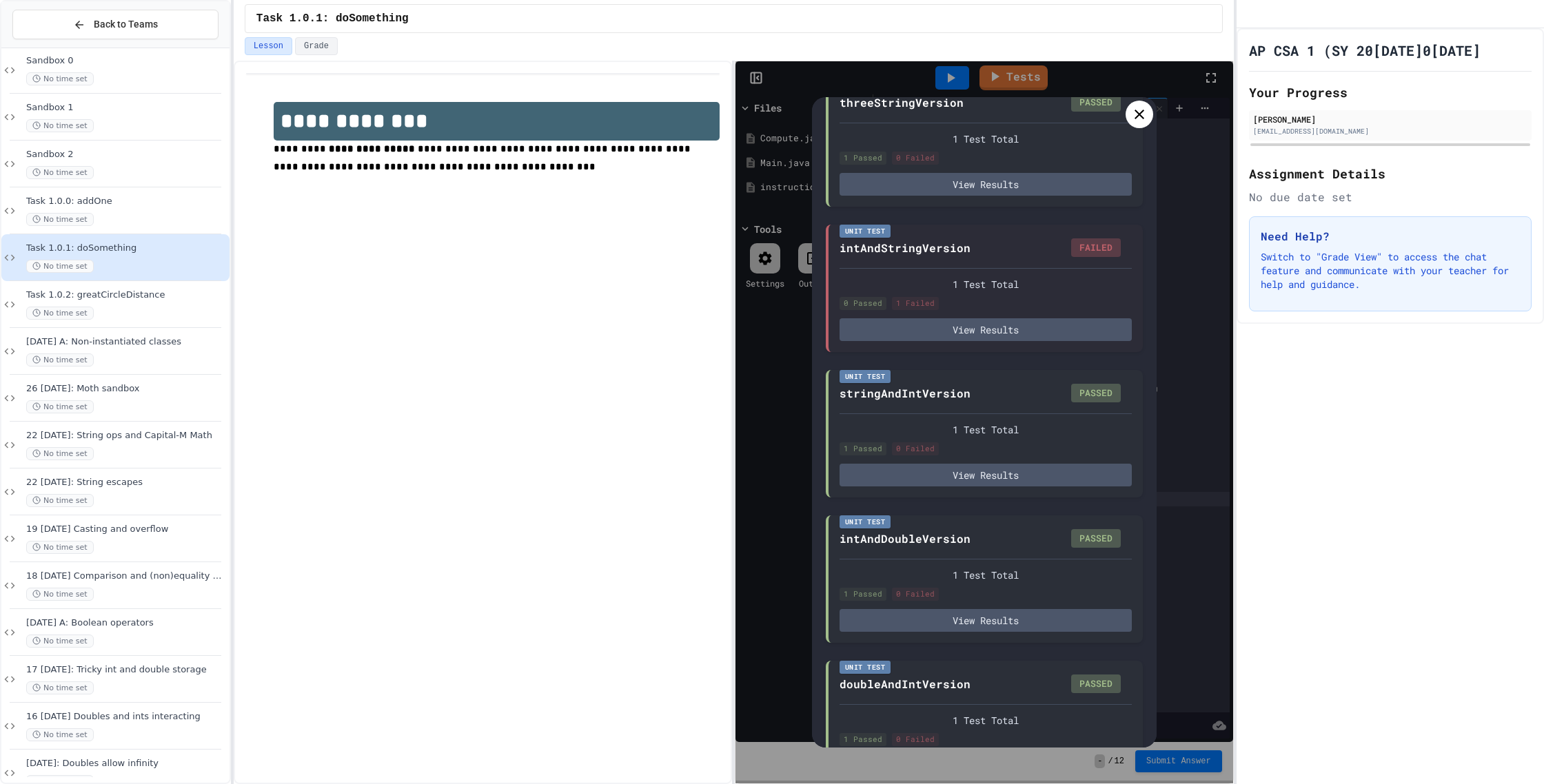
scroll to position [693, 0]
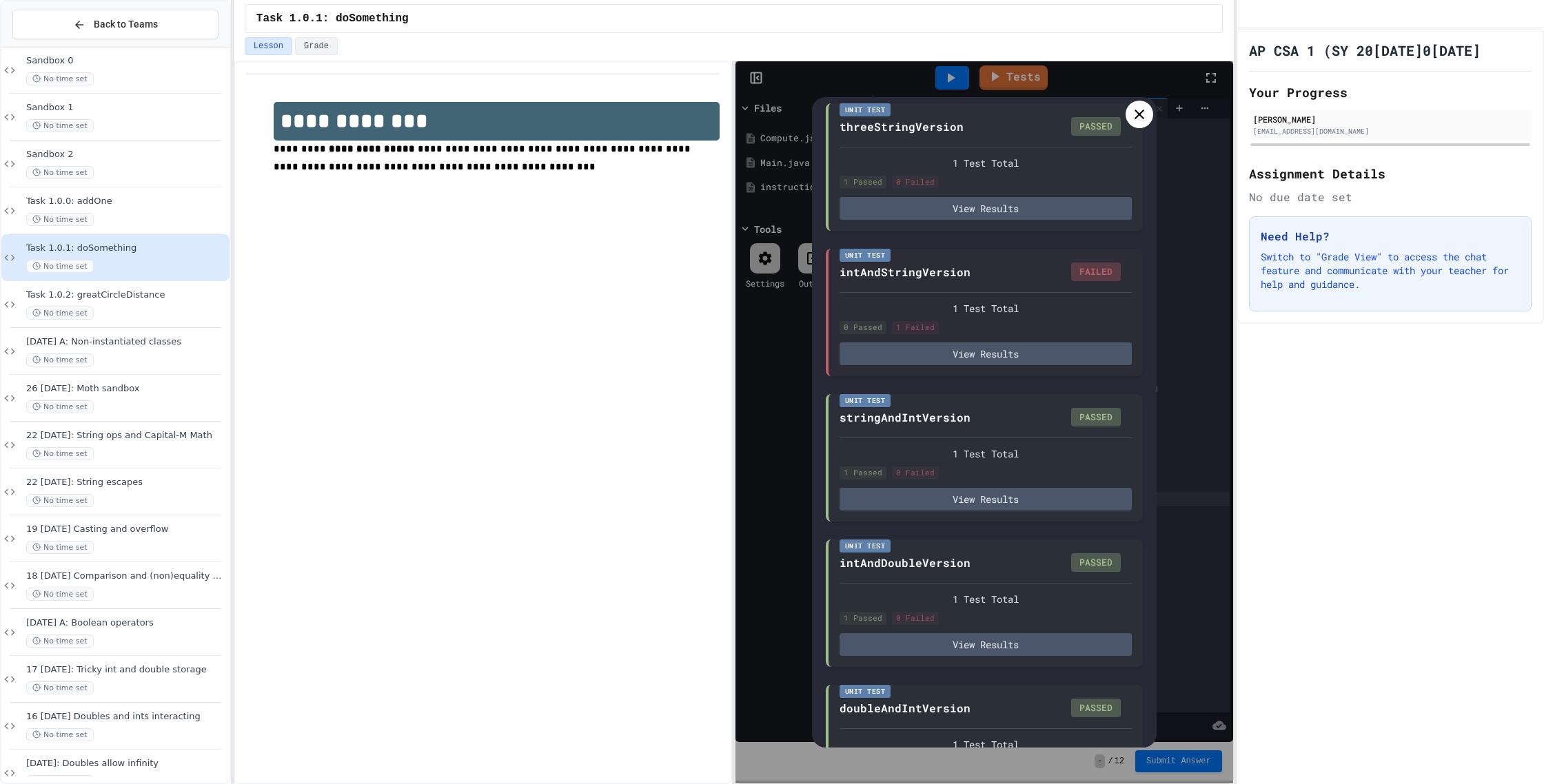
click at [1126, 115] on div at bounding box center [1140, 114] width 28 height 28
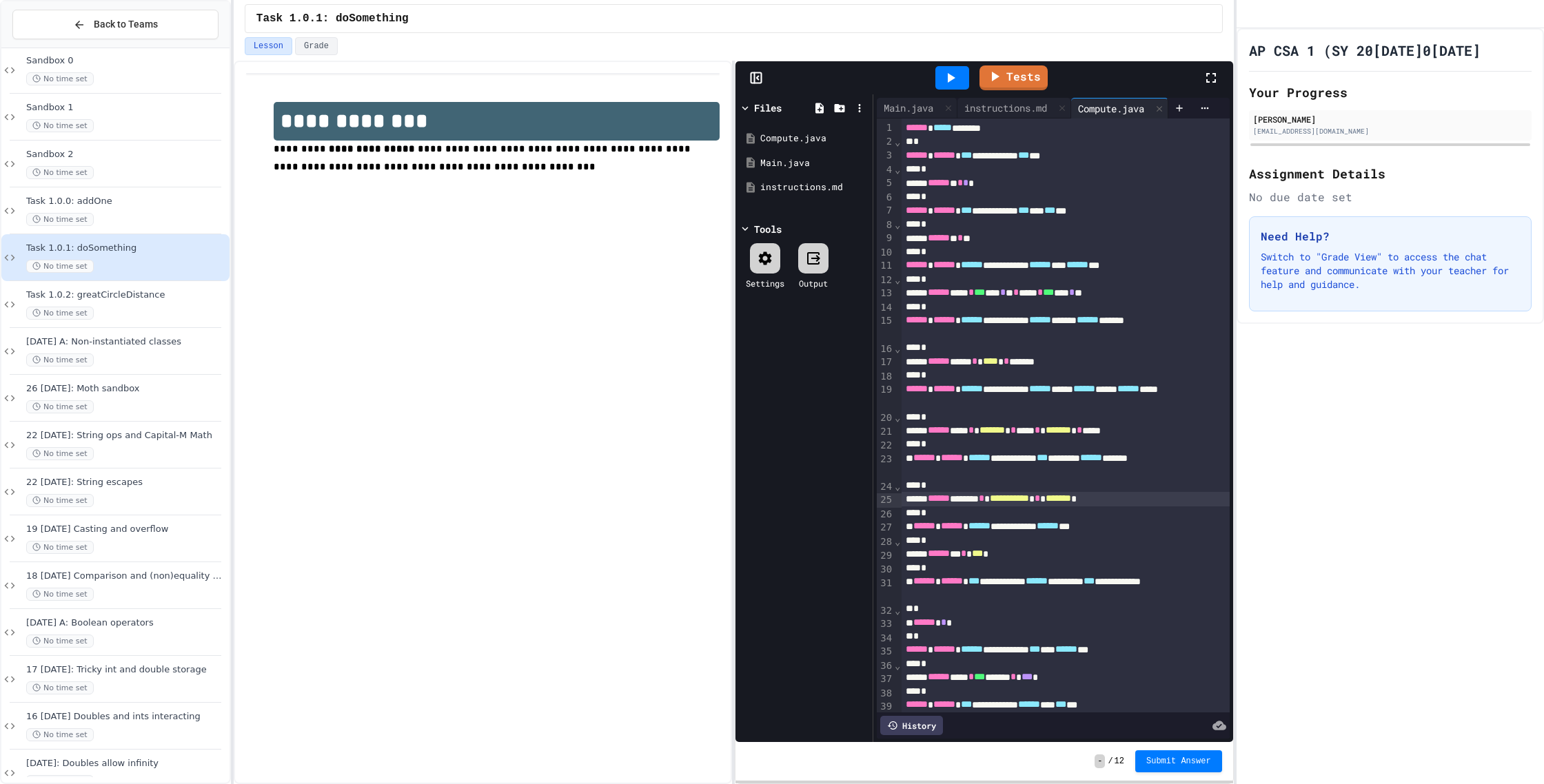
click at [1029, 501] on span "**********" at bounding box center [1009, 498] width 39 height 10
click at [1068, 500] on span "*******" at bounding box center [1054, 498] width 25 height 10
click at [1031, 69] on link "Tests" at bounding box center [1013, 77] width 69 height 26
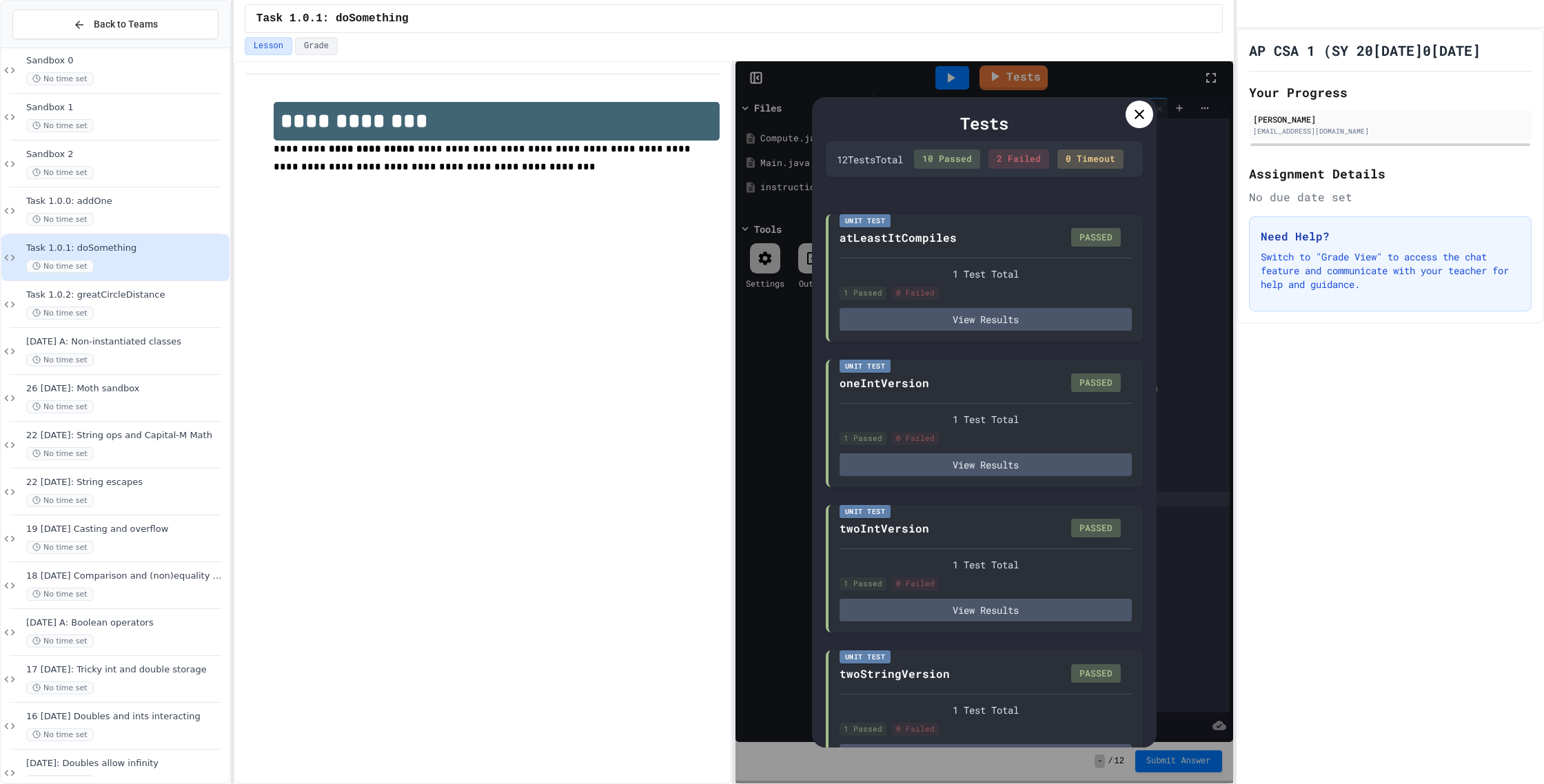
click at [1138, 111] on icon at bounding box center [1139, 114] width 16 height 16
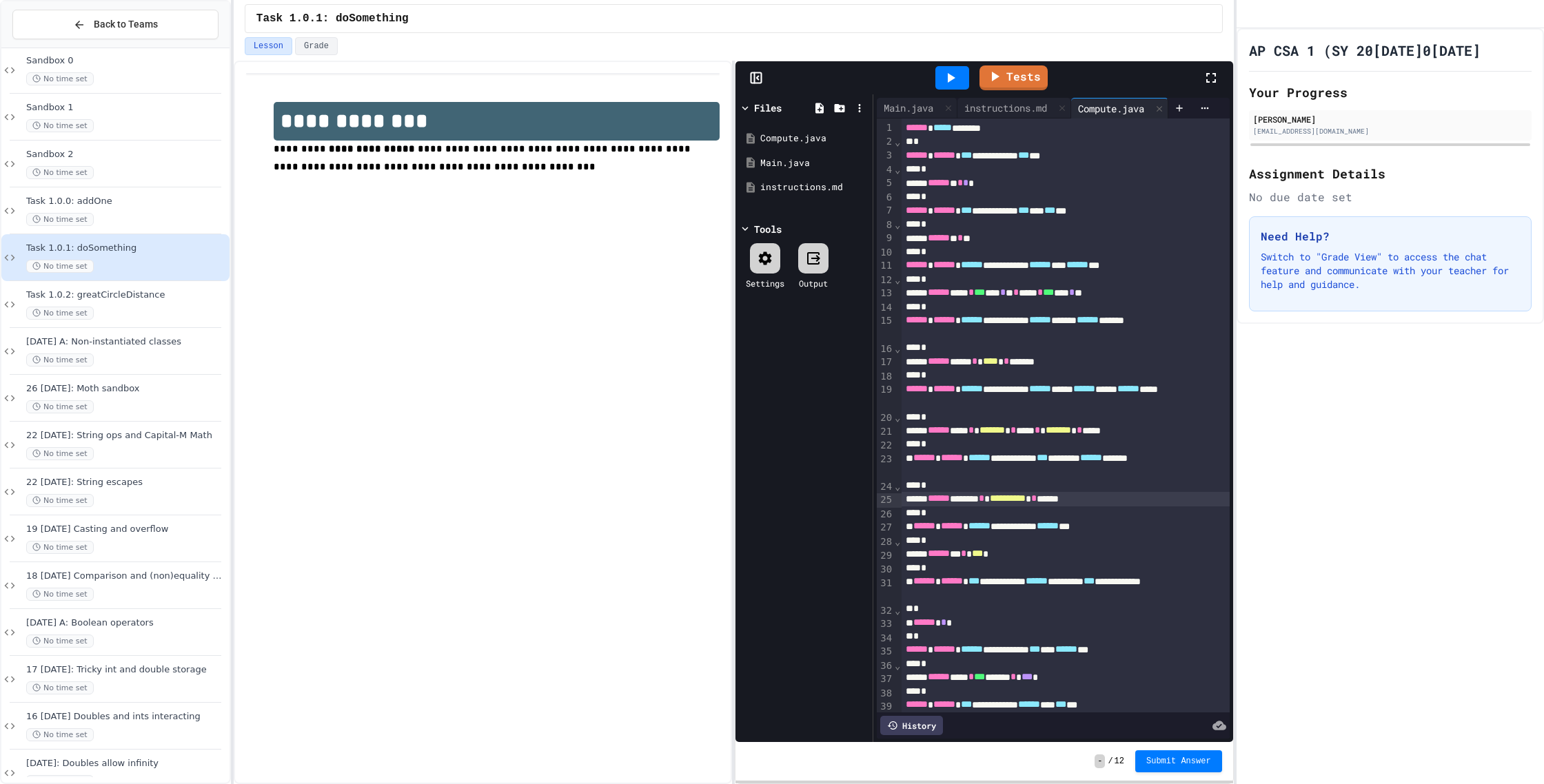
click at [1025, 502] on span "**********" at bounding box center [1007, 498] width 36 height 10
click at [1024, 83] on link "Tests" at bounding box center [1013, 76] width 66 height 26
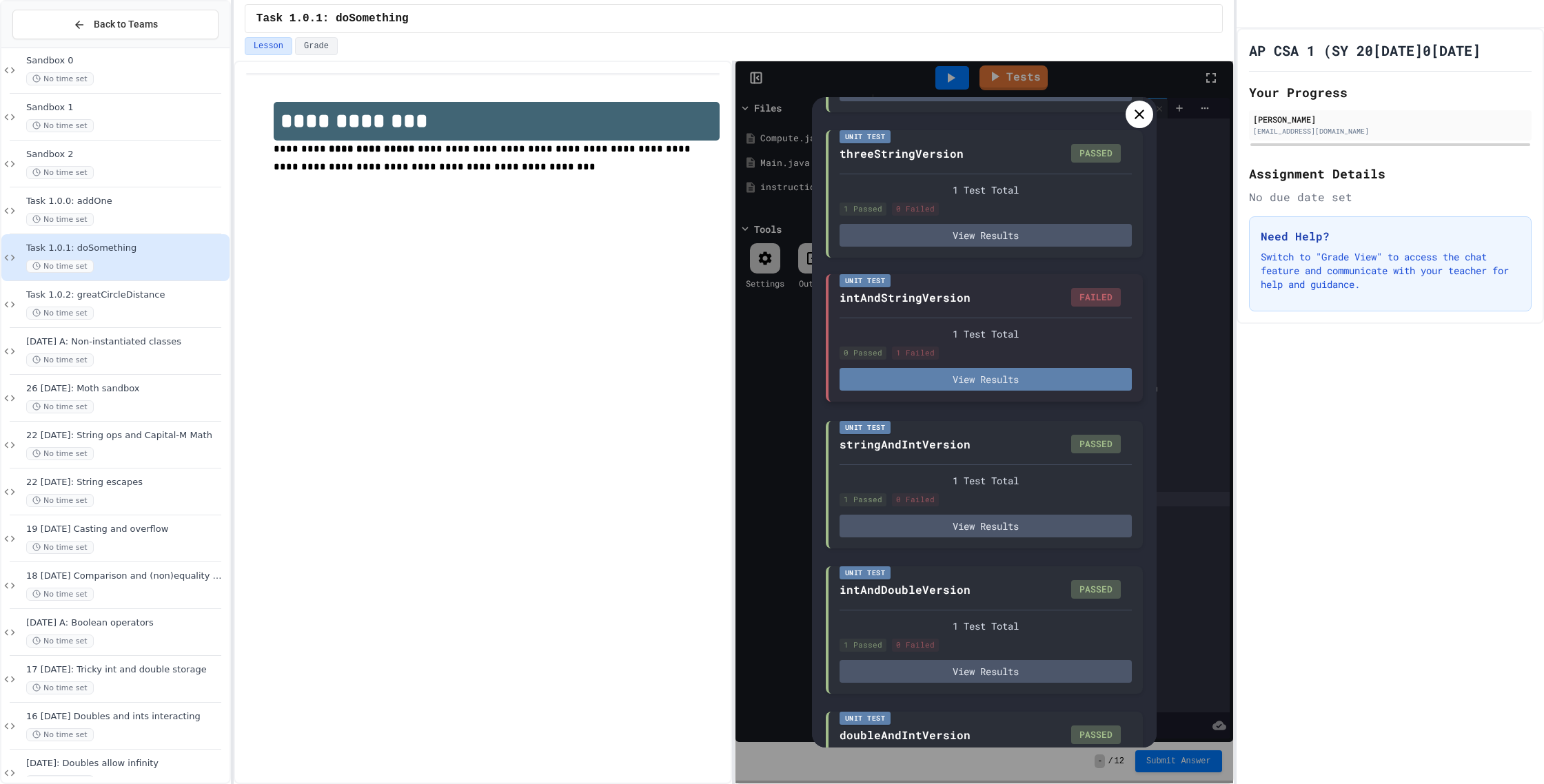
scroll to position [671, 0]
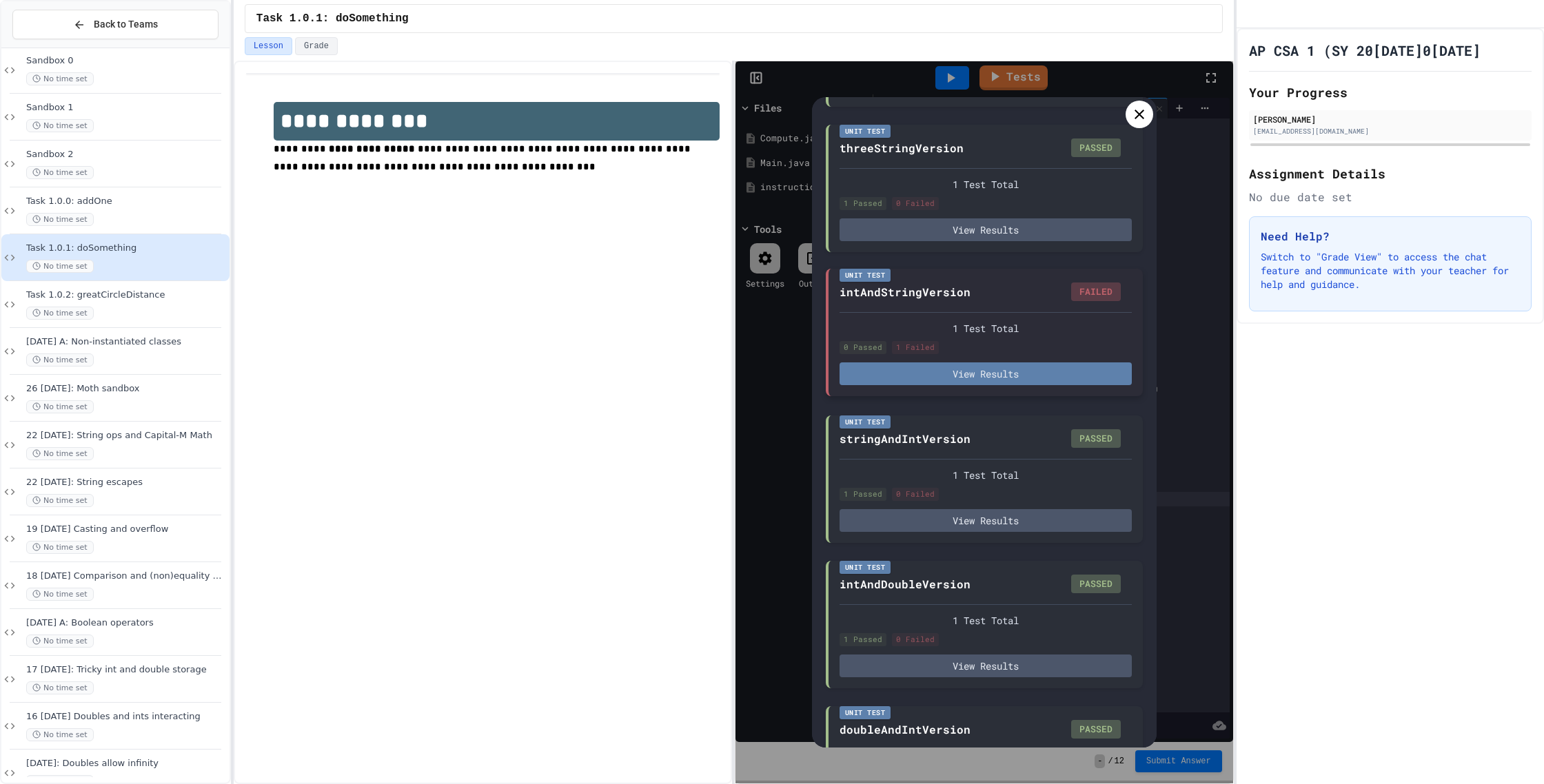
click at [1038, 384] on button "View Results" at bounding box center [985, 374] width 292 height 23
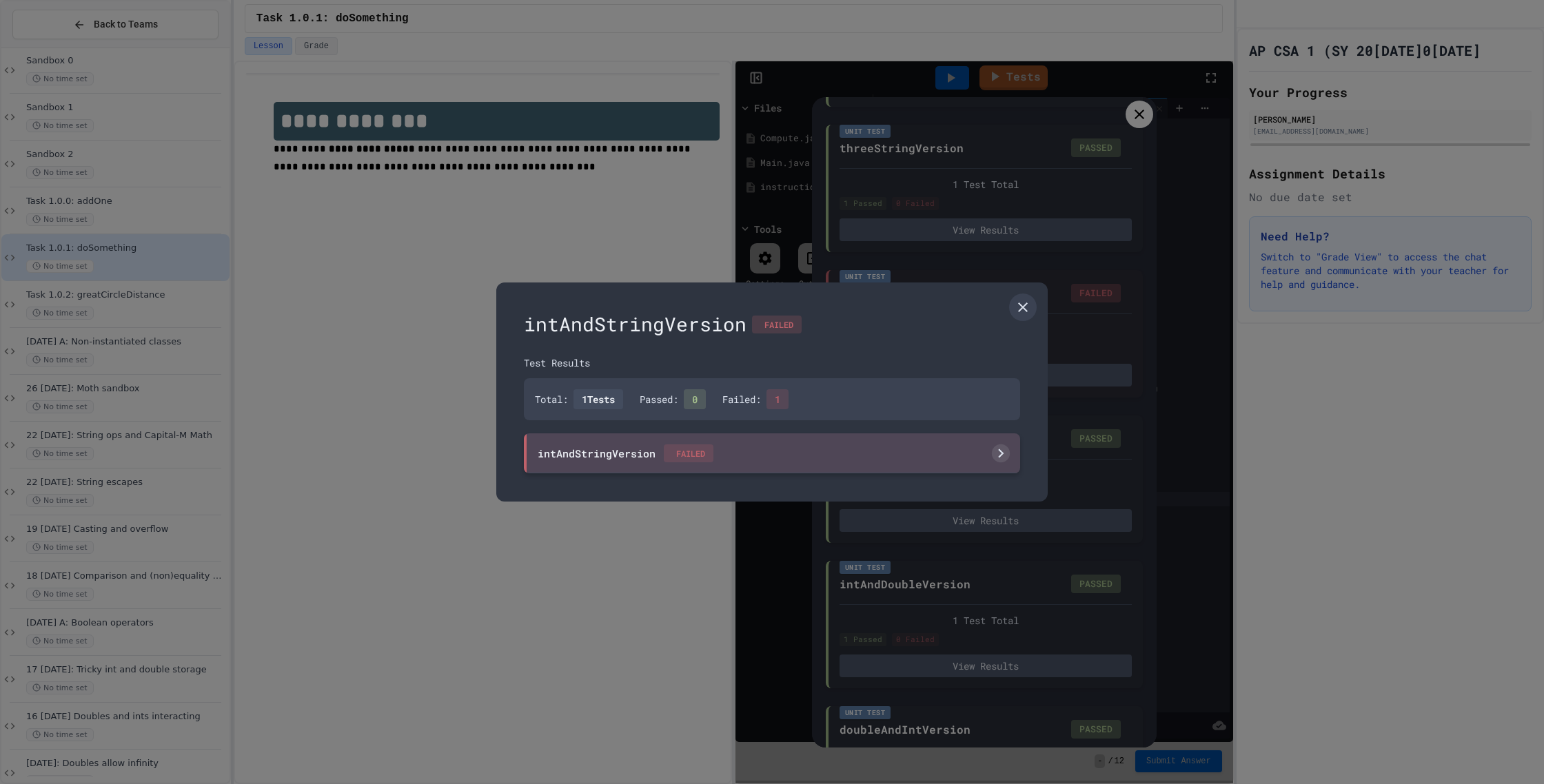
click at [996, 459] on icon at bounding box center [1000, 454] width 18 height 18
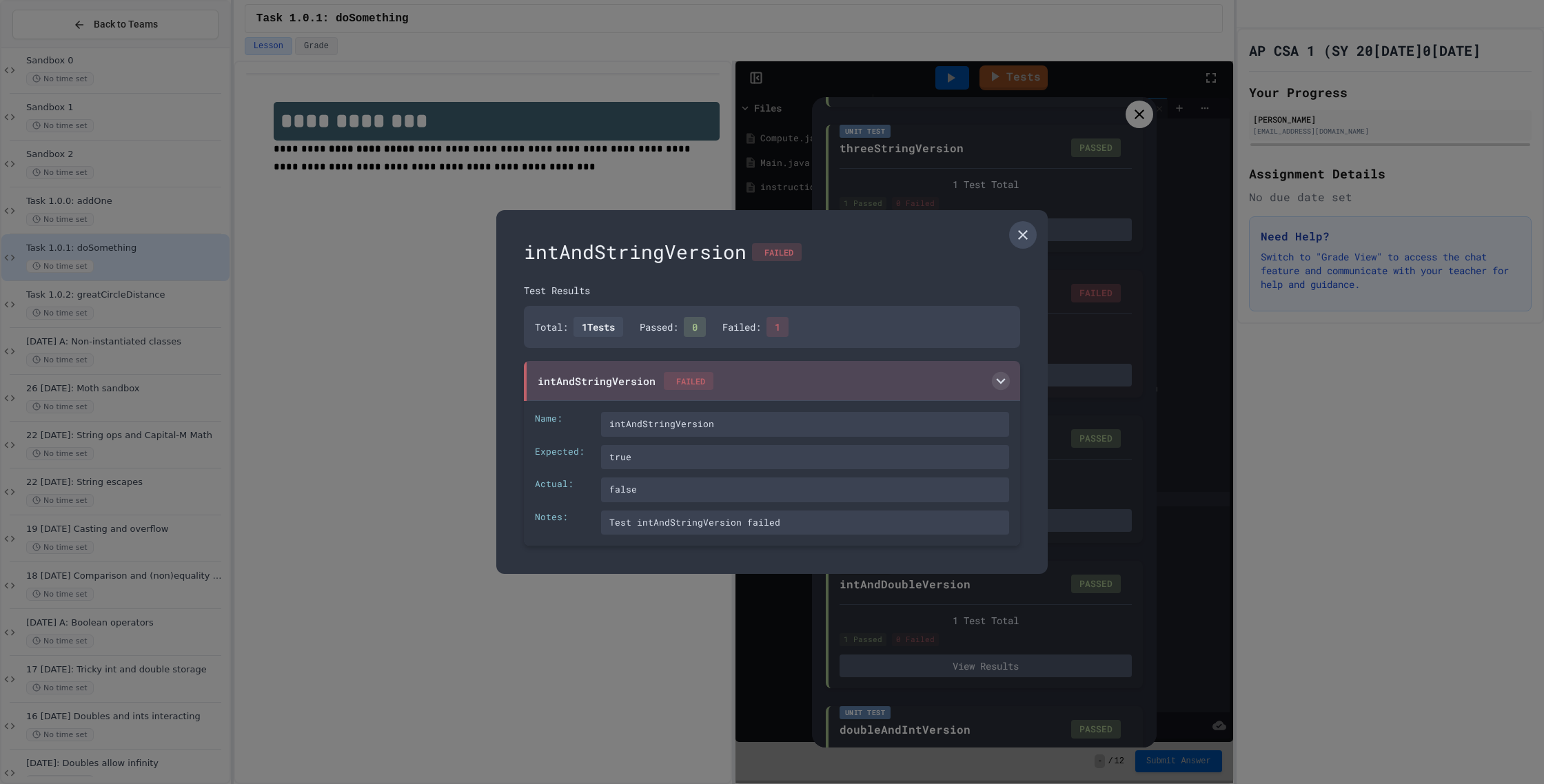
click at [1017, 245] on link at bounding box center [1023, 235] width 28 height 28
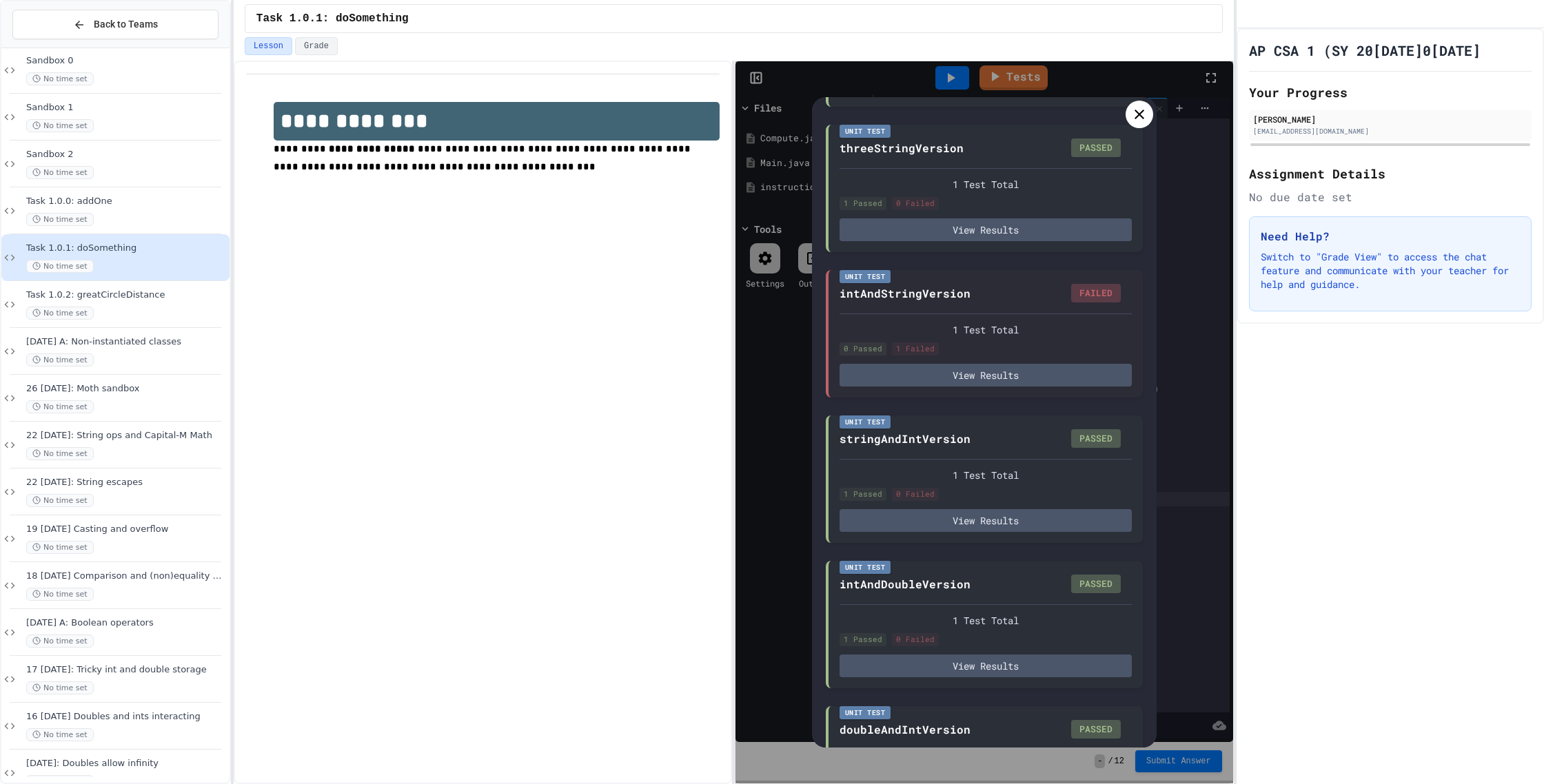
click at [1139, 118] on icon at bounding box center [1139, 114] width 16 height 16
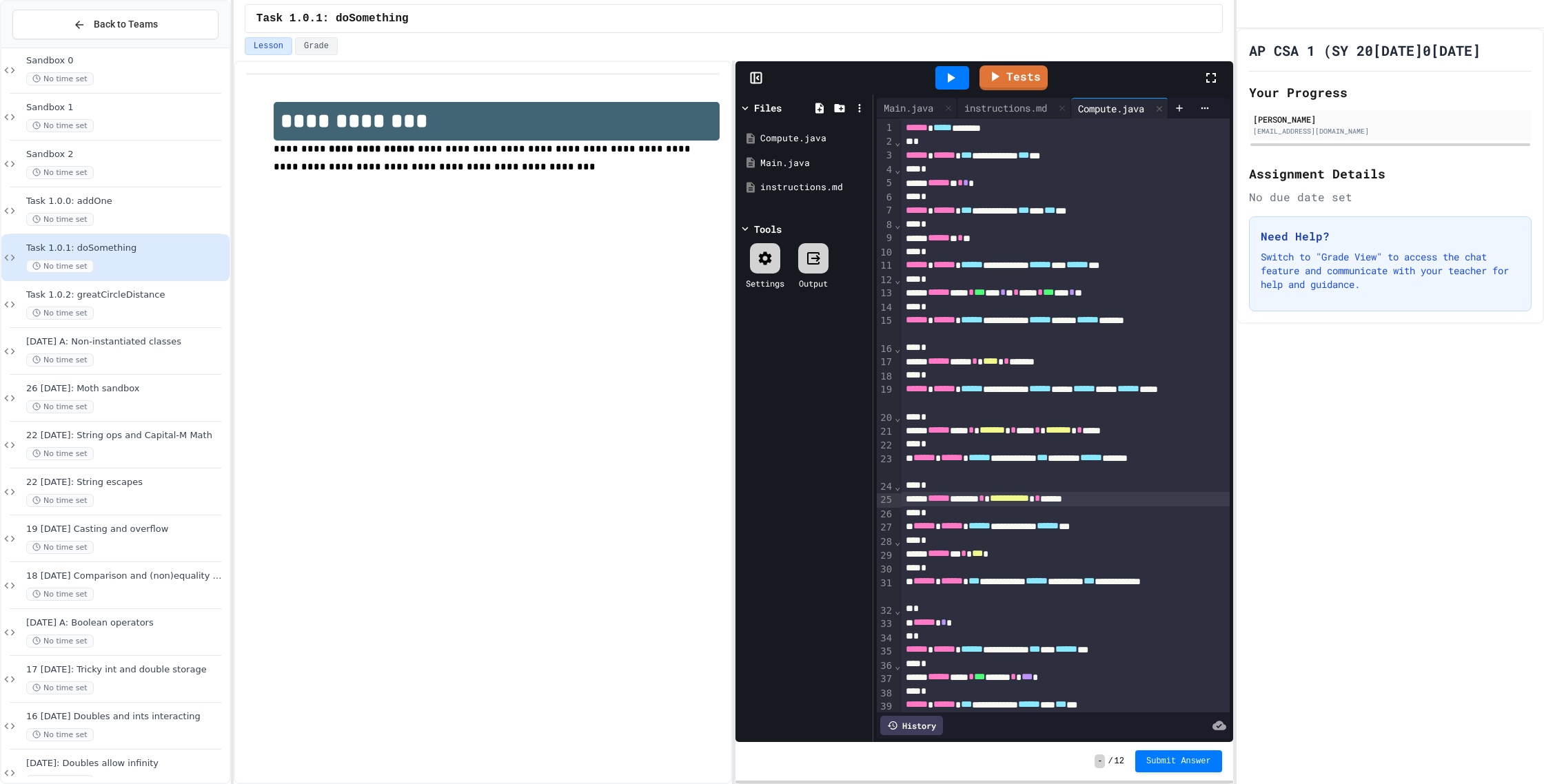
click at [939, 70] on div at bounding box center [952, 77] width 34 height 23
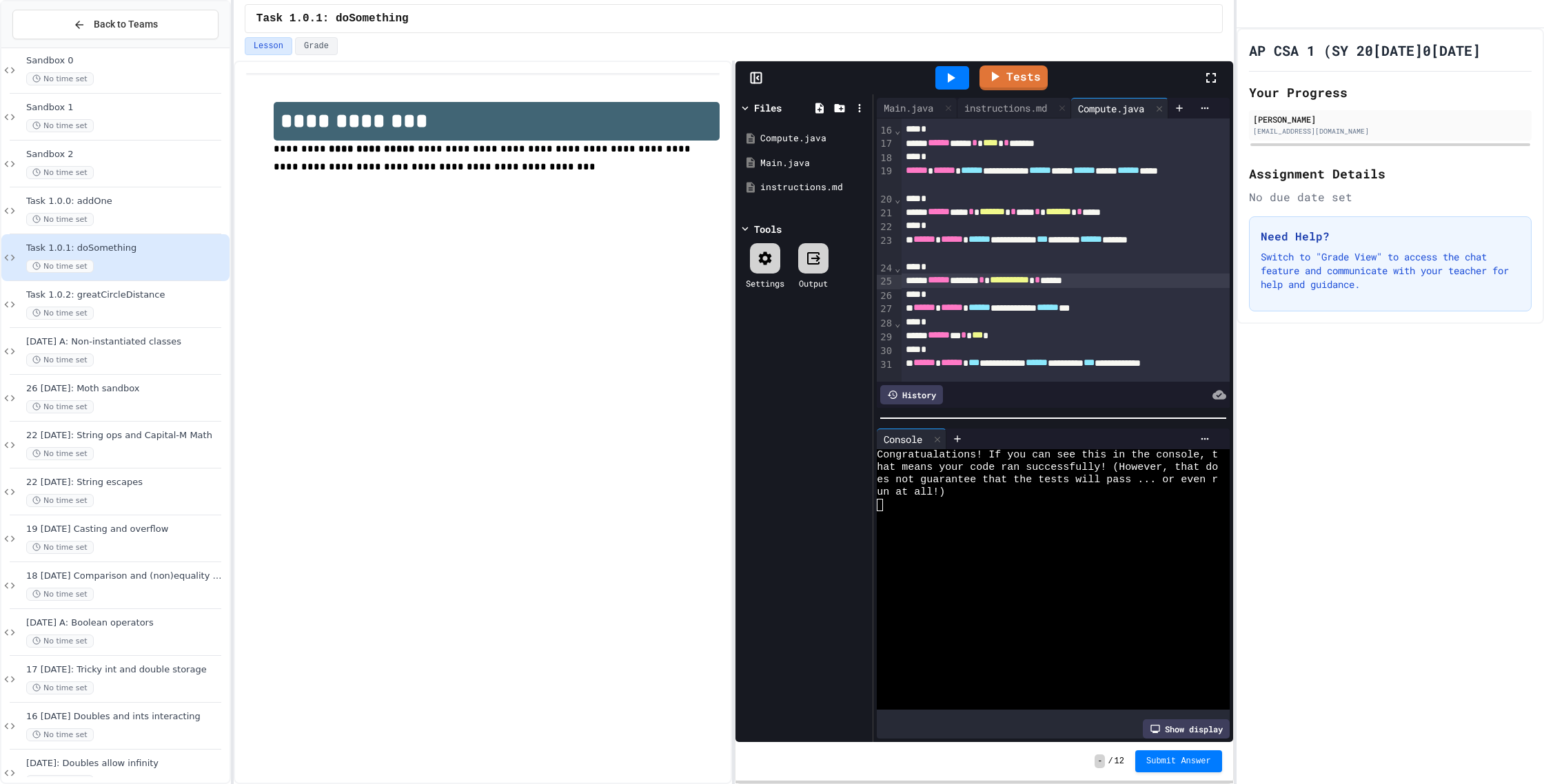
scroll to position [223, 0]
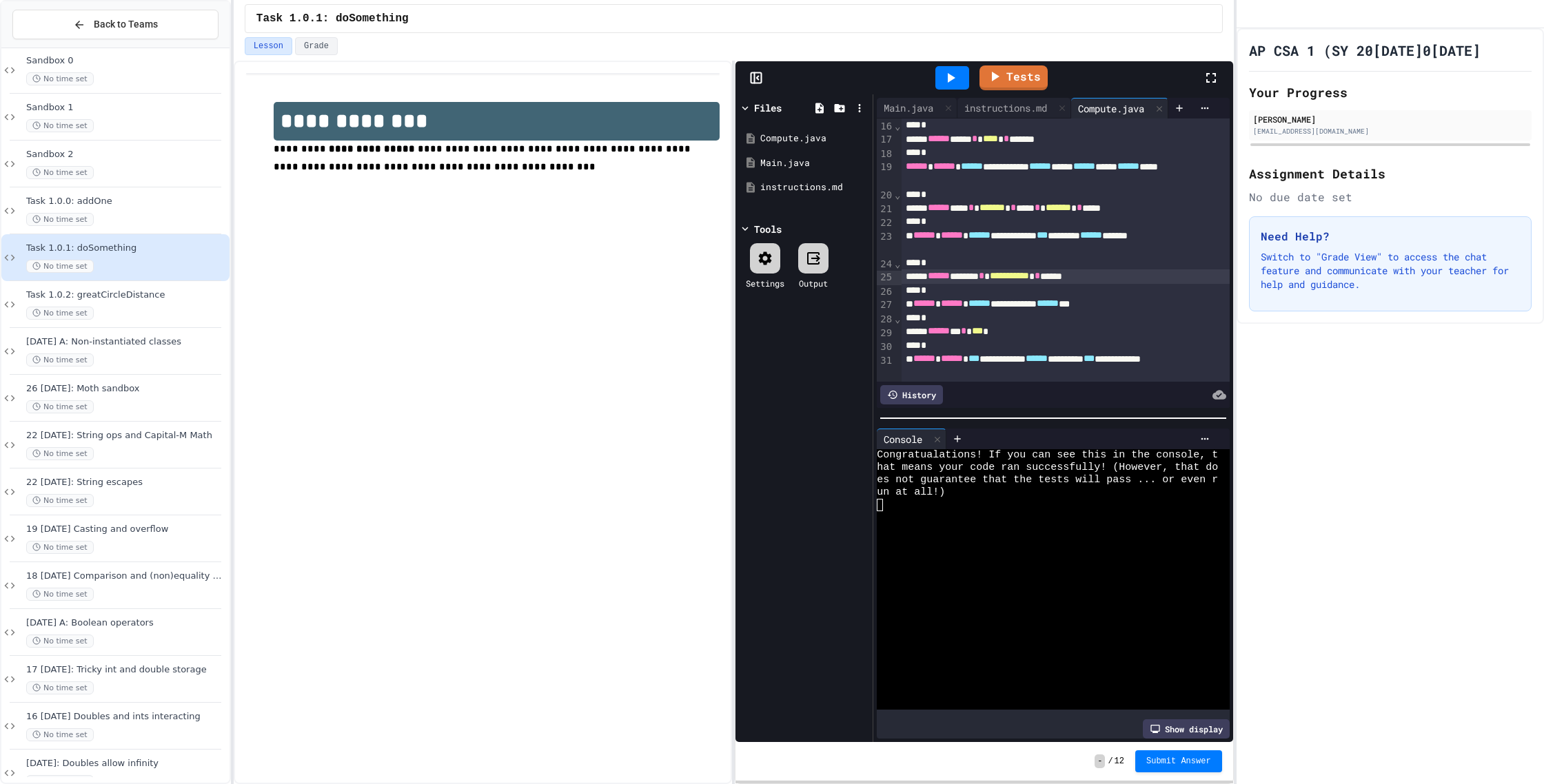
click at [1115, 280] on div "**********" at bounding box center [1065, 277] width 328 height 14
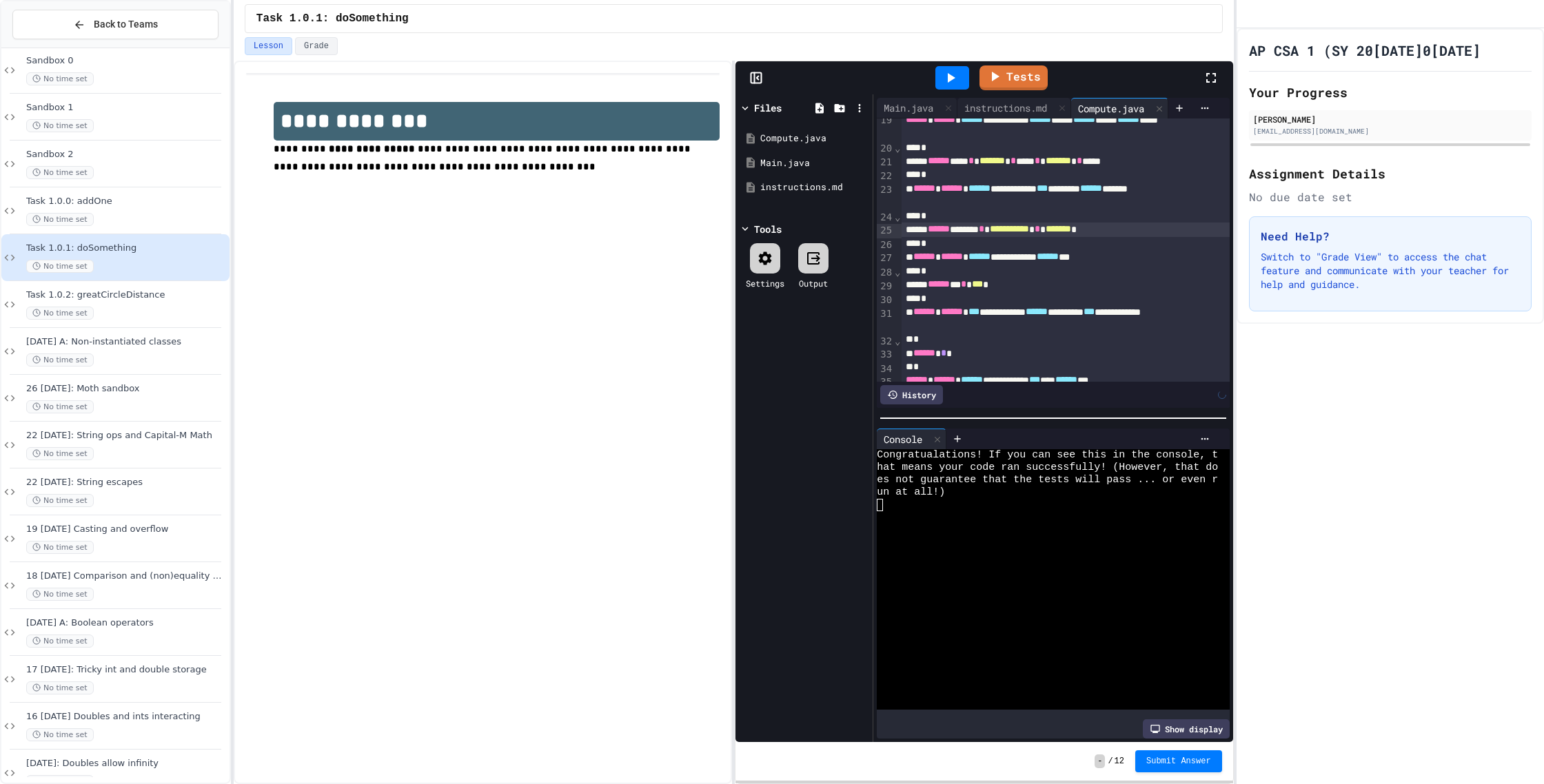
scroll to position [300, 0]
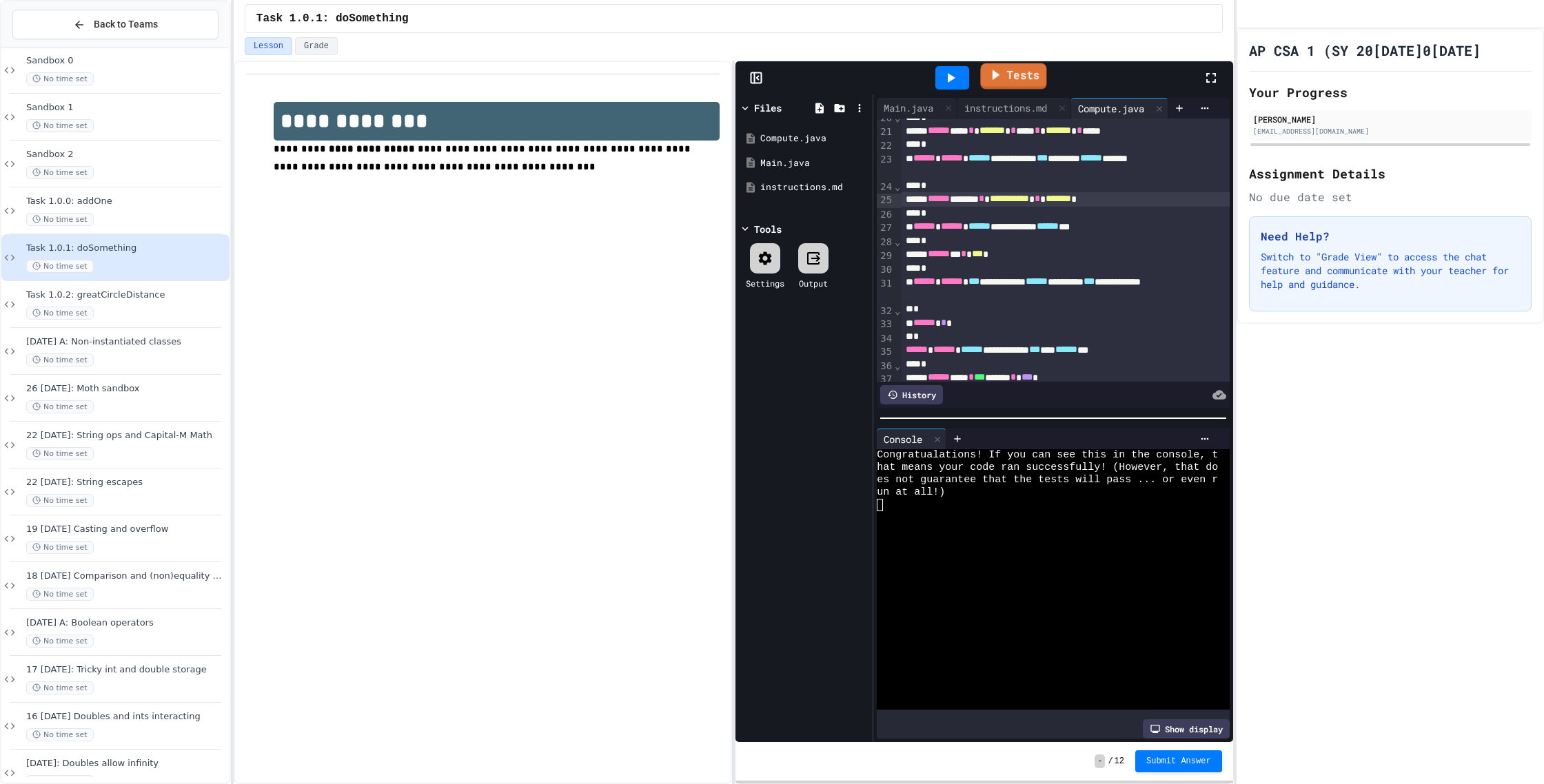
click at [1000, 82] on icon at bounding box center [995, 75] width 16 height 17
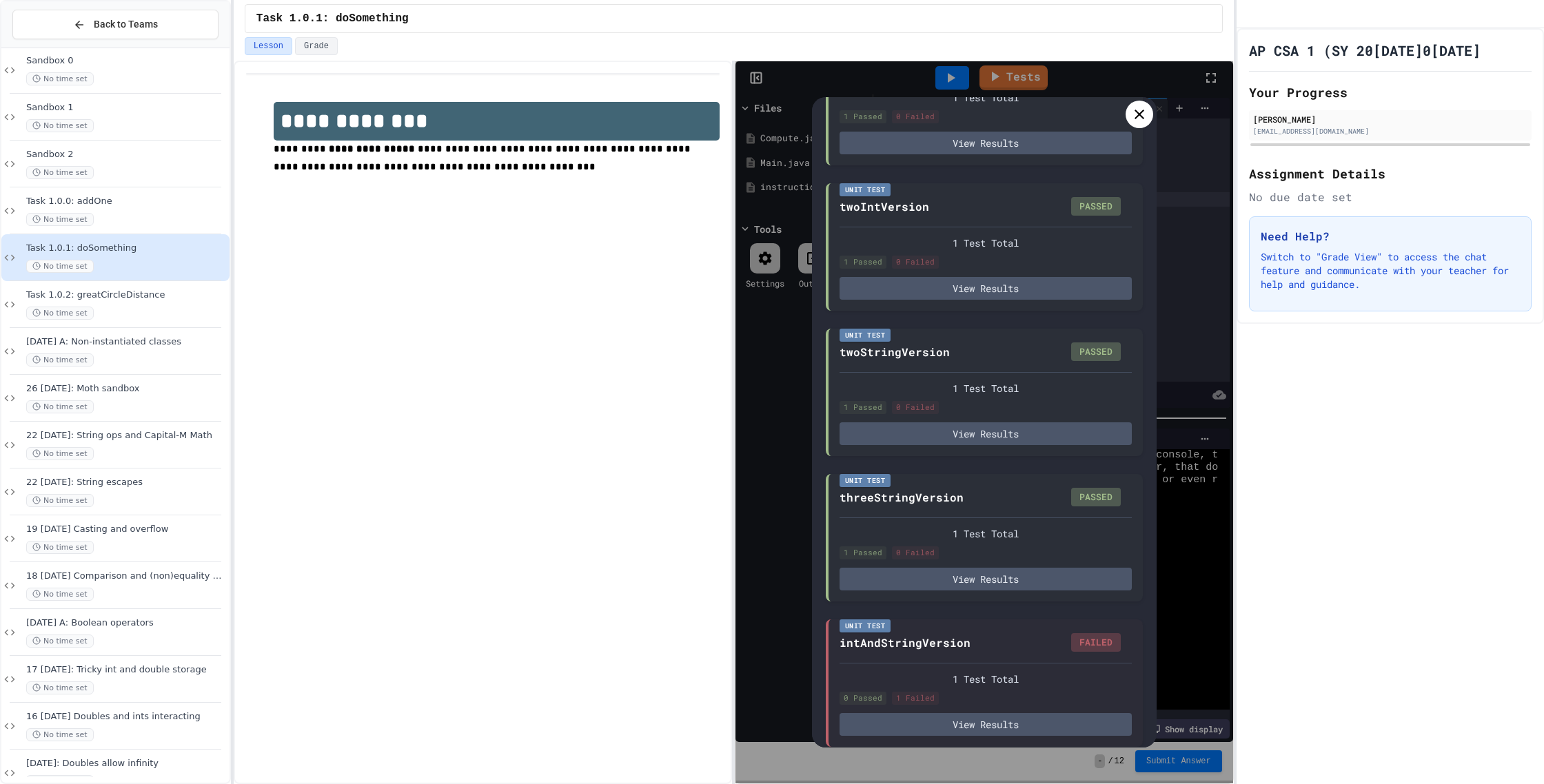
scroll to position [320, 0]
click at [1134, 121] on icon at bounding box center [1139, 114] width 16 height 16
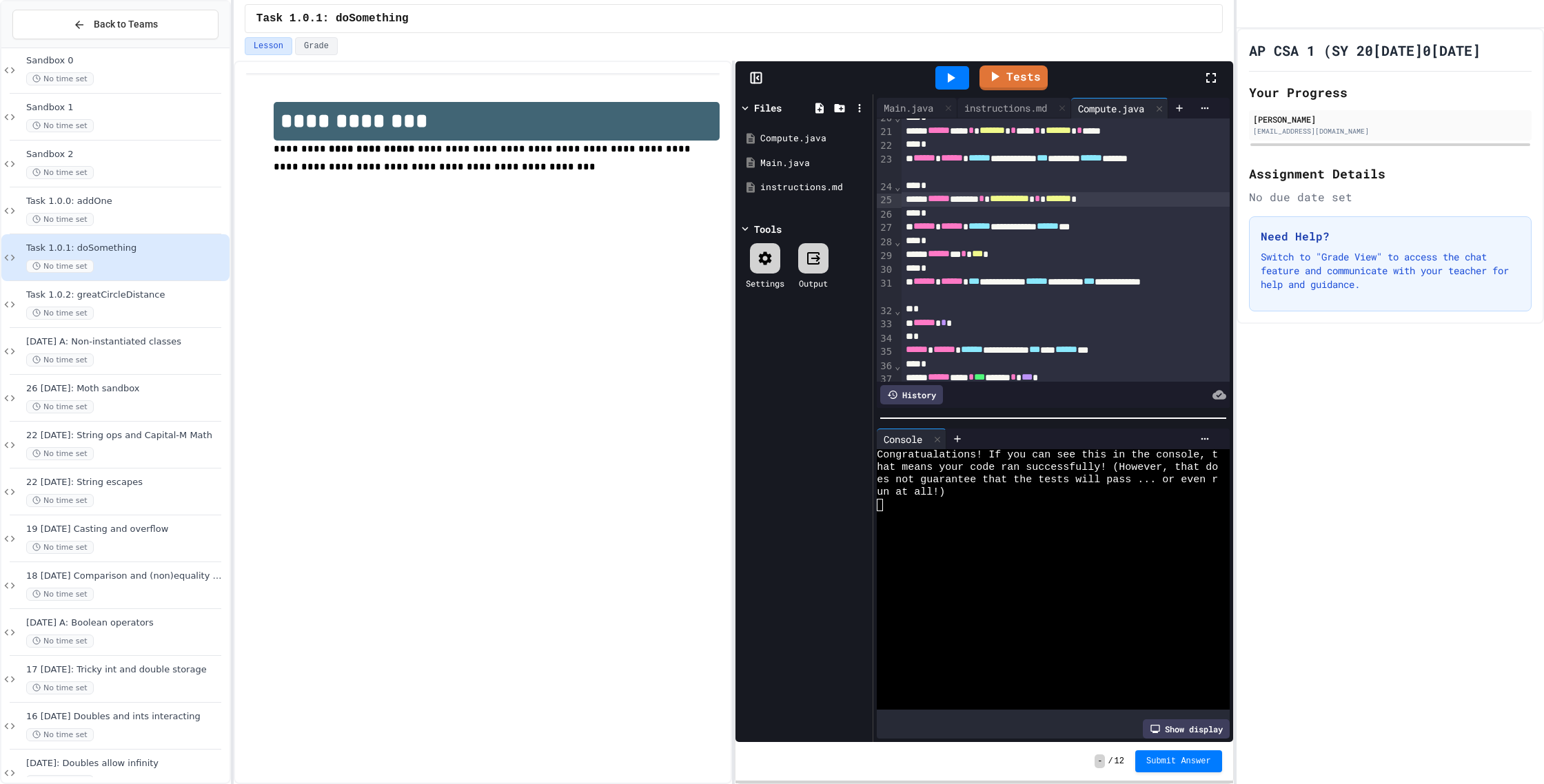
click at [1071, 201] on span "*******" at bounding box center [1057, 198] width 25 height 10
click at [1018, 75] on link "Tests" at bounding box center [1013, 76] width 68 height 26
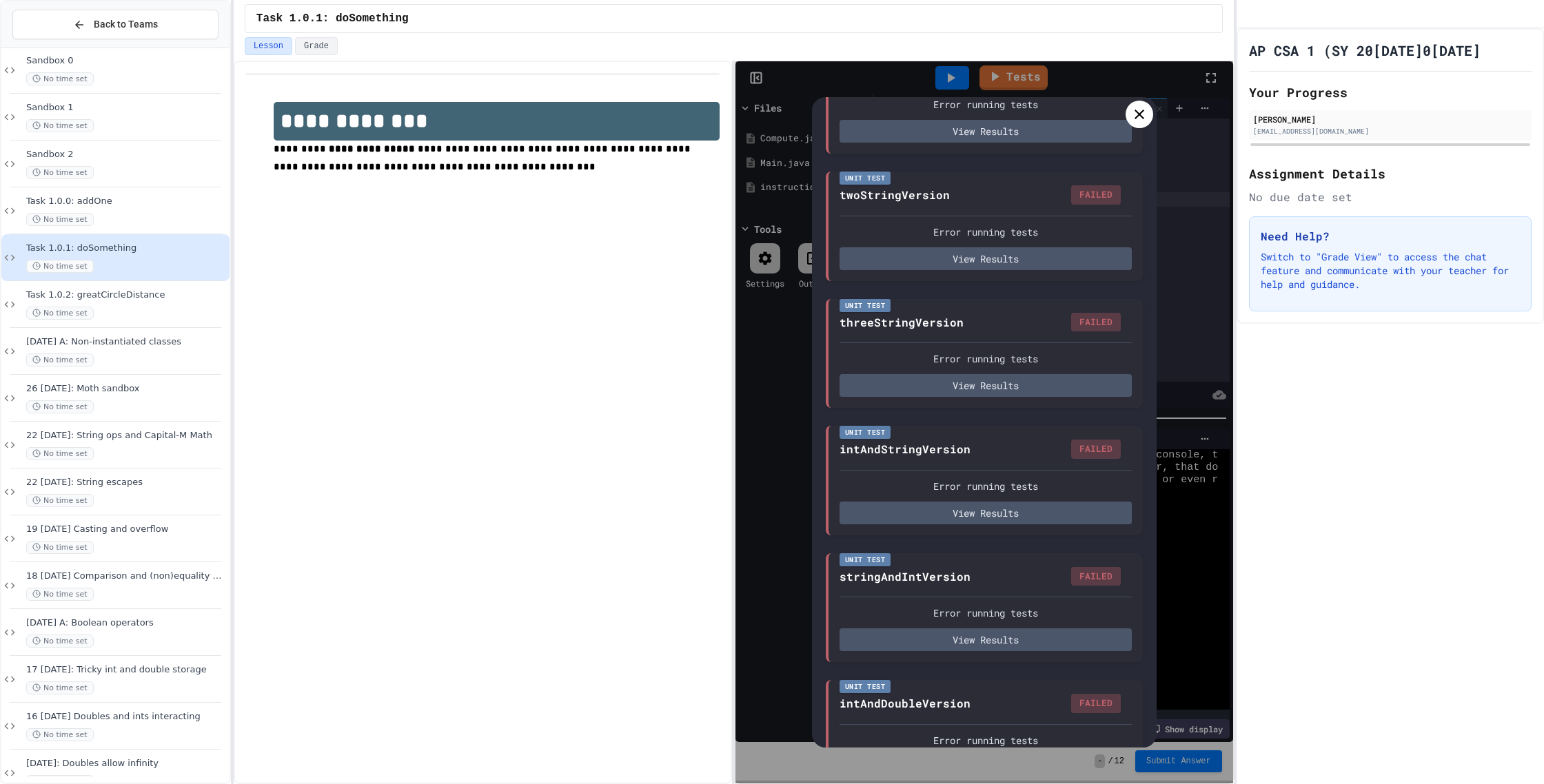
scroll to position [215, 0]
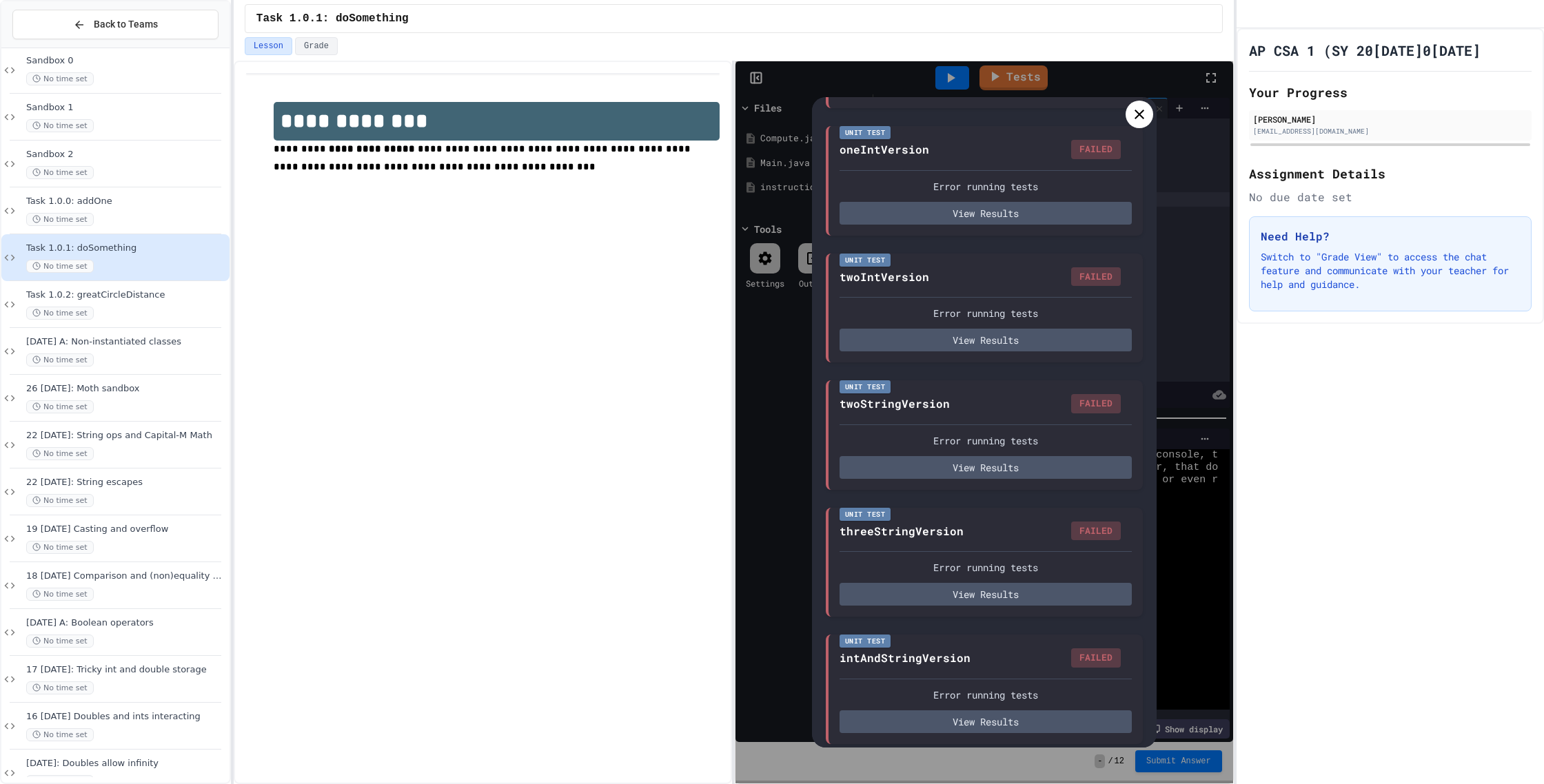
click at [1145, 125] on div at bounding box center [1140, 114] width 28 height 28
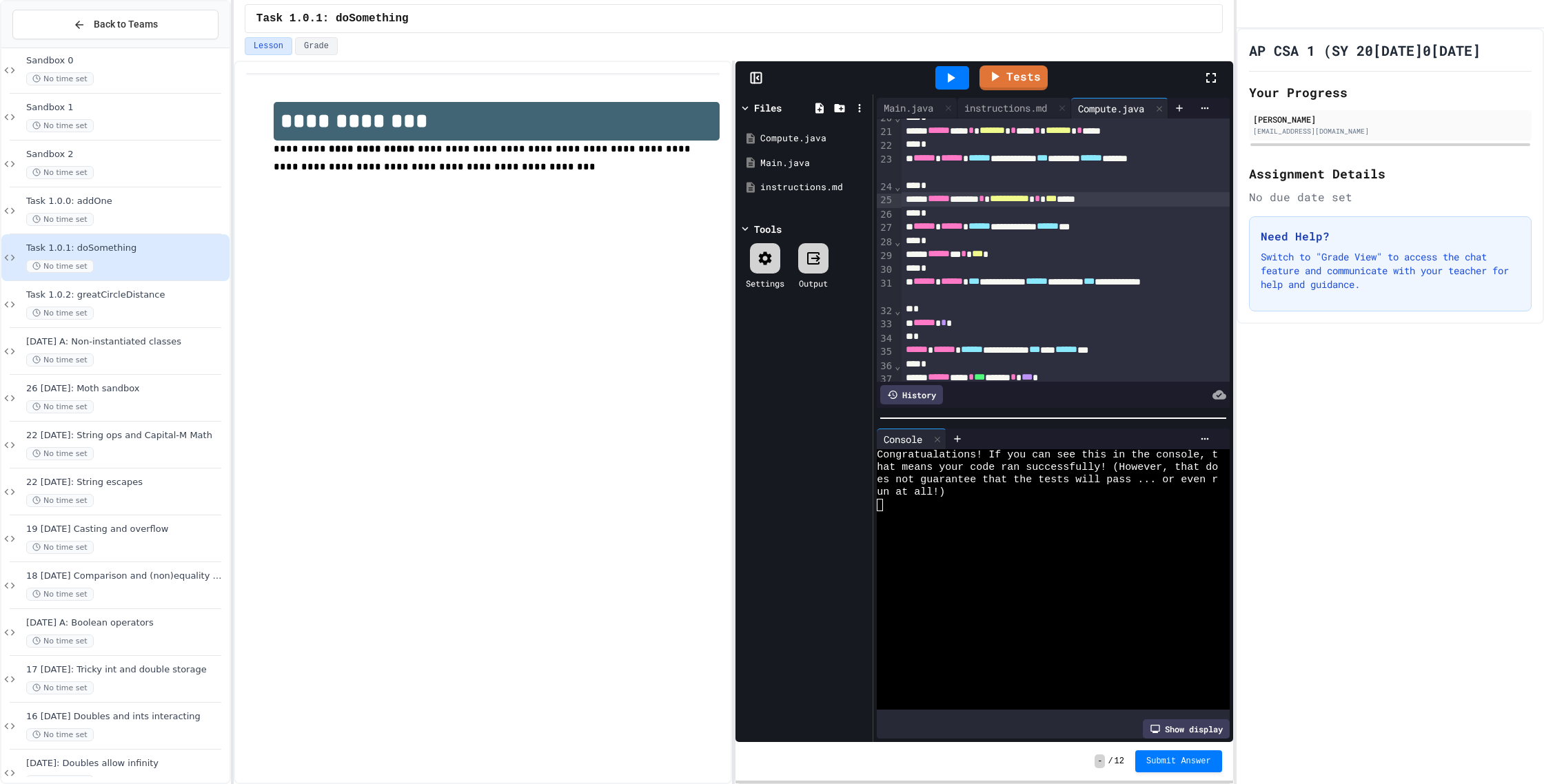
click at [1057, 196] on span "***" at bounding box center [1050, 198] width 11 height 10
click at [1015, 82] on link "Tests" at bounding box center [1014, 76] width 68 height 26
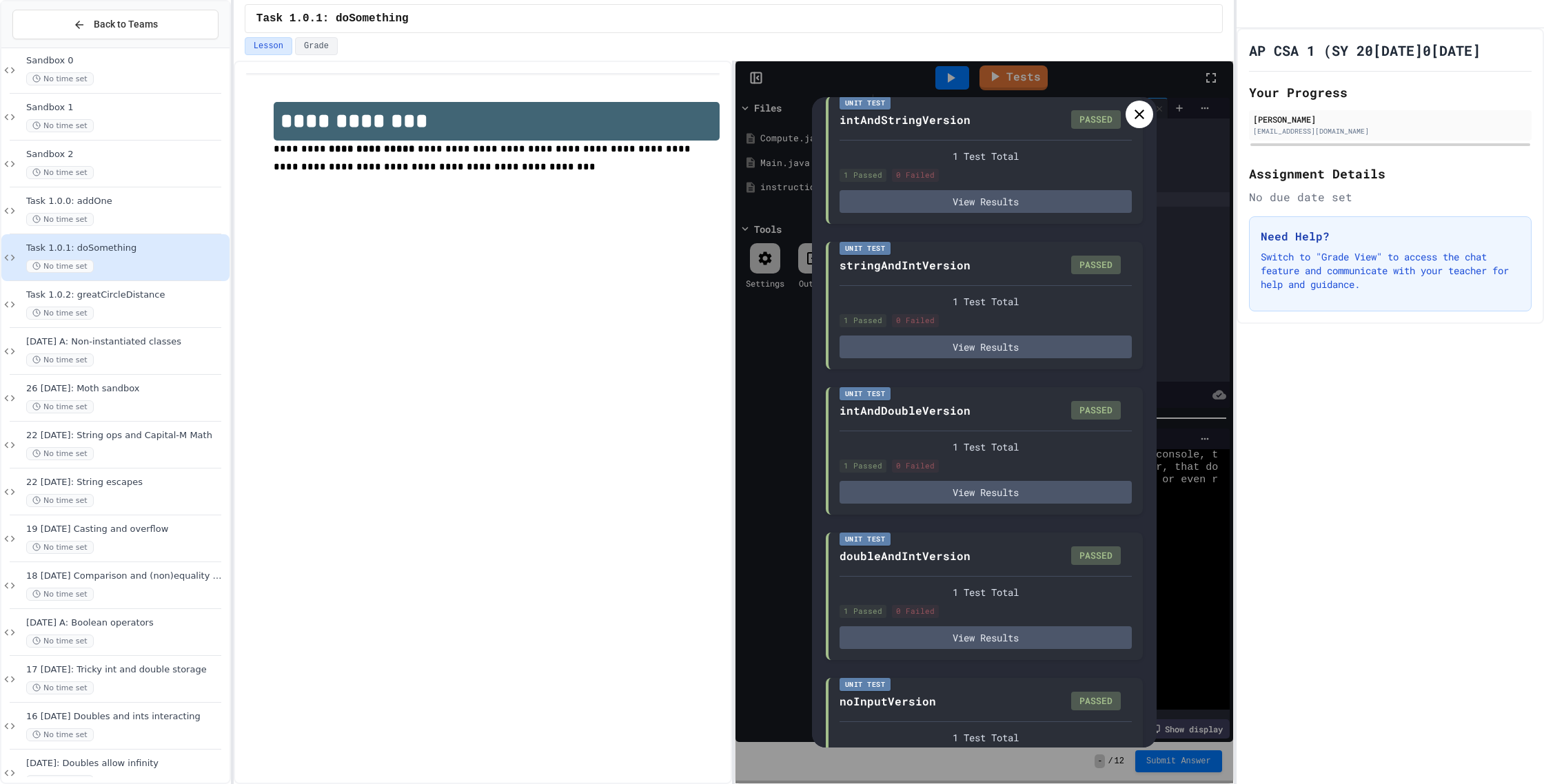
scroll to position [1218, 0]
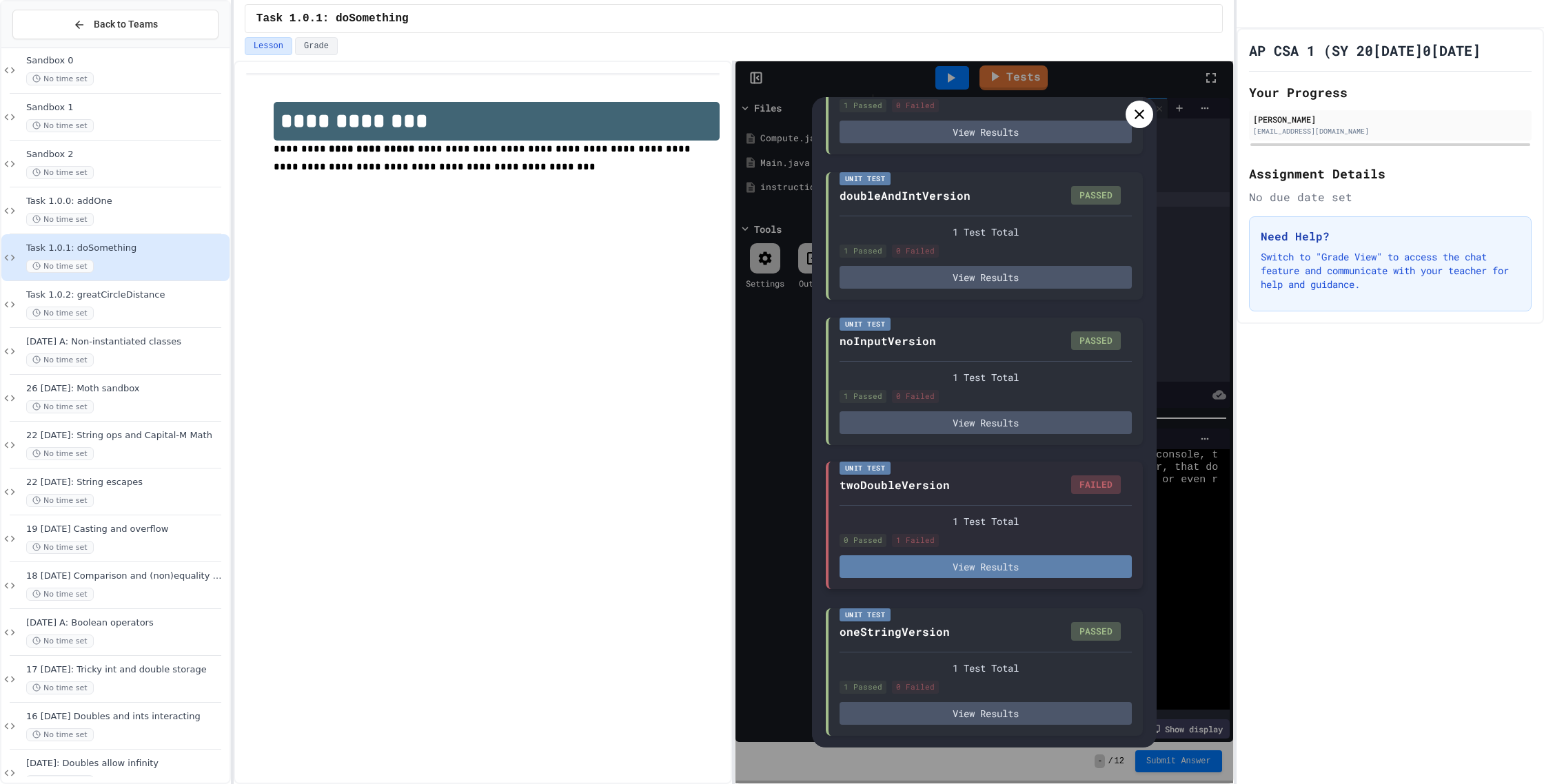
click at [991, 562] on button "View Results" at bounding box center [985, 566] width 292 height 23
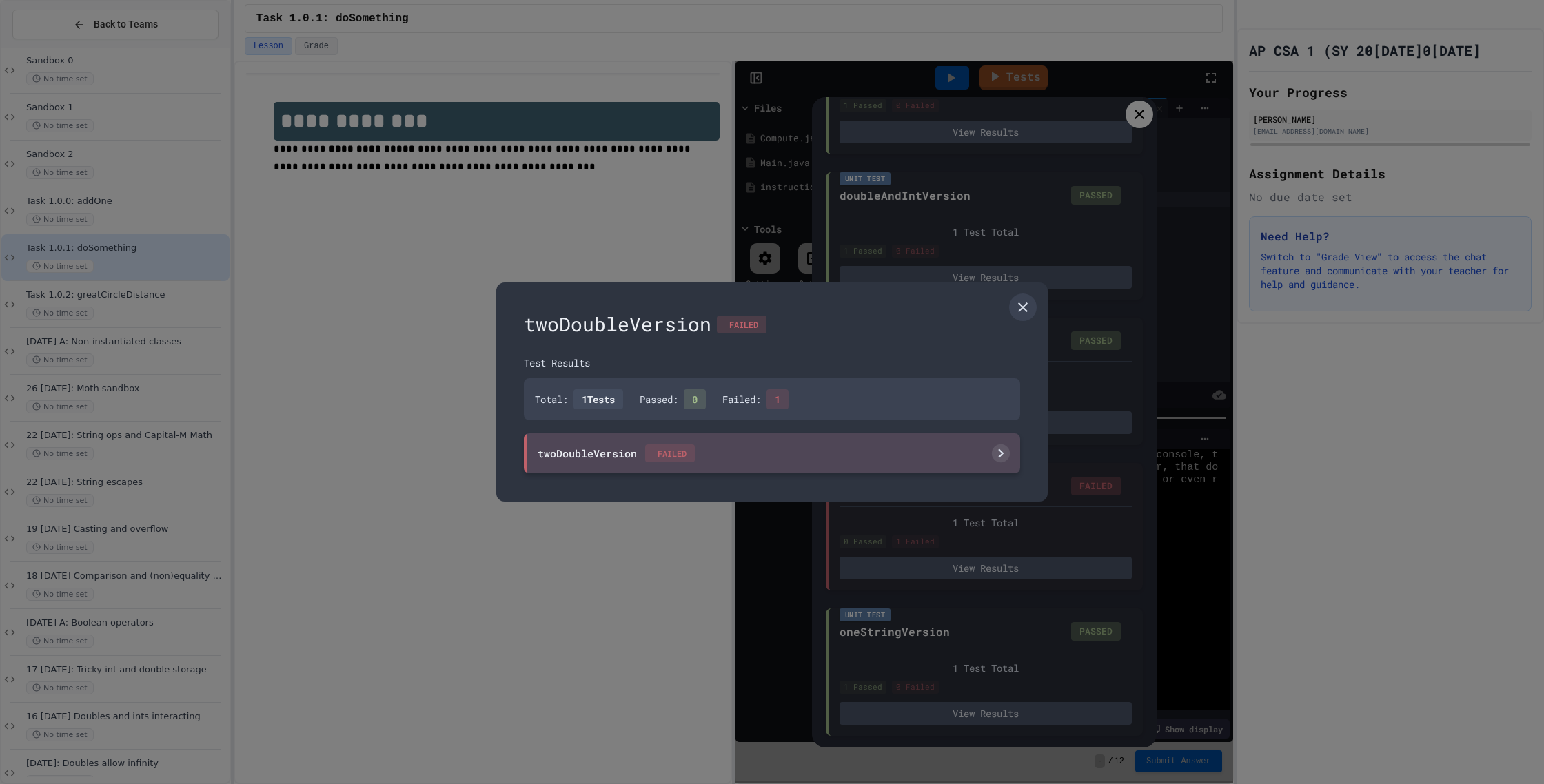
click at [860, 435] on div "twoDoubleVersion FAILED" at bounding box center [772, 454] width 496 height 40
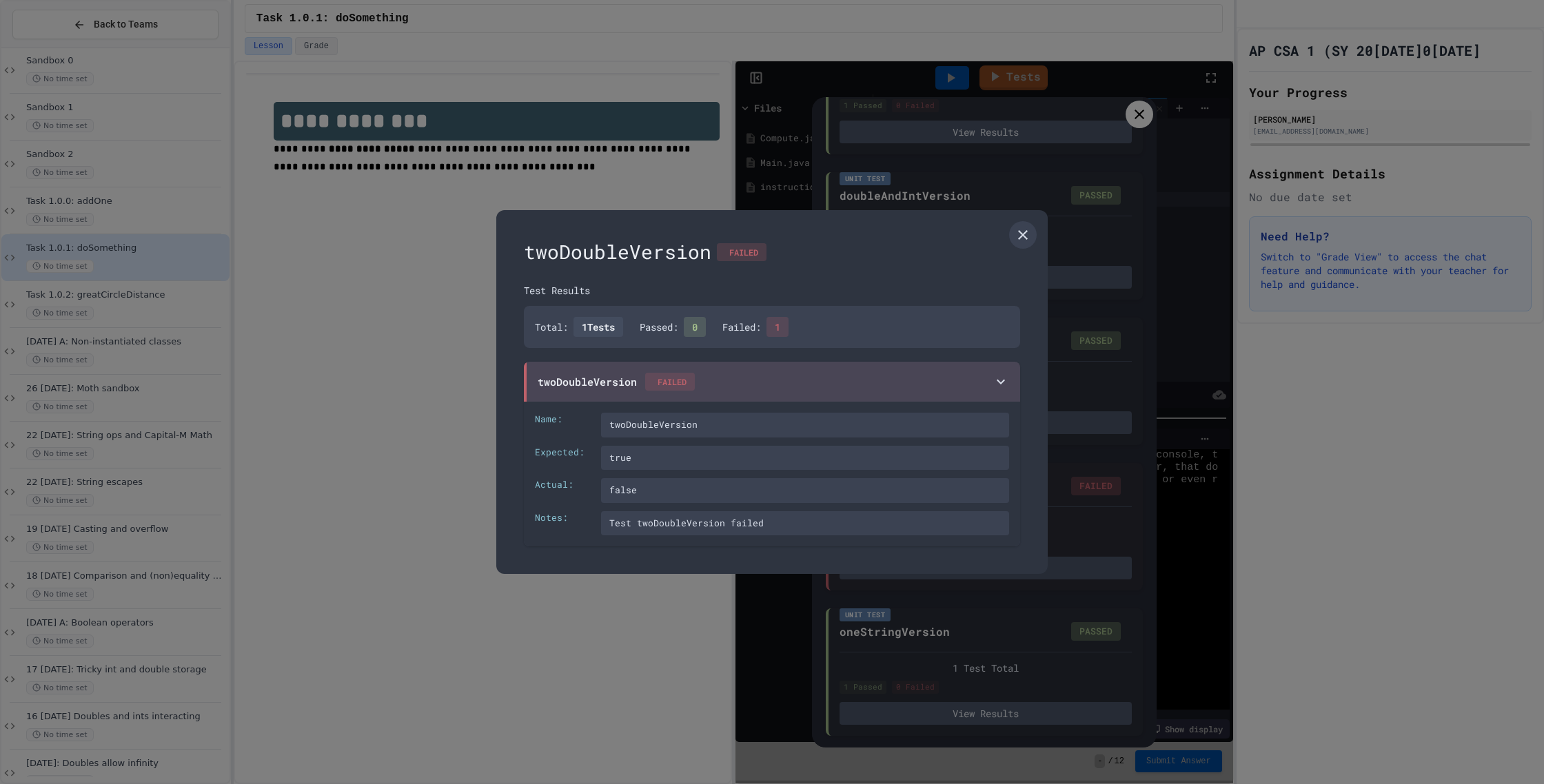
click at [1155, 140] on div at bounding box center [772, 392] width 1544 height 784
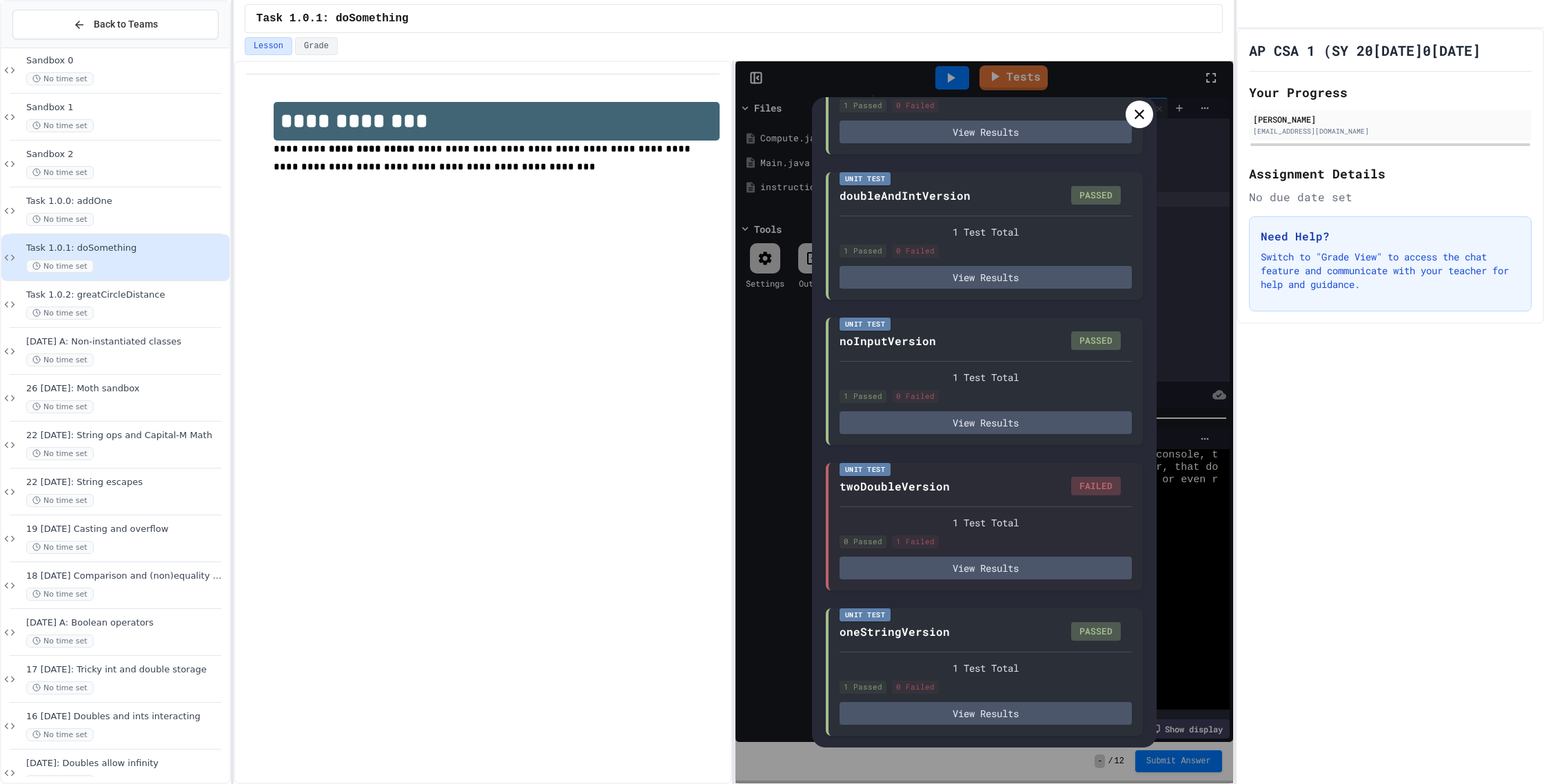
click at [1146, 108] on icon at bounding box center [1139, 114] width 16 height 16
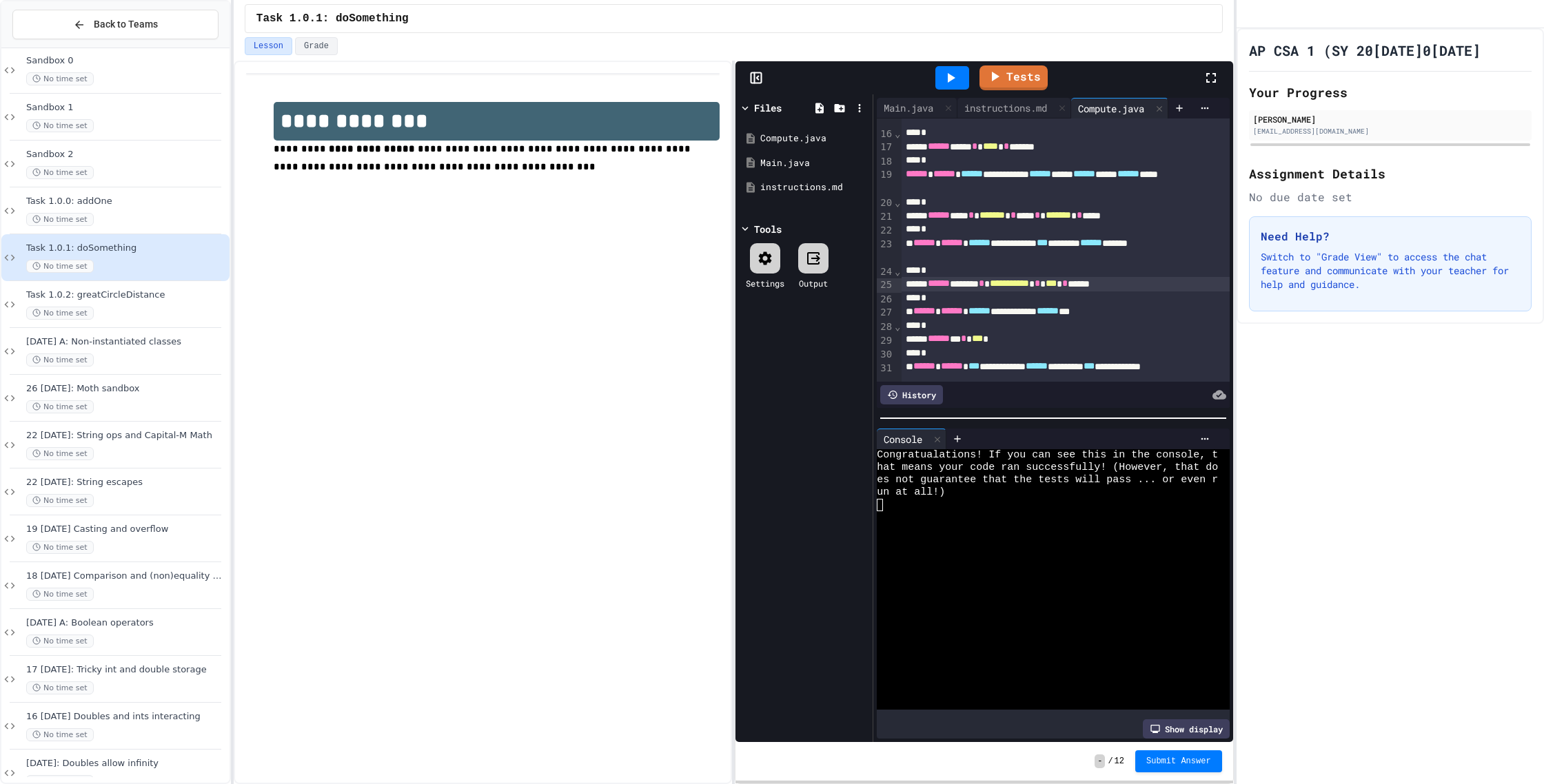
scroll to position [133, 0]
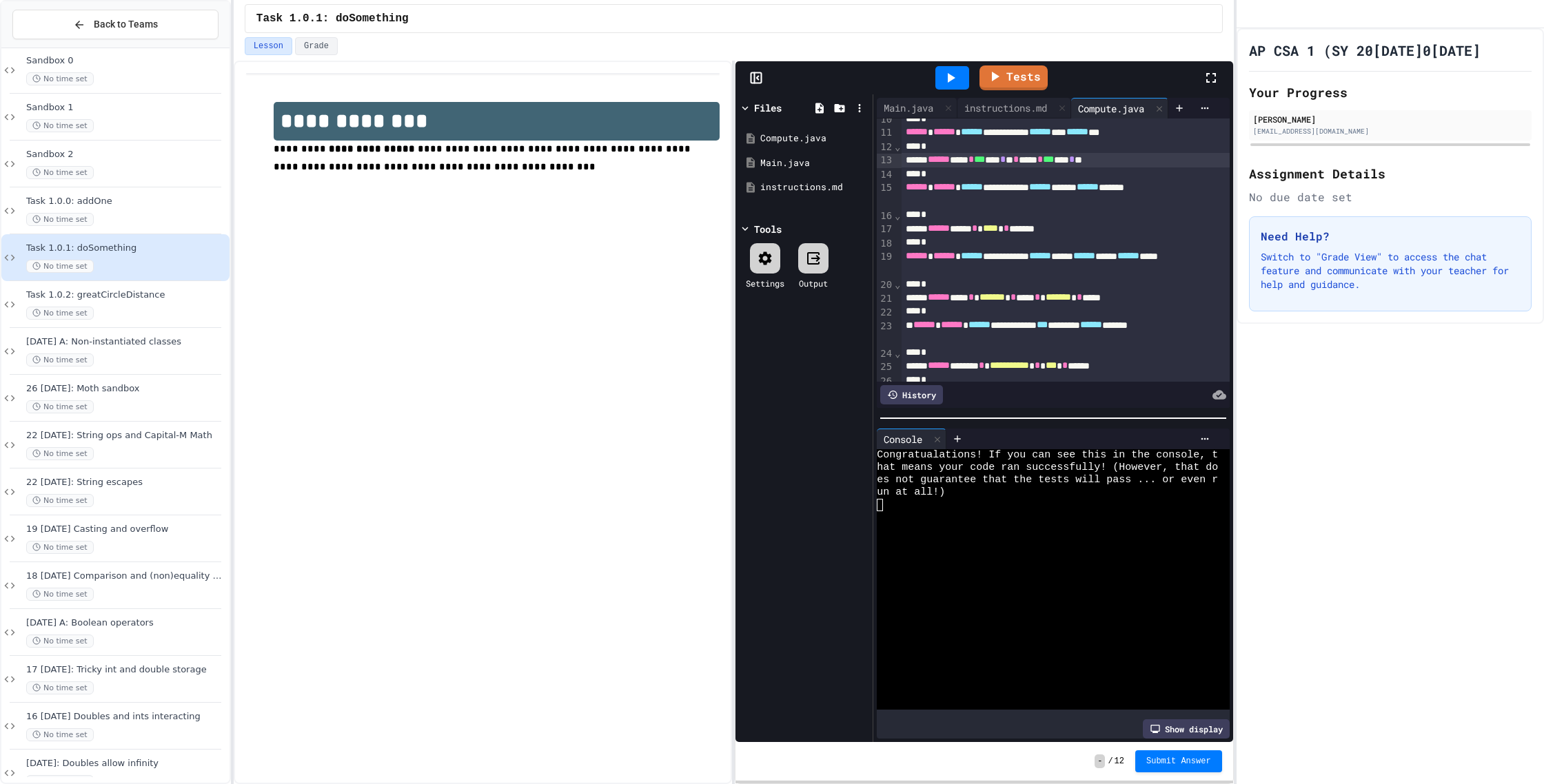
click at [980, 160] on div "****** **** * *** *** * * * **** * *** *** * **" at bounding box center [1065, 160] width 328 height 14
click at [961, 160] on span "*" at bounding box center [958, 159] width 5 height 10
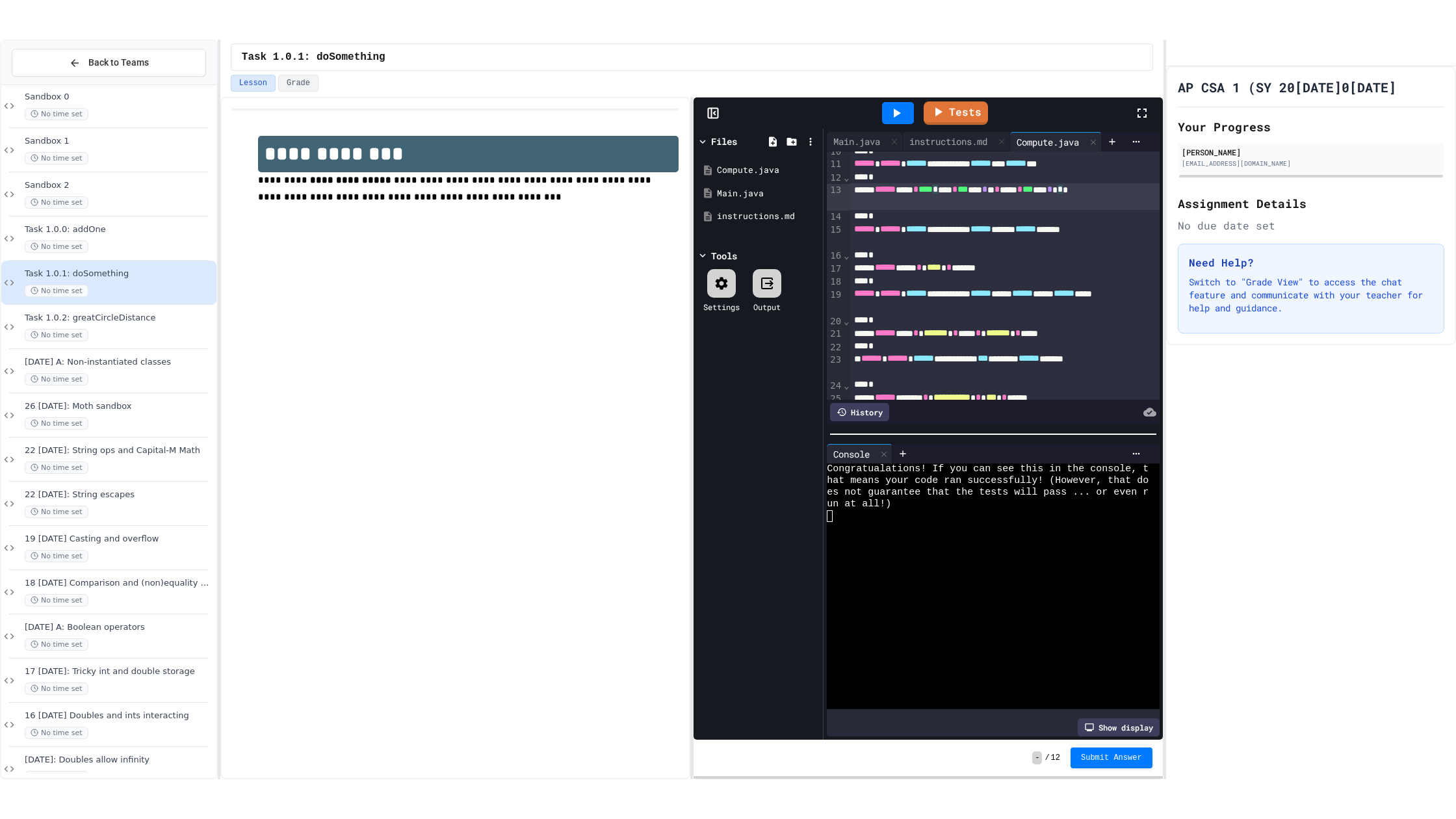
scroll to position [123, 0]
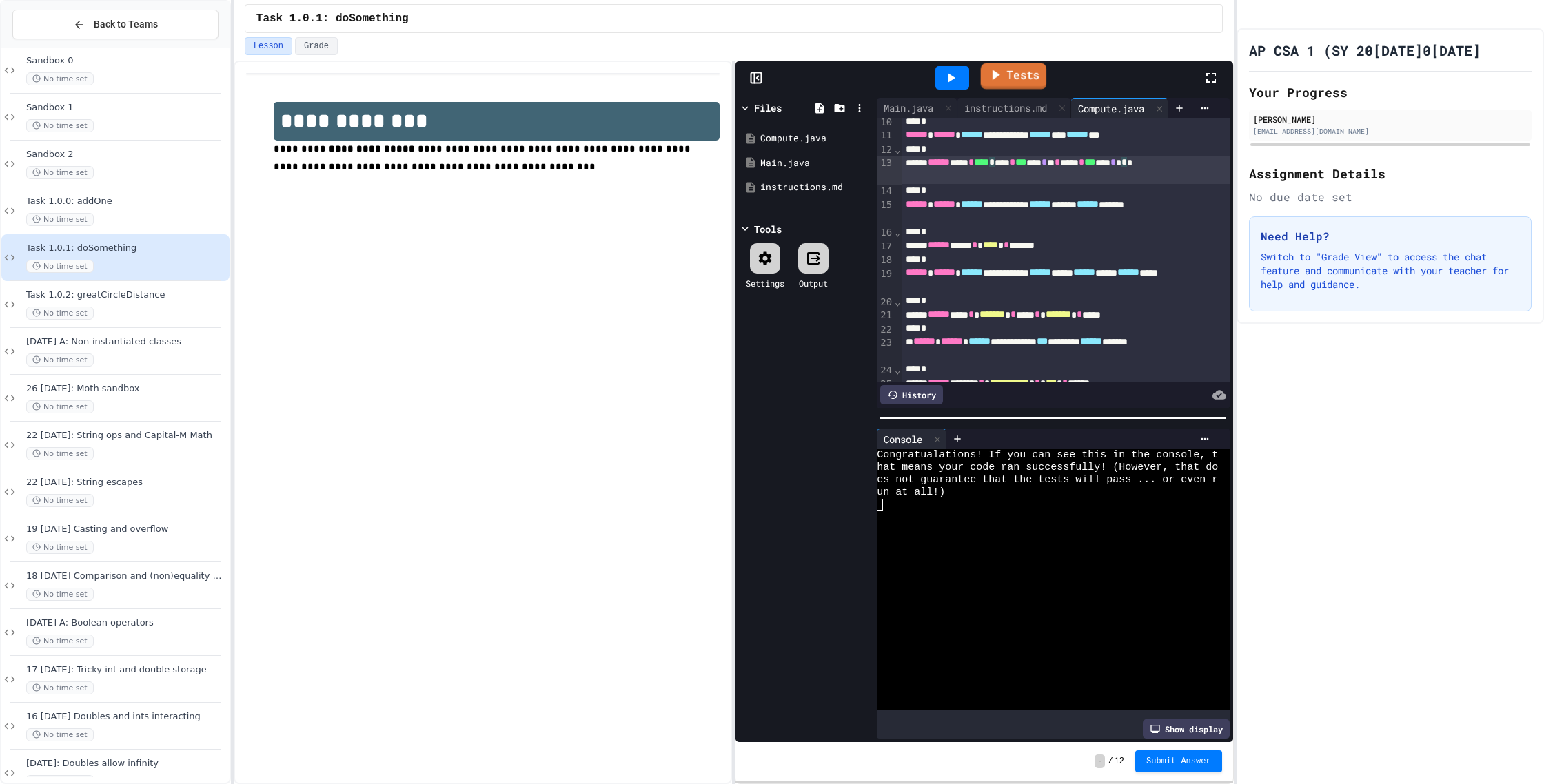
click at [989, 69] on icon at bounding box center [995, 75] width 16 height 17
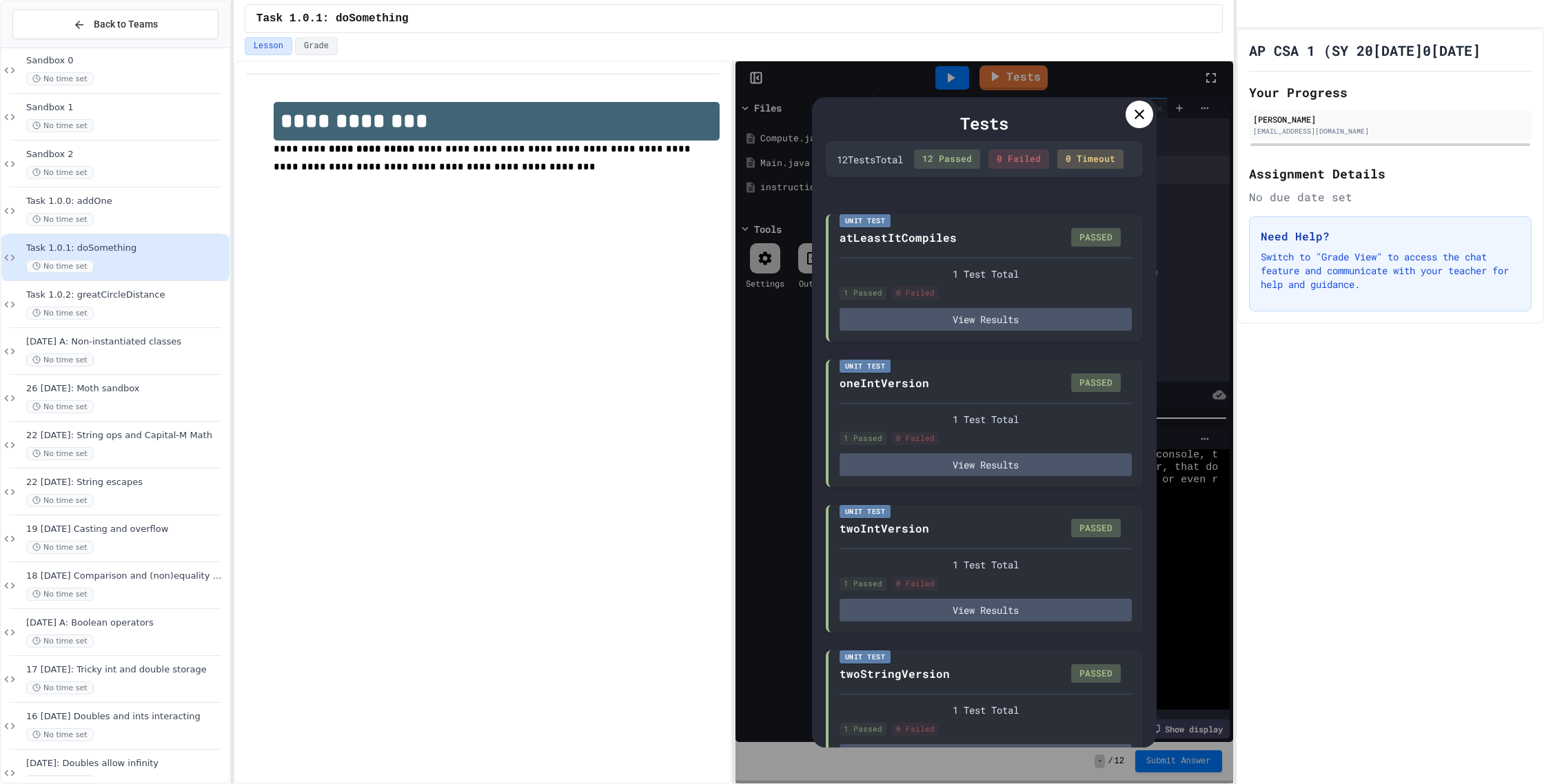
click at [1148, 111] on div at bounding box center [1140, 114] width 28 height 28
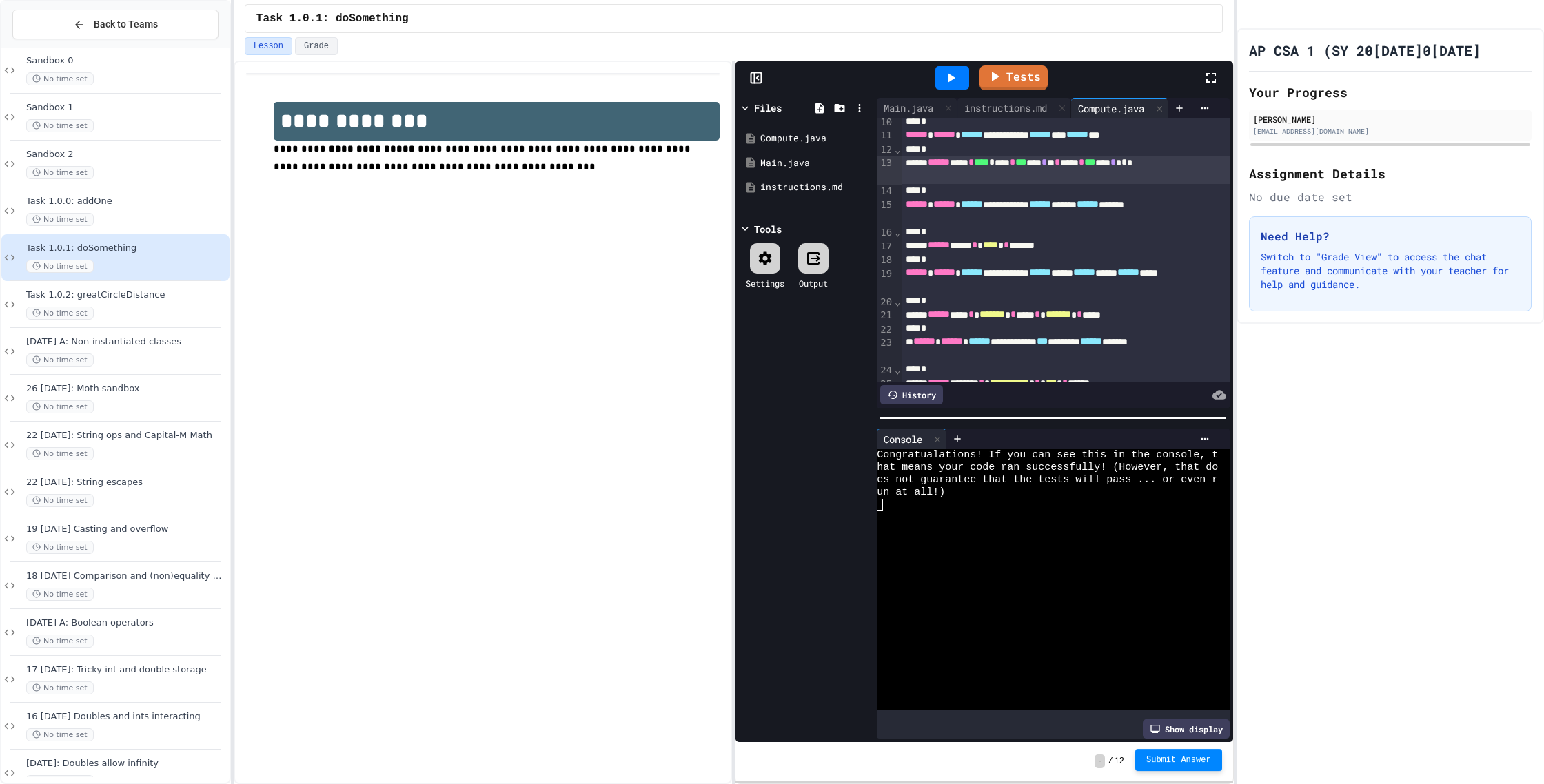
click at [1162, 763] on span "Submit Answer" at bounding box center [1178, 760] width 65 height 11
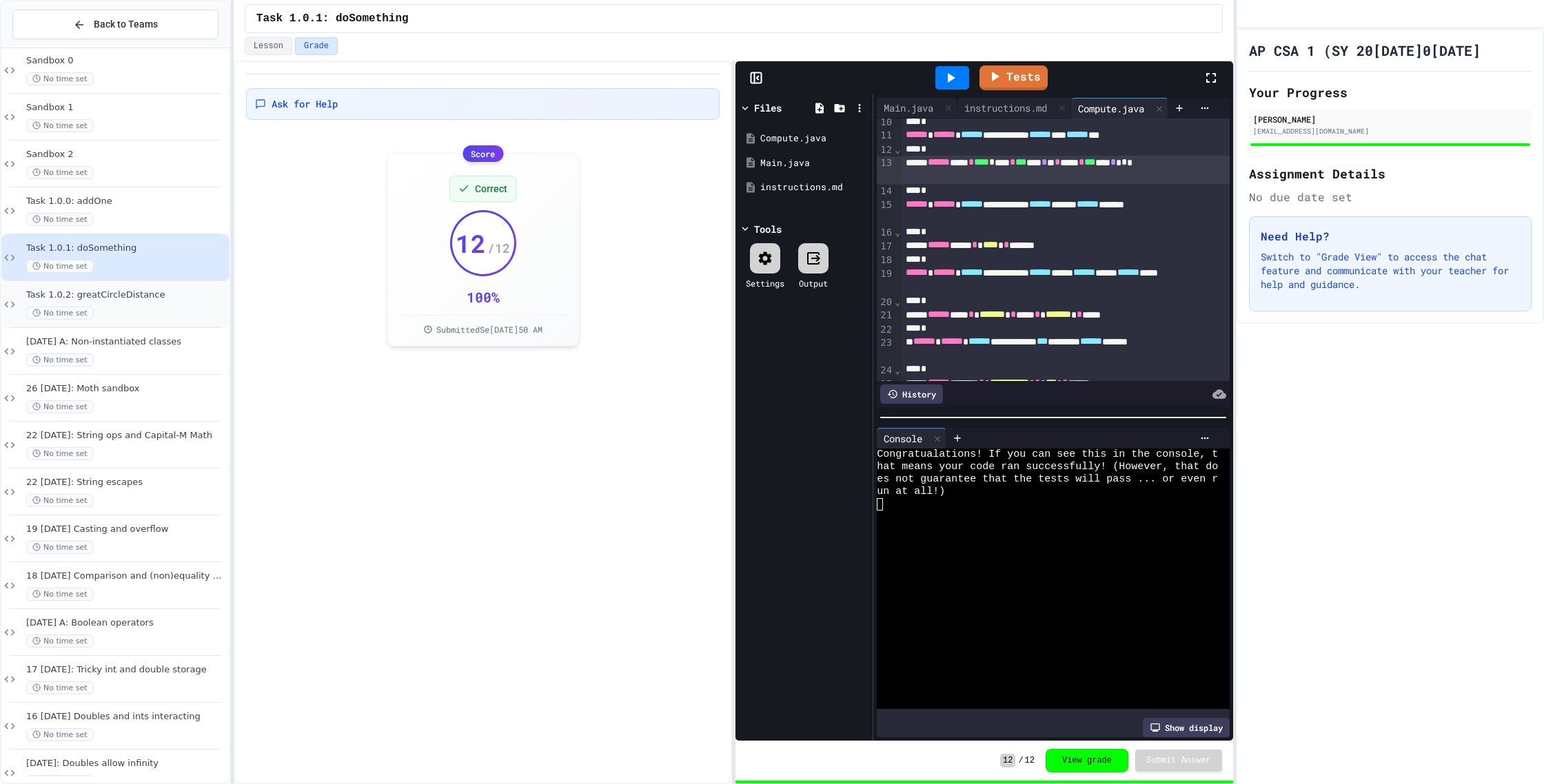
click at [144, 300] on span "Task 1.0.2: greatCircleDistance" at bounding box center [126, 296] width 200 height 12
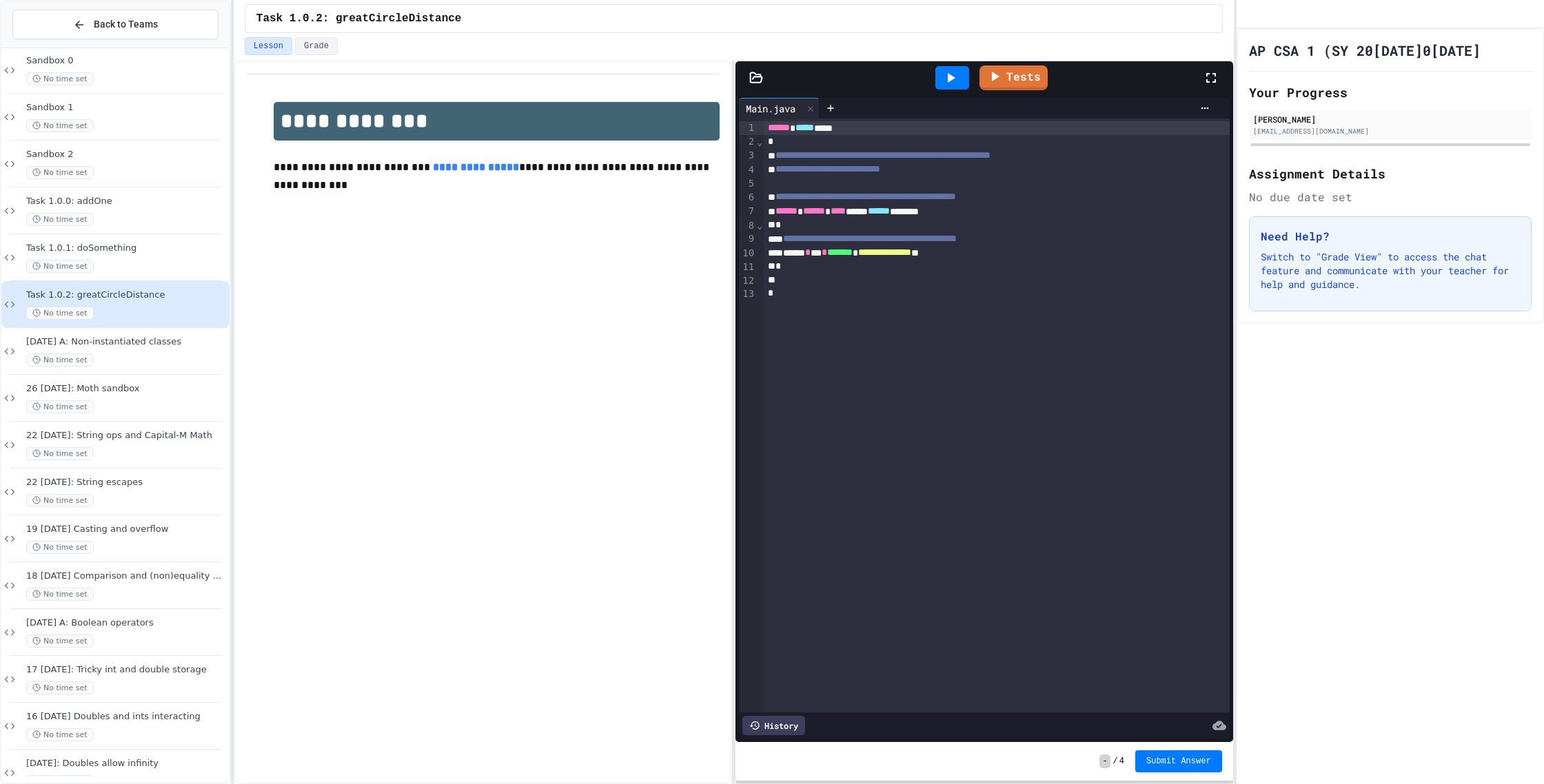
click at [1214, 72] on icon at bounding box center [1211, 77] width 16 height 16
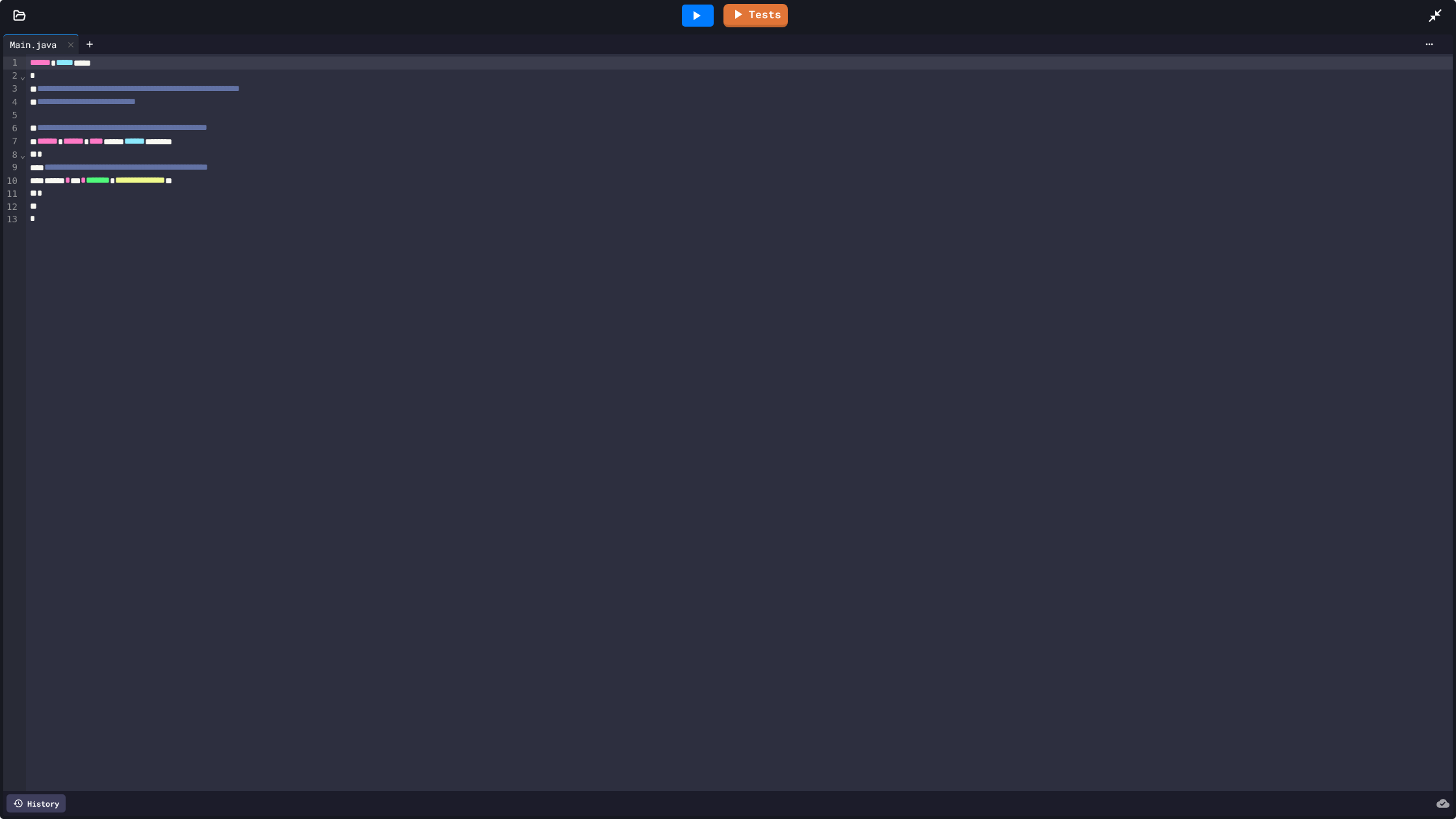
click at [21, 18] on icon at bounding box center [20, 16] width 13 height 13
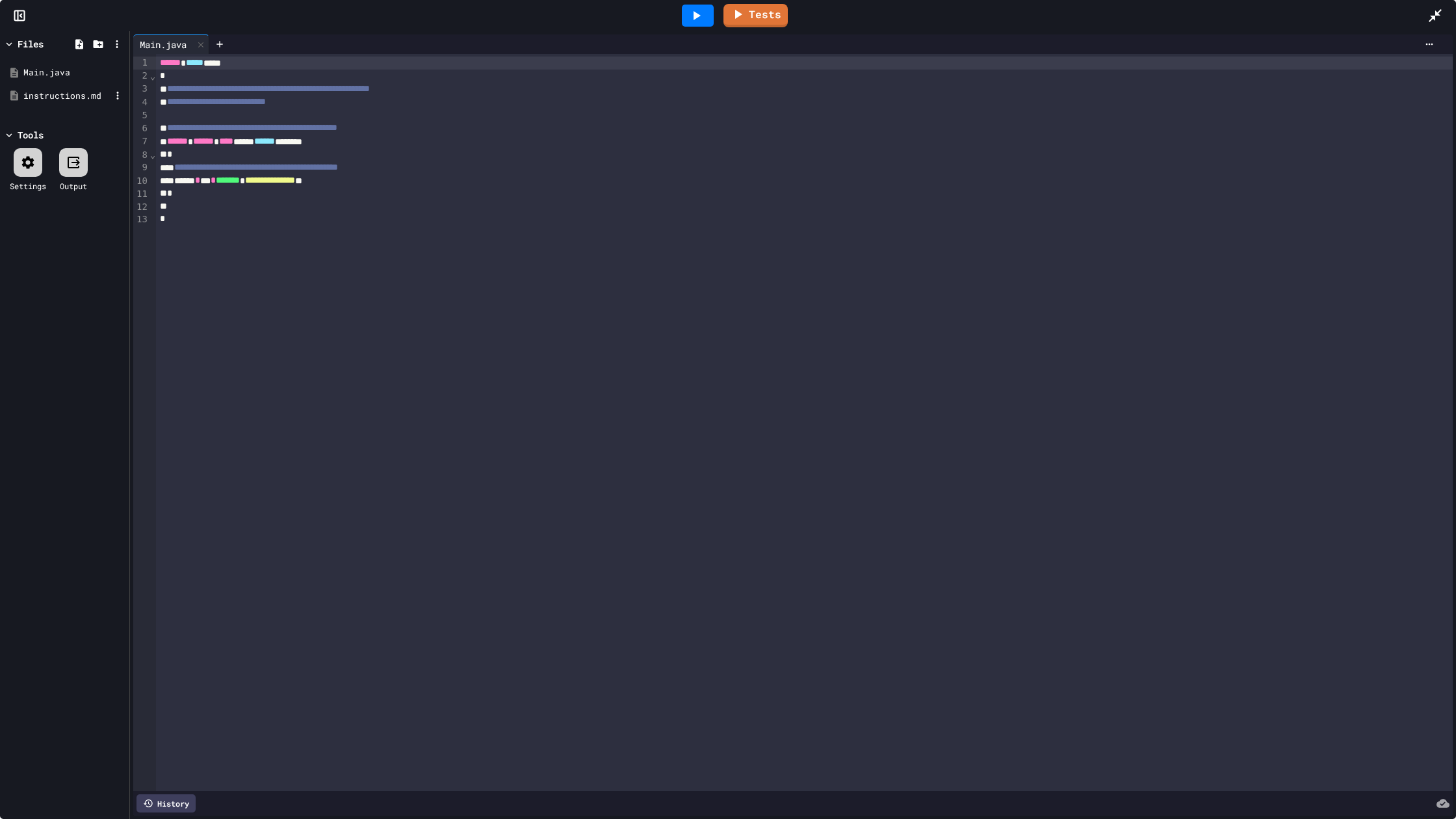
click at [61, 98] on div "instructions.md" at bounding box center [67, 97] width 87 height 13
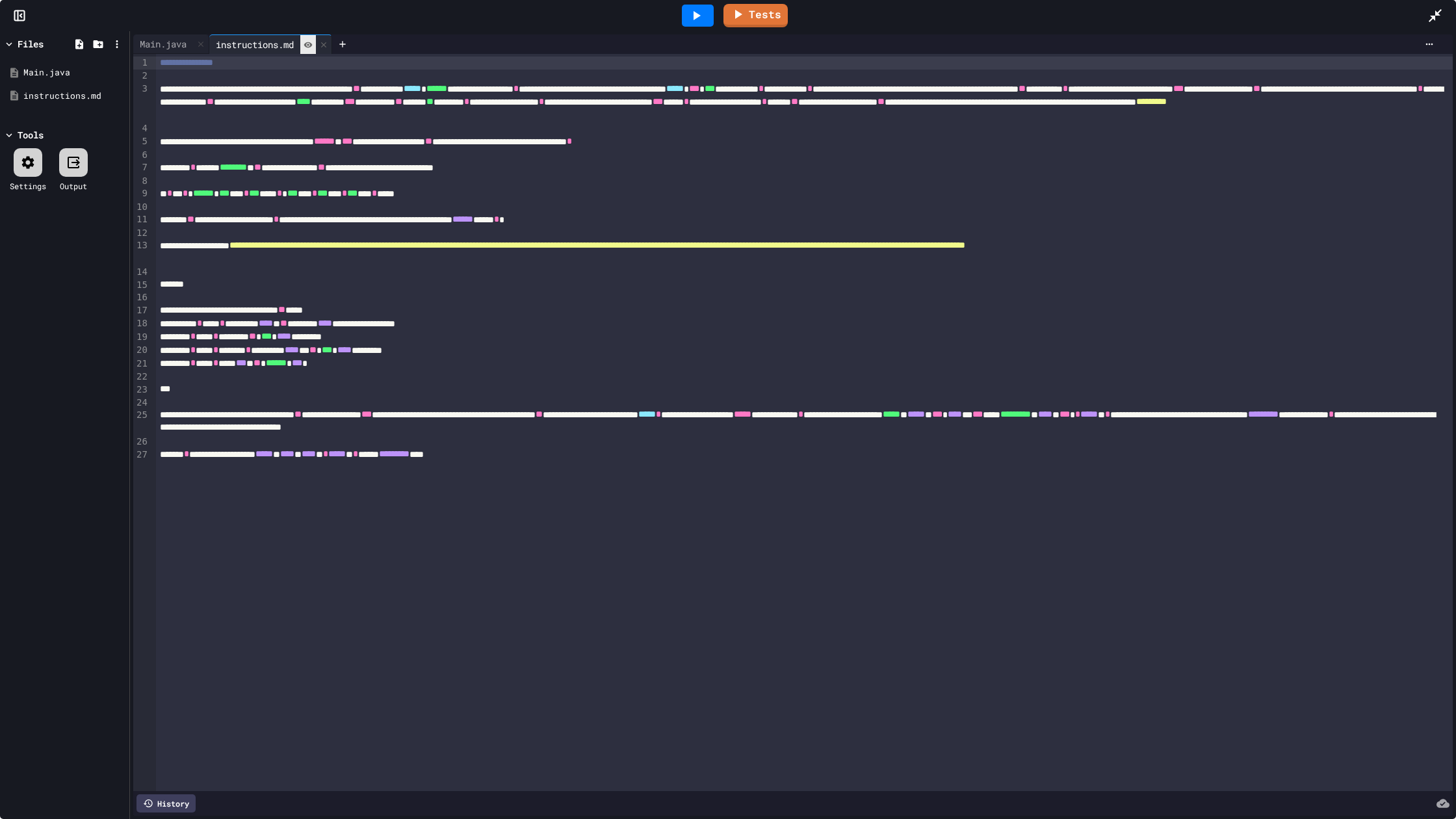
click at [312, 47] on icon at bounding box center [308, 44] width 9 height 9
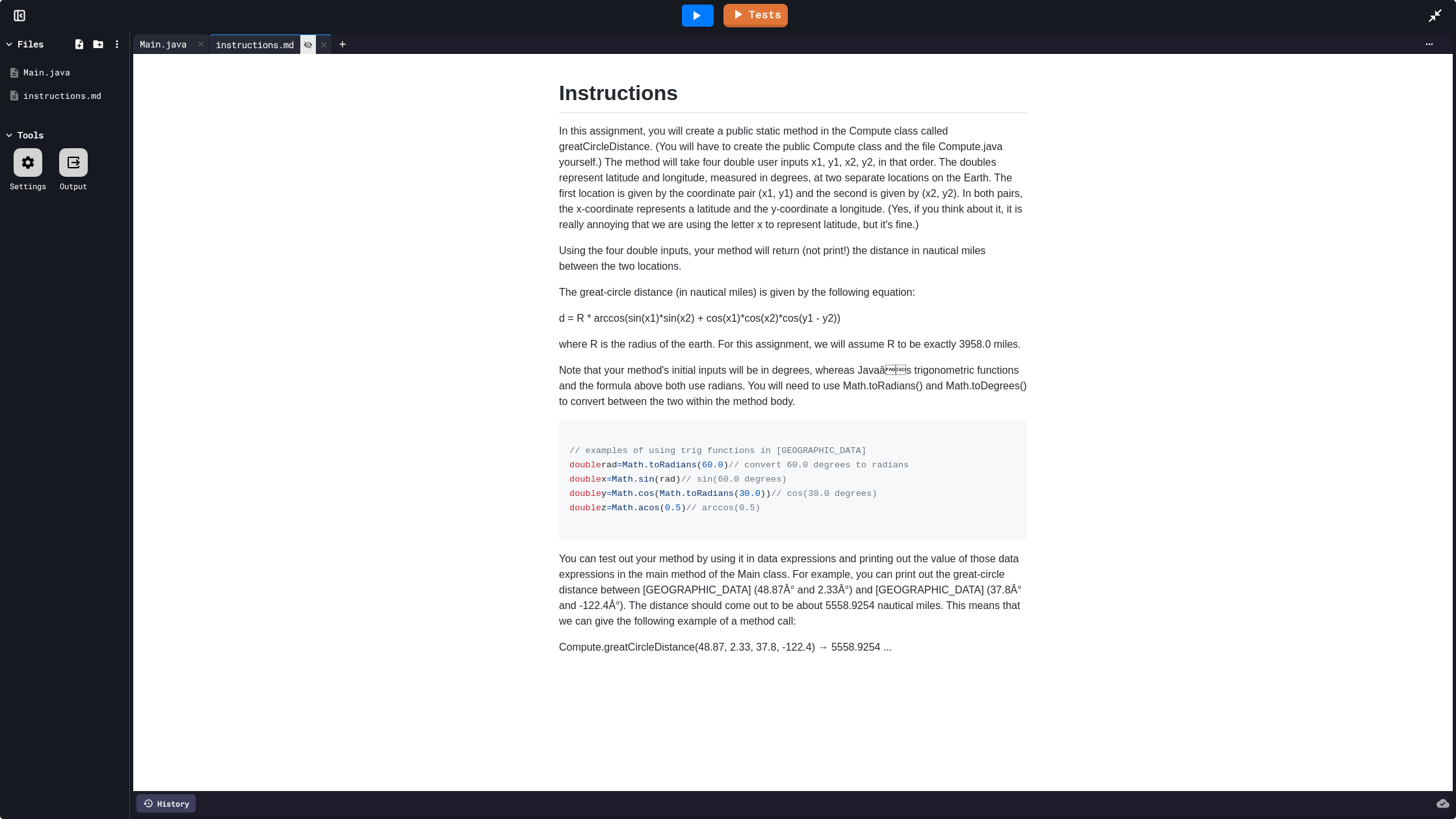
click at [177, 43] on div "Main.java" at bounding box center [163, 43] width 60 height 14
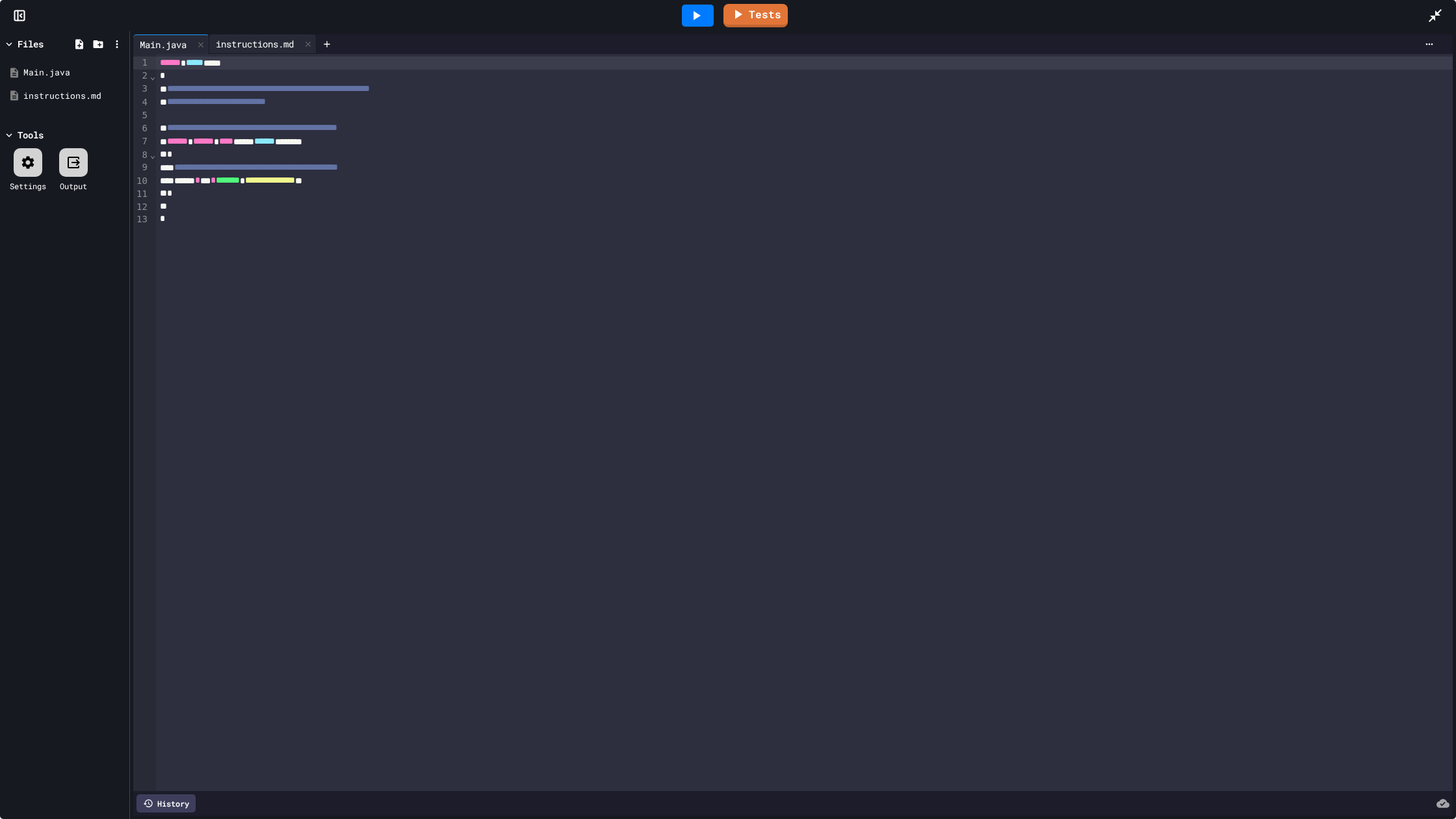
click at [232, 41] on div "instructions.md" at bounding box center [254, 43] width 91 height 14
